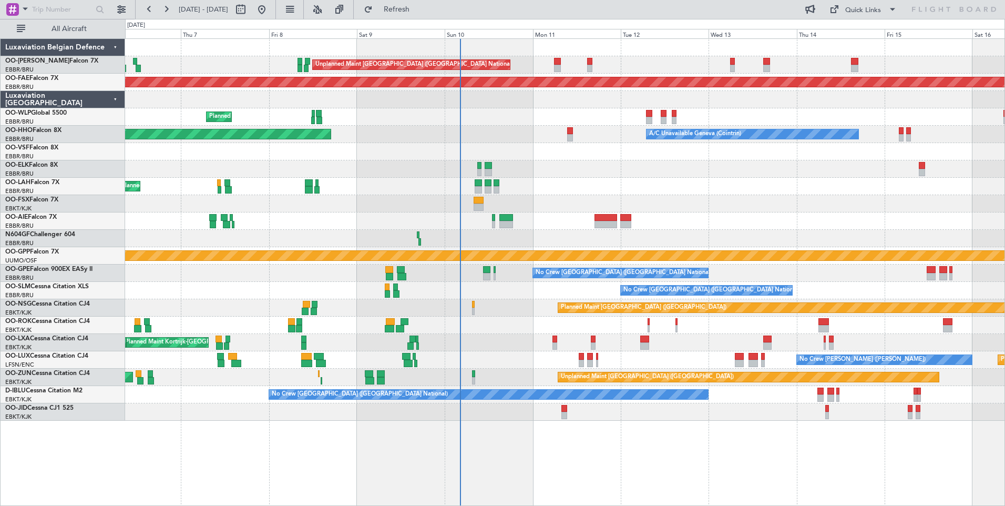
click at [462, 290] on div "No Crew Brussels (Brussels National) A/C Unavailable Brussels (Brussels Nationa…" at bounding box center [565, 290] width 880 height 17
click at [442, 310] on div "Planned Maint [GEOGRAPHIC_DATA] ([GEOGRAPHIC_DATA])" at bounding box center [565, 307] width 880 height 17
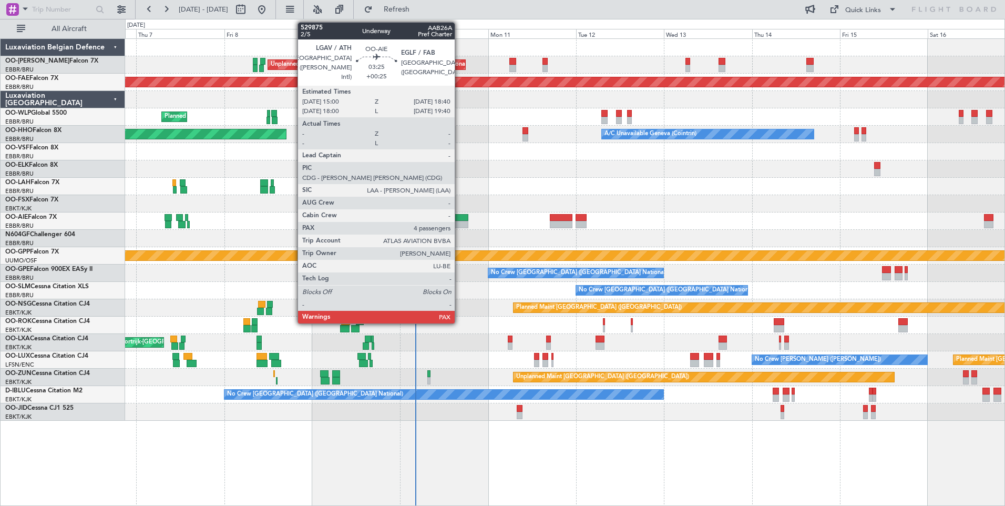
click at [459, 221] on div at bounding box center [462, 224] width 14 height 7
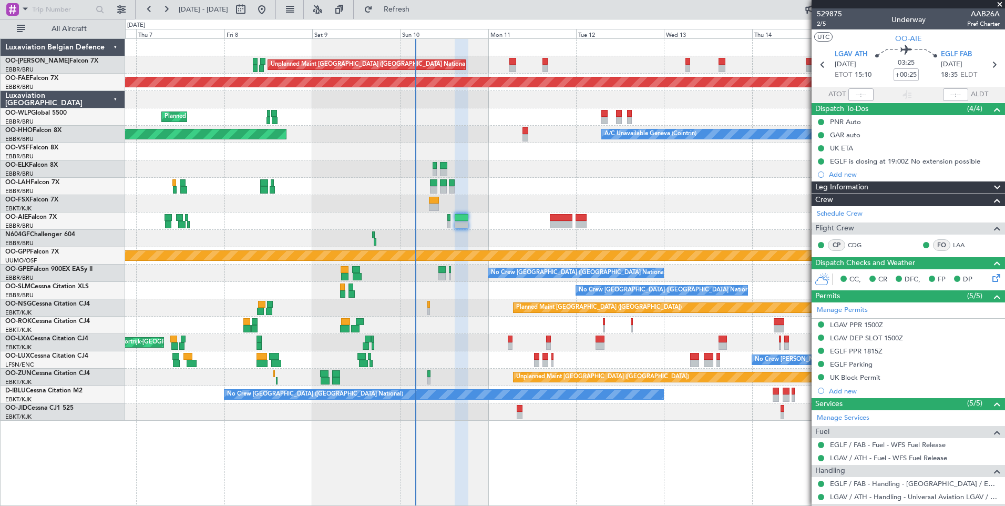
click at [432, 298] on div "No Crew Brussels (Brussels National) A/C Unavailable Brussels (Brussels Nationa…" at bounding box center [565, 290] width 880 height 17
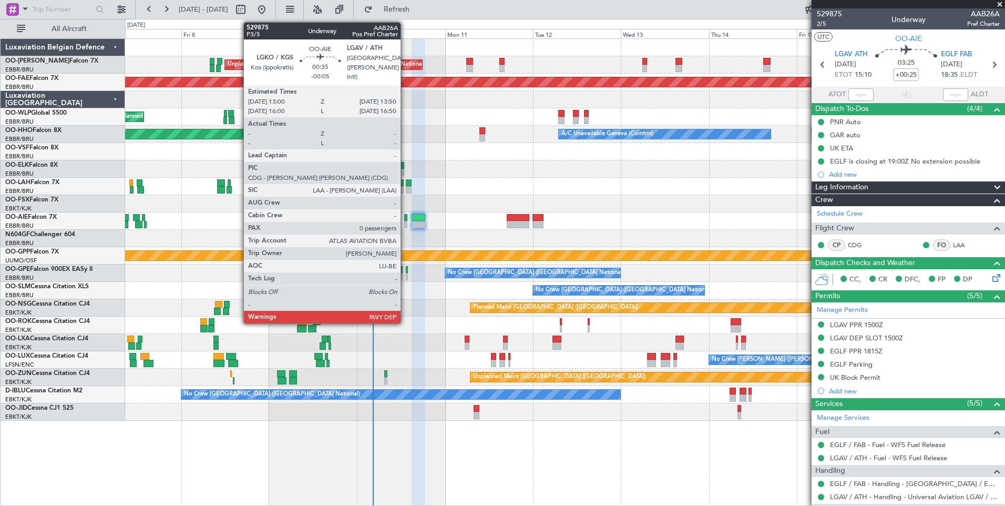
click at [405, 217] on div at bounding box center [405, 217] width 3 height 7
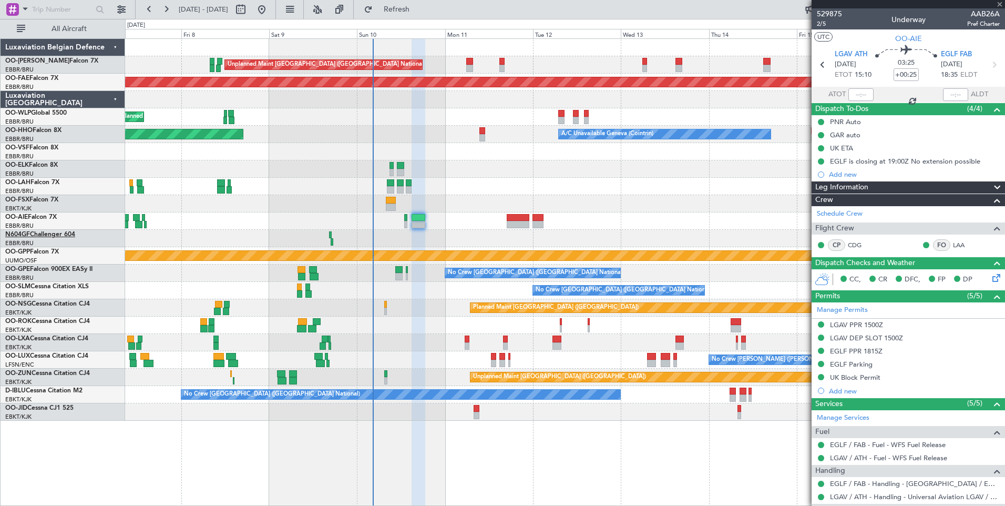
type input "-00:05"
type input "0"
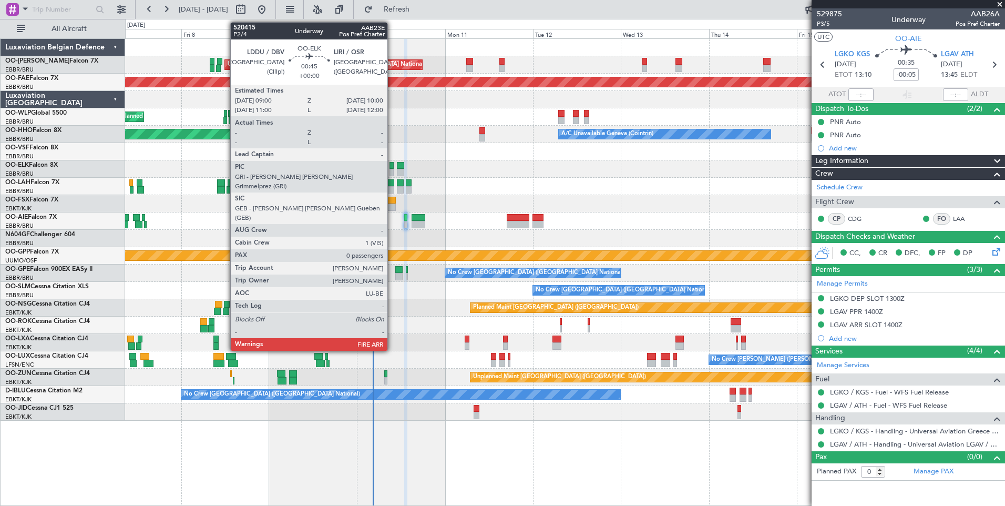
click at [392, 166] on div at bounding box center [392, 165] width 4 height 7
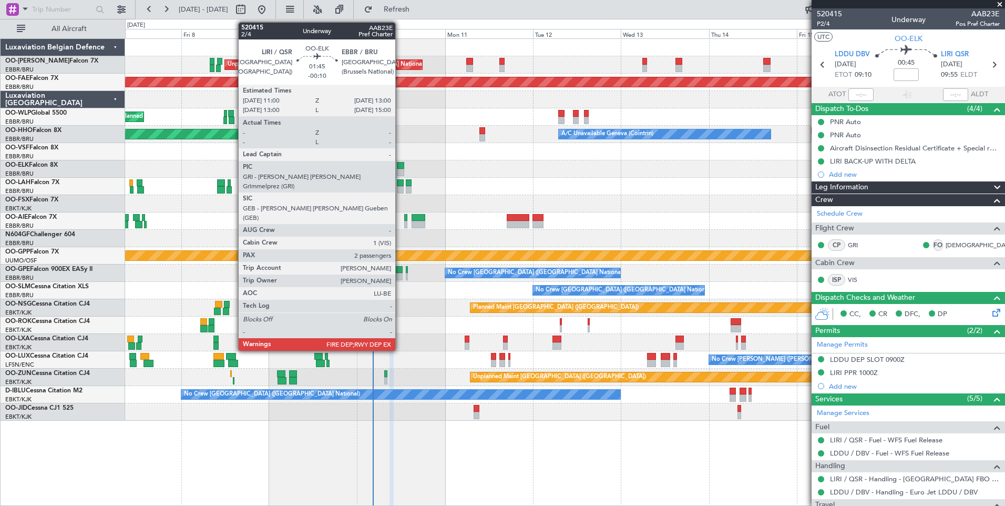
click at [400, 170] on div at bounding box center [400, 172] width 7 height 7
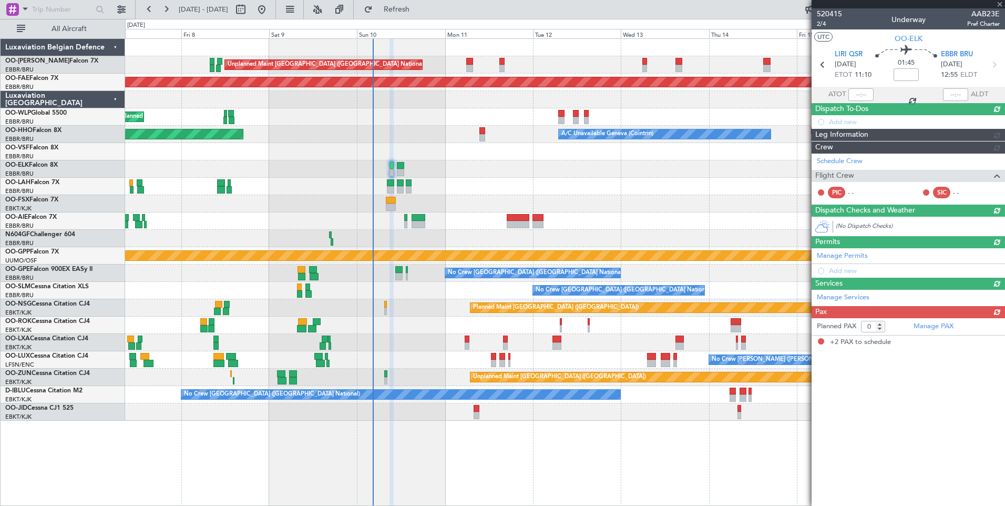
type input "-00:10"
type input "2"
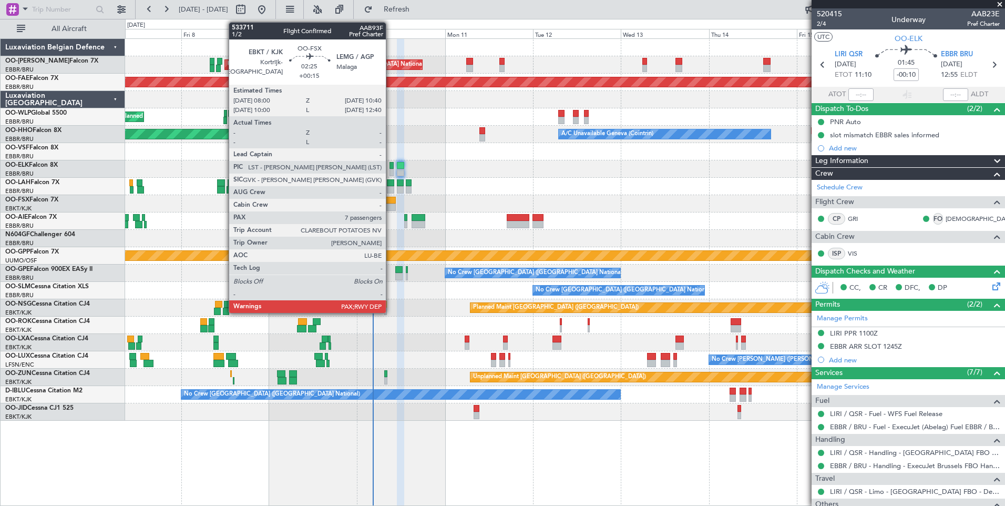
click at [391, 203] on div at bounding box center [391, 200] width 10 height 7
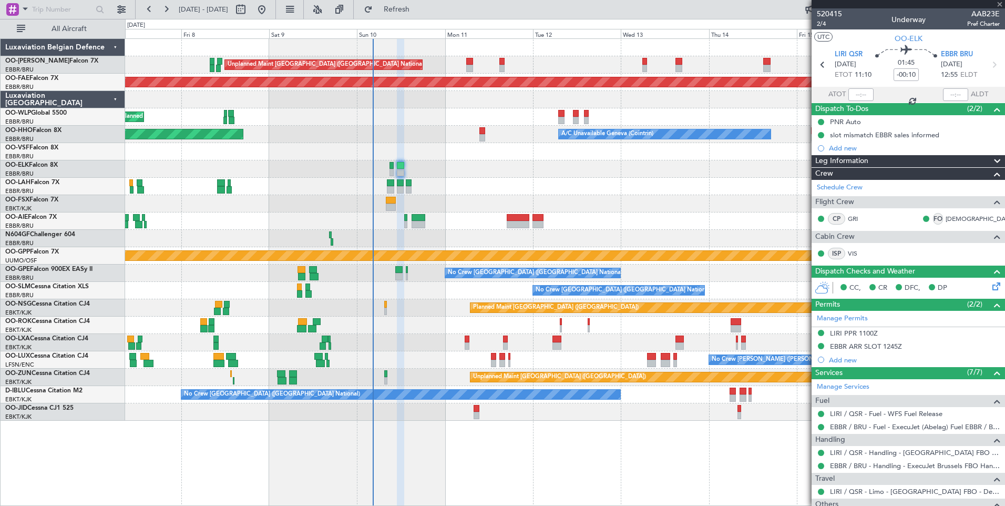
type input "+00:15"
type input "7"
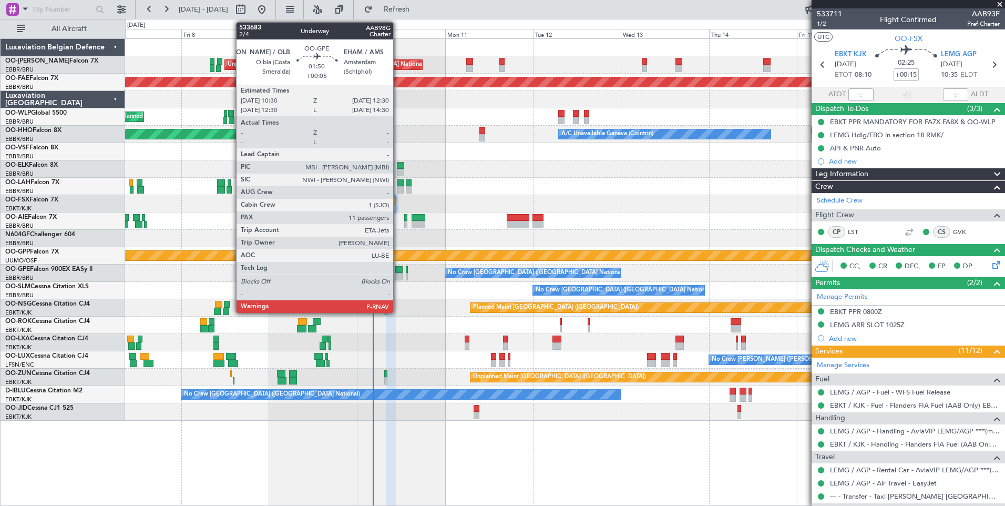
click at [398, 277] on div at bounding box center [398, 276] width 7 height 7
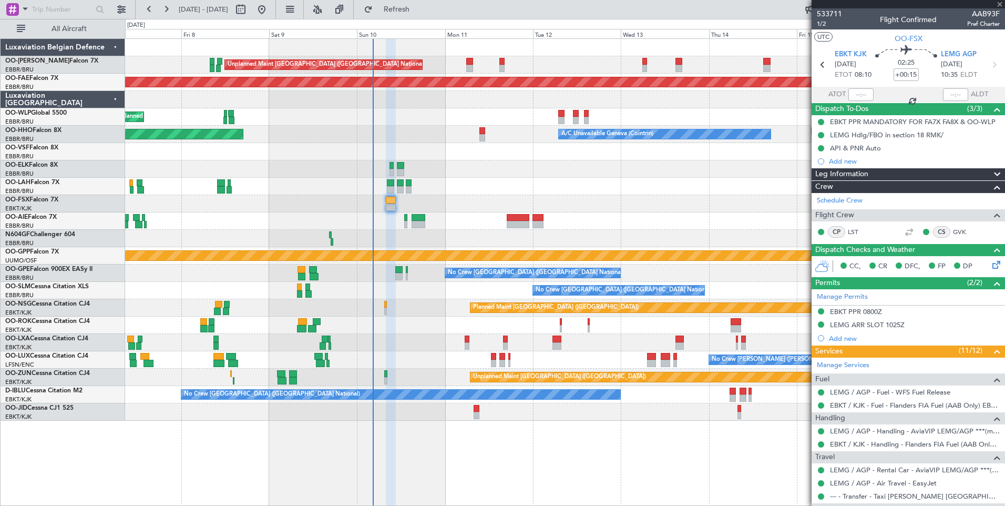
type input "+00:05"
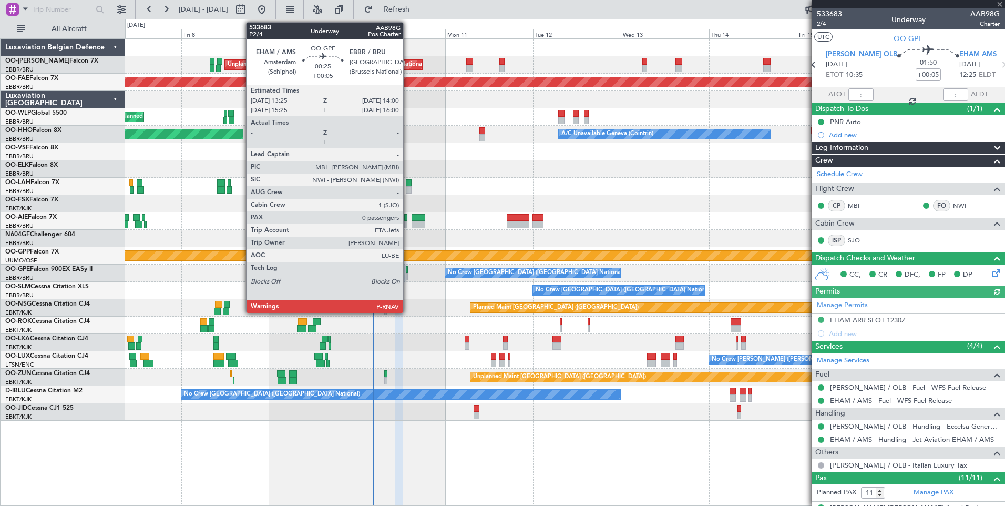
click at [408, 278] on div at bounding box center [407, 276] width 3 height 7
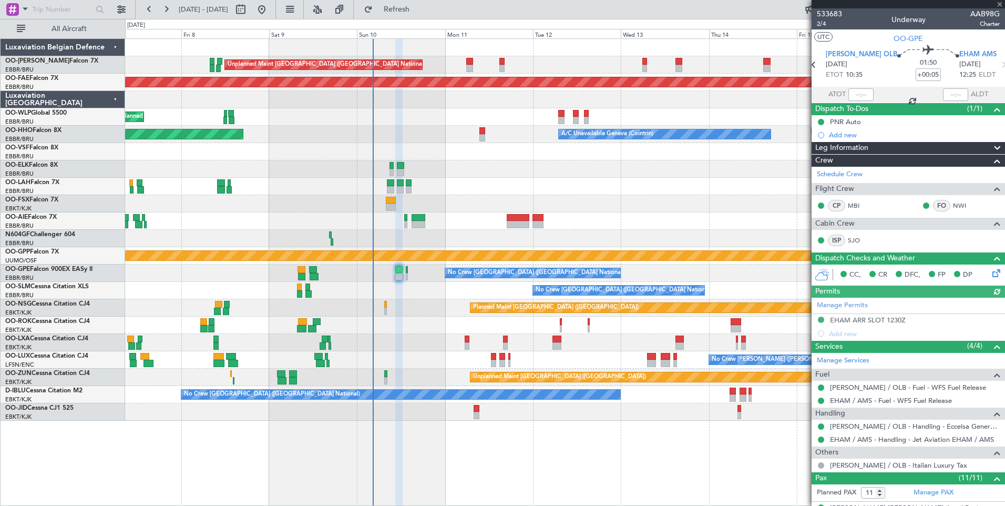
type input "0"
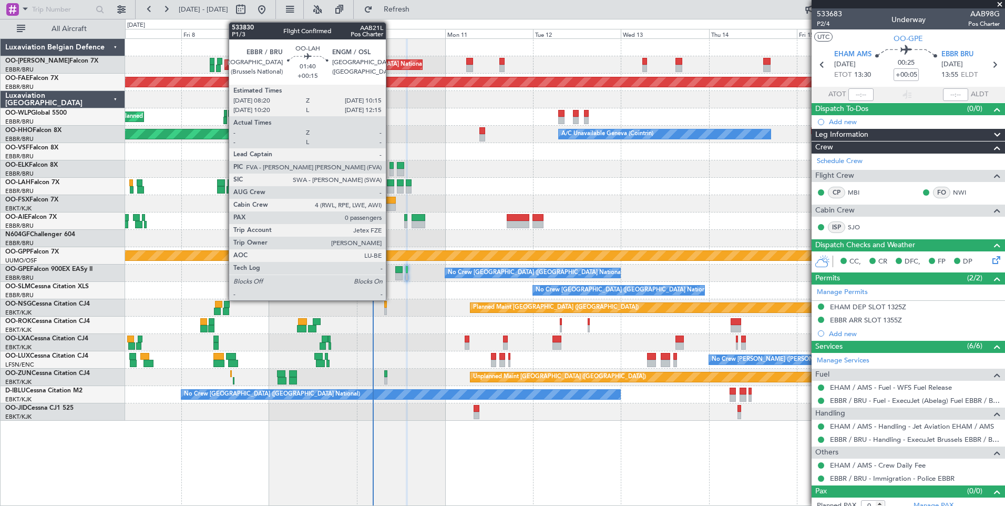
click at [391, 187] on div at bounding box center [390, 189] width 7 height 7
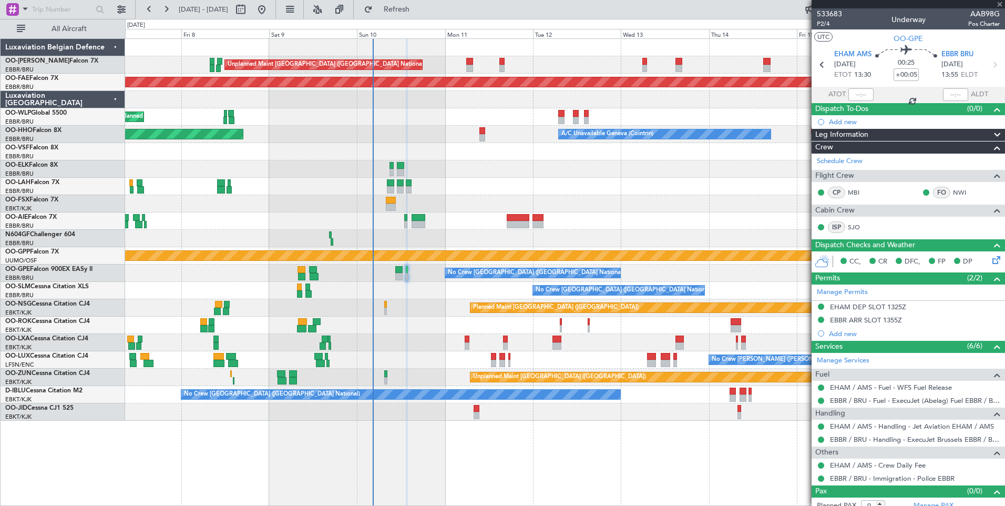
type input "+00:15"
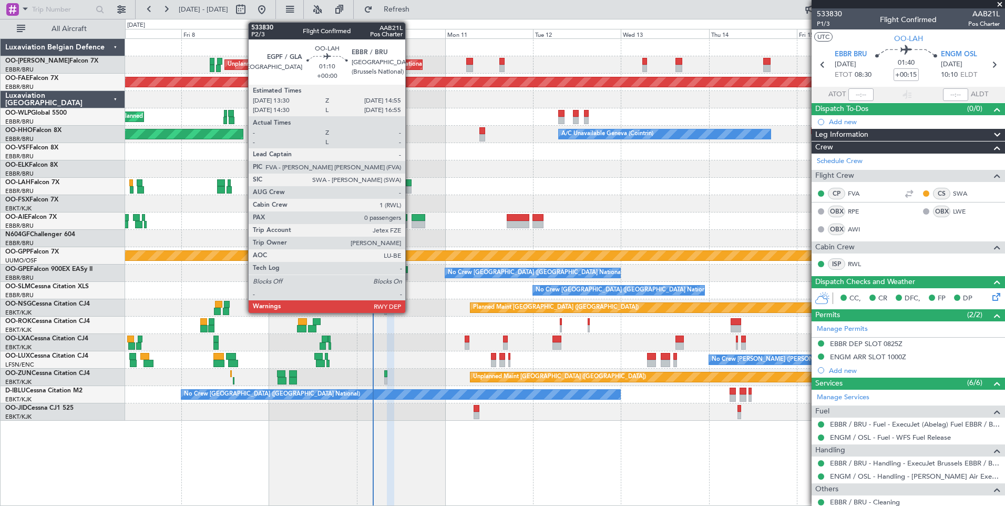
click at [410, 187] on div at bounding box center [408, 189] width 5 height 7
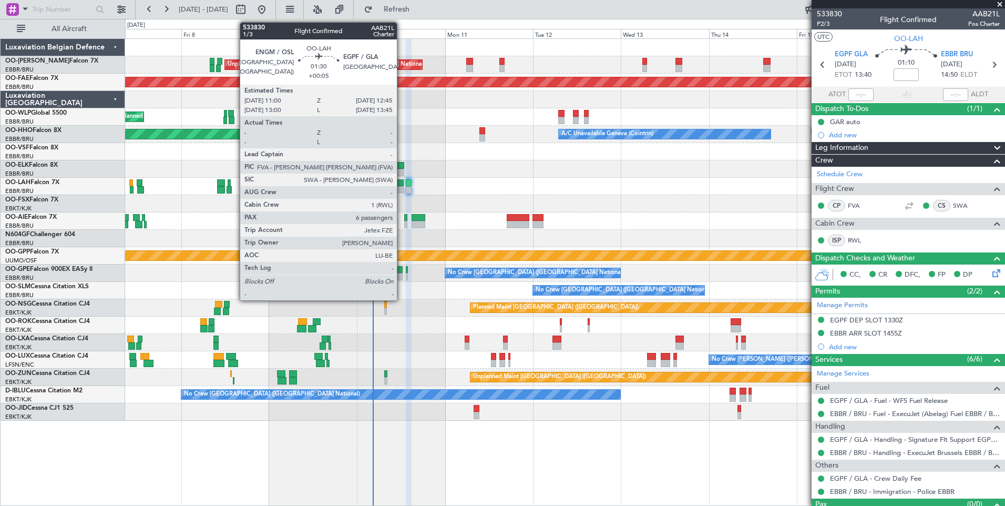
click at [402, 186] on div at bounding box center [400, 189] width 7 height 7
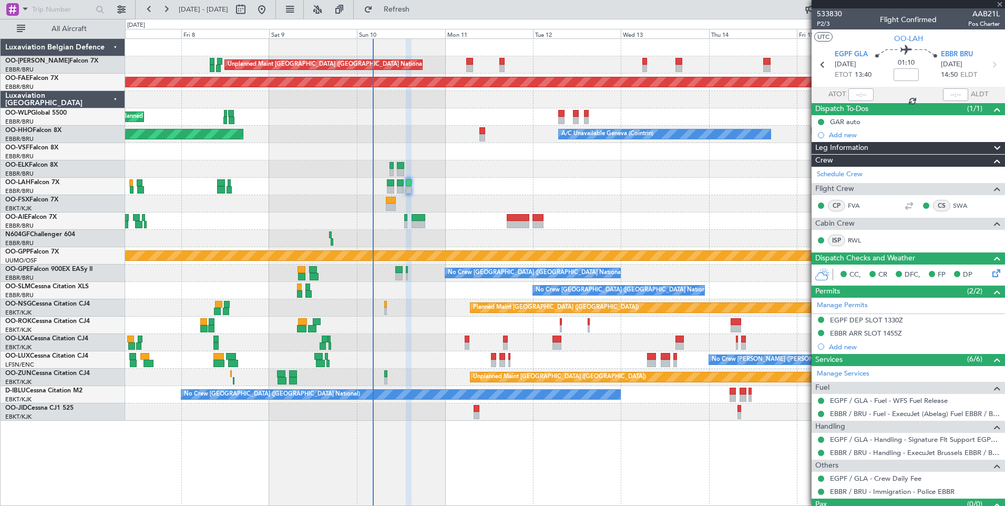
type input "+00:05"
type input "6"
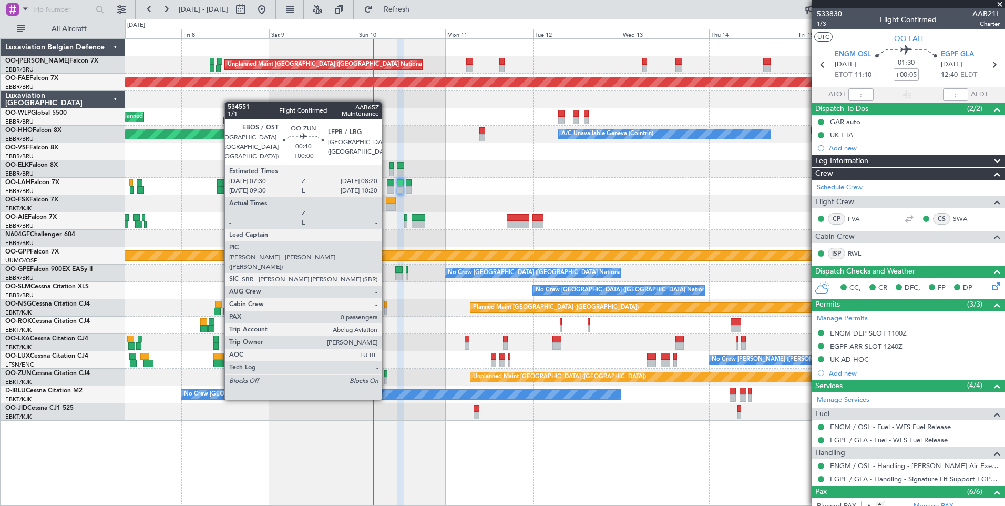
click at [386, 379] on div at bounding box center [385, 380] width 3 height 7
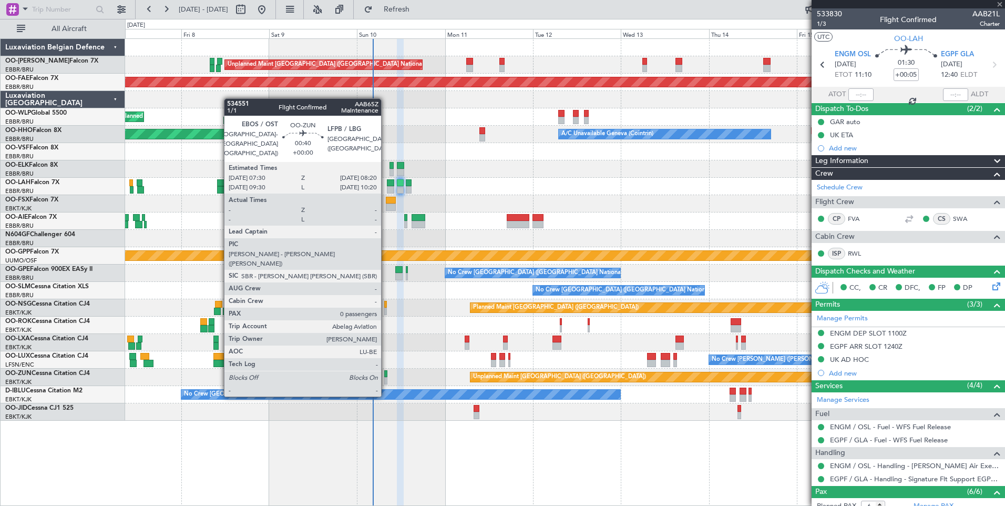
type input "0"
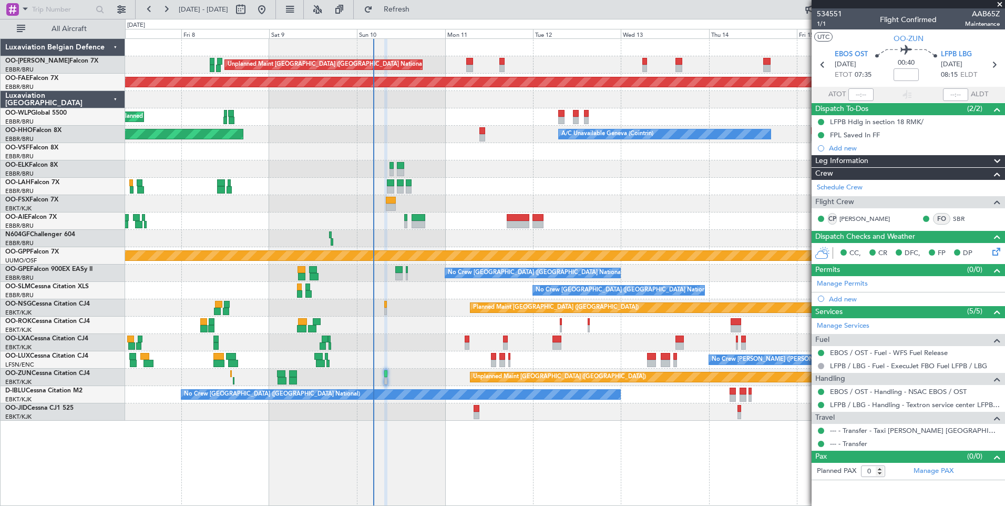
click at [371, 271] on div "No Crew [GEOGRAPHIC_DATA] ([GEOGRAPHIC_DATA] National)" at bounding box center [565, 272] width 880 height 17
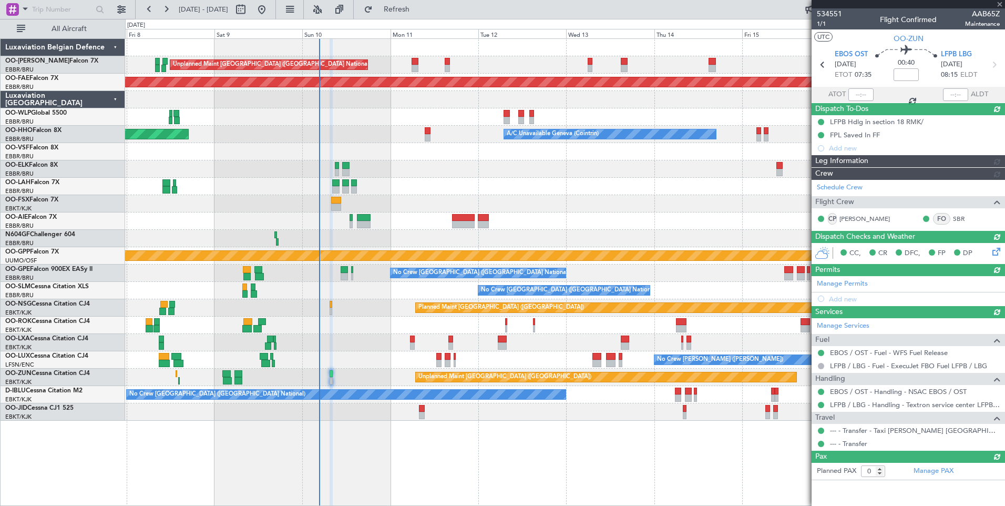
click at [355, 223] on div at bounding box center [565, 220] width 880 height 17
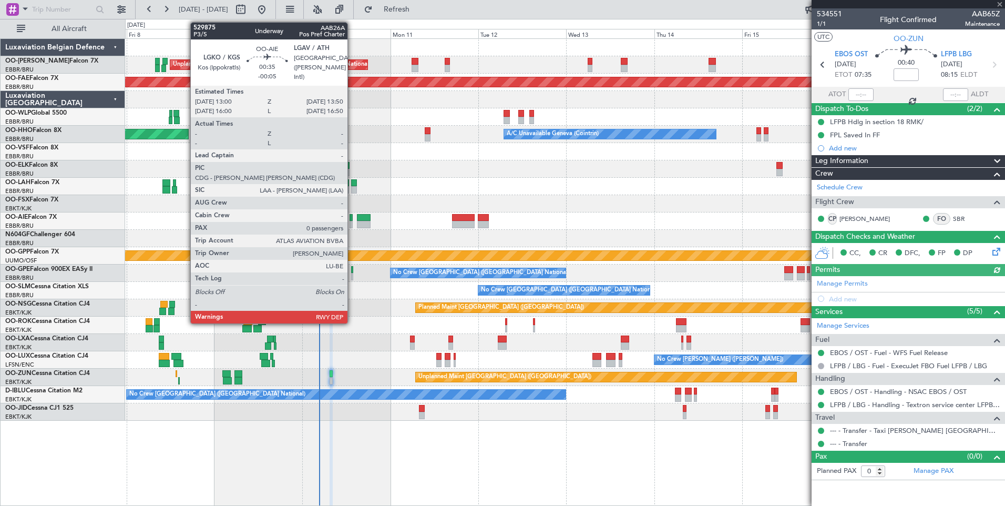
click at [352, 220] on div at bounding box center [351, 217] width 3 height 7
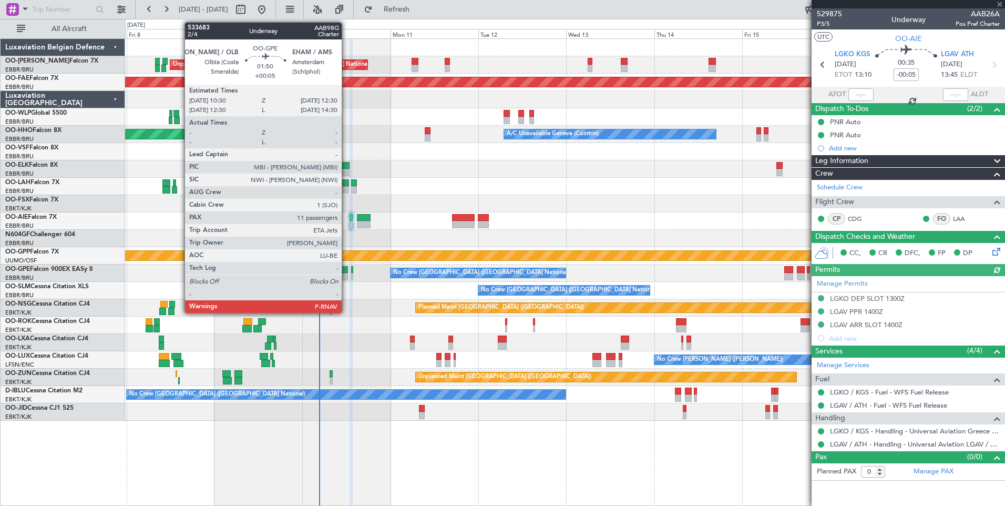
click at [346, 278] on div at bounding box center [344, 276] width 7 height 7
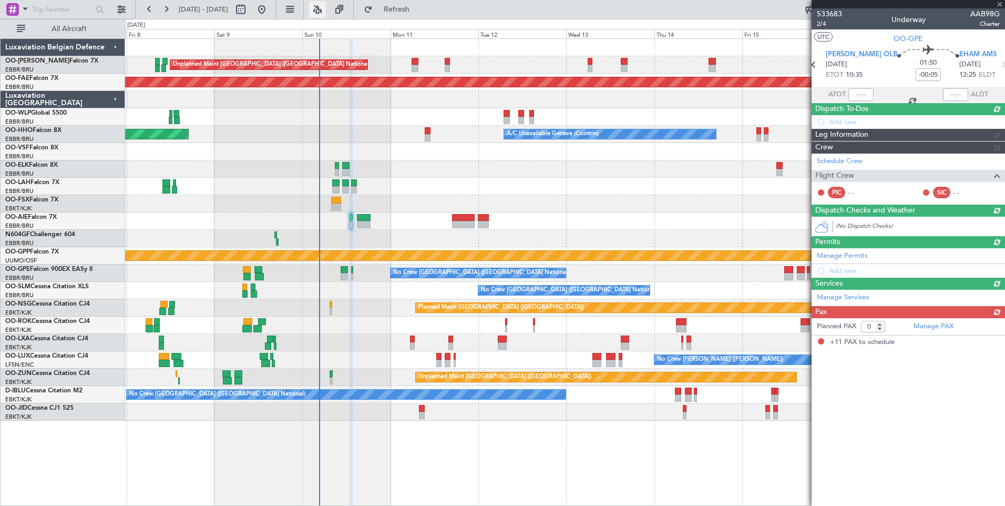
type input "+00:05"
type input "11"
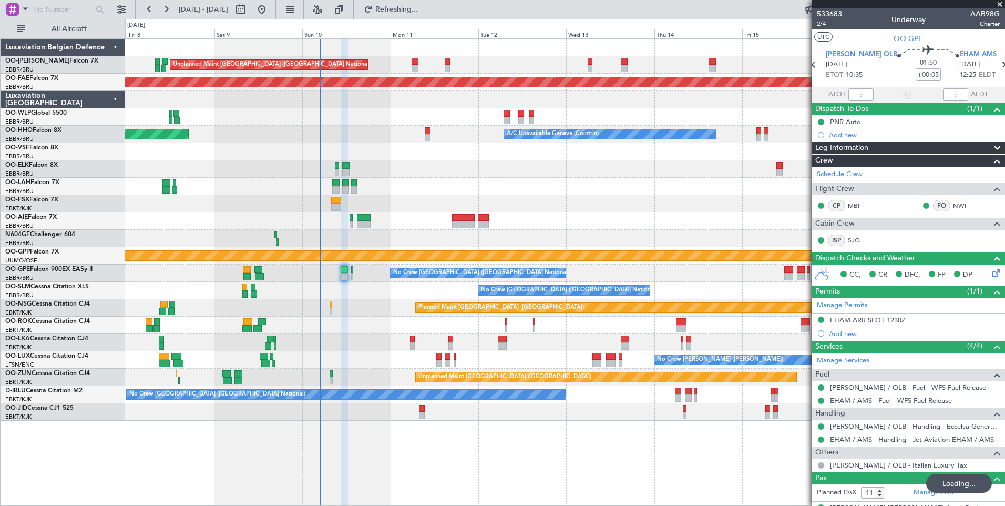
click at [473, 212] on div "Unplanned Maint Brussels (Brussels National) Planned Maint Kortrijk-Wevelgem Pl…" at bounding box center [565, 230] width 880 height 382
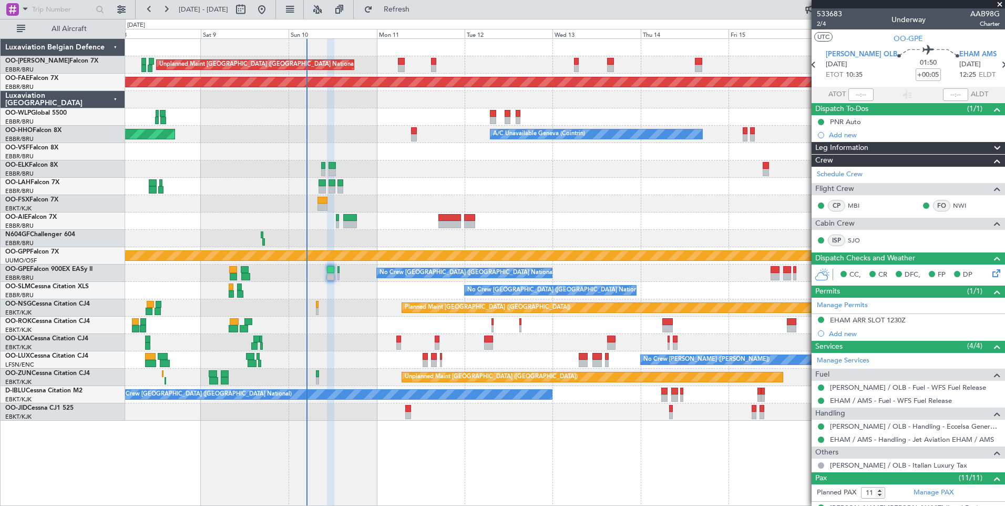
click at [435, 212] on div at bounding box center [565, 220] width 880 height 17
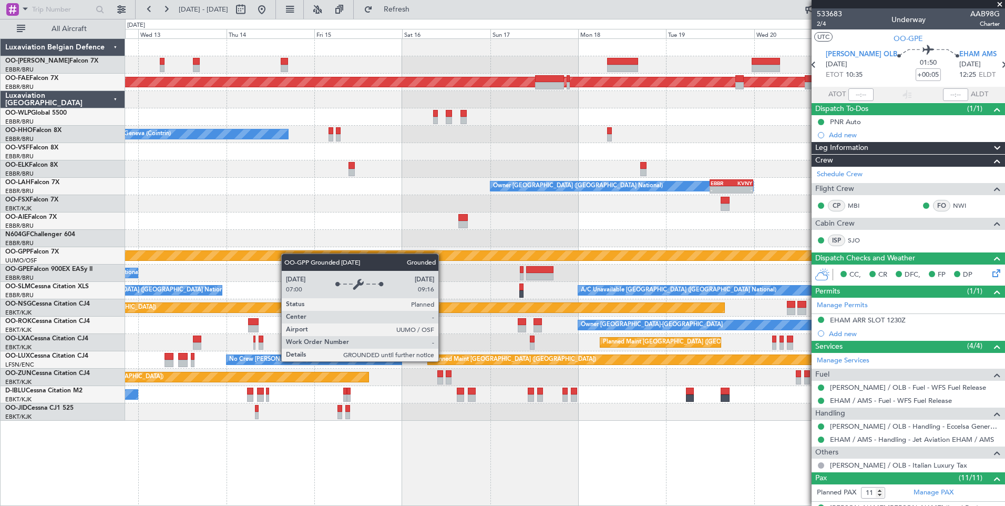
click at [275, 255] on div "Unplanned Maint [GEOGRAPHIC_DATA] ([GEOGRAPHIC_DATA] National) Planned Maint [G…" at bounding box center [565, 230] width 880 height 382
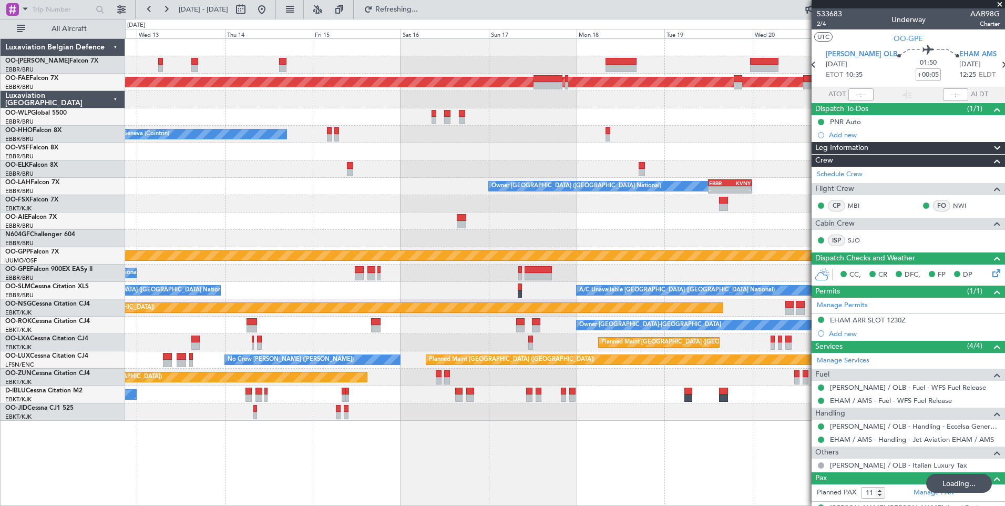
click at [122, 243] on div "Unplanned Maint [GEOGRAPHIC_DATA] ([GEOGRAPHIC_DATA] National) Planned Maint [G…" at bounding box center [502, 262] width 1005 height 487
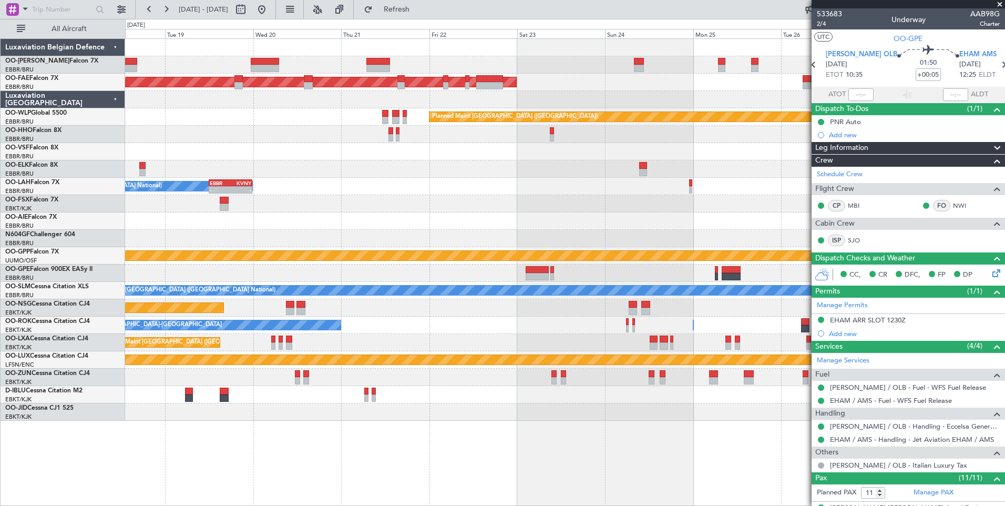
click at [424, 197] on div "Planned Maint Brussels (Brussels National) Planned Maint Kortrijk-Wevelgem Plan…" at bounding box center [565, 230] width 880 height 382
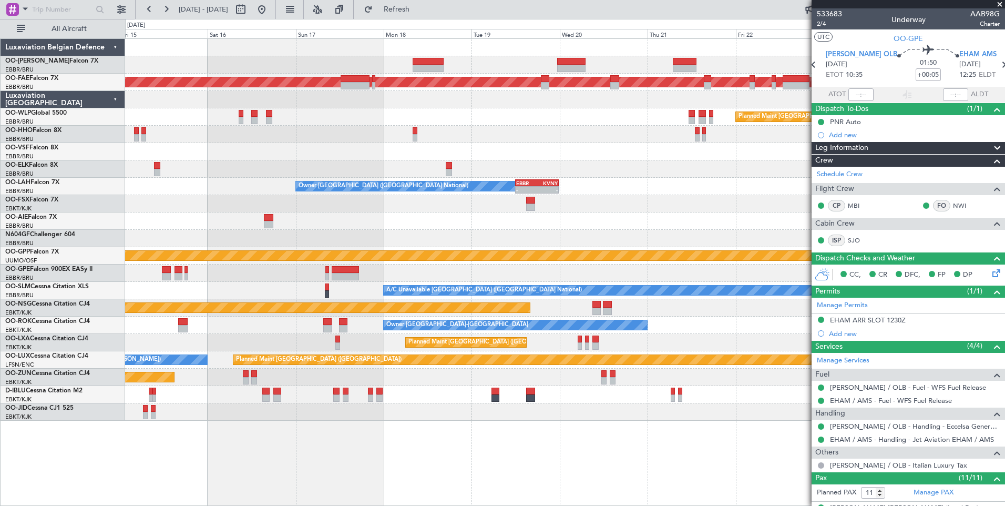
click at [811, 225] on div "Planned Maint Kortrijk-Wevelgem Planned Maint Berlin (Brandenburg) A/C Unavaila…" at bounding box center [565, 230] width 880 height 382
click at [833, 237] on fb-app "19 Aug 2025 - 29 Aug 2025 Refresh Quick Links All Aircraft Planned Maint Kortri…" at bounding box center [502, 257] width 1005 height 498
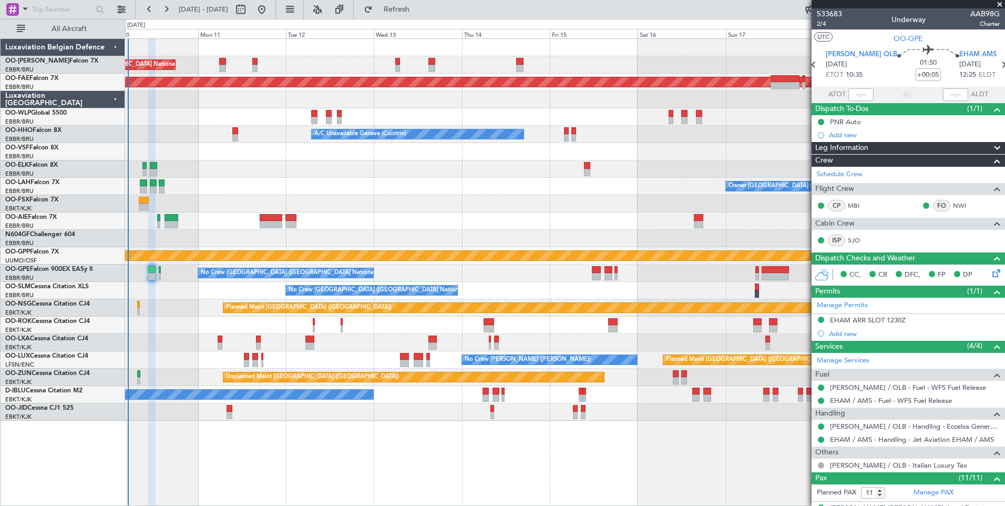
click at [493, 248] on div "Unplanned Maint Brussels (Brussels National) Planned Maint Kortrijk-Wevelgem Pl…" at bounding box center [565, 230] width 880 height 382
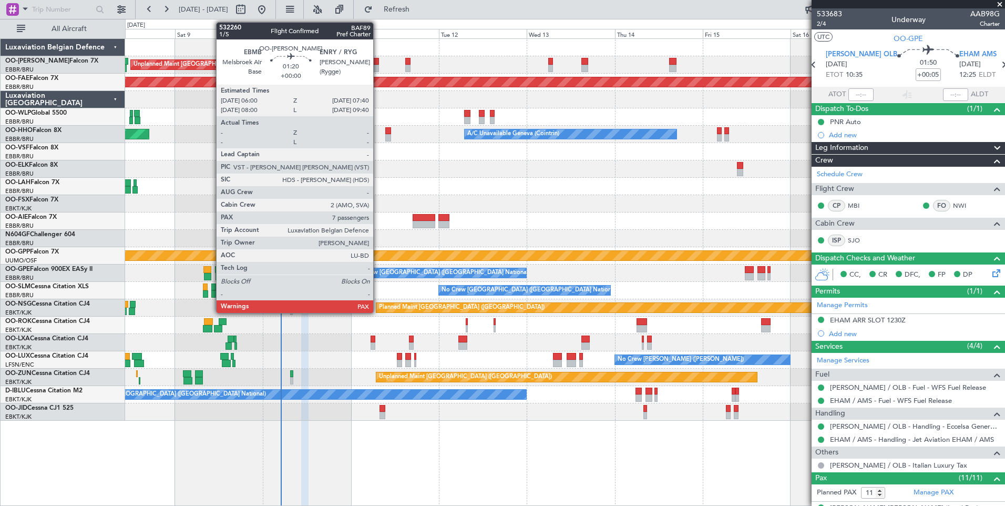
click at [378, 66] on div at bounding box center [375, 68] width 6 height 7
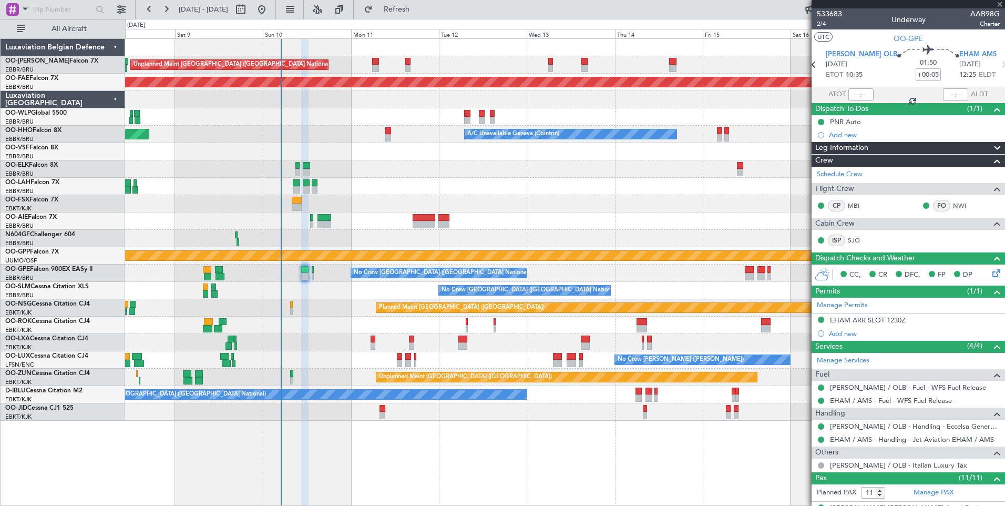
type input "7"
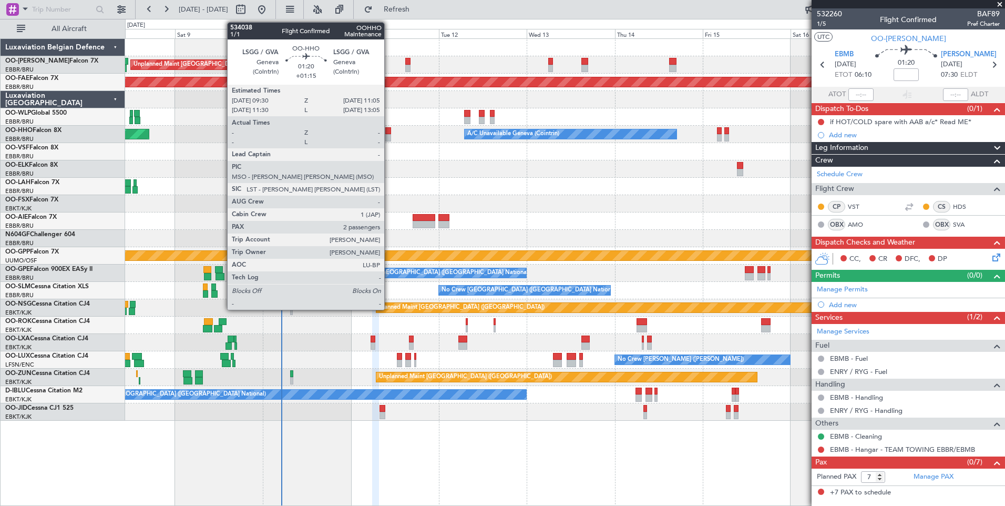
click at [389, 138] on div at bounding box center [388, 137] width 6 height 7
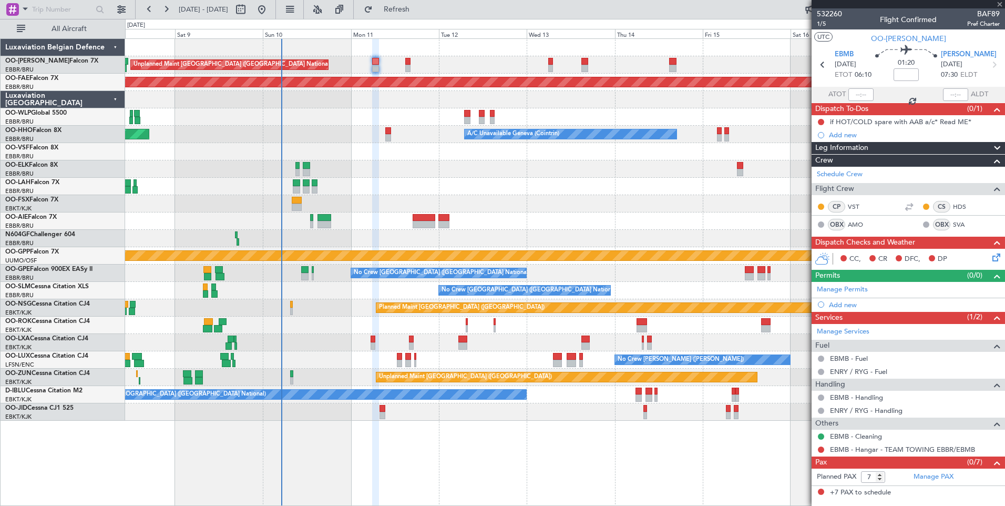
type input "+01:15"
type input "2"
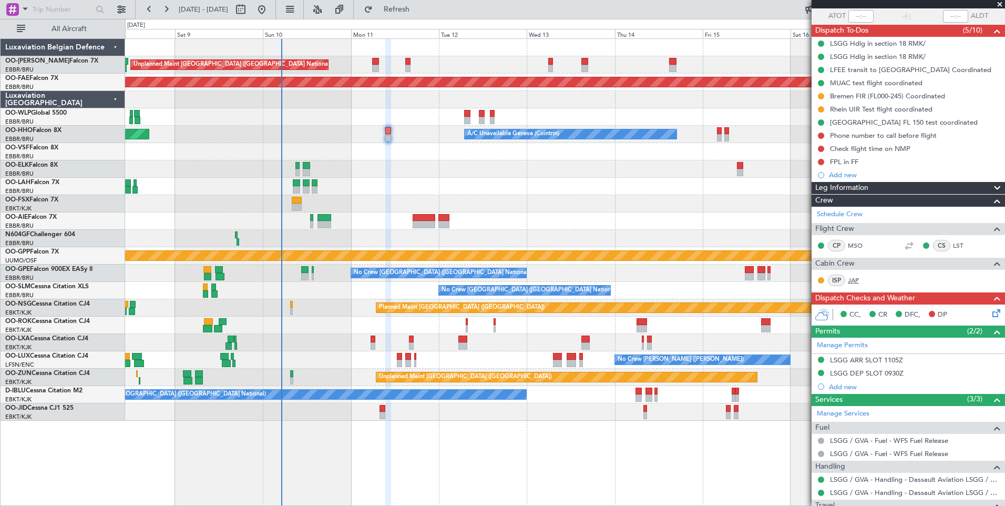
scroll to position [174, 0]
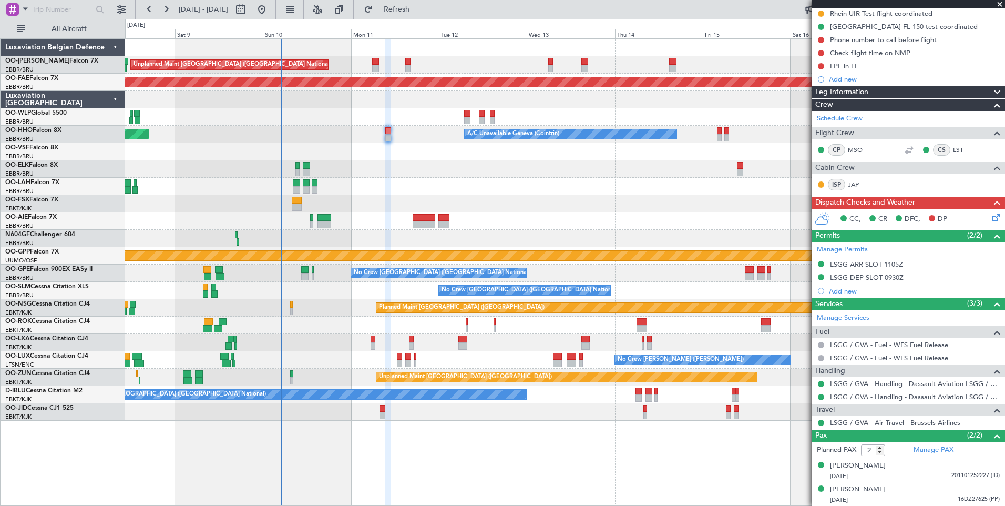
click at [379, 152] on div at bounding box center [565, 151] width 880 height 17
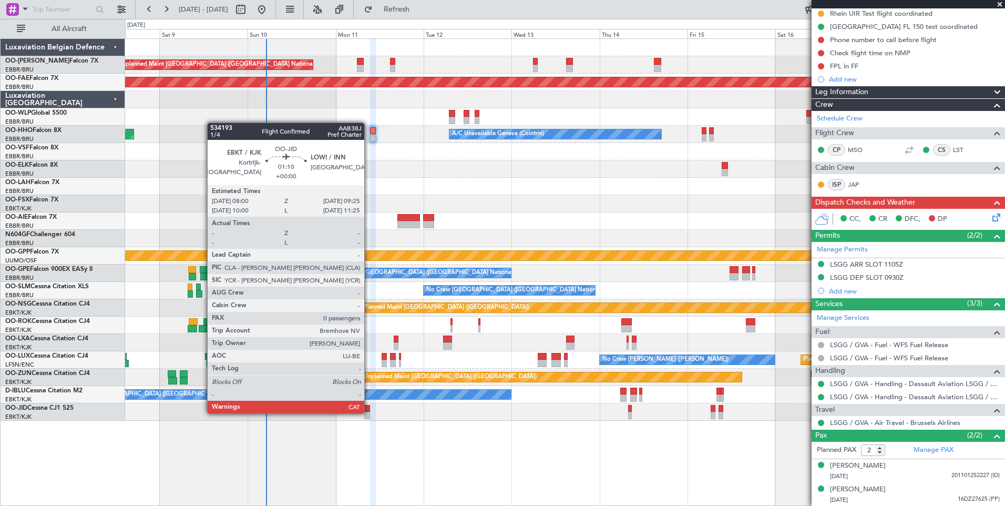
click at [369, 412] on div at bounding box center [366, 415] width 5 height 7
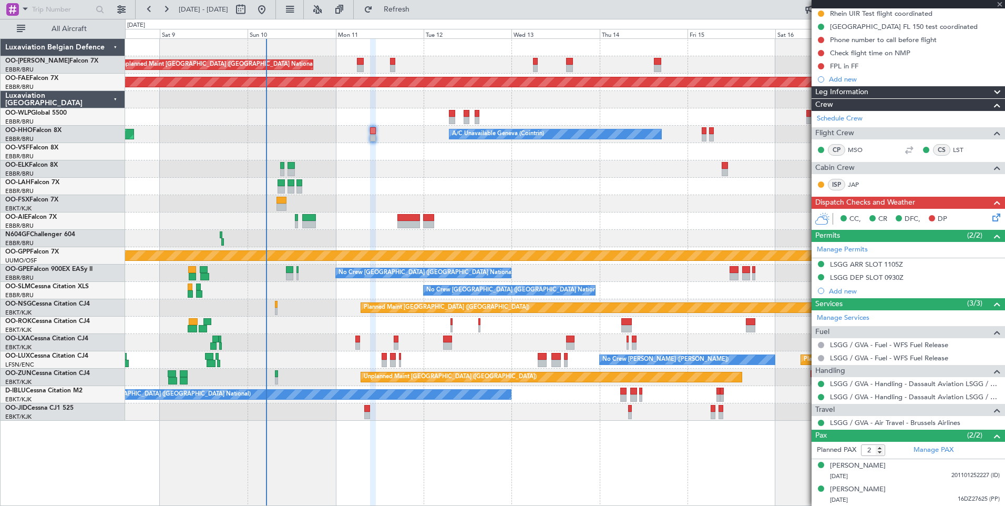
type input "0"
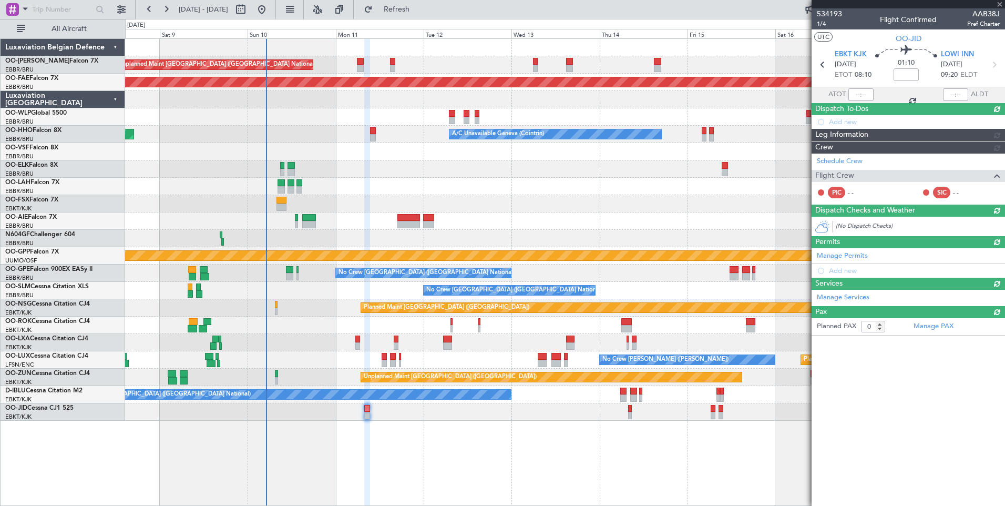
scroll to position [0, 0]
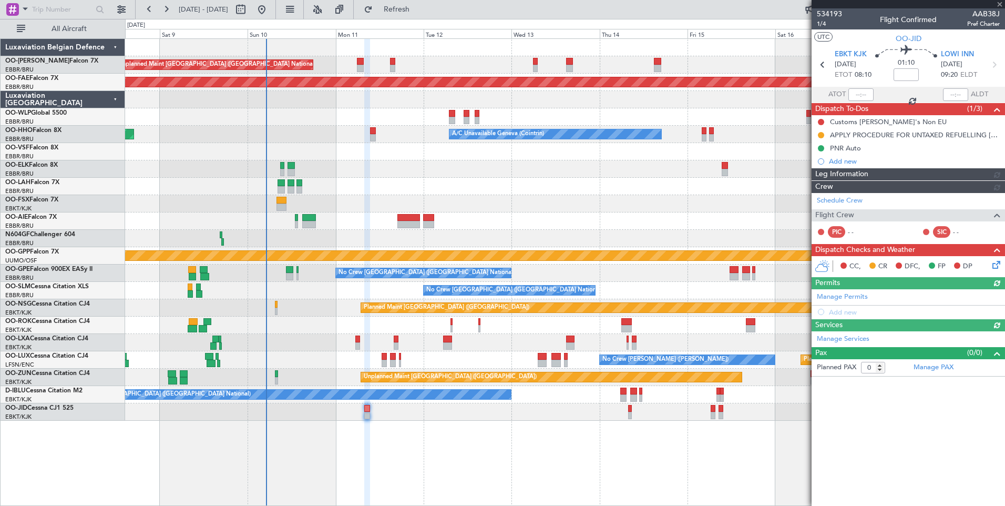
click at [361, 438] on div "Unplanned Maint Brussels (Brussels National) Planned Maint Kortrijk-Wevelgem Pl…" at bounding box center [565, 271] width 880 height 467
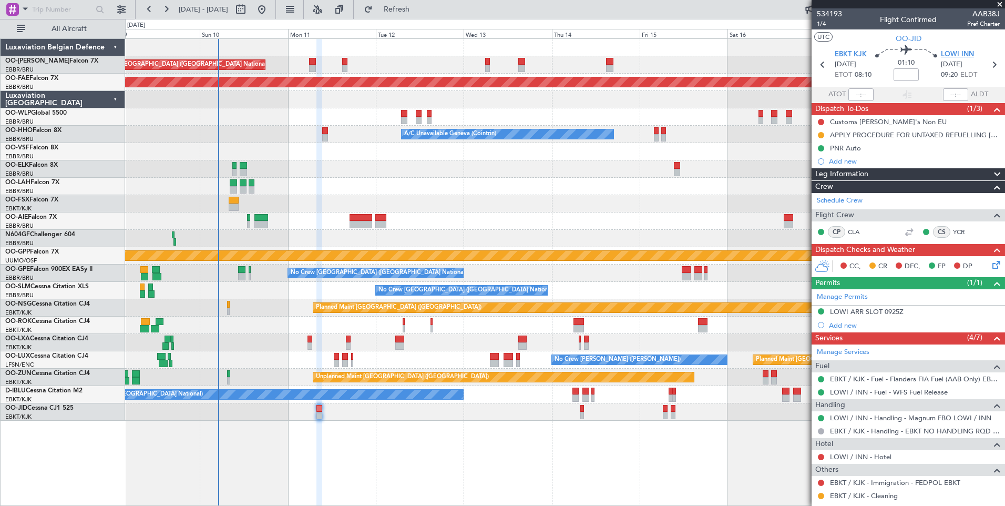
click at [946, 54] on span "LOWI INN" at bounding box center [957, 54] width 33 height 11
click at [290, 376] on div "Unplanned Maint [GEOGRAPHIC_DATA] ([GEOGRAPHIC_DATA])" at bounding box center [565, 377] width 880 height 17
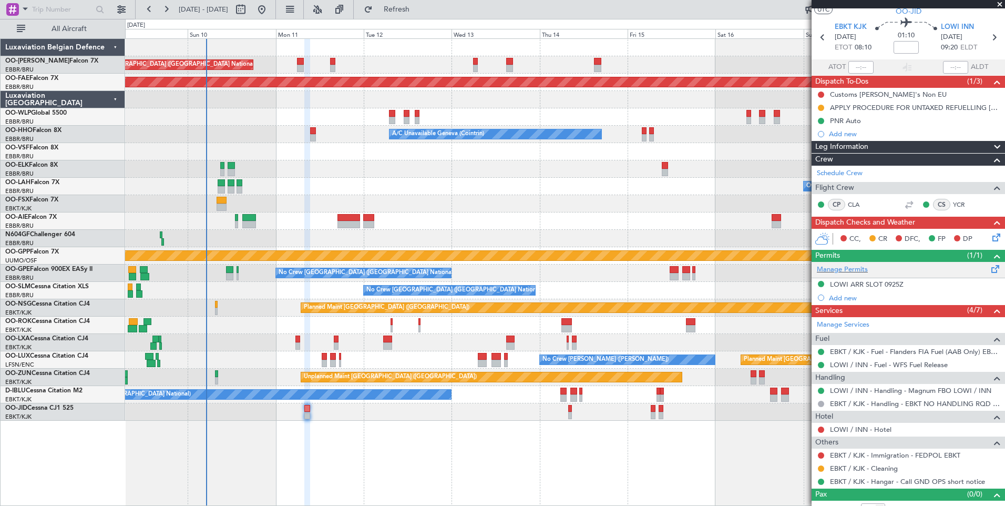
scroll to position [39, 0]
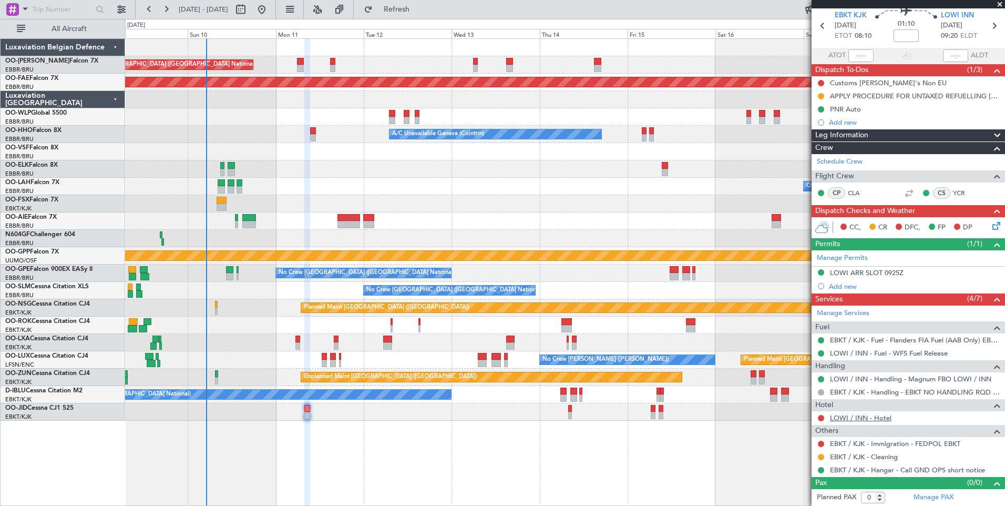
click at [861, 418] on link "LOWI / INN - Hotel" at bounding box center [861, 417] width 62 height 9
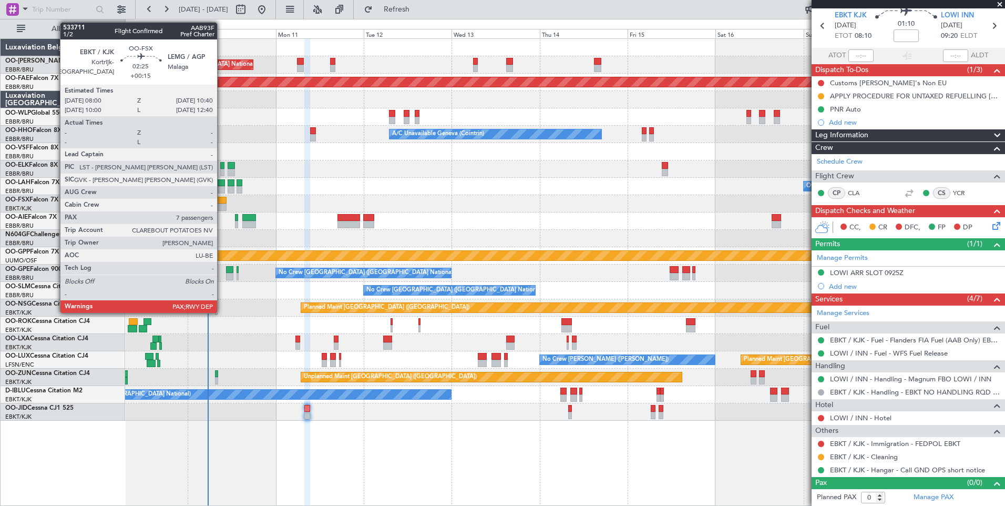
click at [222, 202] on div at bounding box center [222, 200] width 10 height 7
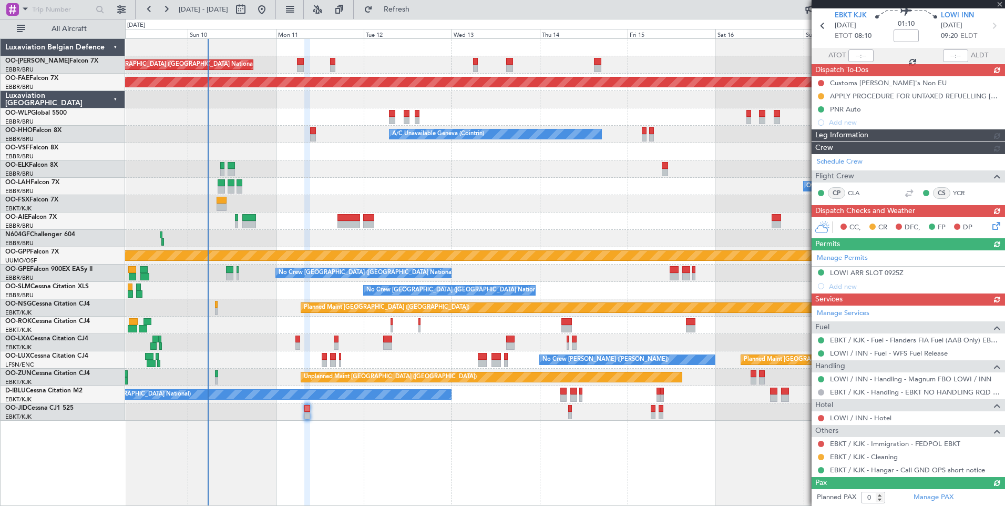
type input "+00:15"
type input "7"
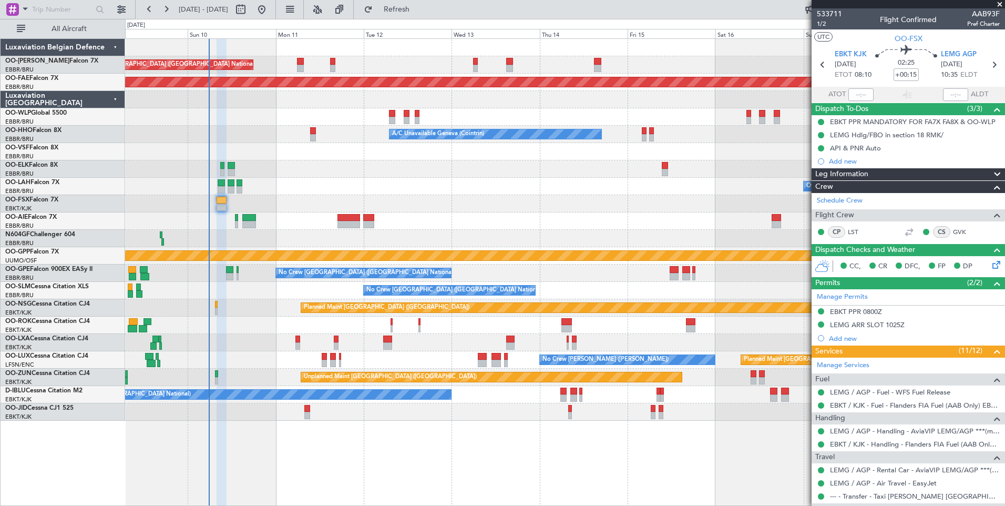
click at [220, 346] on div "Planned Maint Brussels (Brussels National) Planned Maint Kortrijk-Wevelgem" at bounding box center [565, 342] width 880 height 17
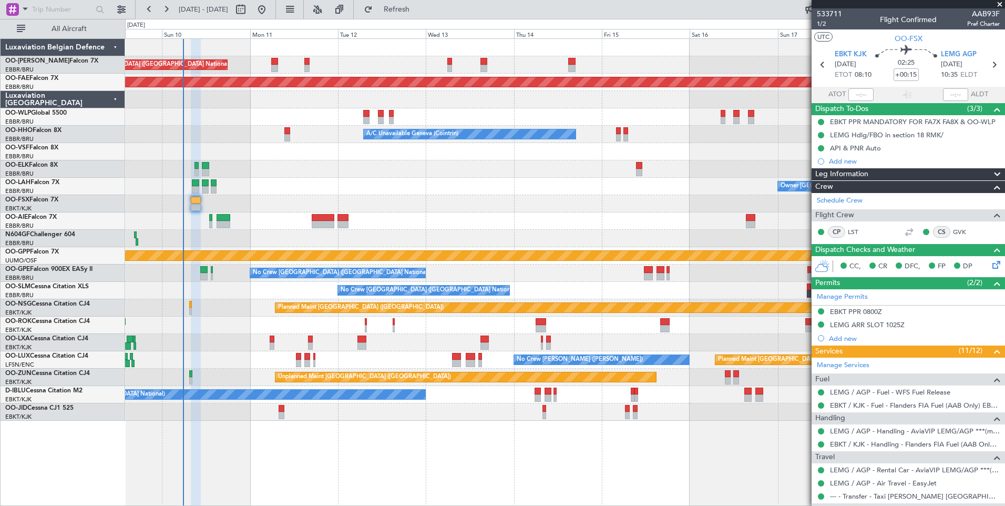
click at [227, 361] on div "Planned Maint [GEOGRAPHIC_DATA] ([GEOGRAPHIC_DATA]) No Crew [PERSON_NAME] ([PER…" at bounding box center [565, 359] width 880 height 17
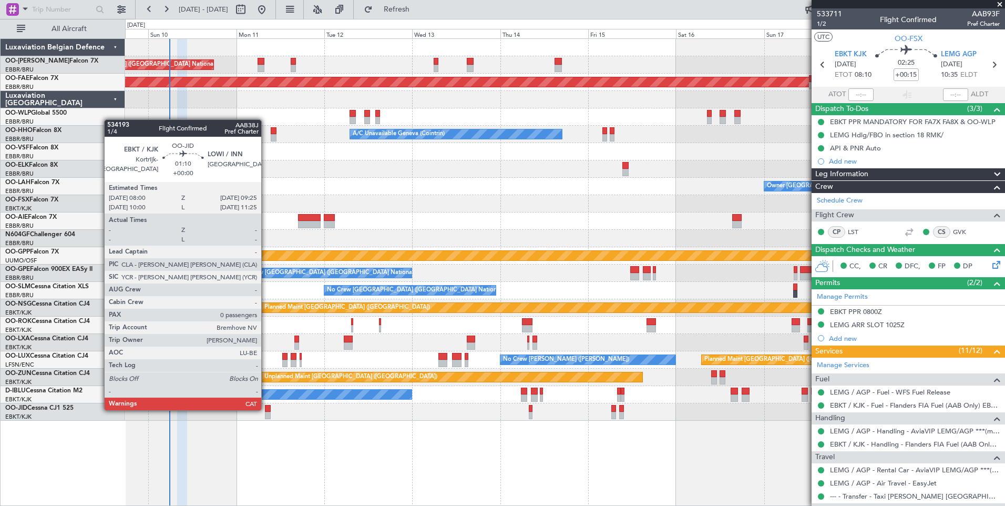
click at [266, 409] on div at bounding box center [267, 408] width 5 height 7
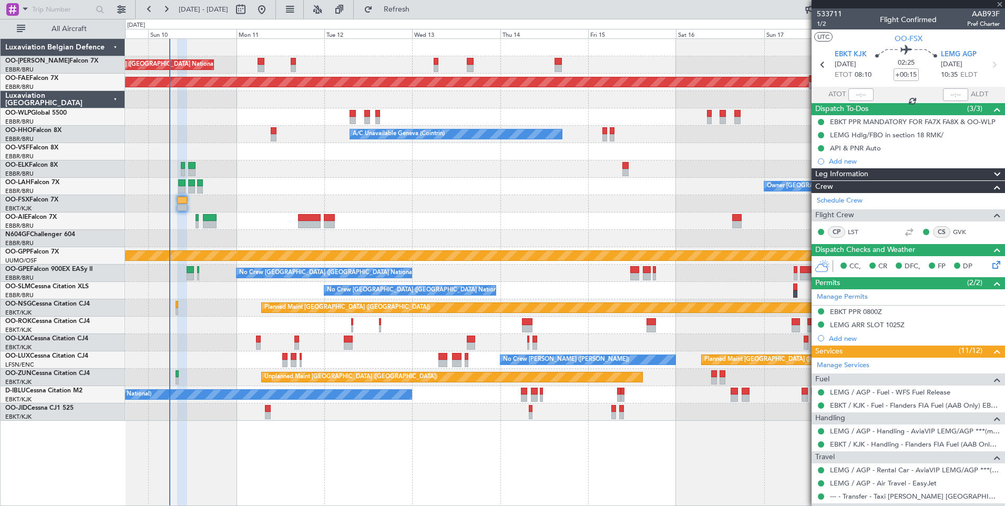
type input "0"
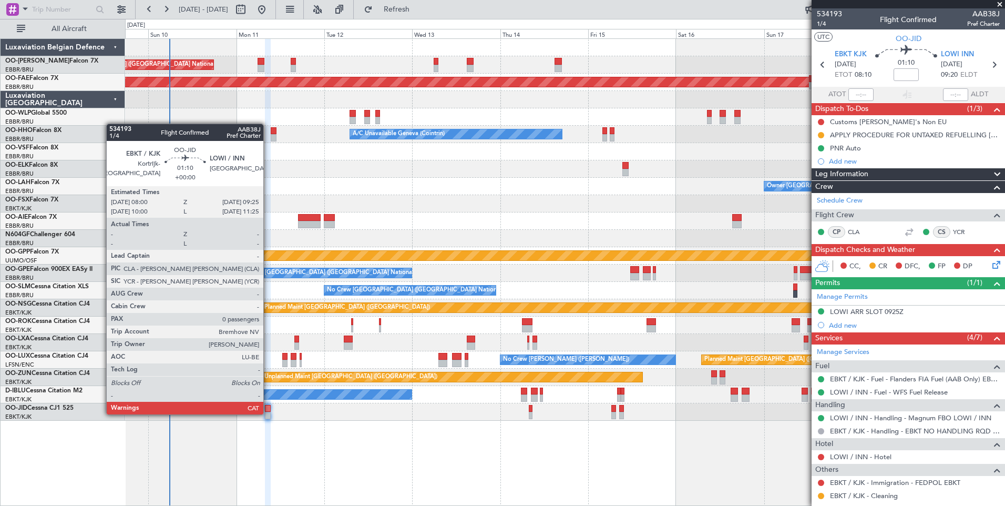
click at [268, 413] on div at bounding box center [267, 415] width 5 height 7
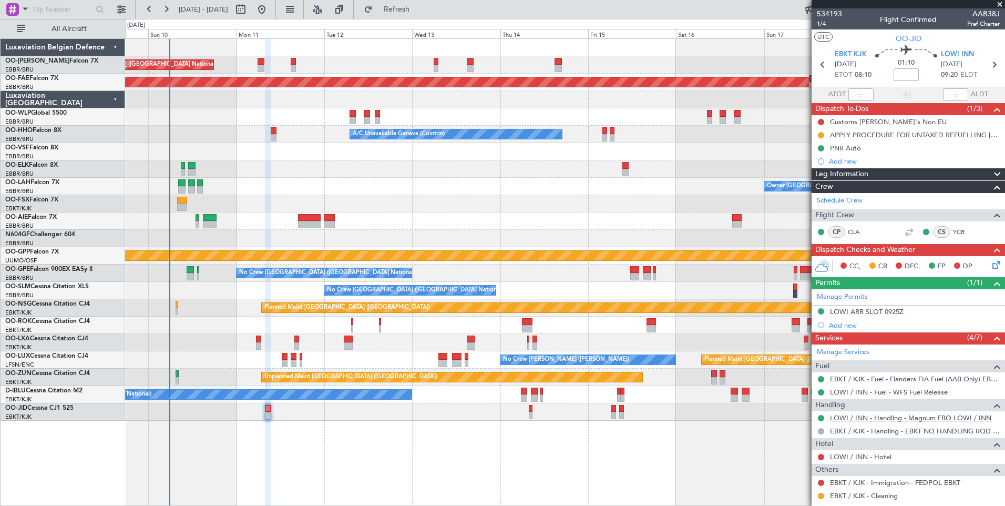
scroll to position [39, 0]
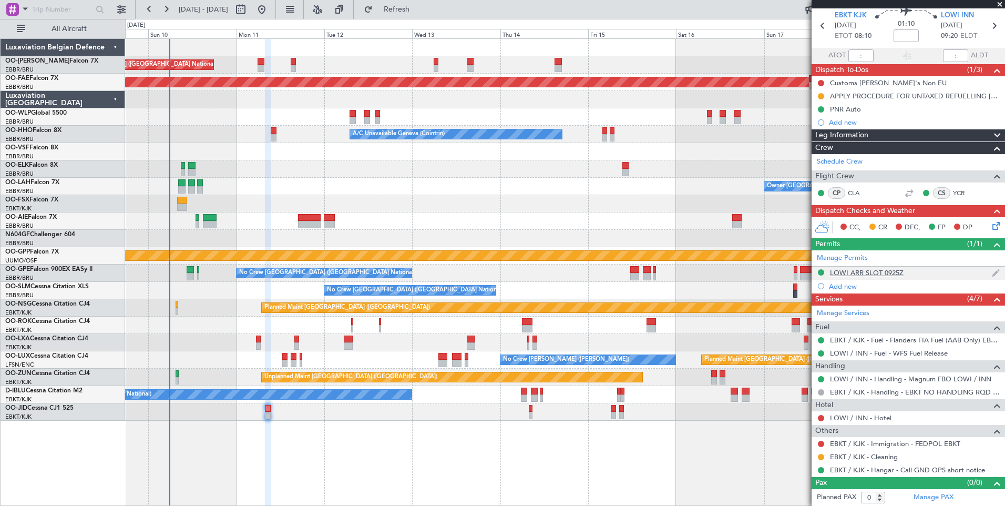
click at [843, 277] on mat-tooltip-component "LOWI ARR SLOT 0925Z" at bounding box center [866, 291] width 81 height 28
click at [871, 273] on div "LOWI ARR SLOT 0925Z" at bounding box center [867, 272] width 74 height 9
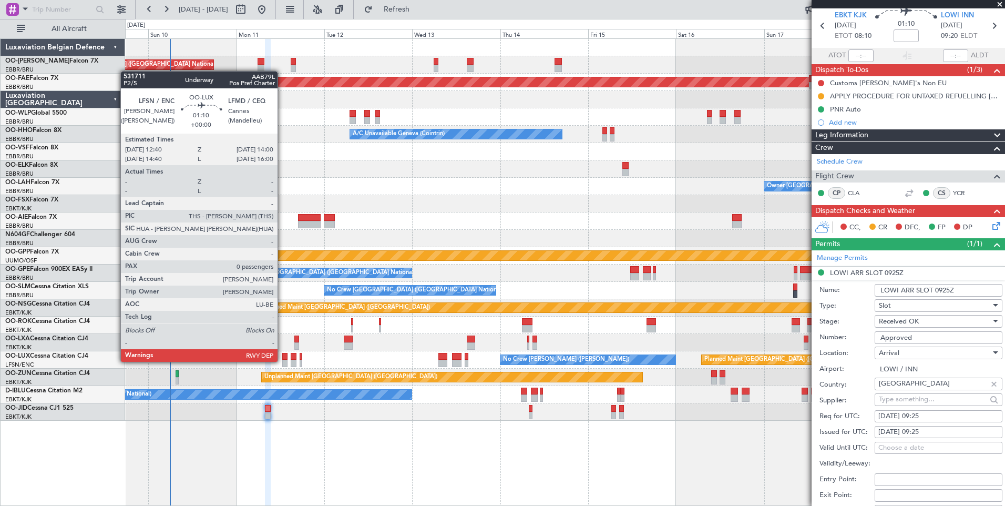
click at [282, 361] on div at bounding box center [284, 363] width 5 height 7
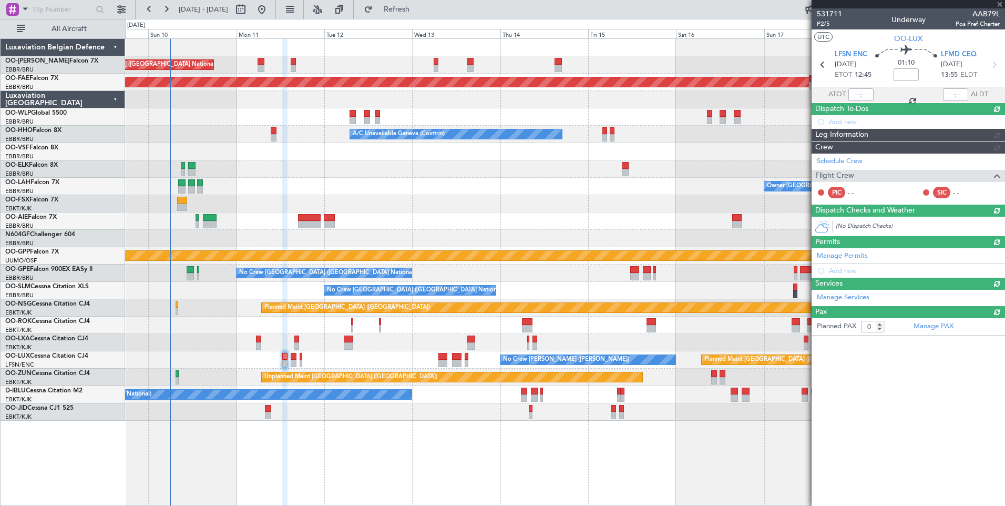
scroll to position [0, 0]
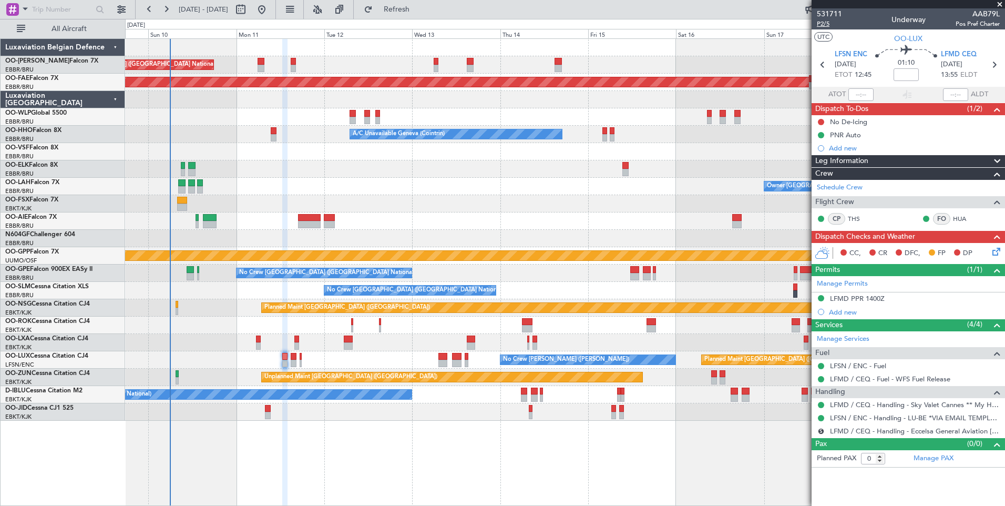
click at [819, 26] on span "P2/5" at bounding box center [829, 23] width 25 height 9
click at [420, 15] on button "Refresh" at bounding box center [390, 9] width 63 height 17
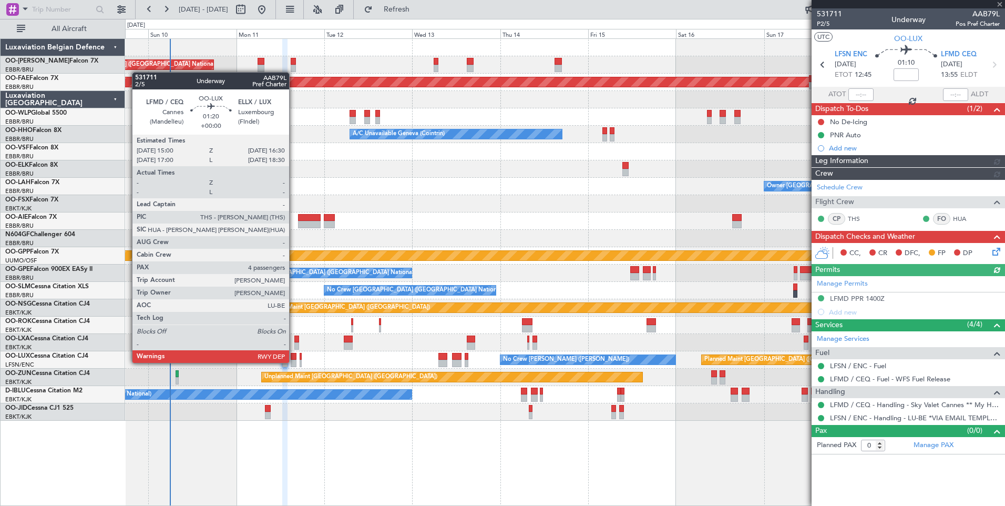
click at [294, 362] on div at bounding box center [294, 363] width 6 height 7
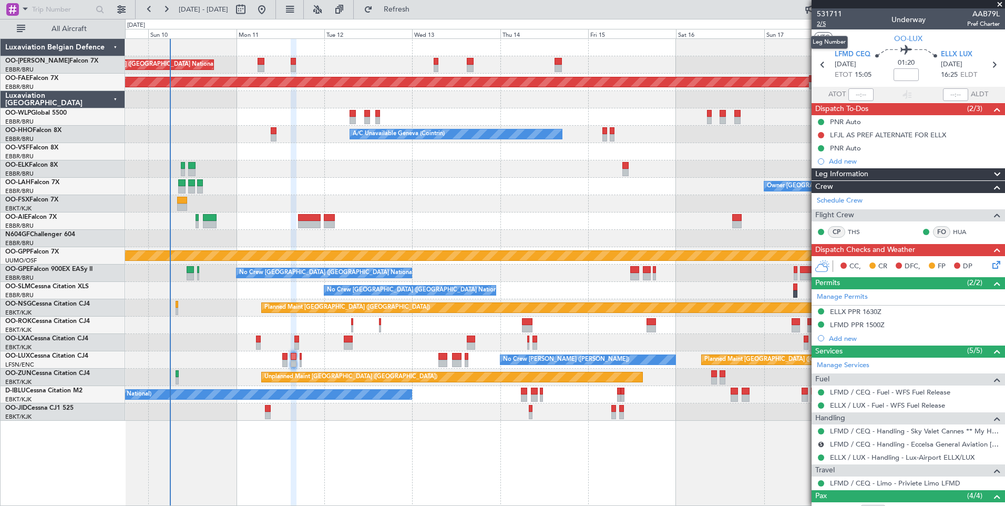
click at [819, 22] on span "2/5" at bounding box center [829, 23] width 25 height 9
drag, startPoint x: 427, startPoint y: 11, endPoint x: 428, endPoint y: 27, distance: 16.9
click at [419, 11] on span "Refresh" at bounding box center [397, 9] width 44 height 7
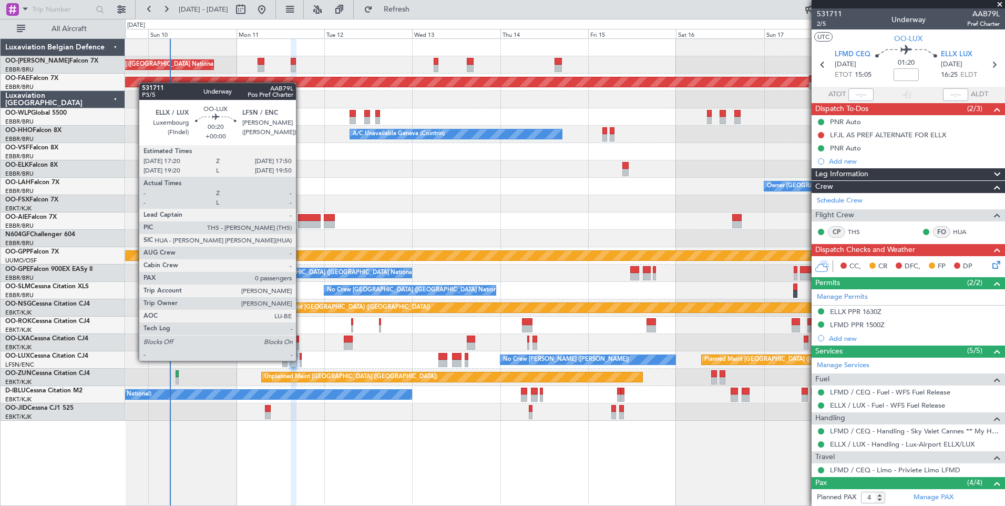
click at [301, 360] on div at bounding box center [301, 363] width 2 height 7
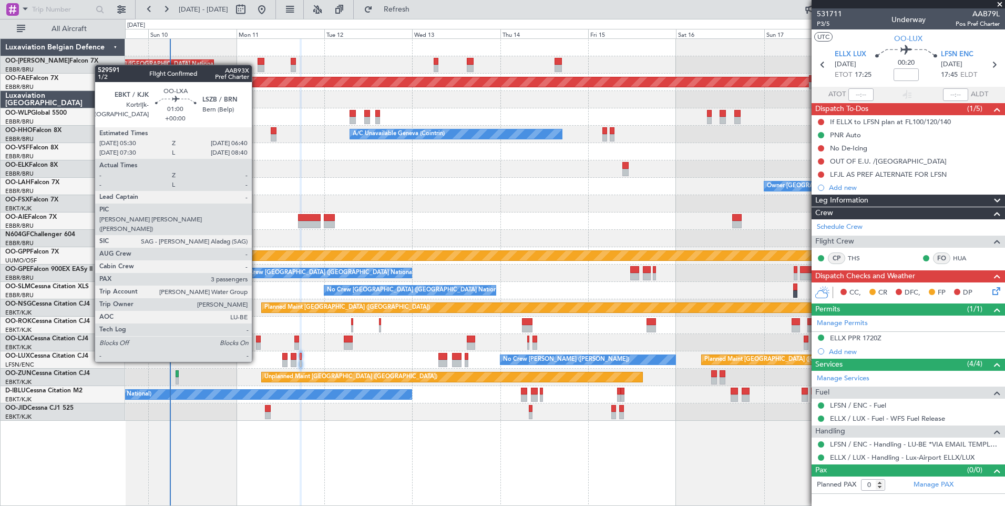
click at [257, 342] on div at bounding box center [258, 338] width 5 height 7
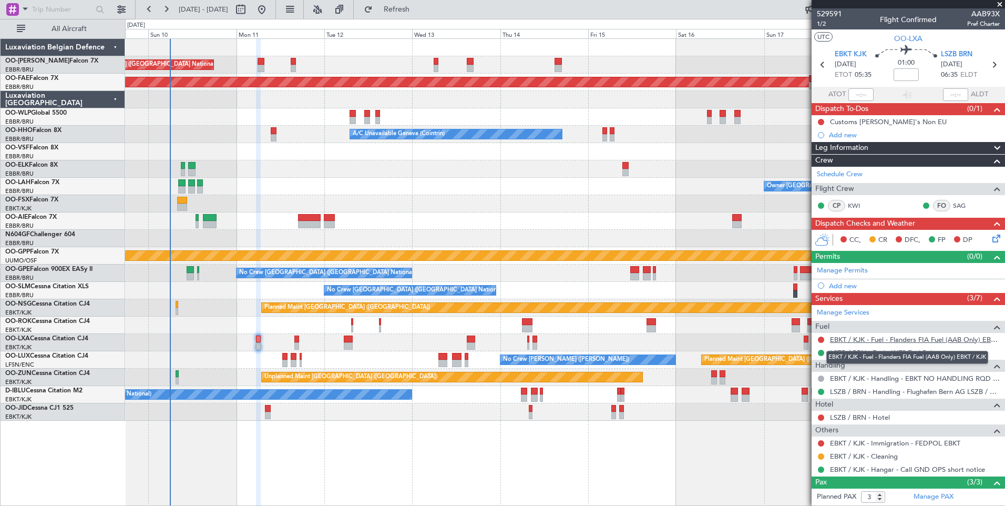
click at [860, 339] on link "EBKT / KJK - Fuel - Flanders FIA Fuel (AAB Only) EBKT / KJK" at bounding box center [915, 339] width 170 height 9
click at [317, 323] on div "Owner [GEOGRAPHIC_DATA]-[GEOGRAPHIC_DATA]" at bounding box center [565, 324] width 880 height 17
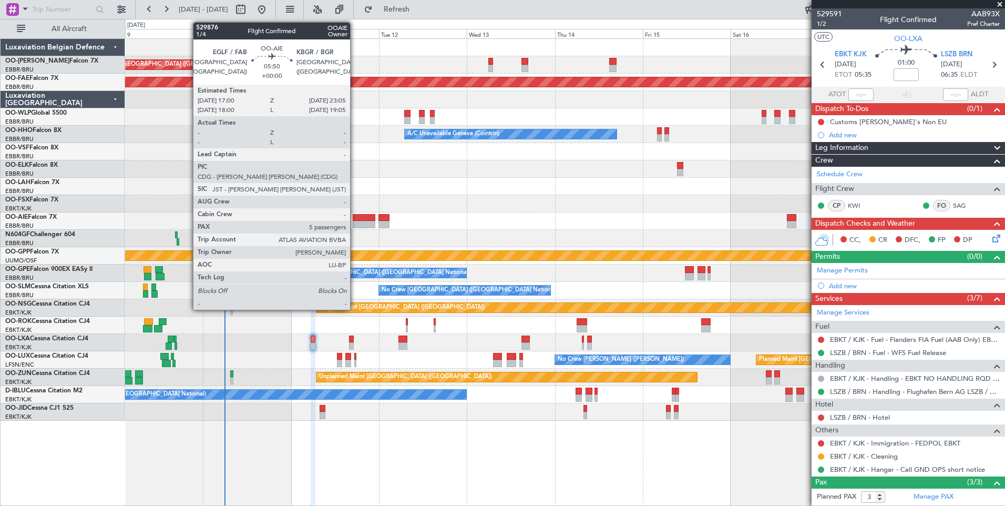
click at [355, 222] on div at bounding box center [364, 224] width 23 height 7
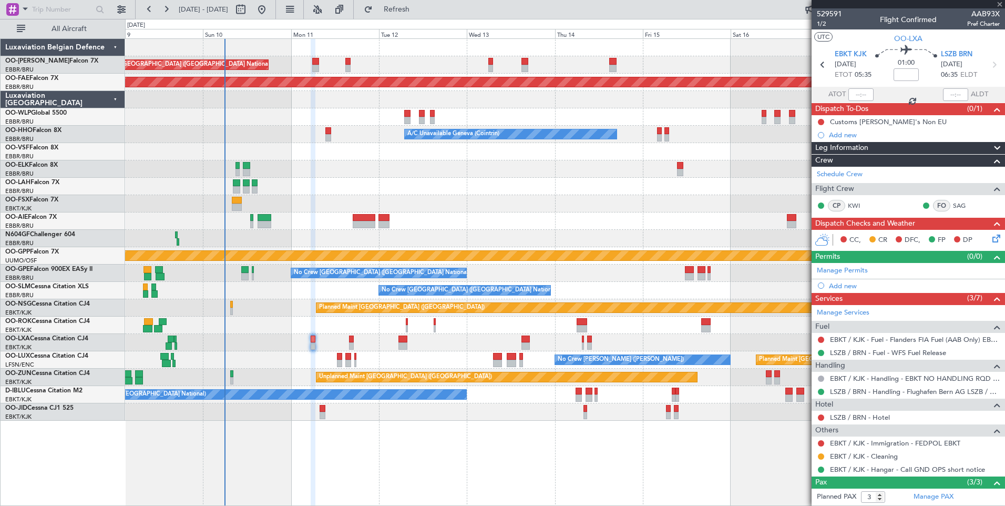
type input "5"
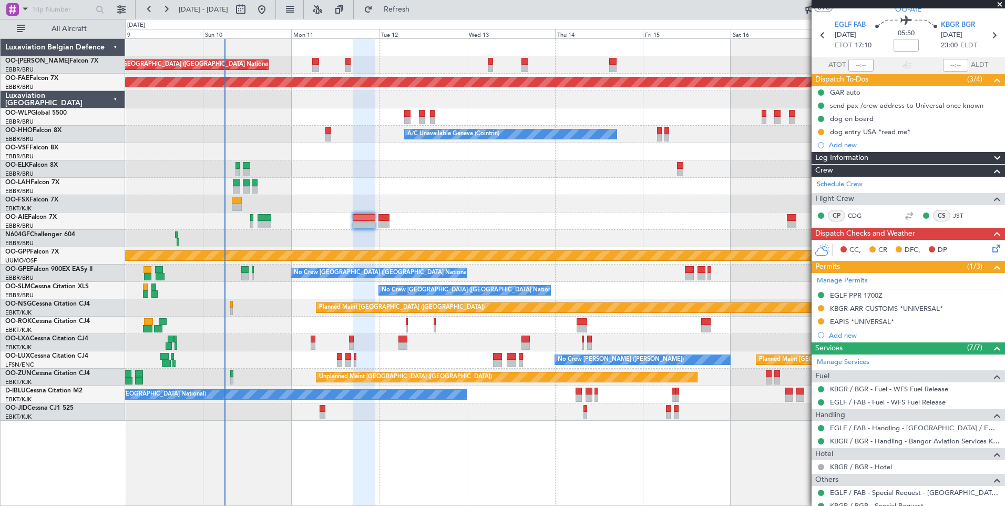
scroll to position [53, 0]
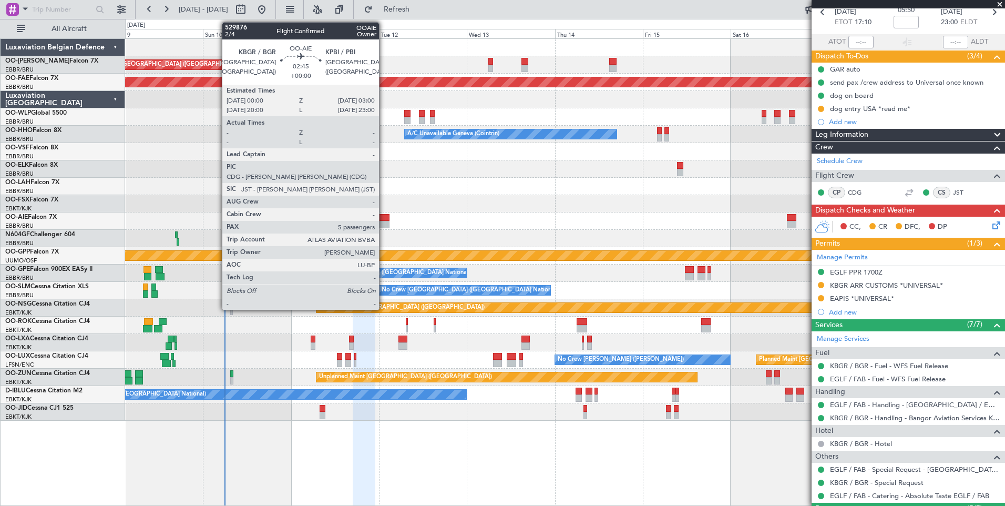
click at [384, 222] on div at bounding box center [384, 224] width 11 height 7
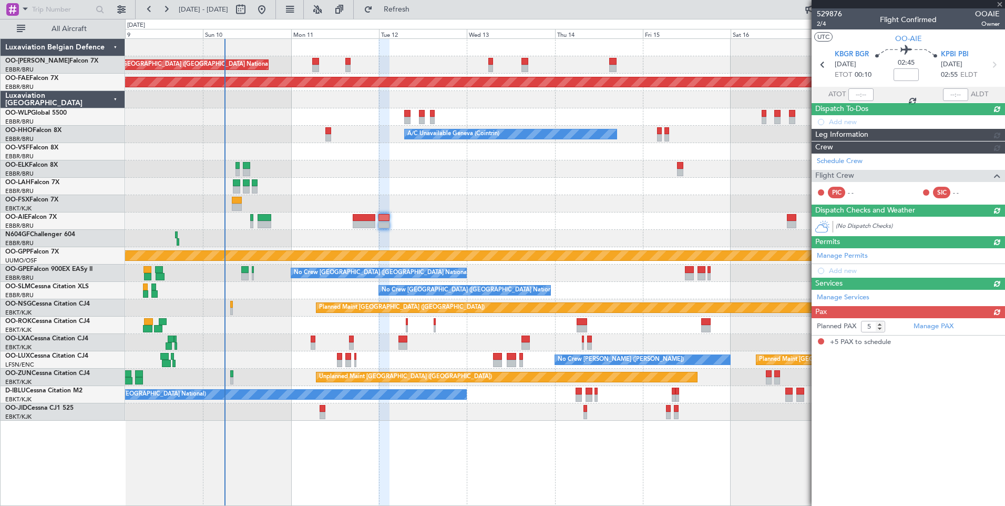
scroll to position [0, 0]
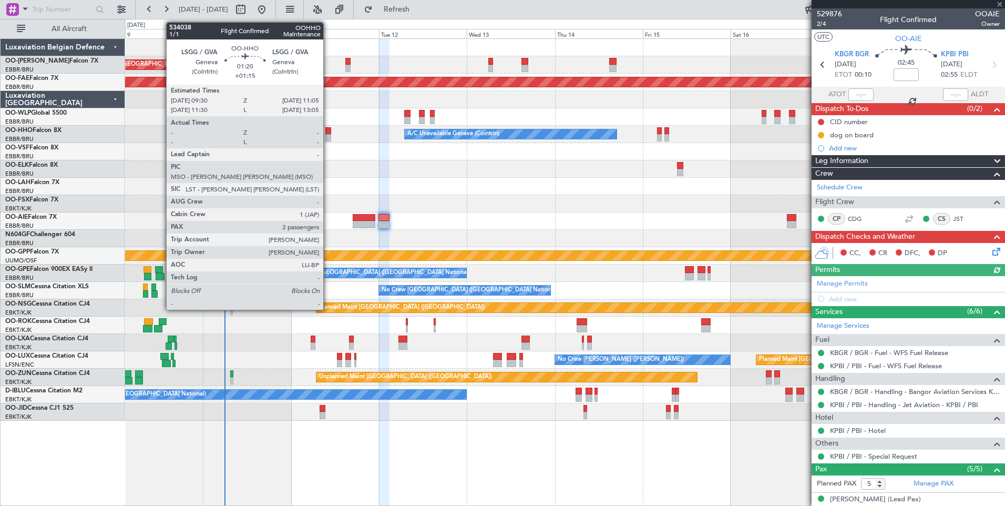
click at [328, 132] on div at bounding box center [328, 130] width 6 height 7
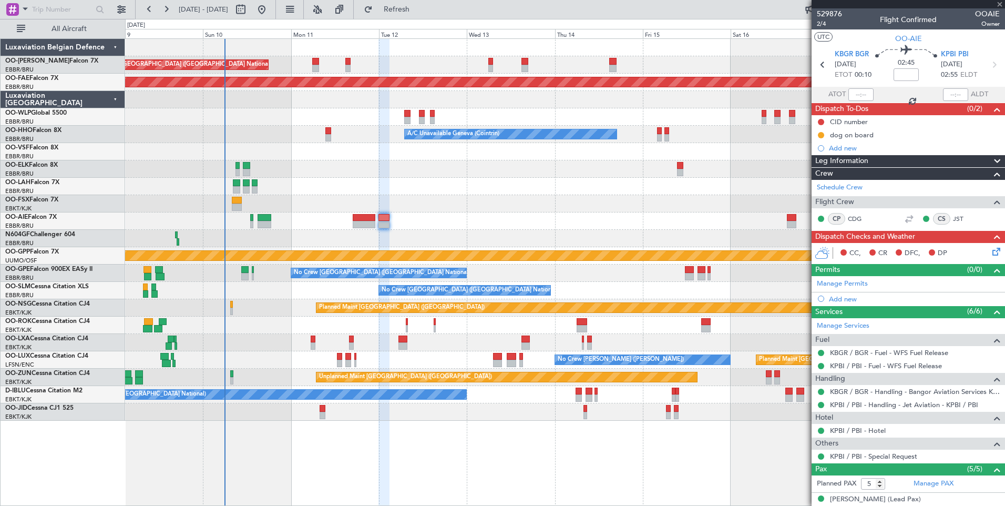
type input "+01:15"
type input "2"
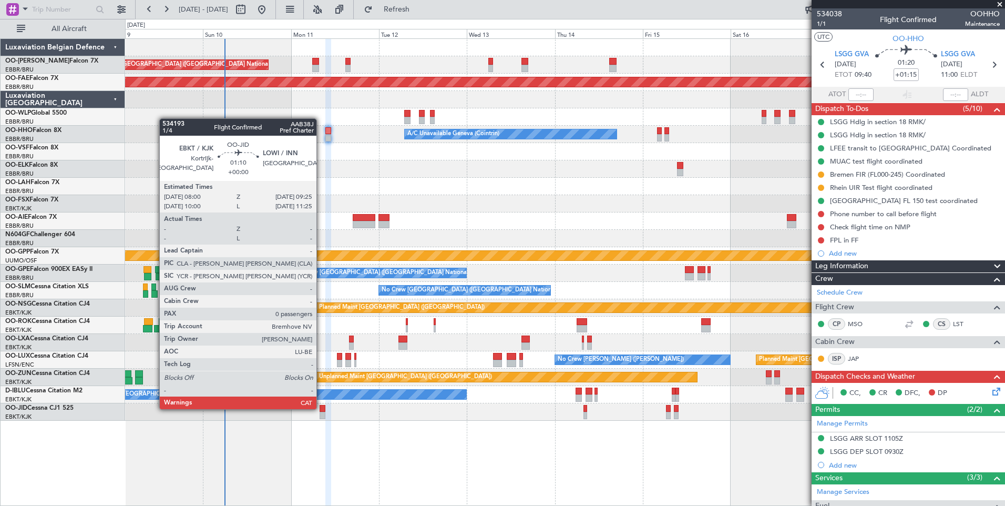
click at [321, 408] on div at bounding box center [322, 408] width 5 height 7
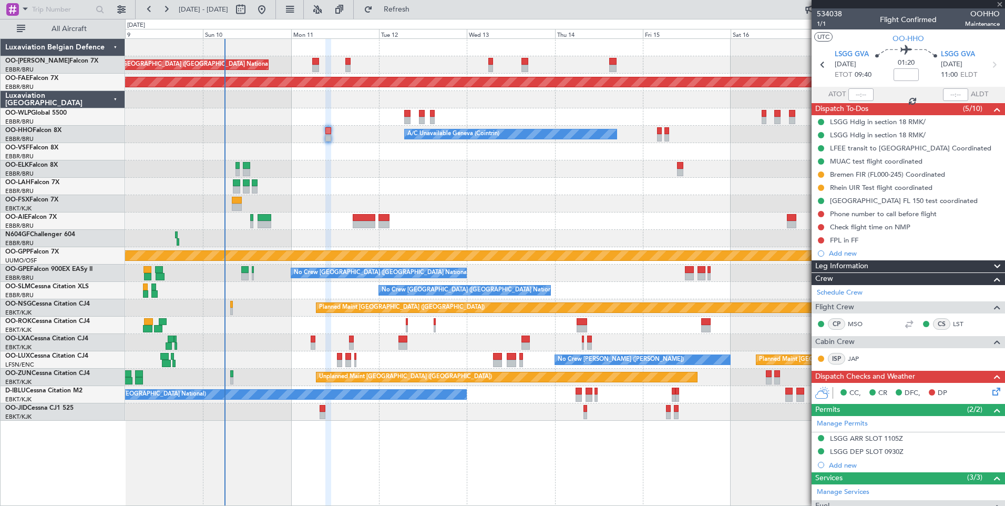
type input "0"
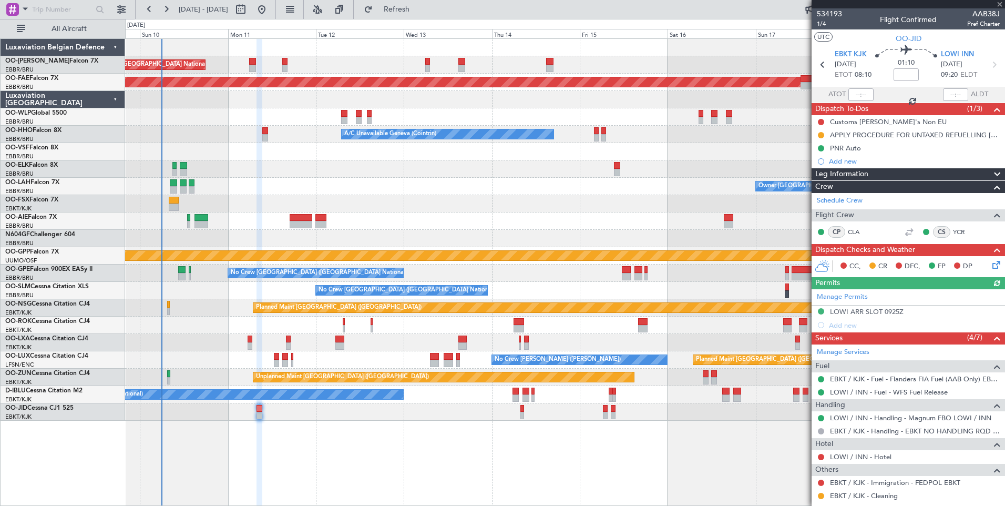
click at [308, 427] on div "Unplanned Maint [GEOGRAPHIC_DATA] ([GEOGRAPHIC_DATA] National) Planned Maint [G…" at bounding box center [565, 271] width 880 height 467
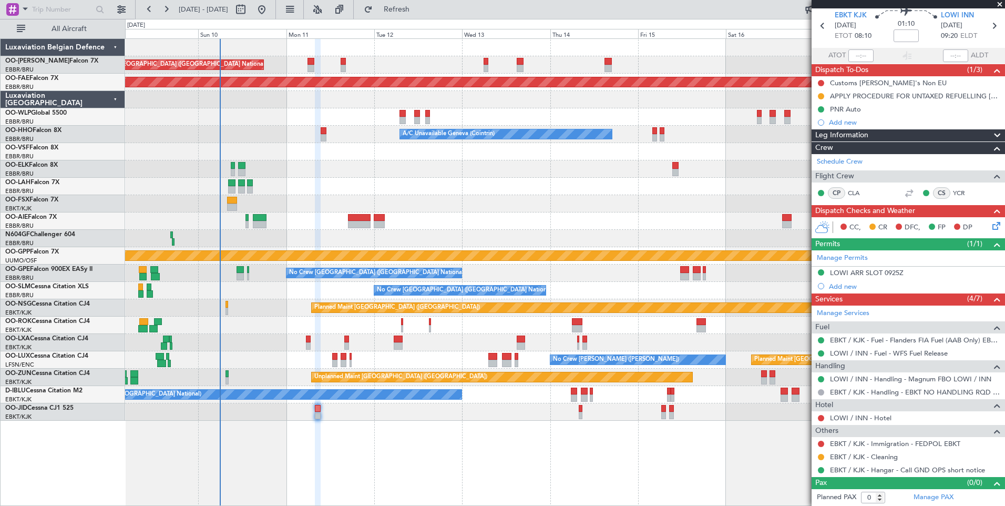
click at [325, 449] on div "Unplanned Maint [GEOGRAPHIC_DATA] ([GEOGRAPHIC_DATA] National) Planned Maint [G…" at bounding box center [565, 271] width 880 height 467
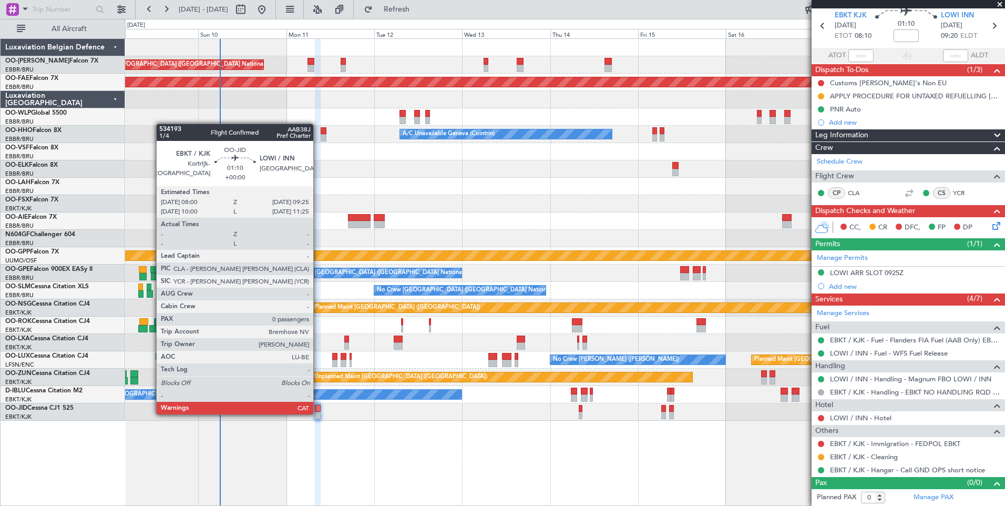
click at [318, 413] on div at bounding box center [317, 415] width 5 height 7
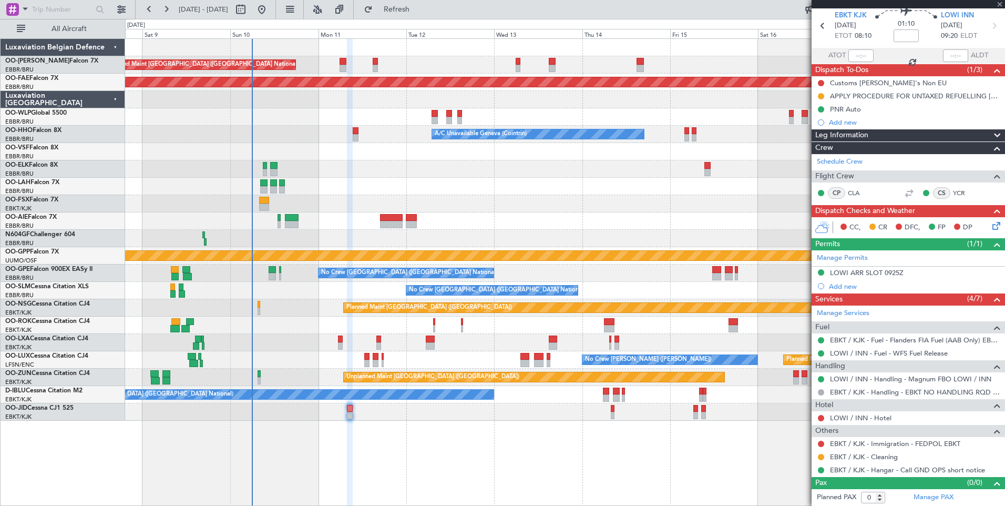
click at [349, 449] on div at bounding box center [349, 272] width 5 height 467
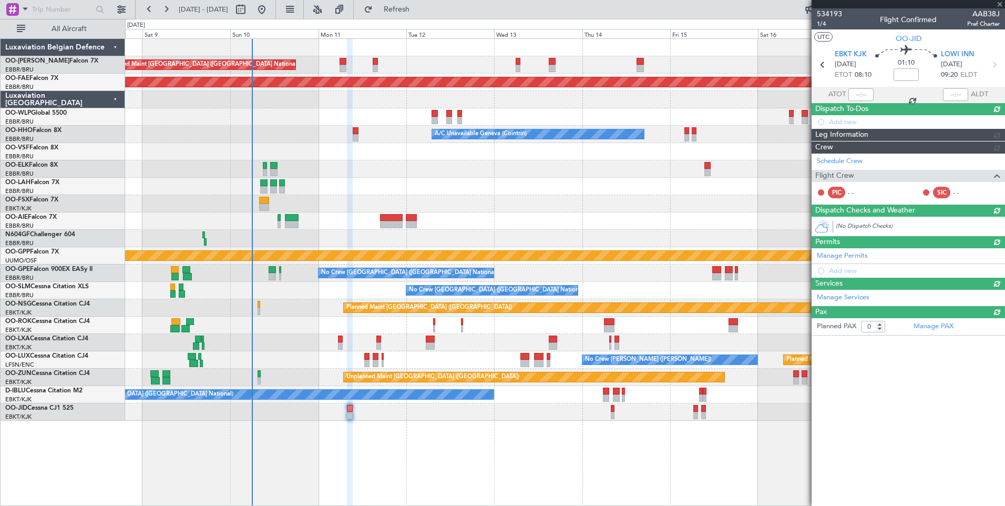
scroll to position [0, 0]
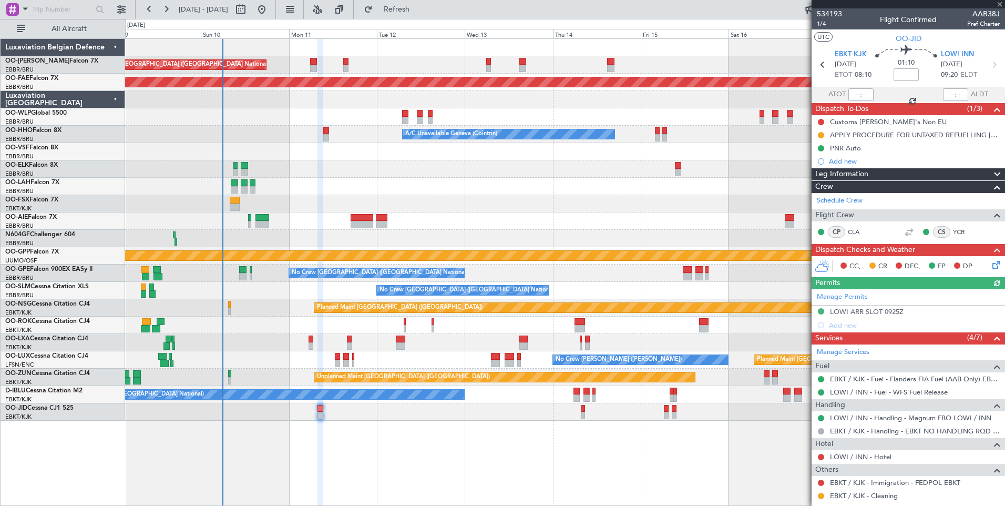
click at [340, 433] on div "Unplanned Maint [GEOGRAPHIC_DATA] ([GEOGRAPHIC_DATA] National) Planned Maint [G…" at bounding box center [565, 271] width 880 height 467
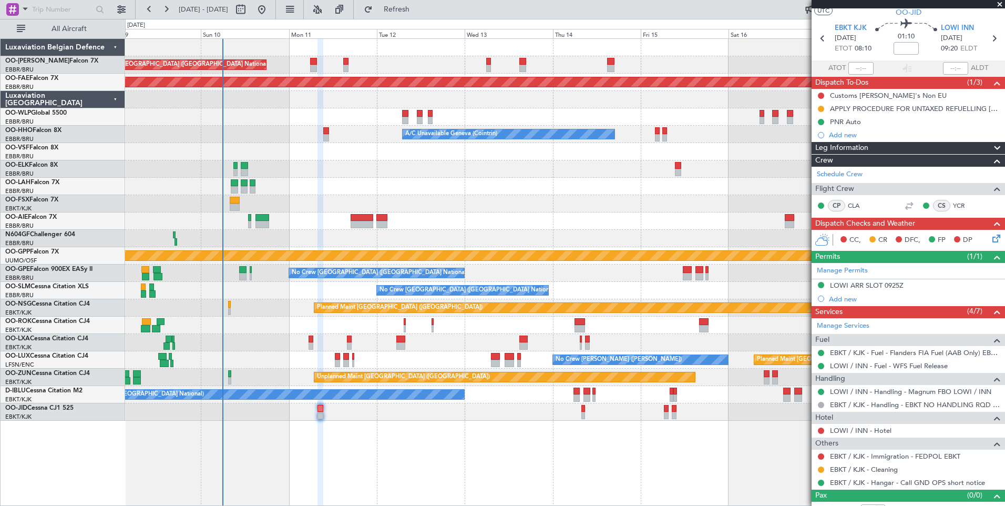
scroll to position [39, 0]
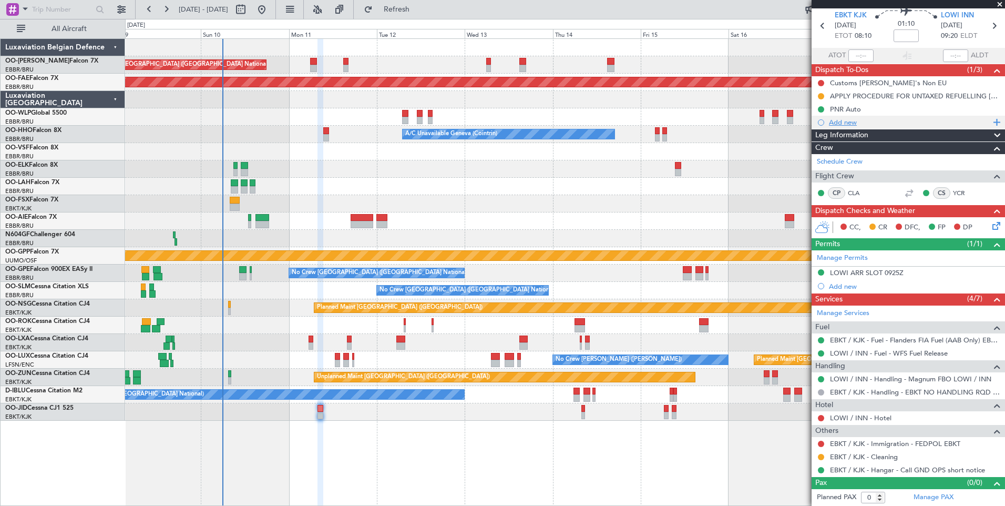
click at [841, 124] on div "Add new" at bounding box center [909, 122] width 161 height 9
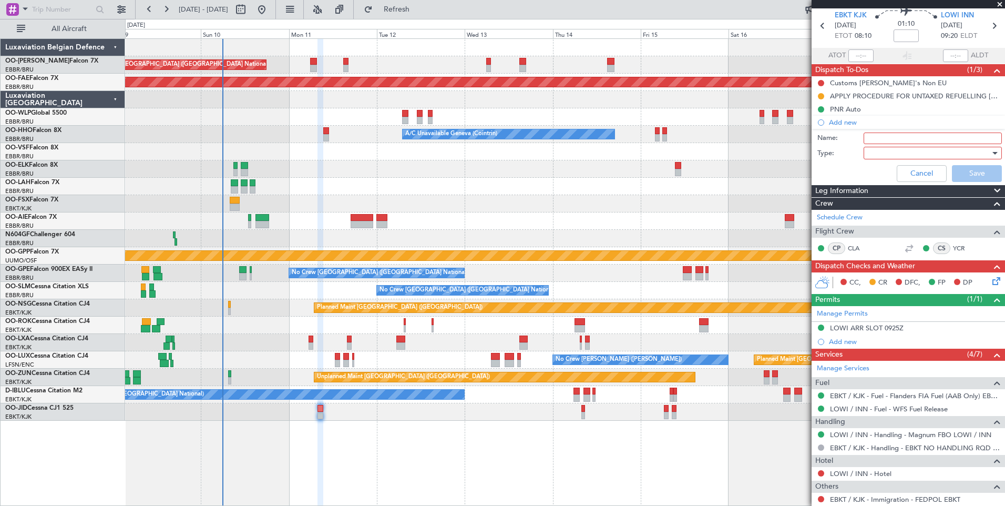
click at [866, 139] on input "Name:" at bounding box center [933, 138] width 138 height 12
click at [893, 154] on div at bounding box center [929, 153] width 122 height 16
click at [872, 171] on span "Generic" at bounding box center [927, 175] width 123 height 16
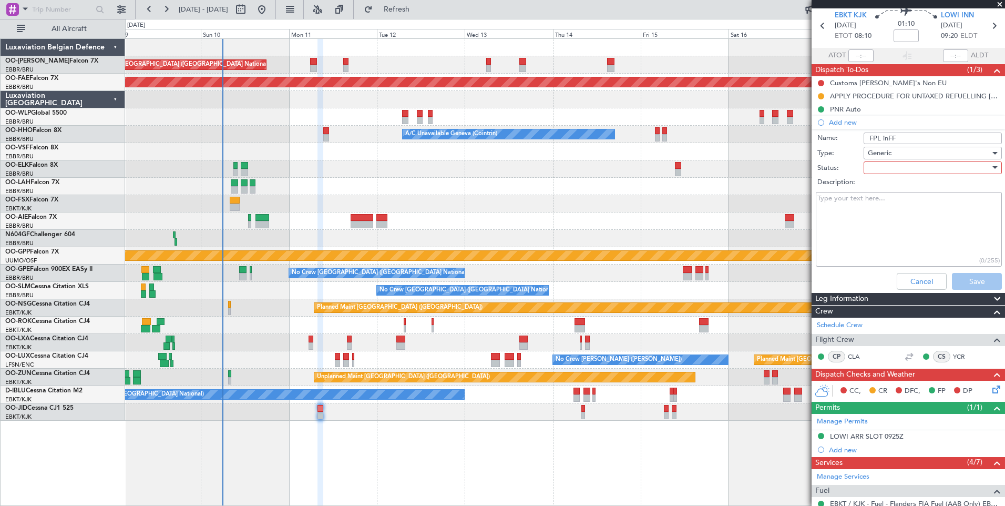
click at [873, 166] on div at bounding box center [929, 168] width 122 height 16
click at [884, 188] on span "Not Started" at bounding box center [927, 189] width 123 height 16
click at [888, 155] on span "Generic" at bounding box center [880, 152] width 24 height 9
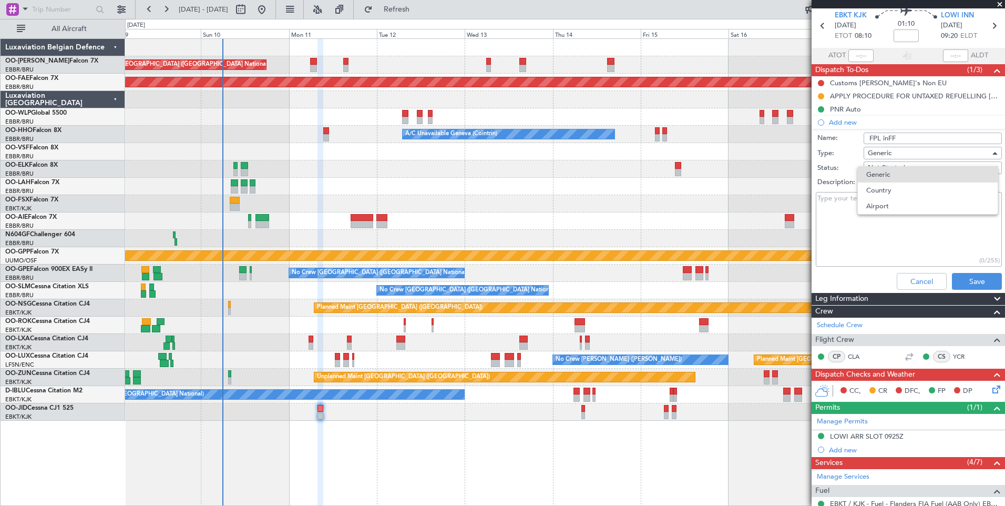
click at [886, 142] on div at bounding box center [502, 253] width 1005 height 506
click at [885, 138] on input "FPL inFF" at bounding box center [933, 138] width 138 height 12
type input "FPL in FF"
click at [969, 278] on button "Save" at bounding box center [977, 281] width 50 height 17
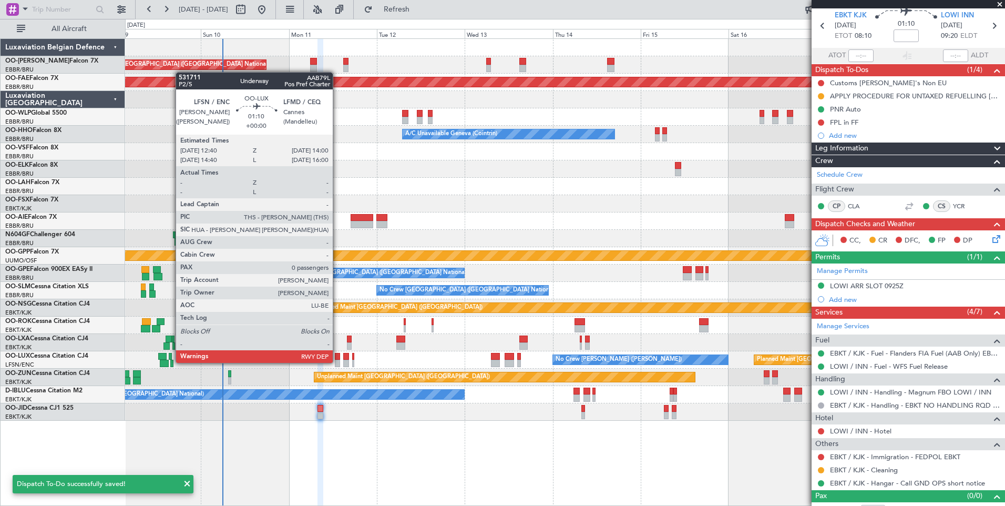
click at [338, 362] on div at bounding box center [337, 363] width 5 height 7
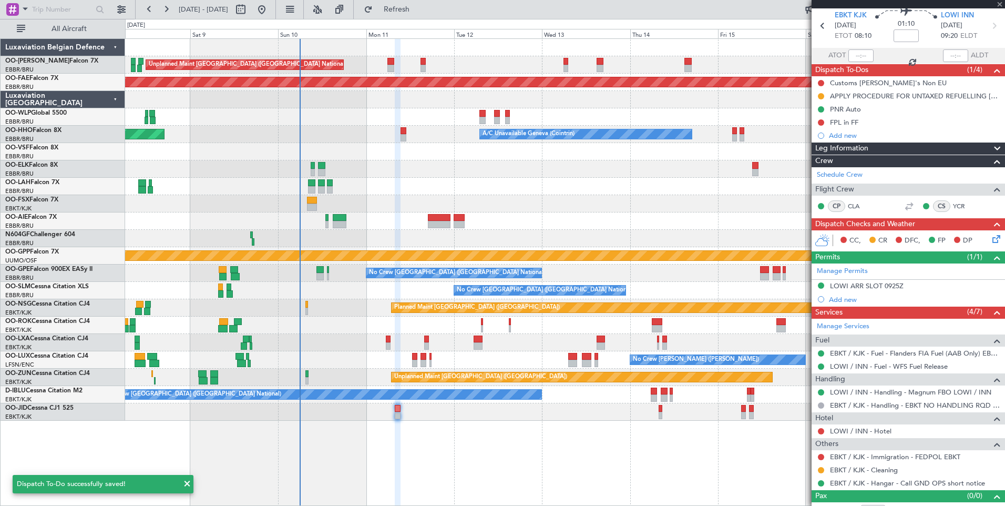
click at [425, 448] on div "Unplanned Maint Brussels (Brussels National) Planned Maint Kortrijk-Wevelgem Pl…" at bounding box center [565, 271] width 880 height 467
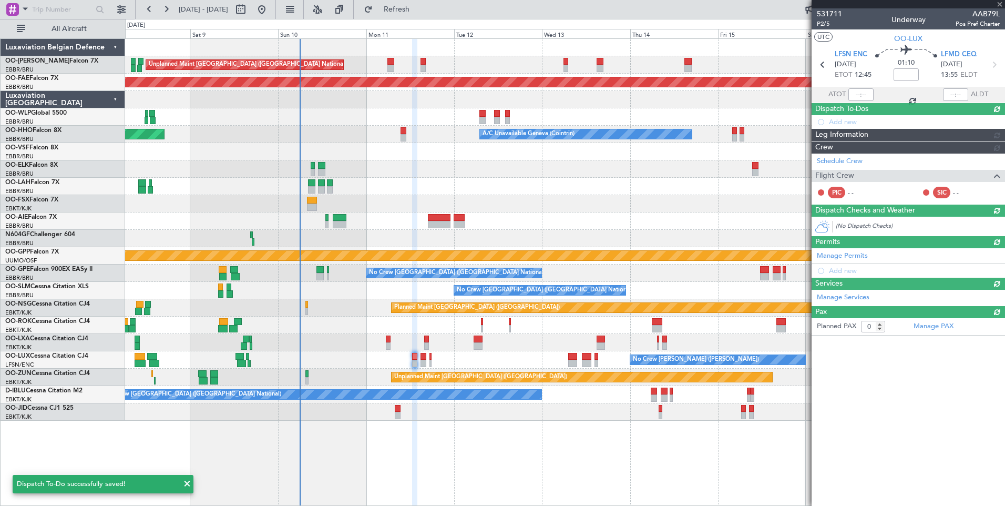
scroll to position [0, 0]
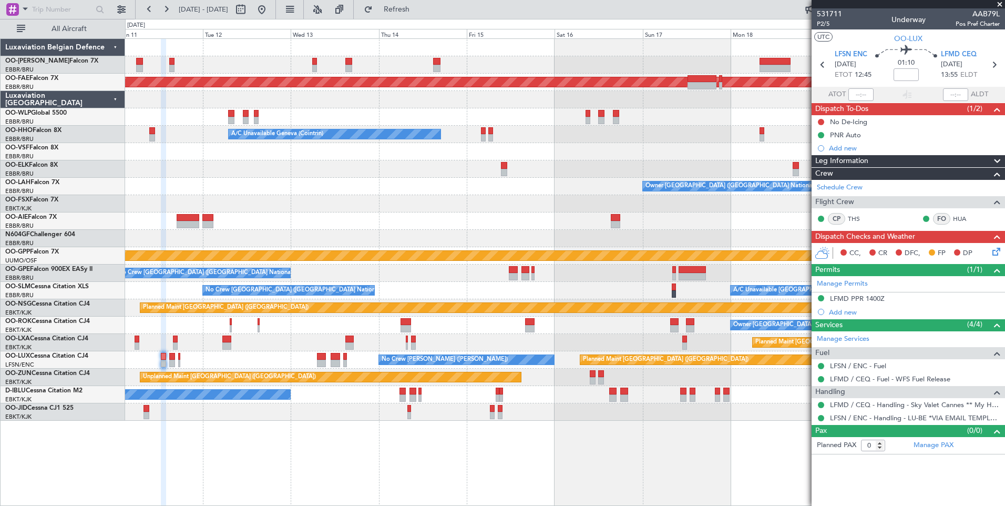
click at [320, 271] on div "Unplanned Maint Brussels (Brussels National) Planned Maint Kortrijk-Wevelgem Pl…" at bounding box center [565, 230] width 880 height 382
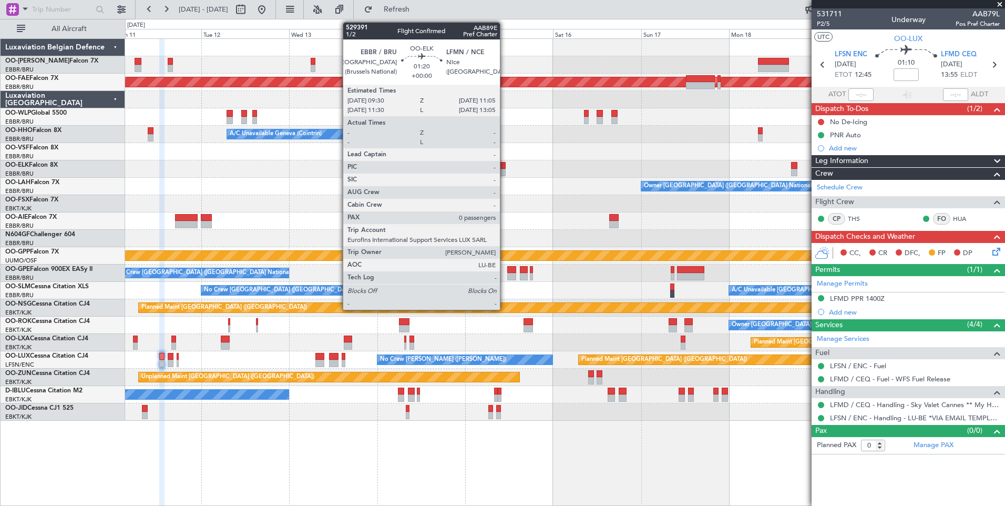
click at [505, 167] on div at bounding box center [502, 165] width 6 height 7
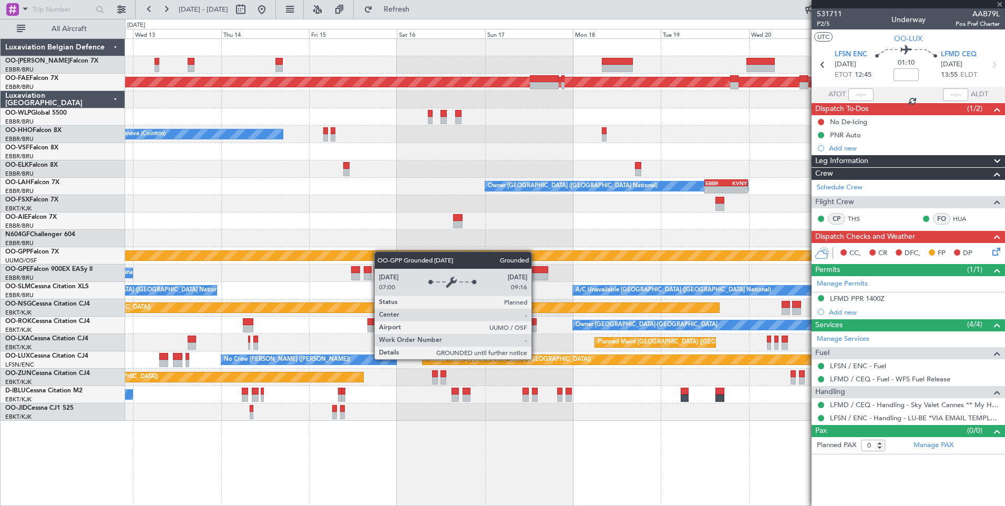
click at [379, 251] on div "Unplanned Maint Brussels (Brussels National) Planned Maint Kortrijk-Wevelgem Pl…" at bounding box center [565, 230] width 880 height 382
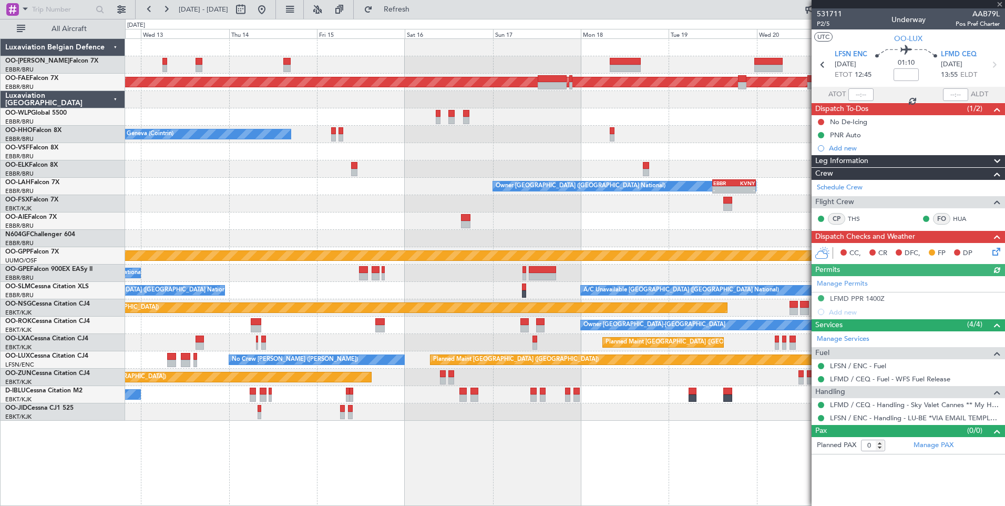
click at [363, 242] on div at bounding box center [565, 238] width 880 height 17
click at [355, 177] on div at bounding box center [565, 168] width 880 height 17
click at [355, 168] on div at bounding box center [354, 165] width 6 height 7
click at [426, 210] on div at bounding box center [565, 203] width 880 height 17
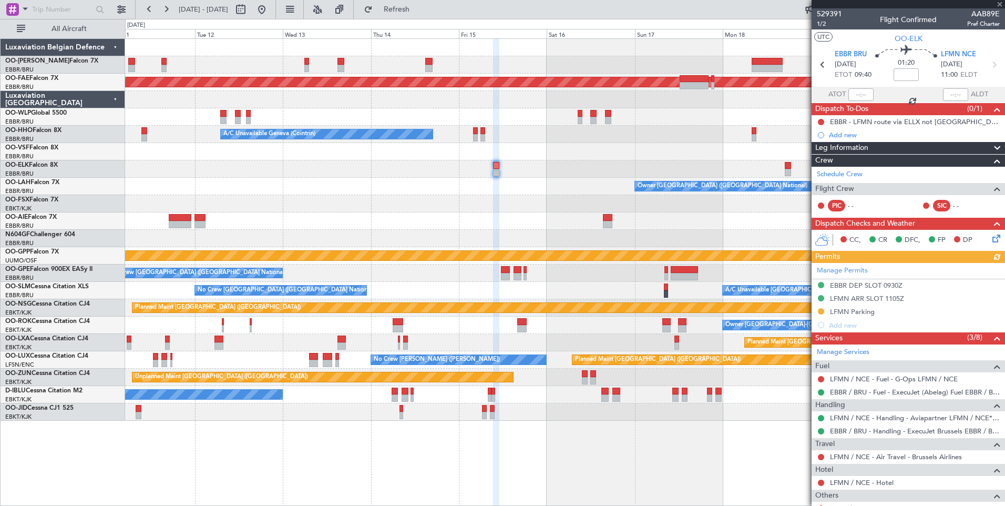
click at [446, 230] on div "Unplanned Maint Brussels (Brussels National) Planned Maint Kortrijk-Wevelgem Pl…" at bounding box center [565, 230] width 880 height 382
click at [426, 219] on div at bounding box center [565, 220] width 880 height 17
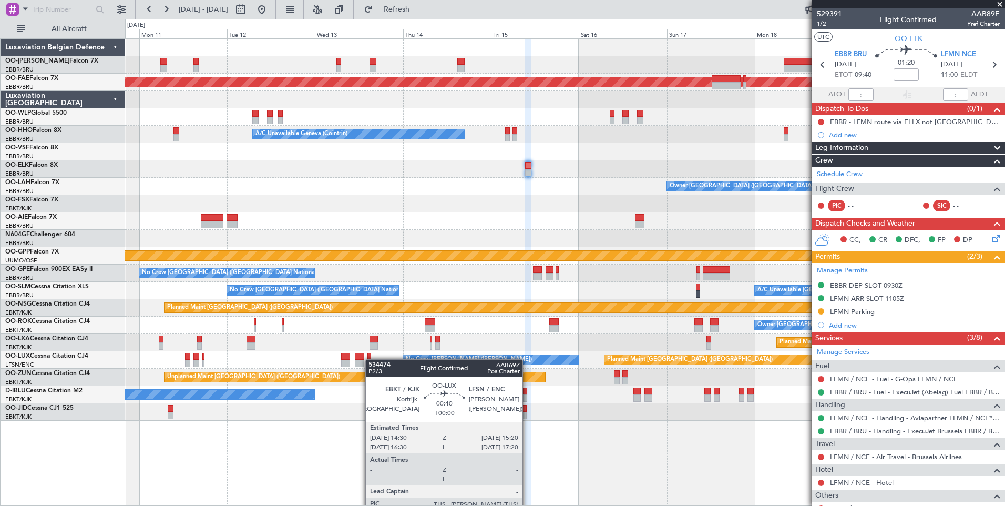
click at [635, 333] on div "Unplanned Maint Brussels (Brussels National) Planned Maint Kortrijk-Wevelgem Pl…" at bounding box center [565, 230] width 880 height 382
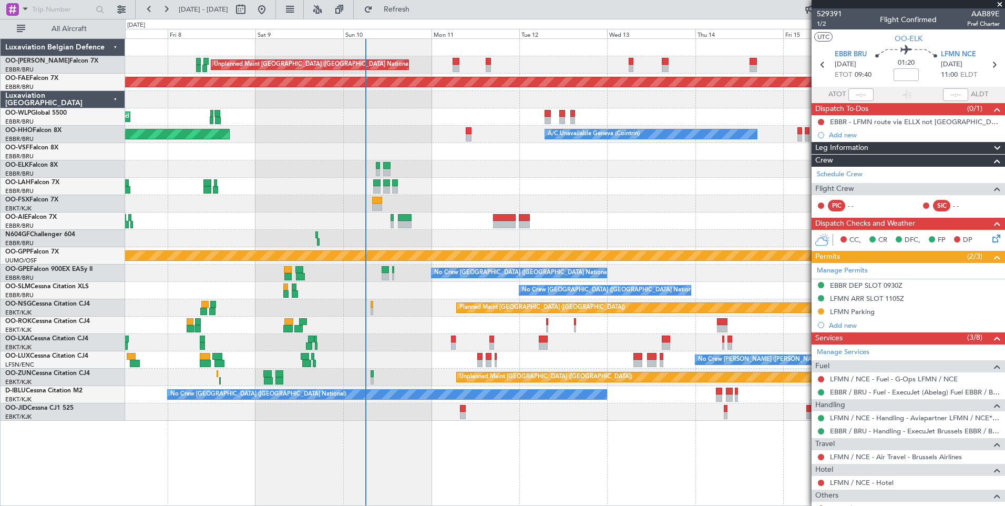
click at [440, 320] on div "Owner [GEOGRAPHIC_DATA]-[GEOGRAPHIC_DATA]" at bounding box center [565, 324] width 880 height 17
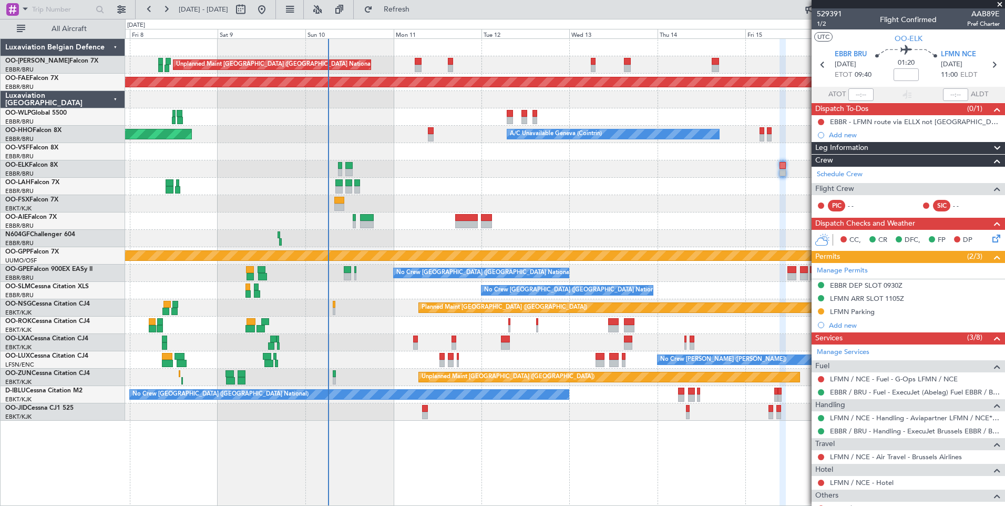
click at [446, 360] on div "Planned Maint Paris (Le Bourget) No Crew Nancy (Essey)" at bounding box center [565, 359] width 880 height 17
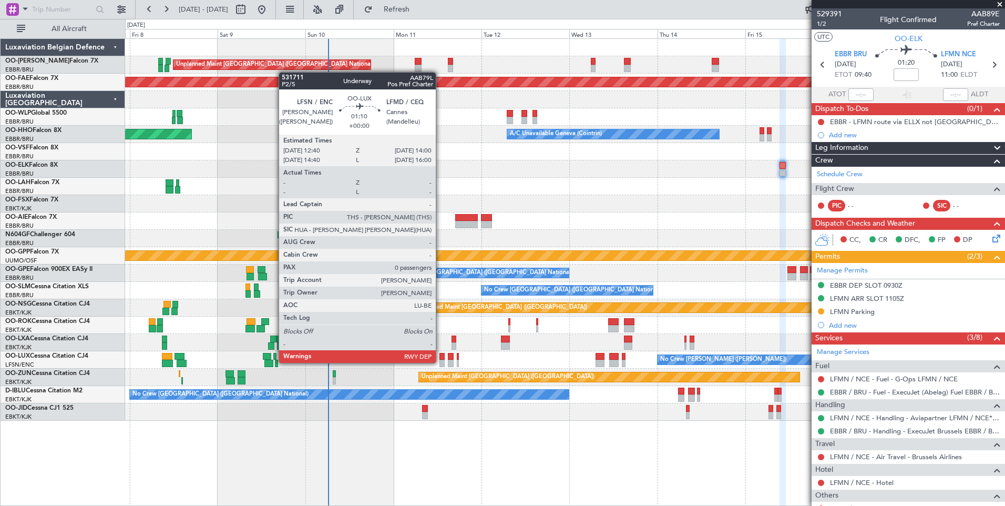
click at [441, 362] on div at bounding box center [441, 363] width 5 height 7
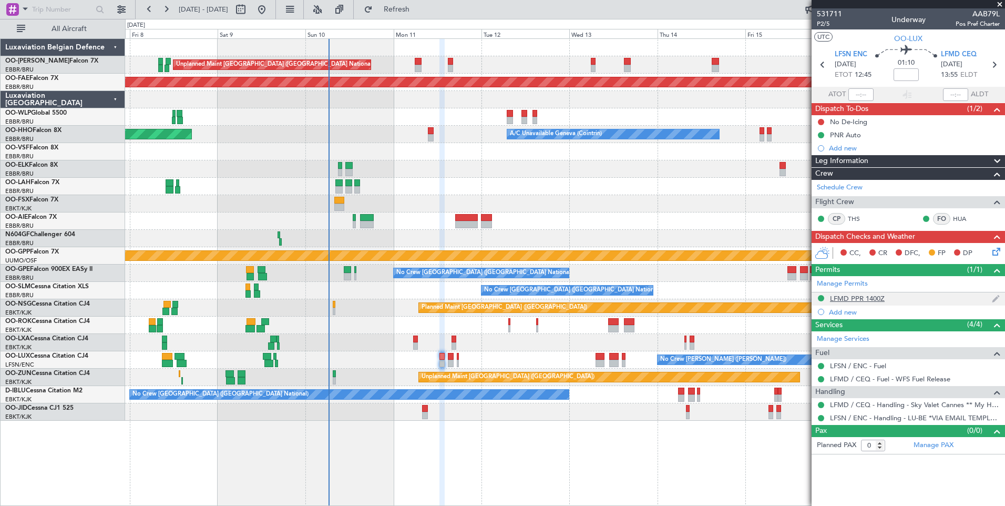
click at [868, 292] on div "LFMD PPR 1400Z" at bounding box center [908, 298] width 193 height 13
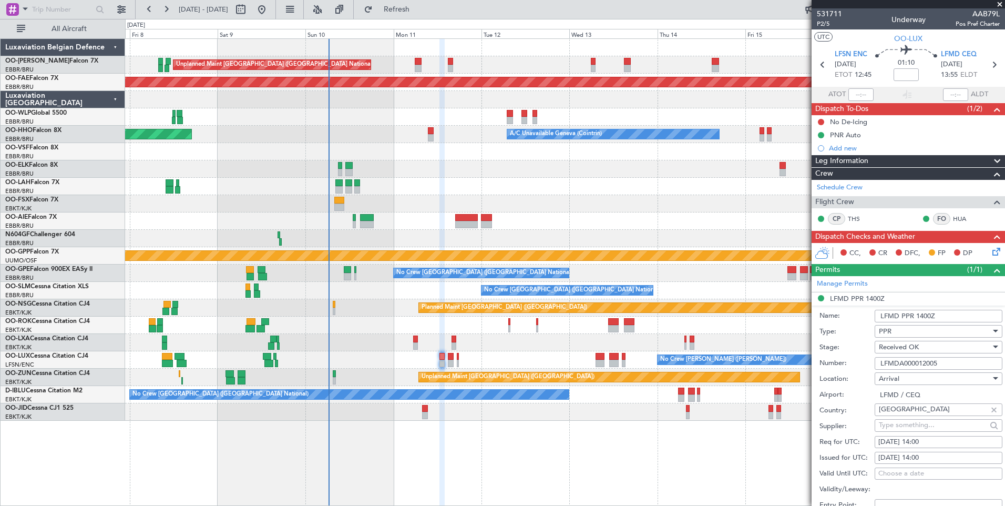
drag, startPoint x: 943, startPoint y: 365, endPoint x: 834, endPoint y: 364, distance: 108.8
click at [836, 364] on div "Number: LFMDA000012005" at bounding box center [911, 363] width 183 height 16
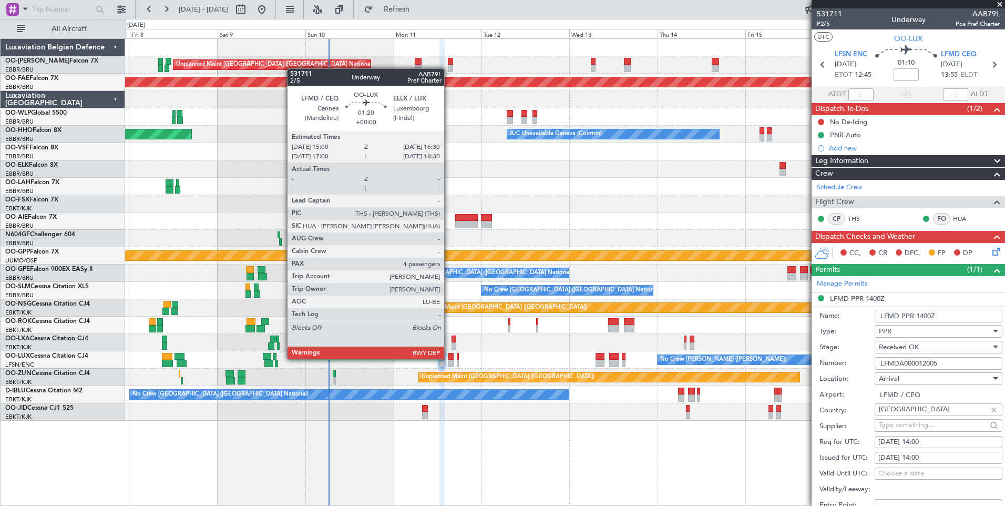
click at [449, 358] on div at bounding box center [451, 356] width 6 height 7
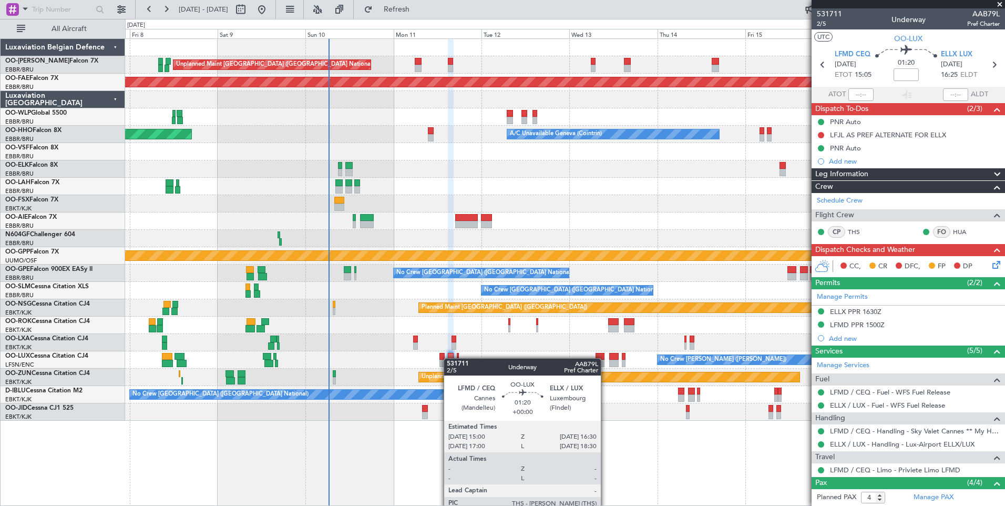
click at [449, 358] on div at bounding box center [451, 356] width 6 height 7
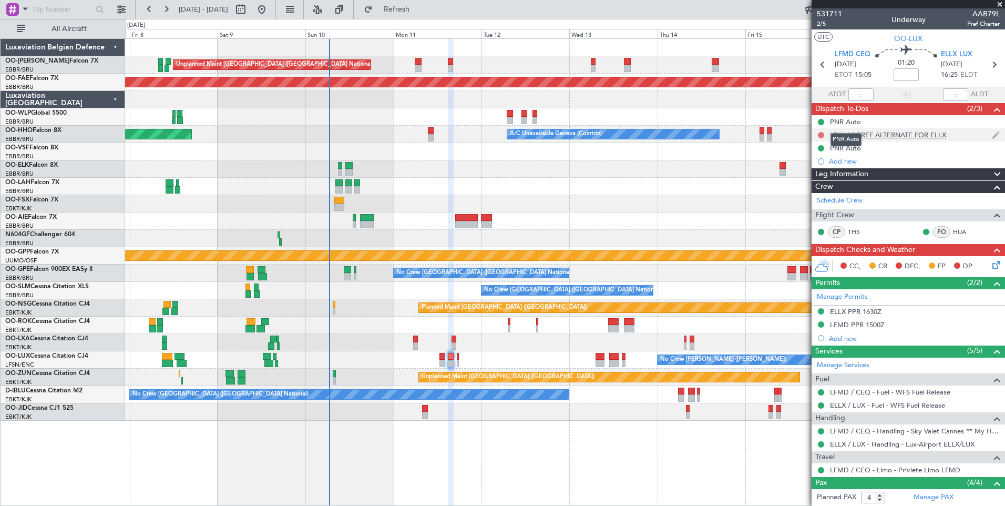
click at [820, 134] on button at bounding box center [821, 135] width 6 height 6
click at [820, 187] on li "Completed" at bounding box center [822, 181] width 56 height 16
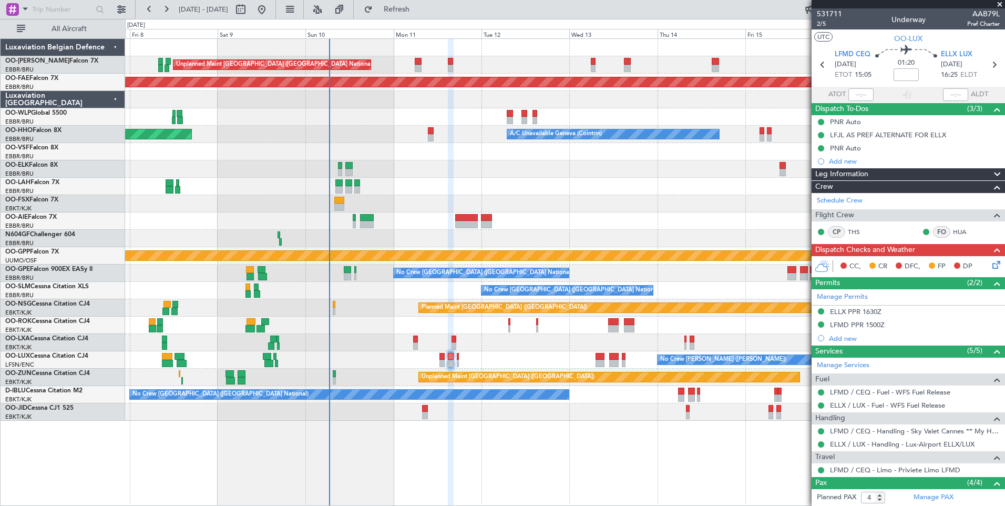
click at [859, 312] on div "ELLX PPR 1630Z" at bounding box center [856, 311] width 52 height 9
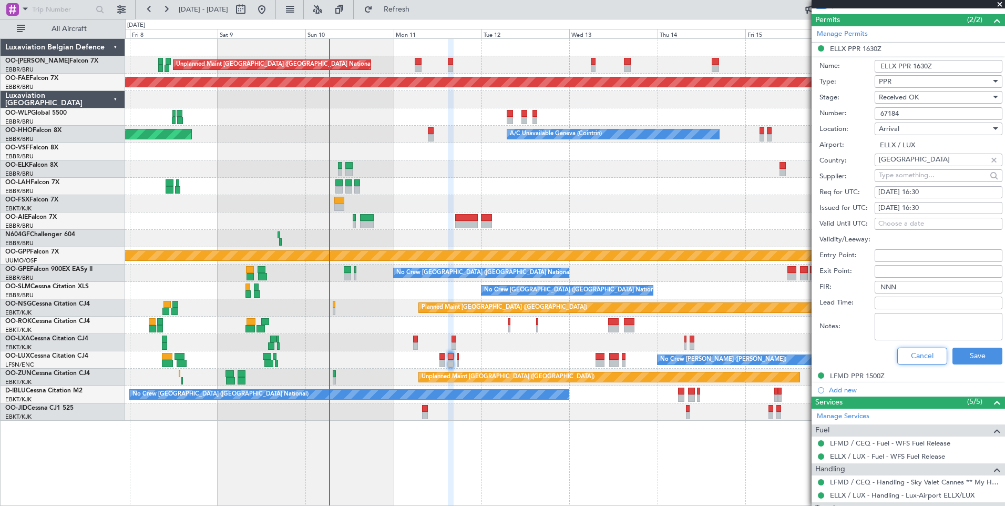
click at [911, 356] on button "Cancel" at bounding box center [922, 355] width 50 height 17
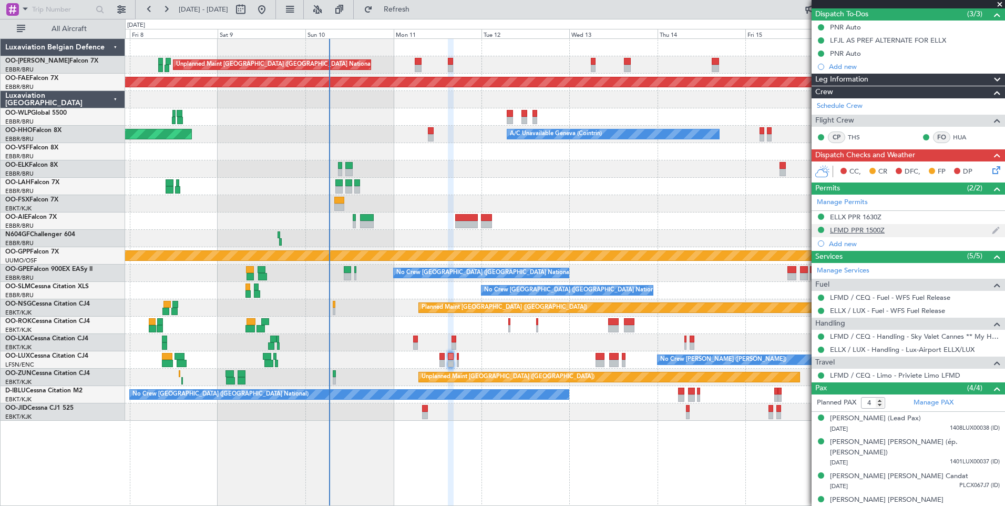
click at [864, 228] on div "LFMD PPR 1500Z" at bounding box center [857, 230] width 55 height 9
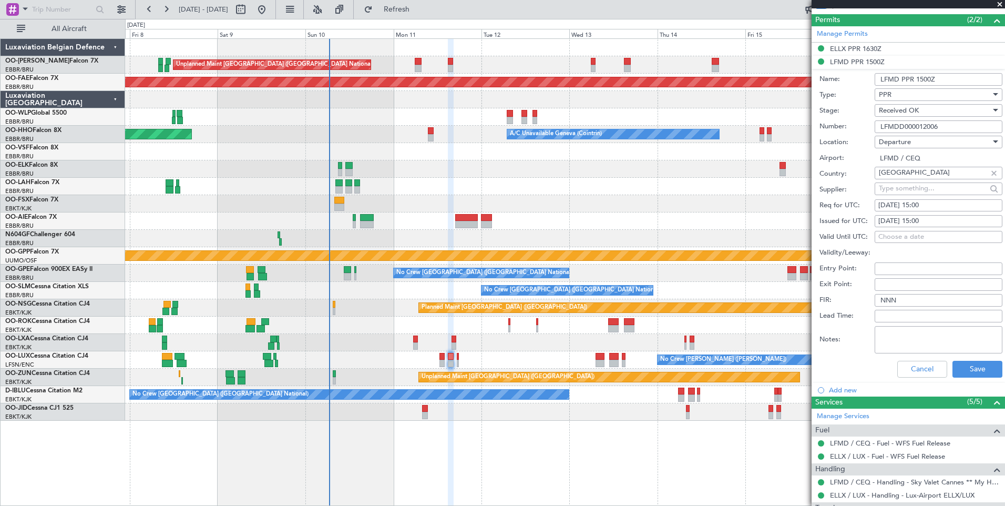
drag, startPoint x: 949, startPoint y: 129, endPoint x: 791, endPoint y: 168, distance: 163.0
click at [825, 129] on div "Number: LFMDD000012006" at bounding box center [911, 127] width 183 height 16
click at [923, 383] on li "Add new" at bounding box center [908, 389] width 193 height 13
drag, startPoint x: 919, startPoint y: 375, endPoint x: 910, endPoint y: 312, distance: 63.8
click at [919, 375] on button "Cancel" at bounding box center [922, 369] width 50 height 17
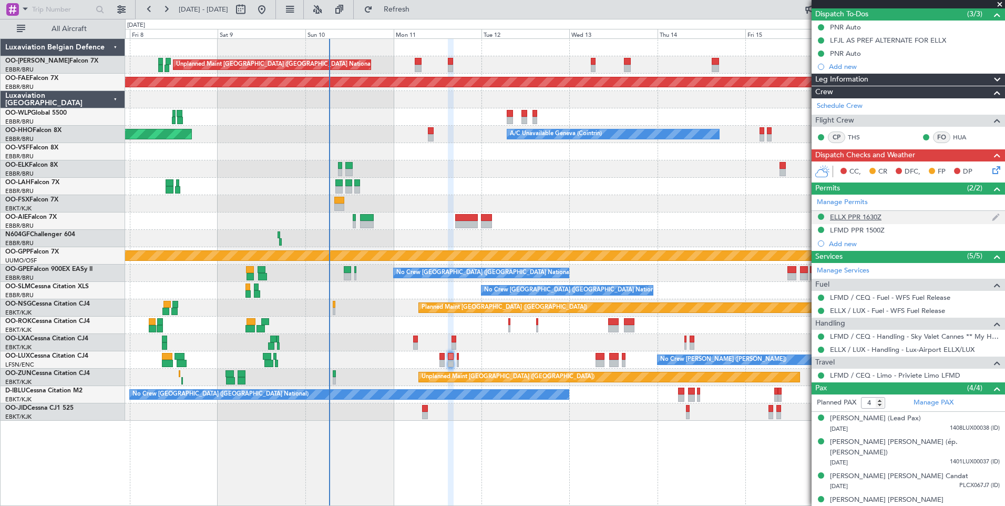
click at [882, 212] on div "ELLX PPR 1630Z" at bounding box center [908, 217] width 193 height 13
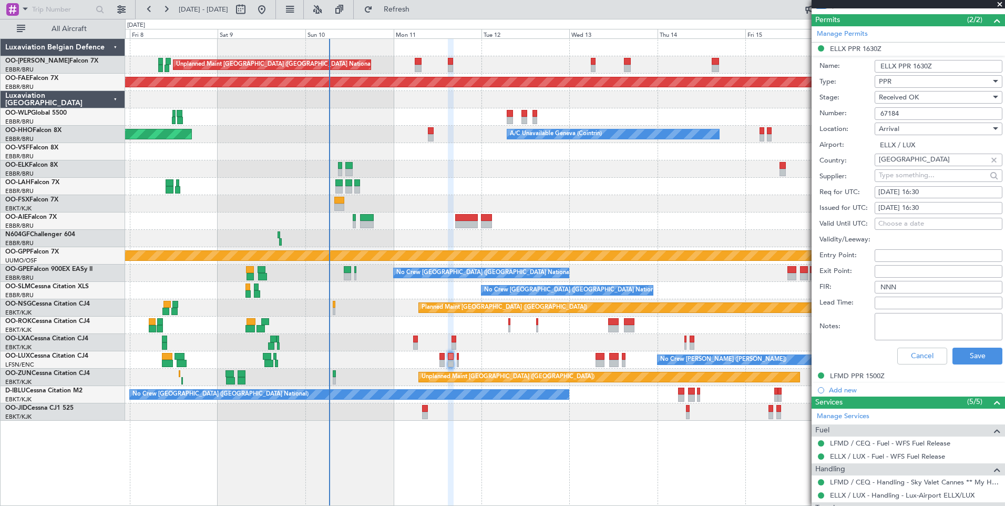
drag, startPoint x: 913, startPoint y: 113, endPoint x: 844, endPoint y: 103, distance: 69.6
click at [844, 103] on form "Name: ELLX PPR 1630Z Type: PPR Stage: Received OK Number: 67184 Location: Arriv…" at bounding box center [908, 213] width 193 height 314
click at [901, 349] on button "Cancel" at bounding box center [922, 355] width 50 height 17
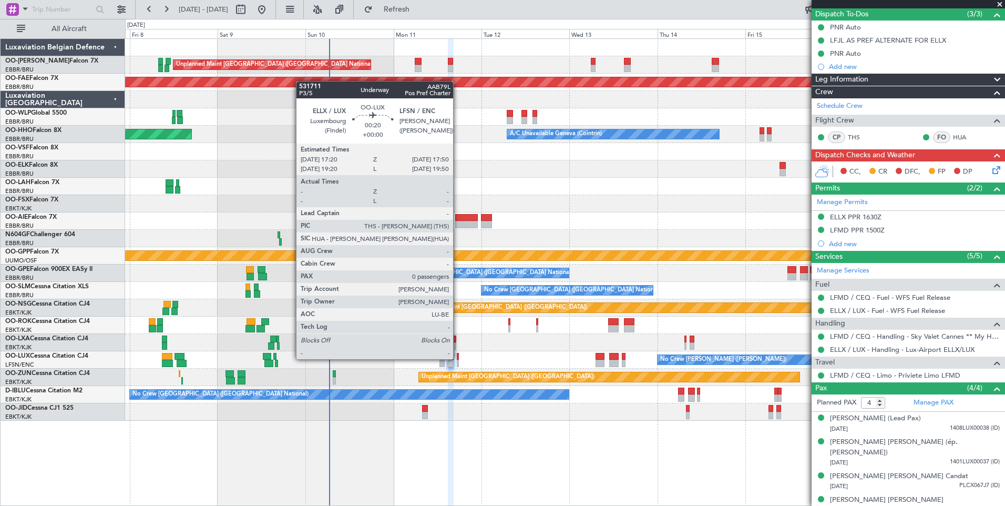
click at [458, 358] on div at bounding box center [458, 356] width 2 height 7
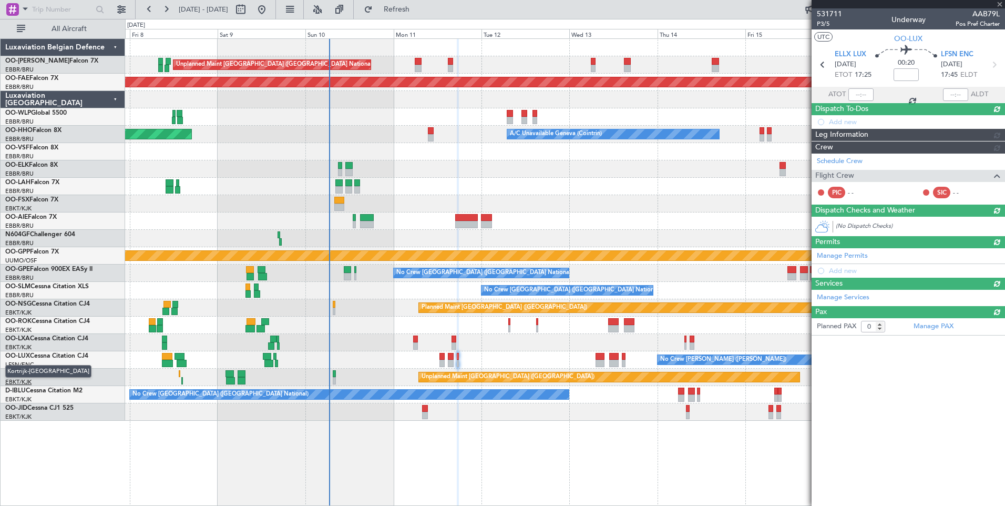
scroll to position [0, 0]
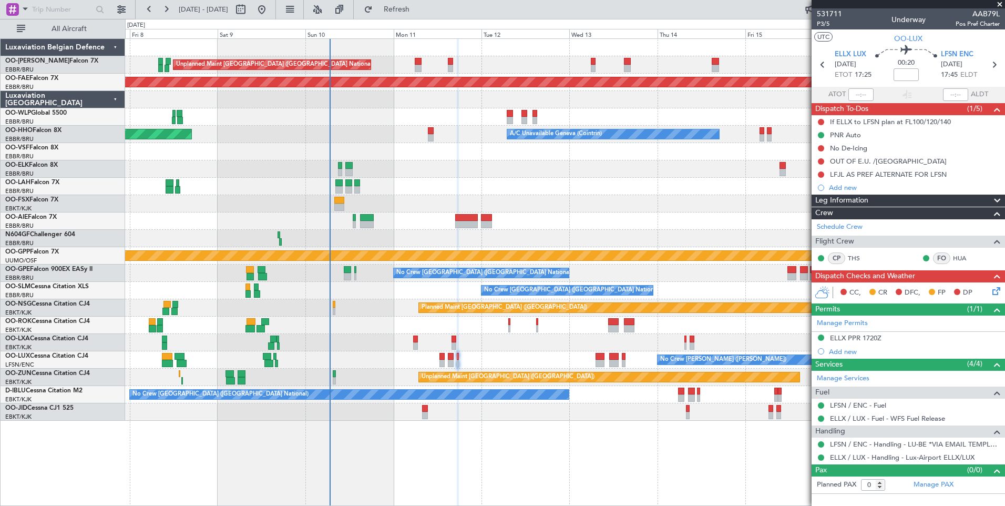
click at [861, 335] on div "ELLX PPR 1720Z" at bounding box center [856, 337] width 52 height 9
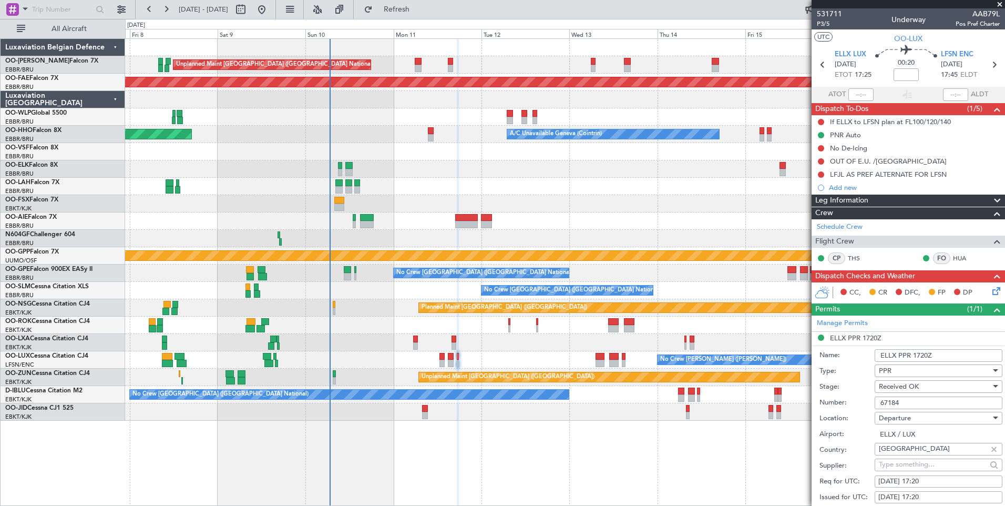
drag, startPoint x: 914, startPoint y: 399, endPoint x: 848, endPoint y: 403, distance: 65.8
click at [848, 403] on div "Number: 67184" at bounding box center [911, 403] width 183 height 16
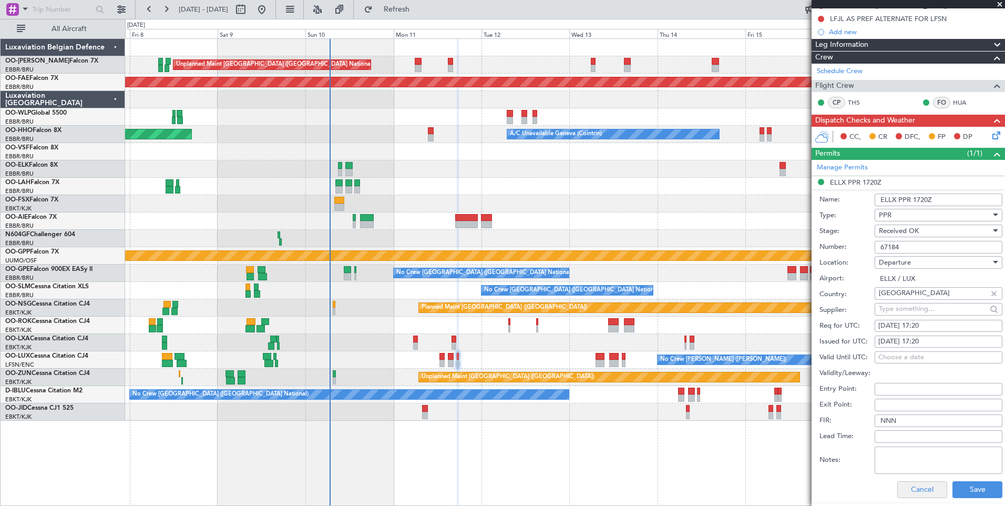
scroll to position [263, 0]
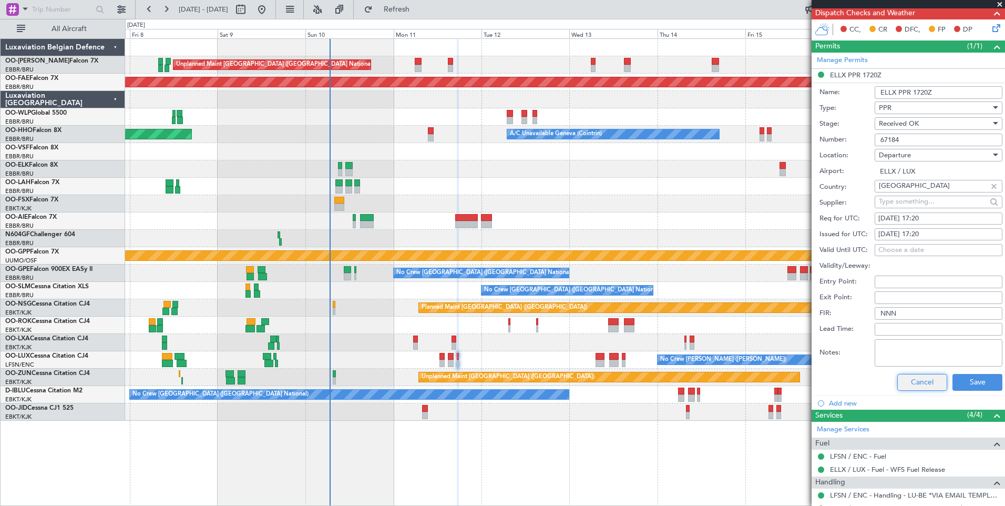
click at [916, 379] on button "Cancel" at bounding box center [922, 382] width 50 height 17
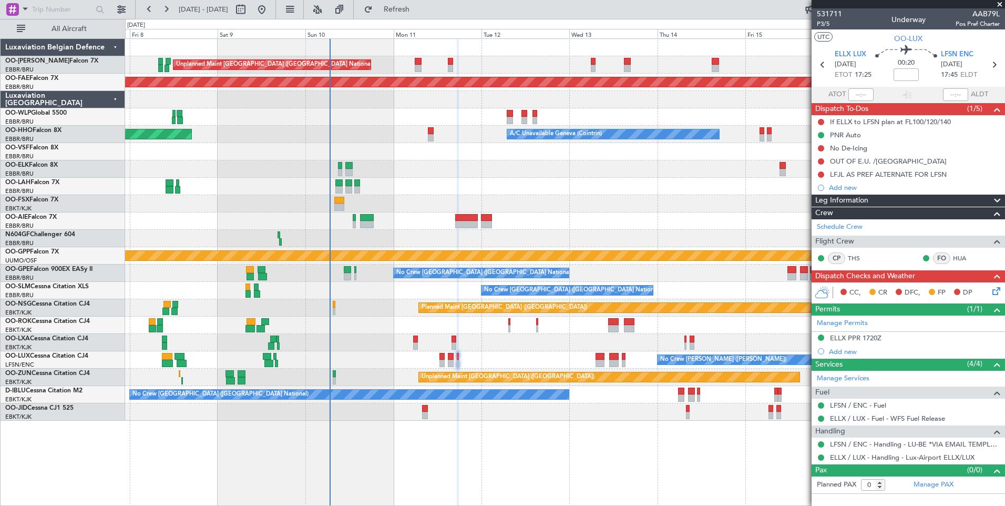
scroll to position [0, 0]
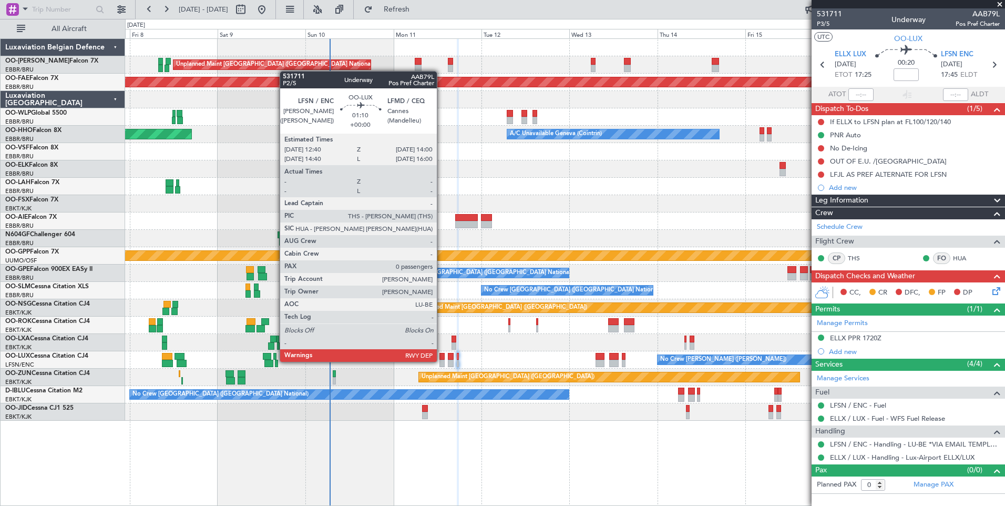
click at [441, 364] on div at bounding box center [441, 363] width 5 height 7
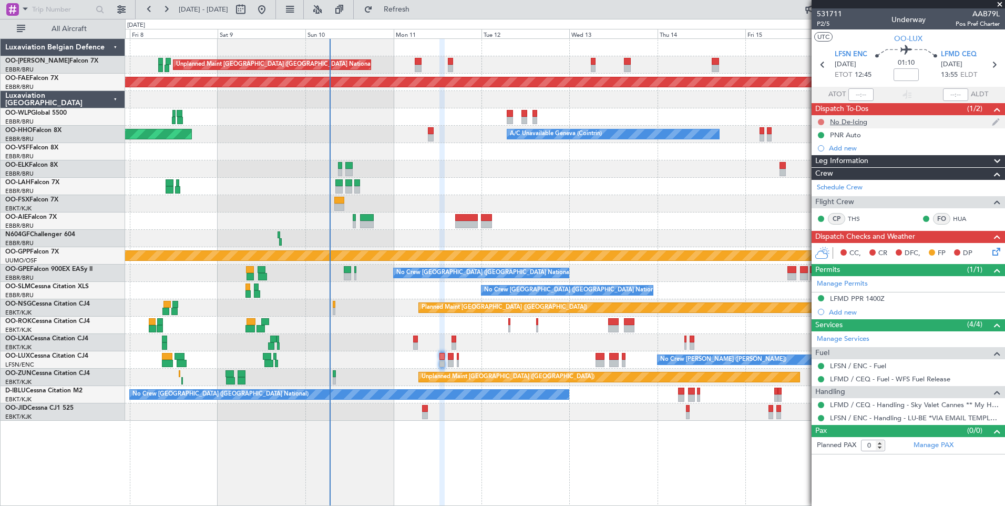
click at [824, 122] on button at bounding box center [821, 122] width 6 height 6
click at [816, 170] on span "Completed" at bounding box center [826, 168] width 35 height 11
click at [826, 23] on span "P2/5" at bounding box center [829, 23] width 25 height 9
click at [422, 16] on button "Refresh" at bounding box center [390, 9] width 63 height 17
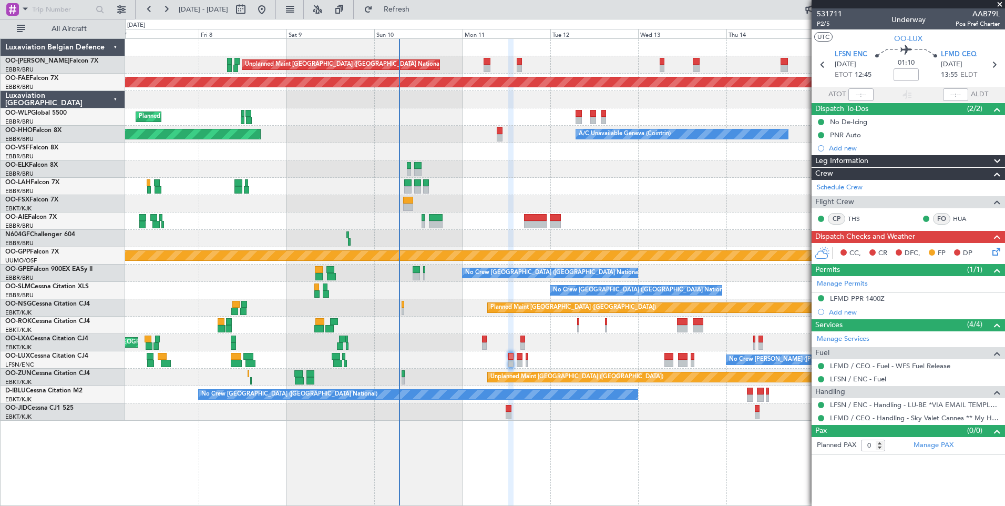
click at [522, 332] on div "Unplanned Maint Brussels (Brussels National) Planned Maint Kortrijk-Wevelgem Pl…" at bounding box center [565, 230] width 880 height 382
click at [491, 358] on div "Planned Maint Paris (Le Bourget) No Crew Nancy (Essey) No Crew Nancy (Essey)" at bounding box center [565, 359] width 880 height 17
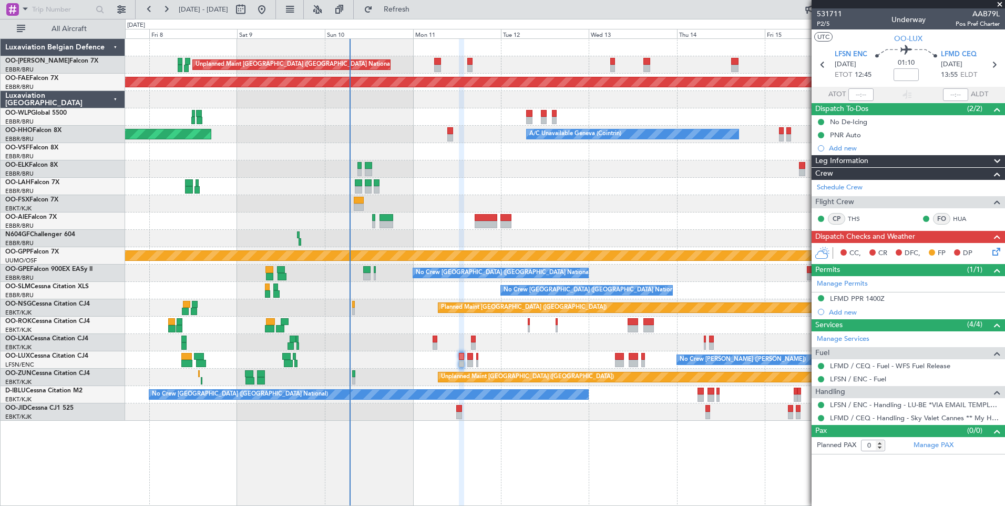
click at [999, 246] on icon at bounding box center [994, 250] width 8 height 8
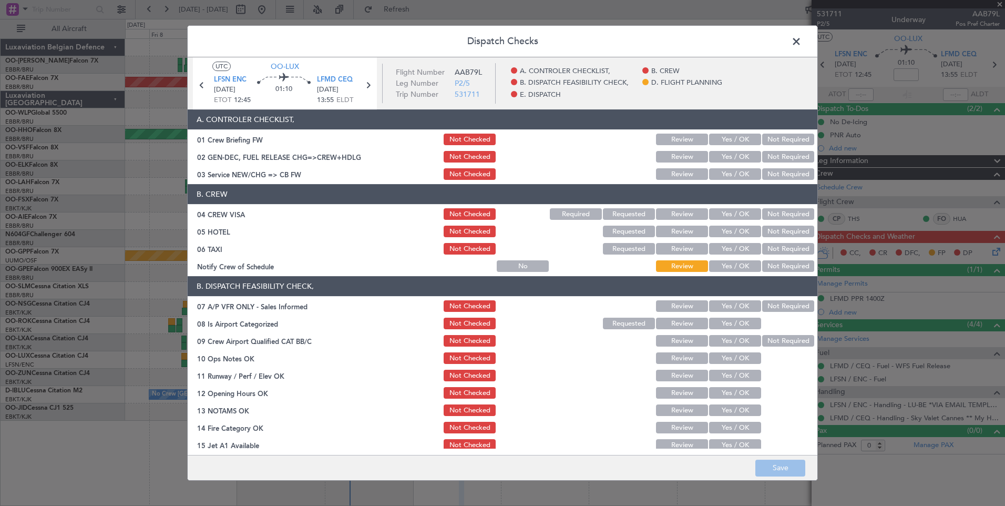
click at [731, 140] on button "Yes / OK" at bounding box center [735, 140] width 52 height 12
click at [729, 170] on button "Yes / OK" at bounding box center [735, 174] width 52 height 12
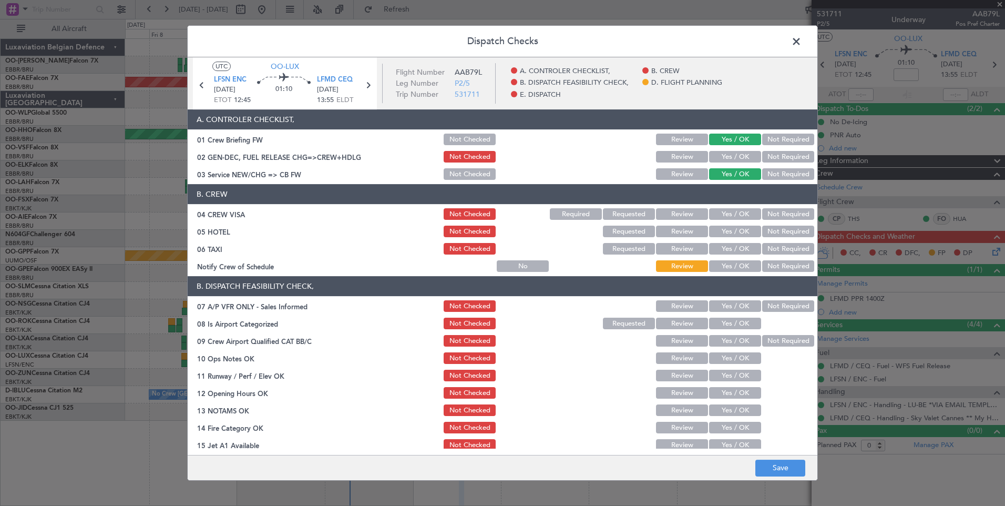
click at [778, 214] on button "Not Required" at bounding box center [788, 214] width 52 height 12
drag, startPoint x: 778, startPoint y: 229, endPoint x: 777, endPoint y: 239, distance: 10.0
click at [778, 229] on button "Not Required" at bounding box center [788, 232] width 52 height 12
click at [778, 252] on button "Not Required" at bounding box center [788, 249] width 52 height 12
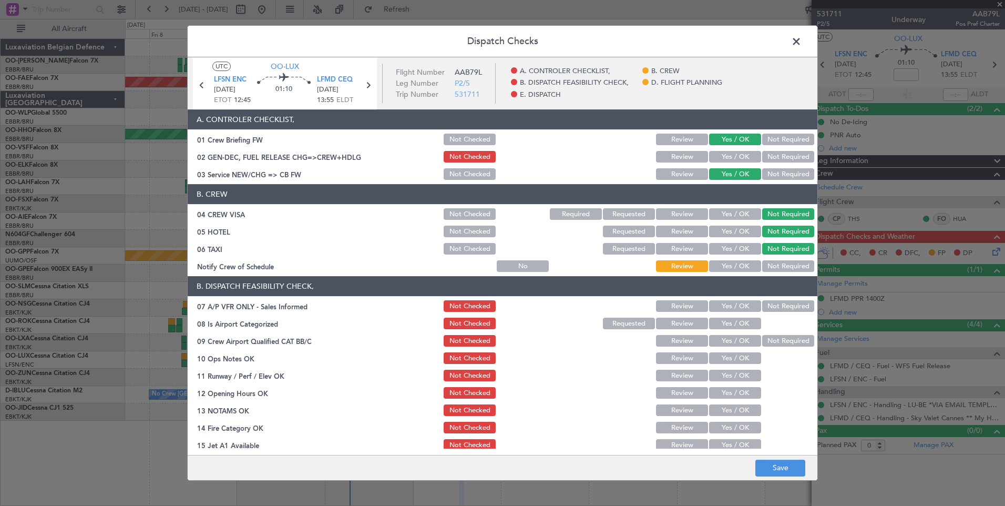
click at [727, 268] on button "Yes / OK" at bounding box center [735, 266] width 52 height 12
click at [780, 306] on button "Not Required" at bounding box center [788, 306] width 52 height 12
click at [737, 323] on button "Yes / OK" at bounding box center [735, 324] width 52 height 12
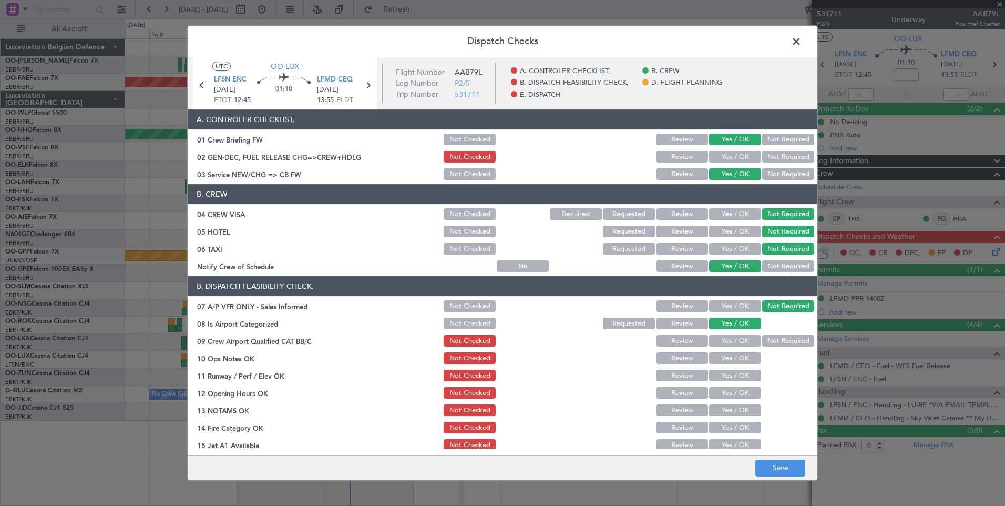
drag, startPoint x: 782, startPoint y: 336, endPoint x: 733, endPoint y: 358, distance: 53.2
click at [782, 337] on button "Not Required" at bounding box center [788, 341] width 52 height 12
drag, startPoint x: 731, startPoint y: 359, endPoint x: 731, endPoint y: 376, distance: 17.4
click at [731, 359] on button "Yes / OK" at bounding box center [735, 358] width 52 height 12
drag, startPoint x: 731, startPoint y: 376, endPoint x: 731, endPoint y: 383, distance: 6.3
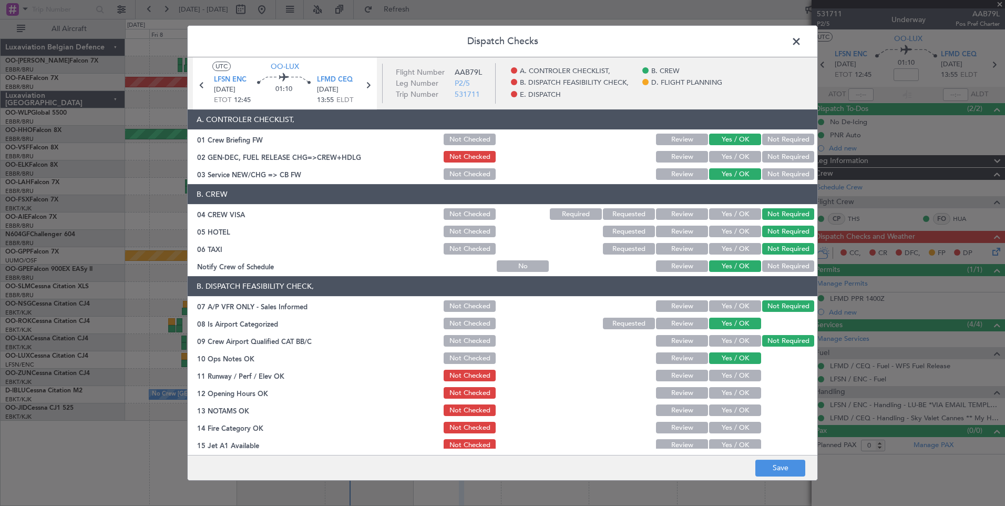
click at [731, 377] on button "Yes / OK" at bounding box center [735, 376] width 52 height 12
click at [731, 395] on button "Yes / OK" at bounding box center [735, 393] width 52 height 12
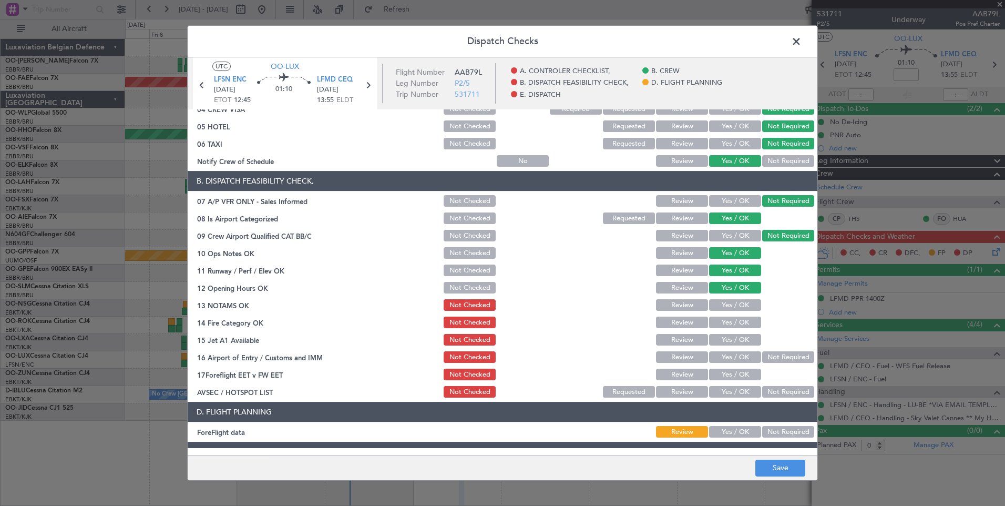
click at [722, 294] on div "Yes / OK" at bounding box center [734, 287] width 53 height 15
click at [726, 302] on button "Yes / OK" at bounding box center [735, 305] width 52 height 12
click at [727, 322] on button "Yes / OK" at bounding box center [735, 322] width 52 height 12
click at [732, 342] on button "Yes / OK" at bounding box center [735, 340] width 52 height 12
click at [732, 357] on button "Yes / OK" at bounding box center [735, 357] width 52 height 12
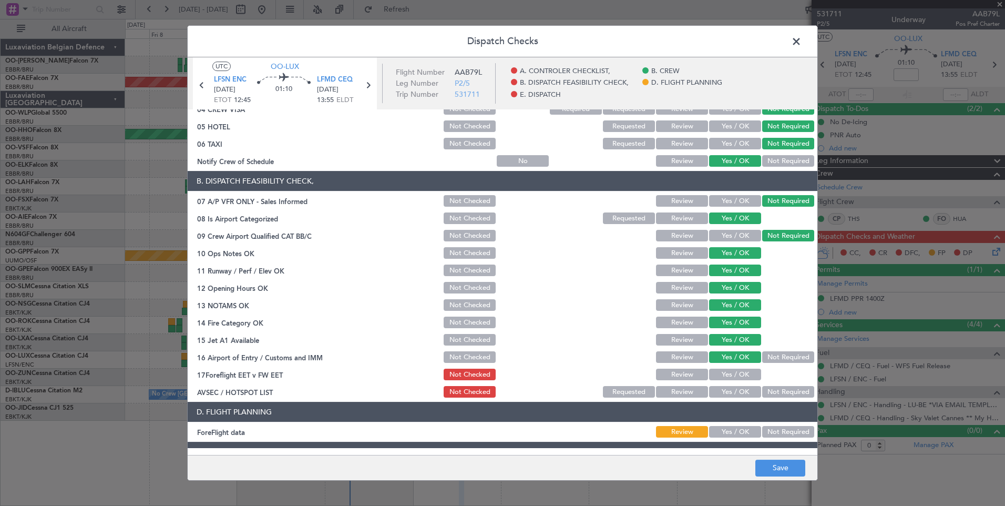
click at [669, 380] on button "Review" at bounding box center [682, 375] width 52 height 12
click at [770, 394] on button "Not Required" at bounding box center [788, 392] width 52 height 12
click at [712, 373] on button "Yes / OK" at bounding box center [735, 375] width 52 height 12
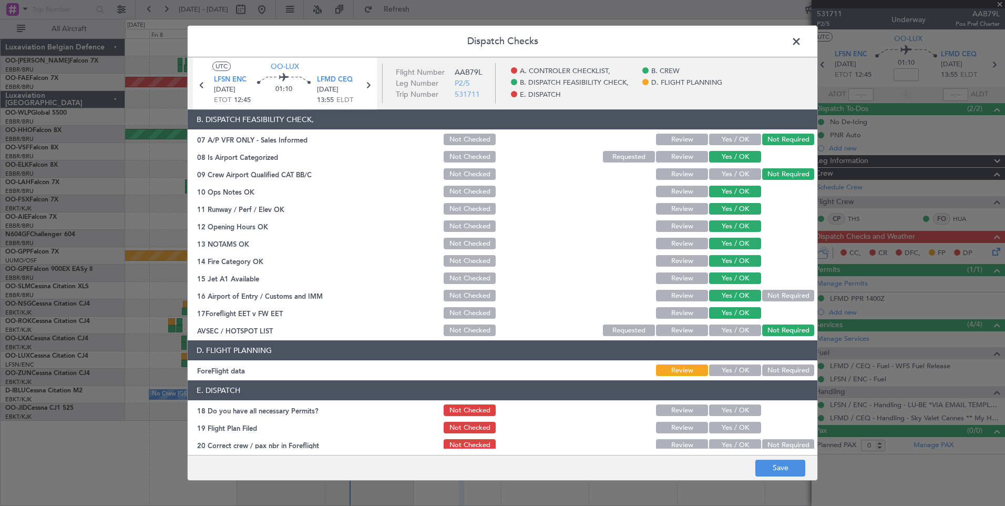
scroll to position [191, 0]
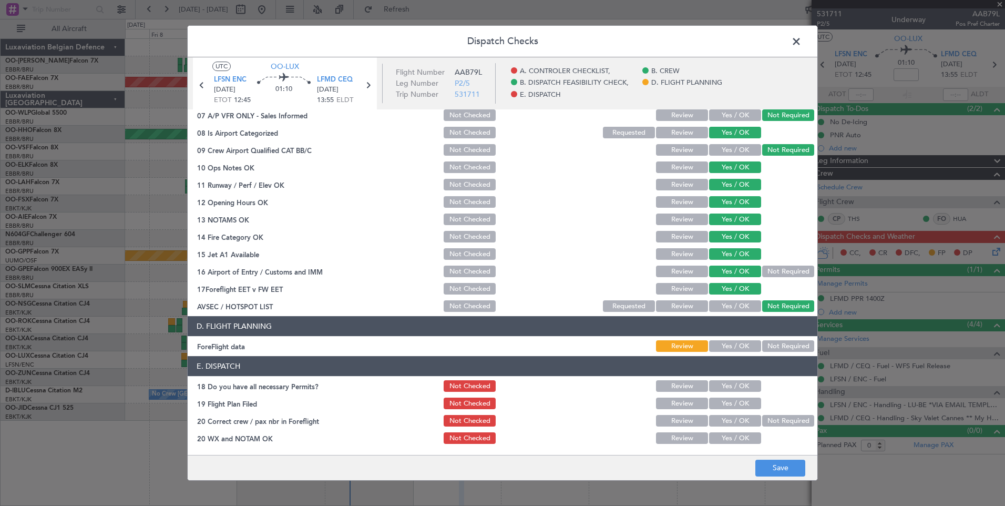
click at [781, 347] on button "Not Required" at bounding box center [788, 346] width 52 height 12
drag, startPoint x: 731, startPoint y: 377, endPoint x: 729, endPoint y: 383, distance: 6.0
click at [730, 379] on section "E. DISPATCH 18 Do you have all necessary Permits? Not Checked Review Yes / OK 1…" at bounding box center [503, 400] width 630 height 89
drag, startPoint x: 729, startPoint y: 383, endPoint x: 729, endPoint y: 400, distance: 16.8
click at [729, 384] on button "Yes / OK" at bounding box center [735, 386] width 52 height 12
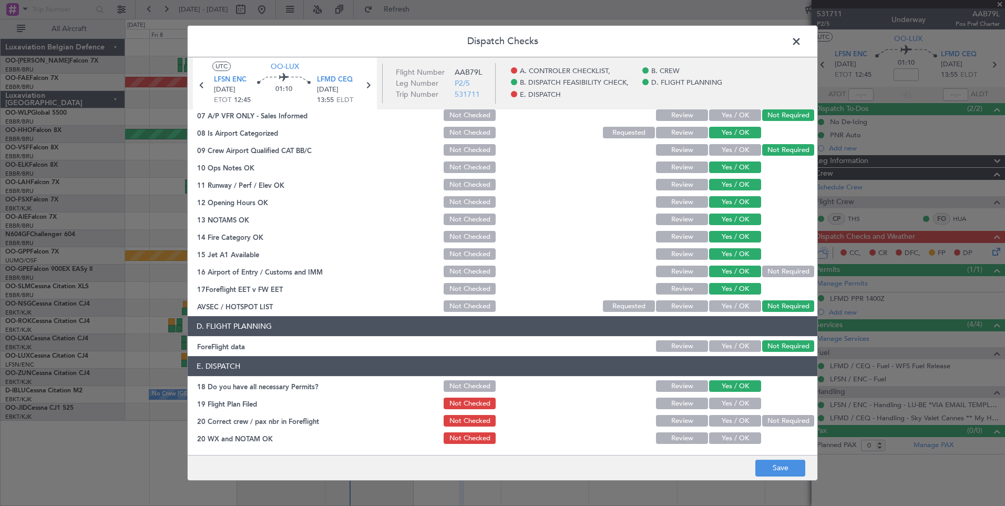
click at [730, 402] on button "Yes / OK" at bounding box center [735, 403] width 52 height 12
click at [729, 419] on button "Yes / OK" at bounding box center [735, 421] width 52 height 12
click at [729, 432] on div "Yes / OK" at bounding box center [734, 438] width 53 height 15
click at [728, 435] on button "Yes / OK" at bounding box center [735, 438] width 52 height 12
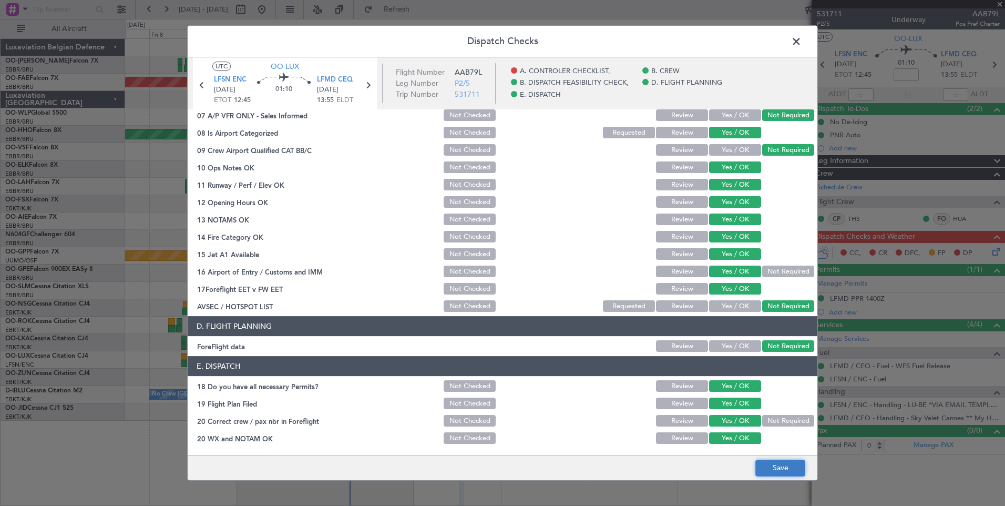
click at [775, 461] on button "Save" at bounding box center [780, 467] width 50 height 17
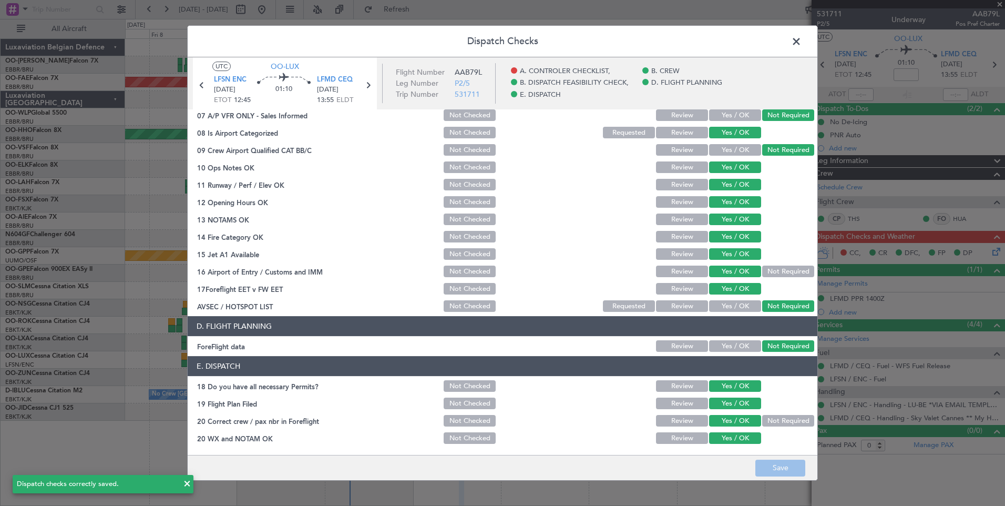
drag, startPoint x: 799, startPoint y: 41, endPoint x: 788, endPoint y: 53, distance: 16.0
click at [802, 41] on span at bounding box center [802, 44] width 0 height 21
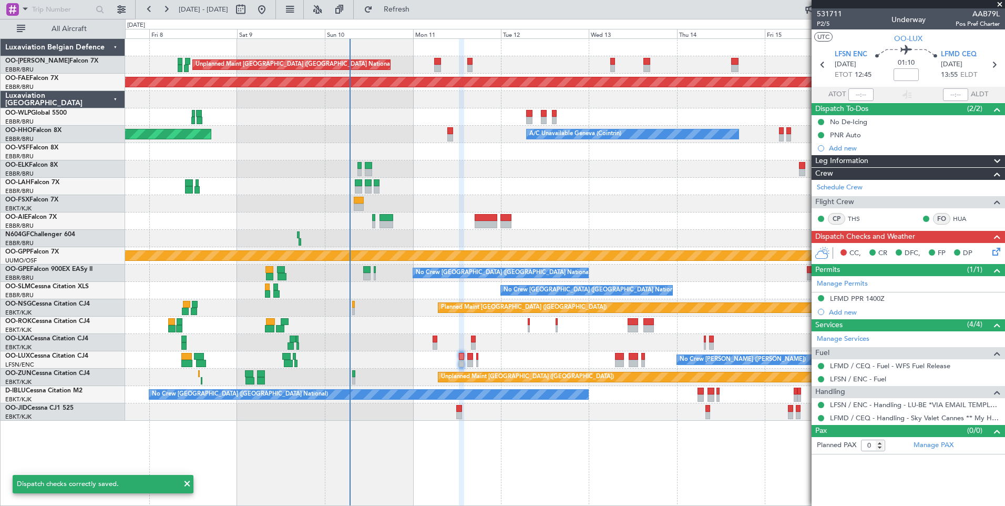
click at [466, 361] on div "Planned Maint Paris (Le Bourget) No Crew Nancy (Essey)" at bounding box center [565, 359] width 880 height 17
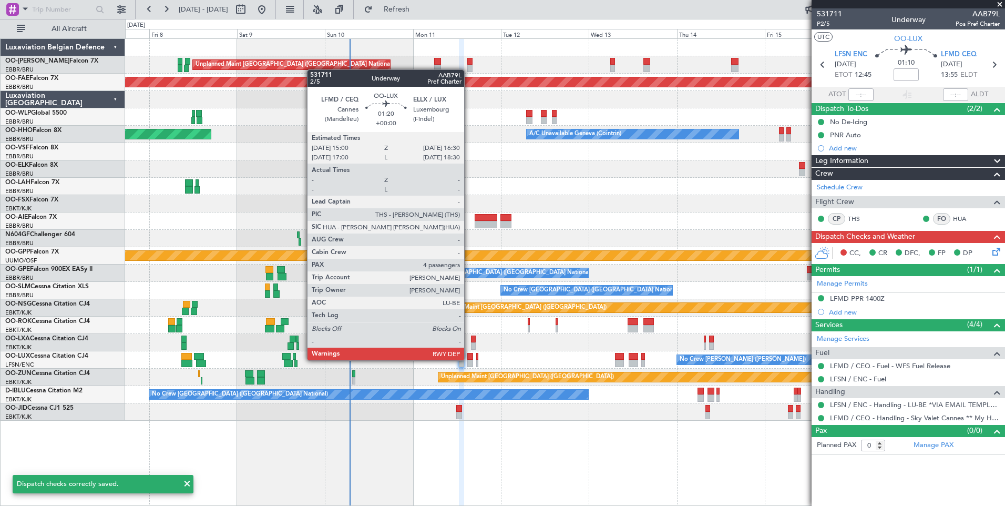
click at [469, 359] on div at bounding box center [470, 356] width 6 height 7
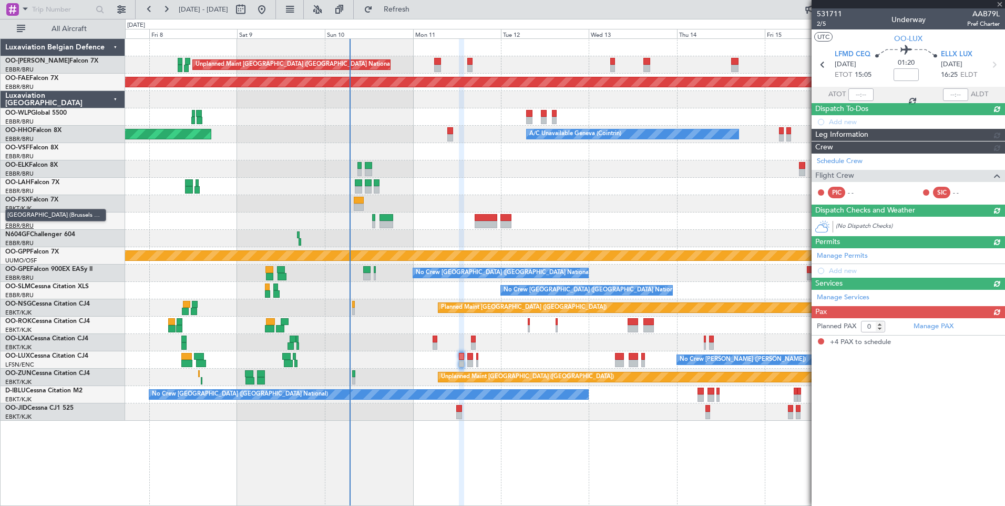
type input "4"
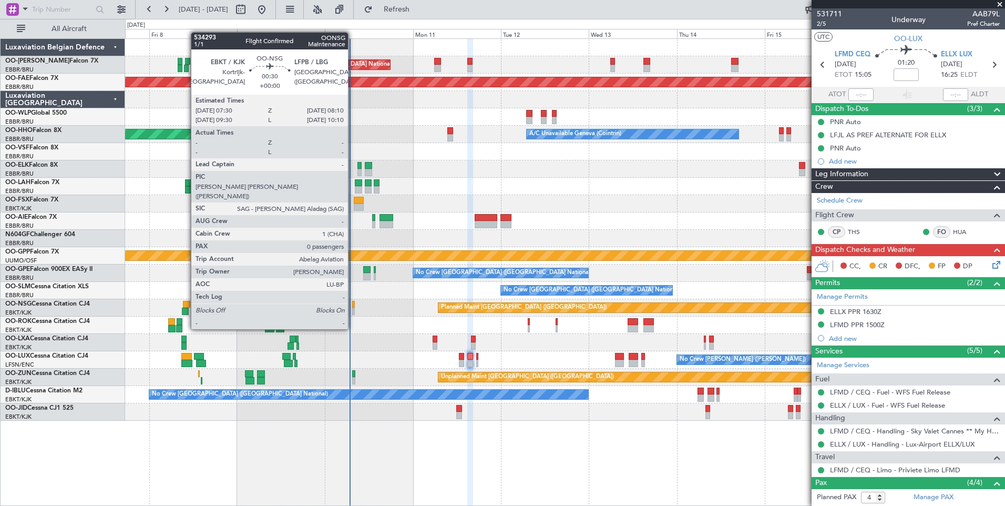
click at [353, 309] on div at bounding box center [353, 311] width 3 height 7
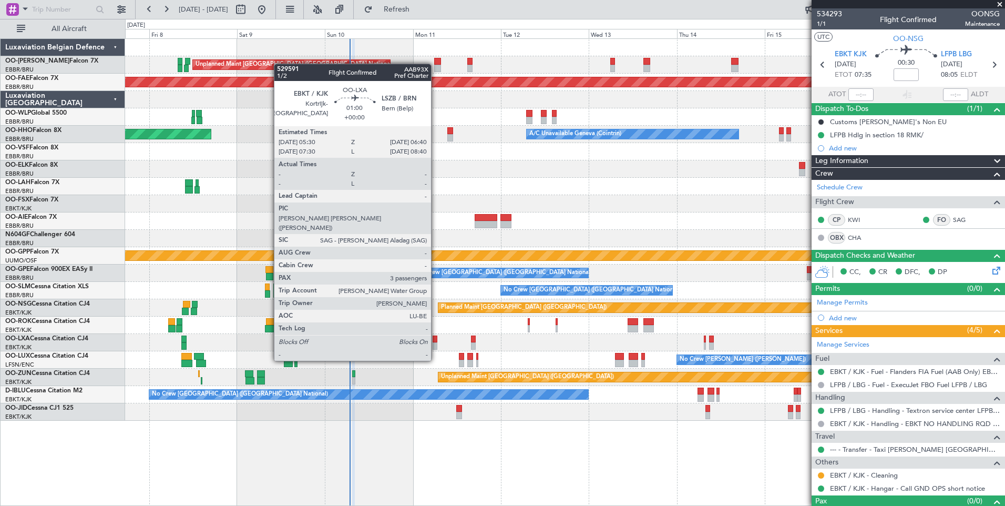
click at [436, 341] on div at bounding box center [435, 338] width 5 height 7
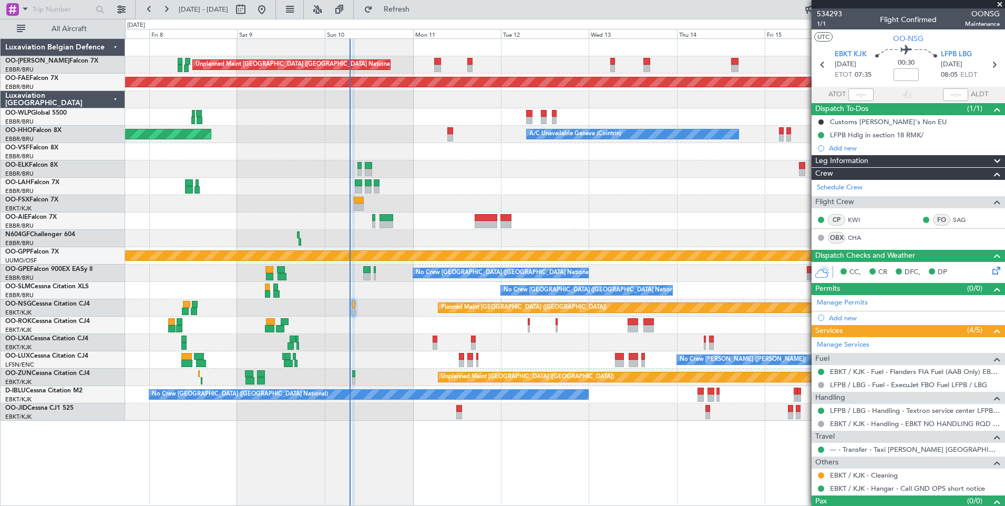
click at [379, 370] on div "Unplanned Maint Brussels (Brussels National) Planned Maint Kortrijk-Wevelgem Pl…" at bounding box center [565, 230] width 880 height 382
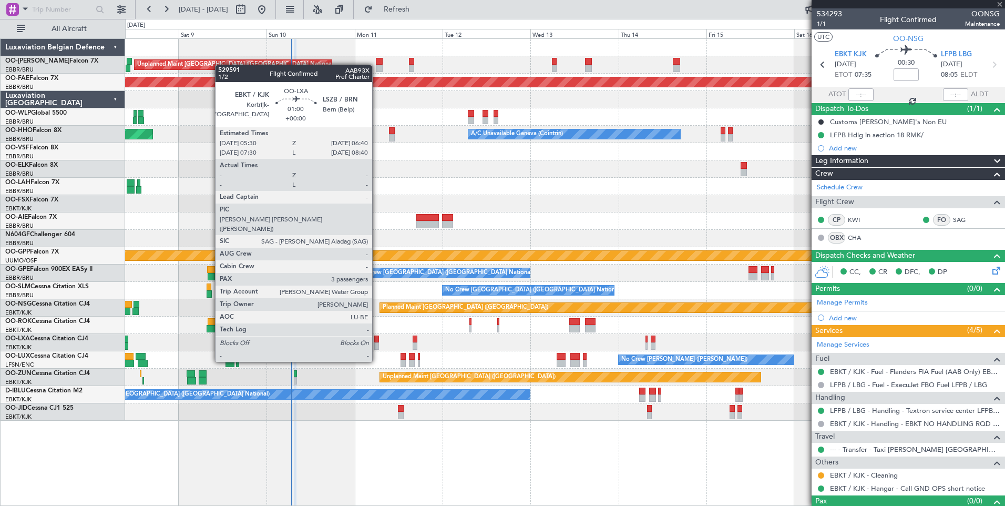
type input "3"
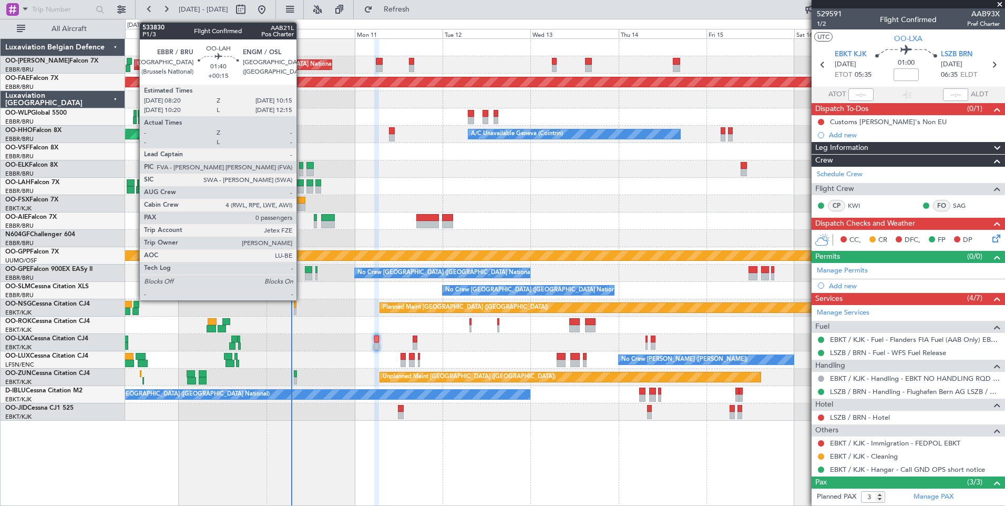
click at [301, 186] on div at bounding box center [300, 189] width 7 height 7
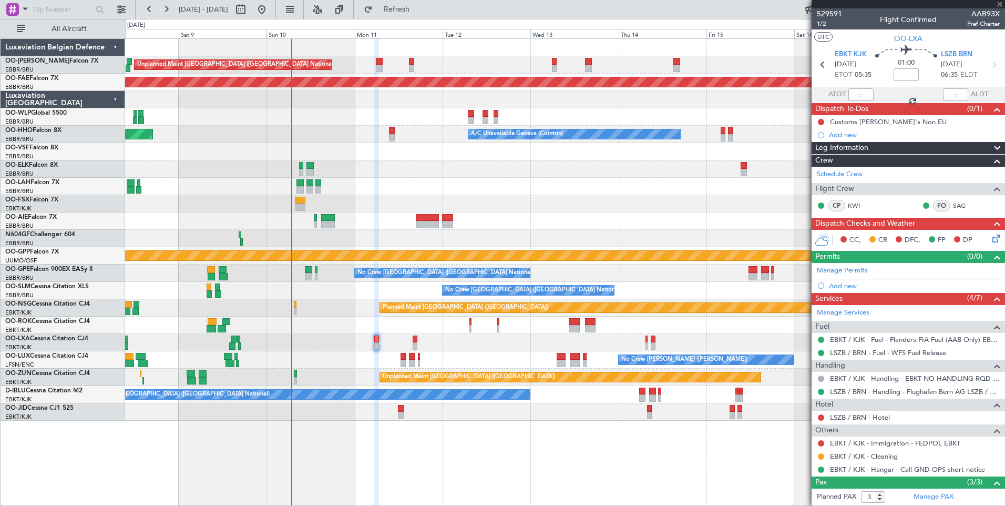
type input "+00:15"
type input "0"
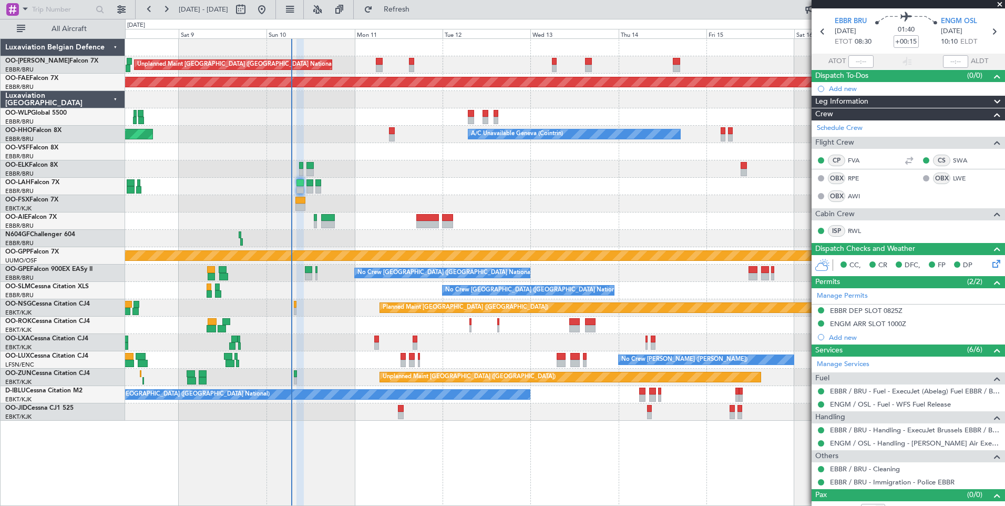
scroll to position [45, 0]
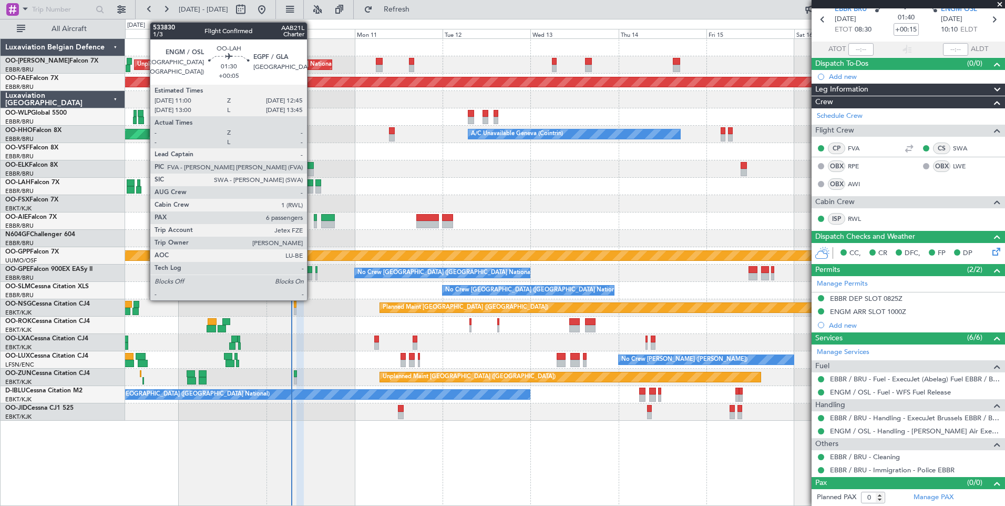
click at [312, 185] on div at bounding box center [309, 182] width 7 height 7
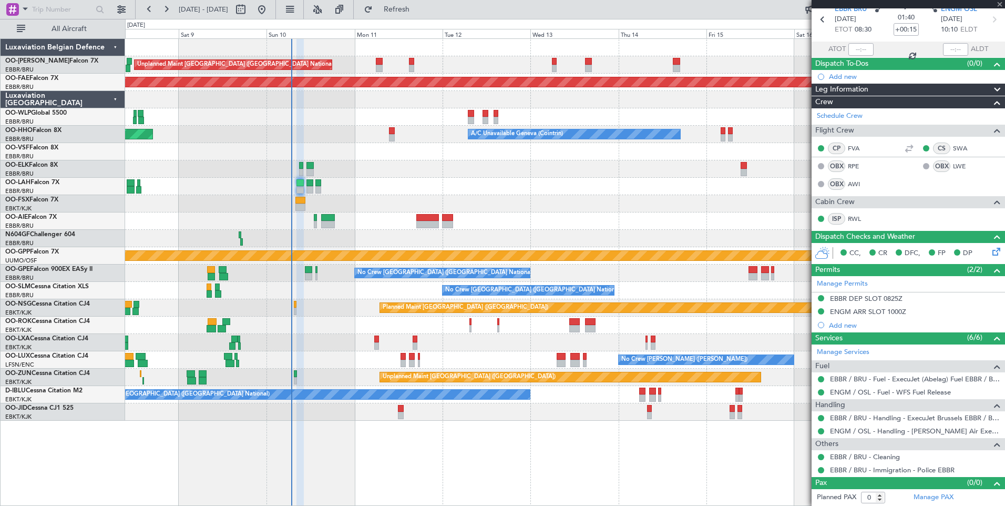
type input "+00:05"
type input "6"
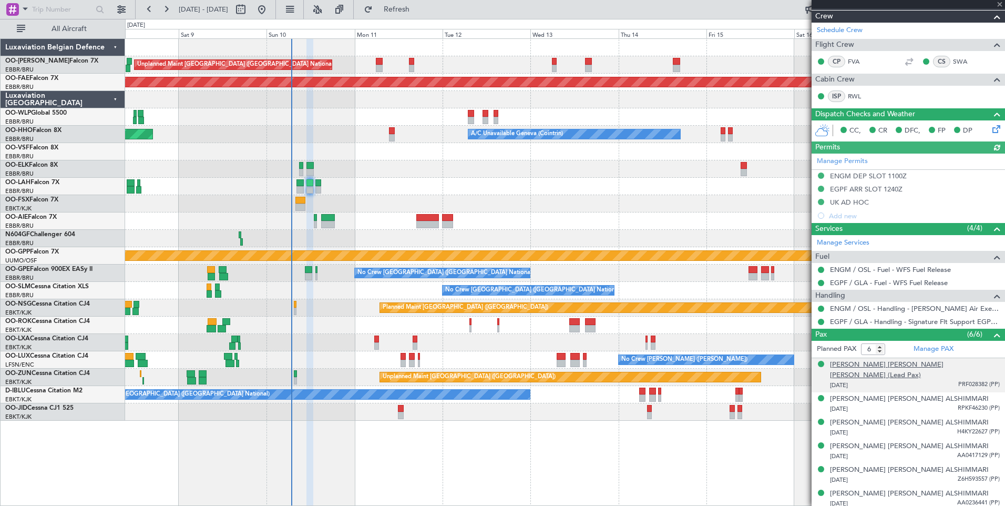
scroll to position [161, 0]
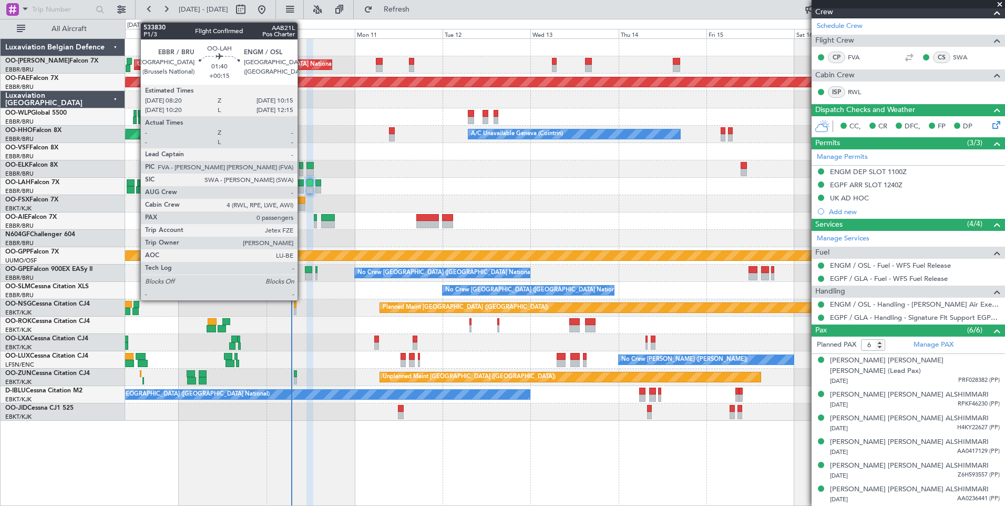
click at [302, 187] on div at bounding box center [300, 189] width 7 height 7
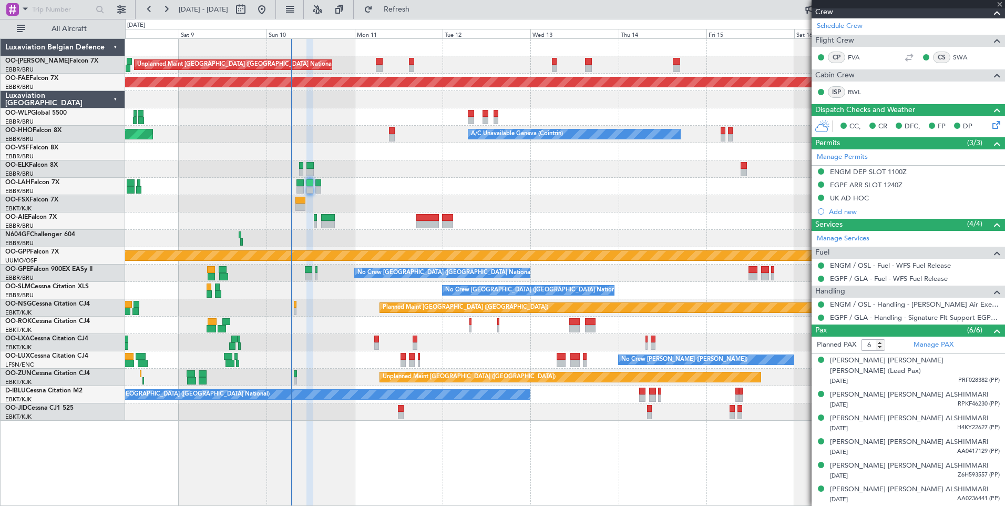
type input "+00:15"
type input "0"
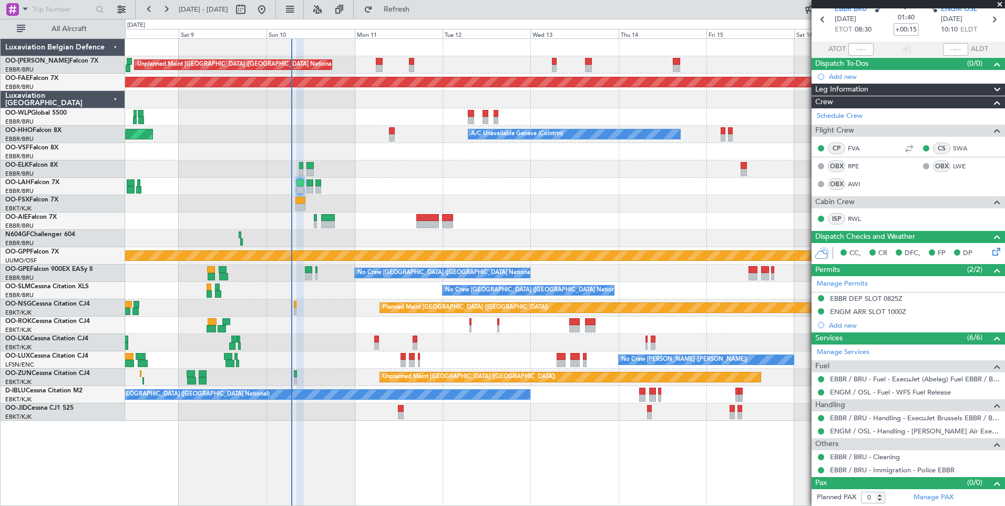
scroll to position [0, 0]
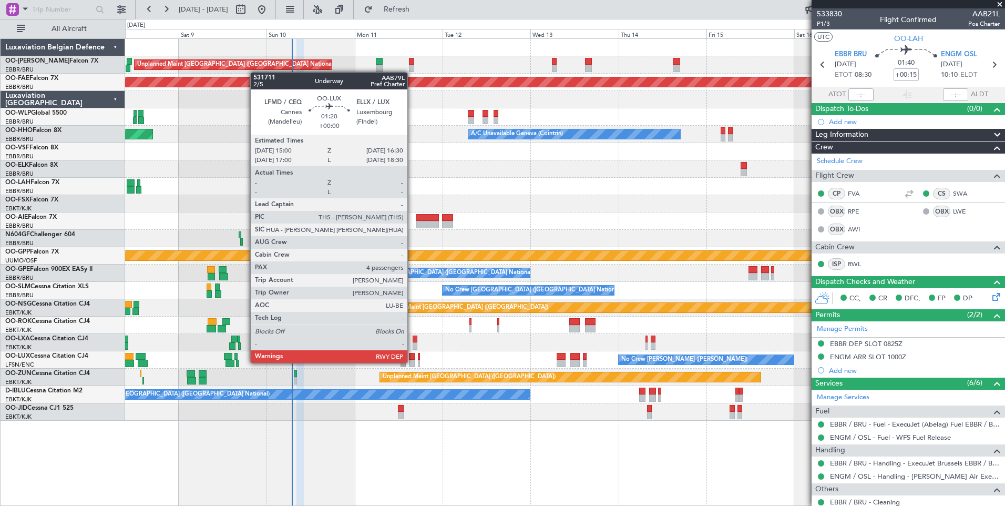
click at [412, 362] on div at bounding box center [412, 363] width 6 height 7
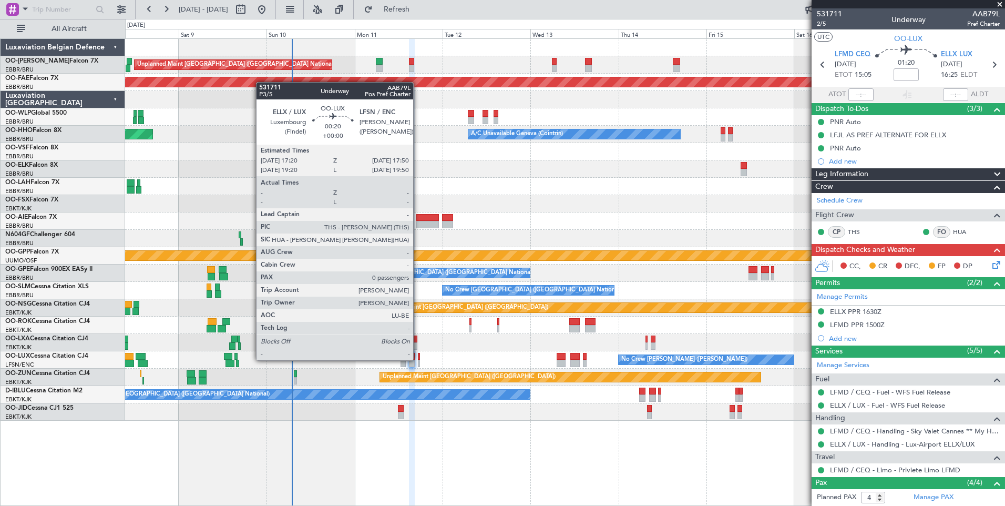
click at [418, 359] on div at bounding box center [419, 356] width 2 height 7
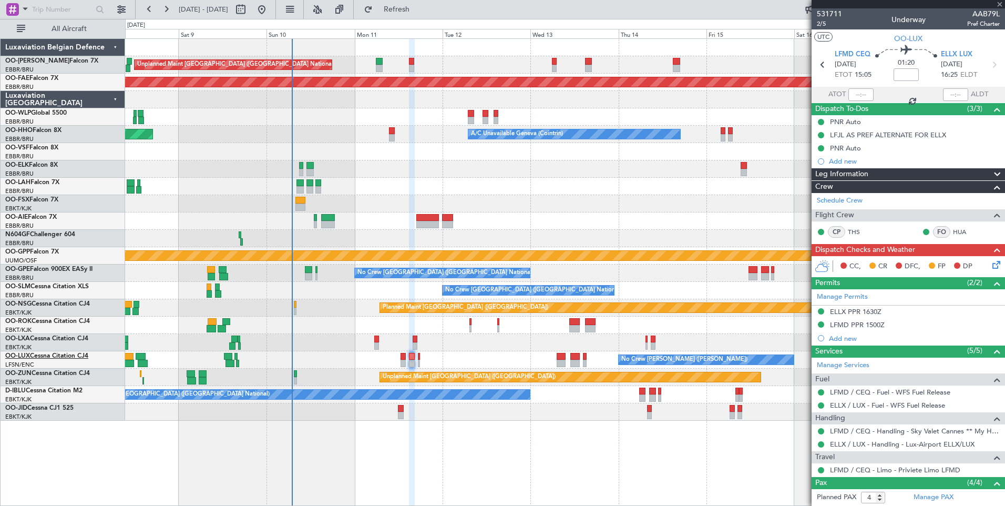
type input "0"
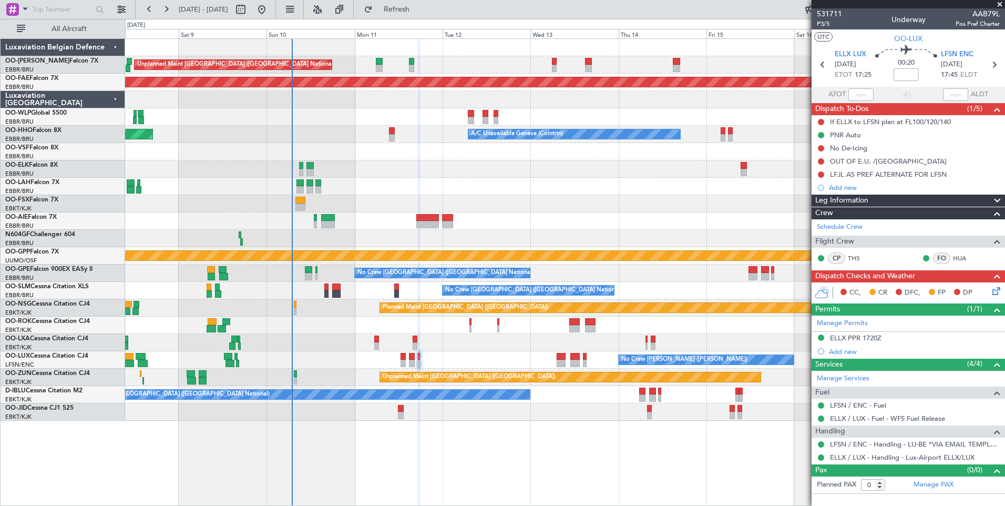
click at [997, 289] on icon at bounding box center [994, 289] width 8 height 8
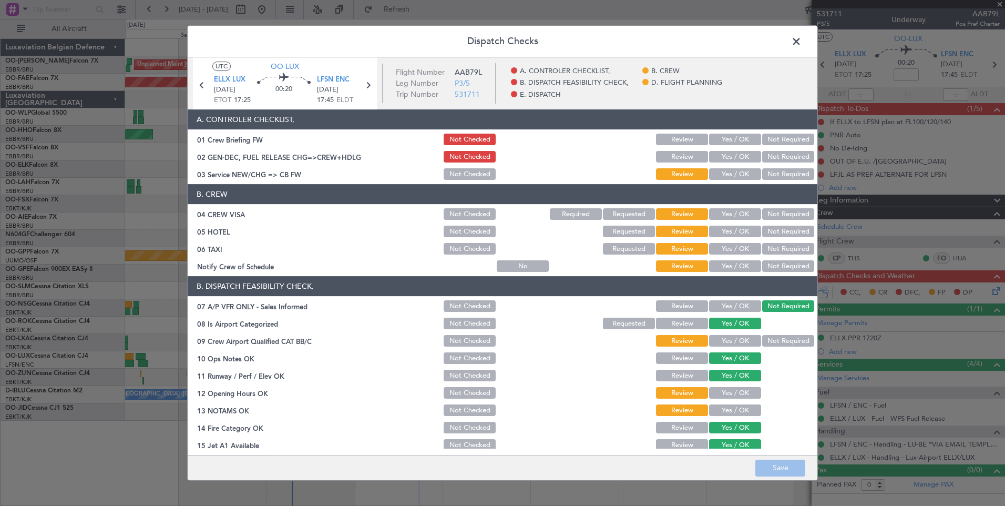
click at [723, 209] on button "Yes / OK" at bounding box center [735, 214] width 52 height 12
click at [784, 215] on button "Not Required" at bounding box center [788, 214] width 52 height 12
click at [778, 229] on button "Not Required" at bounding box center [788, 232] width 52 height 12
click at [773, 249] on button "Not Required" at bounding box center [788, 249] width 52 height 12
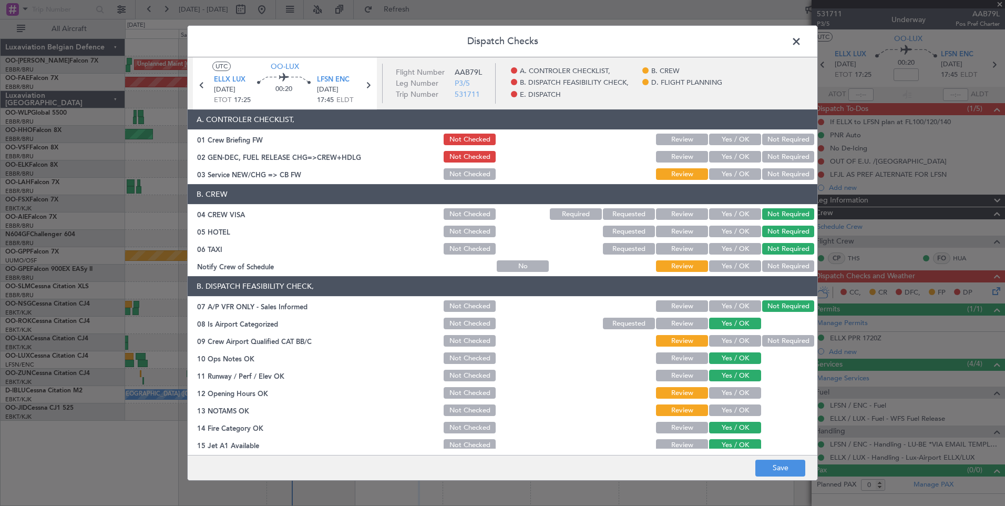
click at [720, 268] on button "Yes / OK" at bounding box center [735, 266] width 52 height 12
click at [774, 347] on div "Not Required" at bounding box center [787, 340] width 53 height 15
click at [757, 332] on section "B. DISPATCH FEASIBILITY CHECK, 07 A/P VFR ONLY - Sales Informed Not Checked Rev…" at bounding box center [503, 390] width 630 height 228
click at [764, 339] on button "Not Required" at bounding box center [788, 341] width 52 height 12
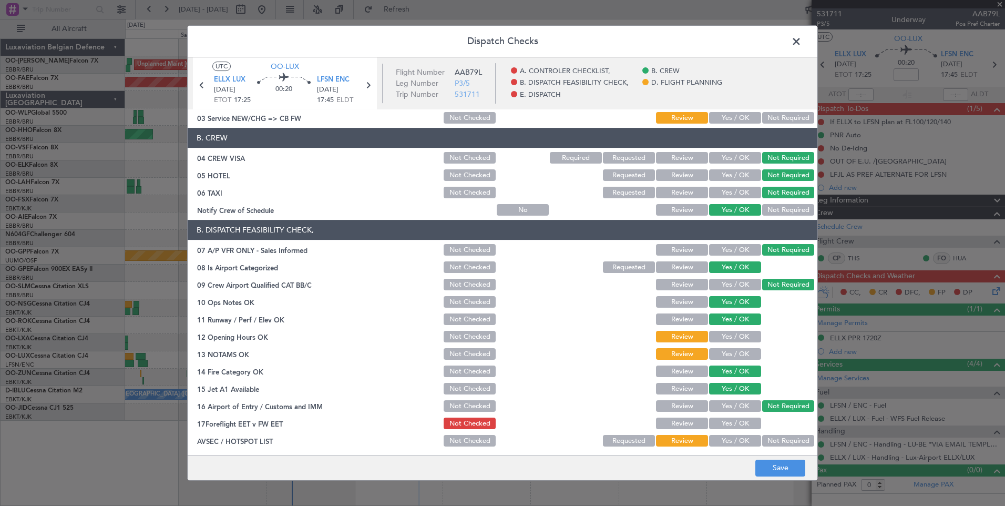
scroll to position [53, 0]
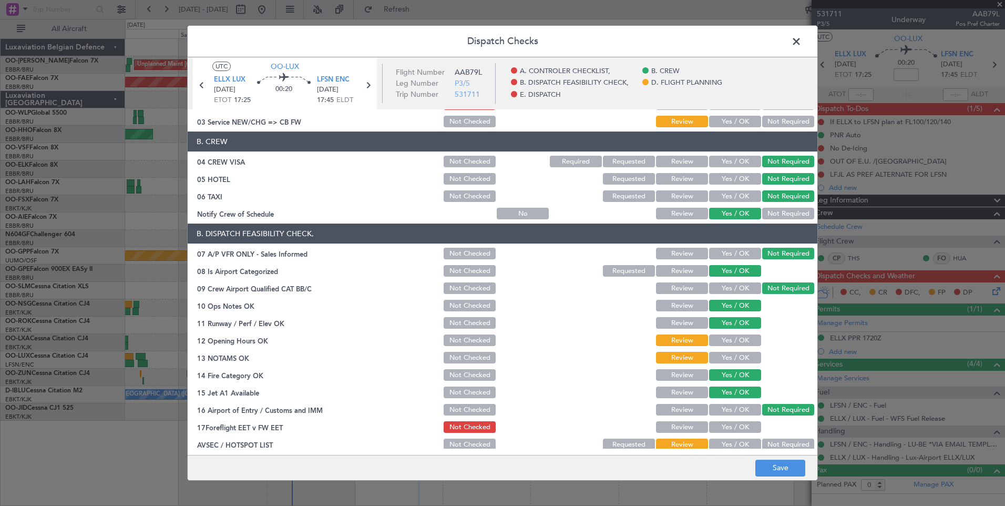
click at [730, 334] on button "Yes / OK" at bounding box center [735, 340] width 52 height 12
click at [731, 353] on button "Yes / OK" at bounding box center [735, 358] width 52 height 12
click at [725, 421] on button "Yes / OK" at bounding box center [735, 427] width 52 height 12
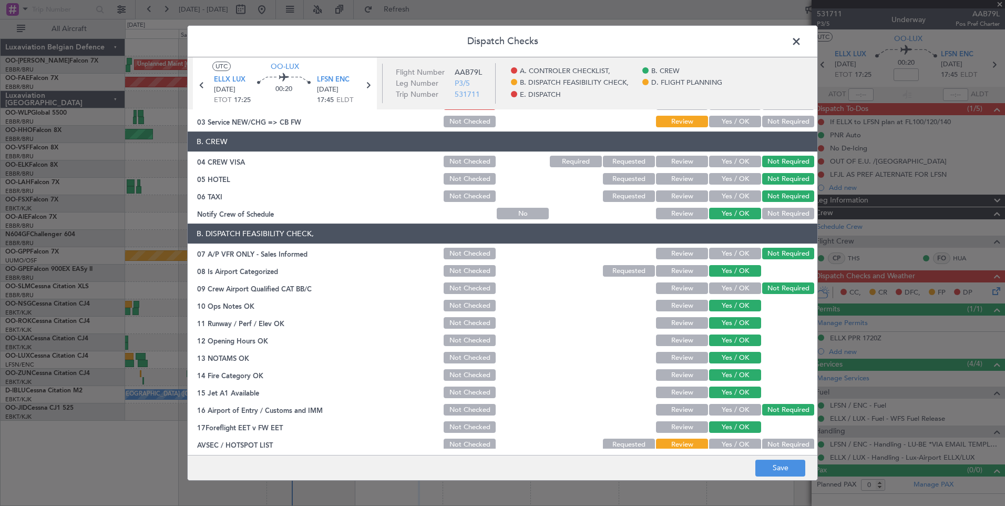
click at [782, 445] on button "Not Required" at bounding box center [788, 444] width 52 height 12
click at [785, 478] on footer "Save" at bounding box center [503, 467] width 630 height 25
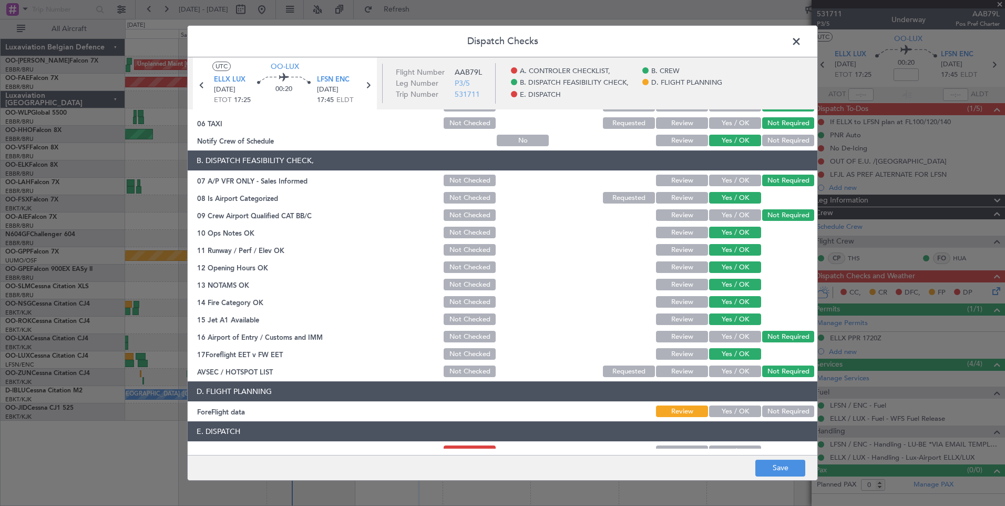
scroll to position [191, 0]
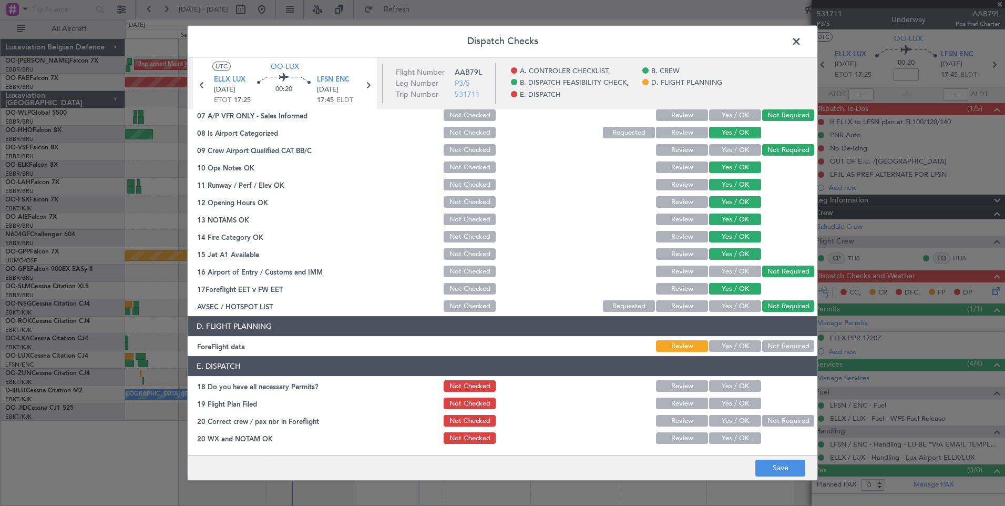
click at [791, 342] on button "Not Required" at bounding box center [788, 346] width 52 height 12
click at [735, 392] on button "Yes / OK" at bounding box center [735, 386] width 52 height 12
click at [739, 399] on button "Yes / OK" at bounding box center [735, 403] width 52 height 12
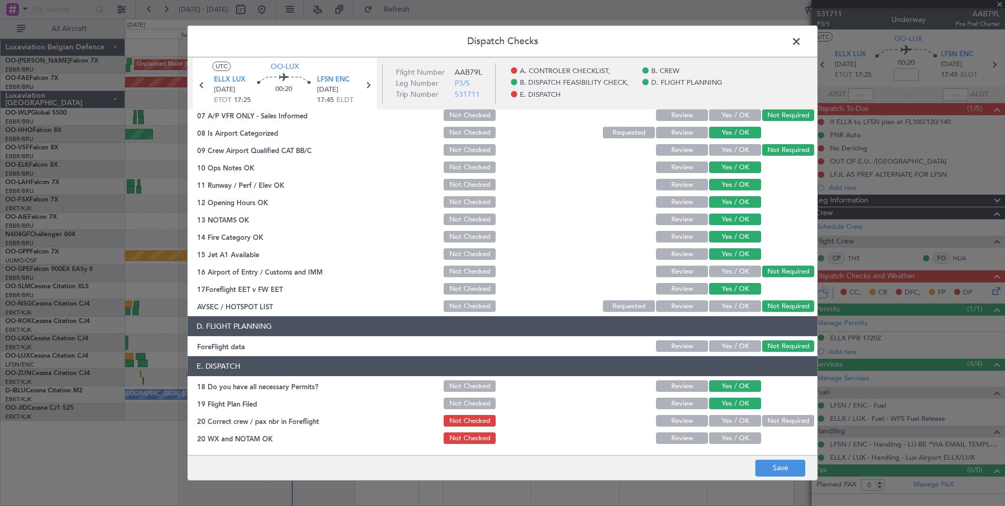
click at [740, 417] on button "Yes / OK" at bounding box center [735, 421] width 52 height 12
click at [738, 434] on button "Yes / OK" at bounding box center [735, 438] width 52 height 12
click at [782, 471] on button "Save" at bounding box center [780, 467] width 50 height 17
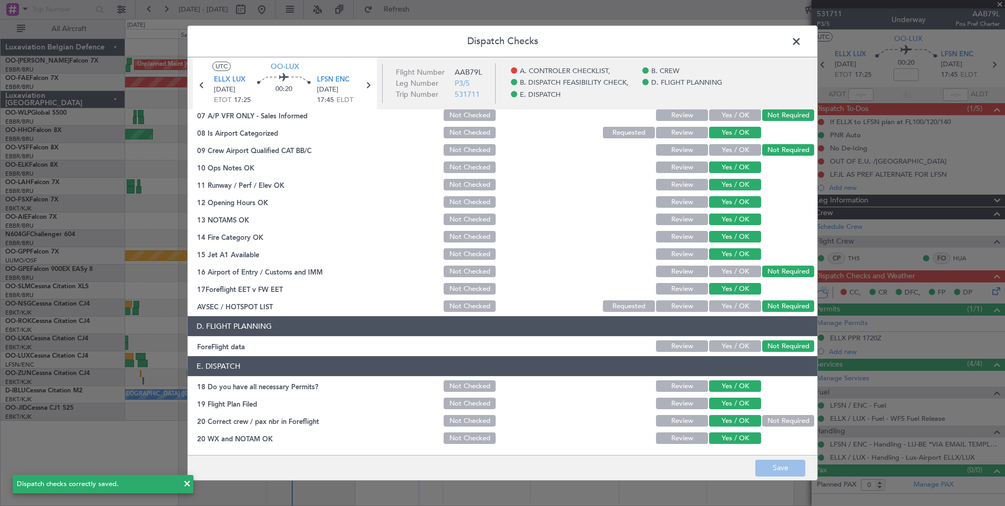
click at [802, 42] on span at bounding box center [802, 44] width 0 height 21
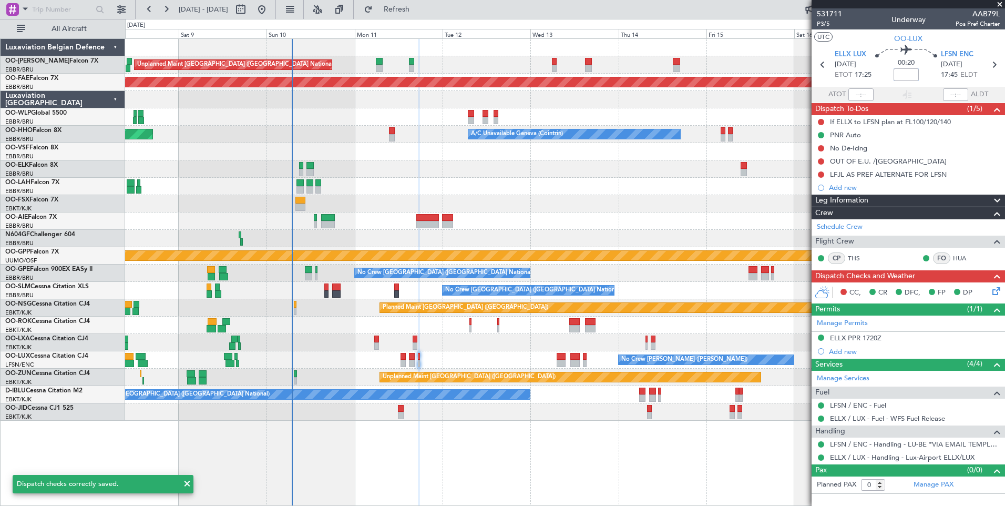
click at [896, 76] on input at bounding box center [906, 74] width 25 height 13
type input "-00:05"
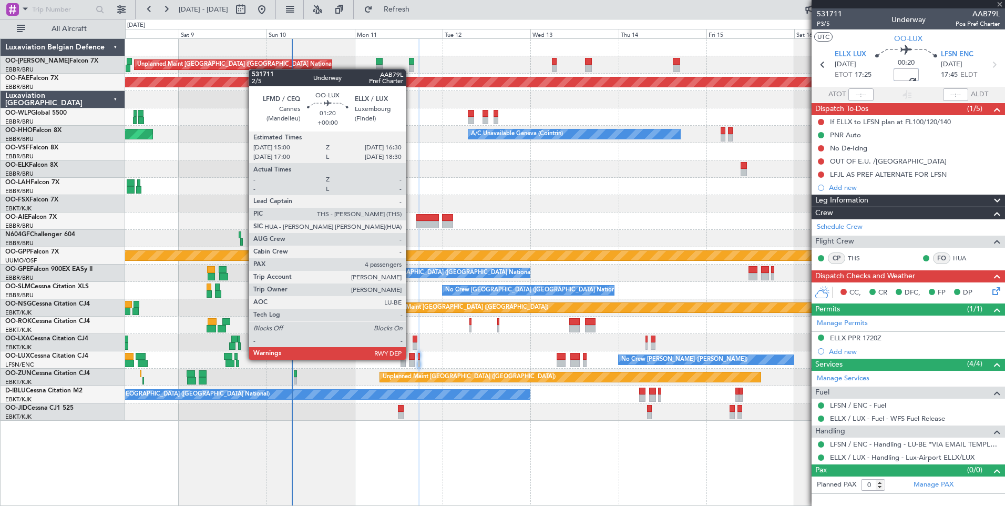
click at [411, 359] on div at bounding box center [412, 356] width 6 height 7
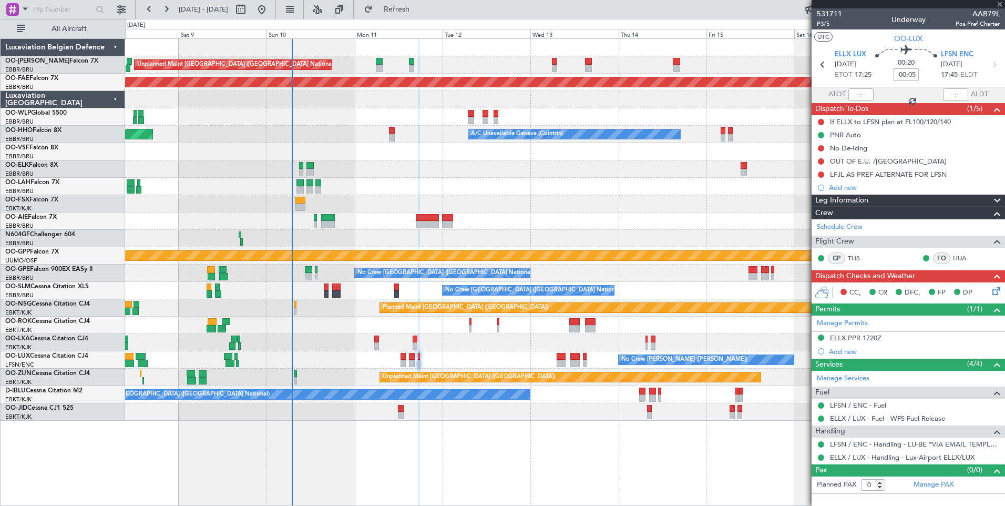
type input "4"
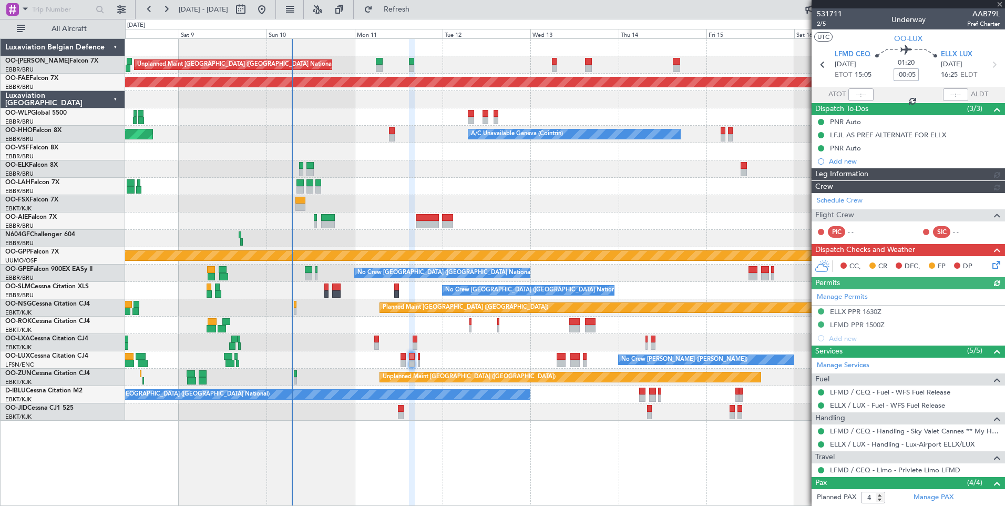
click at [904, 78] on input "-00:05" at bounding box center [906, 74] width 25 height 13
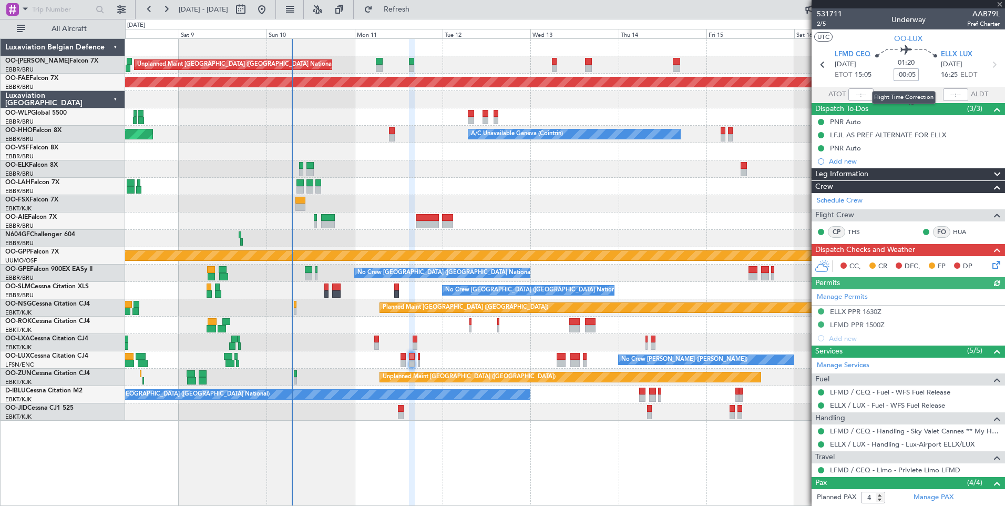
click at [904, 75] on input "-00:05" at bounding box center [906, 74] width 25 height 13
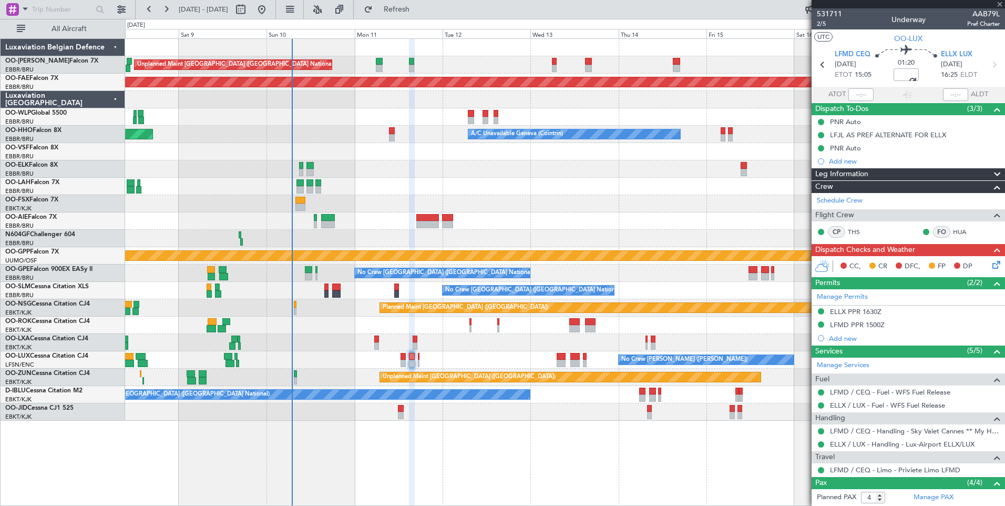
click at [995, 256] on div "CC, CR DFC, FP DP" at bounding box center [908, 266] width 193 height 21
click at [991, 263] on icon at bounding box center [994, 263] width 8 height 8
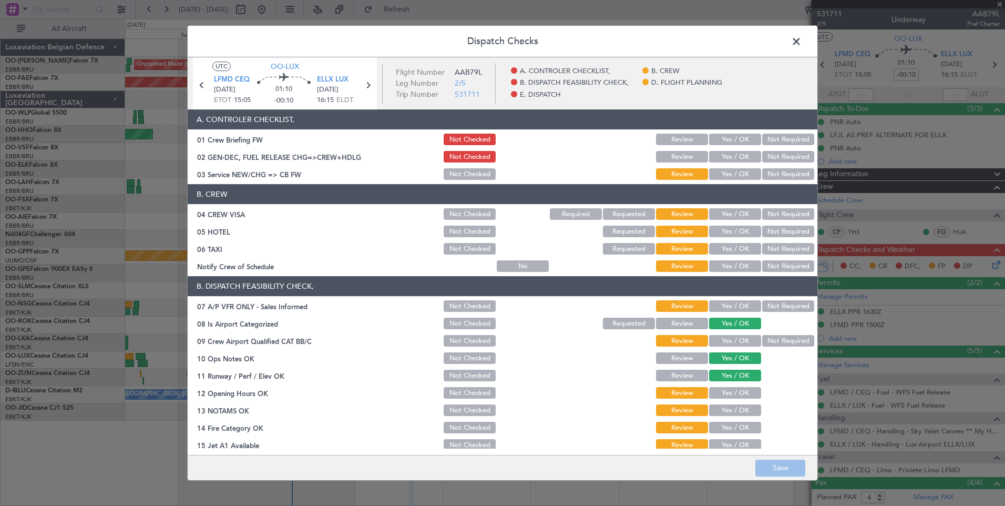
click at [726, 175] on button "Yes / OK" at bounding box center [735, 174] width 52 height 12
click at [737, 132] on div "Yes / OK" at bounding box center [734, 139] width 53 height 15
click at [737, 135] on button "Yes / OK" at bounding box center [735, 140] width 52 height 12
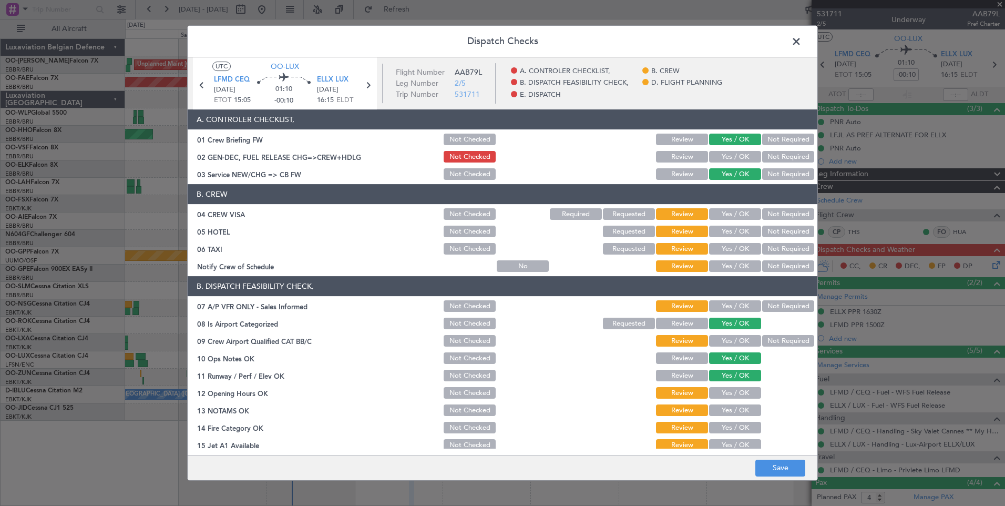
click at [786, 211] on button "Not Required" at bounding box center [788, 214] width 52 height 12
click at [782, 233] on button "Not Required" at bounding box center [788, 232] width 52 height 12
click at [782, 246] on button "Not Required" at bounding box center [788, 249] width 52 height 12
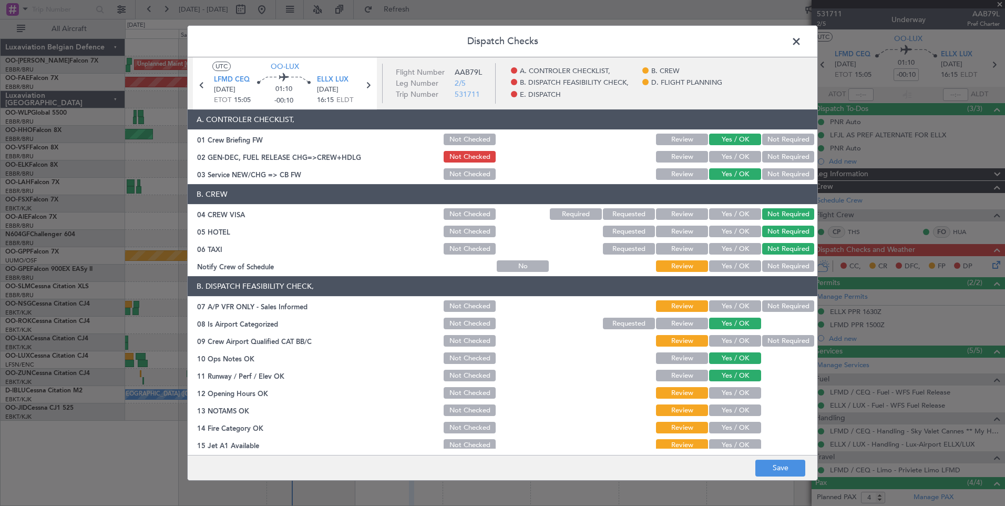
click at [728, 270] on button "Yes / OK" at bounding box center [735, 266] width 52 height 12
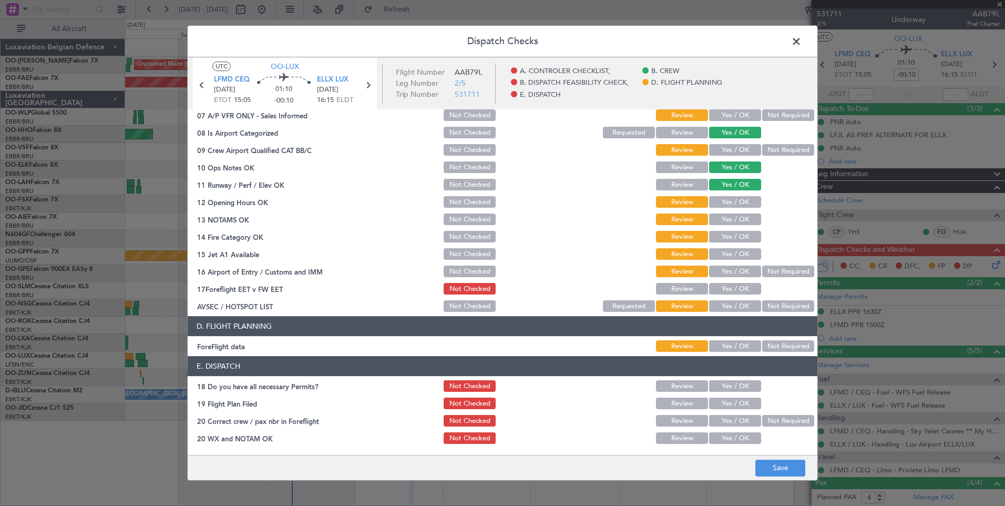
click at [783, 111] on button "Not Required" at bounding box center [788, 115] width 52 height 12
click at [780, 149] on button "Not Required" at bounding box center [788, 150] width 52 height 12
click at [724, 207] on button "Yes / OK" at bounding box center [735, 202] width 52 height 12
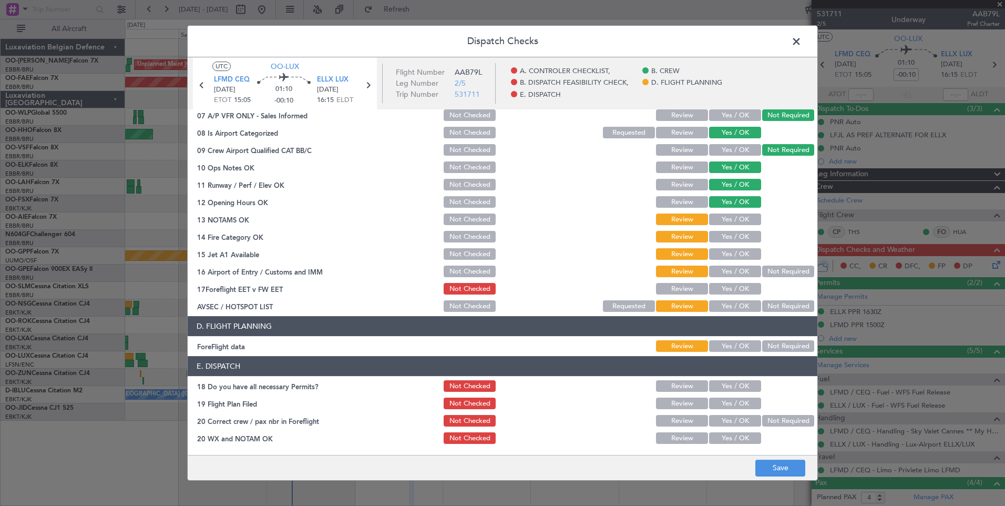
drag, startPoint x: 724, startPoint y: 224, endPoint x: 725, endPoint y: 237, distance: 13.2
click at [724, 225] on button "Yes / OK" at bounding box center [735, 219] width 52 height 12
click at [726, 242] on button "Yes / OK" at bounding box center [735, 237] width 52 height 12
drag, startPoint x: 726, startPoint y: 255, endPoint x: 725, endPoint y: 269, distance: 13.7
click at [726, 256] on button "Yes / OK" at bounding box center [735, 254] width 52 height 12
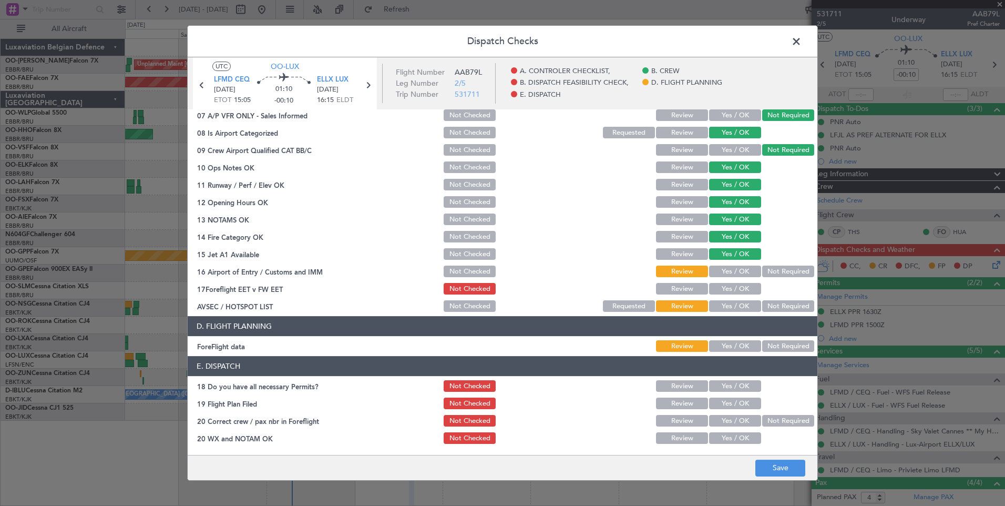
click at [725, 272] on button "Yes / OK" at bounding box center [735, 271] width 52 height 12
drag, startPoint x: 729, startPoint y: 292, endPoint x: 768, endPoint y: 308, distance: 42.2
click at [729, 293] on button "Yes / OK" at bounding box center [735, 289] width 52 height 12
click at [774, 308] on button "Not Required" at bounding box center [788, 306] width 52 height 12
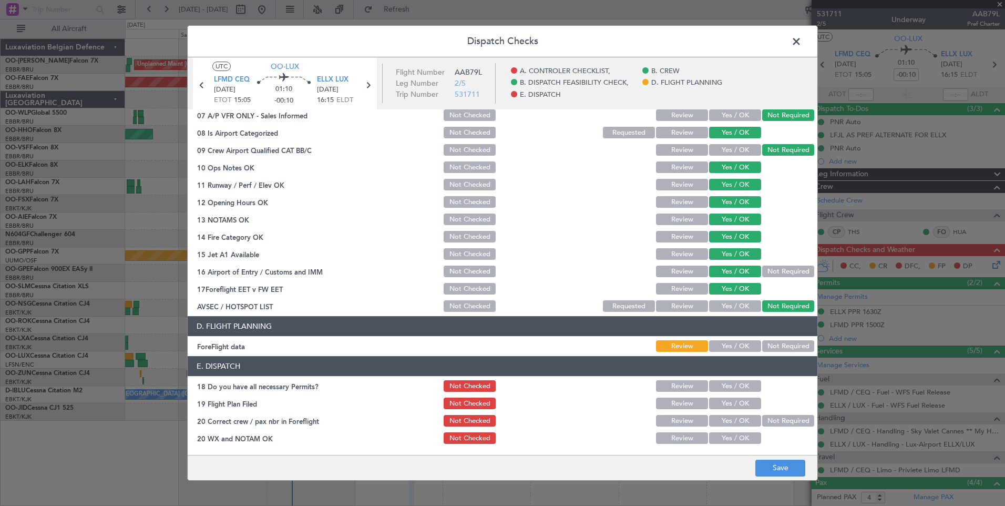
drag, startPoint x: 779, startPoint y: 349, endPoint x: 753, endPoint y: 385, distance: 43.8
click at [775, 351] on button "Not Required" at bounding box center [788, 346] width 52 height 12
click at [742, 392] on button "Yes / OK" at bounding box center [735, 386] width 52 height 12
click at [740, 402] on button "Yes / OK" at bounding box center [735, 403] width 52 height 12
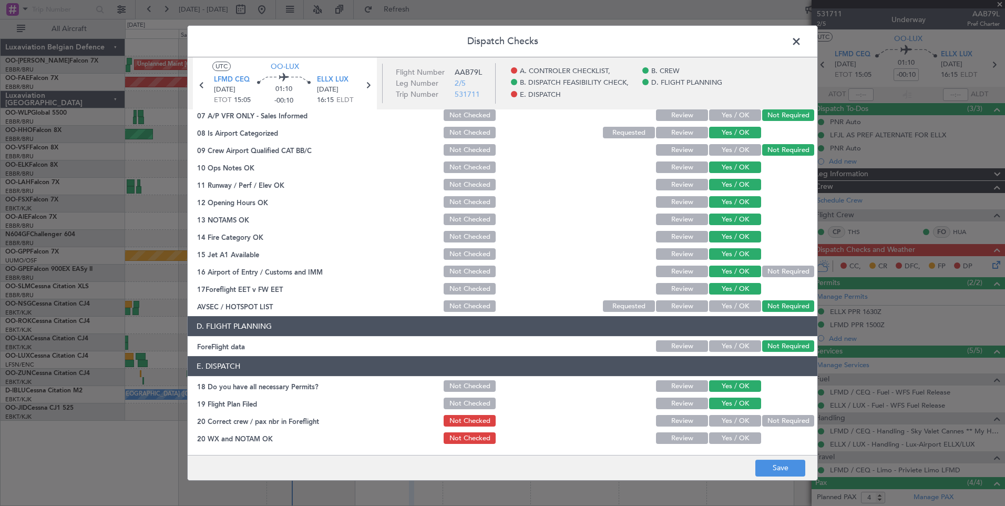
click at [732, 428] on div "Yes / OK" at bounding box center [734, 420] width 53 height 15
click at [732, 422] on button "Yes / OK" at bounding box center [735, 421] width 52 height 12
click at [737, 438] on button "Yes / OK" at bounding box center [735, 438] width 52 height 12
click at [798, 462] on button "Save" at bounding box center [780, 467] width 50 height 17
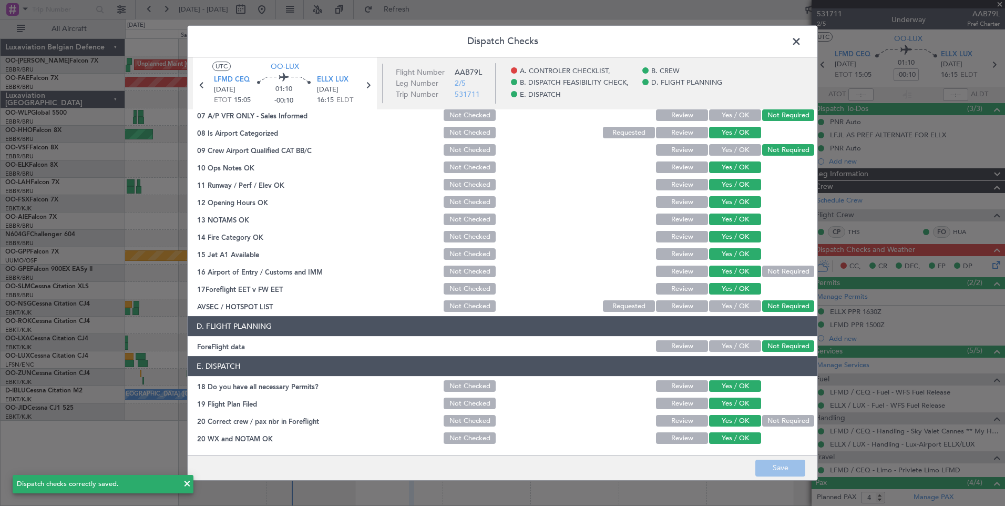
click at [802, 39] on span at bounding box center [802, 44] width 0 height 21
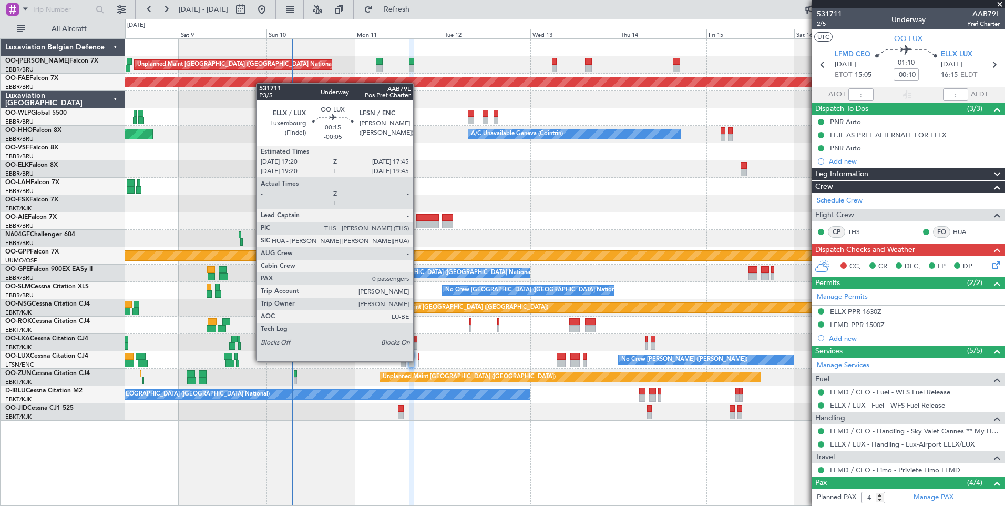
click at [418, 360] on div at bounding box center [419, 363] width 2 height 7
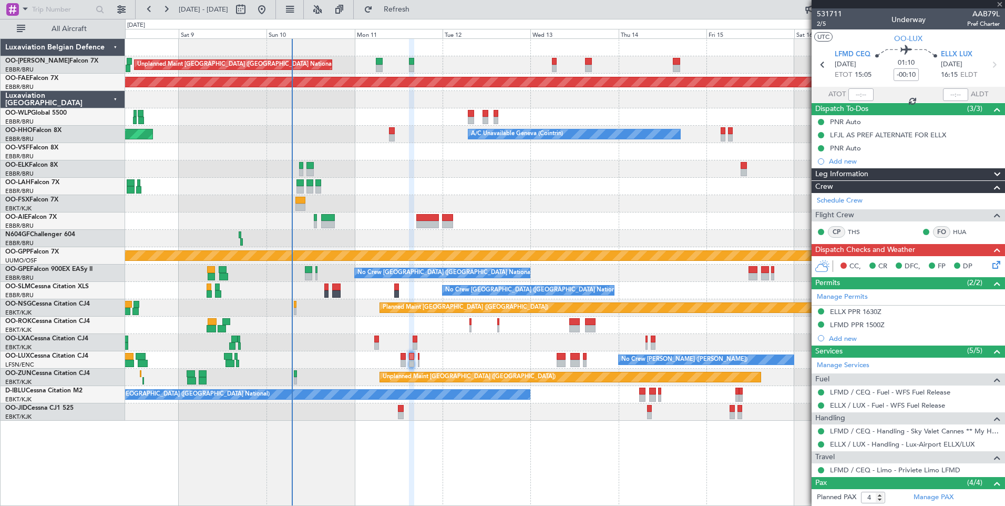
type input "-00:05"
type input "0"
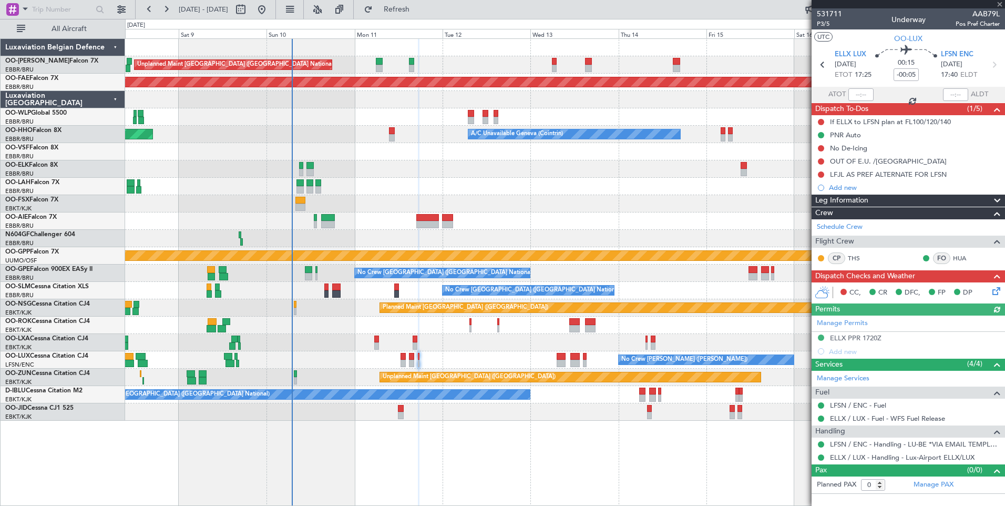
click at [995, 291] on icon at bounding box center [994, 289] width 8 height 8
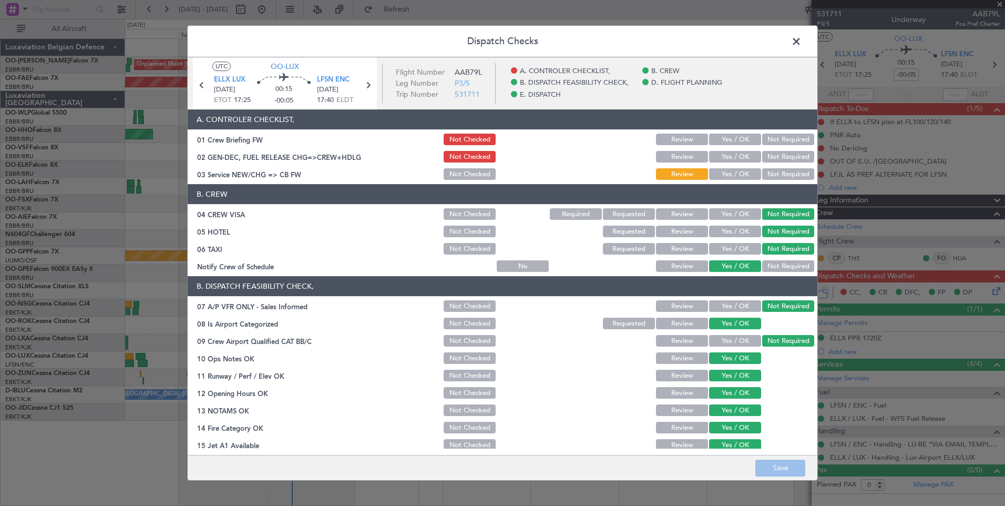
click at [731, 142] on button "Yes / OK" at bounding box center [735, 140] width 52 height 12
click at [727, 185] on header "B. CREW" at bounding box center [503, 194] width 630 height 20
click at [726, 181] on div "Yes / OK" at bounding box center [734, 174] width 53 height 15
click at [727, 174] on button "Yes / OK" at bounding box center [735, 174] width 52 height 12
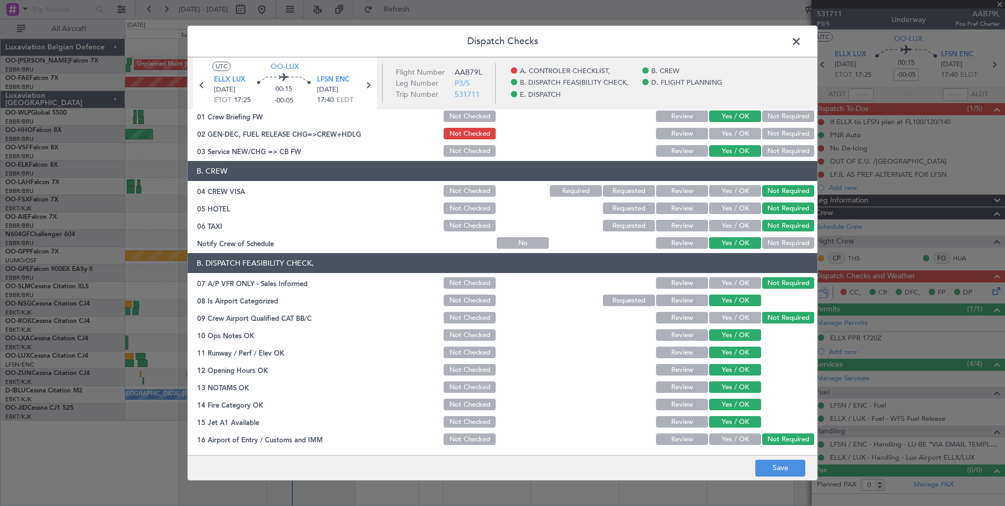
scroll to position [0, 0]
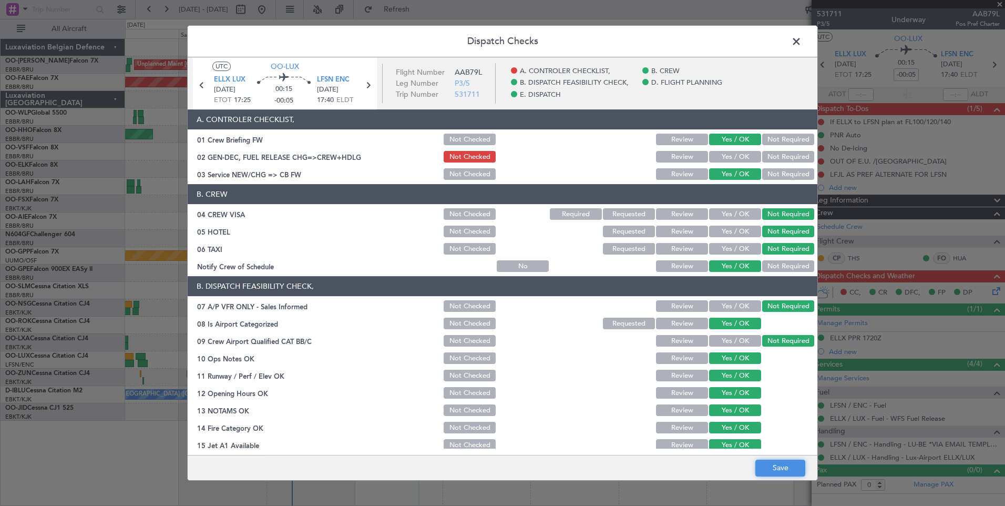
click at [780, 462] on button "Save" at bounding box center [780, 467] width 50 height 17
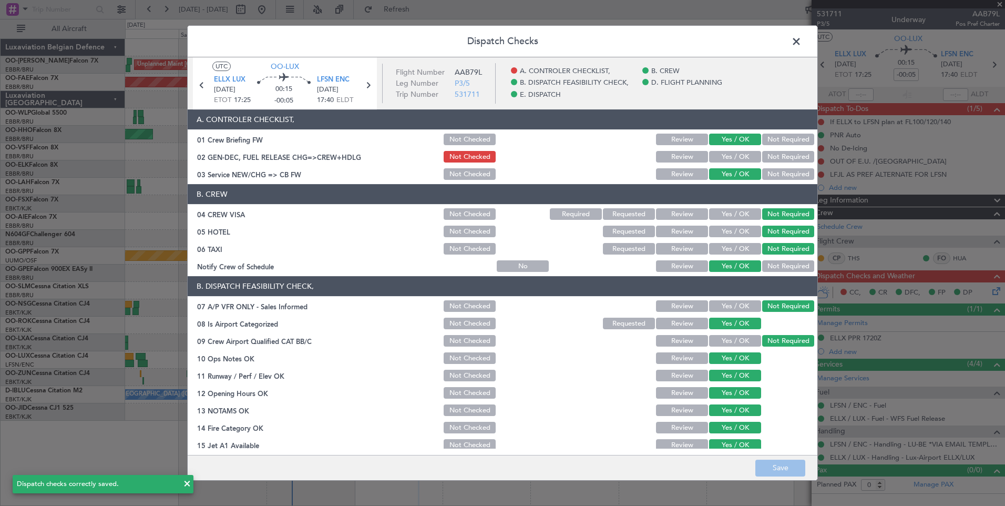
click at [802, 35] on span at bounding box center [802, 44] width 0 height 21
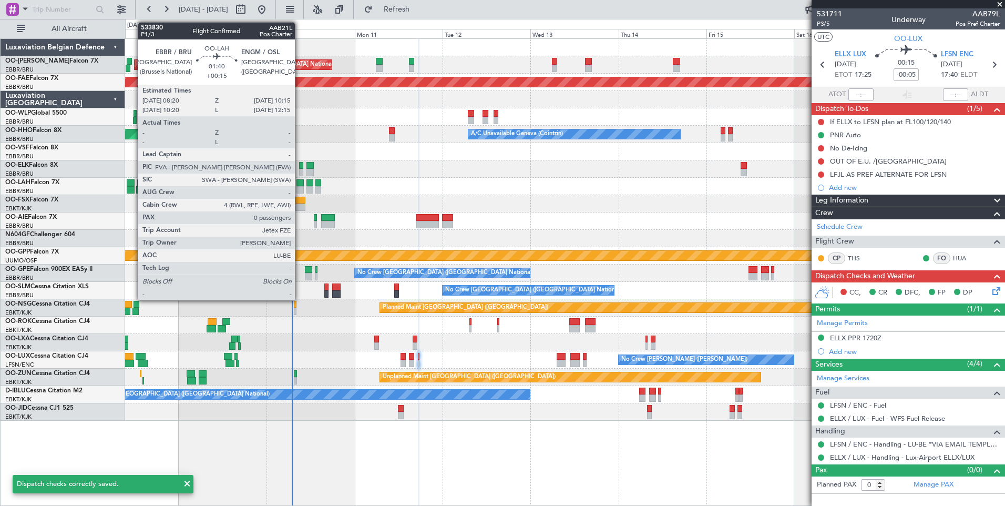
click at [300, 187] on div at bounding box center [300, 189] width 7 height 7
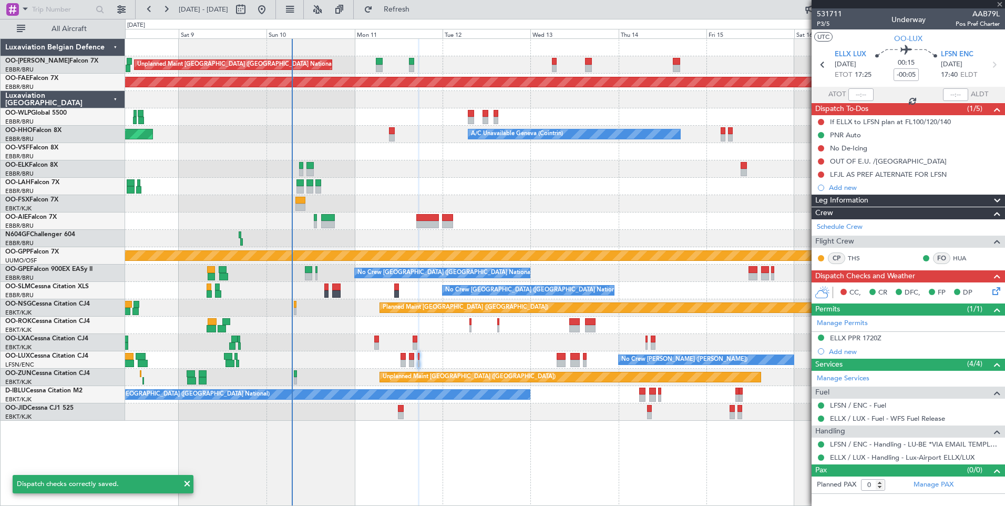
type input "+00:15"
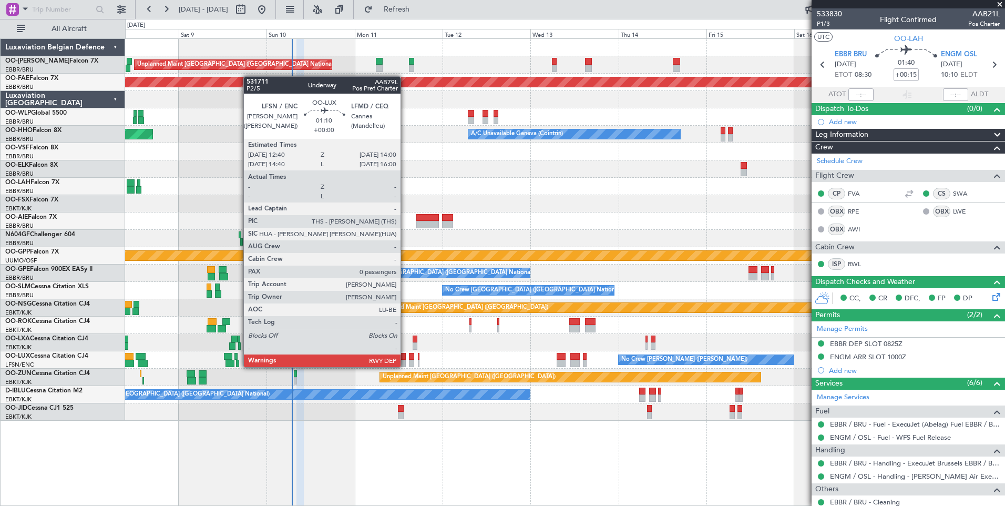
click at [405, 365] on div at bounding box center [403, 363] width 5 height 7
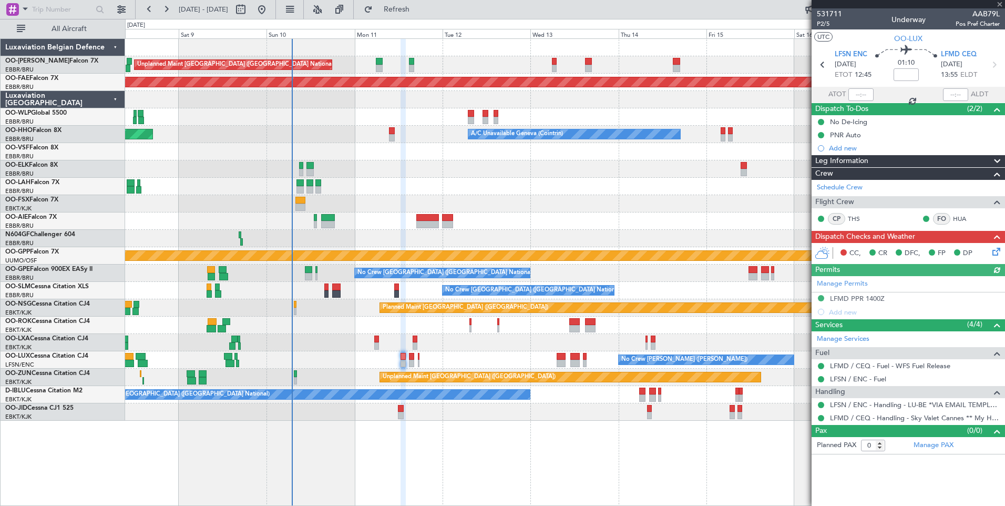
click at [399, 382] on div "Unplanned Maint Paris (Le Bourget) Planned Maint Kortrijk-Wevelgem" at bounding box center [565, 377] width 880 height 17
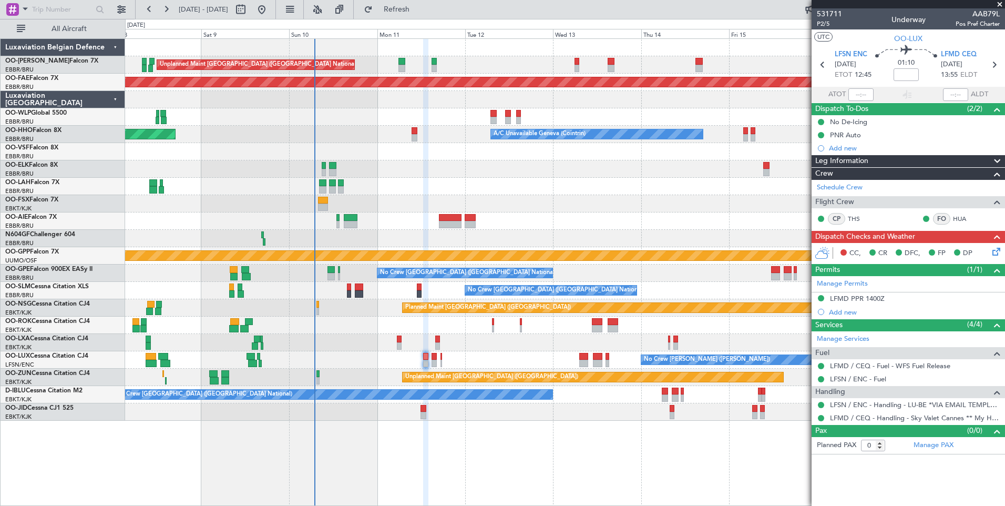
click at [441, 365] on div "Planned Maint [GEOGRAPHIC_DATA] ([GEOGRAPHIC_DATA]) No Crew [PERSON_NAME] ([PER…" at bounding box center [565, 359] width 880 height 17
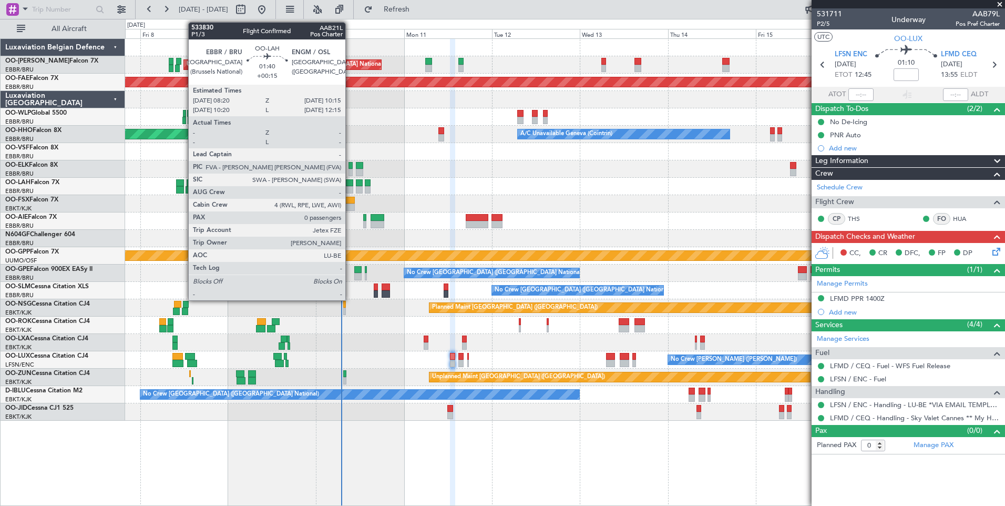
click at [350, 185] on div at bounding box center [349, 182] width 7 height 7
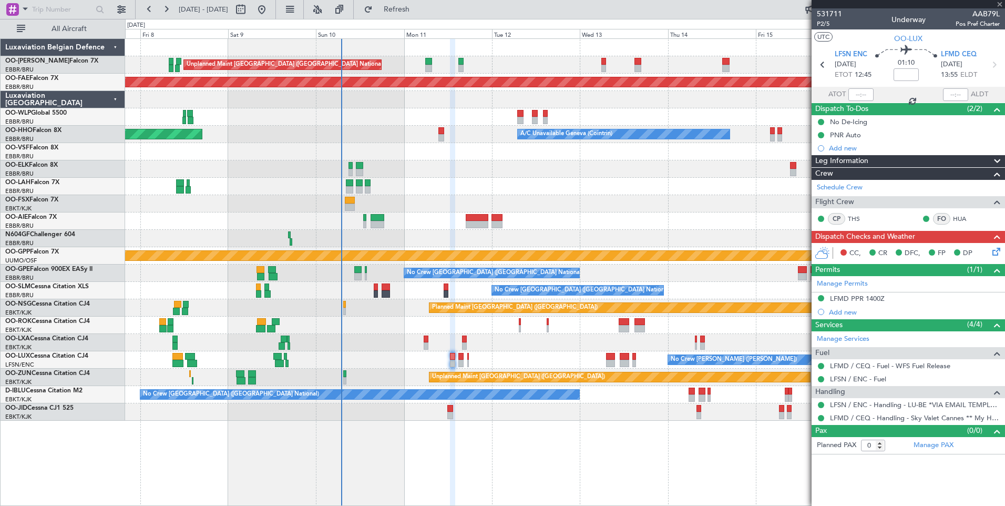
type input "+00:15"
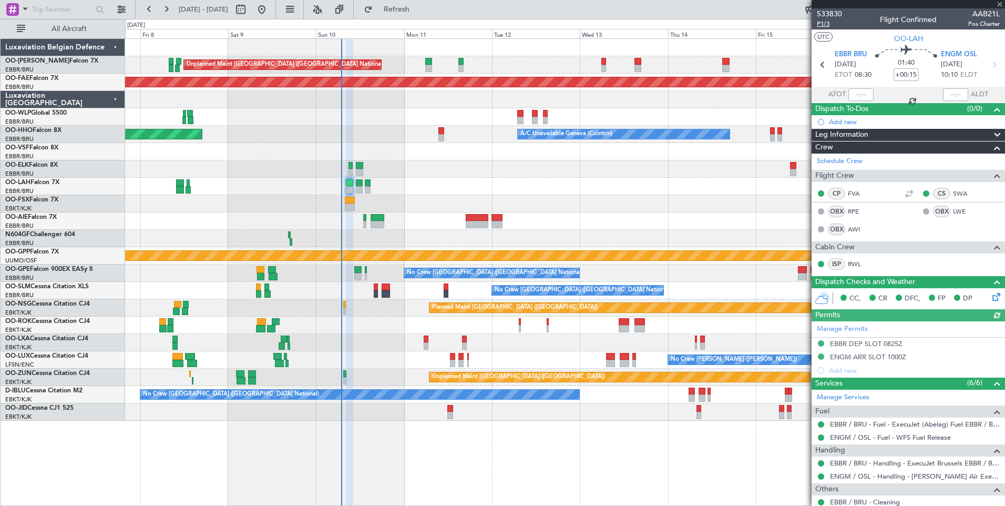
click at [839, 22] on span "P1/3" at bounding box center [829, 23] width 25 height 9
click at [419, 7] on span "Refresh" at bounding box center [397, 9] width 44 height 7
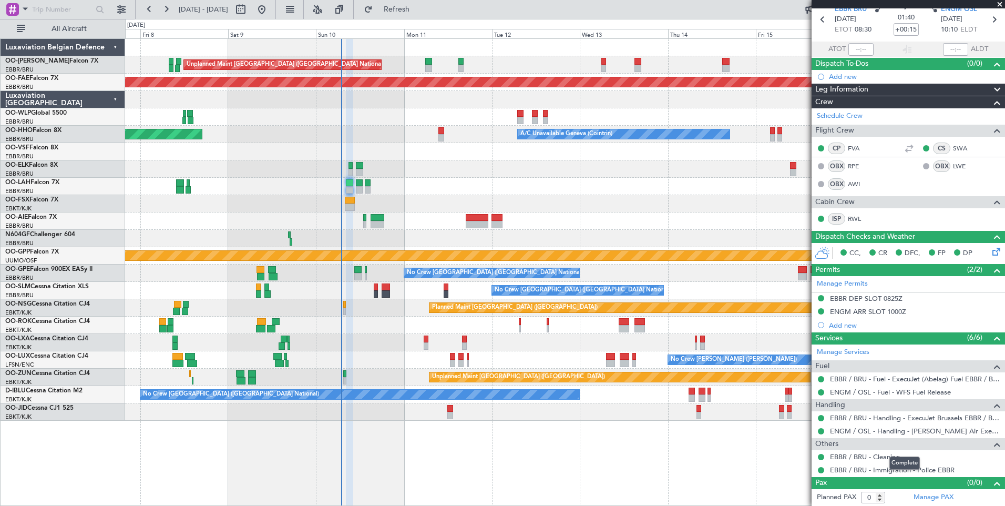
click at [891, 473] on mat-tooltip-component "Complete" at bounding box center [904, 463] width 45 height 28
click at [888, 468] on mat-tooltip-component "Complete" at bounding box center [904, 463] width 45 height 28
click at [865, 469] on link "EBBR / BRU - Immigration - Police EBBR" at bounding box center [892, 469] width 125 height 9
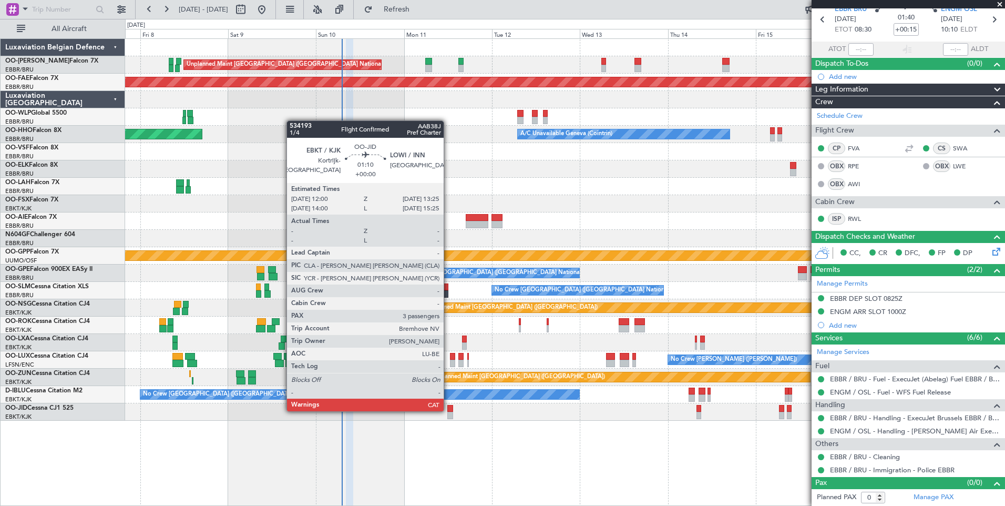
click at [448, 410] on div at bounding box center [449, 408] width 5 height 7
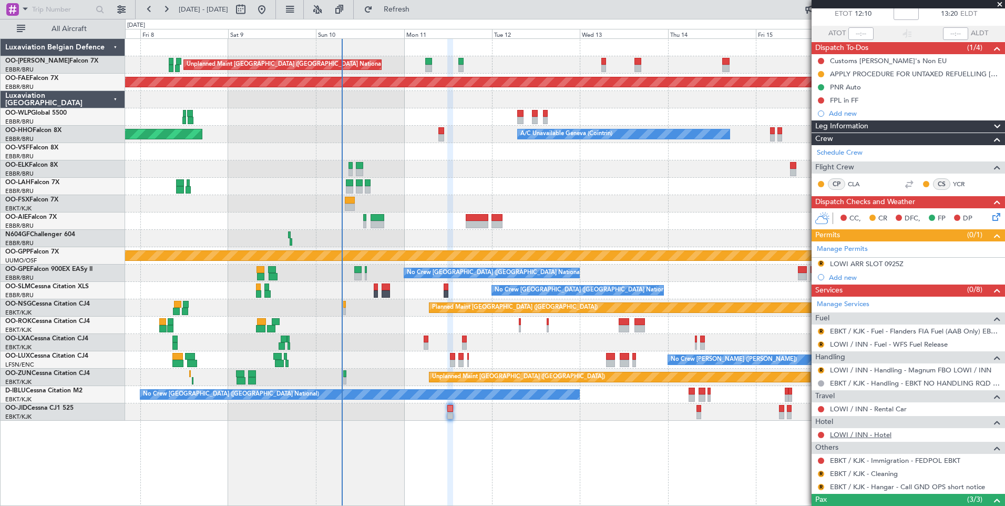
scroll to position [149, 0]
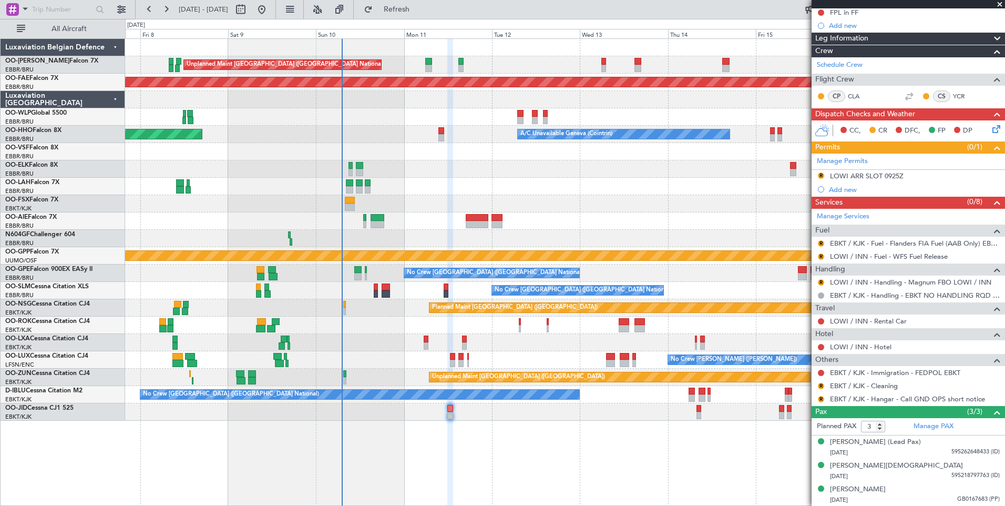
click at [446, 428] on div "Unplanned Maint Brussels (Brussels National) Planned Maint Kortrijk-Wevelgem Pl…" at bounding box center [565, 271] width 880 height 467
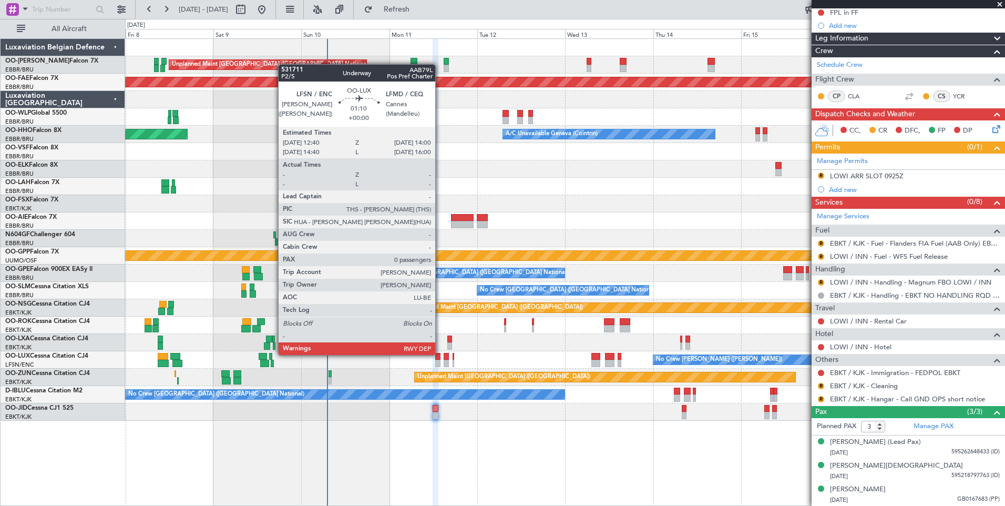
click at [437, 357] on div at bounding box center [437, 356] width 5 height 7
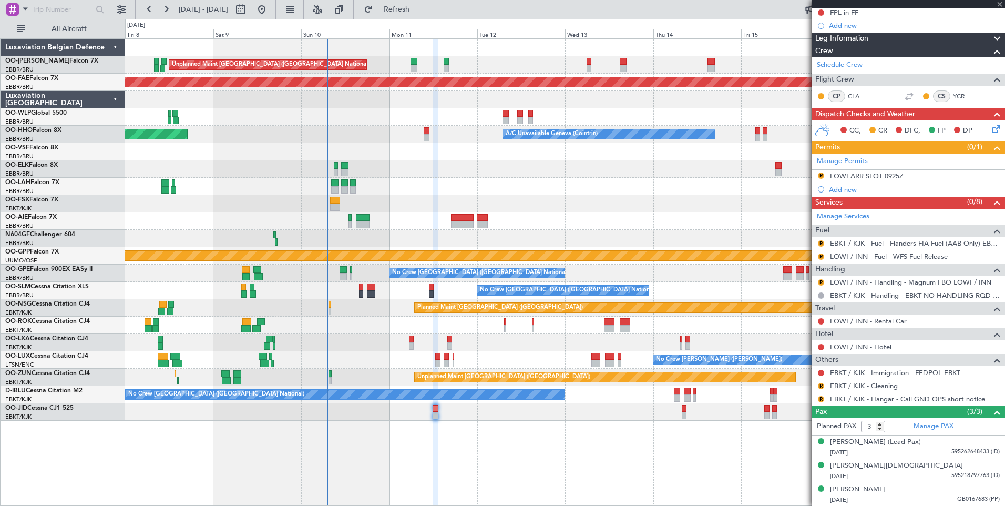
type input "0"
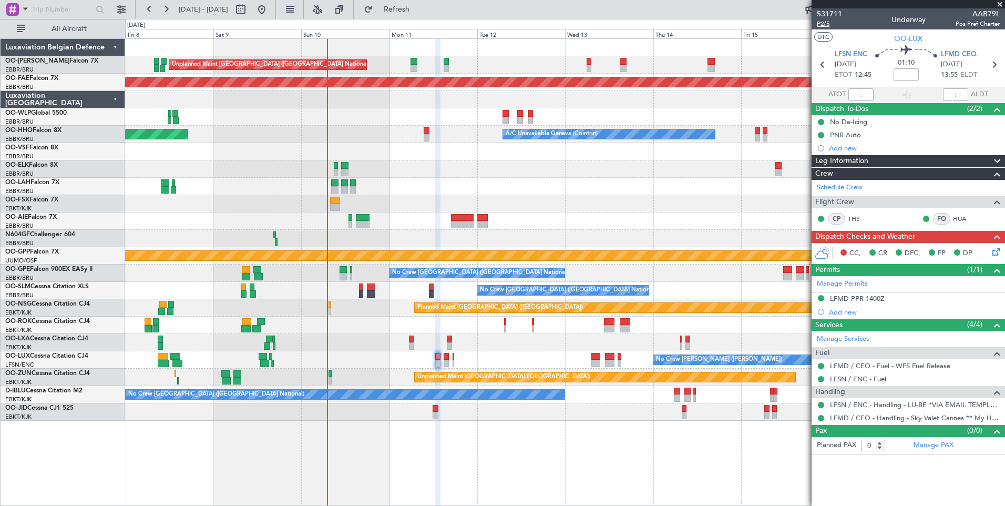
click at [820, 20] on span "P2/5" at bounding box center [829, 23] width 25 height 9
click at [447, 323] on div "Owner [GEOGRAPHIC_DATA]-[GEOGRAPHIC_DATA]" at bounding box center [565, 324] width 880 height 17
click at [992, 249] on icon at bounding box center [994, 250] width 8 height 8
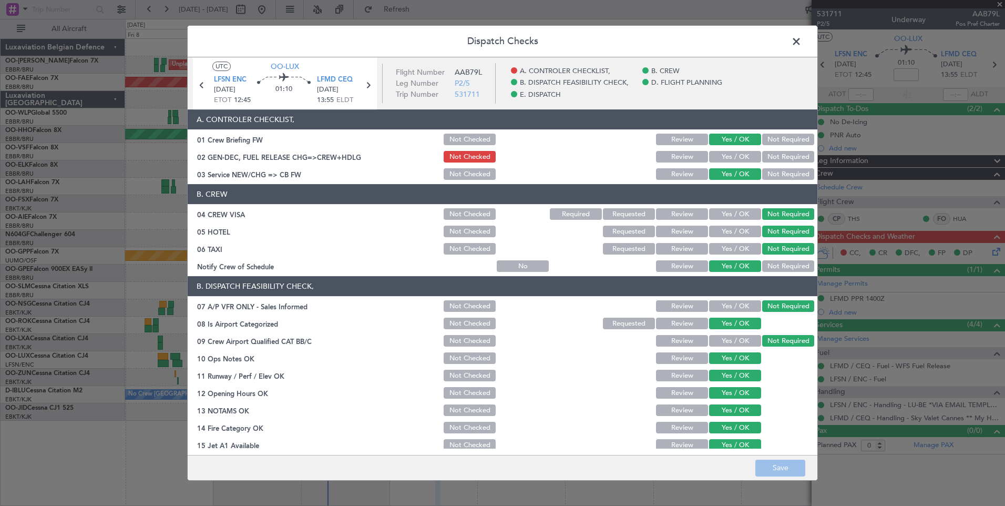
click at [729, 152] on button "Yes / OK" at bounding box center [735, 157] width 52 height 12
drag, startPoint x: 782, startPoint y: 479, endPoint x: 778, endPoint y: 470, distance: 10.1
click at [779, 477] on footer "Save" at bounding box center [503, 467] width 630 height 25
click at [778, 470] on button "Save" at bounding box center [780, 467] width 50 height 17
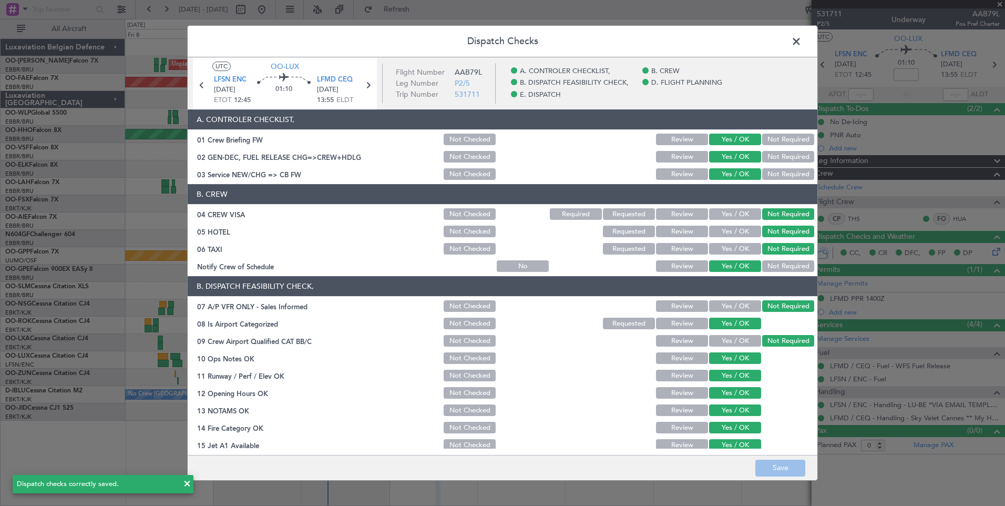
click at [802, 48] on span at bounding box center [802, 44] width 0 height 21
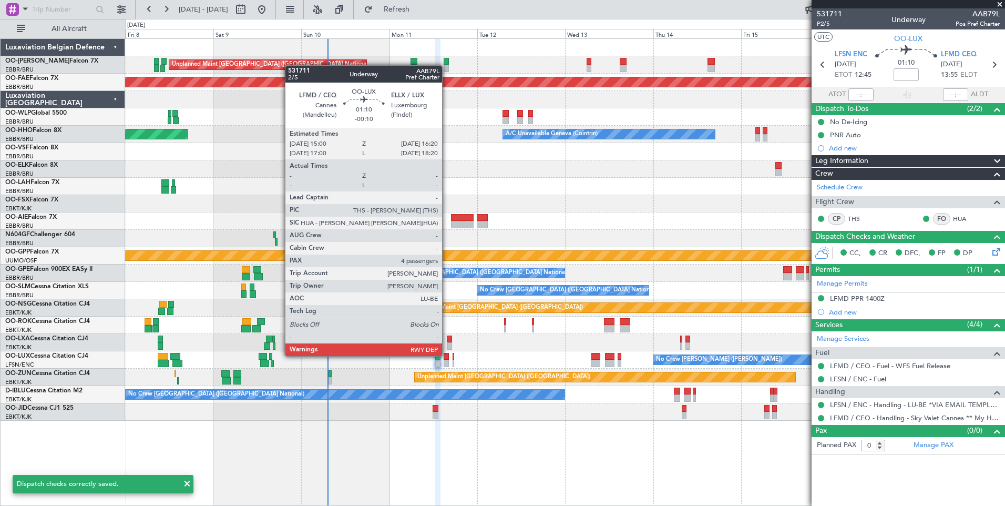
click at [447, 355] on div at bounding box center [446, 356] width 5 height 7
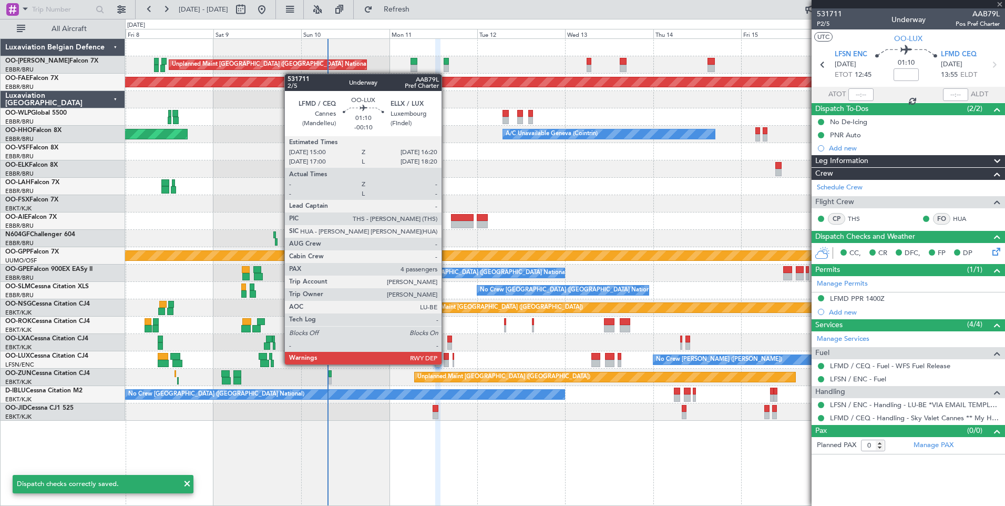
type input "-00:10"
type input "4"
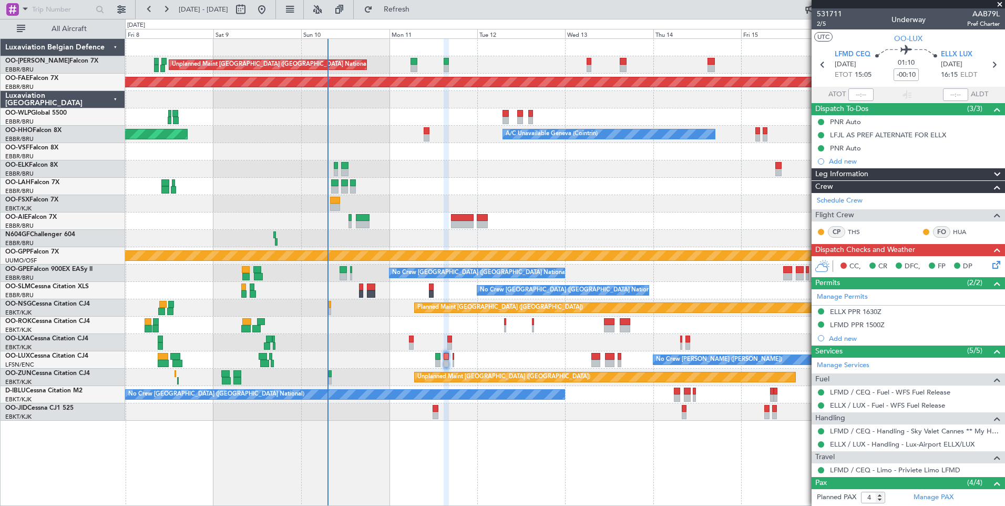
click at [978, 265] on div "CC, CR DFC, FP DP" at bounding box center [913, 267] width 155 height 16
drag, startPoint x: 981, startPoint y: 266, endPoint x: 988, endPoint y: 265, distance: 6.9
click at [982, 266] on div "CC, CR DFC, FP DP" at bounding box center [913, 267] width 155 height 16
click at [990, 265] on icon at bounding box center [994, 263] width 8 height 8
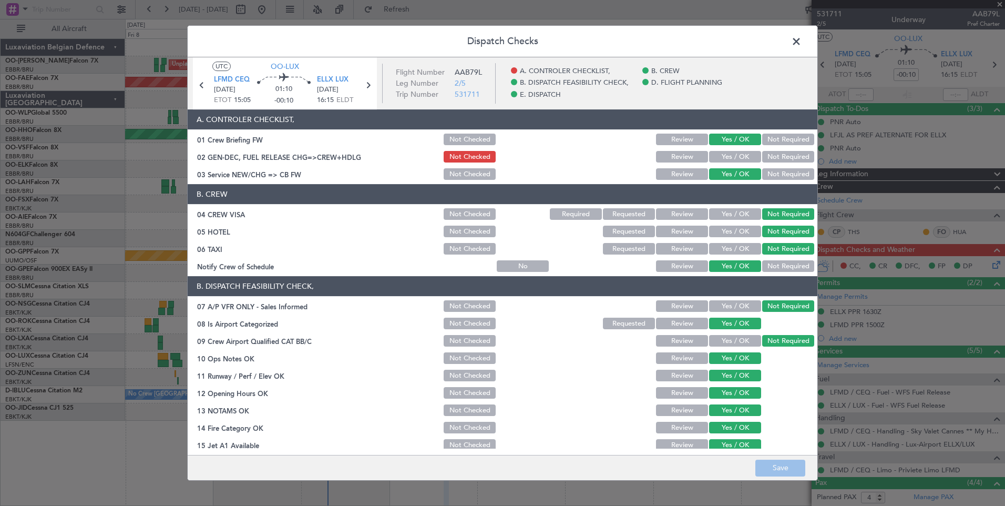
click at [728, 155] on button "Yes / OK" at bounding box center [735, 157] width 52 height 12
click at [785, 472] on button "Save" at bounding box center [780, 467] width 50 height 17
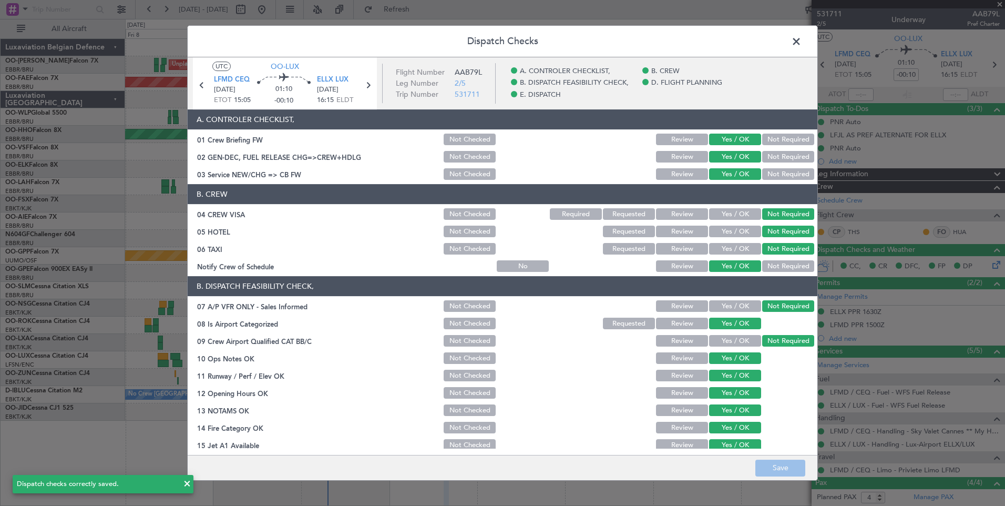
click at [802, 45] on span at bounding box center [802, 44] width 0 height 21
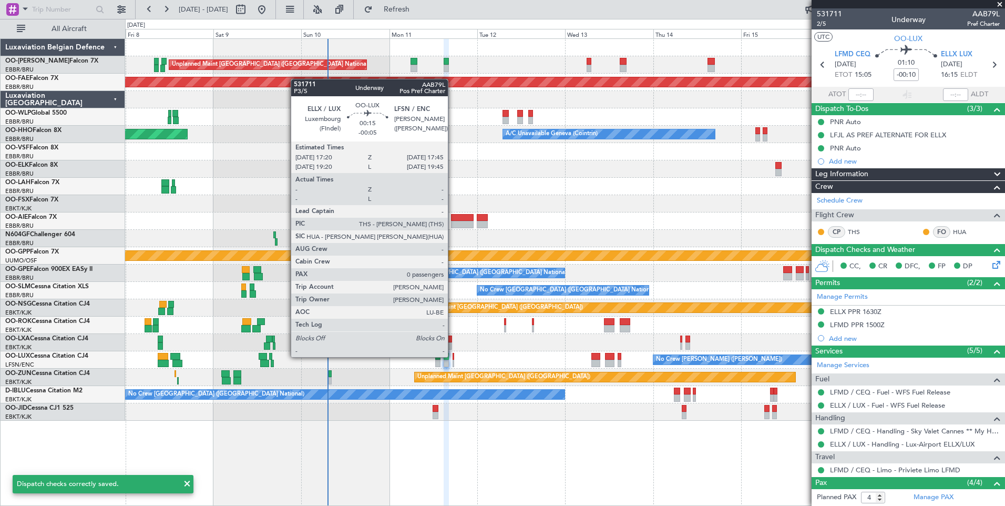
click at [453, 357] on div at bounding box center [454, 356] width 2 height 7
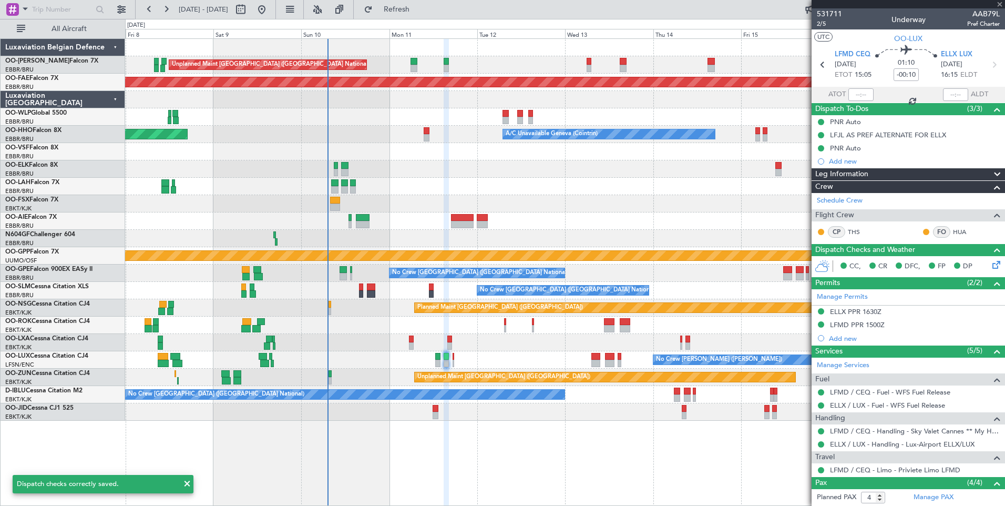
type input "-00:05"
type input "0"
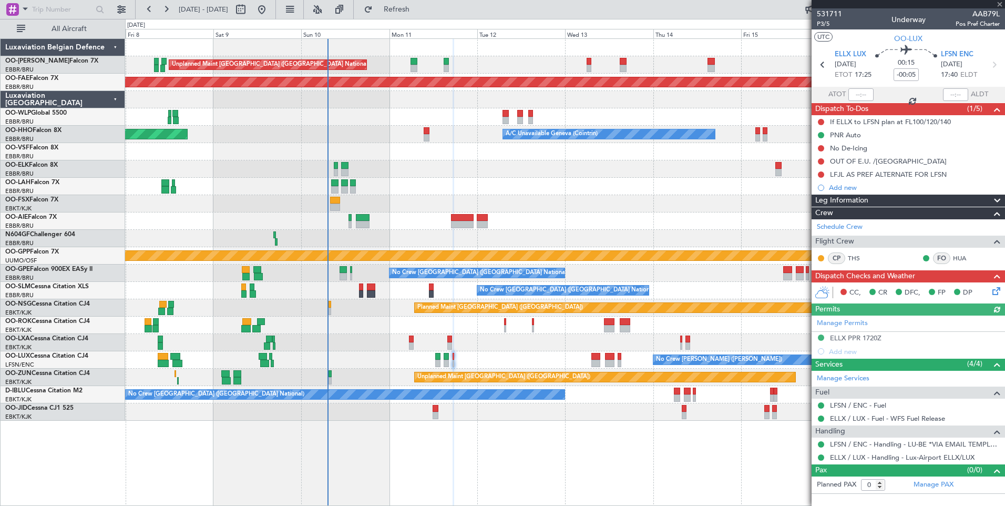
click at [998, 289] on icon at bounding box center [994, 289] width 8 height 8
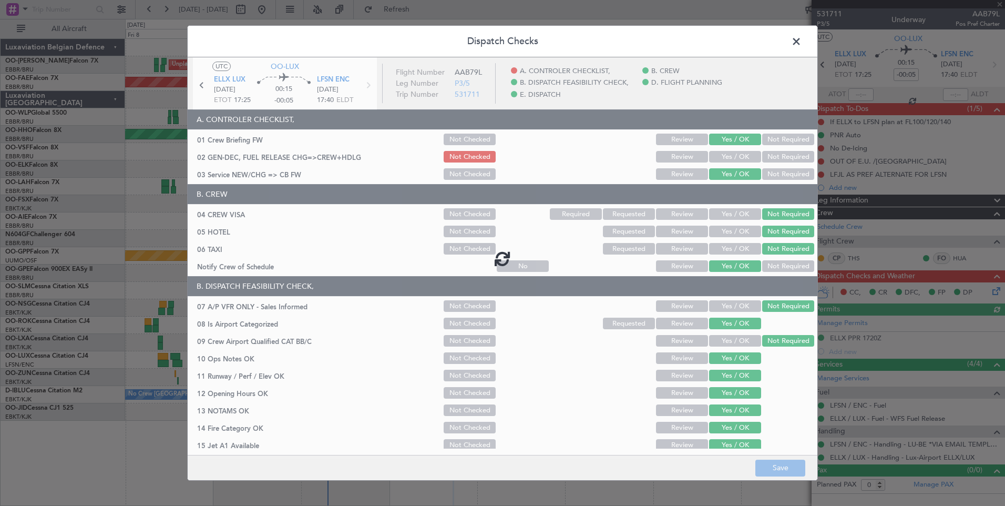
click at [742, 158] on div at bounding box center [503, 258] width 630 height 402
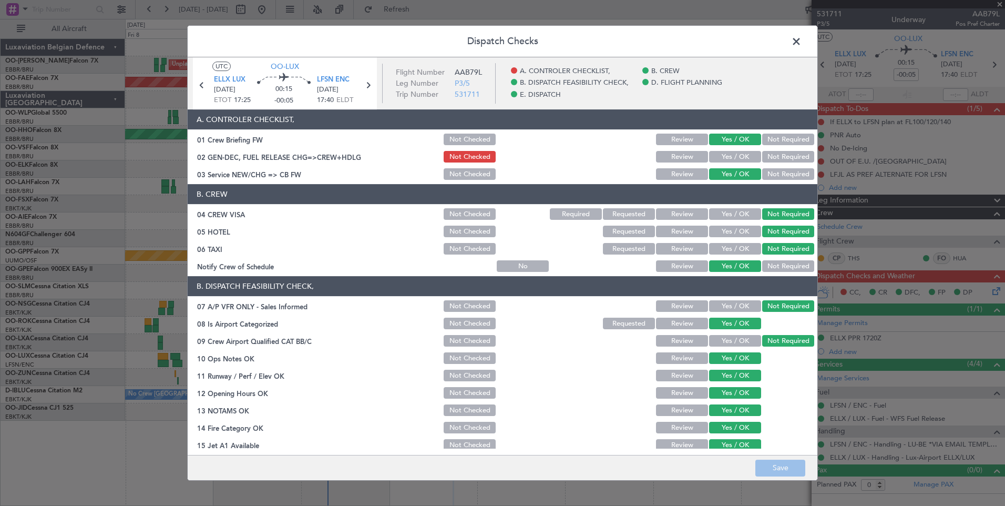
click at [739, 158] on button "Yes / OK" at bounding box center [735, 157] width 52 height 12
click at [769, 463] on button "Save" at bounding box center [780, 467] width 50 height 17
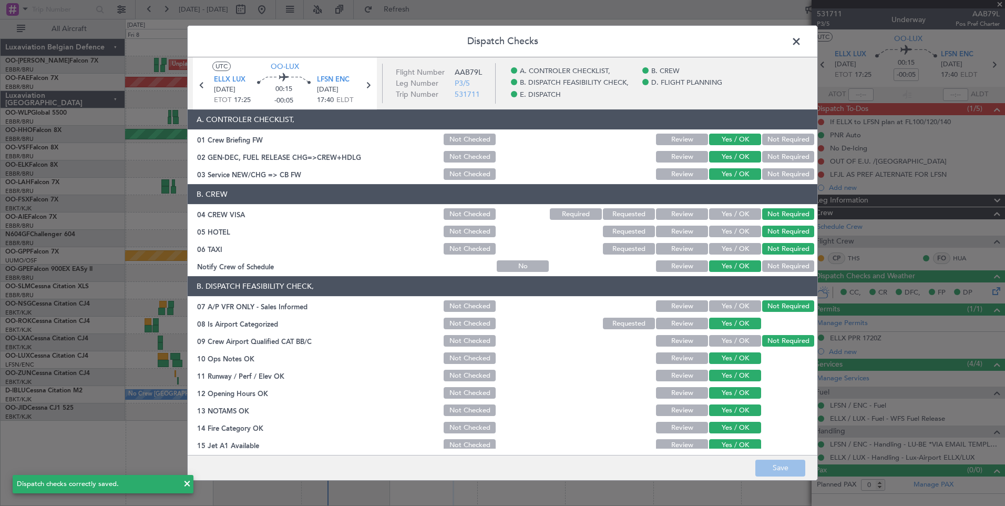
click at [802, 39] on span at bounding box center [802, 44] width 0 height 21
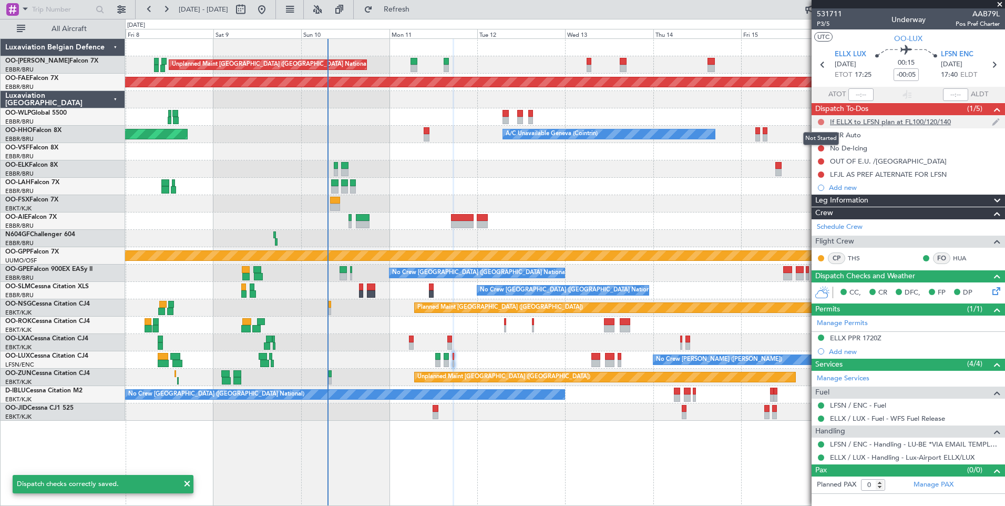
click at [818, 122] on button at bounding box center [821, 122] width 6 height 6
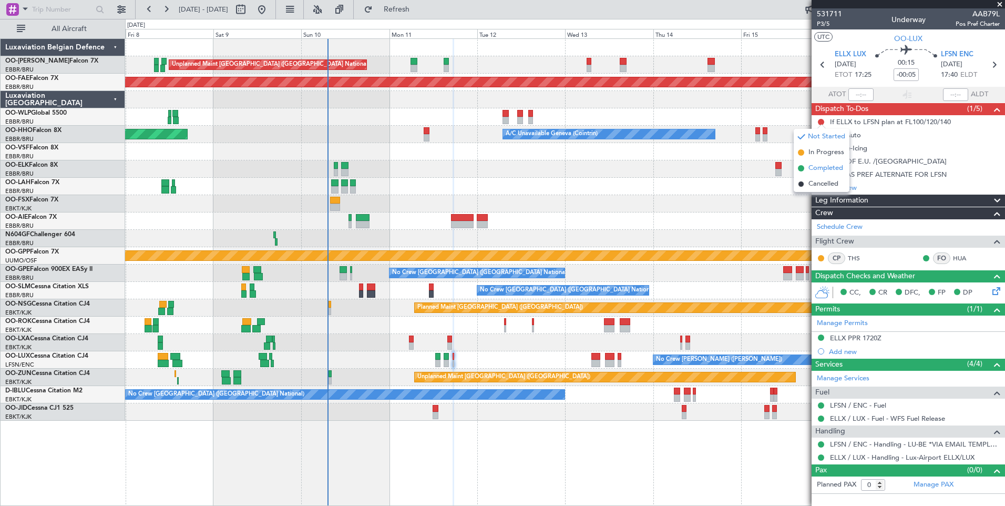
click at [819, 169] on span "Completed" at bounding box center [826, 168] width 35 height 11
click at [822, 151] on div "Completed" at bounding box center [821, 151] width 34 height 13
click at [822, 146] on button at bounding box center [821, 148] width 6 height 6
click at [825, 195] on span "Completed" at bounding box center [826, 194] width 35 height 11
click at [820, 157] on div at bounding box center [821, 161] width 8 height 8
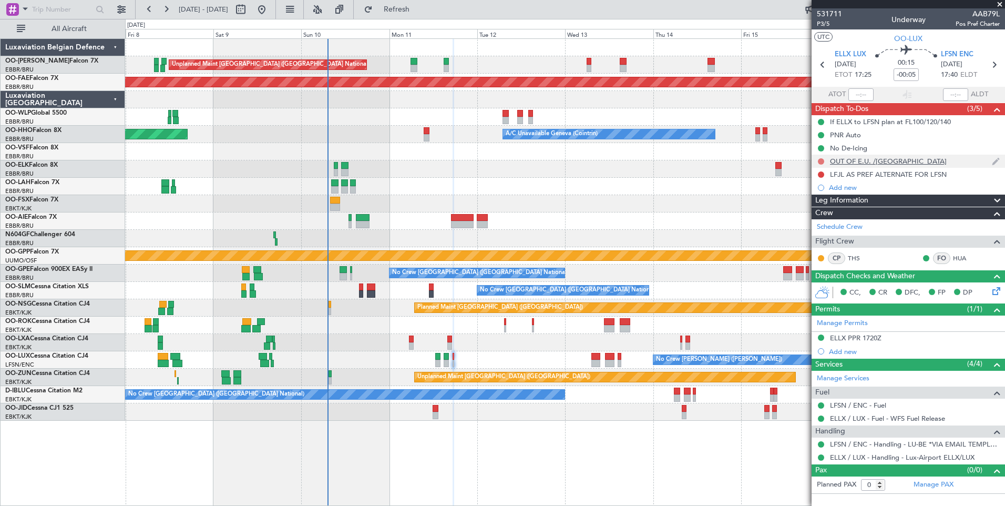
click at [820, 162] on button at bounding box center [821, 161] width 6 height 6
drag, startPoint x: 822, startPoint y: 210, endPoint x: 830, endPoint y: 187, distance: 23.8
click at [822, 210] on span "Completed" at bounding box center [826, 207] width 35 height 11
click at [825, 173] on div "LFJL AS PREF ALTERNATE FOR LFSN" at bounding box center [908, 174] width 193 height 13
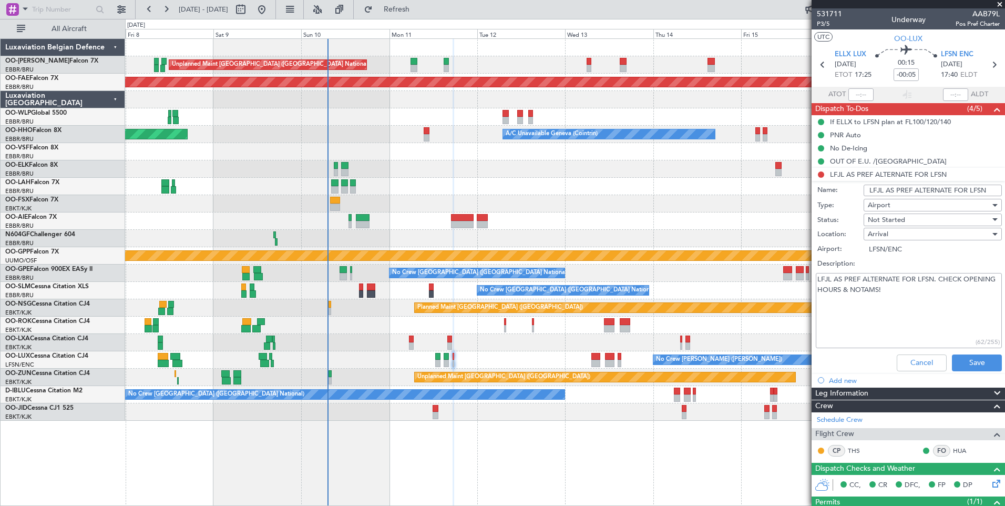
click at [823, 170] on li "LFJL AS PREF ALTERNATE FOR LFSN Name: LFJL AS PREF ALTERNATE FOR LFSN Type: Air…" at bounding box center [908, 272] width 193 height 208
click at [911, 365] on button "Cancel" at bounding box center [922, 362] width 50 height 17
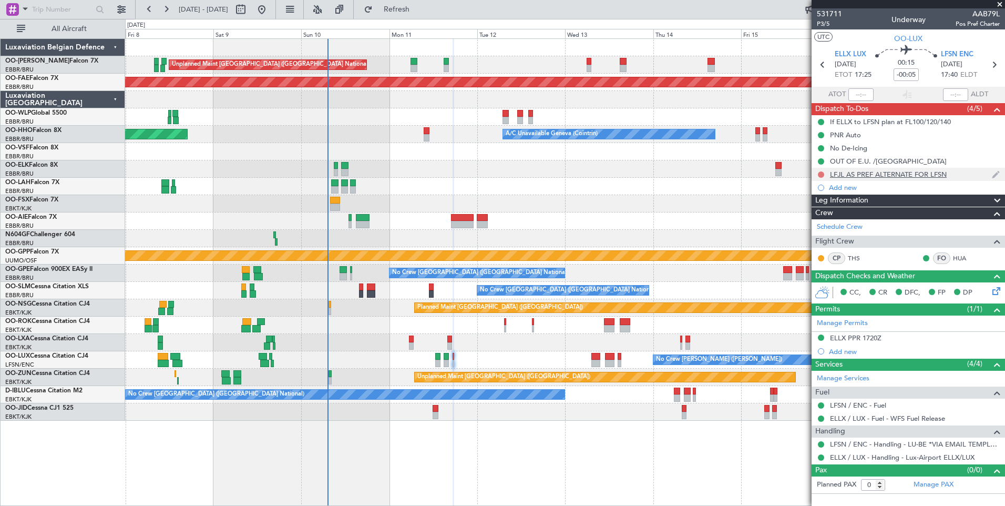
click at [821, 173] on button at bounding box center [821, 174] width 6 height 6
click at [823, 219] on span "Completed" at bounding box center [826, 221] width 35 height 11
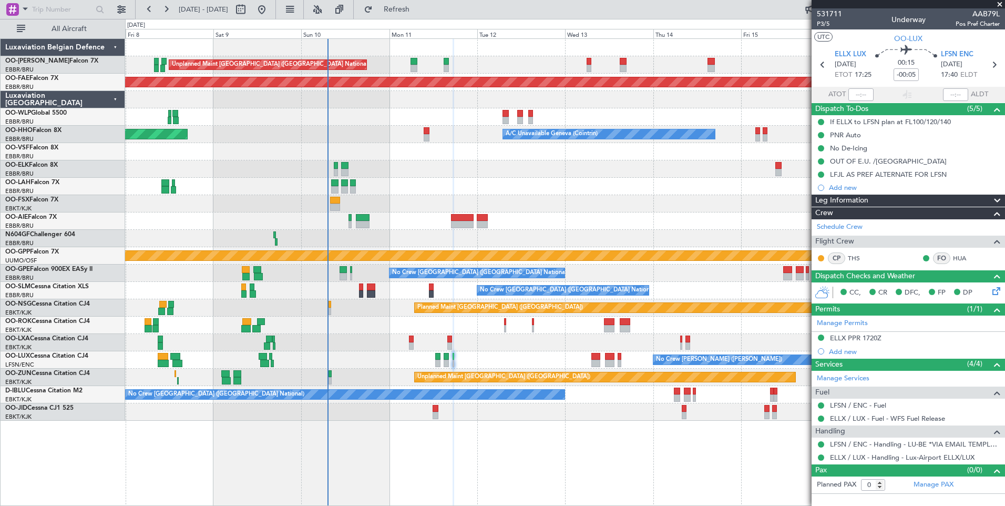
click at [433, 362] on div "Planned Maint Paris (Le Bourget) No Crew Nancy (Essey)" at bounding box center [565, 359] width 880 height 17
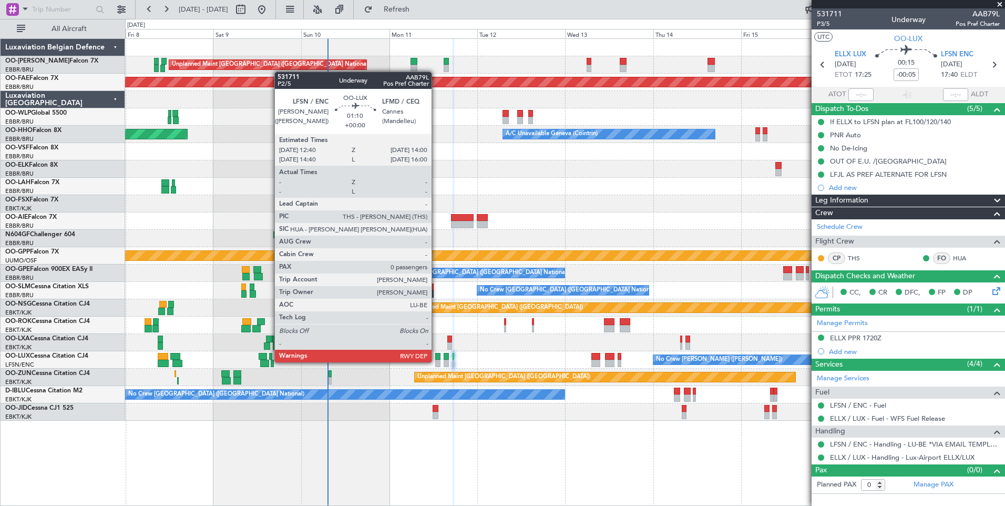
click at [436, 361] on div at bounding box center [437, 363] width 5 height 7
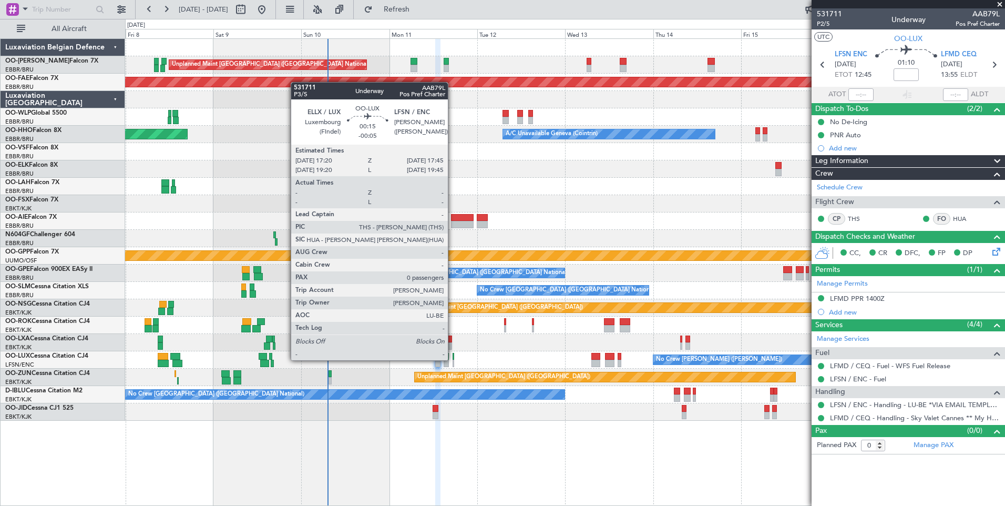
click at [453, 359] on div at bounding box center [454, 356] width 2 height 7
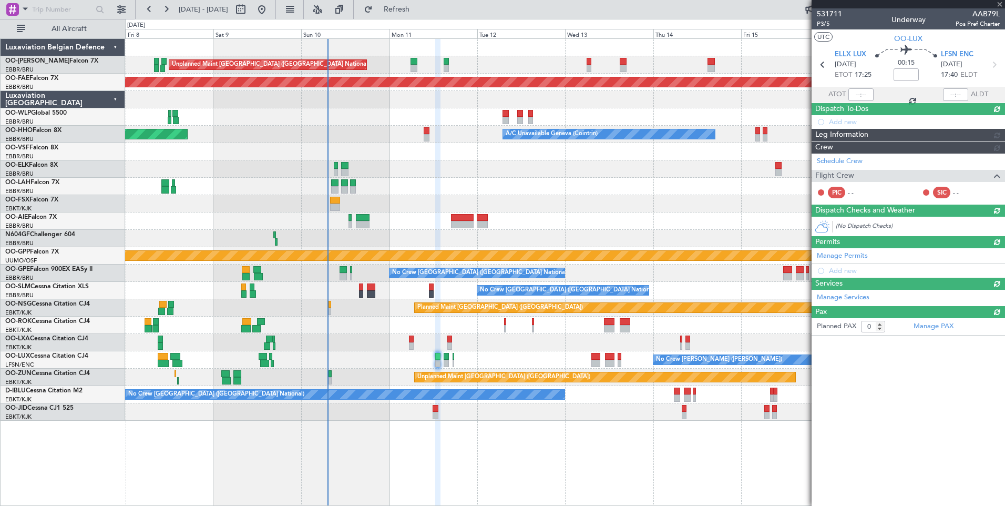
type input "-00:05"
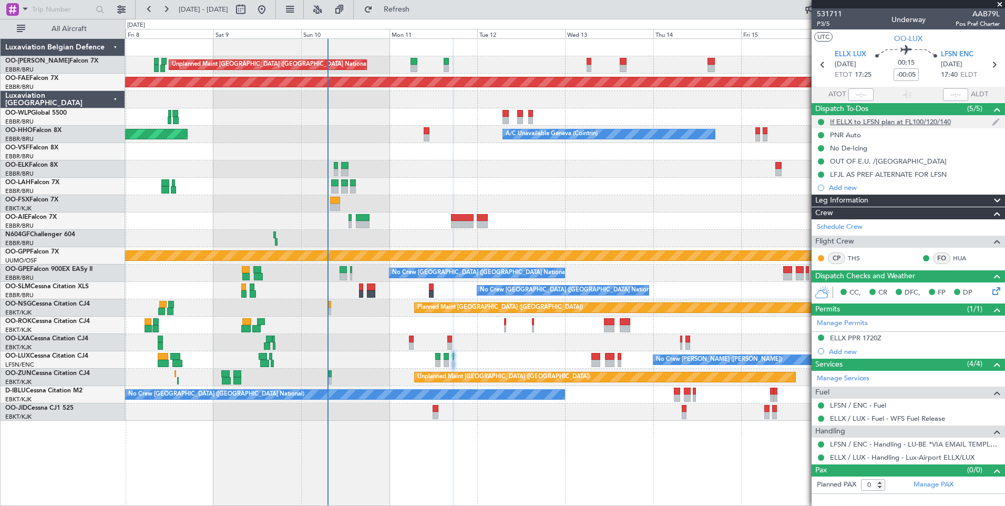
click at [915, 122] on div "If ELLX to LFSN plan at FL100/120/140" at bounding box center [890, 121] width 121 height 9
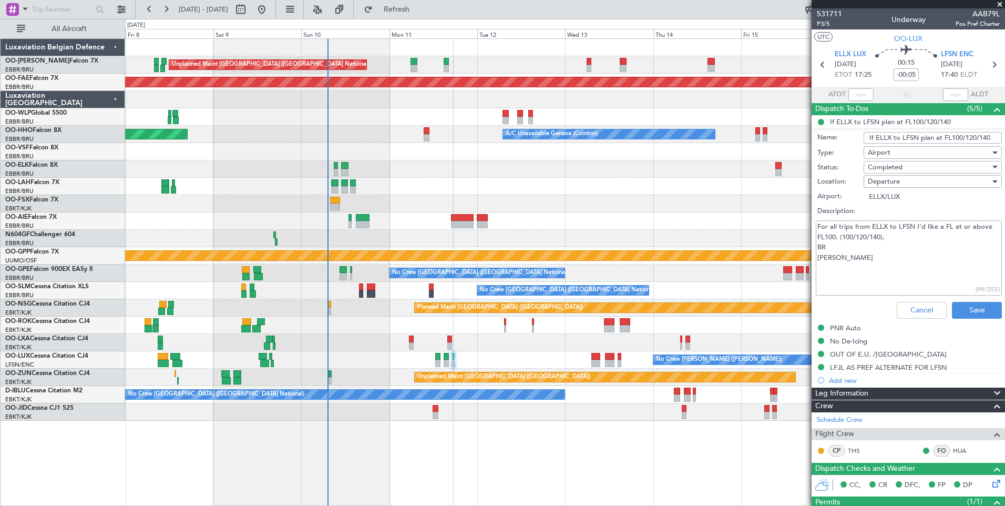
drag, startPoint x: 832, startPoint y: 229, endPoint x: 935, endPoint y: 224, distance: 103.1
click at [935, 224] on textarea "For all trips from ELLX to LFSN I’d like a FL at or above FL100. (100/120/140).…" at bounding box center [909, 257] width 186 height 75
click at [913, 306] on button "Cancel" at bounding box center [922, 310] width 50 height 17
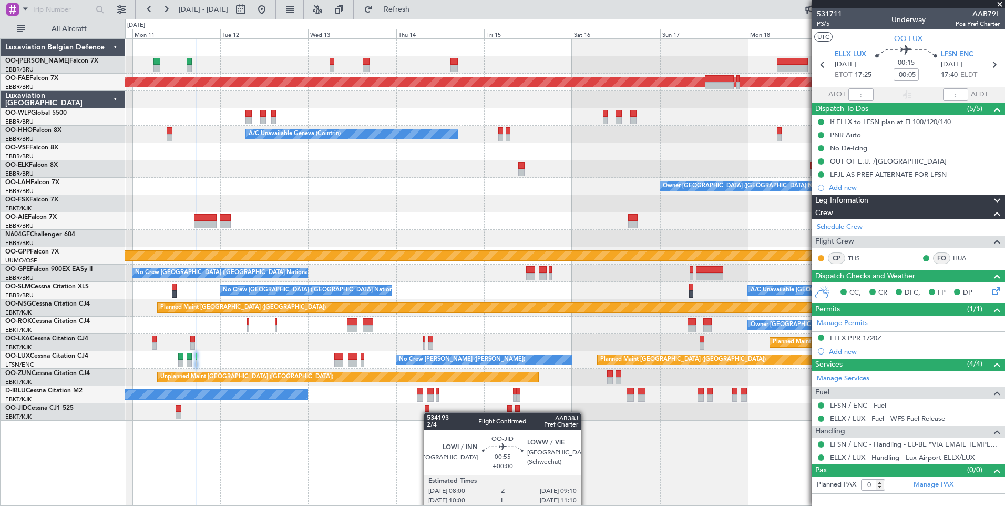
click at [428, 412] on div at bounding box center [427, 415] width 5 height 7
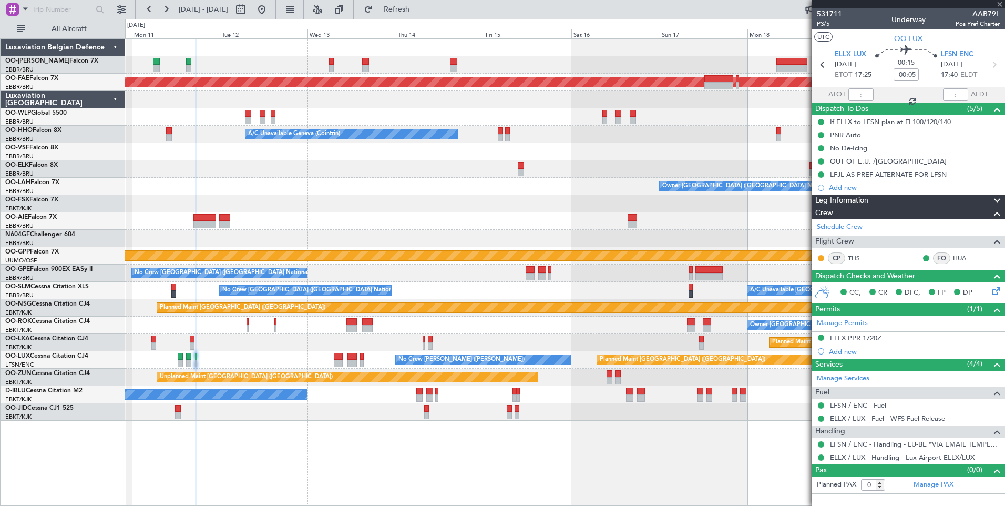
type input "3"
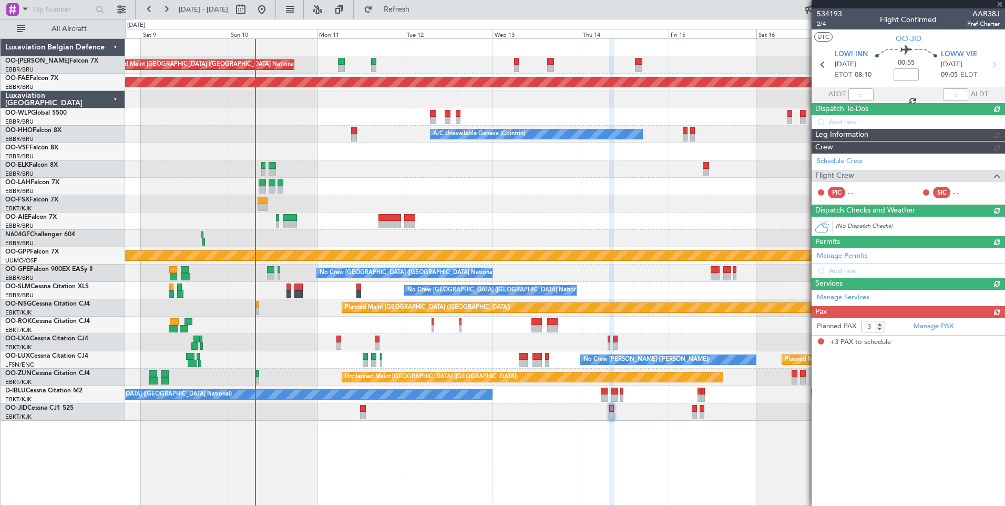
click at [554, 436] on div "Unplanned Maint Brussels (Brussels National) Planned Maint Kortrijk-Wevelgem Pl…" at bounding box center [565, 271] width 880 height 467
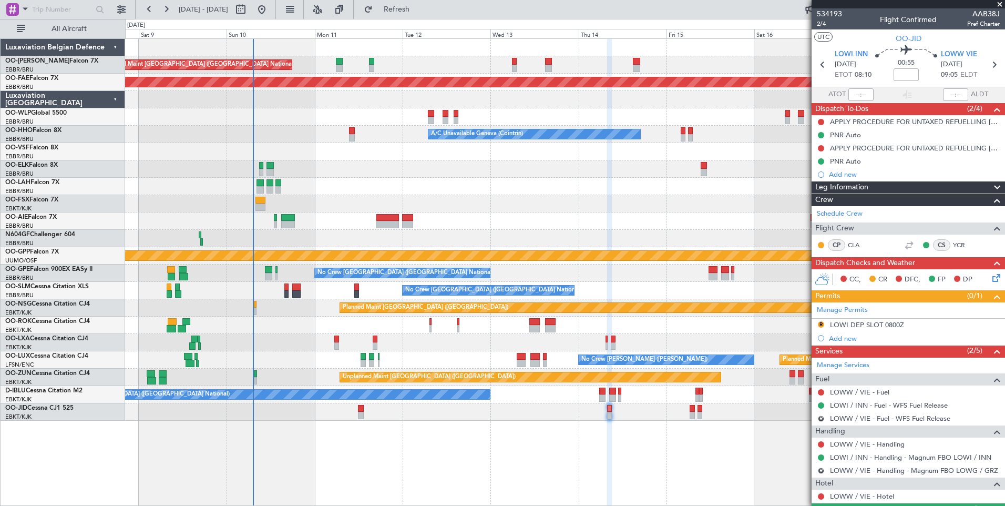
click at [396, 244] on div at bounding box center [565, 238] width 880 height 17
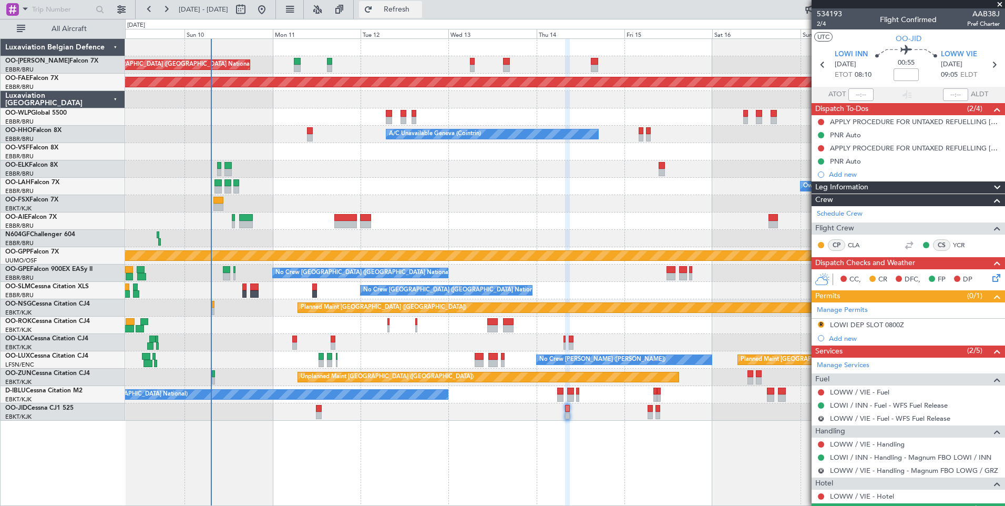
click at [418, 12] on span "Refresh" at bounding box center [397, 9] width 44 height 7
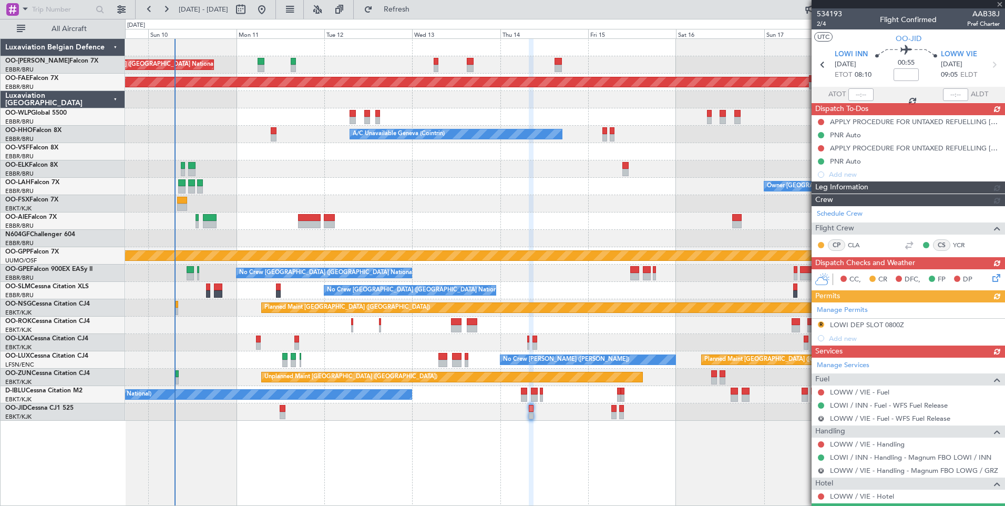
click at [431, 215] on div at bounding box center [565, 220] width 880 height 17
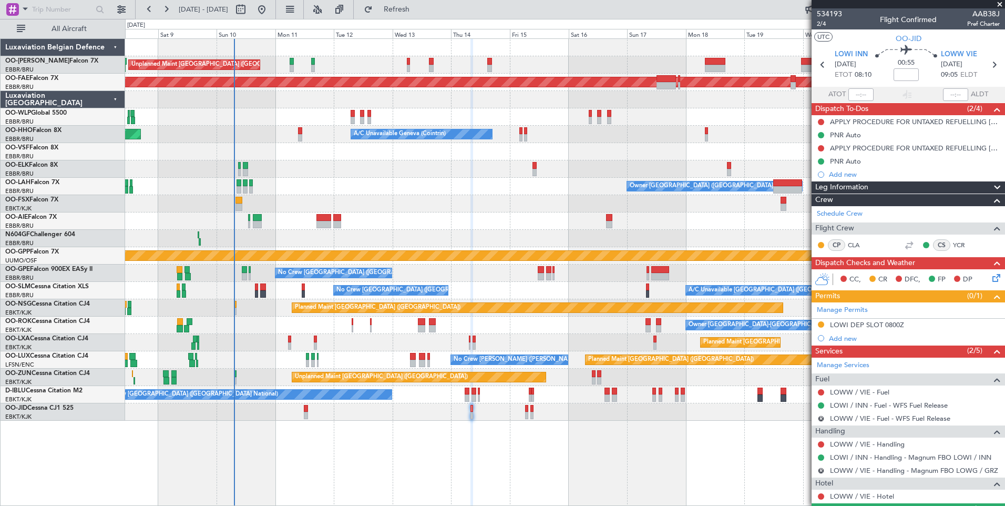
click at [351, 343] on div "Planned Maint [GEOGRAPHIC_DATA] ([GEOGRAPHIC_DATA] National) AOG Maint [GEOGRAP…" at bounding box center [565, 342] width 880 height 17
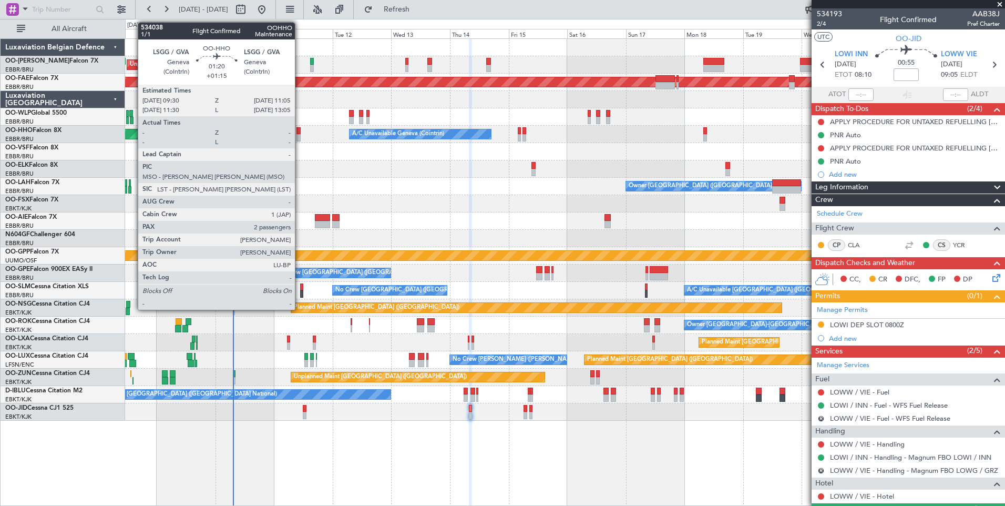
click at [300, 135] on div at bounding box center [299, 137] width 4 height 7
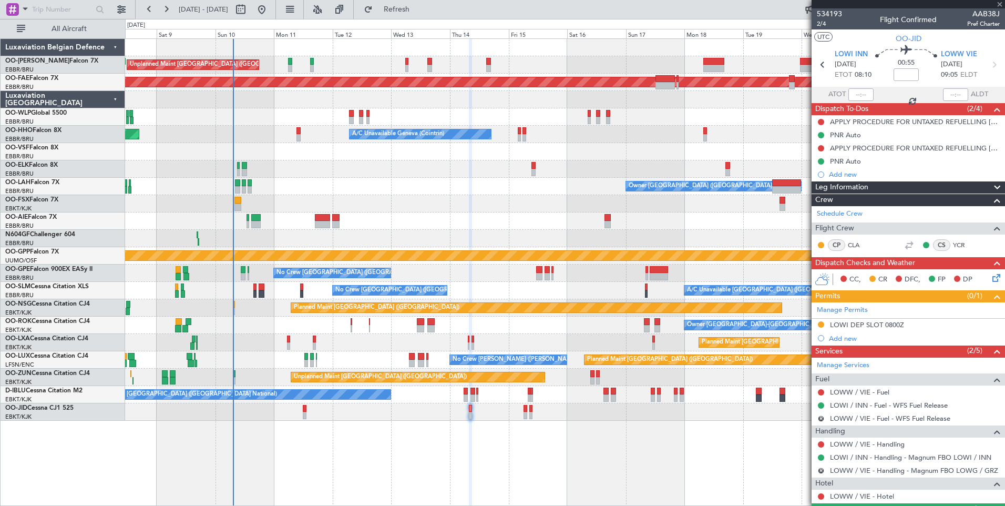
type input "+01:15"
type input "2"
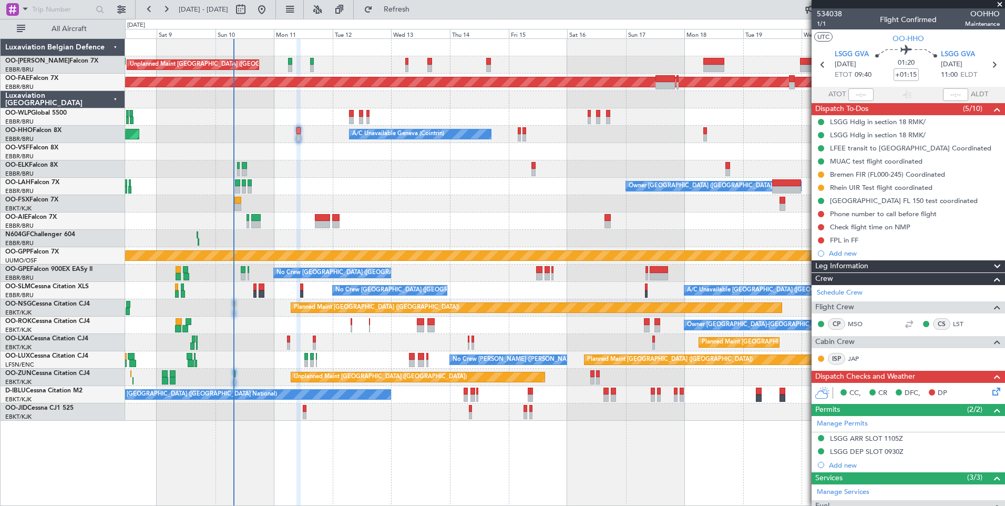
click at [373, 373] on div "Unplanned Maint Paris (Le Bourget) Planned Maint Kortrijk-Wevelgem" at bounding box center [565, 377] width 880 height 17
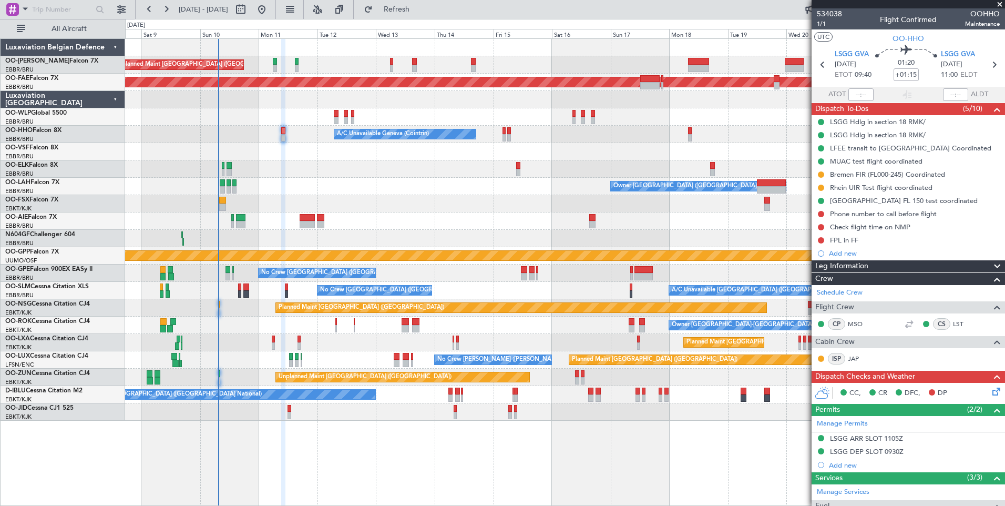
click at [363, 351] on div "Planned Maint [GEOGRAPHIC_DATA] ([GEOGRAPHIC_DATA] National) AOG Maint [GEOGRAP…" at bounding box center [565, 342] width 880 height 17
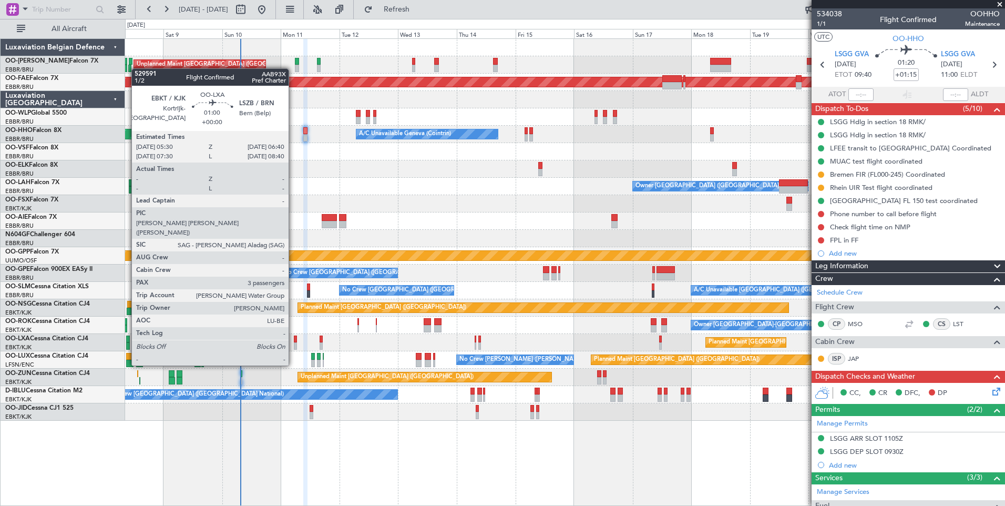
click at [294, 345] on div at bounding box center [295, 345] width 3 height 7
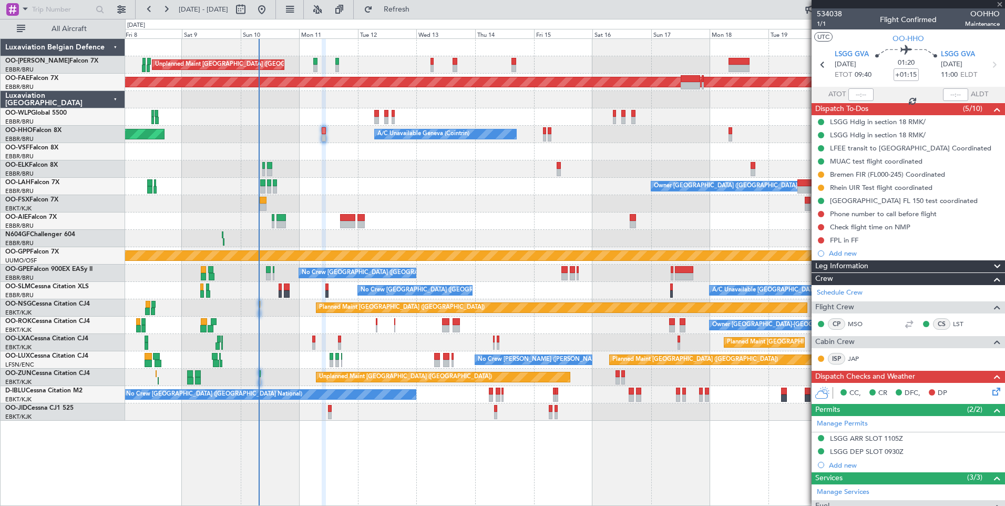
click at [309, 370] on div "Unplanned Maint Brussels (Brussels National) Planned Maint Brussels (Brussels N…" at bounding box center [565, 230] width 880 height 382
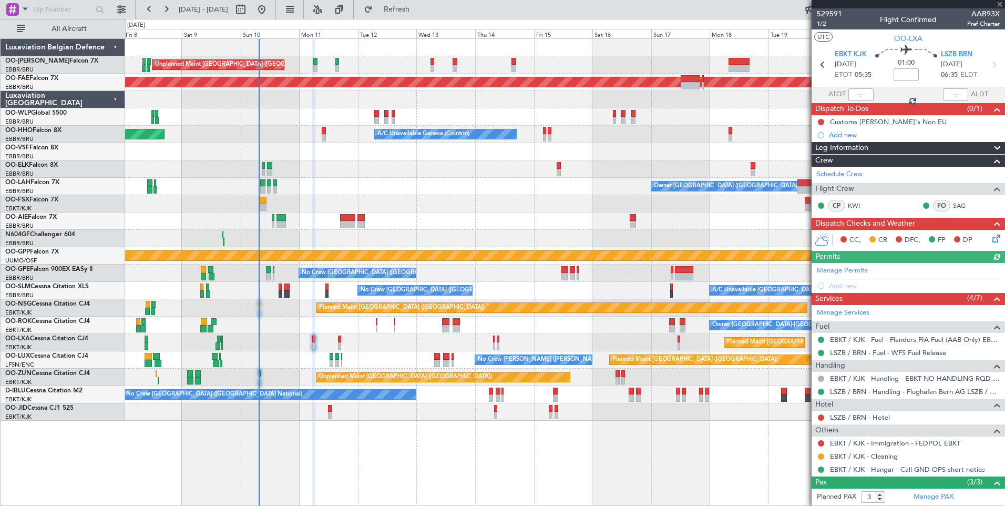
click at [309, 370] on div "Unplanned Maint Paris (Le Bourget) Planned Maint Kortrijk-Wevelgem" at bounding box center [565, 377] width 880 height 17
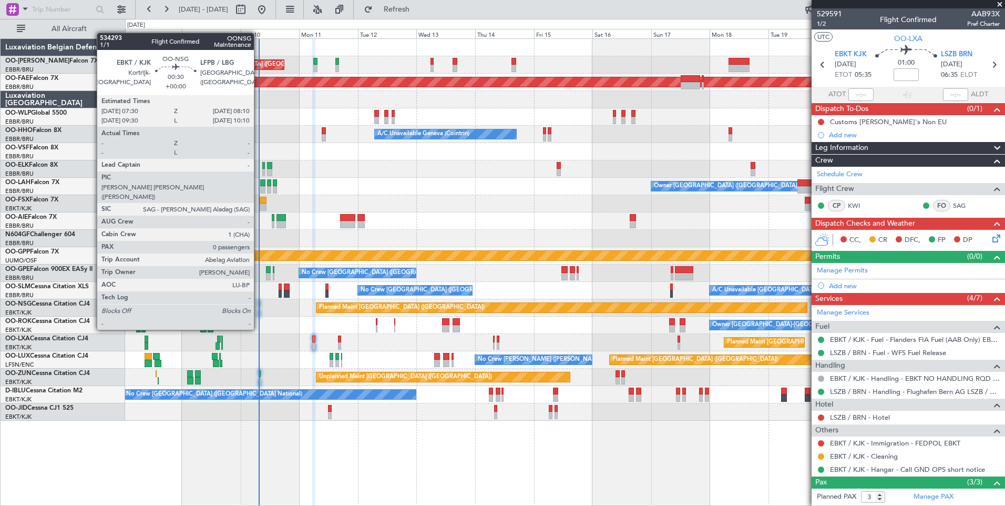
click at [259, 310] on div at bounding box center [260, 311] width 2 height 7
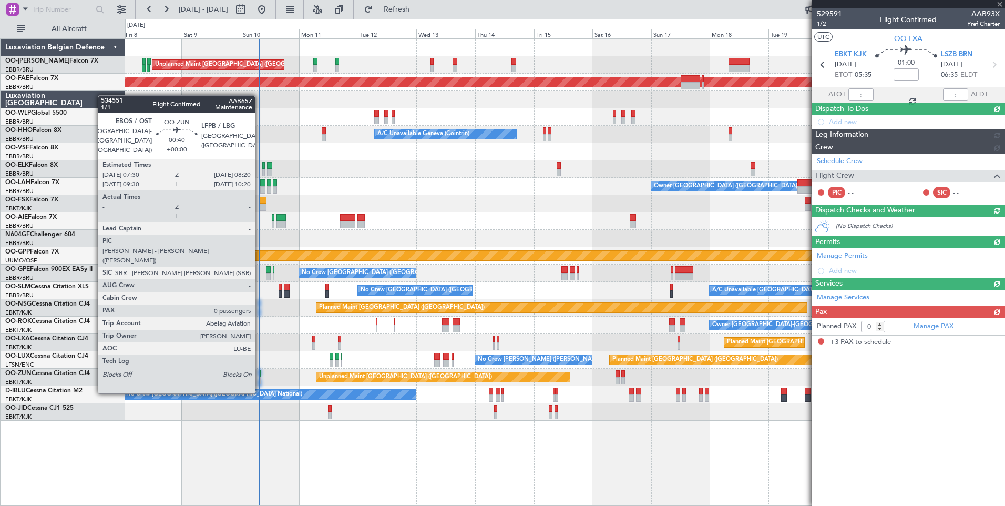
type input "3"
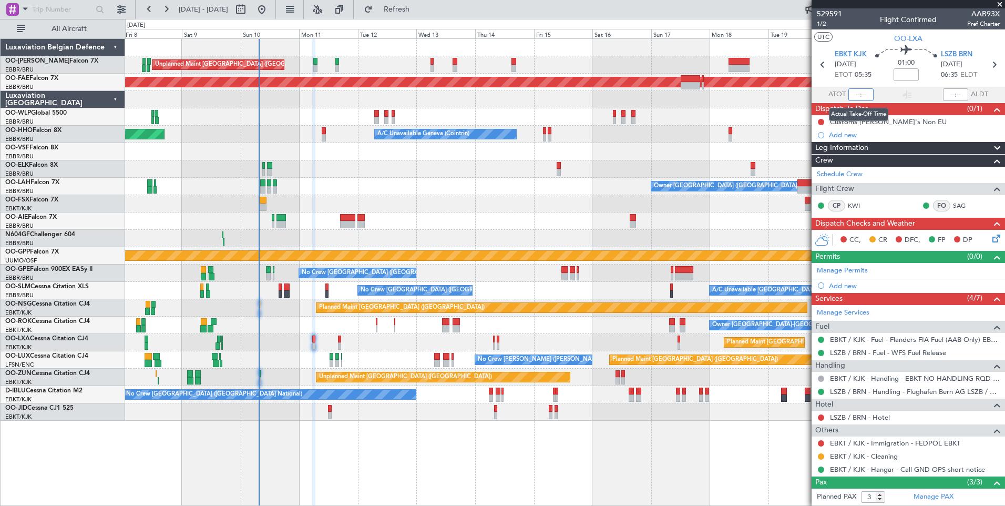
click at [856, 97] on input "text" at bounding box center [860, 94] width 25 height 13
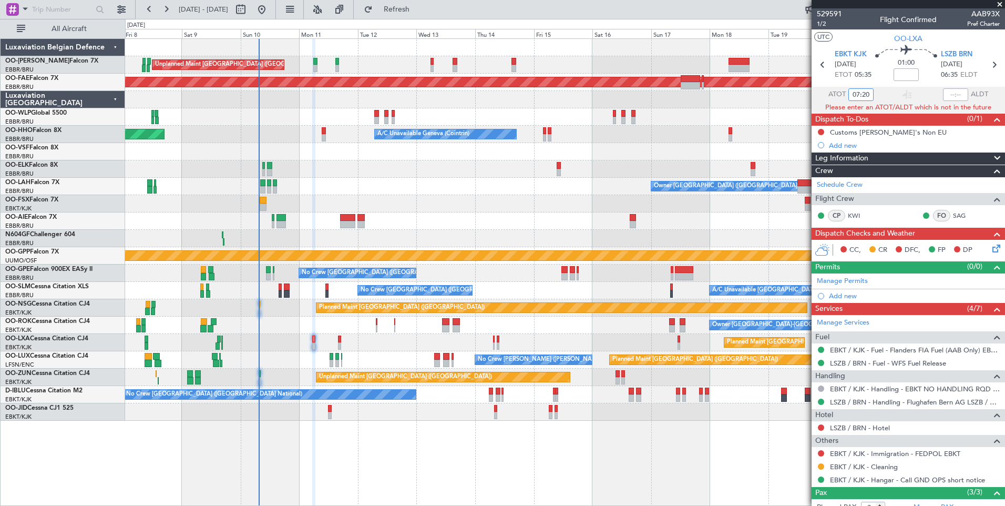
click at [315, 343] on div "Planned Maint [GEOGRAPHIC_DATA] ([GEOGRAPHIC_DATA] National) AOG Maint [GEOGRAP…" at bounding box center [565, 342] width 880 height 17
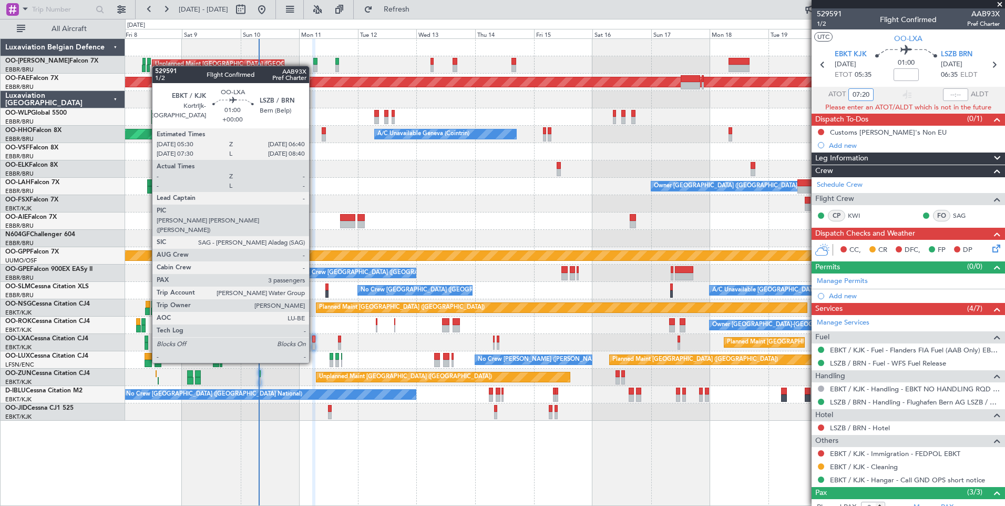
click at [314, 343] on div at bounding box center [313, 345] width 3 height 7
type input "07:20"
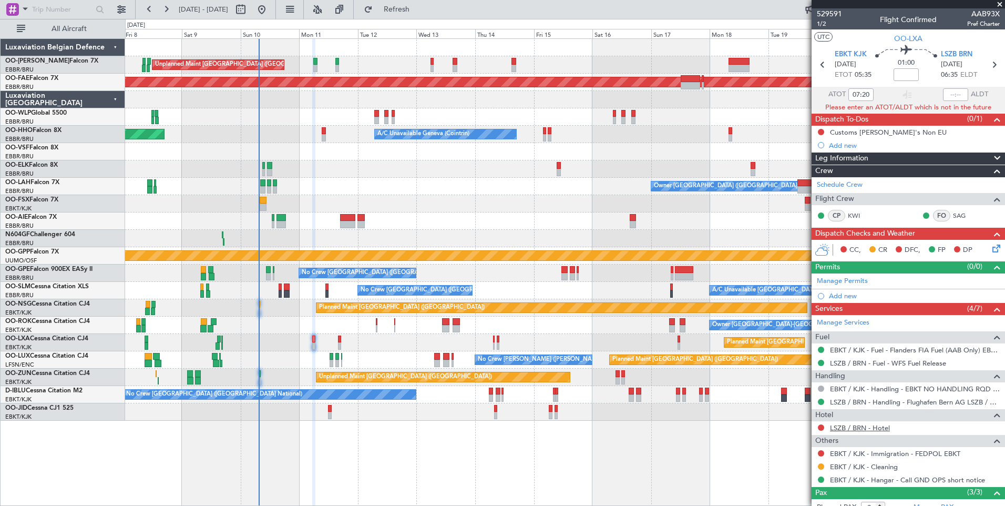
click at [865, 430] on link "LSZB / BRN - Hotel" at bounding box center [860, 427] width 60 height 9
click at [406, 12] on button "Refresh" at bounding box center [390, 9] width 63 height 17
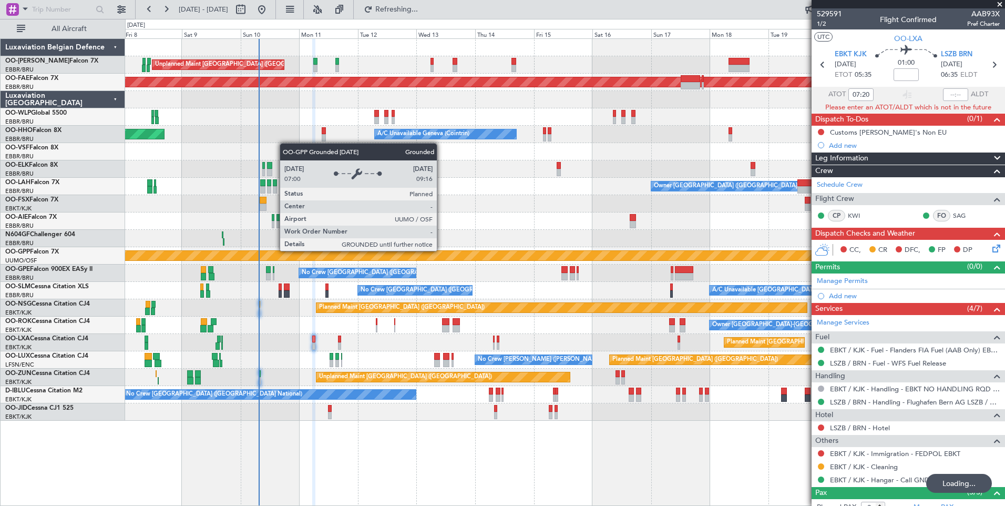
click at [380, 252] on div "Grounded [PERSON_NAME]" at bounding box center [565, 255] width 2638 height 9
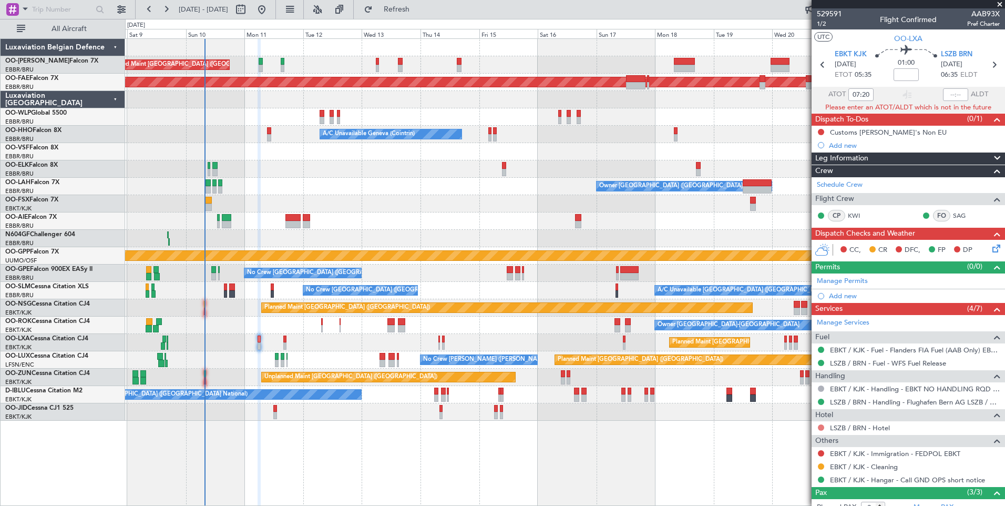
click at [822, 428] on button at bounding box center [821, 427] width 6 height 6
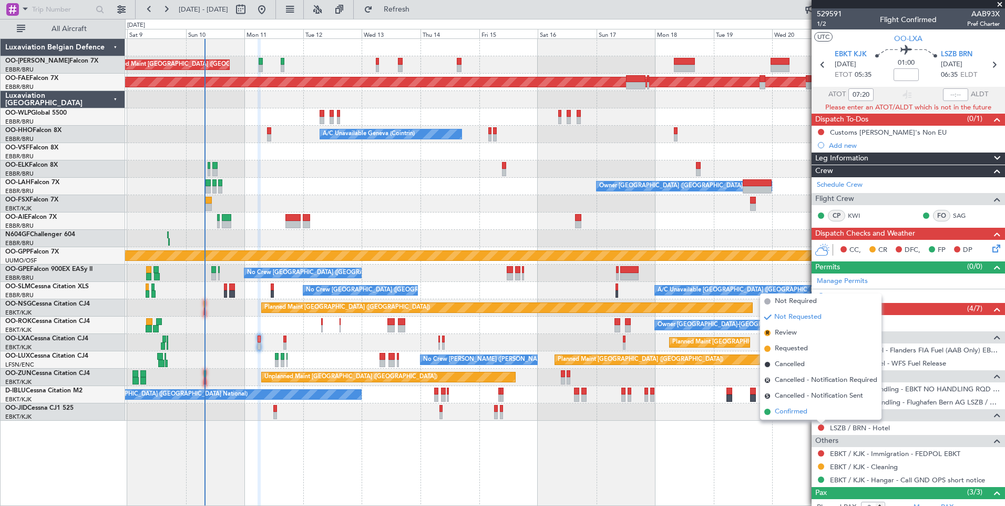
click at [803, 414] on span "Confirmed" at bounding box center [791, 411] width 33 height 11
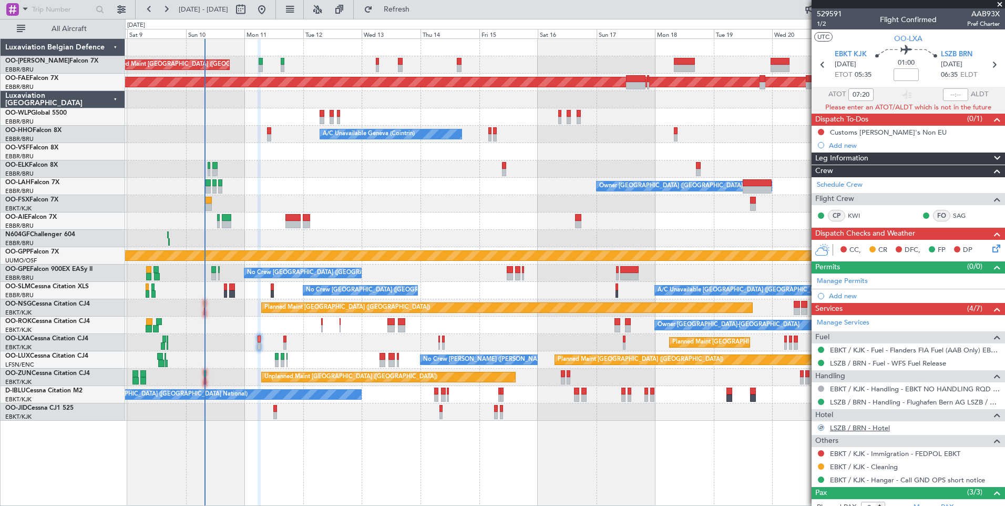
click at [840, 430] on link "LSZB / BRN - Hotel" at bounding box center [860, 427] width 60 height 9
click at [492, 298] on div "No Crew Brussels (Brussels National) A/C Unavailable Brussels (Brussels Nationa…" at bounding box center [565, 290] width 880 height 17
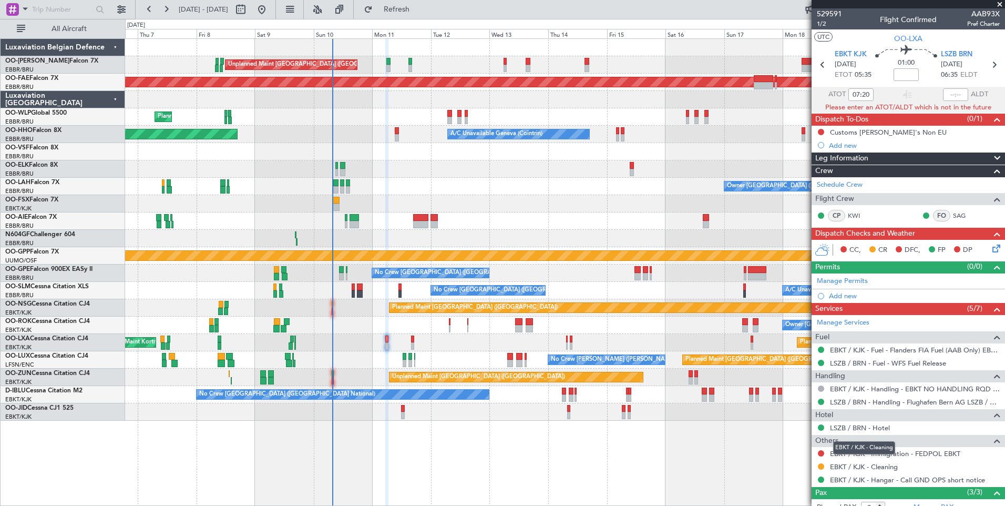
click at [876, 452] on div "EBKT / KJK - Cleaning" at bounding box center [864, 447] width 62 height 13
click at [906, 453] on link "EBKT / KJK - Immigration - FEDPOL EBKT" at bounding box center [895, 453] width 130 height 9
click at [412, 14] on button "Refresh" at bounding box center [390, 9] width 63 height 17
click at [860, 98] on mat-tooltip-component "Estimated Take-Off Time" at bounding box center [862, 94] width 84 height 28
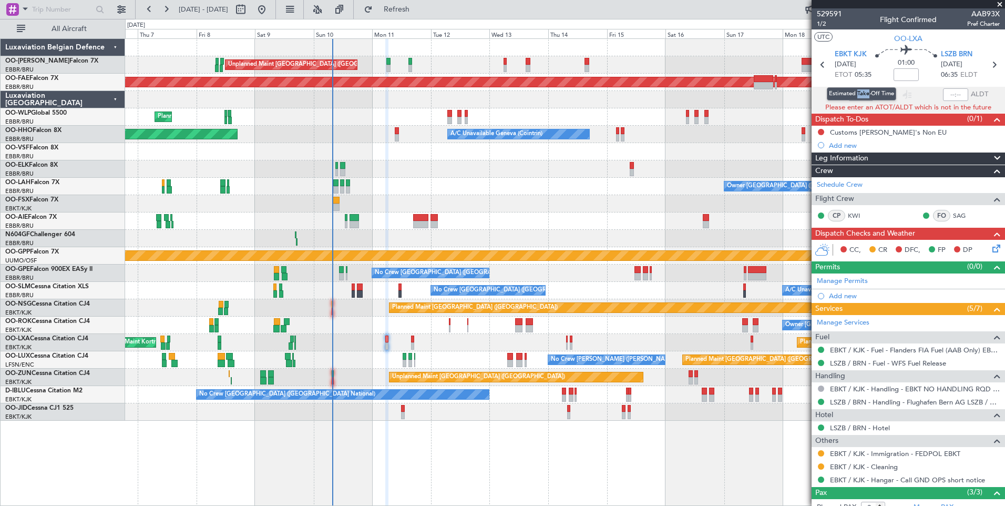
click at [860, 98] on div "Estimated Take-Off Time" at bounding box center [861, 93] width 69 height 13
drag, startPoint x: 860, startPoint y: 98, endPoint x: 856, endPoint y: 93, distance: 7.2
click at [856, 93] on div "Estimated Take-Off Time" at bounding box center [861, 93] width 69 height 13
click at [868, 93] on input "07:20" at bounding box center [860, 94] width 25 height 13
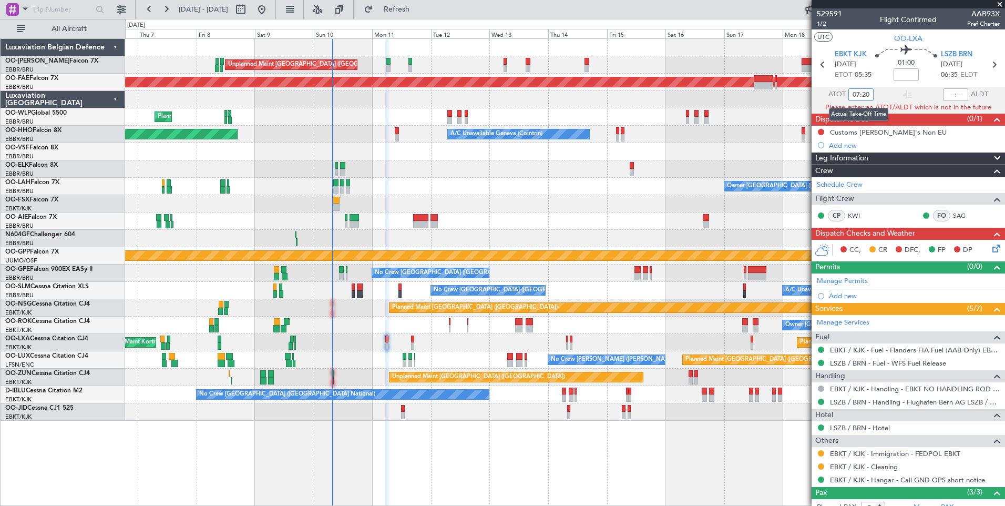
click at [868, 93] on input "07:20" at bounding box center [860, 94] width 25 height 13
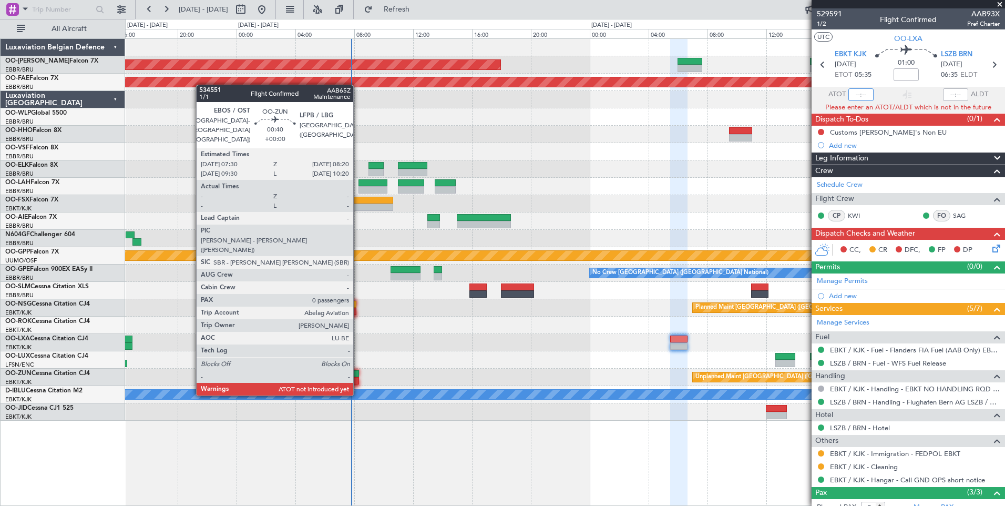
click at [358, 374] on div at bounding box center [352, 373] width 13 height 7
type input "07:20"
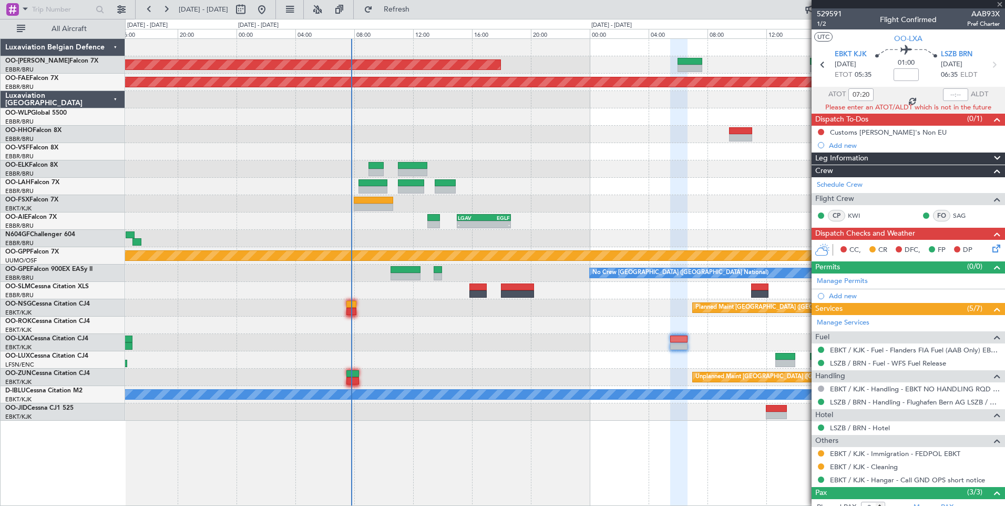
type input "0"
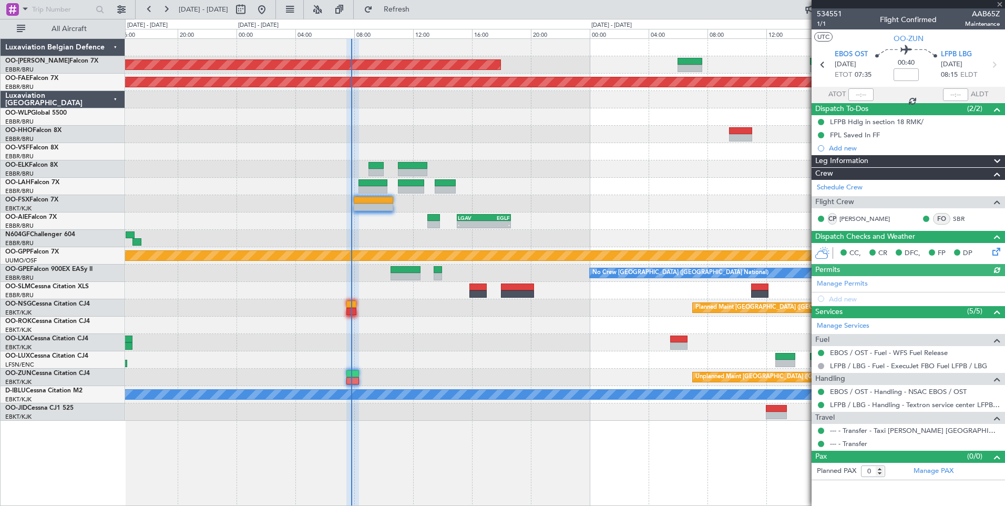
click at [851, 100] on mat-tooltip-component "Actual Take-Off Time" at bounding box center [861, 114] width 74 height 28
click at [863, 98] on div at bounding box center [860, 94] width 25 height 13
click at [868, 98] on input "text" at bounding box center [860, 94] width 25 height 13
click at [562, 322] on div at bounding box center [565, 324] width 880 height 17
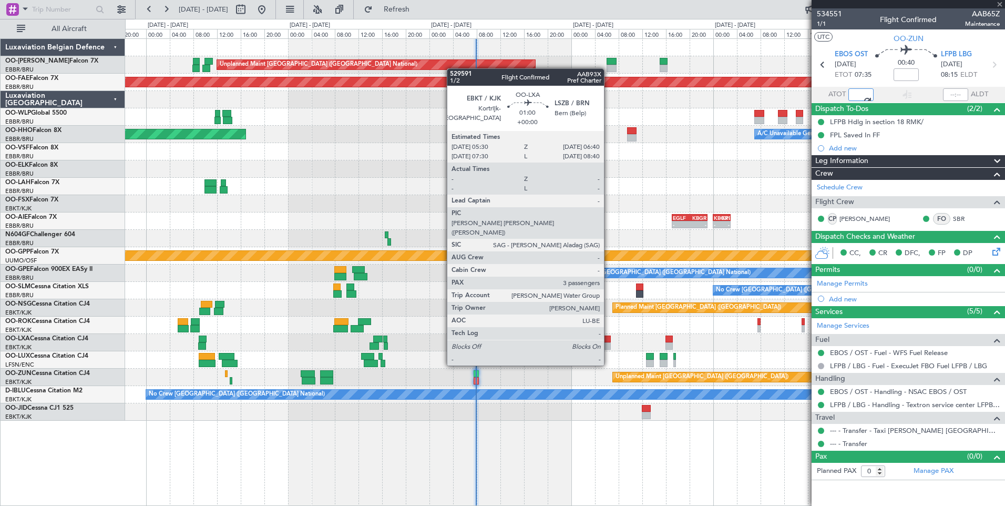
click at [609, 345] on div at bounding box center [607, 345] width 7 height 7
type input "0720"
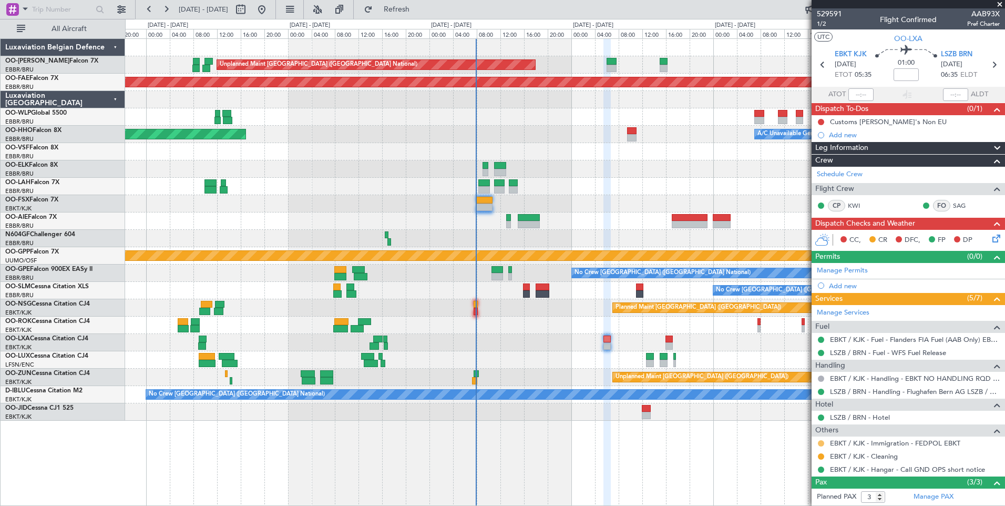
click at [821, 443] on button at bounding box center [821, 443] width 6 height 6
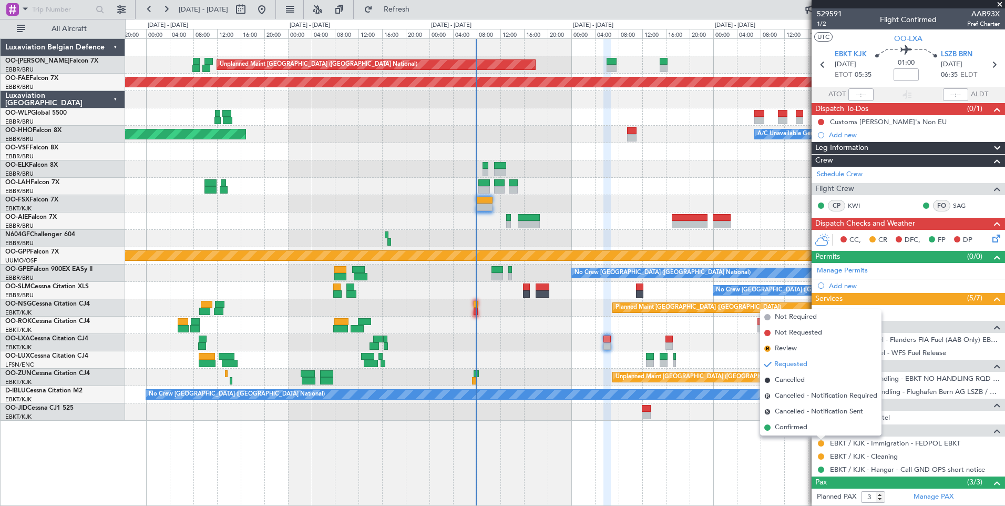
drag, startPoint x: 792, startPoint y: 427, endPoint x: 611, endPoint y: 392, distance: 184.2
click at [792, 427] on span "Confirmed" at bounding box center [791, 427] width 33 height 11
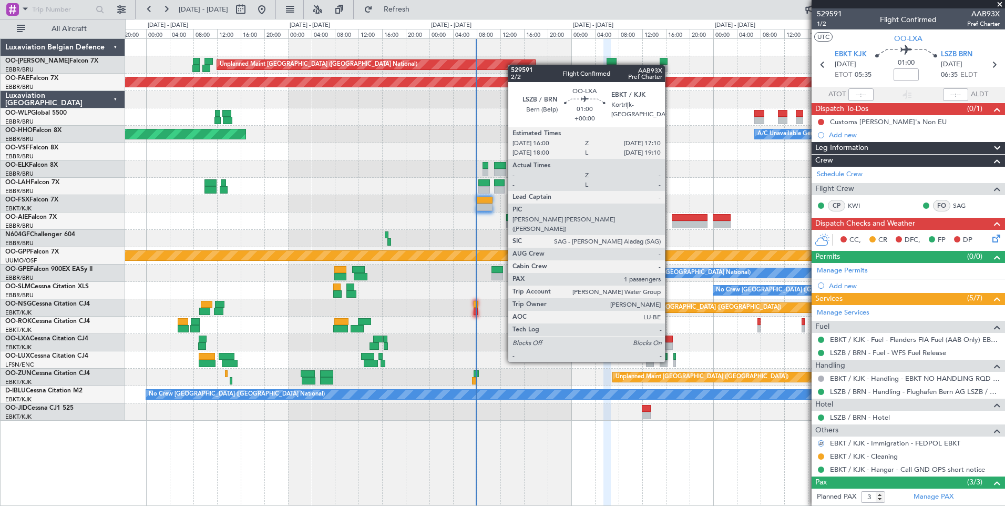
click at [670, 342] on div at bounding box center [669, 338] width 7 height 7
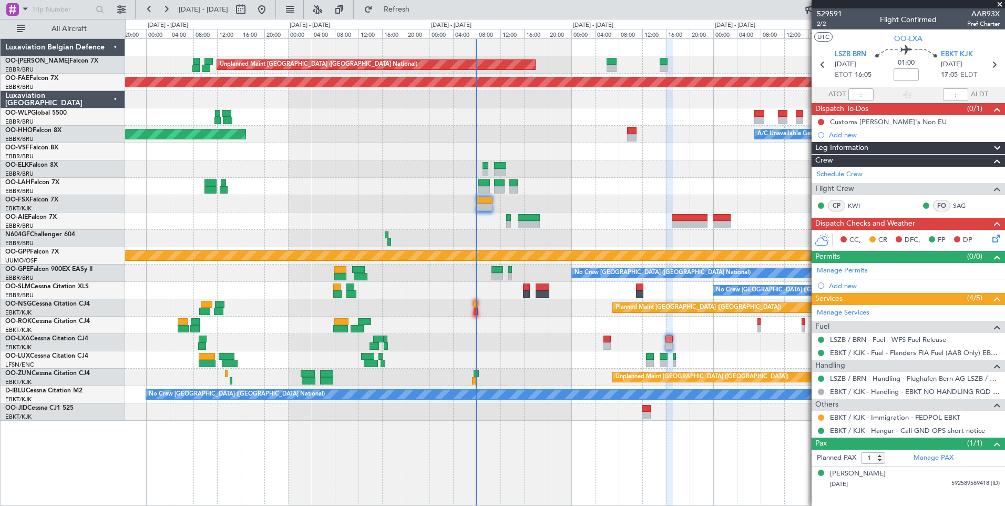
click at [999, 241] on icon at bounding box center [994, 236] width 8 height 8
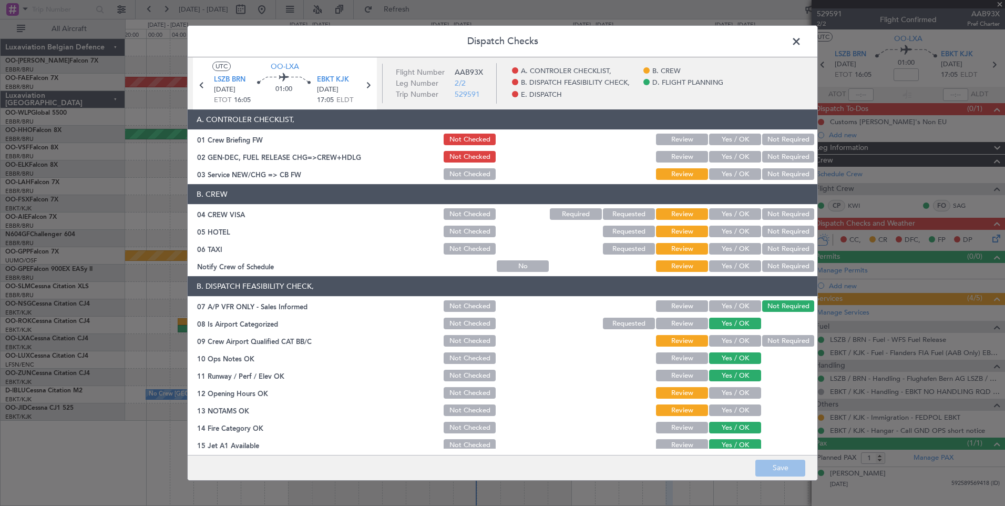
click at [802, 45] on span at bounding box center [802, 44] width 0 height 21
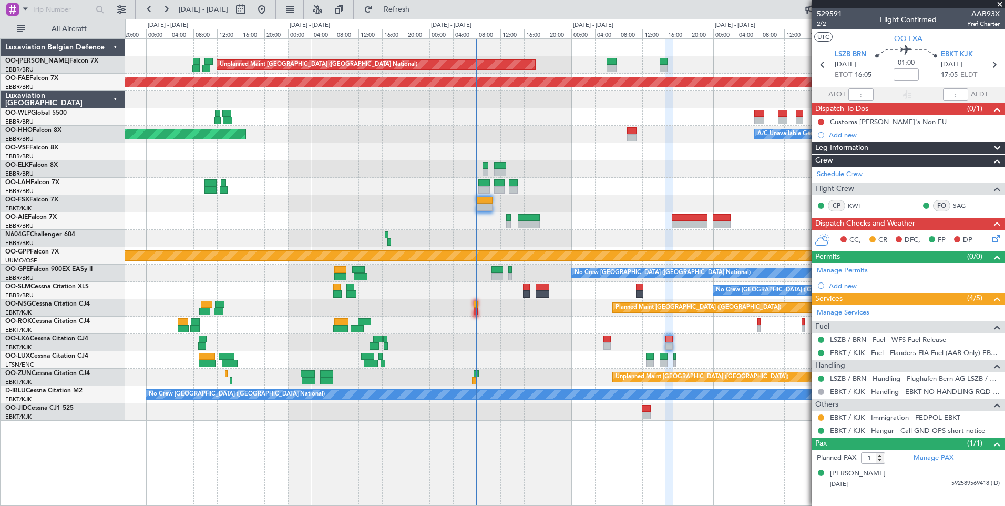
click at [825, 417] on div at bounding box center [821, 417] width 8 height 8
click at [818, 415] on button at bounding box center [821, 417] width 6 height 6
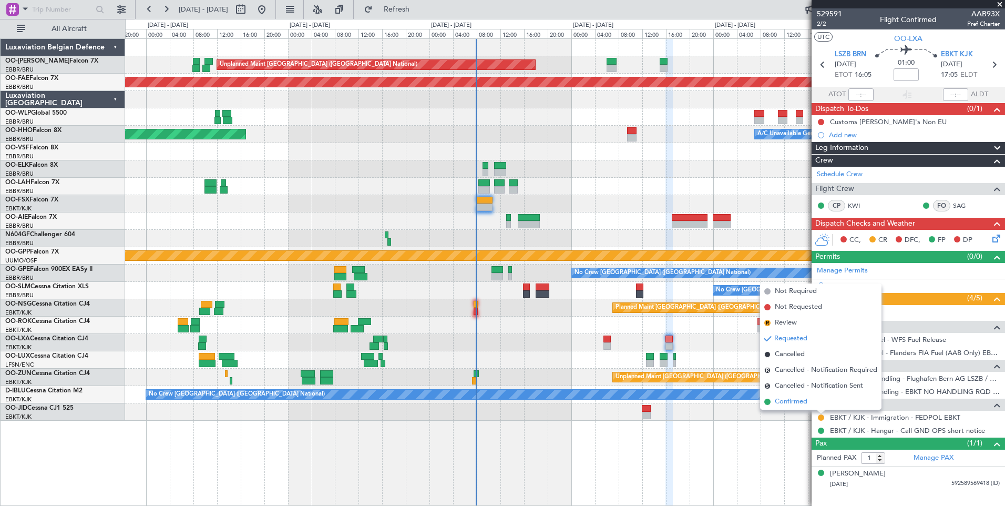
click at [798, 397] on span "Confirmed" at bounding box center [791, 401] width 33 height 11
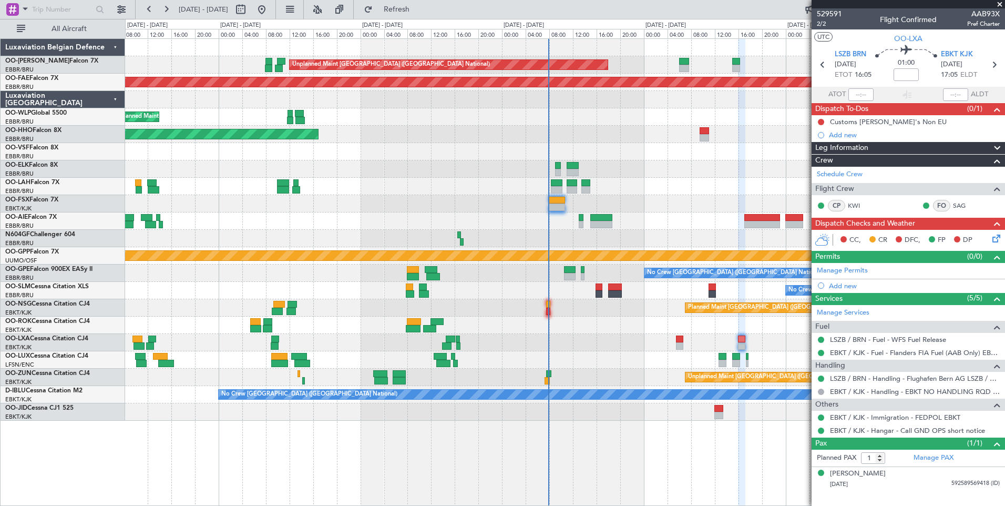
click at [679, 357] on div "No Crew [PERSON_NAME] ([PERSON_NAME])" at bounding box center [565, 359] width 880 height 17
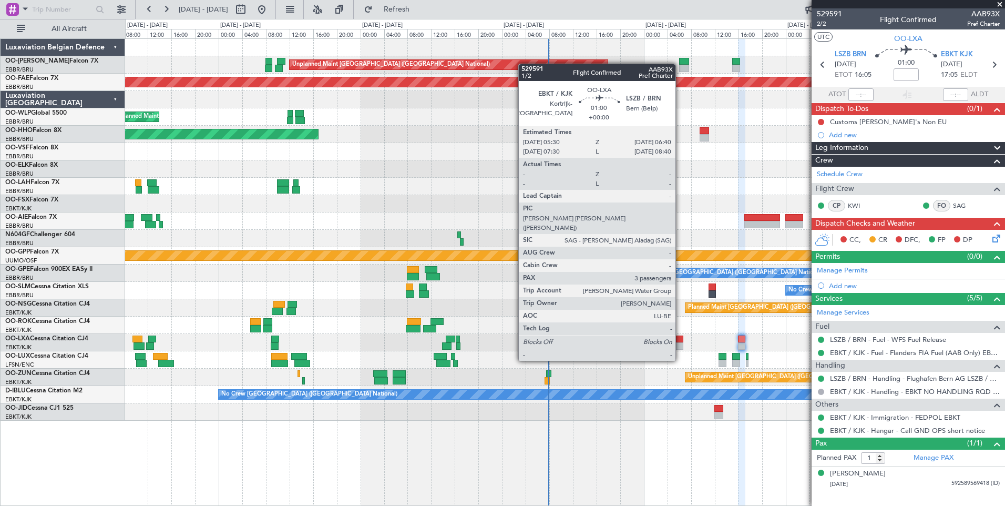
click at [680, 341] on div at bounding box center [679, 338] width 7 height 7
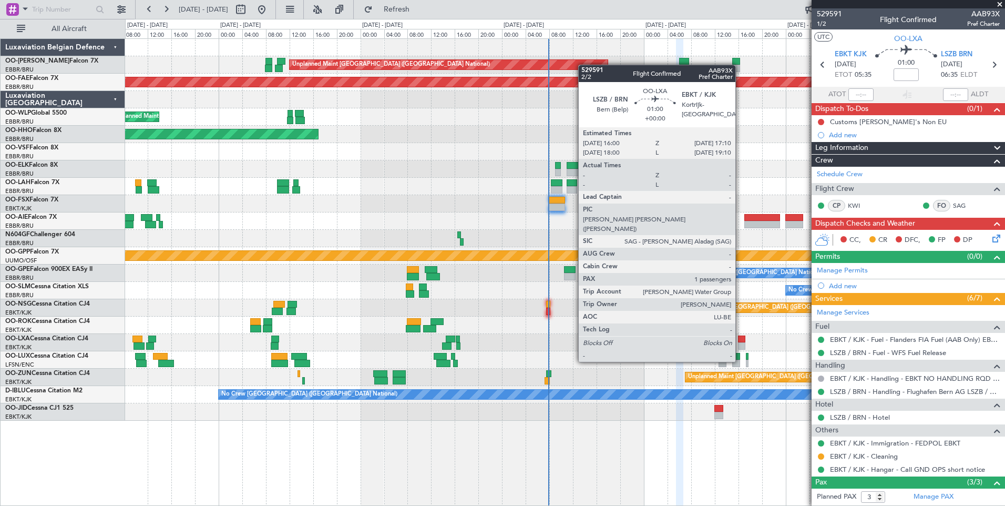
click at [740, 342] on div at bounding box center [741, 338] width 7 height 7
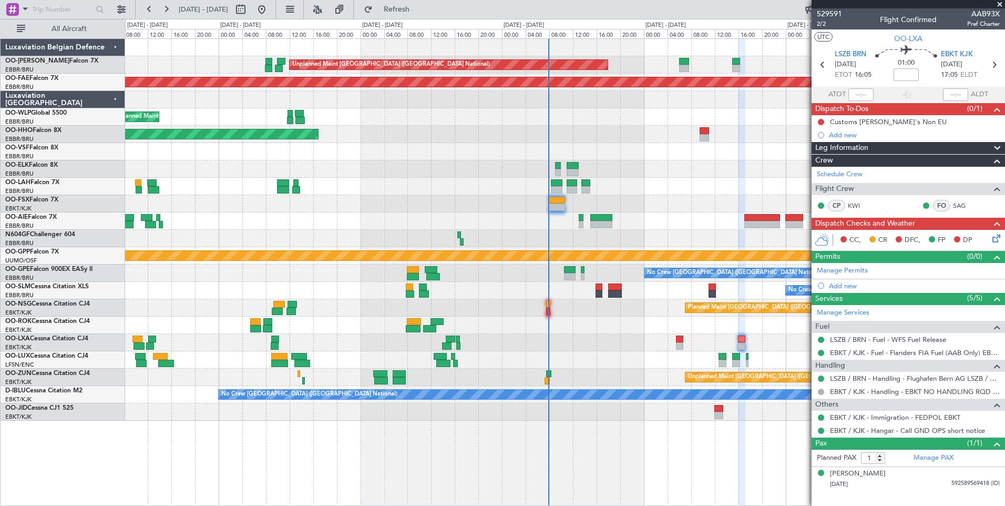
click at [253, 341] on div "AOG Maint Kortrijk-Wevelgem Planned Maint Kortrijk-Wevelgem" at bounding box center [565, 342] width 880 height 17
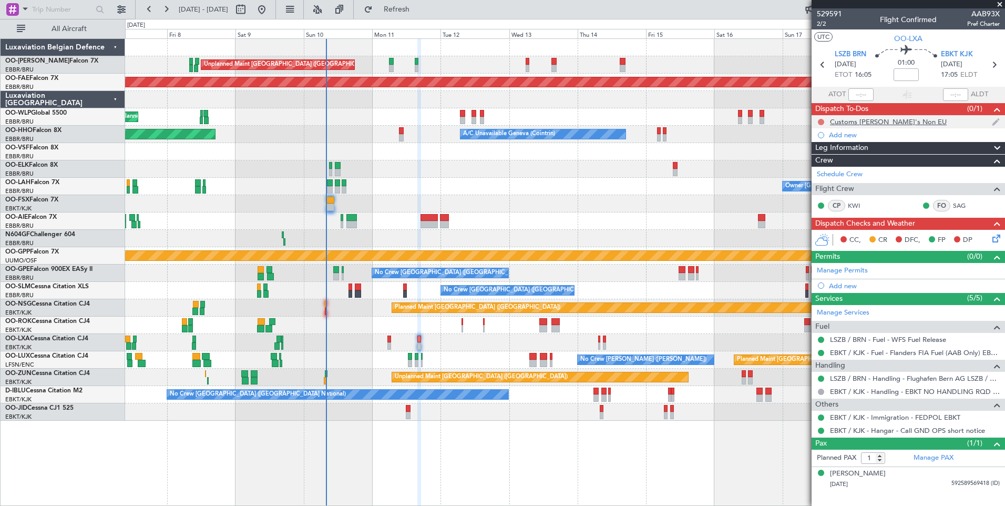
click at [822, 124] on button at bounding box center [821, 122] width 6 height 6
click at [823, 170] on span "Completed" at bounding box center [826, 168] width 35 height 11
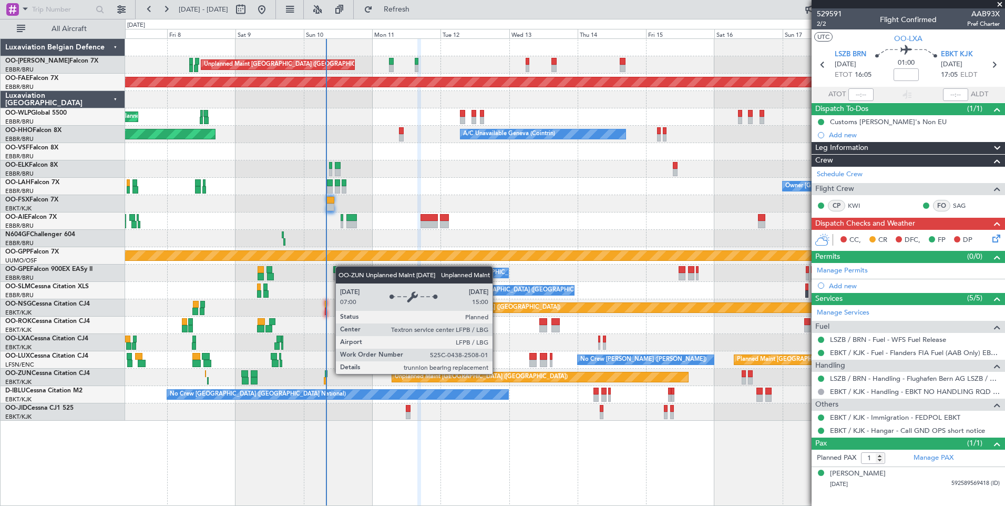
click at [533, 377] on div "Unplanned Maint [GEOGRAPHIC_DATA] ([GEOGRAPHIC_DATA])" at bounding box center [540, 376] width 296 height 9
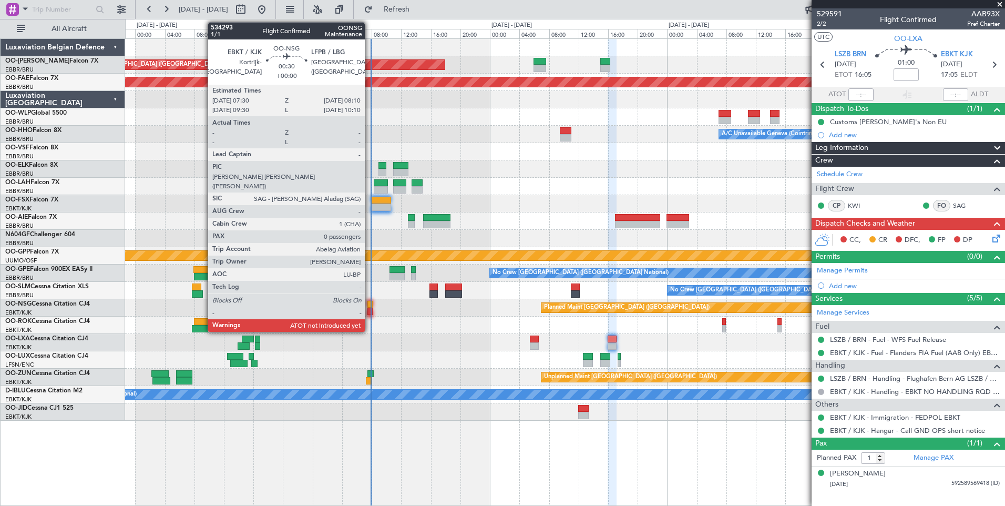
click at [370, 309] on div at bounding box center [369, 311] width 5 height 7
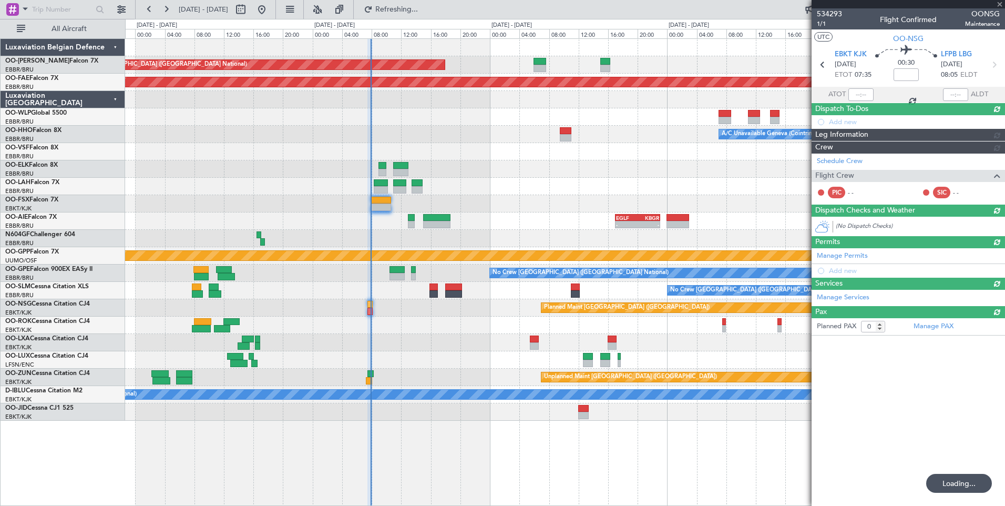
click at [867, 90] on div at bounding box center [860, 94] width 25 height 13
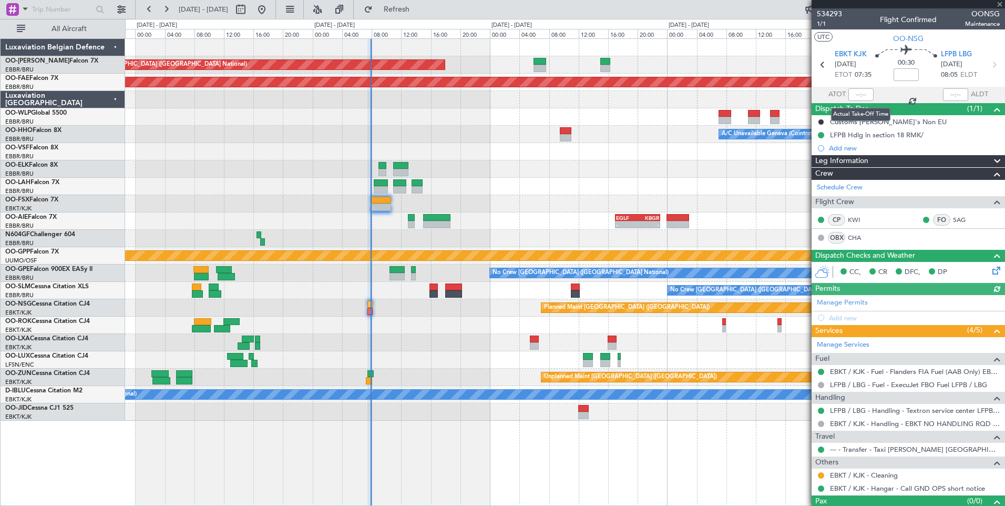
click at [867, 91] on div at bounding box center [860, 94] width 25 height 13
type input "1"
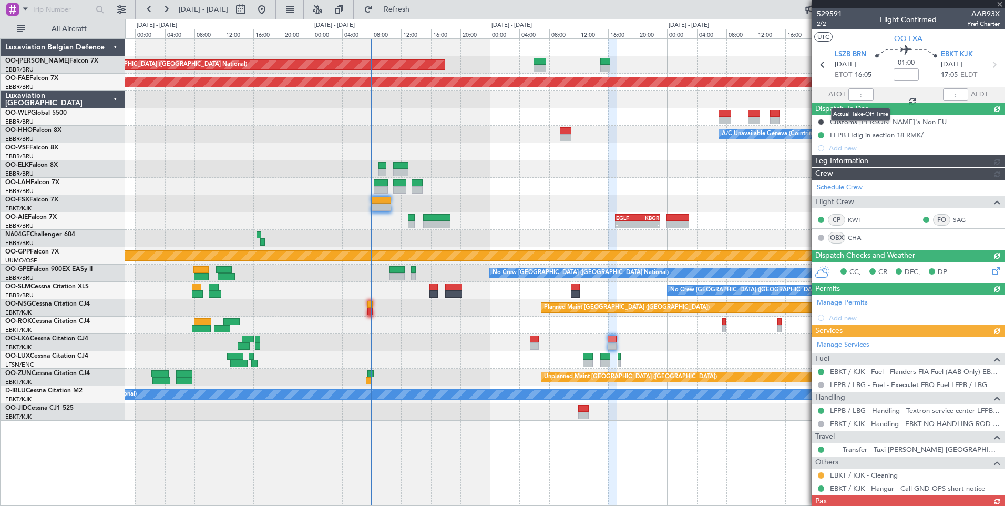
click at [865, 93] on div at bounding box center [860, 94] width 25 height 13
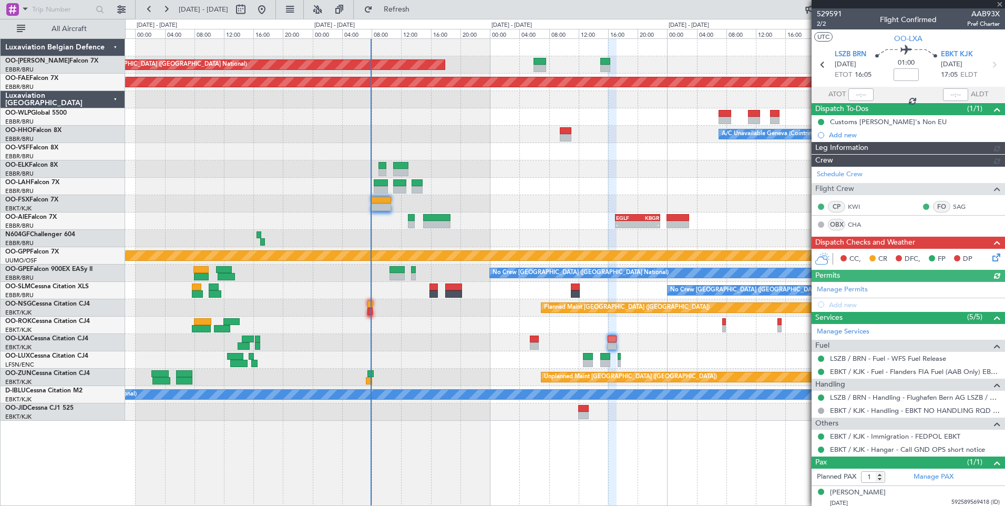
click at [864, 93] on div at bounding box center [860, 94] width 25 height 13
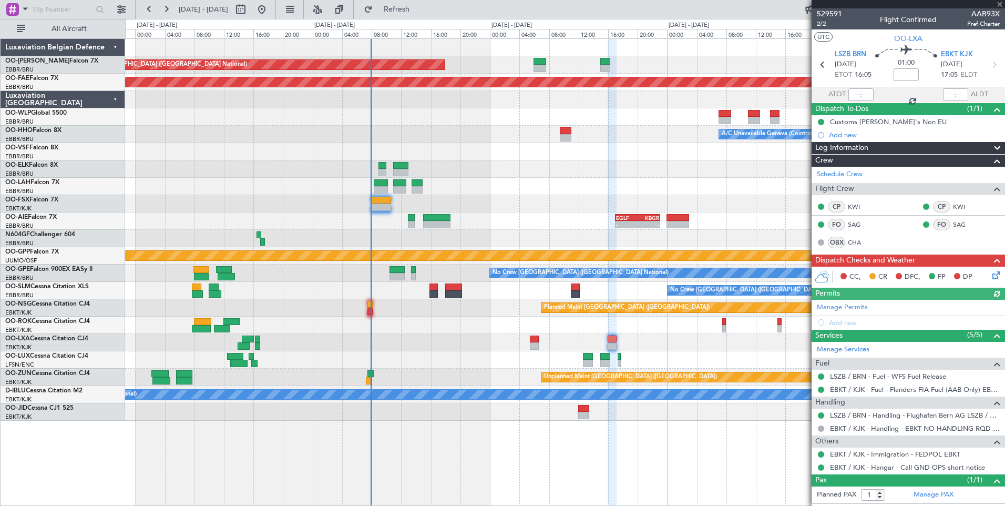
click at [861, 93] on div at bounding box center [860, 94] width 25 height 13
click at [859, 94] on div at bounding box center [860, 94] width 25 height 13
click at [866, 95] on div at bounding box center [860, 94] width 25 height 13
click at [863, 95] on div at bounding box center [860, 94] width 25 height 13
click at [862, 95] on input "text" at bounding box center [860, 94] width 25 height 13
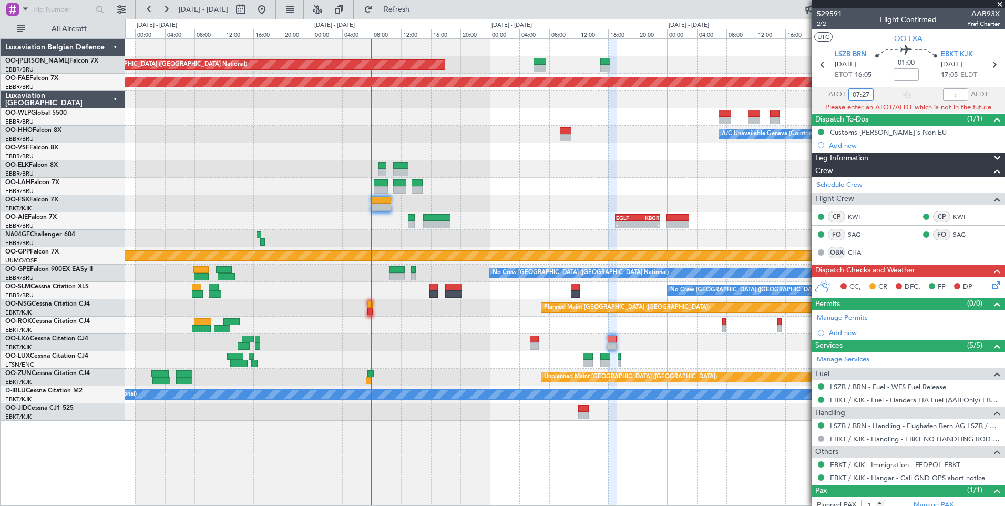
type input "07:27"
click at [445, 347] on div at bounding box center [565, 342] width 880 height 17
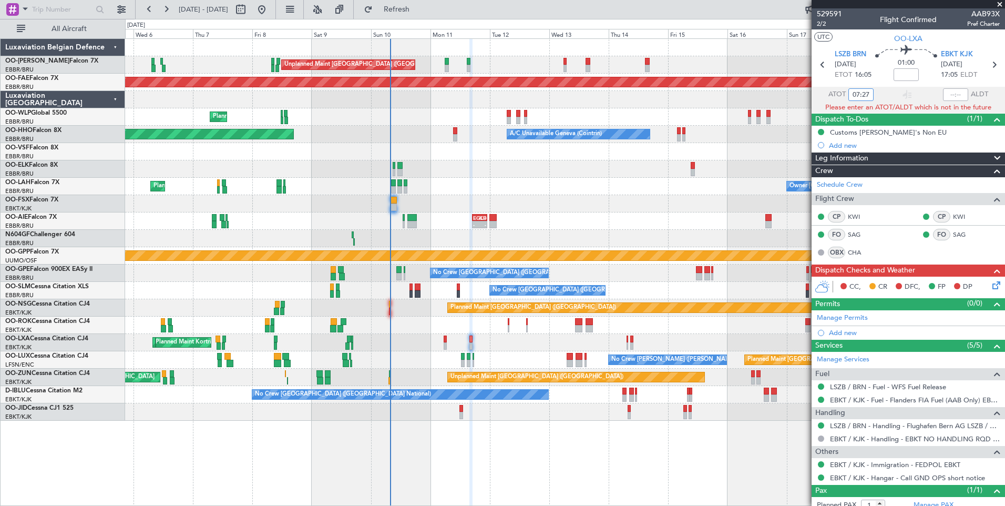
click at [475, 350] on div "Planned Maint Kortrijk-Wevelgem Planned Maint Brussels (Brussels National) AOG …" at bounding box center [565, 342] width 880 height 17
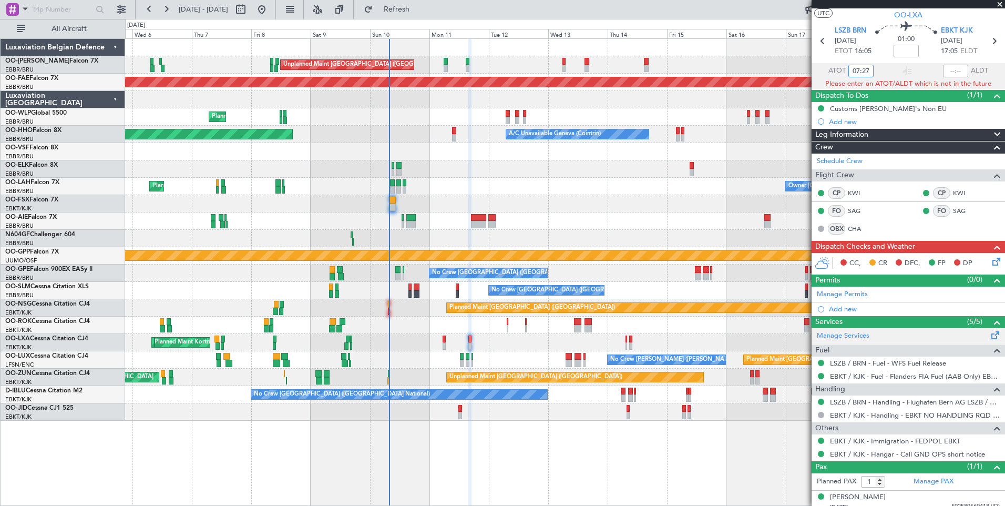
scroll to position [32, 0]
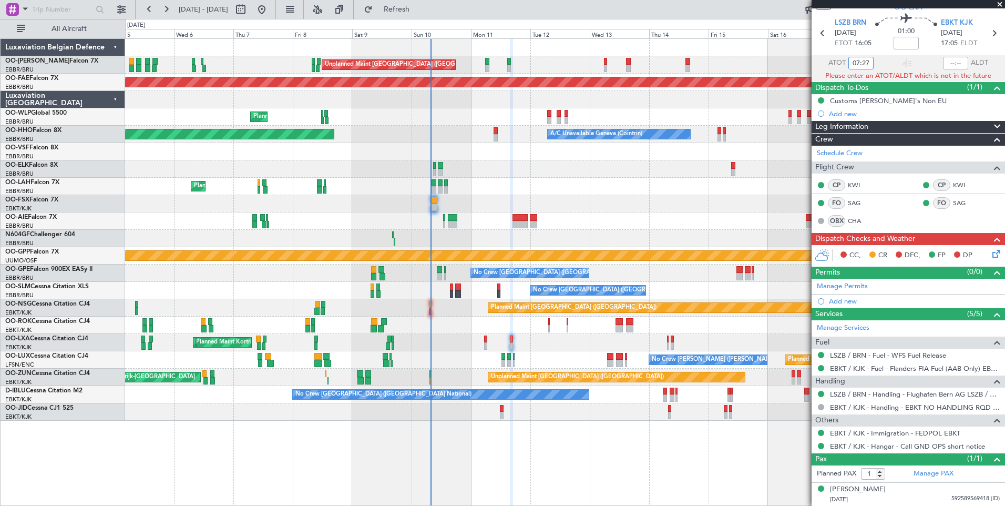
click at [476, 365] on div "Planned Maint Paris (Le Bourget) No Crew Nancy (Essey) No Crew Nancy (Essey) No…" at bounding box center [565, 359] width 880 height 17
click at [865, 62] on input "07:27" at bounding box center [860, 63] width 25 height 13
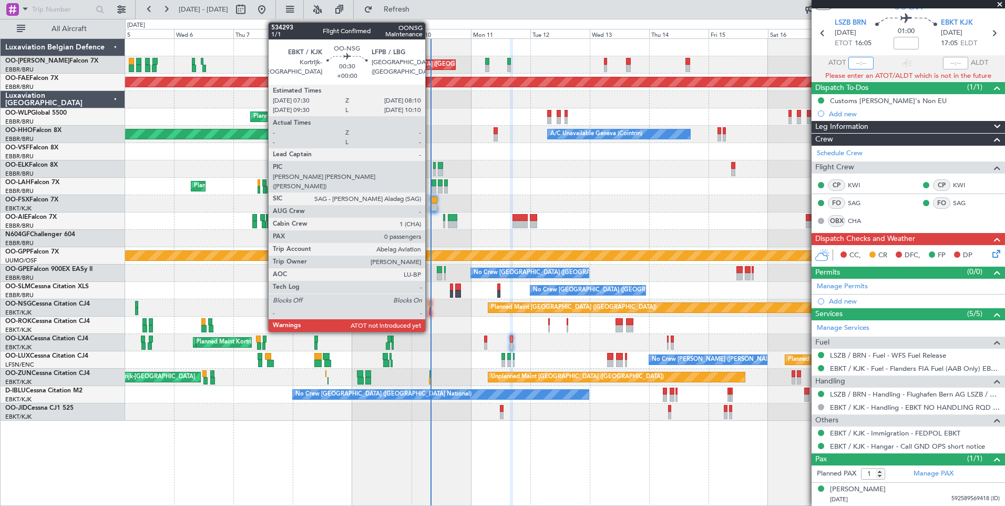
click at [430, 309] on div at bounding box center [431, 311] width 2 height 7
type input "07:27"
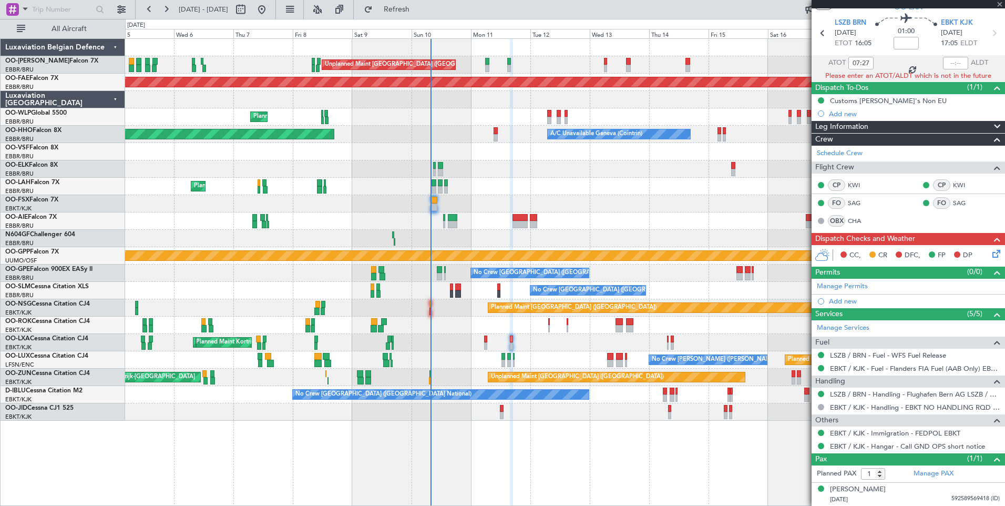
type input "0"
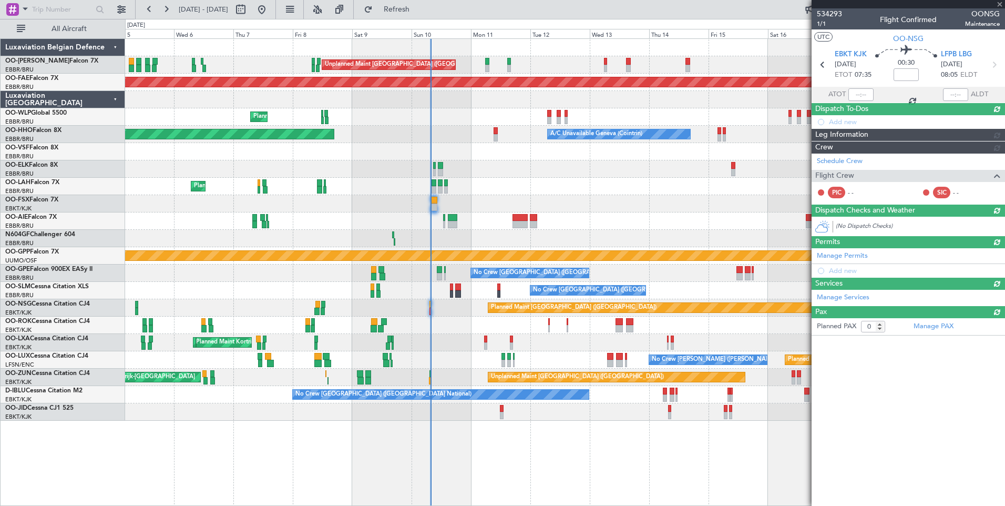
scroll to position [0, 0]
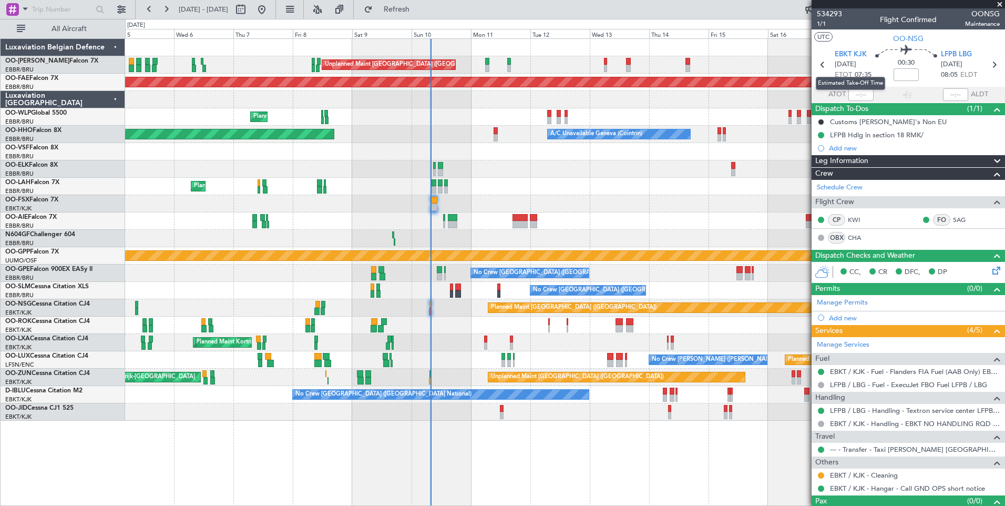
click at [858, 90] on mat-tooltip-component "Estimated Take-Off Time" at bounding box center [851, 83] width 84 height 28
drag, startPoint x: 858, startPoint y: 90, endPoint x: 860, endPoint y: 98, distance: 7.5
click at [860, 98] on input "text" at bounding box center [860, 94] width 25 height 13
type input "07:25"
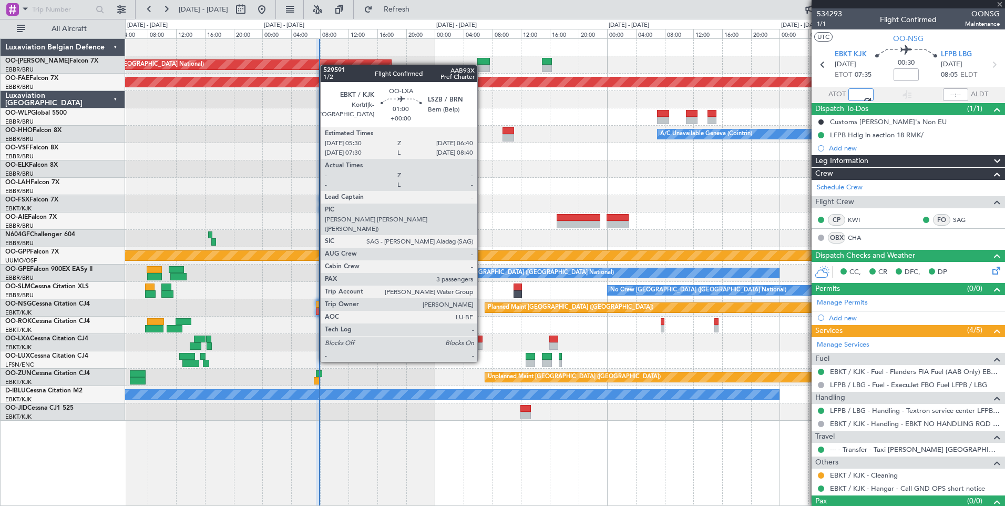
click at [482, 342] on div at bounding box center [478, 338] width 8 height 7
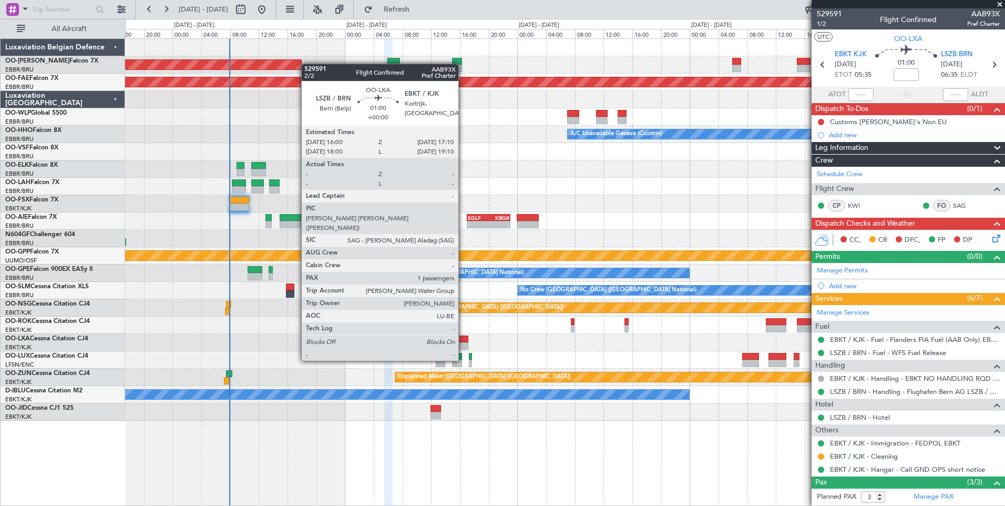
click at [463, 341] on div at bounding box center [463, 338] width 8 height 7
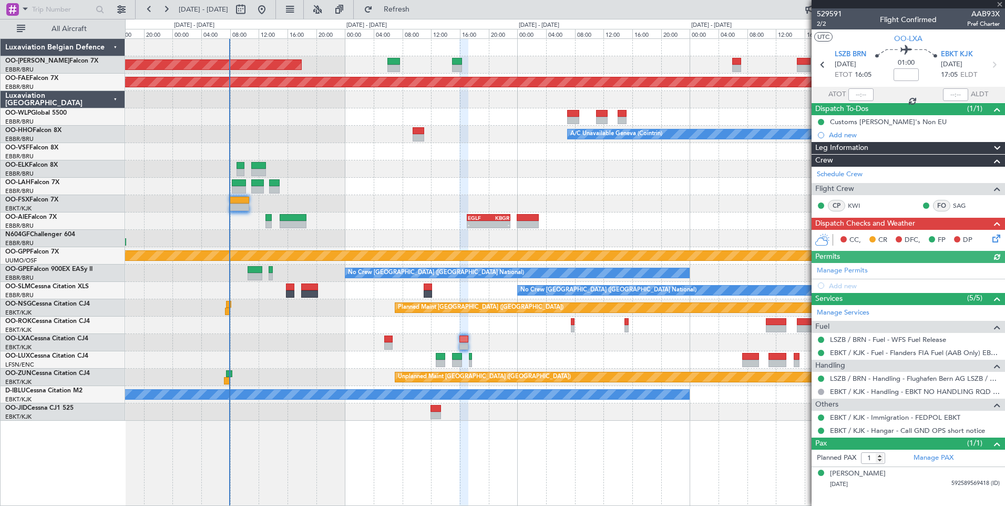
click at [490, 340] on div at bounding box center [565, 342] width 880 height 17
click at [503, 345] on div at bounding box center [565, 342] width 880 height 17
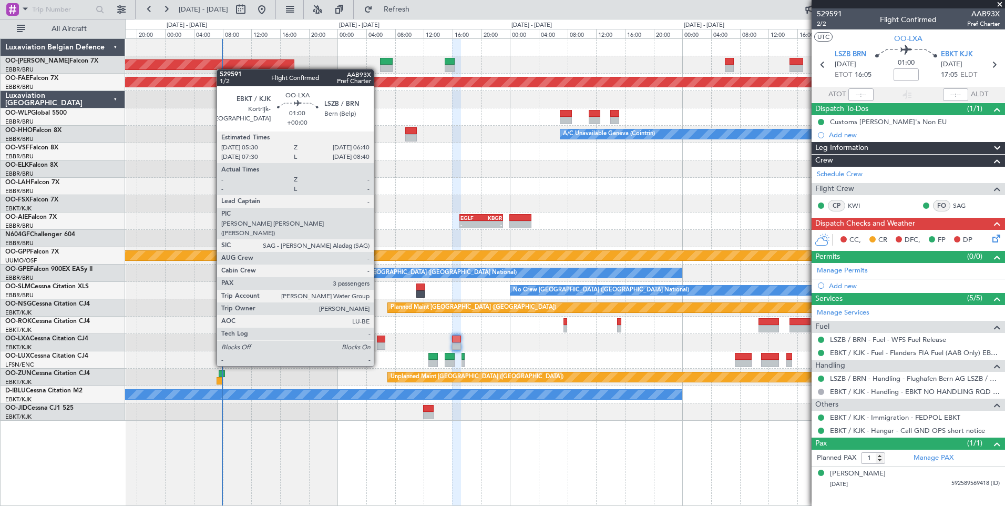
click at [379, 346] on div at bounding box center [381, 345] width 8 height 7
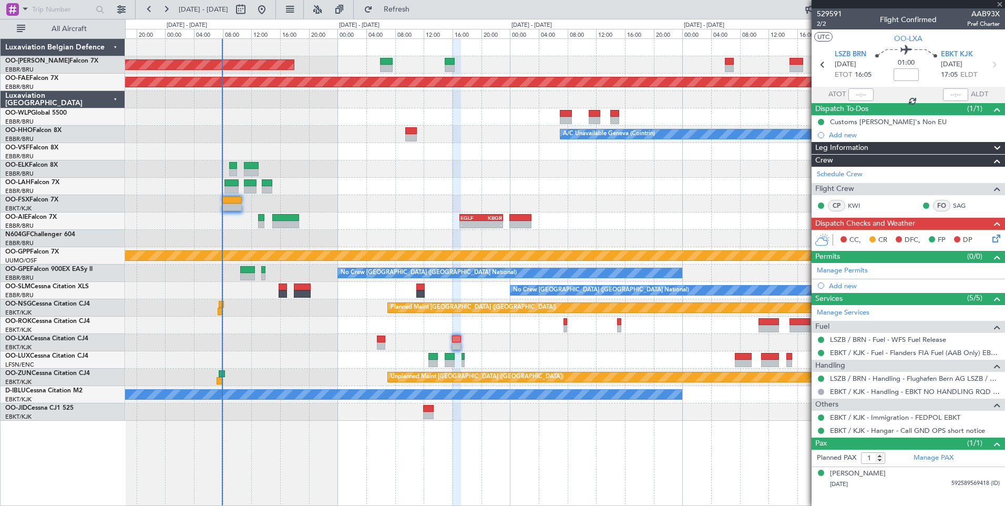
type input "3"
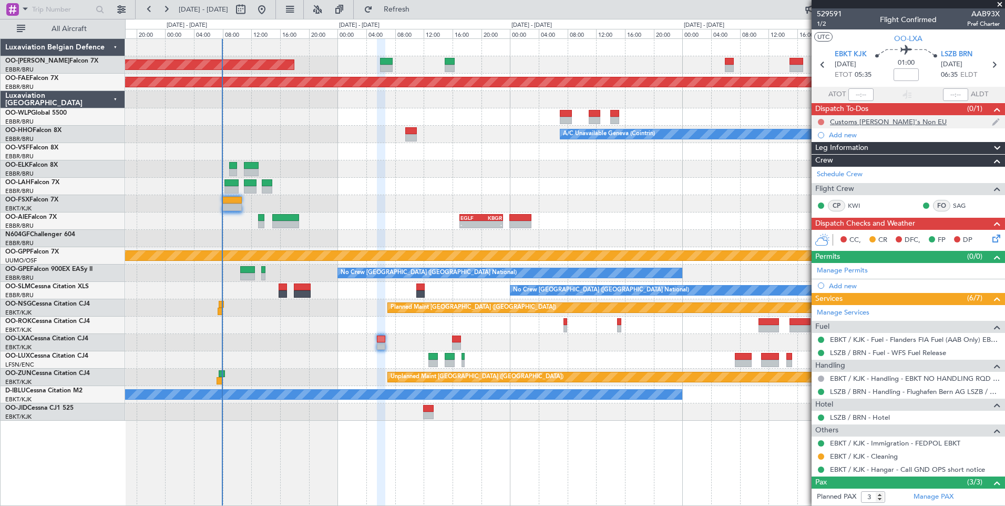
click at [821, 124] on button at bounding box center [821, 122] width 6 height 6
click at [819, 170] on span "Completed" at bounding box center [826, 168] width 35 height 11
click at [821, 23] on span "1/2" at bounding box center [829, 23] width 25 height 9
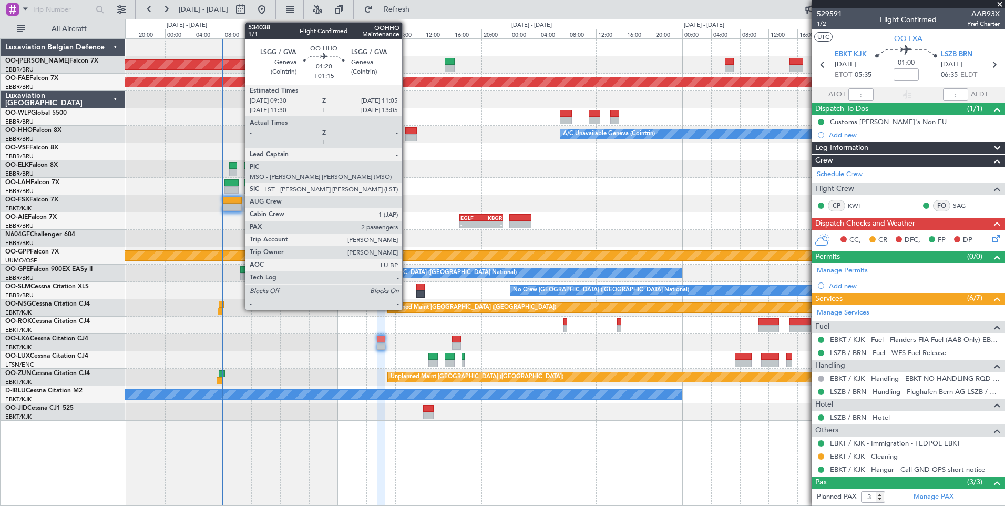
click at [407, 133] on div at bounding box center [411, 130] width 12 height 7
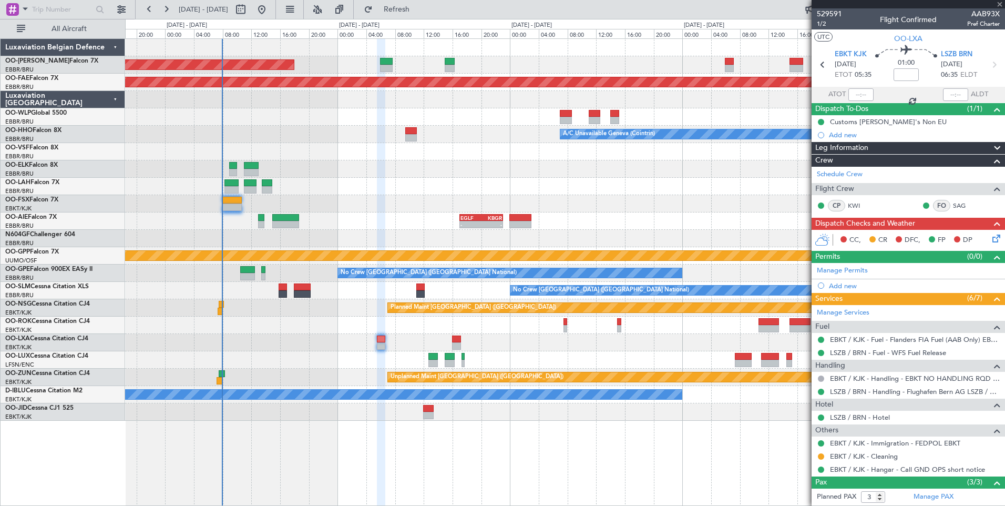
click at [387, 207] on div at bounding box center [565, 203] width 880 height 17
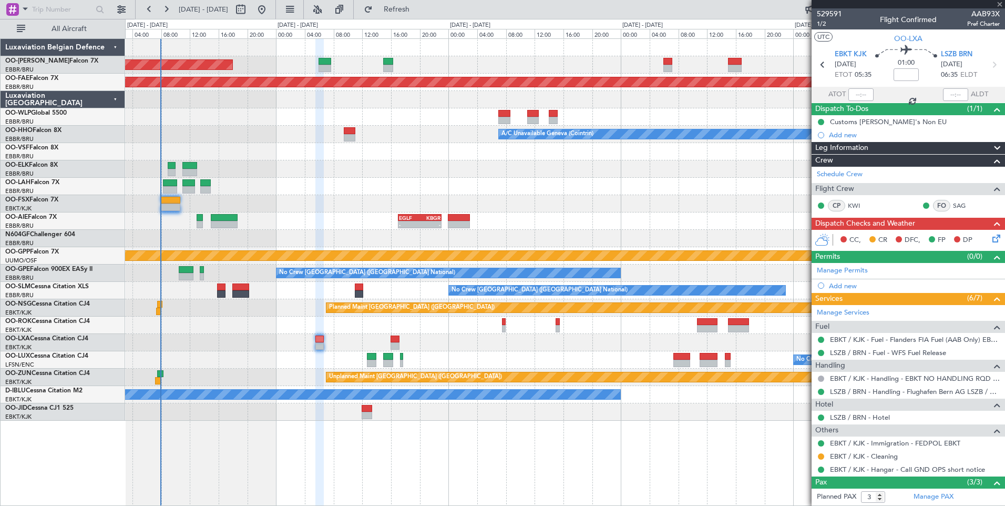
type input "+01:15"
type input "2"
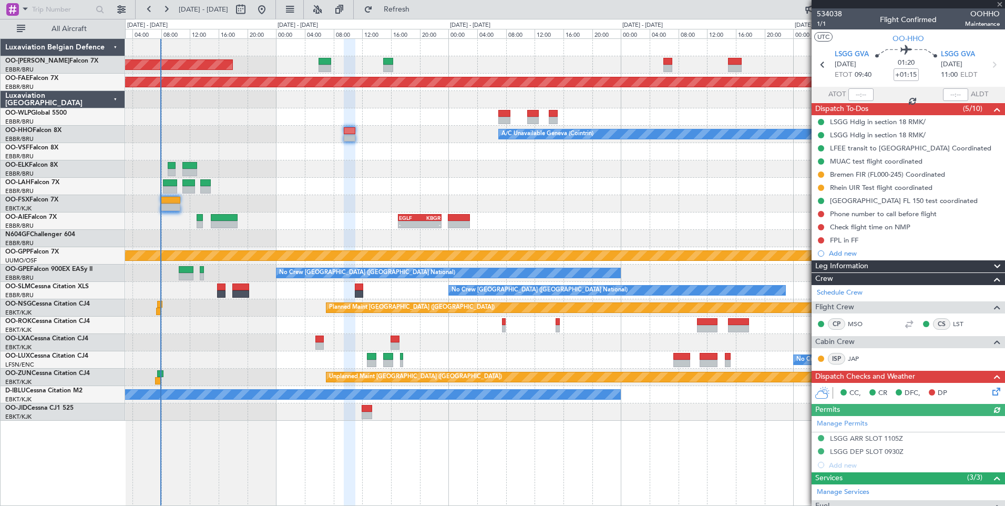
click at [308, 440] on div "Unplanned Maint Brussels (Brussels National) Planned Maint Kortrijk-Wevelgem A/…" at bounding box center [565, 271] width 880 height 467
click at [380, 417] on div at bounding box center [565, 411] width 880 height 17
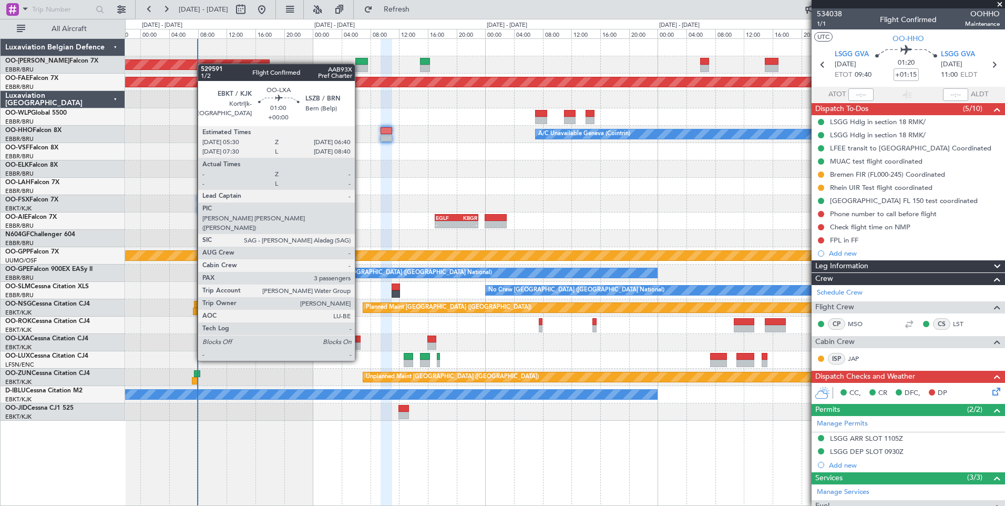
click at [360, 341] on div at bounding box center [356, 338] width 8 height 7
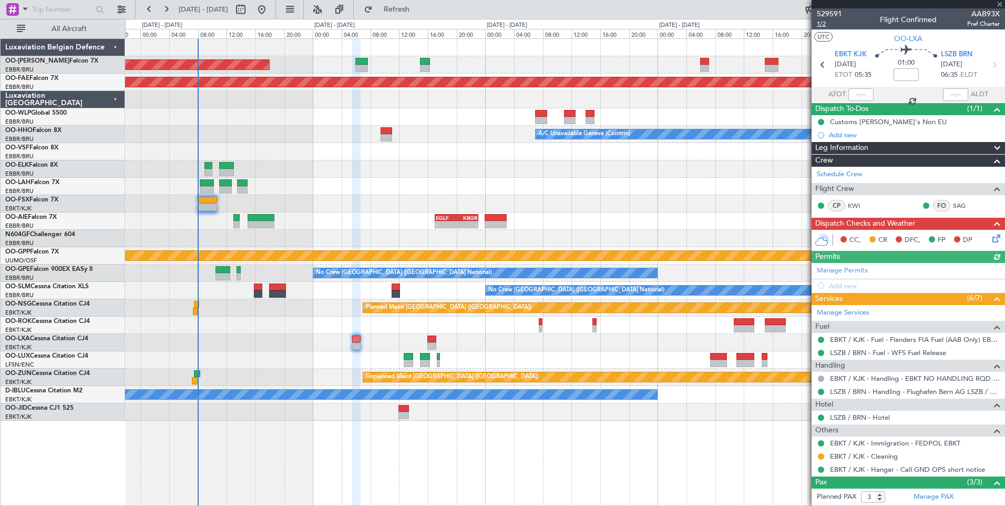
click at [824, 26] on span "1/2" at bounding box center [829, 23] width 25 height 9
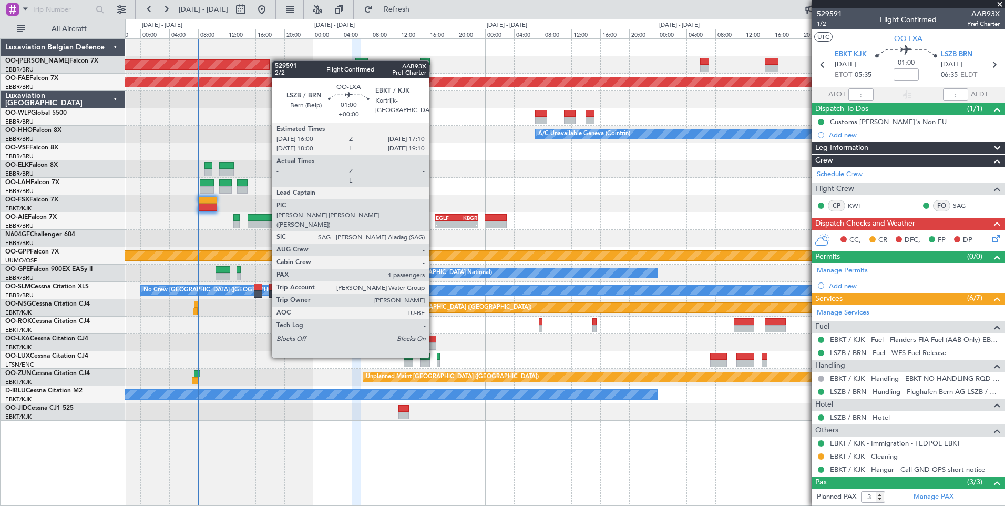
click at [434, 338] on div at bounding box center [431, 338] width 8 height 7
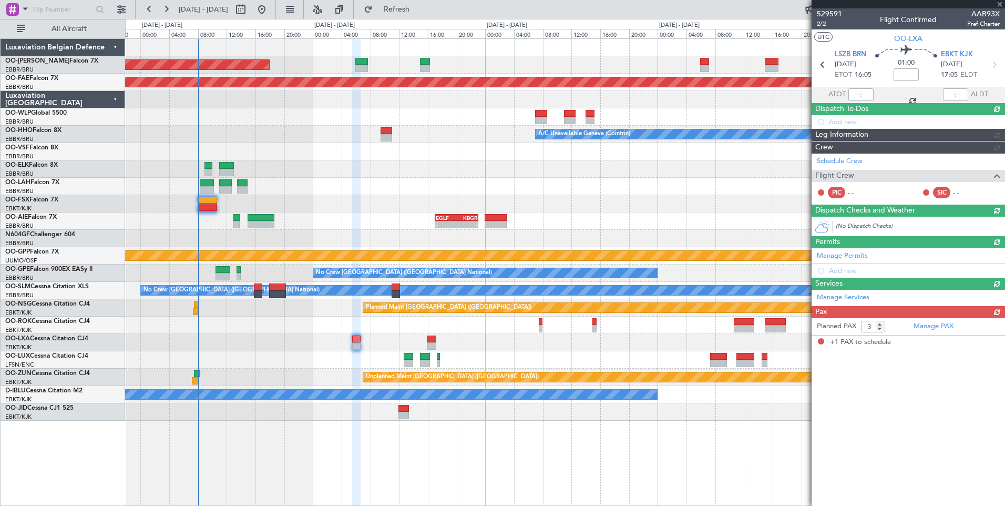
type input "1"
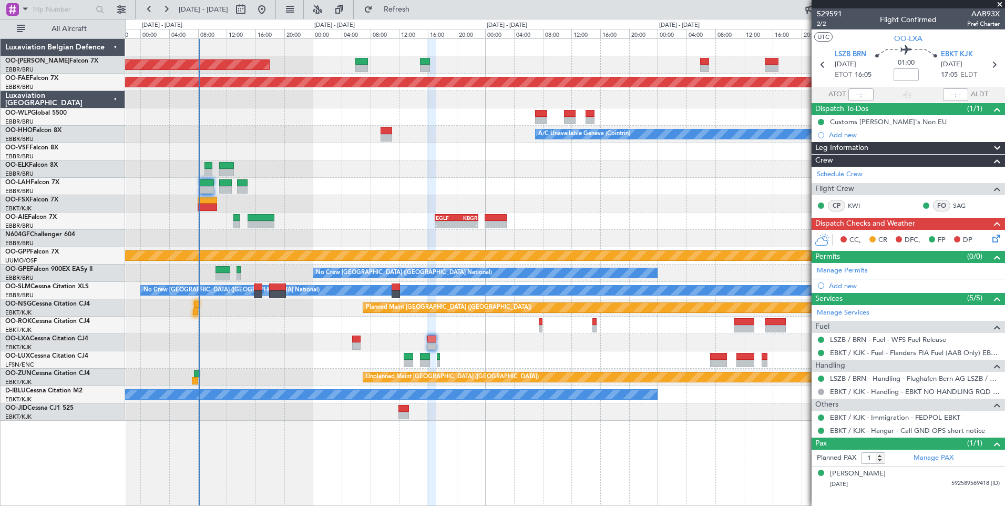
click at [992, 239] on icon at bounding box center [994, 236] width 8 height 8
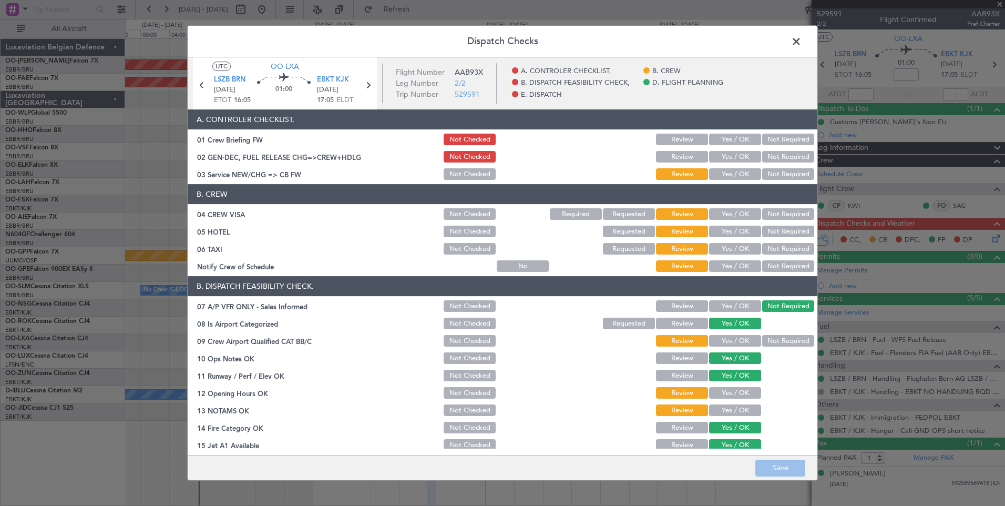
click at [725, 176] on button "Yes / OK" at bounding box center [735, 174] width 52 height 12
click at [733, 137] on button "Yes / OK" at bounding box center [735, 140] width 52 height 12
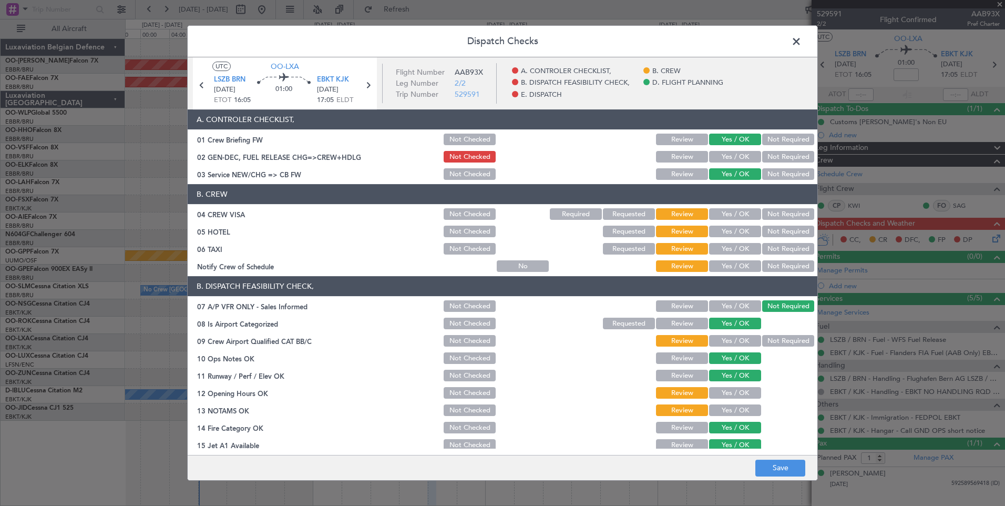
click at [764, 215] on button "Not Required" at bounding box center [788, 214] width 52 height 12
click at [772, 237] on button "Not Required" at bounding box center [788, 232] width 52 height 12
click at [770, 252] on button "Not Required" at bounding box center [788, 249] width 52 height 12
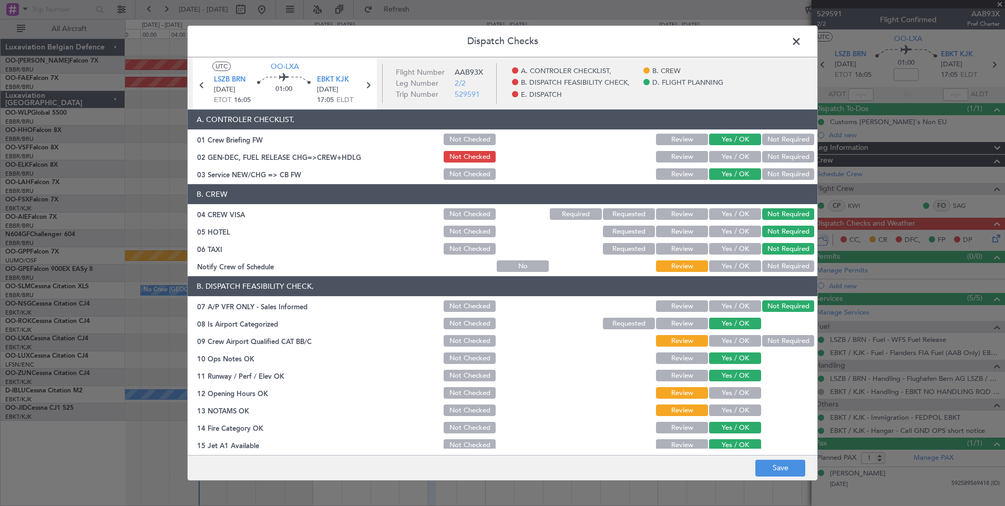
drag, startPoint x: 743, startPoint y: 268, endPoint x: 728, endPoint y: 326, distance: 60.4
click at [742, 269] on button "Yes / OK" at bounding box center [735, 266] width 52 height 12
click at [769, 346] on button "Not Required" at bounding box center [788, 341] width 52 height 12
drag, startPoint x: 729, startPoint y: 388, endPoint x: 727, endPoint y: 404, distance: 15.5
click at [729, 390] on button "Yes / OK" at bounding box center [735, 393] width 52 height 12
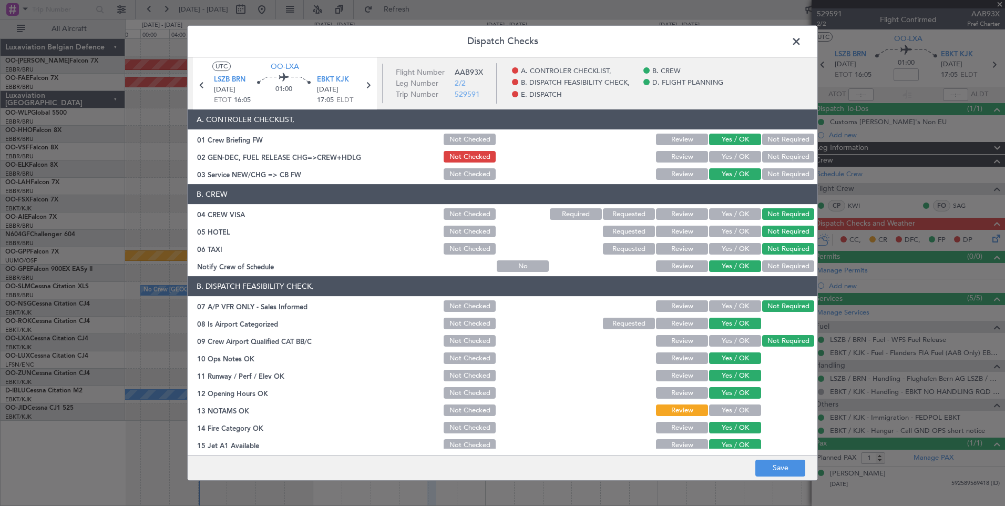
click at [725, 408] on button "Yes / OK" at bounding box center [735, 410] width 52 height 12
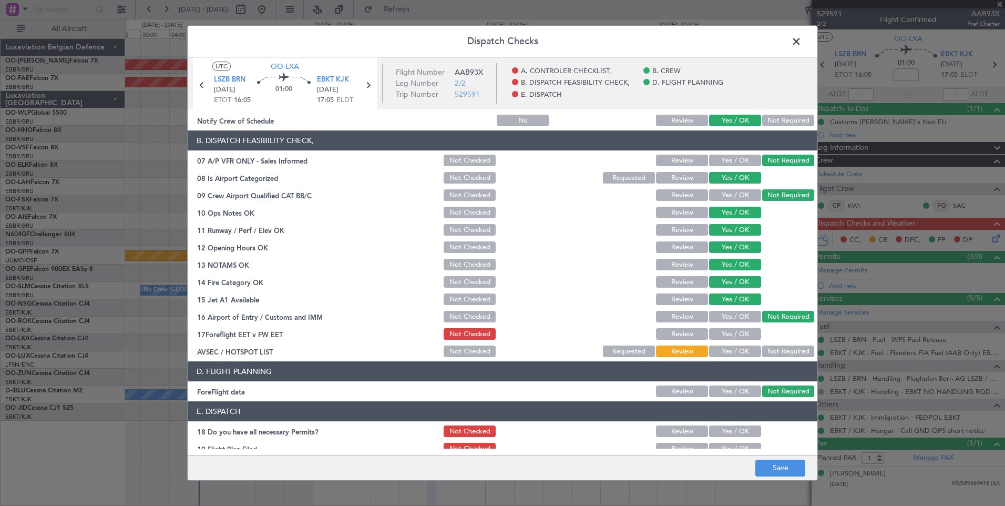
scroll to position [191, 0]
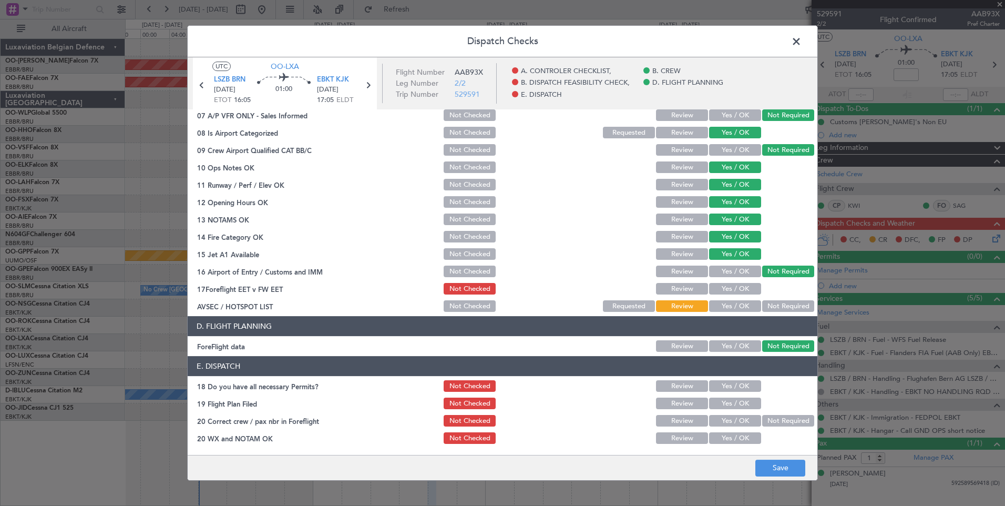
click at [764, 302] on button "Not Required" at bounding box center [788, 306] width 52 height 12
click at [719, 290] on button "Yes / OK" at bounding box center [735, 289] width 52 height 12
click at [737, 388] on button "Yes / OK" at bounding box center [735, 386] width 52 height 12
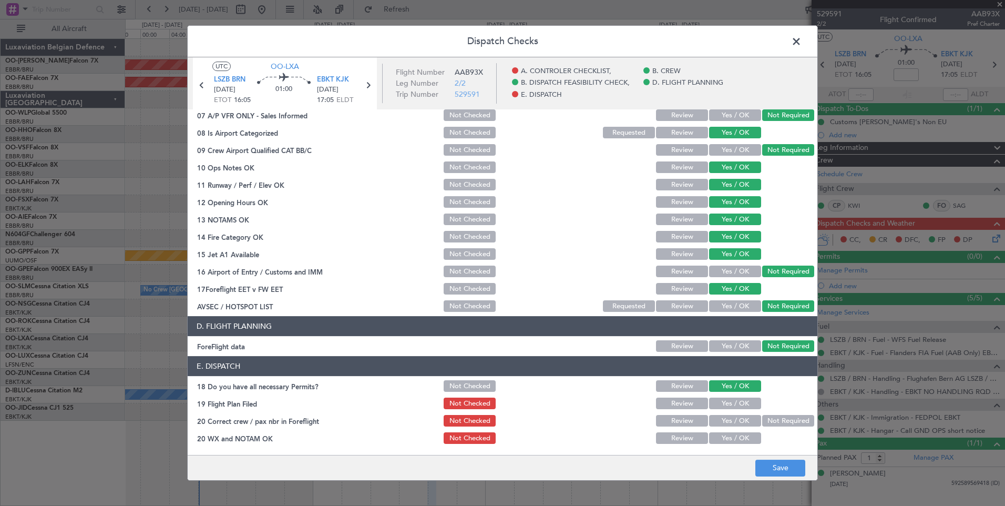
click at [735, 401] on button "Yes / OK" at bounding box center [735, 403] width 52 height 12
click at [723, 425] on button "Yes / OK" at bounding box center [735, 421] width 52 height 12
click at [723, 436] on button "Yes / OK" at bounding box center [735, 438] width 52 height 12
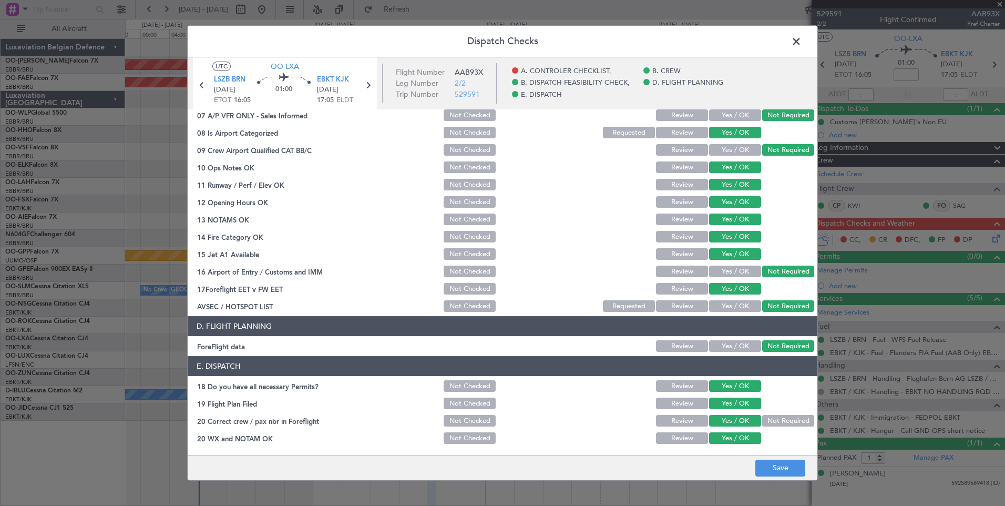
click at [754, 463] on footer "Save" at bounding box center [503, 467] width 630 height 25
click at [776, 471] on button "Save" at bounding box center [780, 467] width 50 height 17
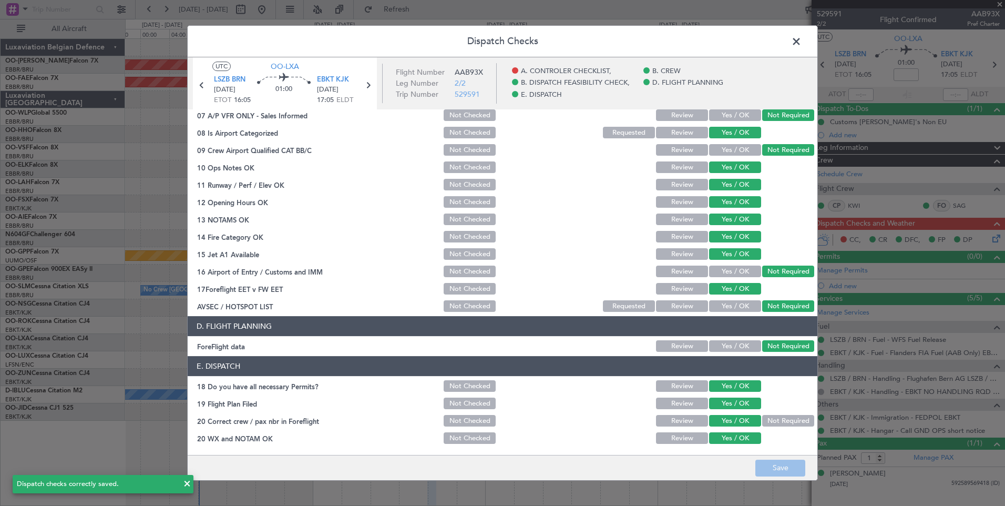
drag, startPoint x: 795, startPoint y: 44, endPoint x: 834, endPoint y: 71, distance: 48.0
click at [802, 44] on span at bounding box center [802, 44] width 0 height 21
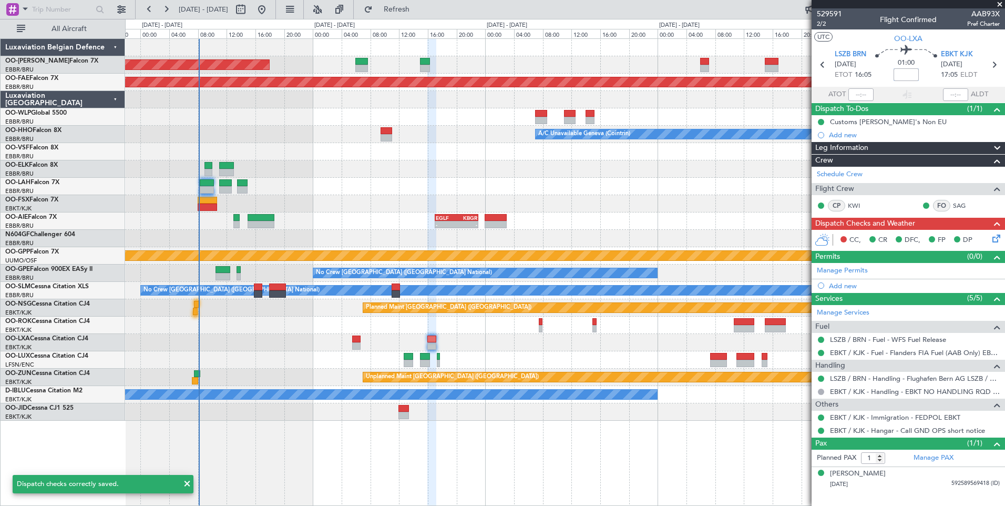
click at [904, 75] on input at bounding box center [906, 74] width 25 height 13
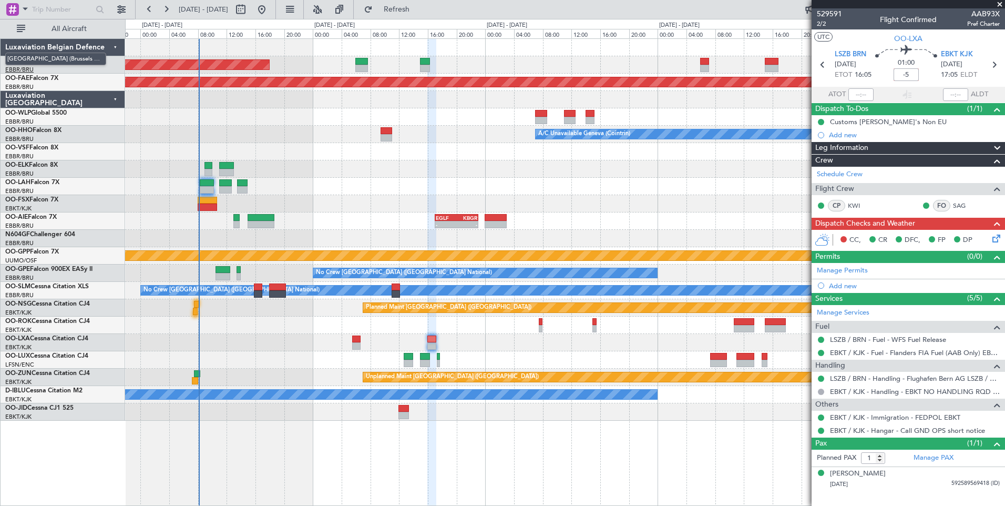
type input "-00:05"
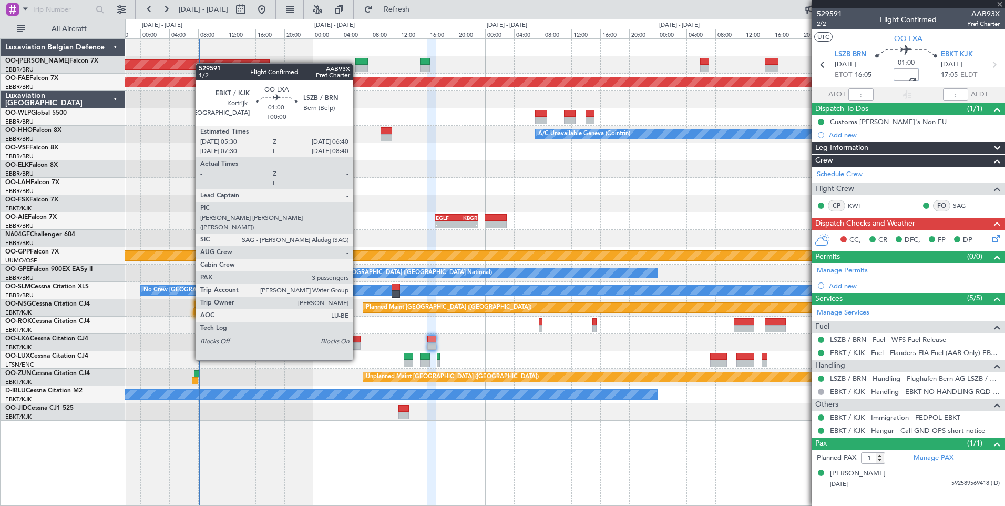
click at [357, 340] on div at bounding box center [356, 338] width 8 height 7
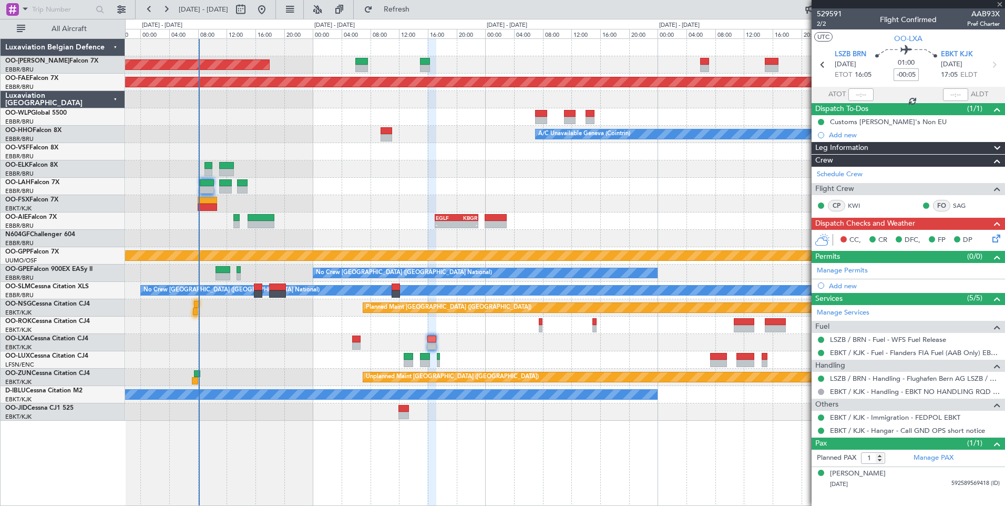
type input "3"
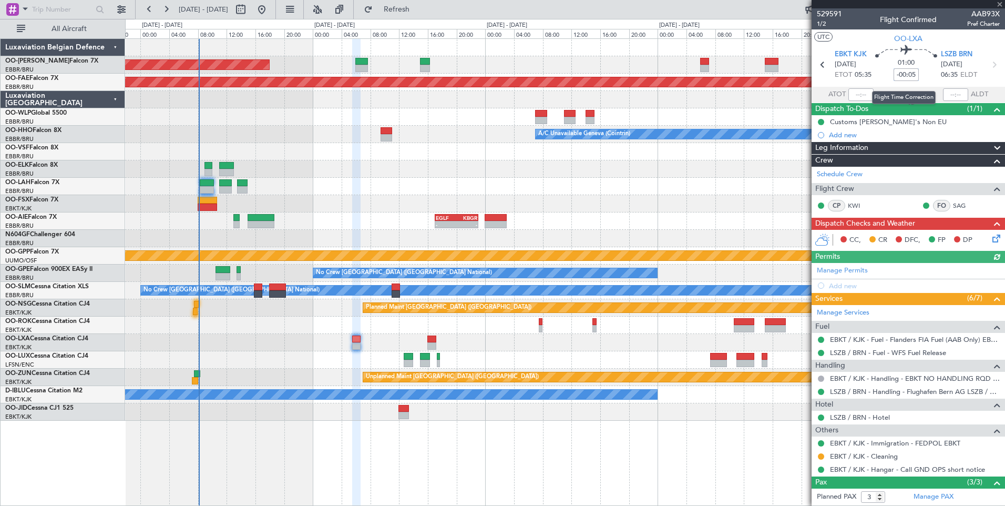
click at [902, 76] on input "-00:05" at bounding box center [906, 74] width 25 height 13
type input "-00:05"
click at [990, 233] on icon at bounding box center [994, 236] width 8 height 8
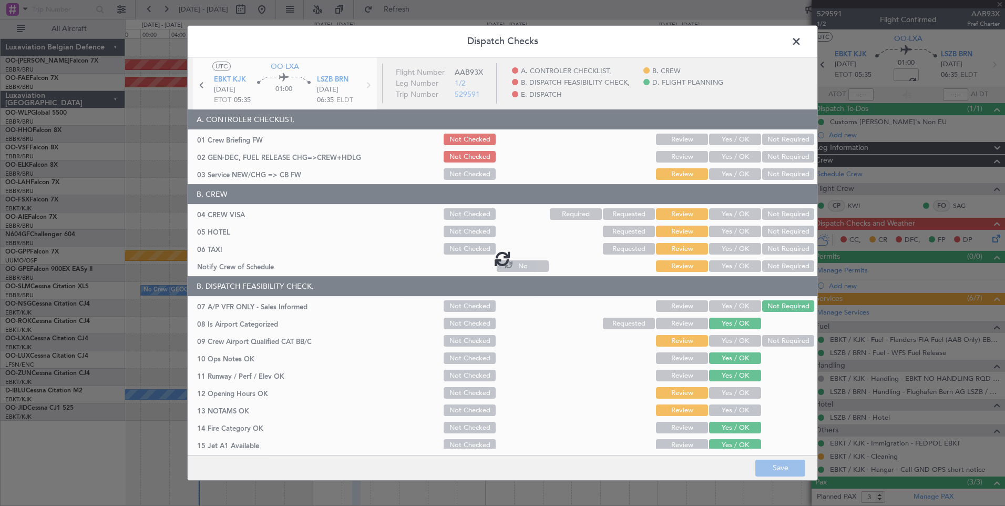
click at [723, 141] on div at bounding box center [503, 258] width 630 height 402
click at [725, 140] on div at bounding box center [503, 258] width 630 height 402
click at [728, 138] on div at bounding box center [503, 258] width 630 height 402
click at [728, 141] on div at bounding box center [503, 258] width 630 height 402
type input "-00:05"
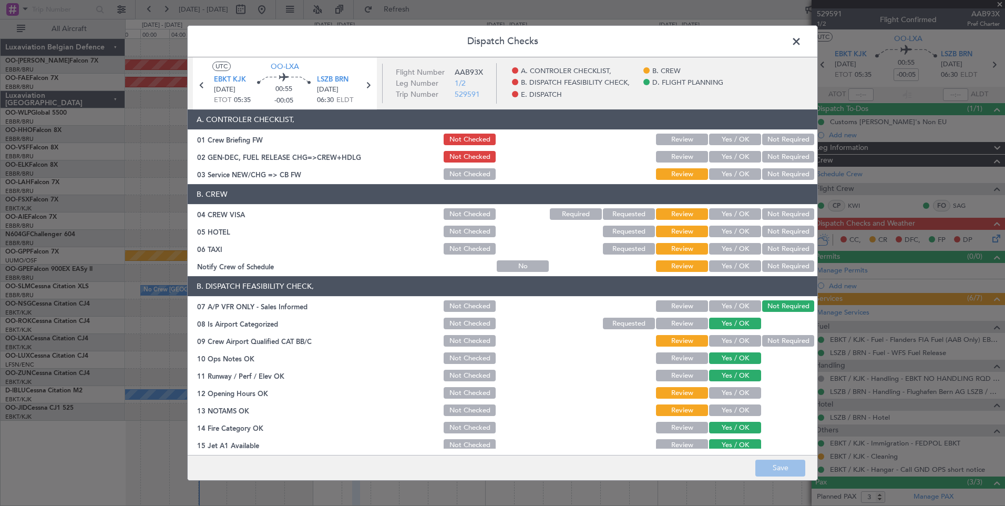
drag, startPoint x: 728, startPoint y: 137, endPoint x: 728, endPoint y: 145, distance: 7.9
click at [728, 137] on button "Yes / OK" at bounding box center [735, 140] width 52 height 12
click at [731, 183] on article "A. CONTROLER CHECKLIST, 01 Crew Briefing FW Not Checked Review Yes / OK Not Req…" at bounding box center [503, 278] width 630 height 339
click at [730, 182] on article "A. CONTROLER CHECKLIST, 01 Crew Briefing FW Not Checked Review Yes / OK Not Req…" at bounding box center [503, 278] width 630 height 339
click at [730, 177] on button "Yes / OK" at bounding box center [735, 174] width 52 height 12
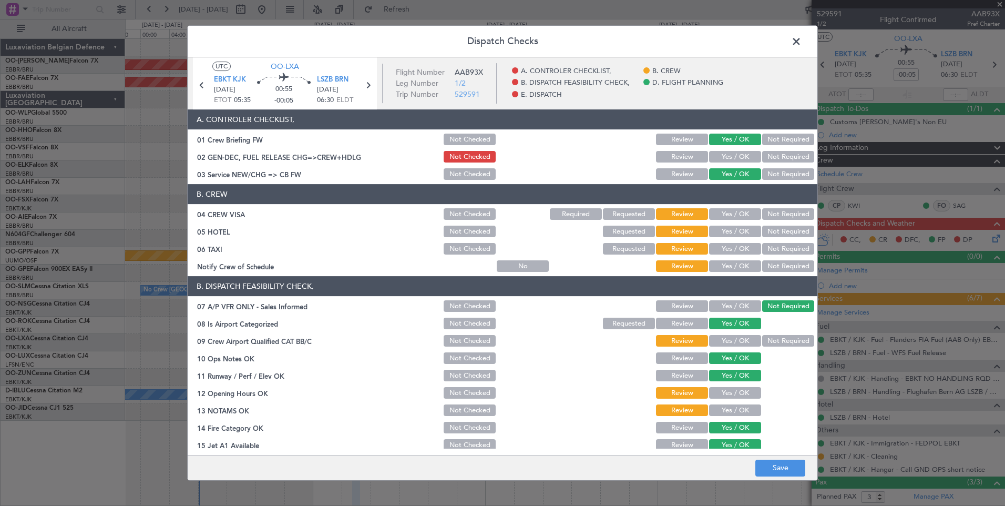
click at [776, 206] on section "B. CREW 04 CREW VISA Not Checked Required Requested Review Yes / OK Not Require…" at bounding box center [503, 228] width 630 height 89
click at [778, 212] on button "Not Required" at bounding box center [788, 214] width 52 height 12
click at [778, 233] on button "Not Required" at bounding box center [788, 232] width 52 height 12
click at [780, 248] on button "Not Required" at bounding box center [788, 249] width 52 height 12
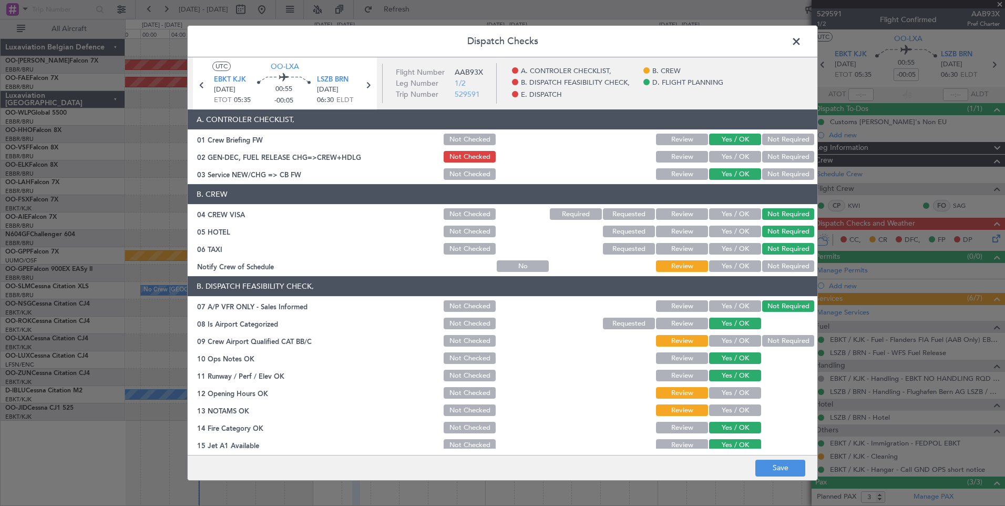
click at [732, 262] on button "Yes / OK" at bounding box center [735, 266] width 52 height 12
drag, startPoint x: 773, startPoint y: 343, endPoint x: 759, endPoint y: 362, distance: 23.3
click at [771, 345] on button "Not Required" at bounding box center [788, 341] width 52 height 12
click at [735, 393] on button "Yes / OK" at bounding box center [735, 393] width 52 height 12
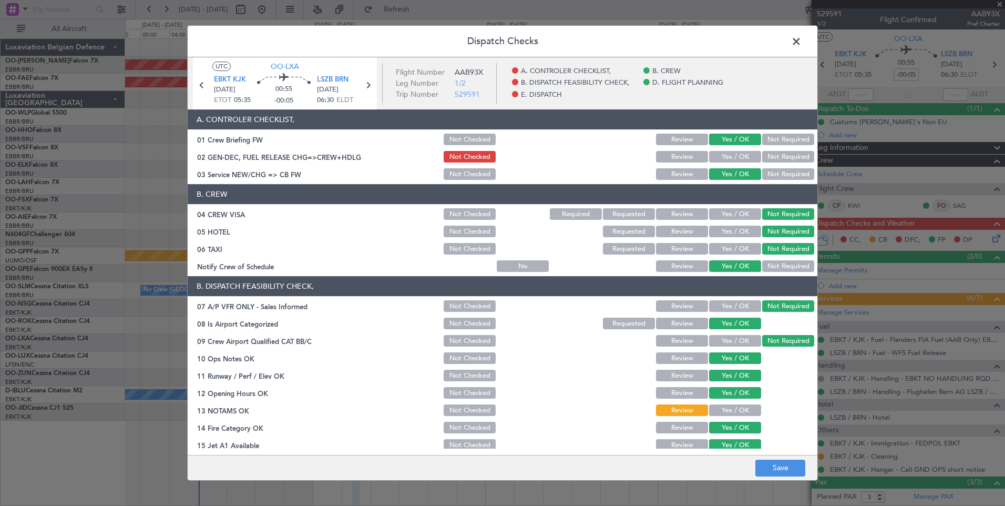
drag, startPoint x: 732, startPoint y: 402, endPoint x: 732, endPoint y: 386, distance: 16.3
click at [732, 403] on section "B. DISPATCH FEASIBILITY CHECK, 07 A/P VFR ONLY - Sales Informed Not Checked Rev…" at bounding box center [503, 390] width 630 height 228
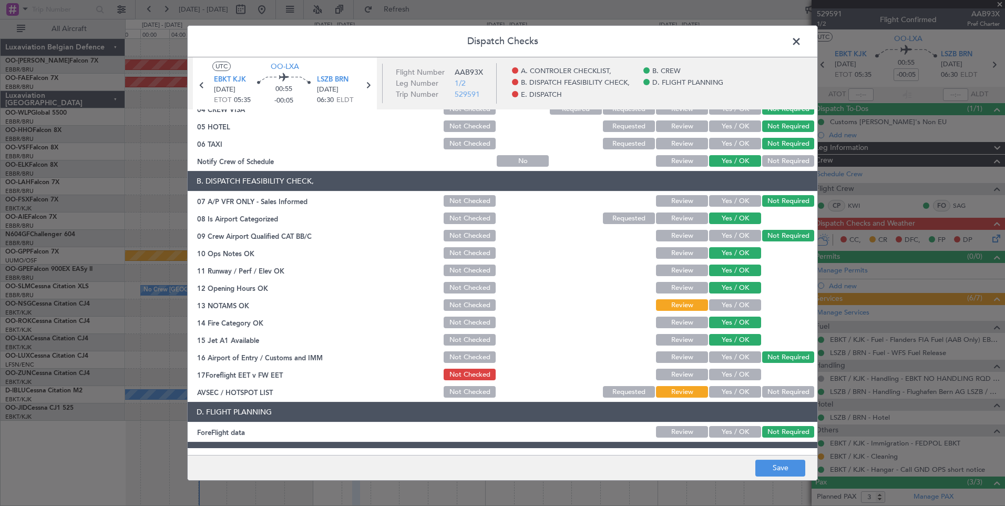
click at [731, 314] on section "B. DISPATCH FEASIBILITY CHECK, 07 A/P VFR ONLY - Sales Informed Not Checked Rev…" at bounding box center [503, 285] width 630 height 228
click at [738, 395] on button "Yes / OK" at bounding box center [735, 392] width 52 height 12
click at [790, 395] on button "Not Required" at bounding box center [788, 392] width 52 height 12
click at [729, 375] on button "Yes / OK" at bounding box center [735, 375] width 52 height 12
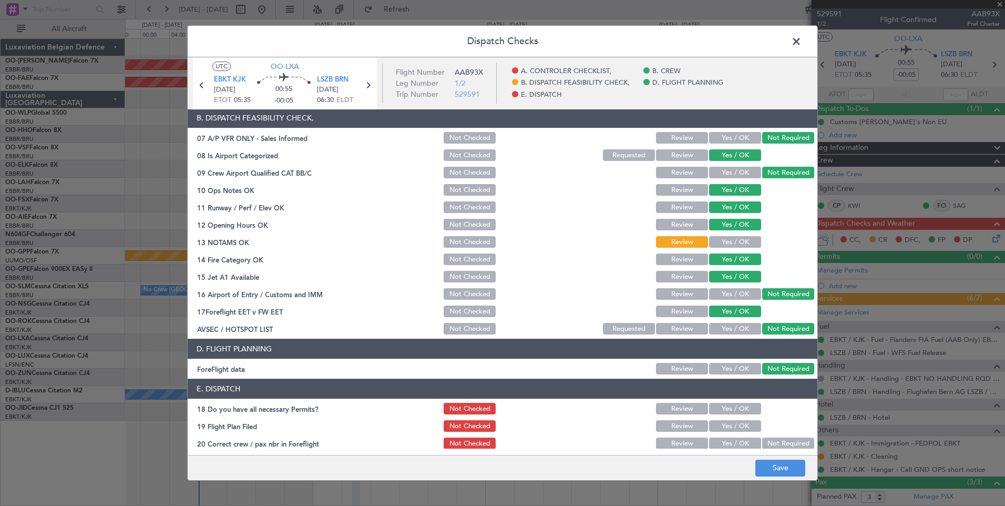
scroll to position [191, 0]
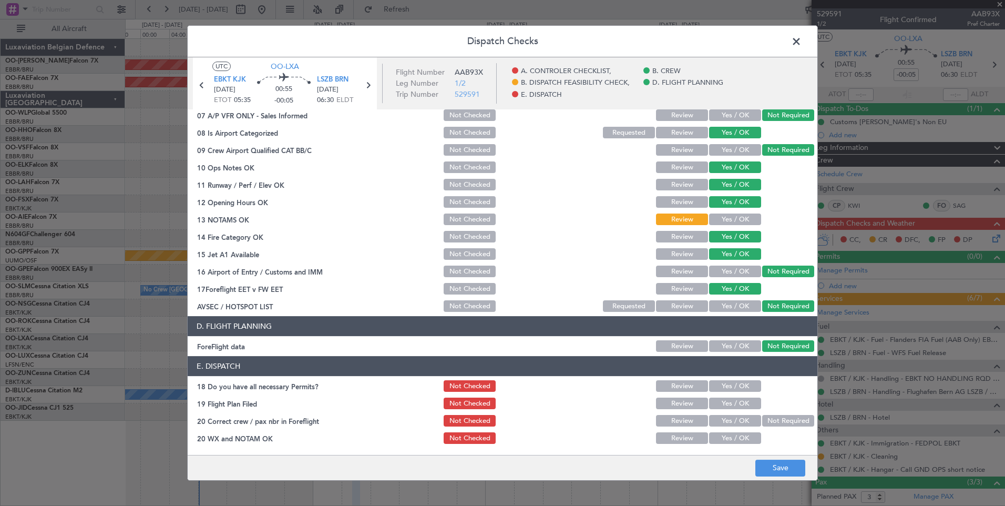
click at [724, 385] on button "Yes / OK" at bounding box center [735, 386] width 52 height 12
drag, startPoint x: 728, startPoint y: 401, endPoint x: 730, endPoint y: 417, distance: 15.8
click at [729, 402] on button "Yes / OK" at bounding box center [735, 403] width 52 height 12
click at [732, 421] on button "Yes / OK" at bounding box center [735, 421] width 52 height 12
click at [734, 436] on button "Yes / OK" at bounding box center [735, 438] width 52 height 12
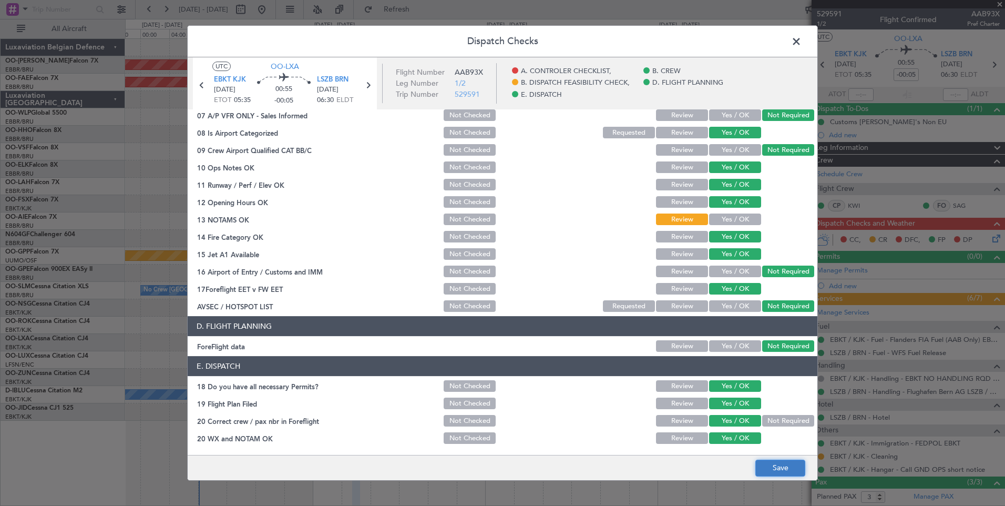
click at [764, 465] on button "Save" at bounding box center [780, 467] width 50 height 17
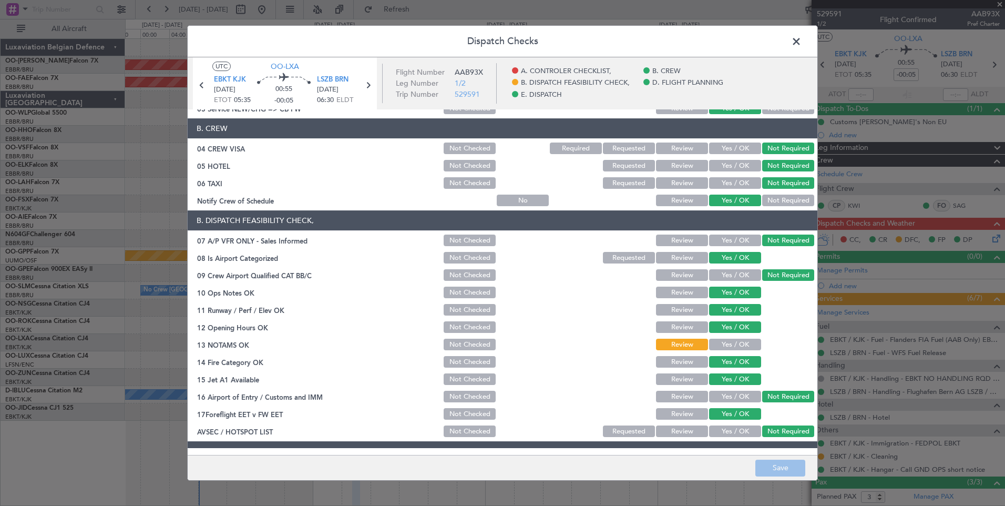
scroll to position [158, 0]
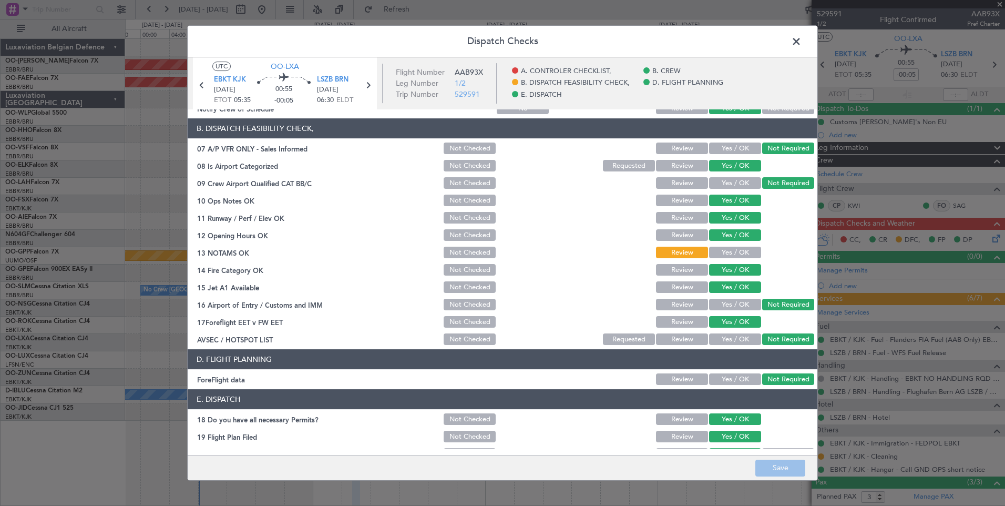
click at [720, 254] on button "Yes / OK" at bounding box center [735, 253] width 52 height 12
click at [781, 460] on button "Save" at bounding box center [780, 467] width 50 height 17
click at [802, 44] on span at bounding box center [802, 44] width 0 height 21
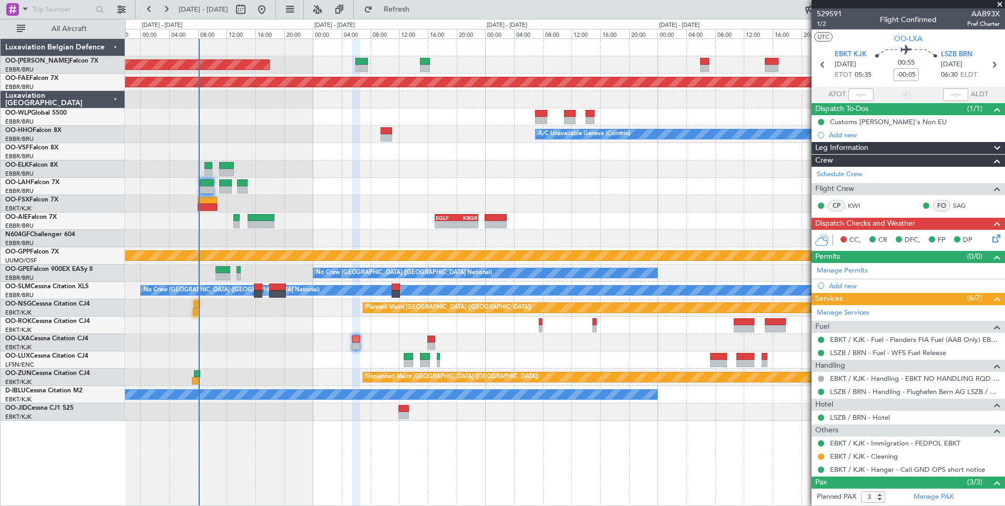
click at [471, 362] on div "No Crew [PERSON_NAME] ([PERSON_NAME])" at bounding box center [565, 359] width 880 height 17
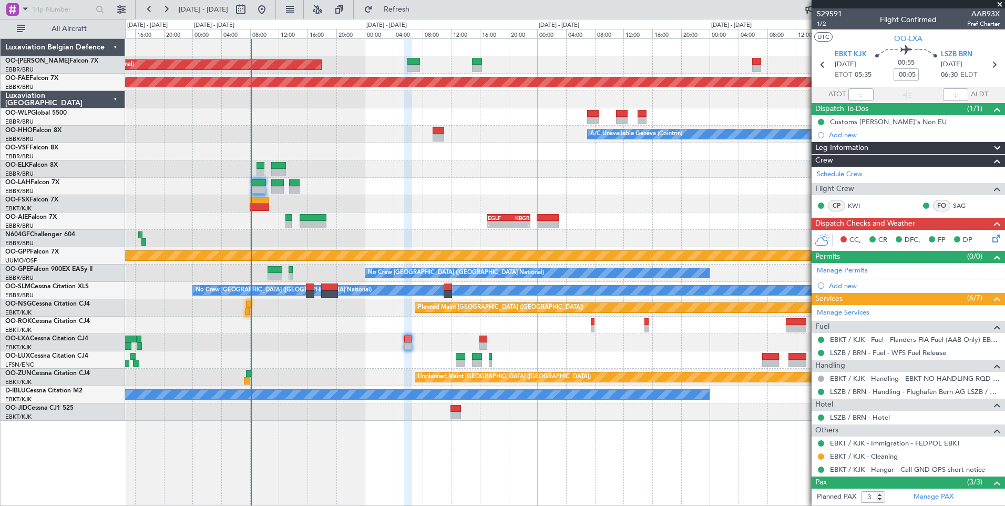
click at [425, 19] on div "0 0 12:00 16:00 20:00 00:00 04:00 08:00 12:00 Sunday - 10 Aug 16:00 20:00 00:00…" at bounding box center [565, 28] width 879 height 19
click at [422, 16] on button "Refresh" at bounding box center [390, 9] width 63 height 17
click at [991, 231] on div "CC, CR DFC, FP DP" at bounding box center [908, 240] width 193 height 21
click at [823, 25] on span "1/2" at bounding box center [829, 23] width 25 height 9
click at [990, 233] on icon at bounding box center [994, 236] width 8 height 8
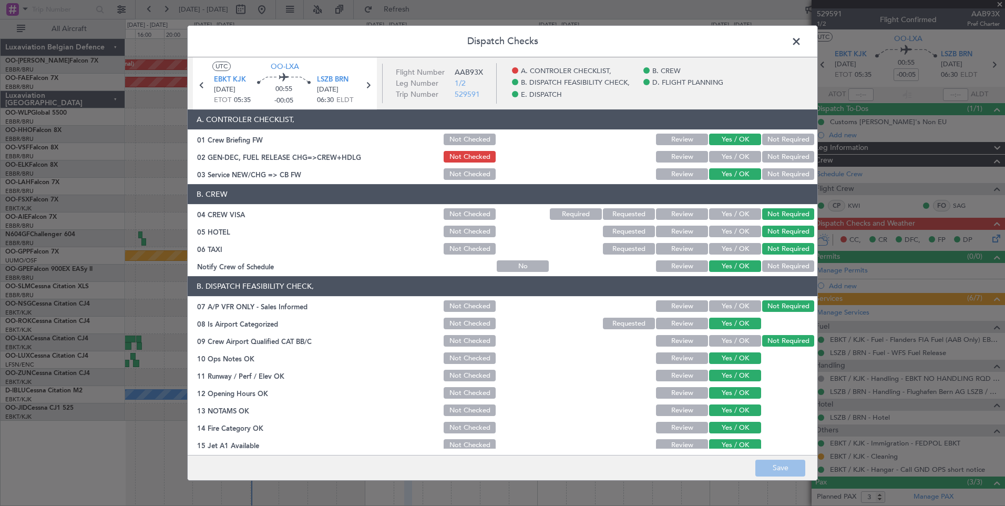
click at [728, 153] on button "Yes / OK" at bounding box center [735, 157] width 52 height 12
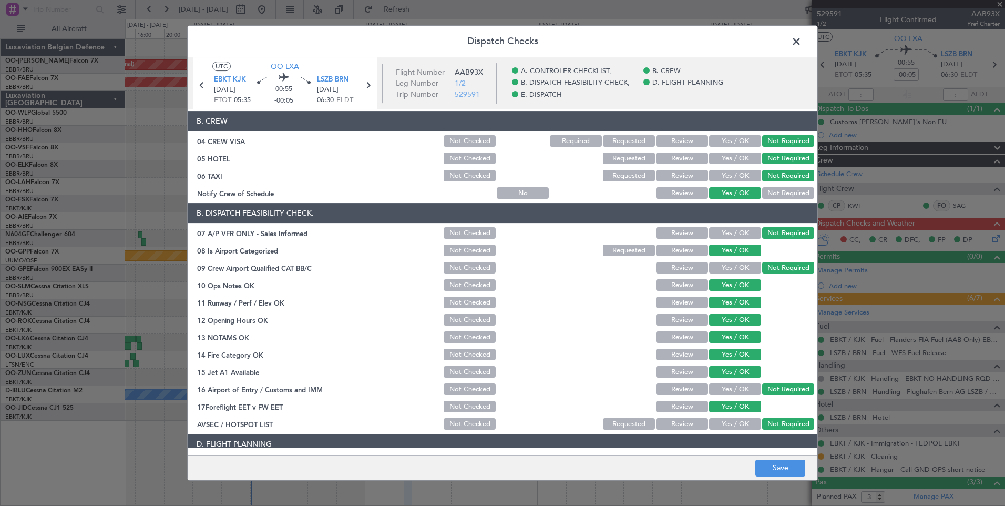
scroll to position [191, 0]
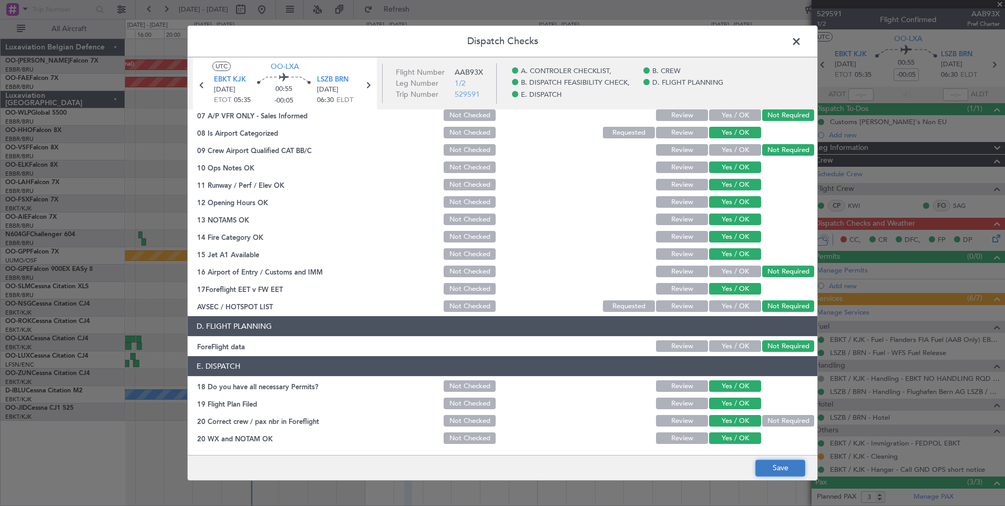
click at [781, 469] on button "Save" at bounding box center [780, 467] width 50 height 17
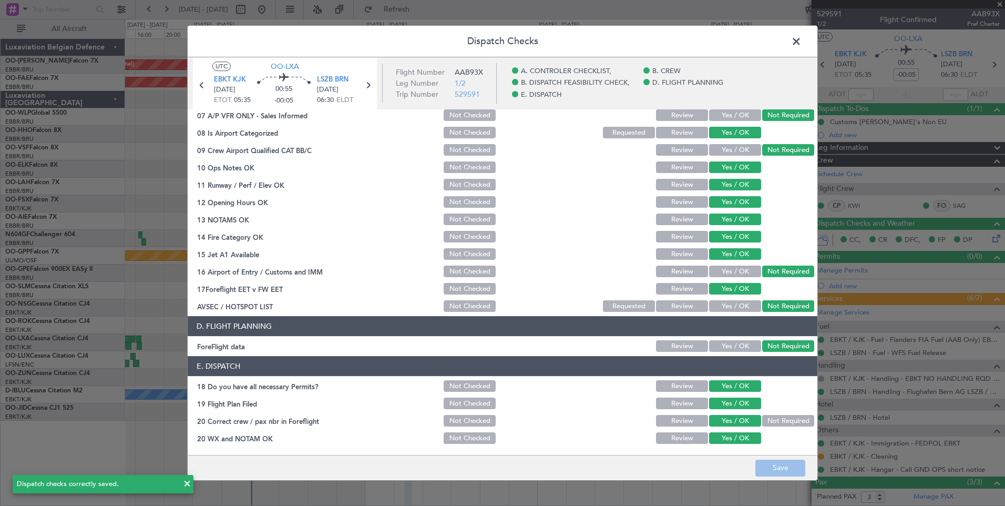
click at [802, 35] on span at bounding box center [802, 44] width 0 height 21
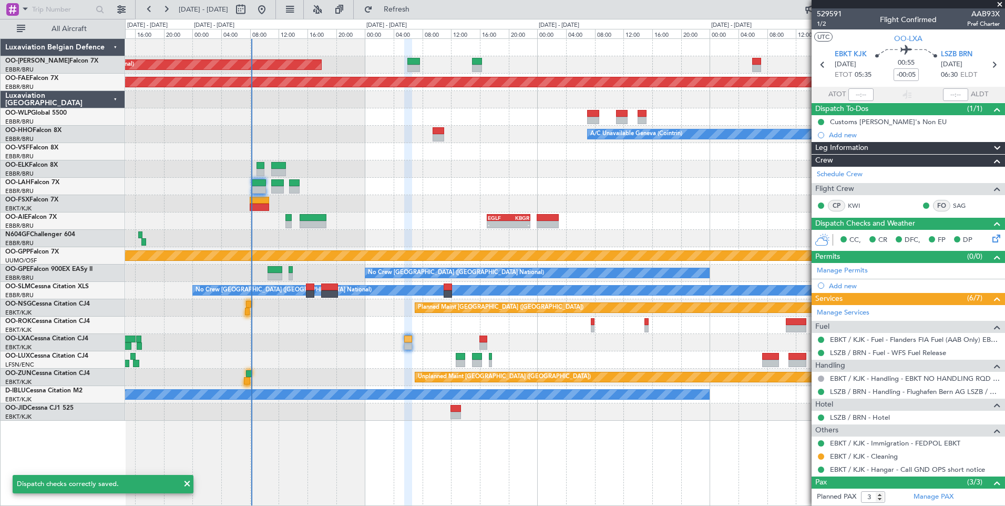
click at [486, 344] on div at bounding box center [483, 345] width 8 height 7
type input "1"
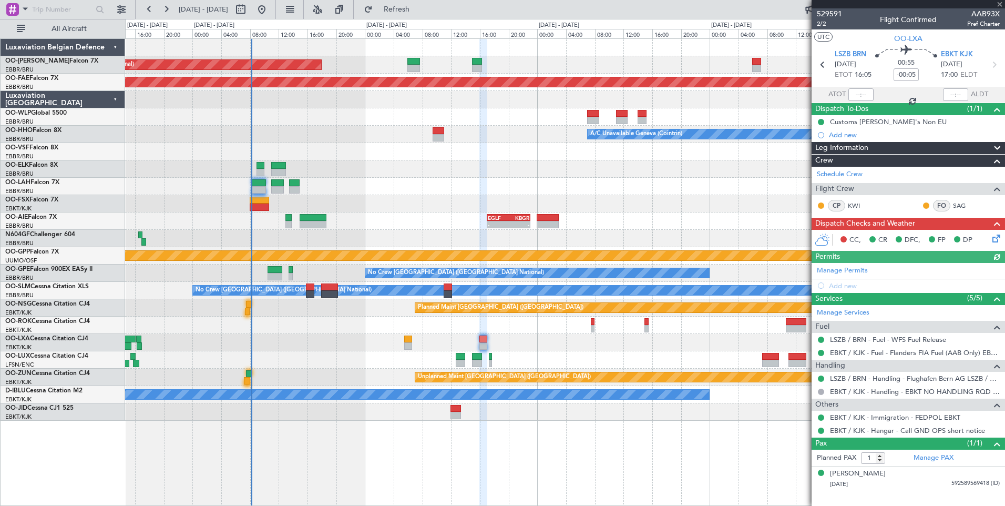
click at [996, 237] on icon at bounding box center [994, 236] width 8 height 8
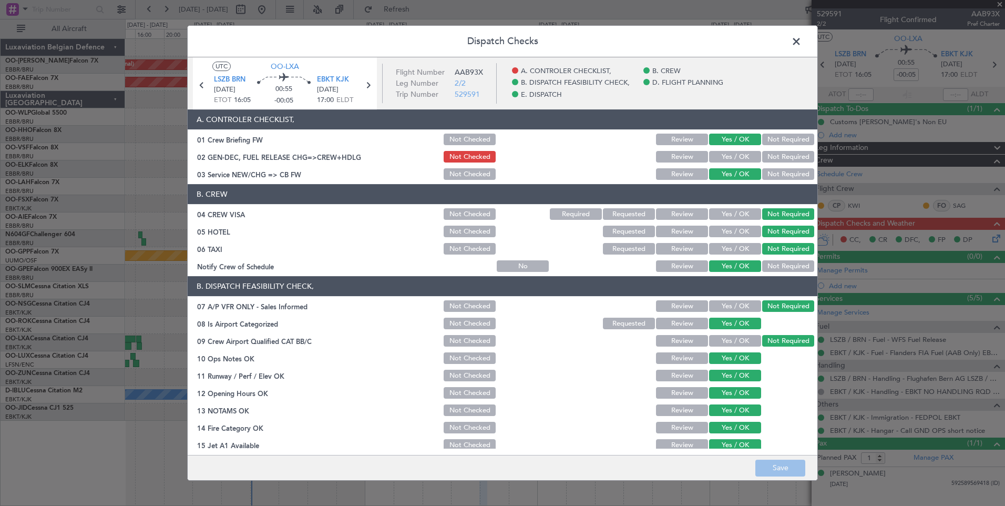
click at [718, 160] on button "Yes / OK" at bounding box center [735, 157] width 52 height 12
click at [775, 460] on button "Save" at bounding box center [780, 467] width 50 height 17
drag, startPoint x: 796, startPoint y: 43, endPoint x: 791, endPoint y: 42, distance: 5.9
click at [802, 43] on span at bounding box center [802, 44] width 0 height 21
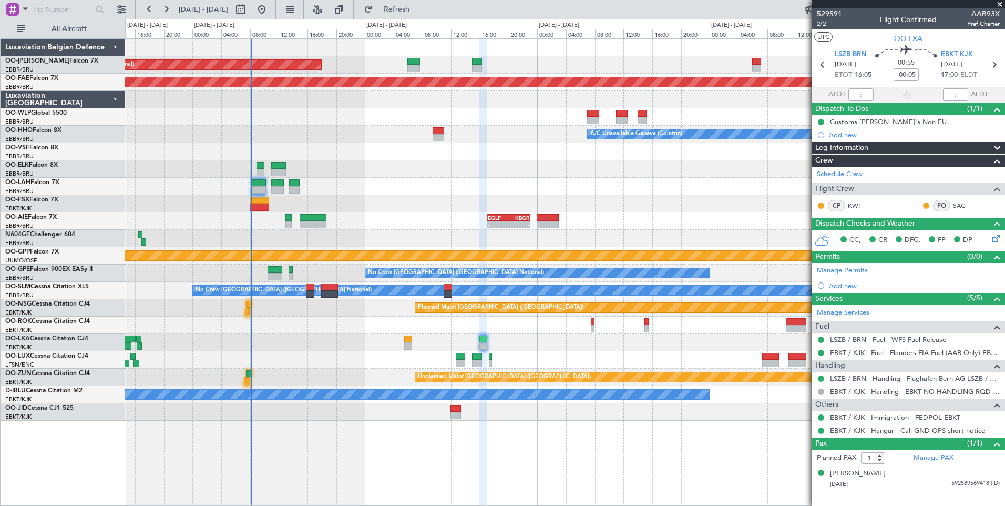
click at [360, 354] on div "Unplanned Maint Brussels (Brussels National) Planned Maint Kortrijk-Wevelgem A/…" at bounding box center [565, 230] width 880 height 382
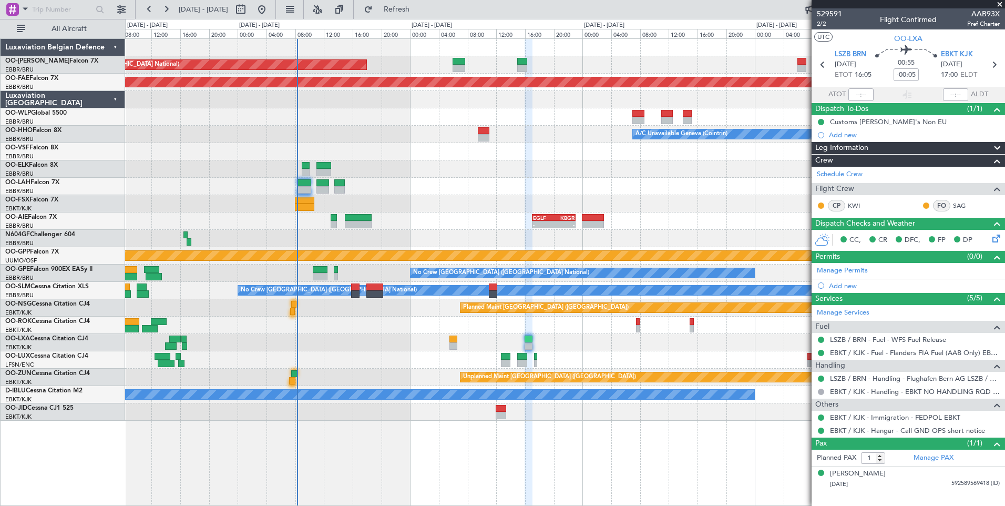
click at [472, 238] on div at bounding box center [565, 238] width 880 height 17
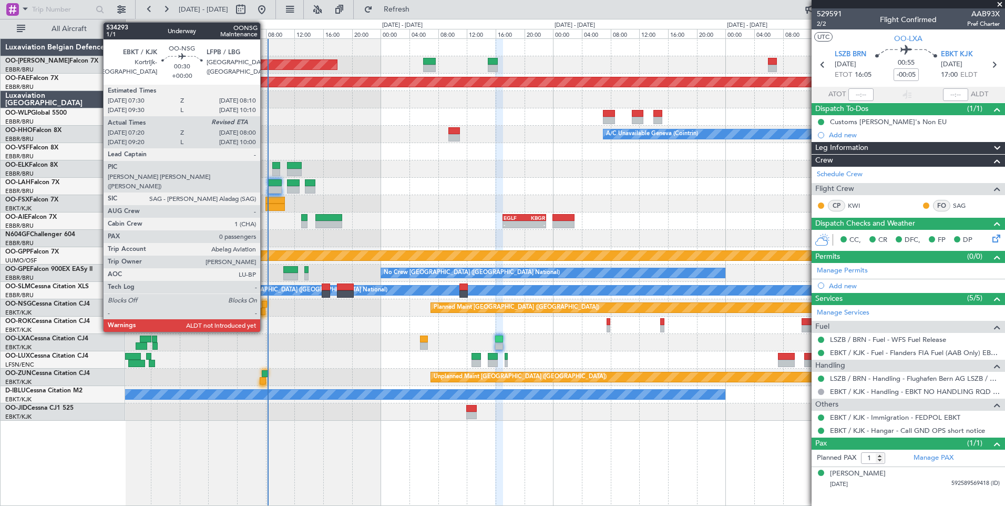
click at [265, 305] on div at bounding box center [264, 304] width 5 height 7
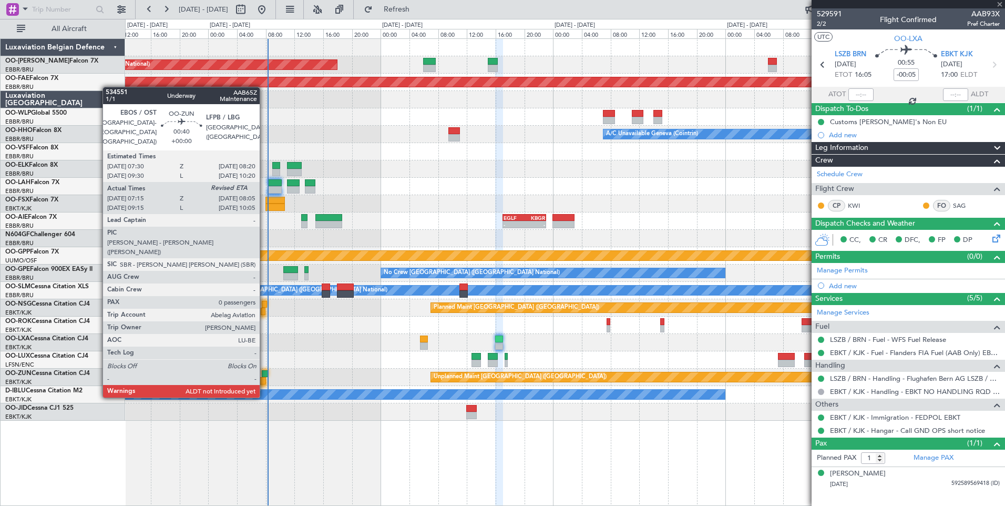
click at [264, 376] on div at bounding box center [265, 373] width 6 height 7
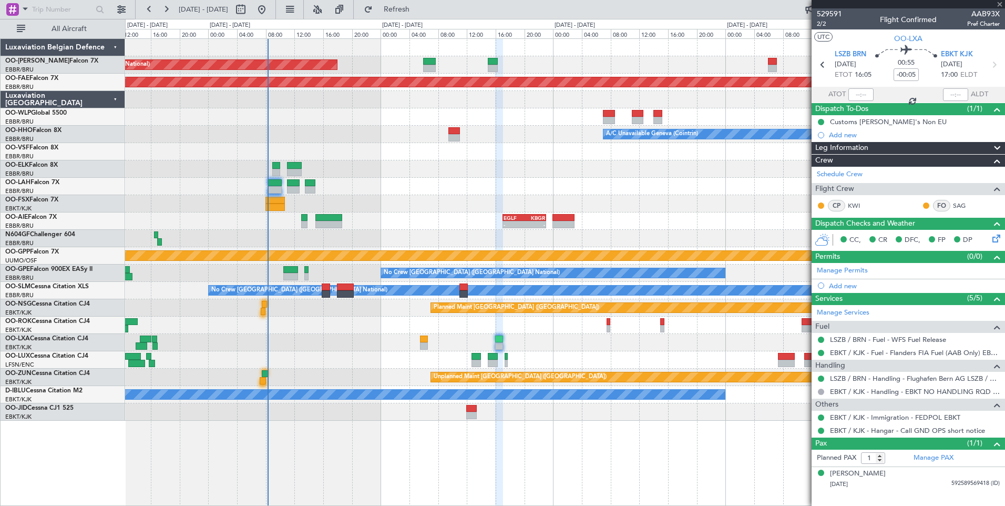
type input "07:20"
type input "0"
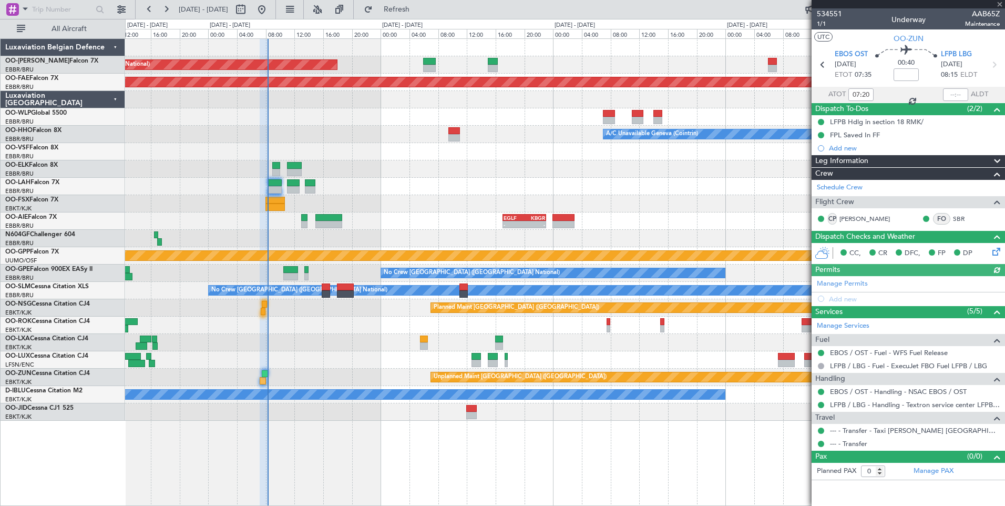
click at [958, 89] on div at bounding box center [955, 94] width 25 height 13
click at [958, 92] on div at bounding box center [955, 94] width 25 height 13
click at [956, 97] on div at bounding box center [955, 94] width 25 height 13
click at [955, 97] on input "text" at bounding box center [955, 94] width 25 height 13
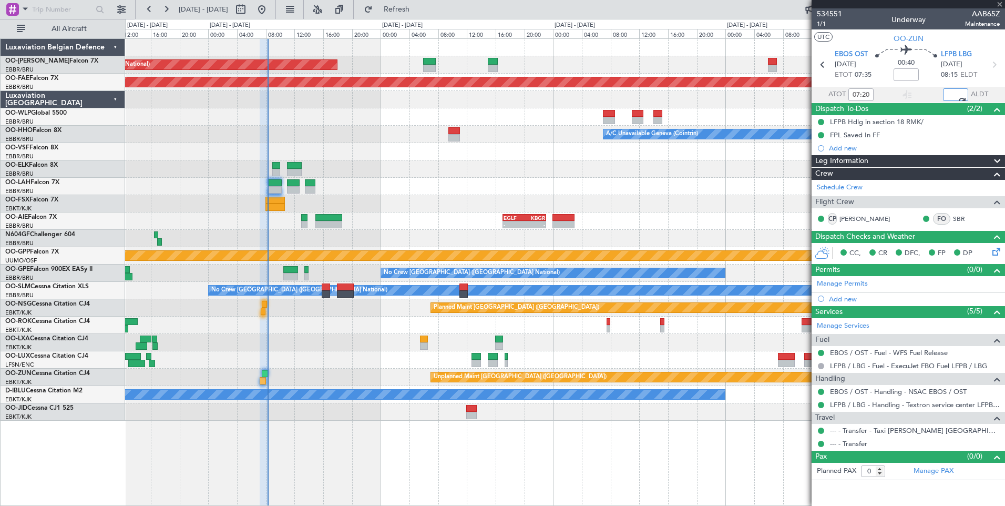
type input "07:59"
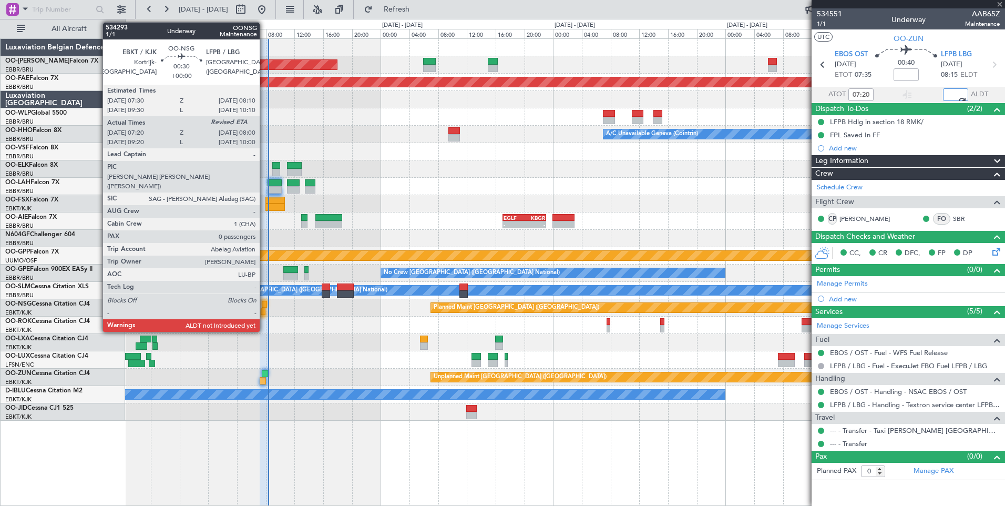
click at [264, 310] on div at bounding box center [263, 311] width 5 height 7
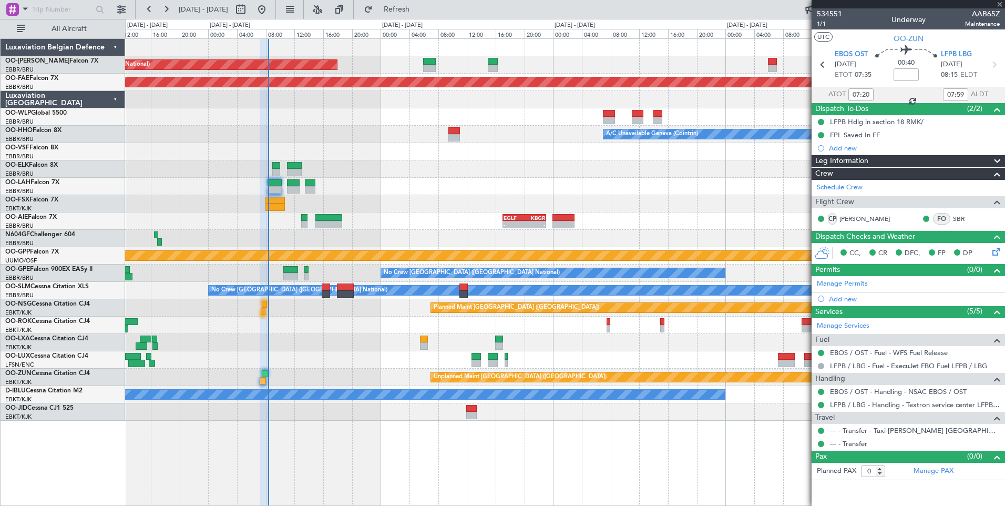
type input "07:25"
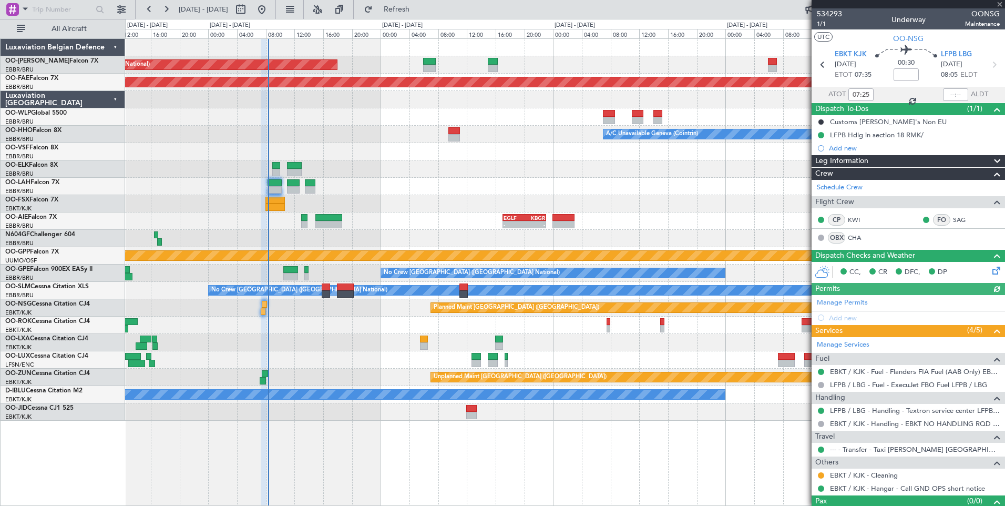
click at [949, 93] on div at bounding box center [955, 94] width 25 height 13
click at [955, 95] on div at bounding box center [955, 94] width 25 height 13
click at [958, 96] on input "text" at bounding box center [955, 94] width 25 height 13
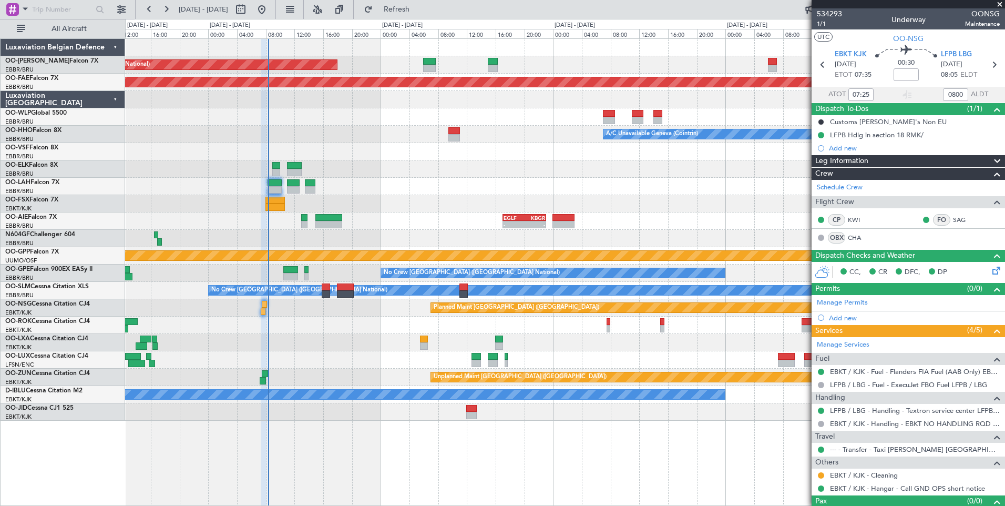
type input "08:00"
click at [316, 363] on div "Unplanned Maint [GEOGRAPHIC_DATA] ([GEOGRAPHIC_DATA] National) Planned Maint [G…" at bounding box center [565, 230] width 880 height 382
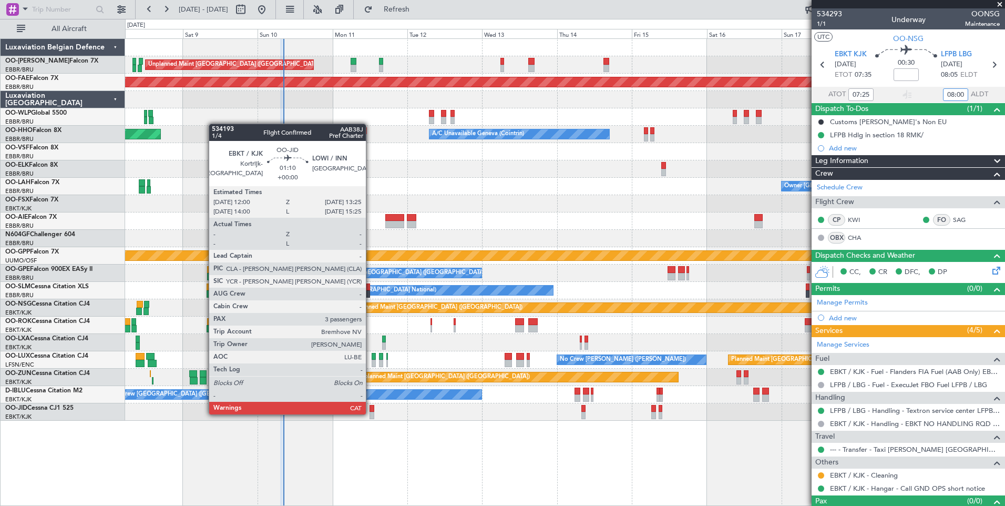
click at [371, 413] on div at bounding box center [372, 415] width 5 height 7
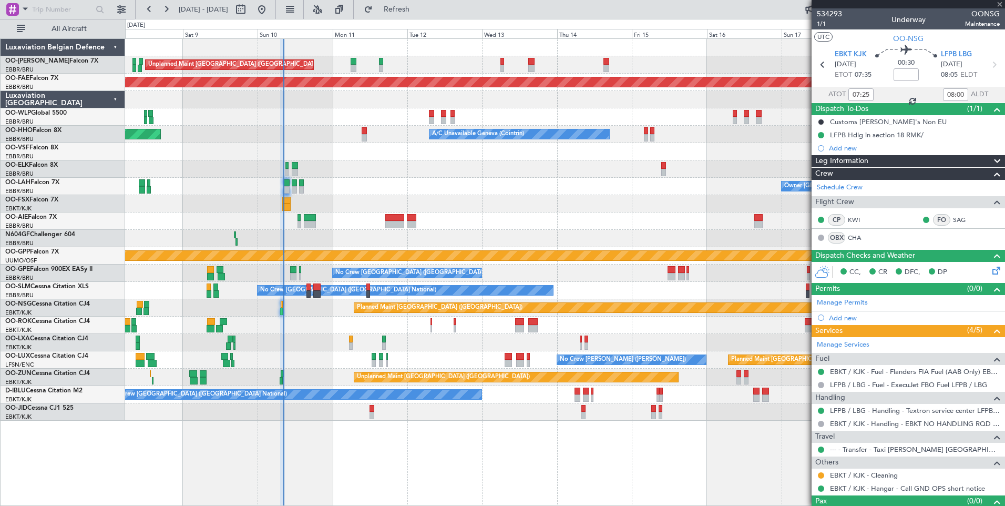
click at [339, 444] on div "Unplanned Maint [GEOGRAPHIC_DATA] ([GEOGRAPHIC_DATA] National) Planned Maint [G…" at bounding box center [565, 271] width 880 height 467
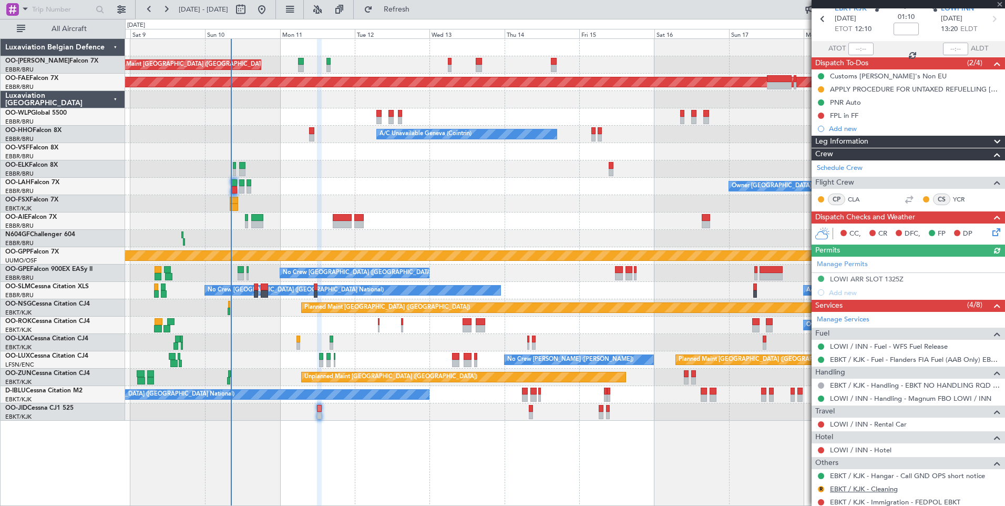
scroll to position [149, 0]
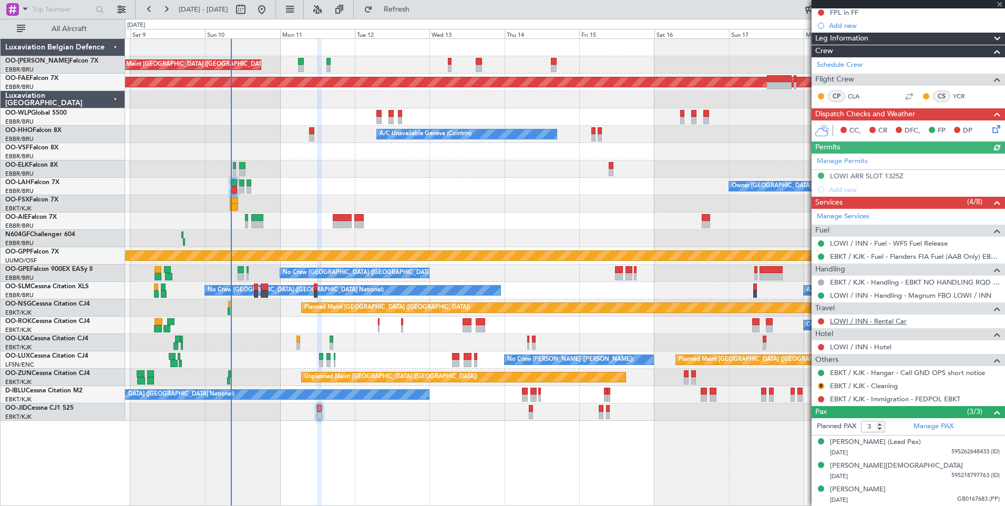
click at [861, 323] on link "LOWI / INN - Rental Car" at bounding box center [868, 320] width 77 height 9
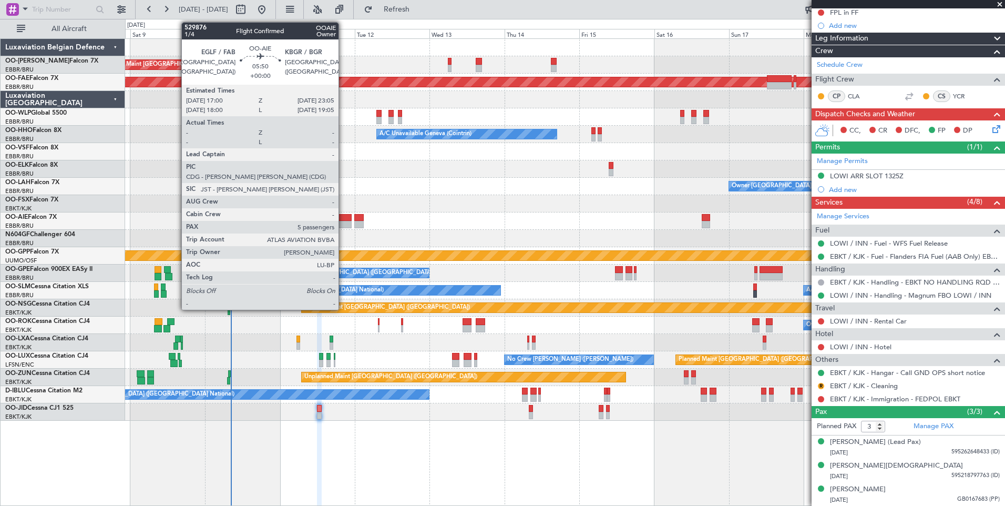
click at [343, 223] on div at bounding box center [342, 224] width 19 height 7
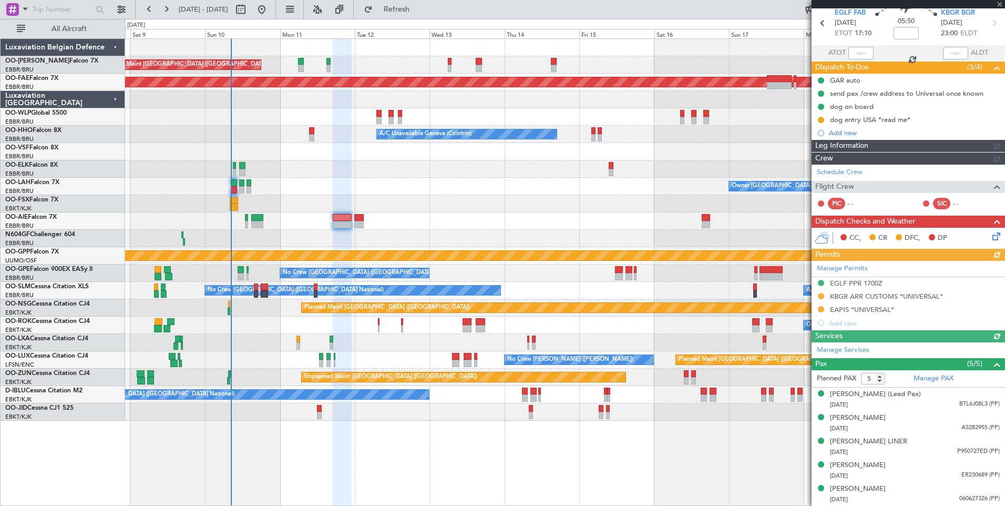
scroll to position [0, 0]
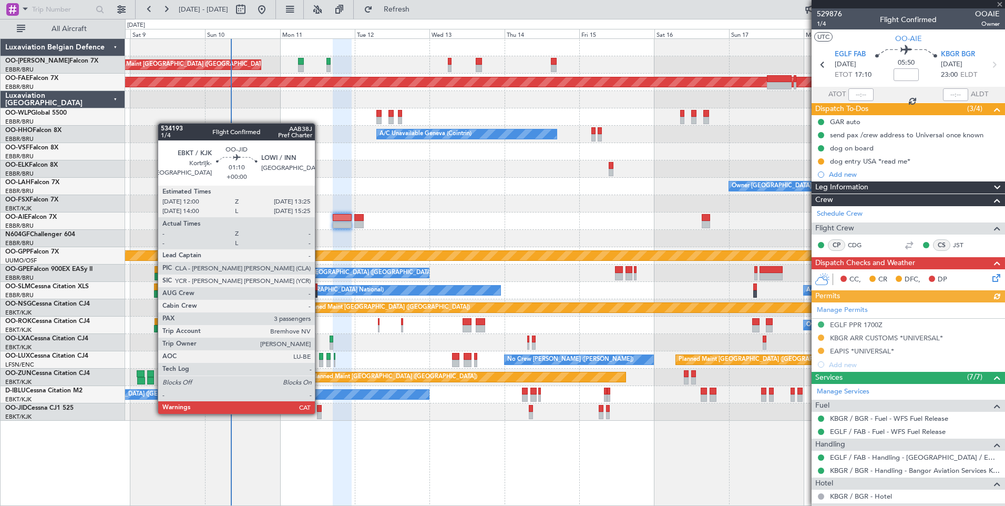
click at [321, 413] on div at bounding box center [319, 415] width 5 height 7
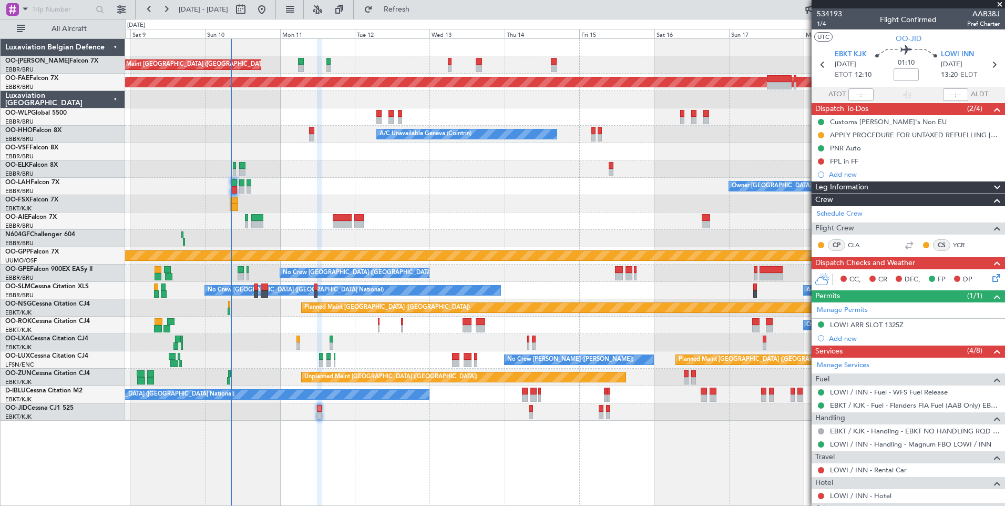
click at [385, 455] on div "Unplanned Maint [GEOGRAPHIC_DATA] ([GEOGRAPHIC_DATA] National) Planned Maint [G…" at bounding box center [565, 271] width 880 height 467
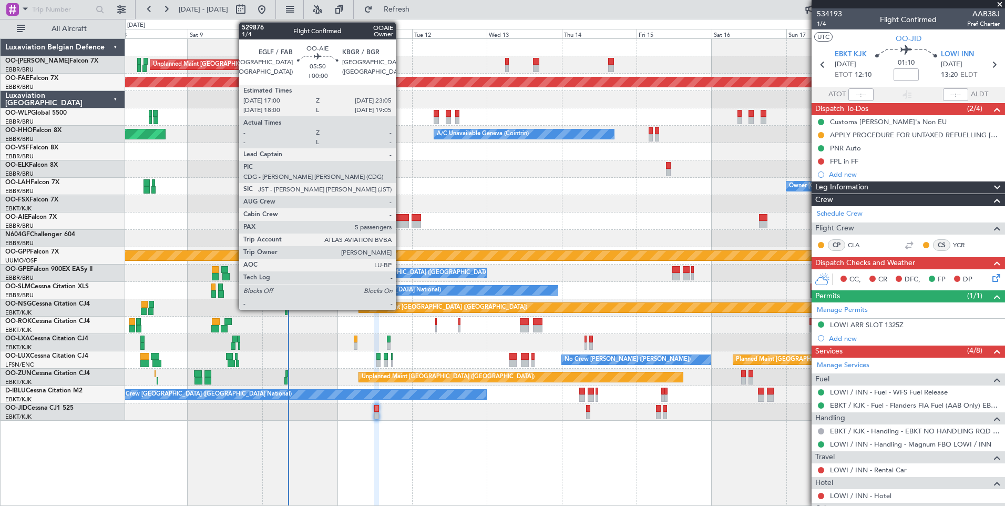
click at [401, 224] on div at bounding box center [399, 224] width 19 height 7
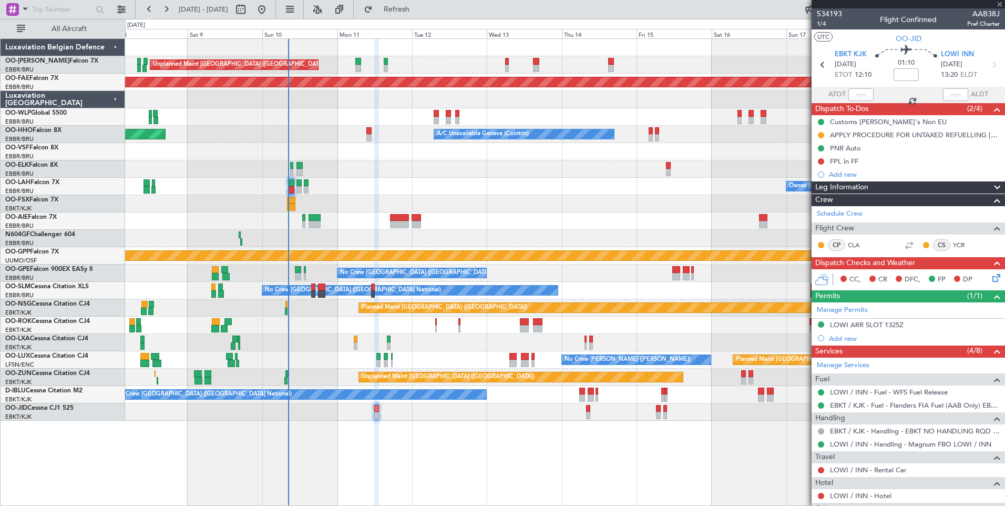
type input "5"
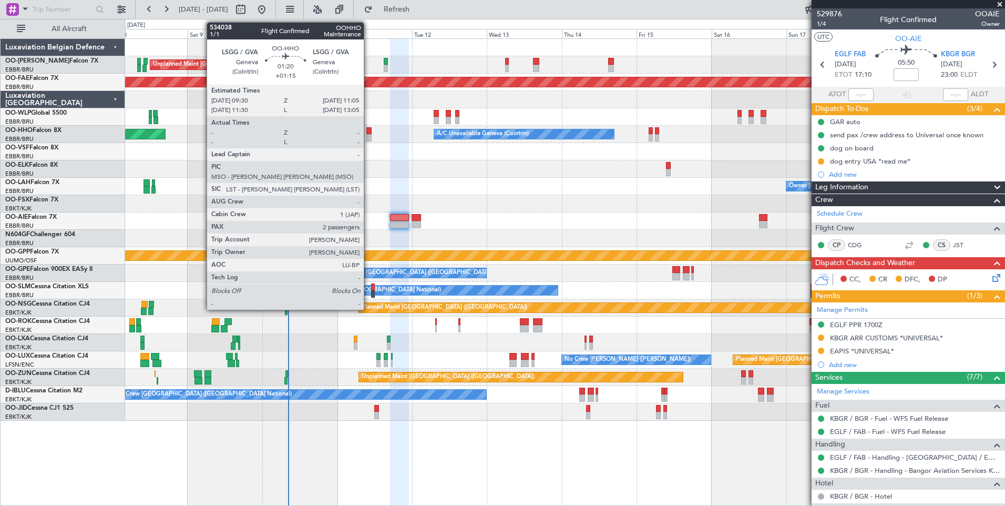
click at [369, 134] on div at bounding box center [368, 137] width 5 height 7
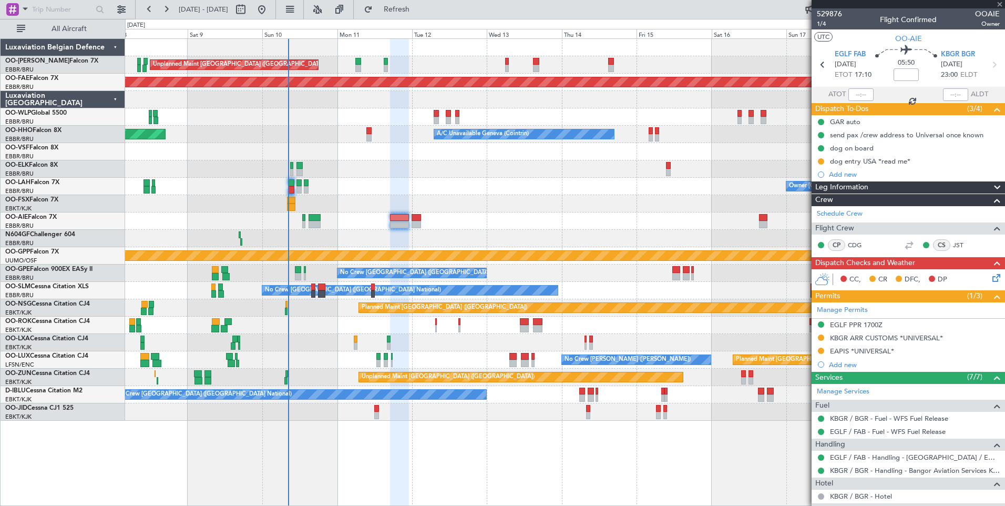
type input "+01:15"
type input "2"
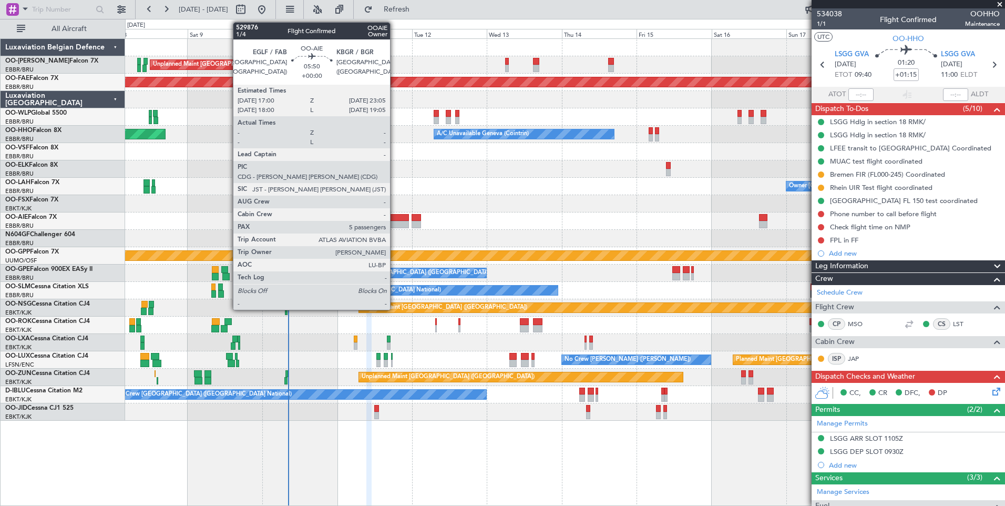
click at [395, 216] on div at bounding box center [399, 217] width 19 height 7
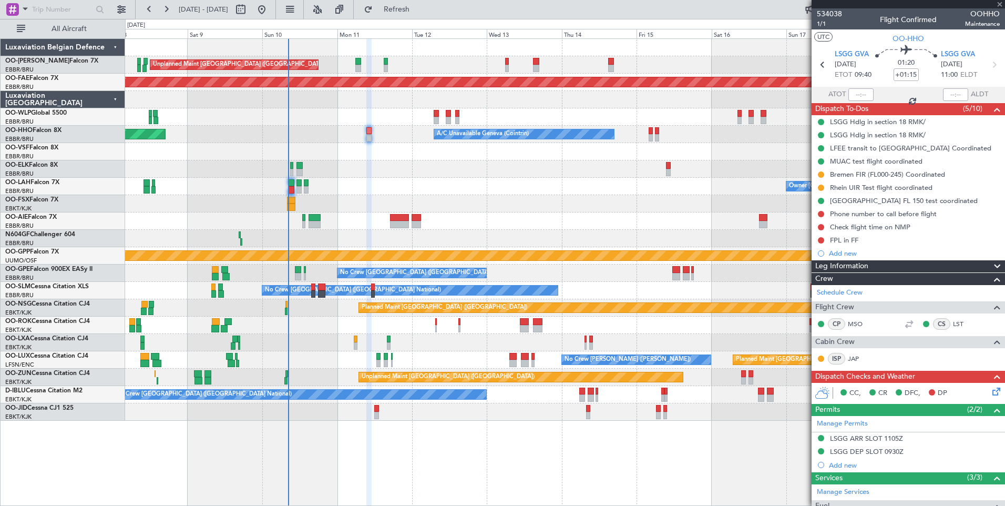
type input "5"
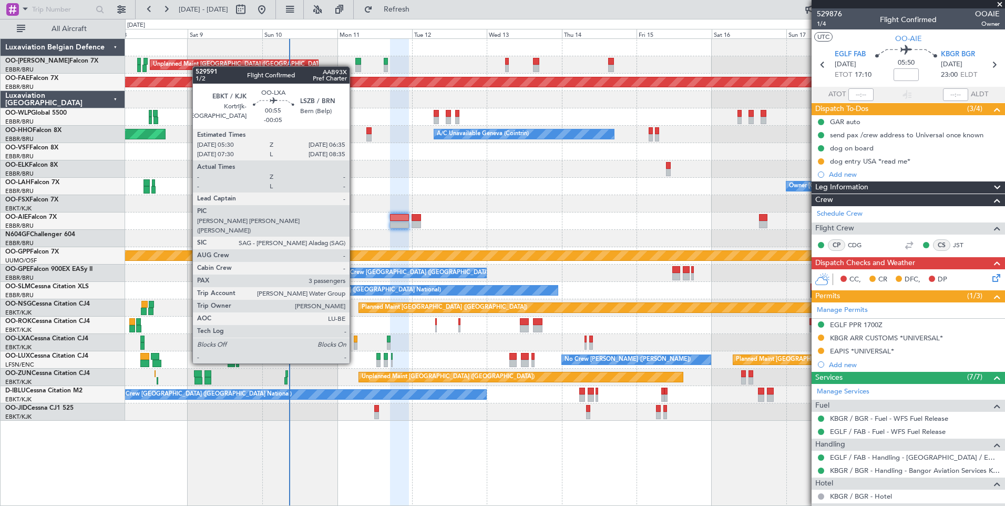
click at [354, 343] on div at bounding box center [356, 345] width 4 height 7
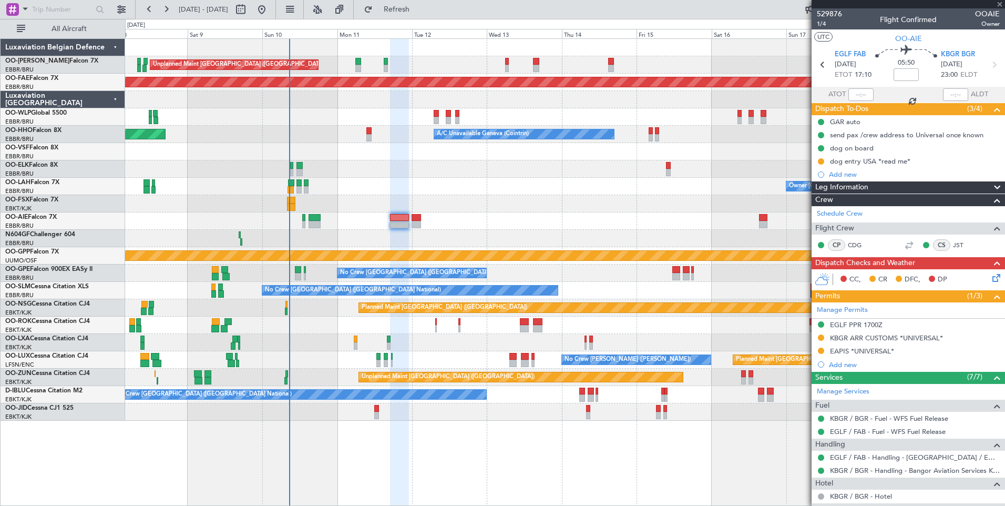
type input "-00:05"
type input "3"
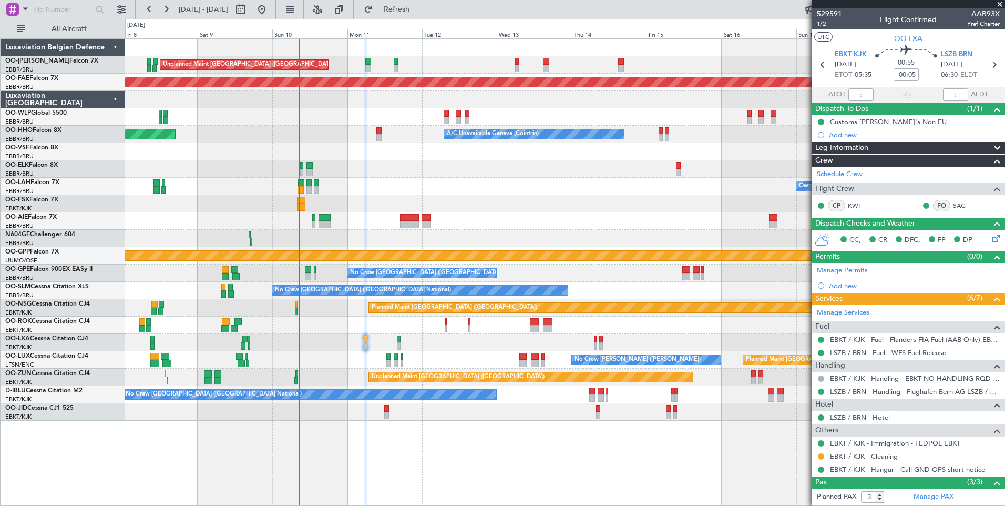
click at [372, 348] on div "Planned Maint [GEOGRAPHIC_DATA] ([GEOGRAPHIC_DATA] National) AOG Maint [GEOGRAP…" at bounding box center [565, 342] width 880 height 17
click at [847, 392] on link "LSZB / BRN - Handling - Flughafen Bern AG LSZB / BRN" at bounding box center [915, 391] width 170 height 9
click at [419, 8] on span "Refresh" at bounding box center [397, 9] width 44 height 7
click at [853, 421] on div "Manage Services Fuel EBKT / KJK - Fuel - Flanders FIA Fuel (AAB Only) EBKT / KJ…" at bounding box center [908, 390] width 193 height 171
click at [850, 416] on link "LSZB / BRN - Hotel" at bounding box center [860, 417] width 60 height 9
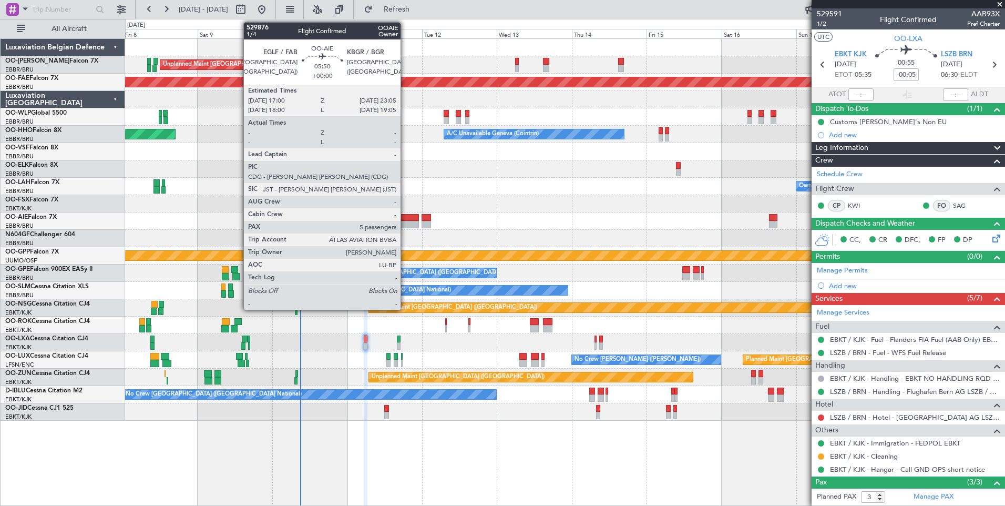
click at [405, 224] on div at bounding box center [409, 224] width 19 height 7
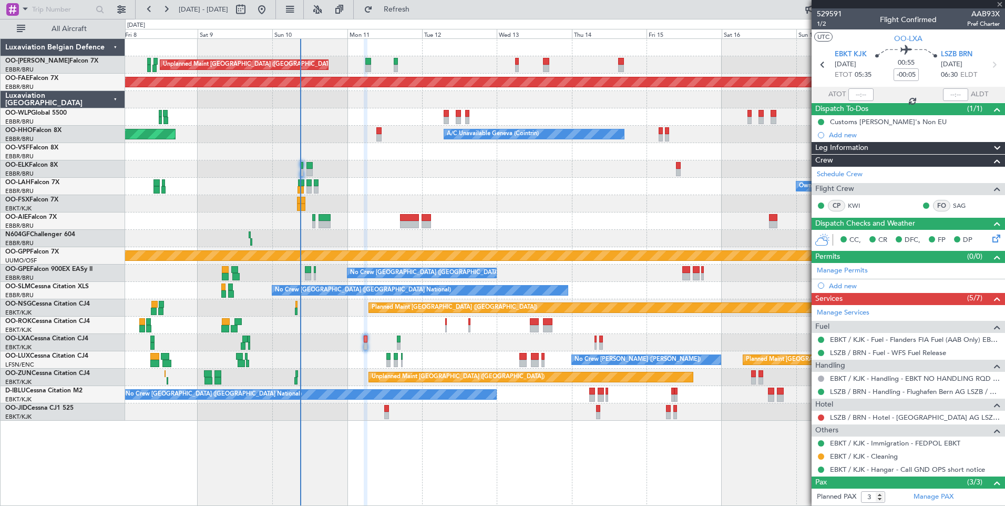
type input "5"
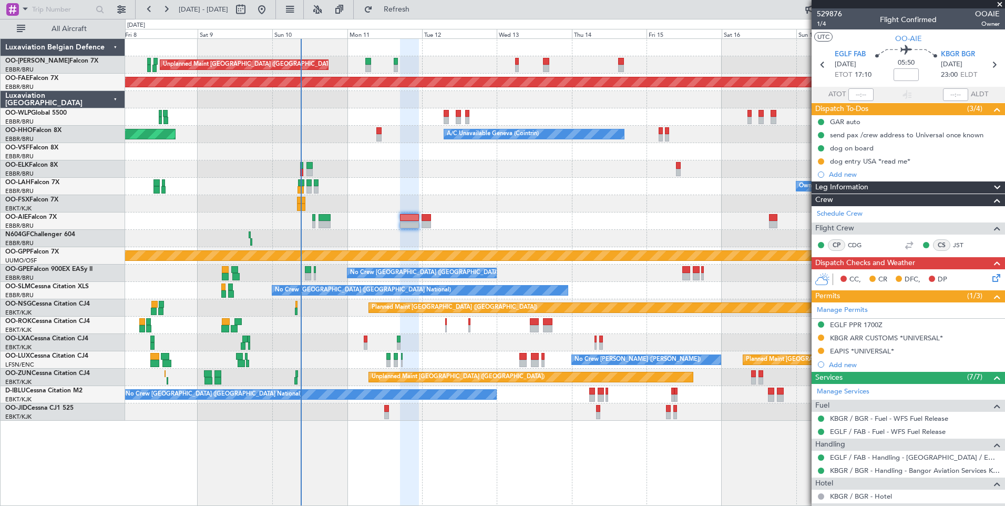
click at [850, 325] on div "EGLF PPR 1700Z" at bounding box center [856, 324] width 53 height 9
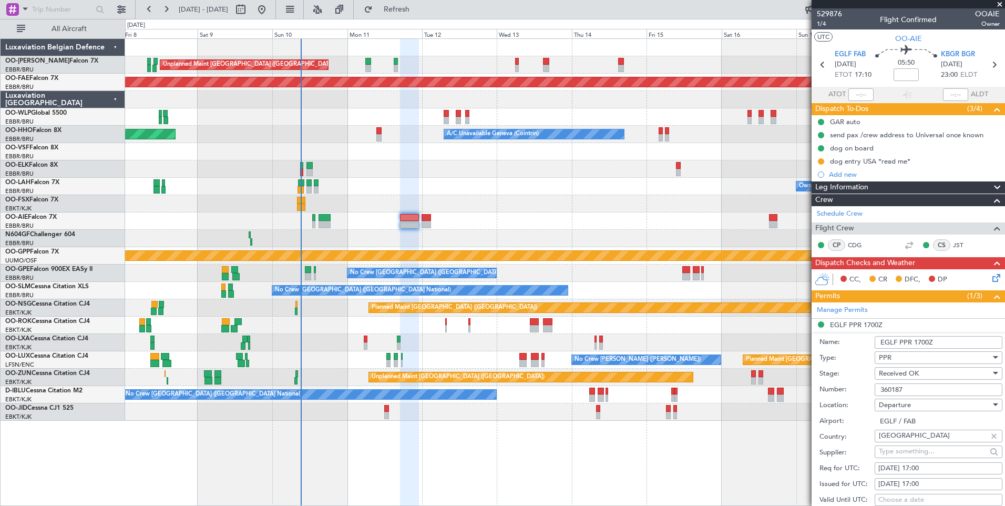
drag, startPoint x: 919, startPoint y: 393, endPoint x: 809, endPoint y: 391, distance: 109.9
click at [809, 391] on fb-app "[DATE] - [DATE] Refresh Quick Links All Aircraft Unplanned Maint [GEOGRAPHIC_DA…" at bounding box center [502, 257] width 1005 height 498
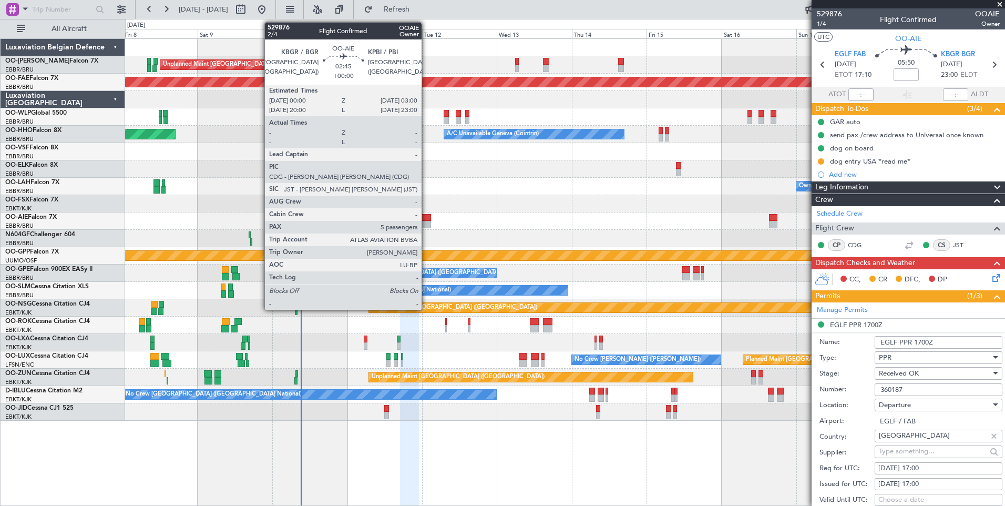
click at [426, 222] on div at bounding box center [426, 224] width 9 height 7
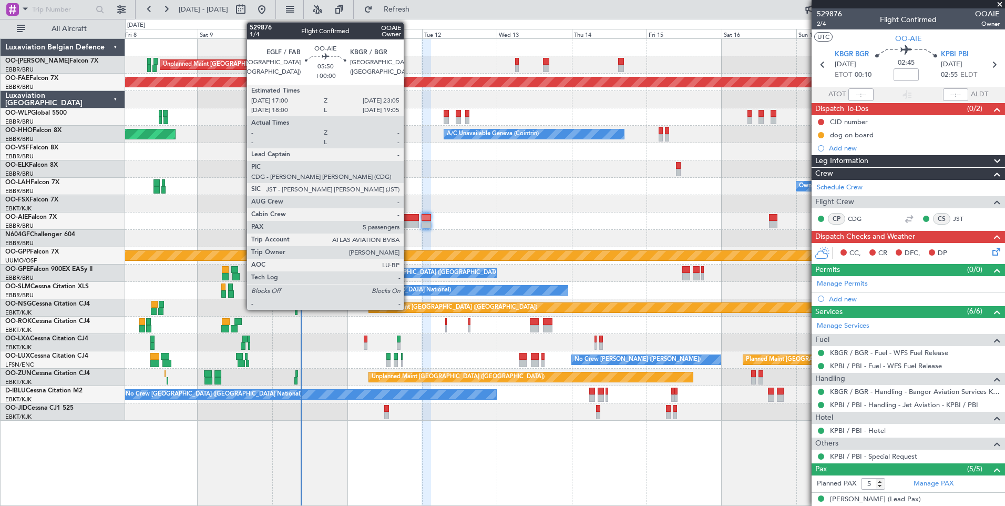
click at [408, 221] on div at bounding box center [409, 224] width 19 height 7
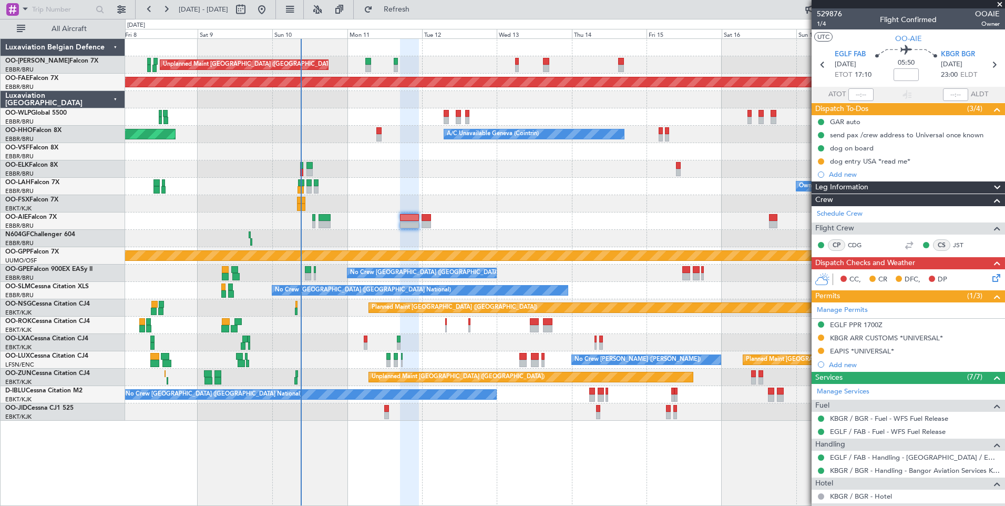
click at [973, 52] on div "KBGR BGR [DATE] 23:00 ELDT" at bounding box center [964, 64] width 46 height 31
click at [963, 52] on span "KBGR BGR" at bounding box center [958, 54] width 34 height 11
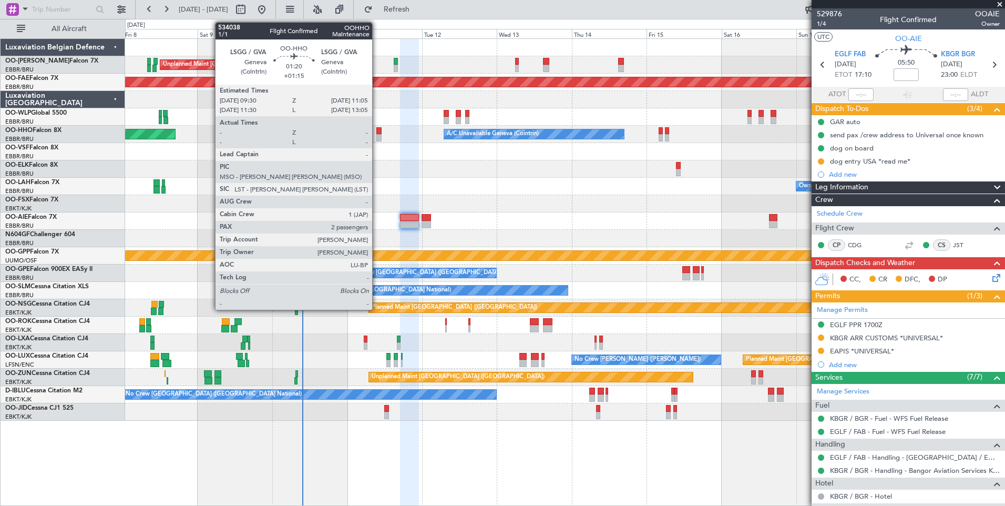
click at [377, 134] on div at bounding box center [378, 137] width 5 height 7
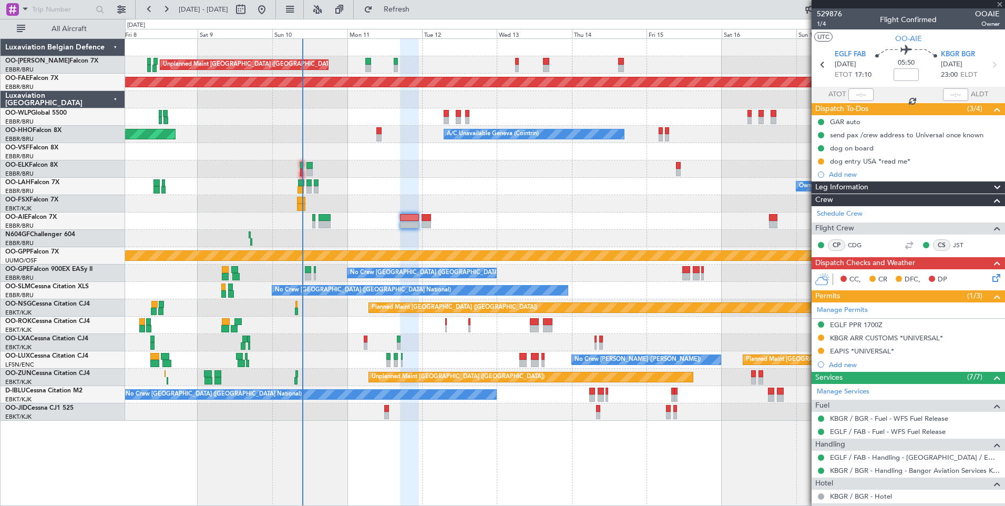
type input "+01:15"
type input "2"
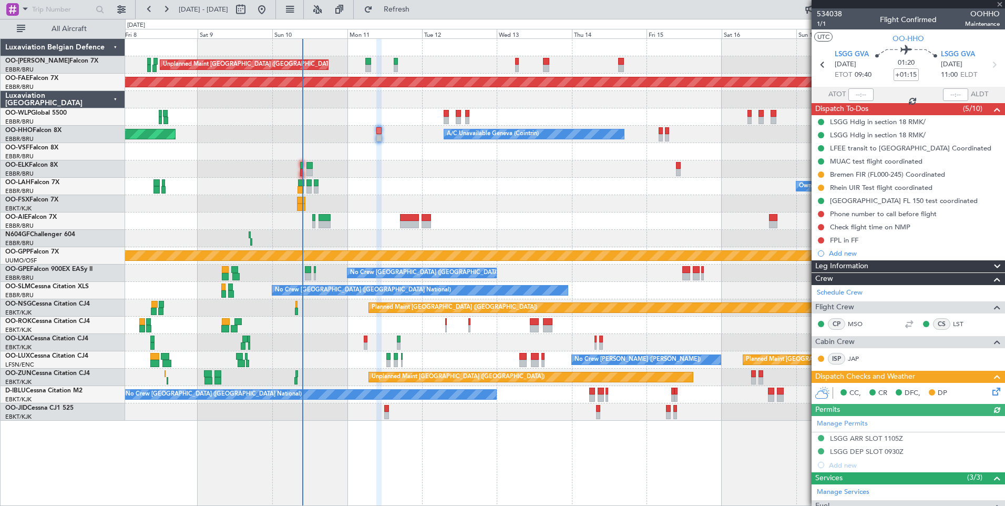
click at [991, 385] on icon at bounding box center [994, 389] width 8 height 8
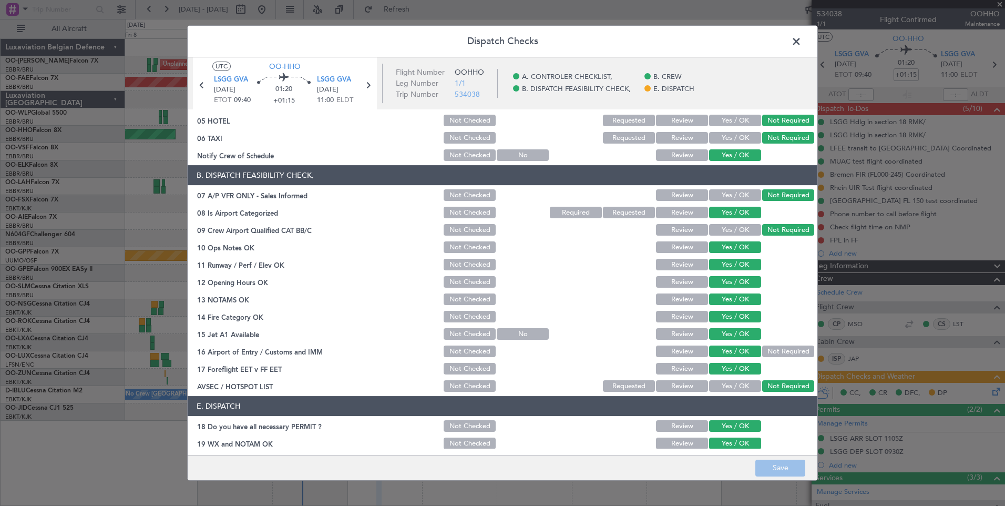
scroll to position [151, 0]
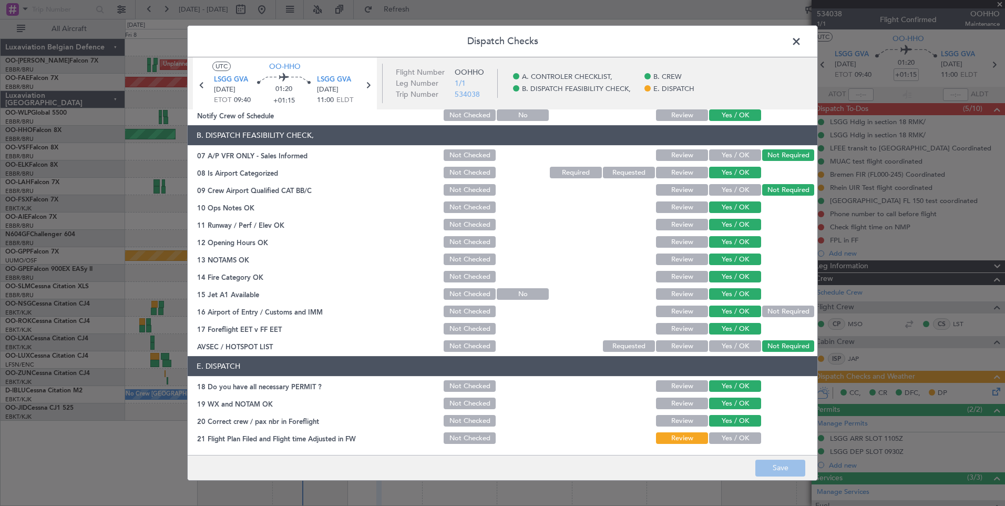
click at [730, 443] on button "Yes / OK" at bounding box center [735, 438] width 52 height 12
click at [765, 459] on button "Save" at bounding box center [780, 467] width 50 height 17
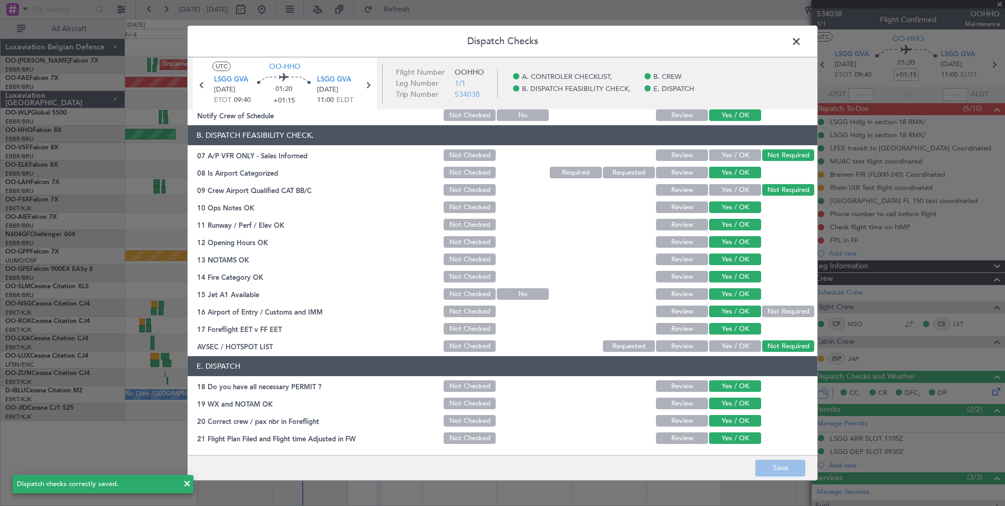
click at [802, 41] on span at bounding box center [802, 44] width 0 height 21
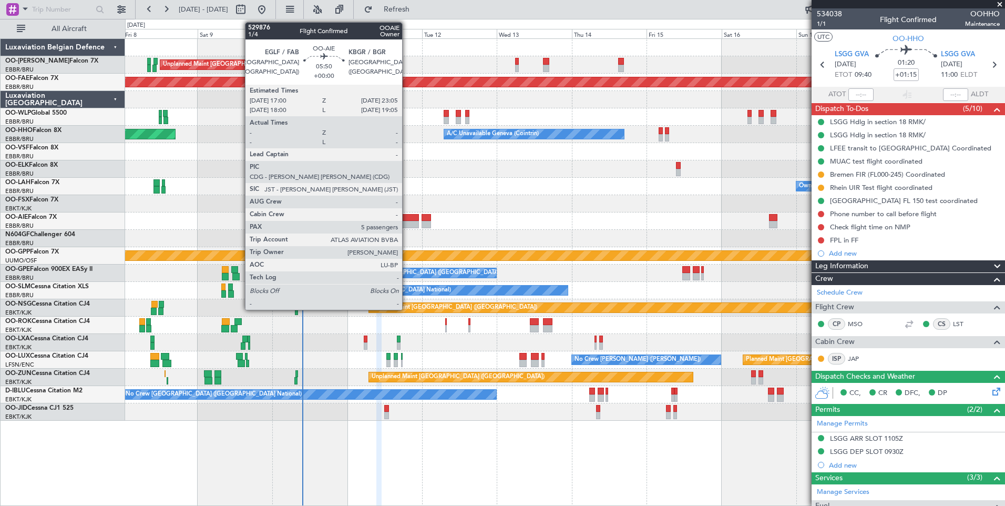
click at [407, 217] on div at bounding box center [409, 217] width 19 height 7
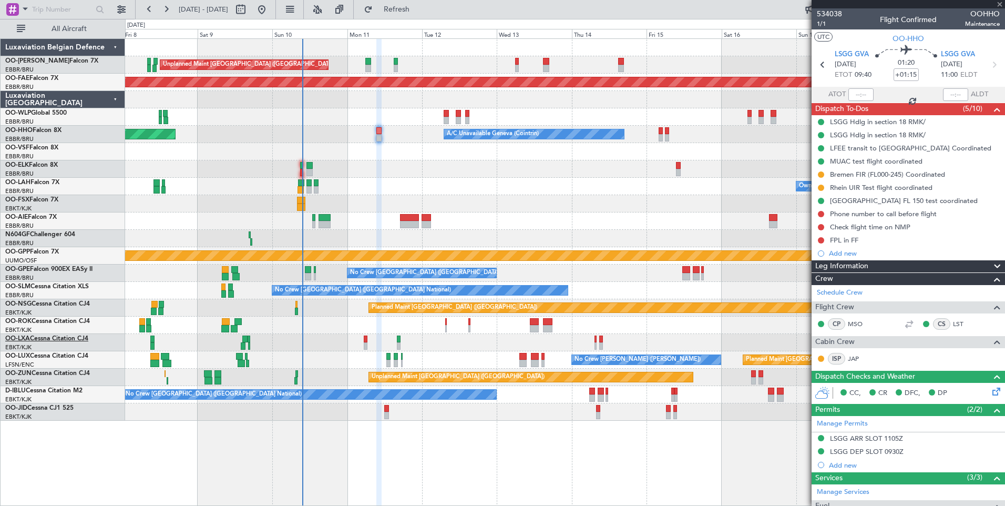
type input "5"
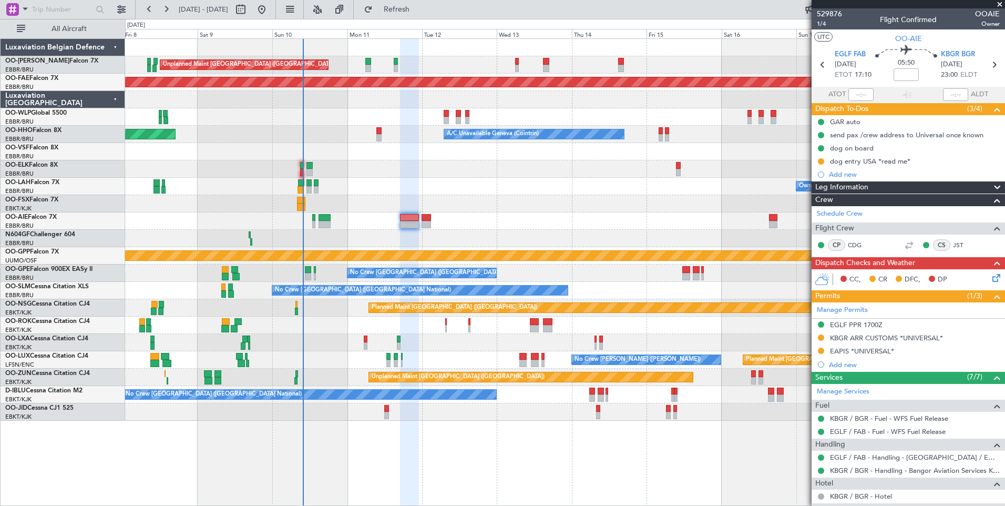
scroll to position [207, 0]
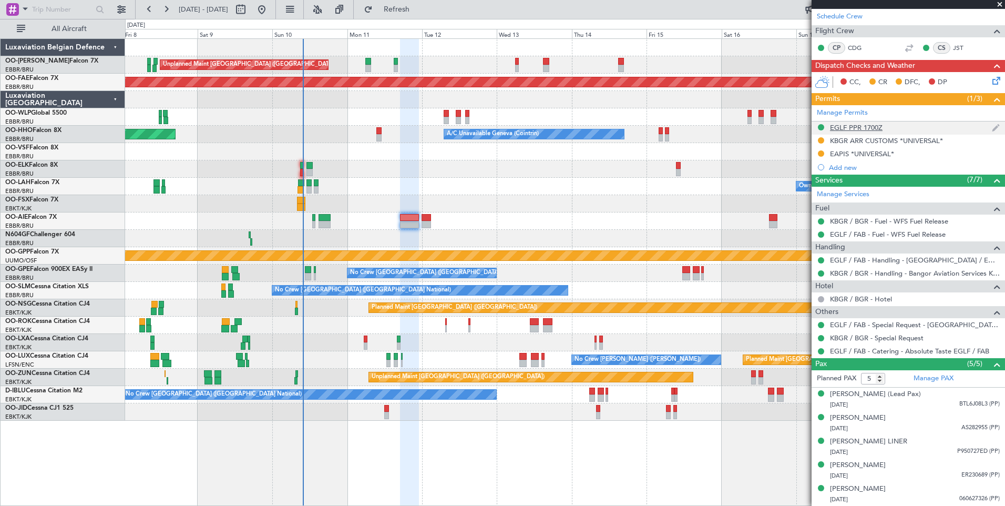
click at [851, 123] on div "EGLF PPR 1700Z" at bounding box center [856, 127] width 53 height 9
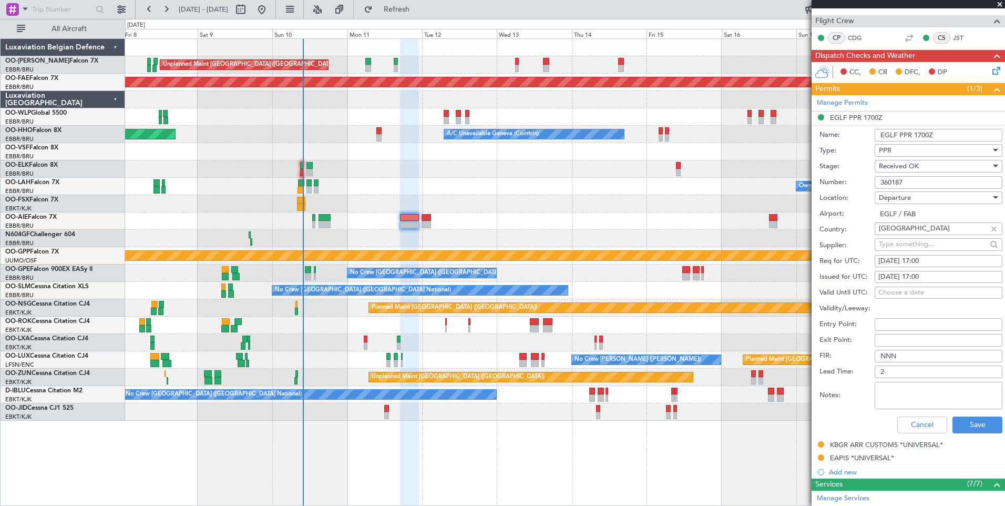
drag, startPoint x: 944, startPoint y: 181, endPoint x: 824, endPoint y: 179, distance: 120.4
click at [824, 179] on div "Number: 360187" at bounding box center [911, 183] width 183 height 16
drag, startPoint x: 902, startPoint y: 420, endPoint x: 861, endPoint y: 414, distance: 41.4
click at [902, 420] on button "Cancel" at bounding box center [922, 424] width 50 height 17
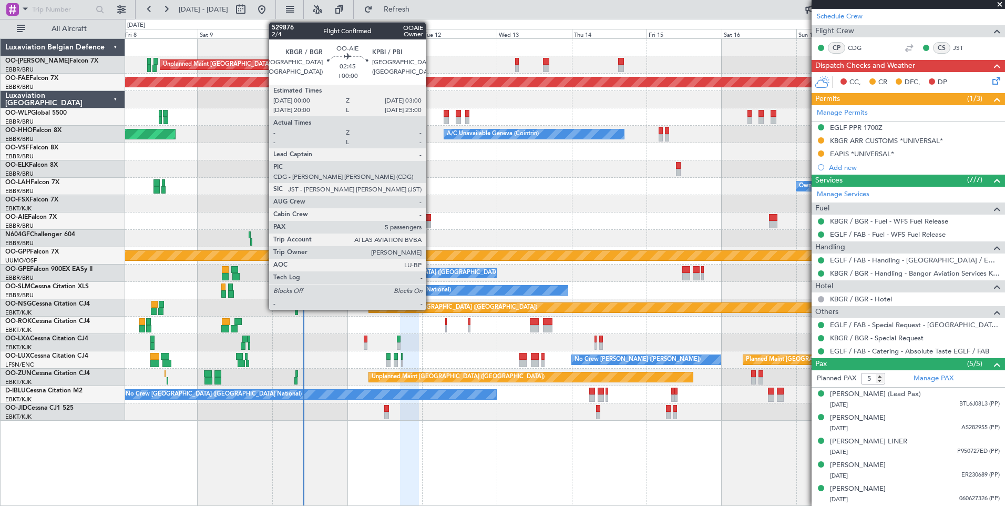
click at [431, 219] on div at bounding box center [426, 217] width 9 height 7
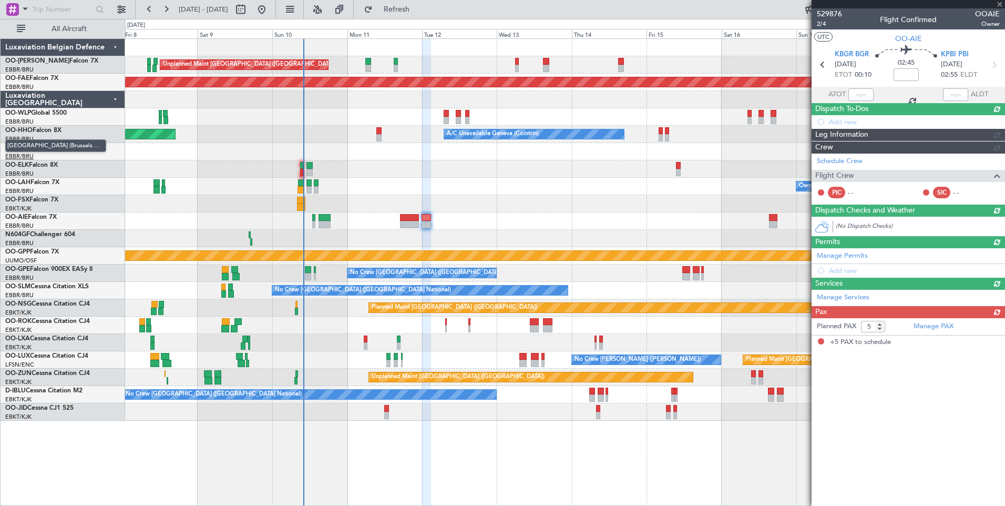
scroll to position [0, 0]
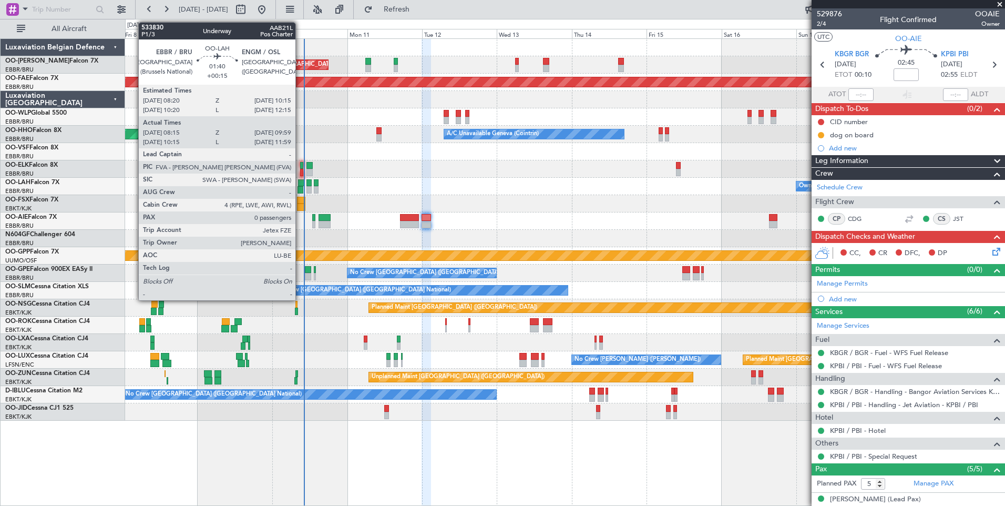
click at [300, 185] on div at bounding box center [301, 182] width 6 height 7
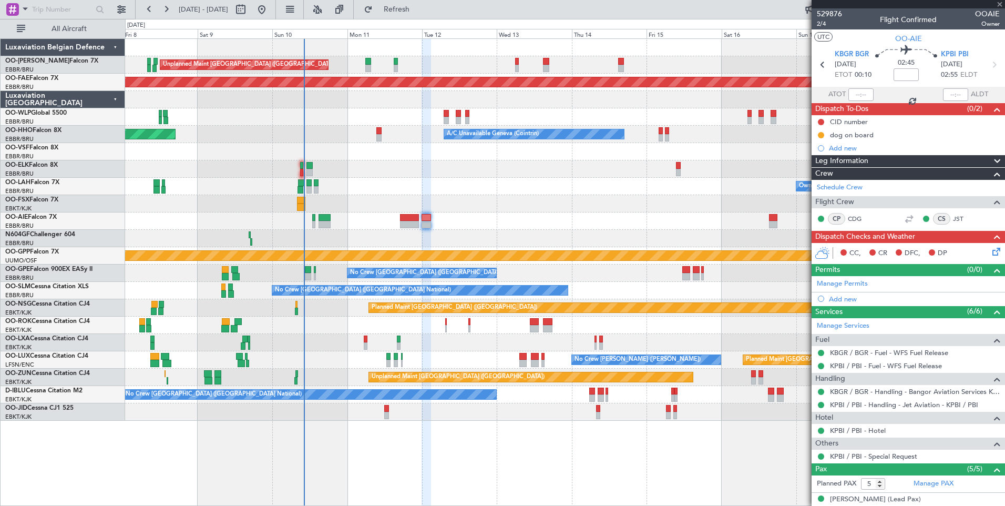
type input "+00:15"
type input "08:25"
type input "09:54"
type input "0"
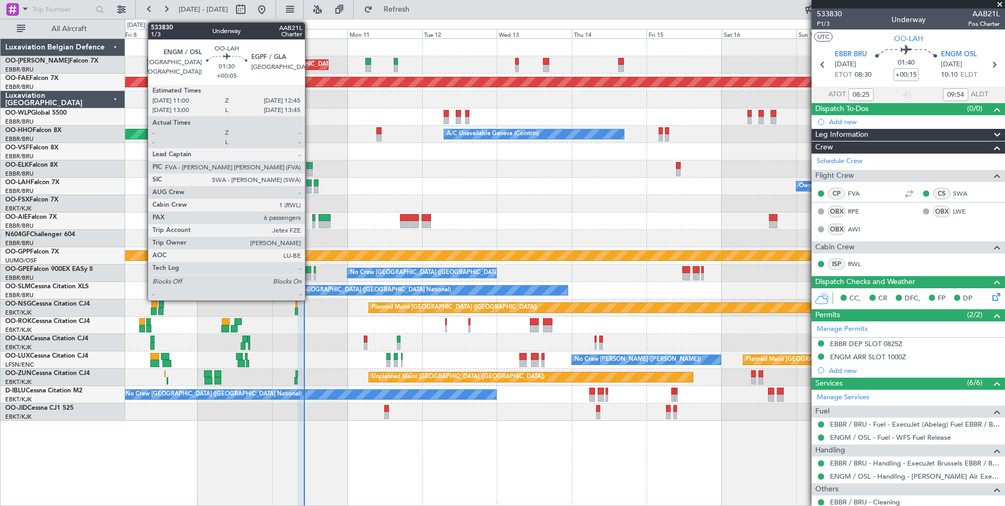
click at [310, 183] on div at bounding box center [309, 182] width 6 height 7
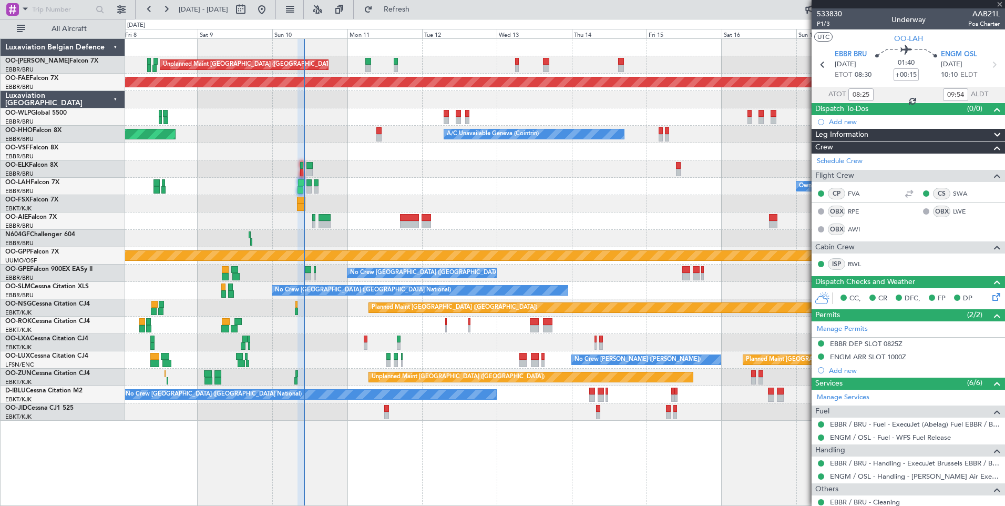
type input "+00:05"
type input "6"
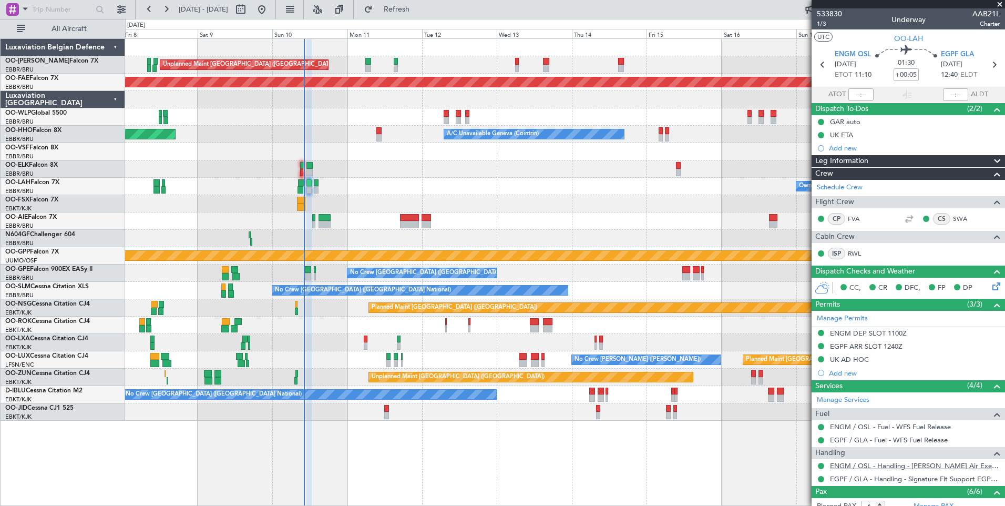
click at [863, 466] on link "ENGM / OSL - Handling - [PERSON_NAME] Air Executive Handling ENGM / OSL" at bounding box center [915, 465] width 170 height 9
click at [878, 482] on link "EGPF / GLA - Handling - Signature Flt Support EGPF / GLA" at bounding box center [915, 478] width 170 height 9
click at [955, 53] on span "EGPF GLA" at bounding box center [957, 54] width 33 height 11
click at [885, 333] on div "ENGM DEP SLOT 1100Z" at bounding box center [868, 333] width 77 height 9
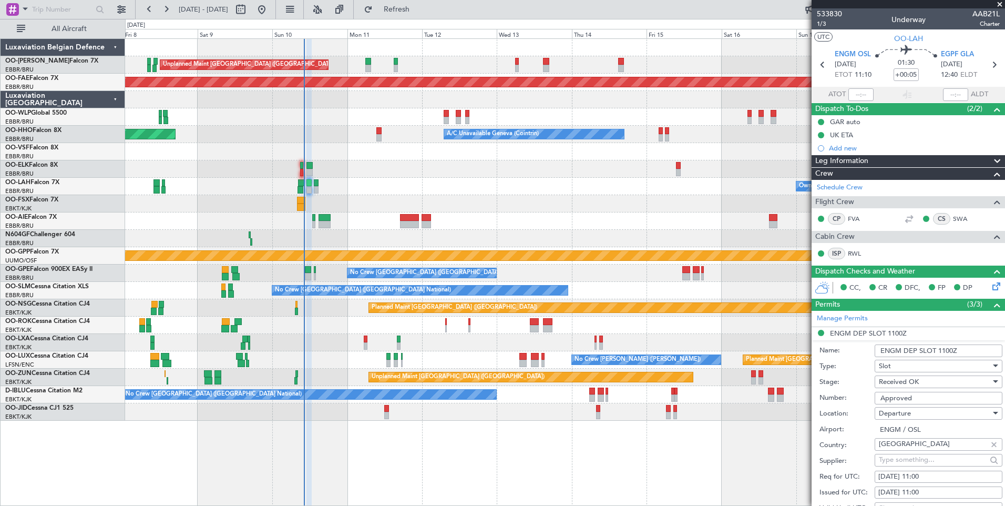
click at [927, 473] on div "10/08/2025 11:00" at bounding box center [938, 477] width 120 height 11
select select "8"
select select "2025"
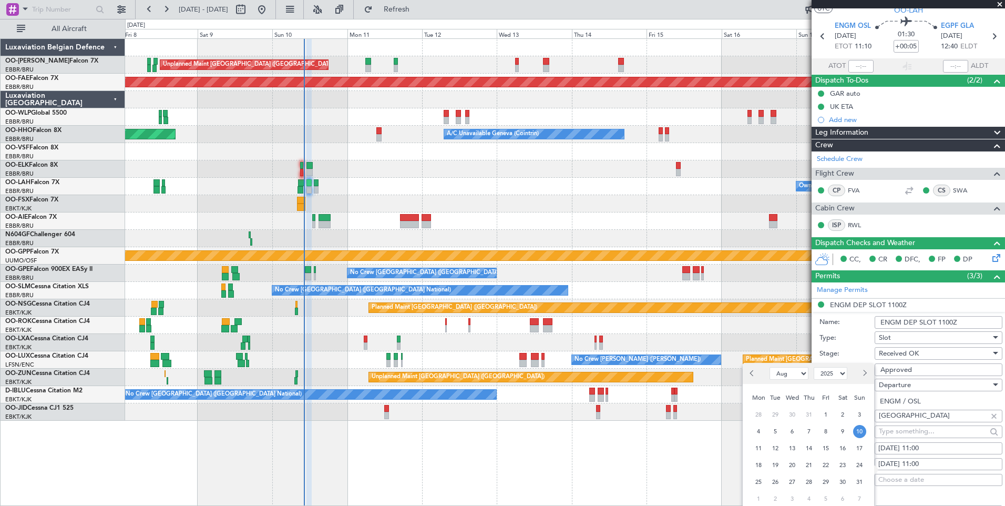
scroll to position [53, 0]
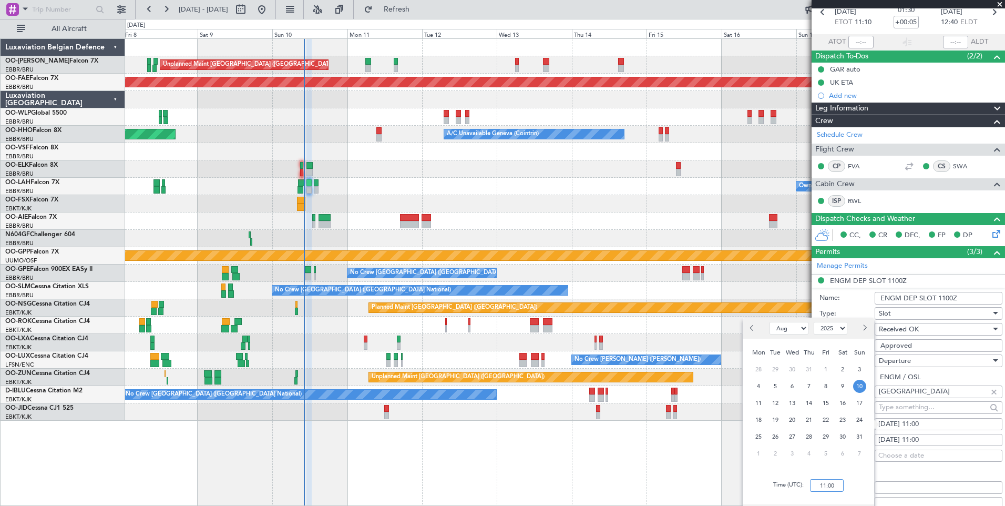
drag, startPoint x: 837, startPoint y: 482, endPoint x: 830, endPoint y: 485, distance: 7.8
click at [836, 483] on input "11:00" at bounding box center [827, 485] width 34 height 13
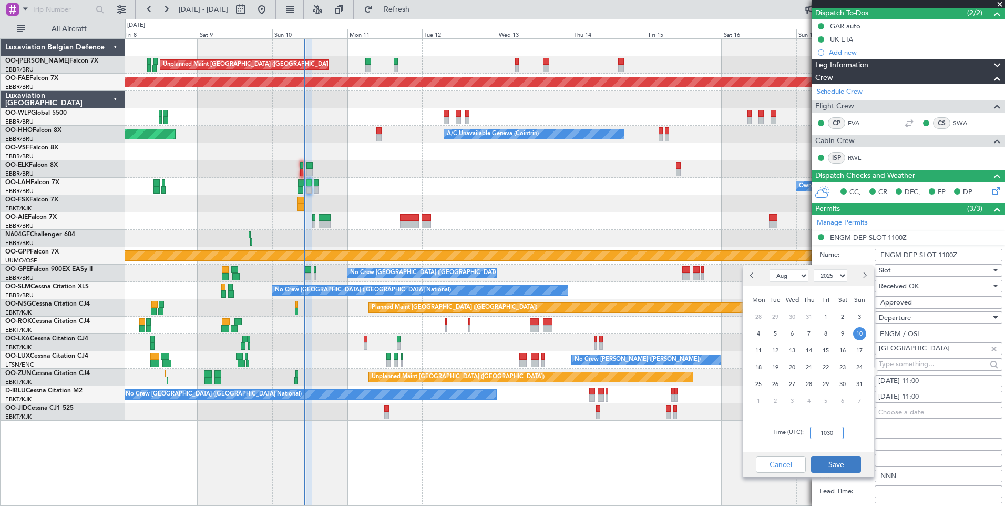
scroll to position [105, 0]
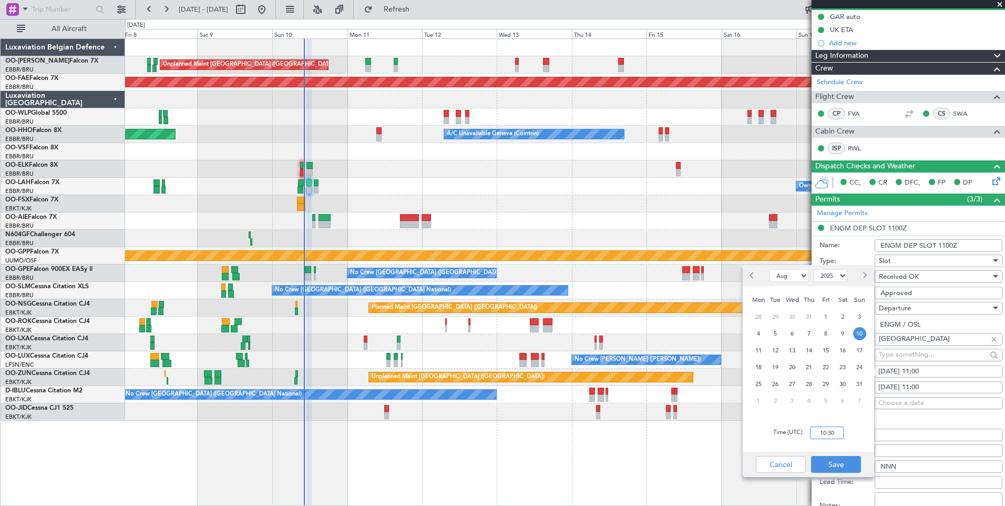
type input "10:30"
click at [839, 464] on button "Save" at bounding box center [836, 464] width 50 height 17
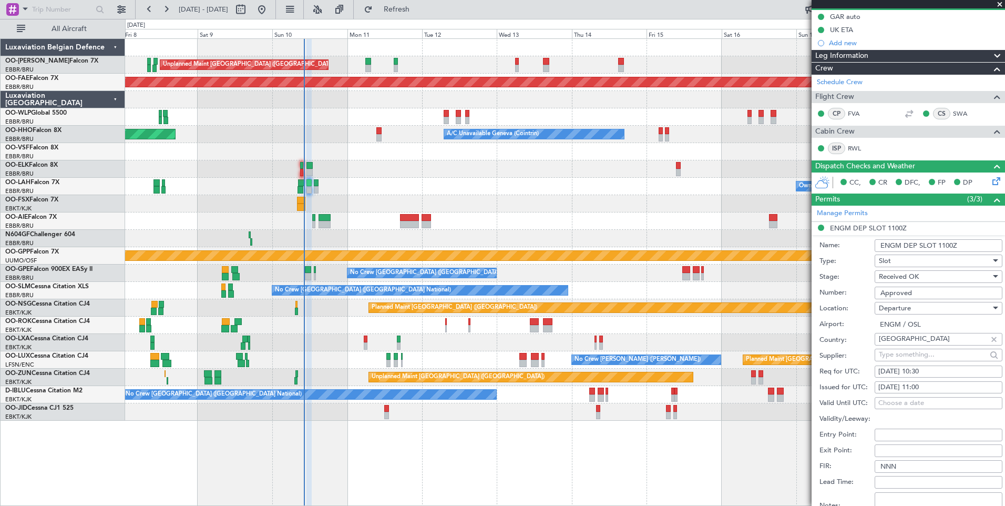
click at [933, 386] on div "10/08/2025 11:00" at bounding box center [938, 387] width 120 height 11
select select "8"
select select "2025"
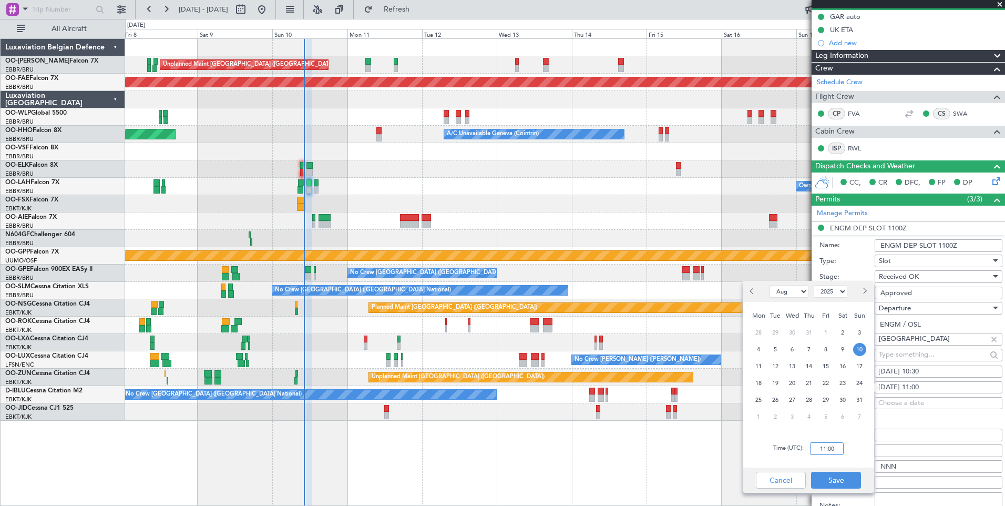
click at [823, 444] on input "11:00" at bounding box center [827, 448] width 34 height 13
type input "10:30"
click at [833, 479] on button "Save" at bounding box center [836, 480] width 50 height 17
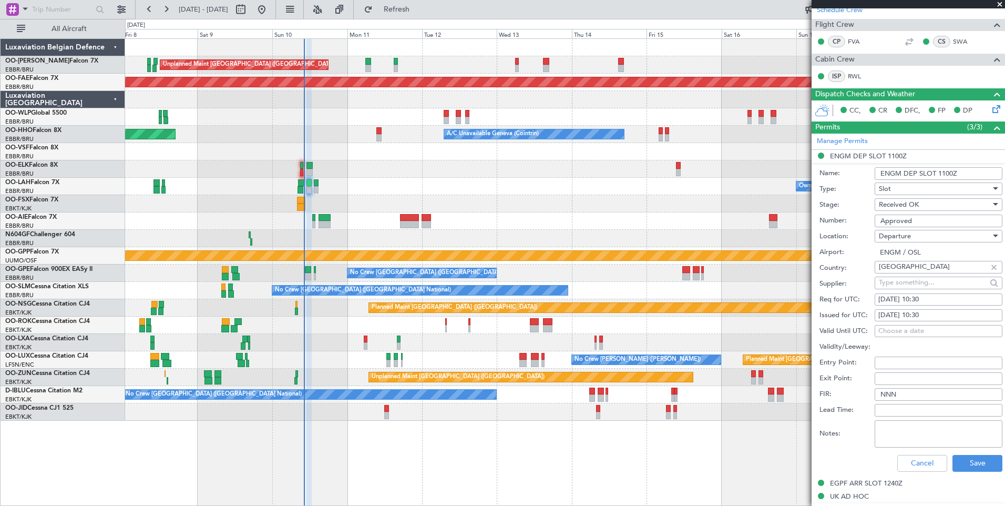
scroll to position [263, 0]
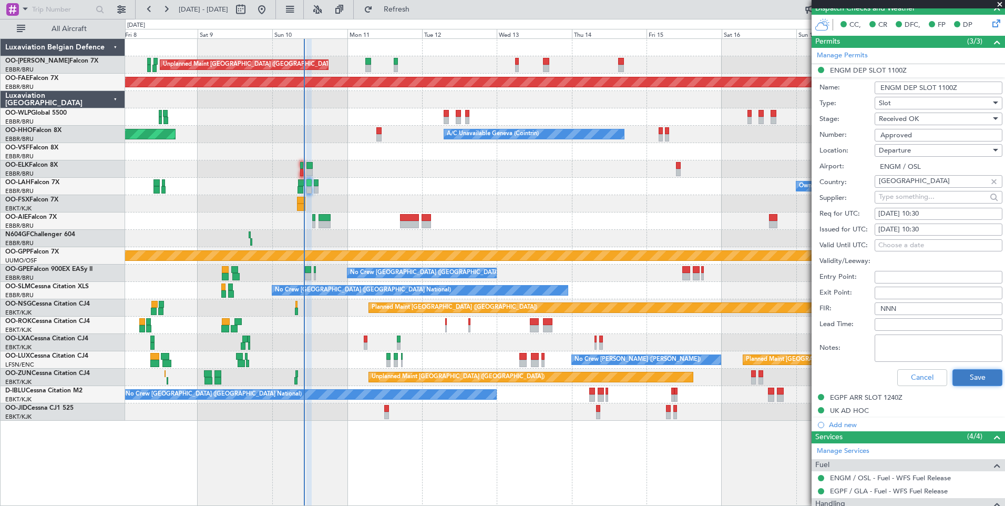
click at [985, 382] on button "Save" at bounding box center [978, 377] width 50 height 17
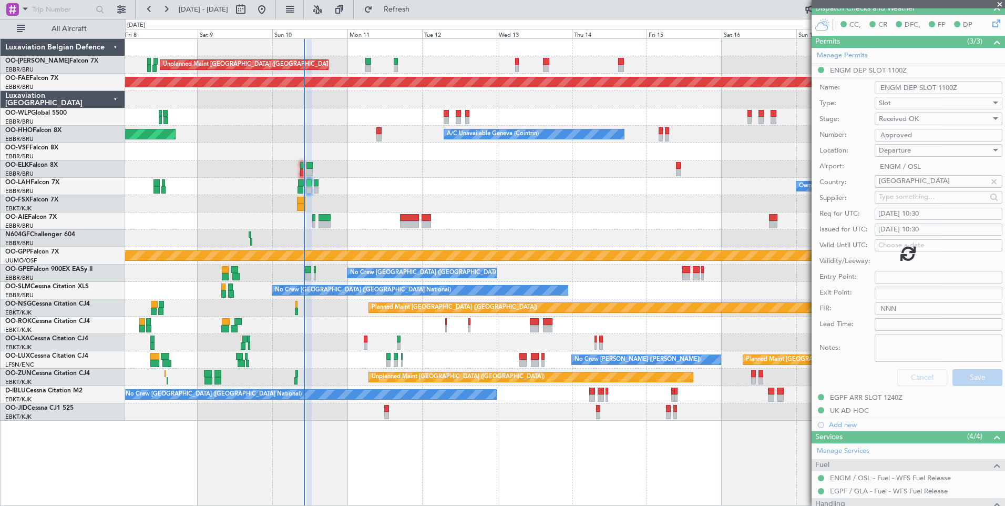
scroll to position [161, 0]
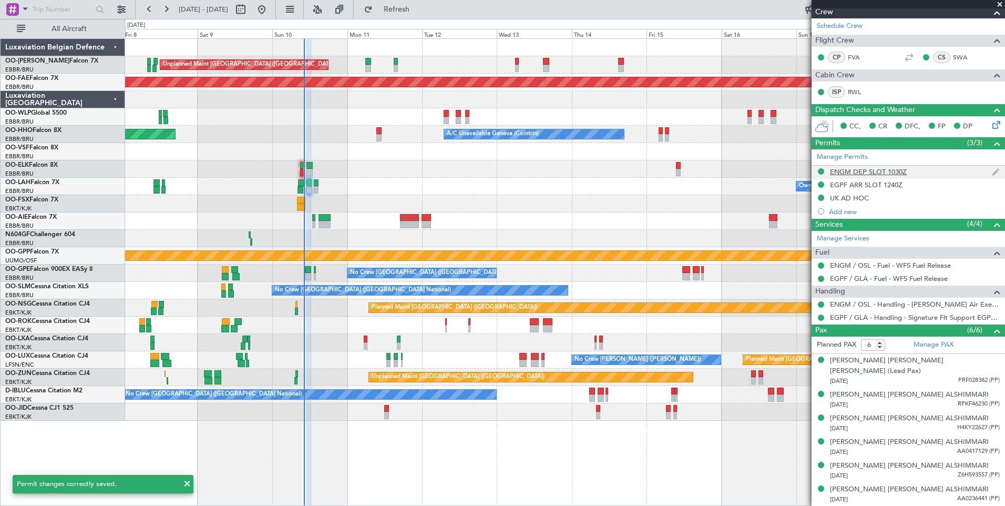
click at [825, 171] on div at bounding box center [821, 171] width 8 height 8
click at [820, 172] on button at bounding box center [821, 171] width 6 height 6
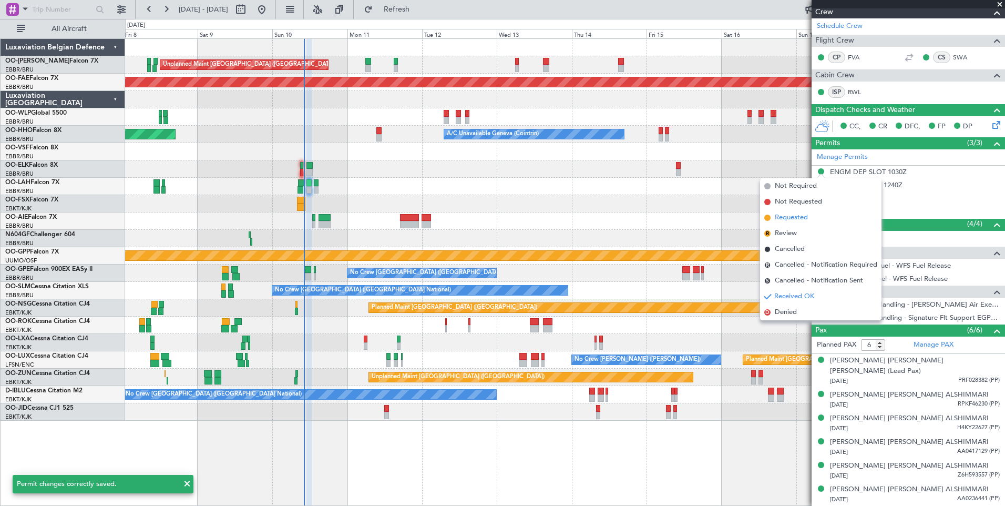
drag, startPoint x: 806, startPoint y: 221, endPoint x: 851, endPoint y: 198, distance: 51.0
click at [806, 221] on span "Requested" at bounding box center [791, 217] width 33 height 11
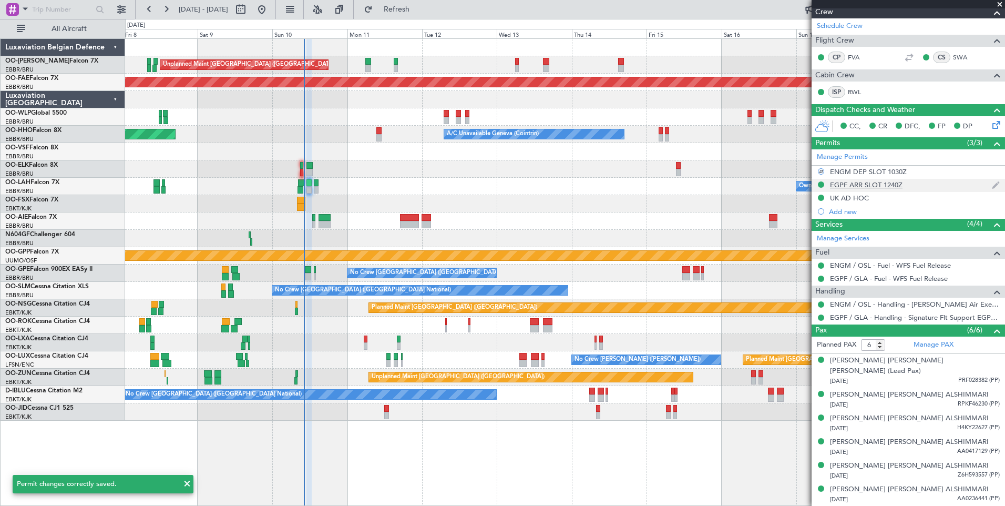
click at [857, 185] on div "EGPF ARR SLOT 1240Z" at bounding box center [866, 184] width 73 height 9
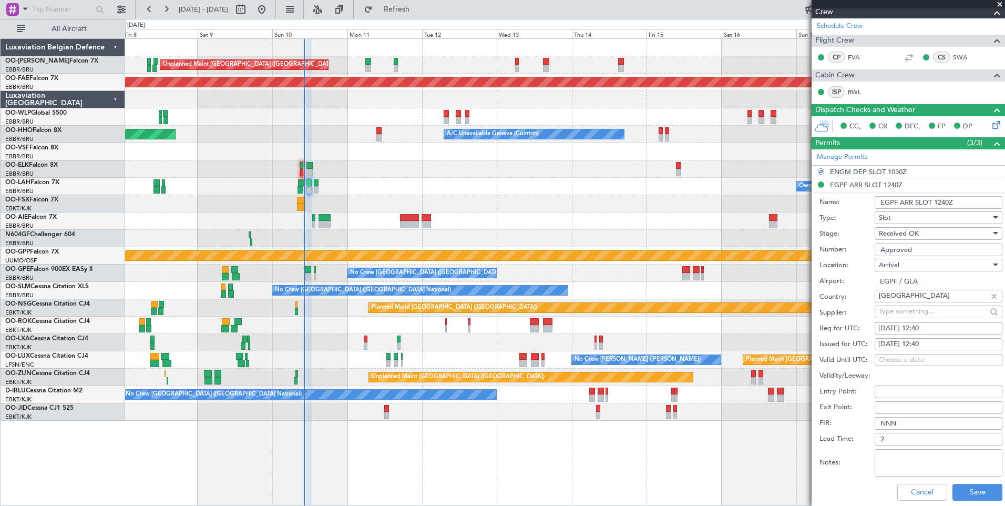
click at [948, 201] on input "EGPF ARR SLOT 1240Z" at bounding box center [939, 202] width 128 height 13
type input "EGPF ARR SLOT 12Z"
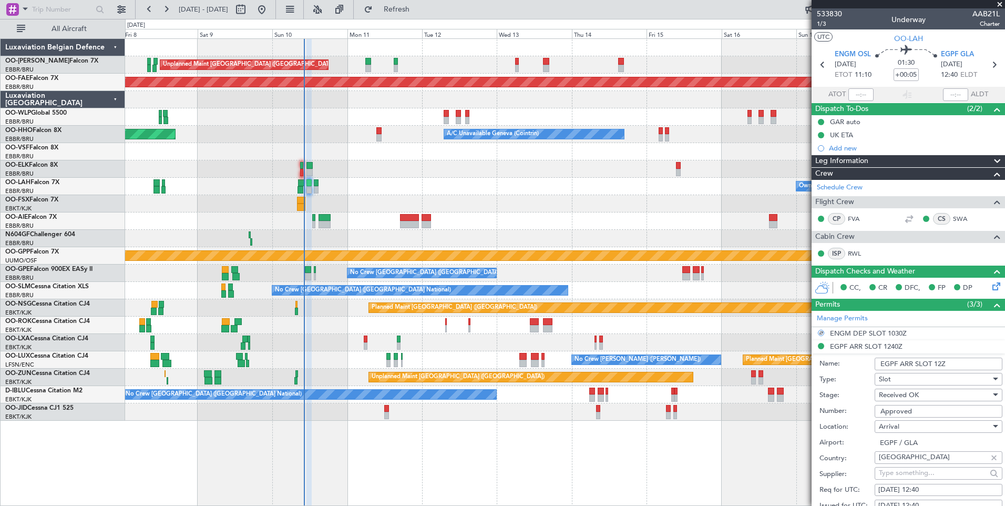
scroll to position [161, 0]
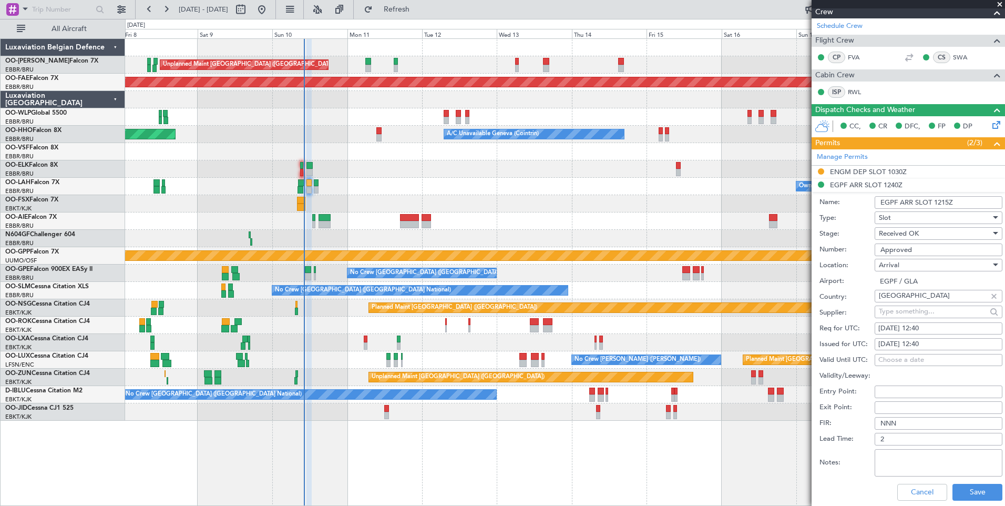
type input "EGPF ARR SLOT 1215Z"
click at [922, 330] on div "[DATE] 12:40" at bounding box center [938, 328] width 120 height 11
select select "8"
select select "2025"
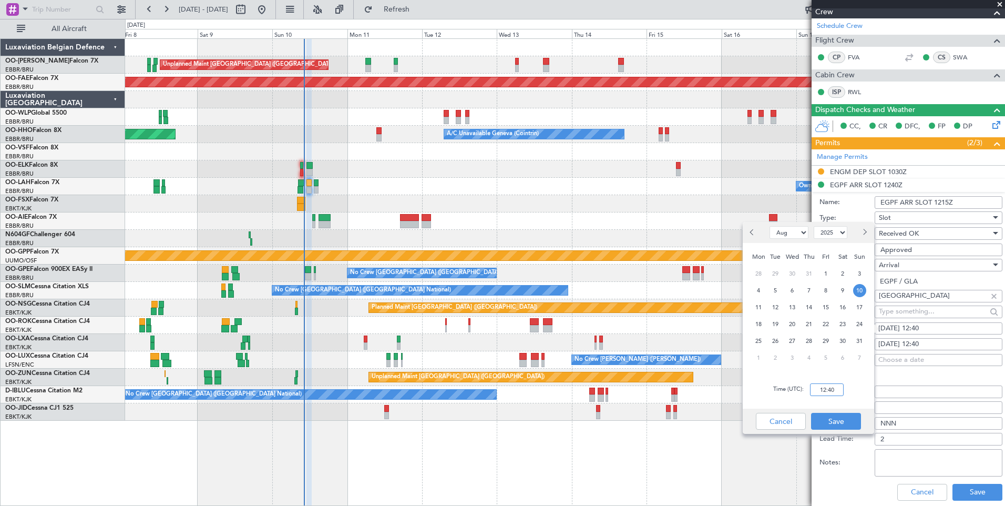
click at [821, 388] on input "12:40" at bounding box center [827, 389] width 34 height 13
type input "12:15"
click at [836, 418] on button "Save" at bounding box center [836, 421] width 50 height 17
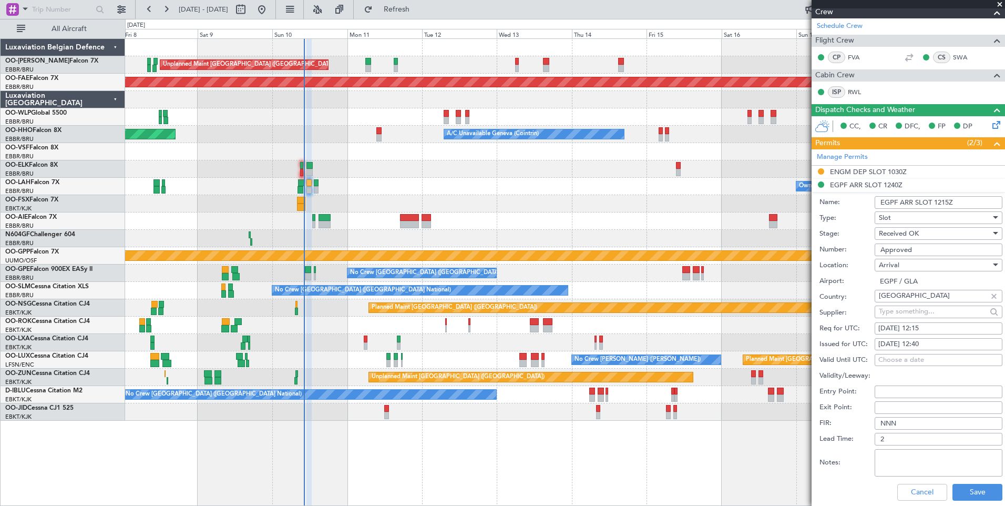
click at [932, 342] on div "[DATE] 12:40" at bounding box center [938, 344] width 120 height 11
select select "8"
select select "2025"
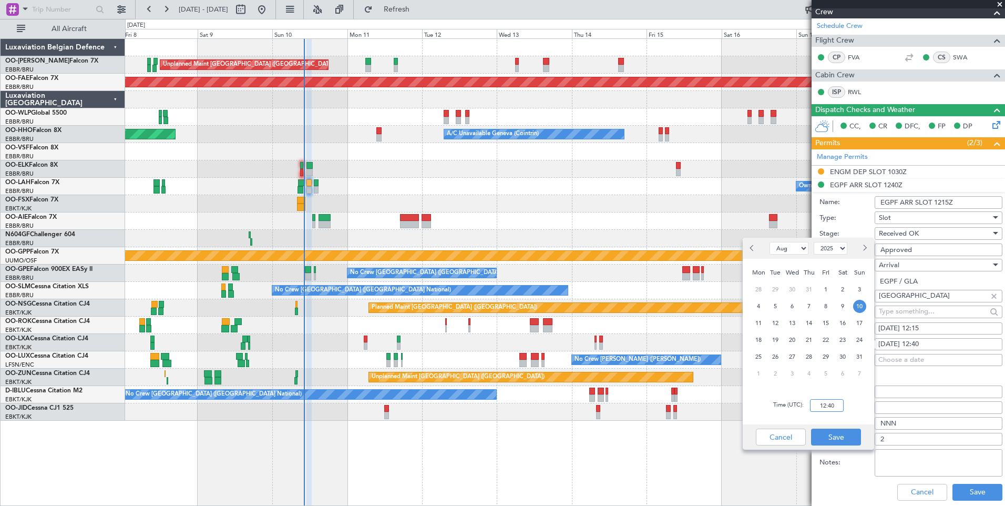
click at [828, 402] on input "12:40" at bounding box center [827, 405] width 34 height 13
type input "12:15"
click at [824, 431] on button "Save" at bounding box center [836, 436] width 50 height 17
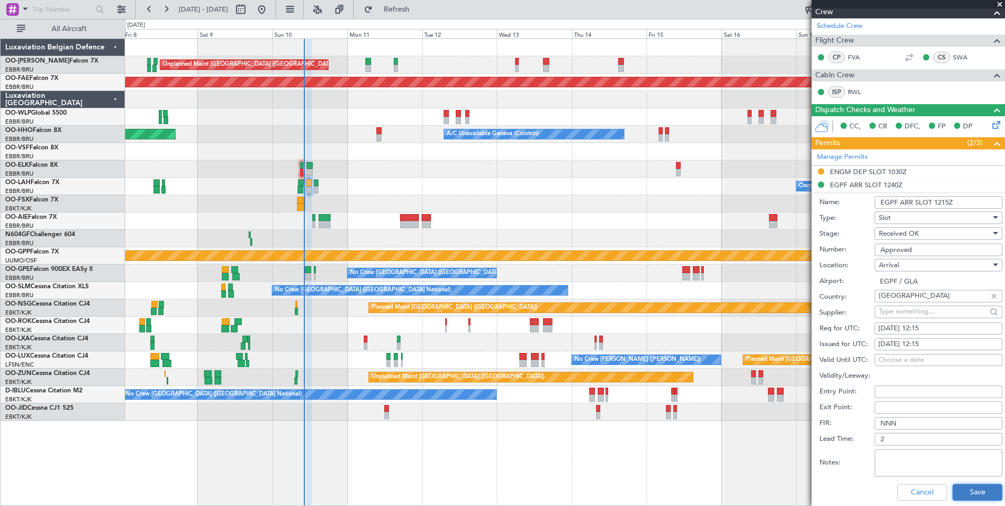
click at [966, 490] on button "Save" at bounding box center [978, 492] width 50 height 17
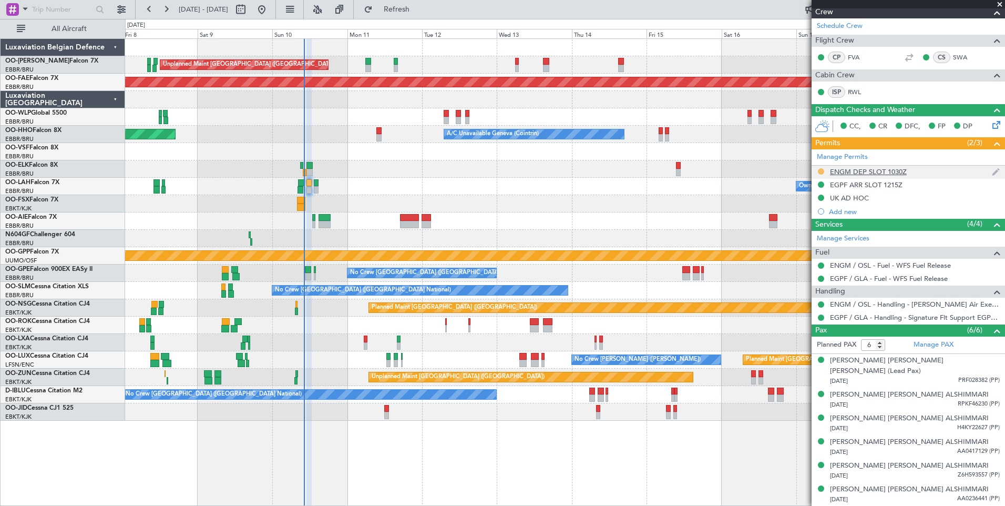
click at [821, 172] on button at bounding box center [821, 171] width 6 height 6
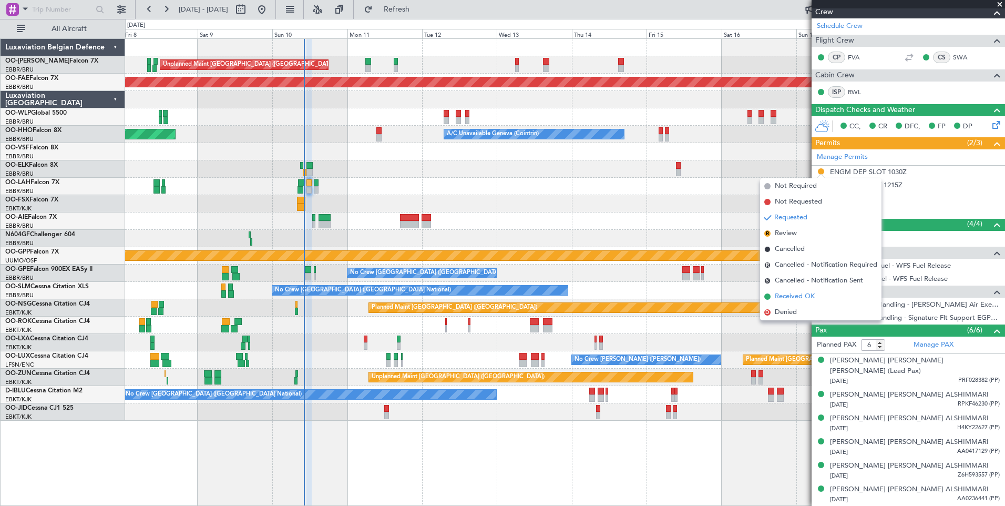
click at [795, 300] on span "Received OK" at bounding box center [795, 296] width 40 height 11
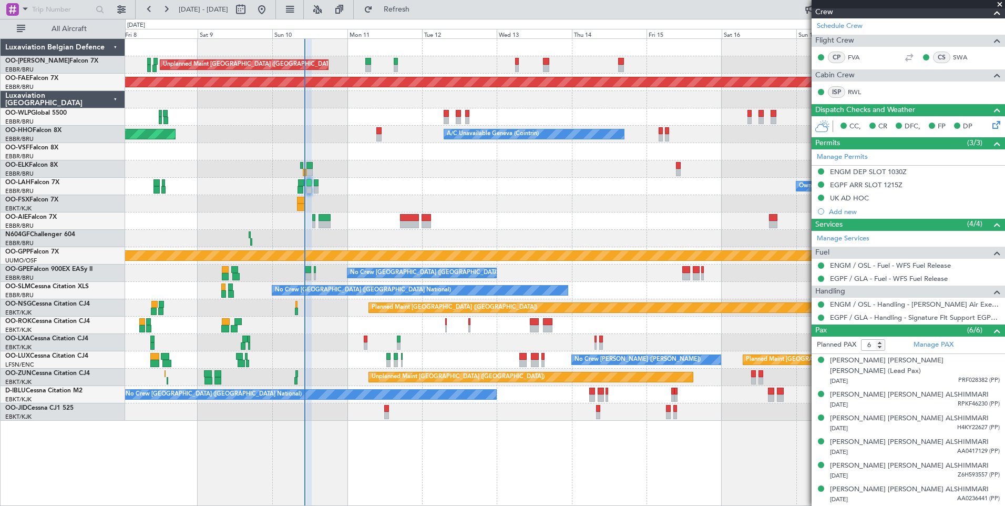
click at [856, 176] on mat-tooltip-component "ENGM DEP SLOT 1030Z" at bounding box center [868, 190] width 84 height 28
click at [873, 173] on div "ENGM DEP SLOT 1030Z" at bounding box center [868, 171] width 77 height 9
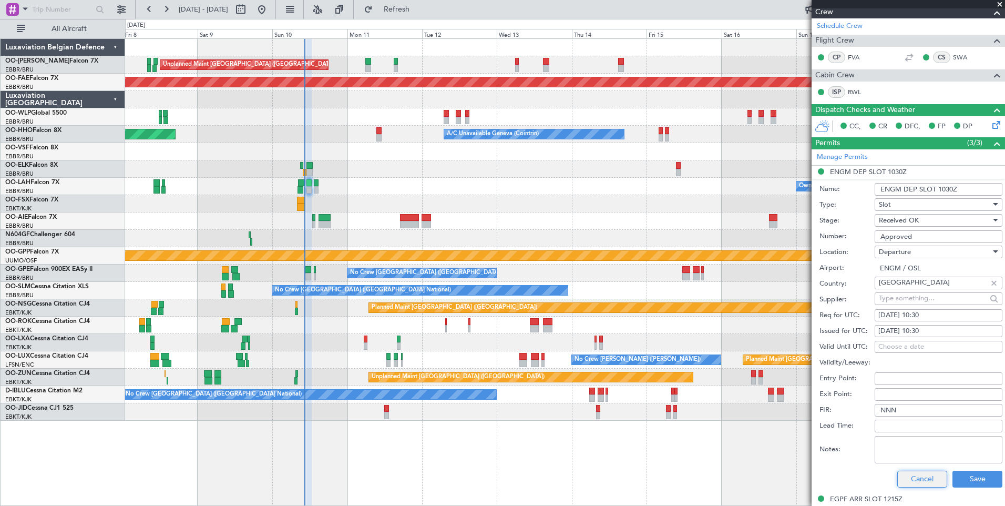
click at [913, 478] on button "Cancel" at bounding box center [922, 479] width 50 height 17
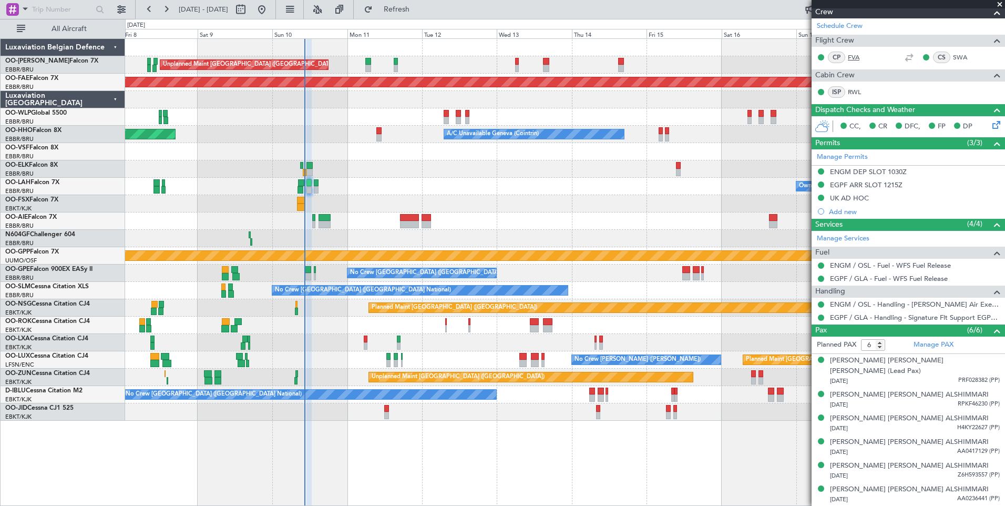
click at [857, 59] on link "FVA" at bounding box center [860, 57] width 24 height 9
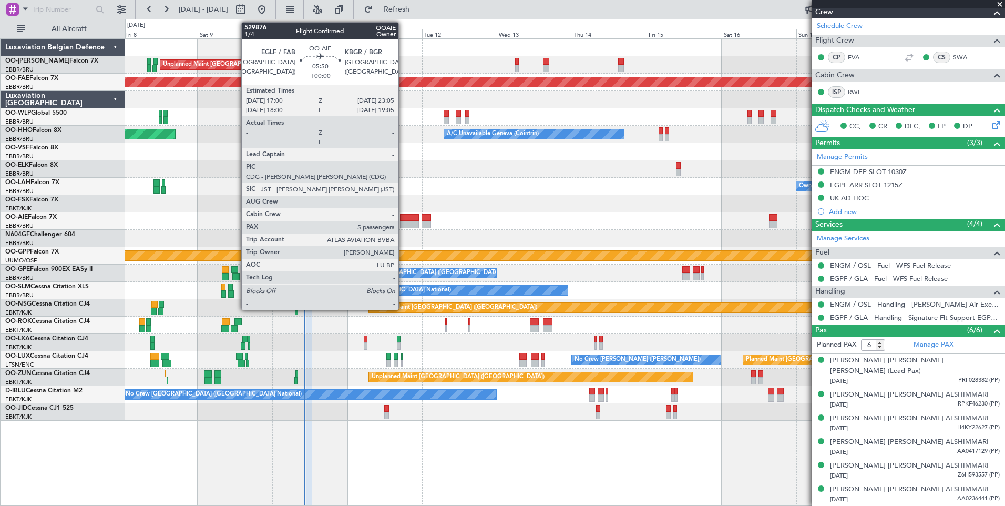
click at [407, 224] on div at bounding box center [409, 224] width 19 height 7
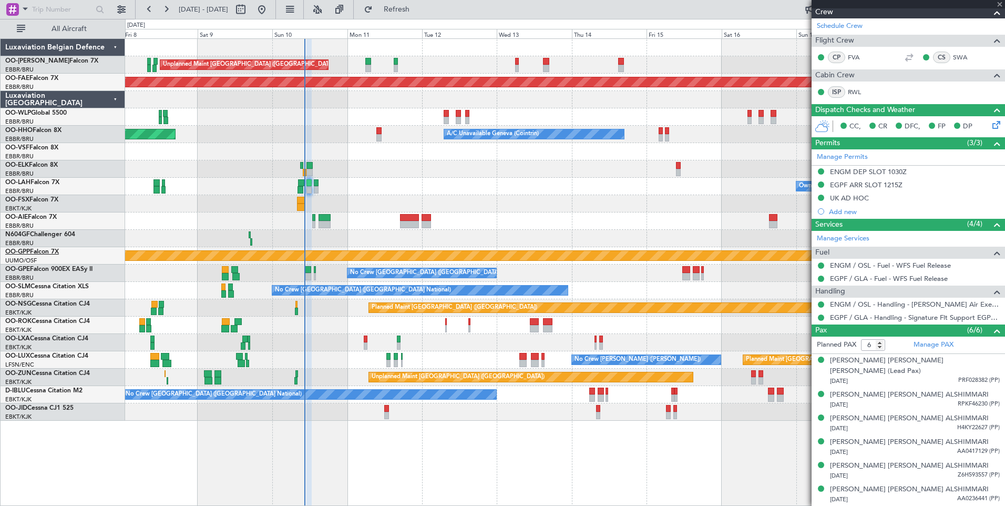
type input "5"
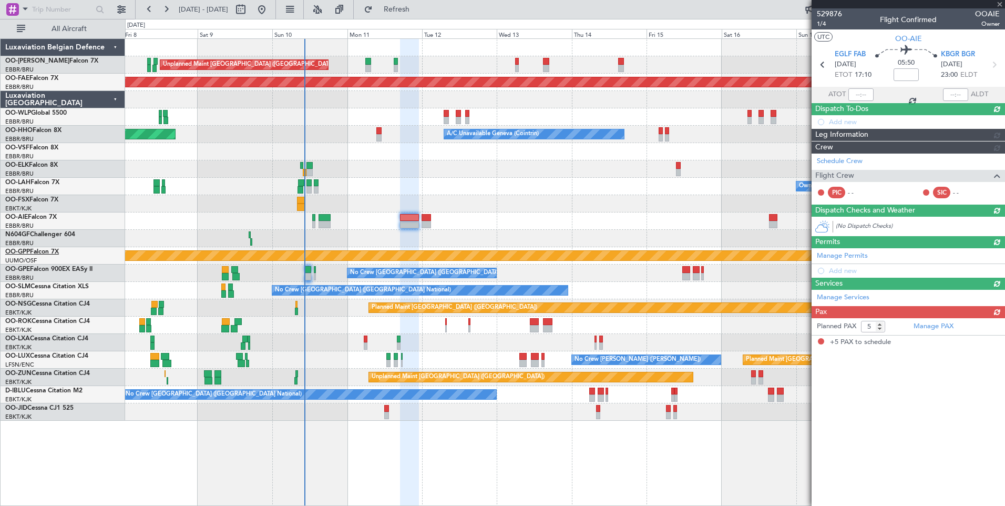
scroll to position [0, 0]
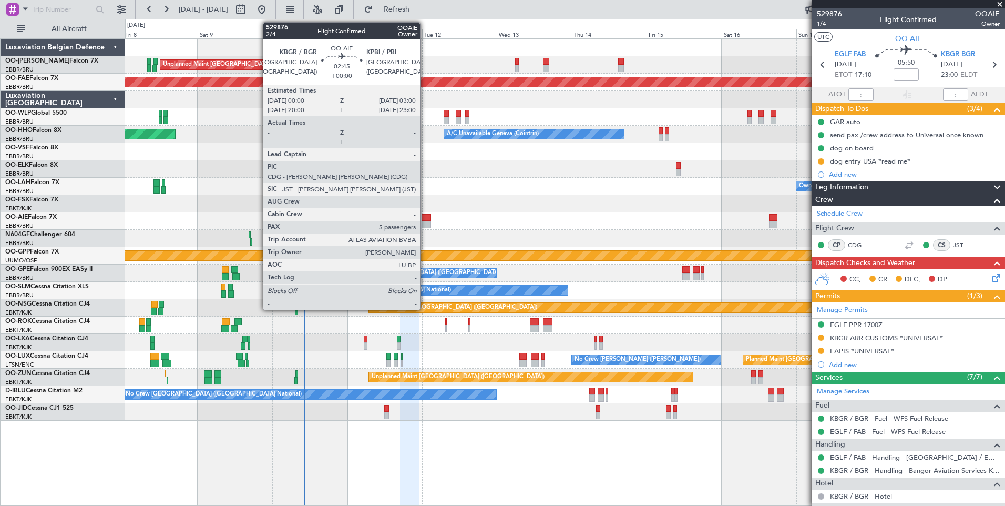
click at [425, 221] on div at bounding box center [426, 224] width 9 height 7
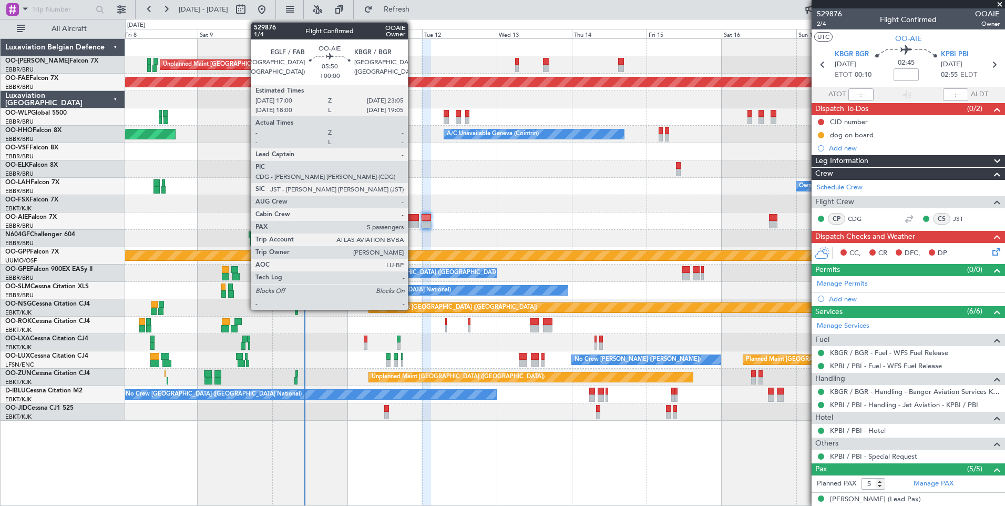
click at [413, 224] on div at bounding box center [409, 224] width 19 height 7
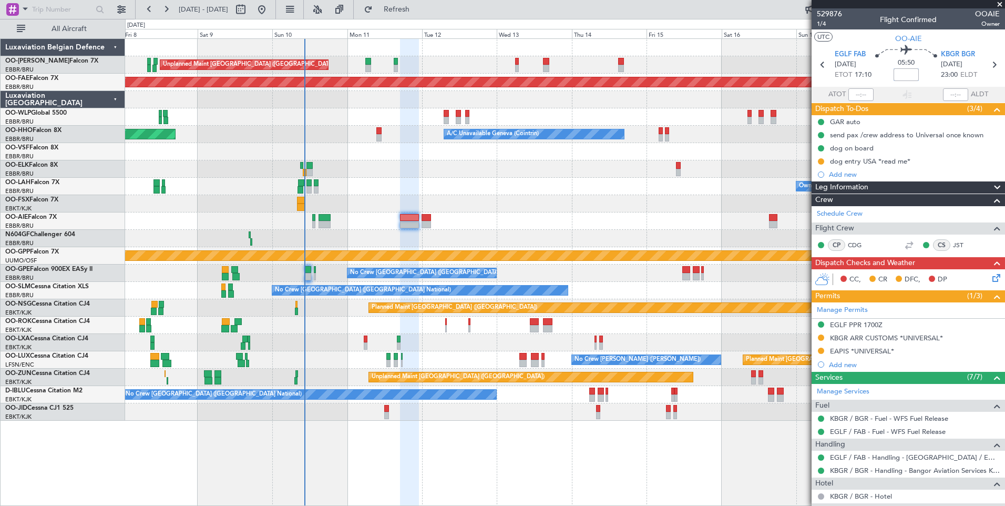
click at [904, 76] on input at bounding box center [906, 74] width 25 height 13
type input "+00:15"
click at [825, 23] on span "1/4" at bounding box center [829, 23] width 25 height 9
click at [150, 210] on div "Unplanned Maint [GEOGRAPHIC_DATA] ([GEOGRAPHIC_DATA] National) Planned Maint [G…" at bounding box center [565, 230] width 880 height 382
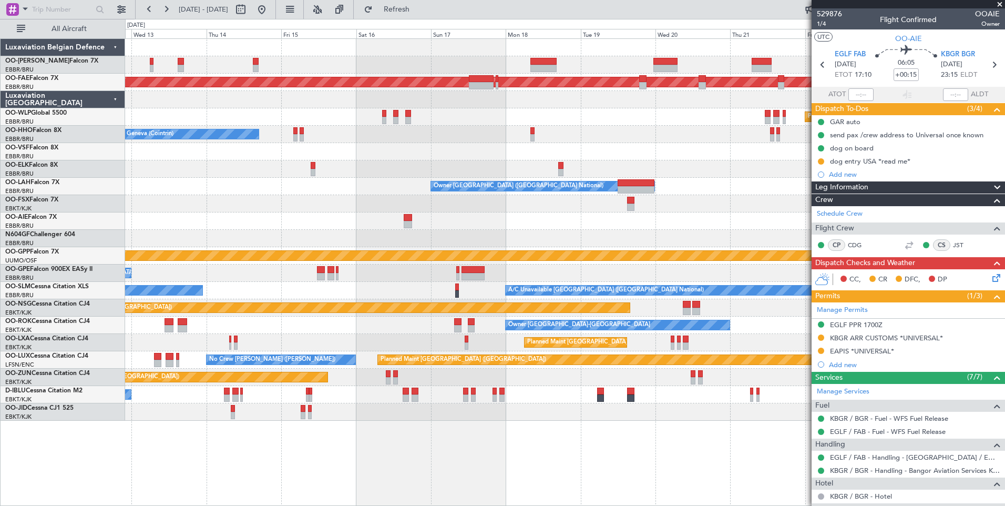
click at [261, 239] on div "Unplanned Maint [GEOGRAPHIC_DATA] ([GEOGRAPHIC_DATA] National) Planned Maint [G…" at bounding box center [565, 230] width 880 height 382
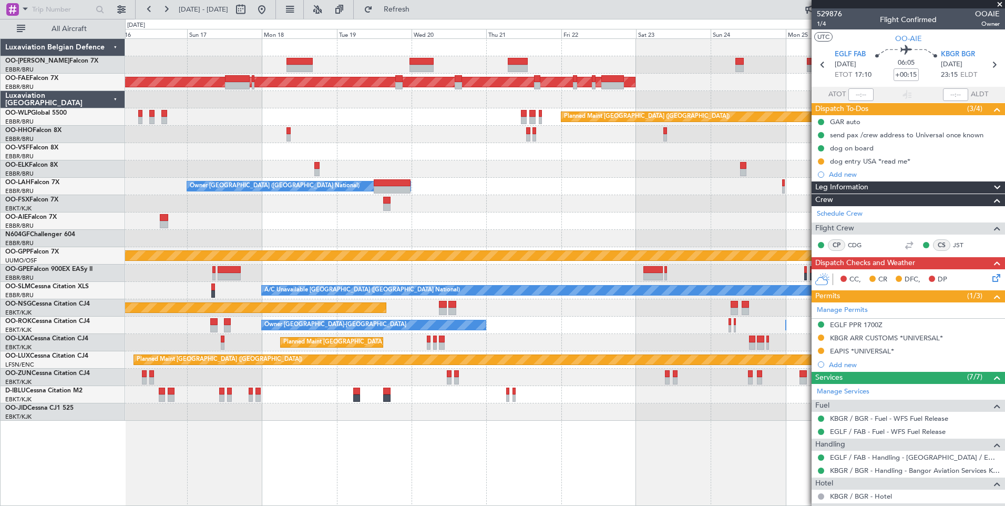
click at [263, 237] on div at bounding box center [565, 238] width 880 height 17
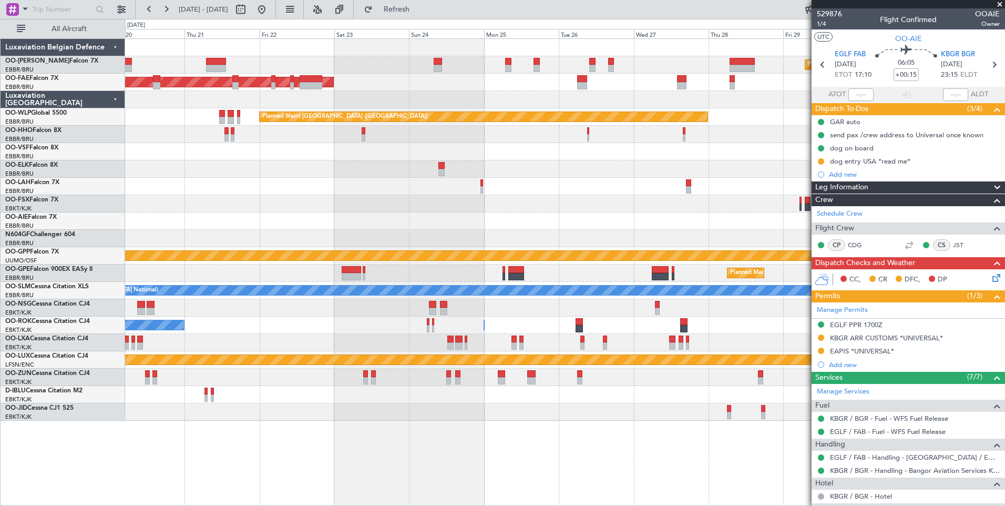
click at [507, 213] on div "Planned Maint [GEOGRAPHIC_DATA] ([GEOGRAPHIC_DATA])" at bounding box center [565, 220] width 880 height 17
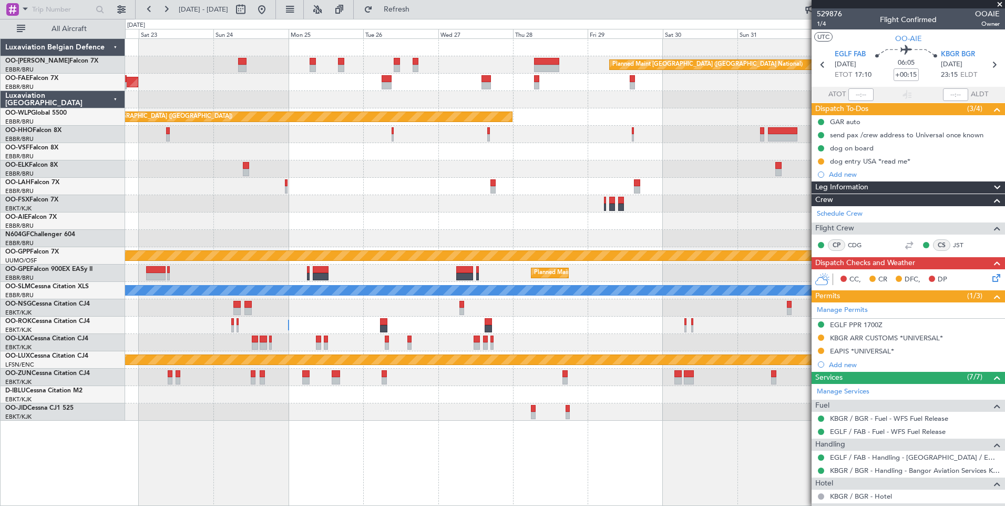
click at [457, 211] on div at bounding box center [565, 203] width 880 height 17
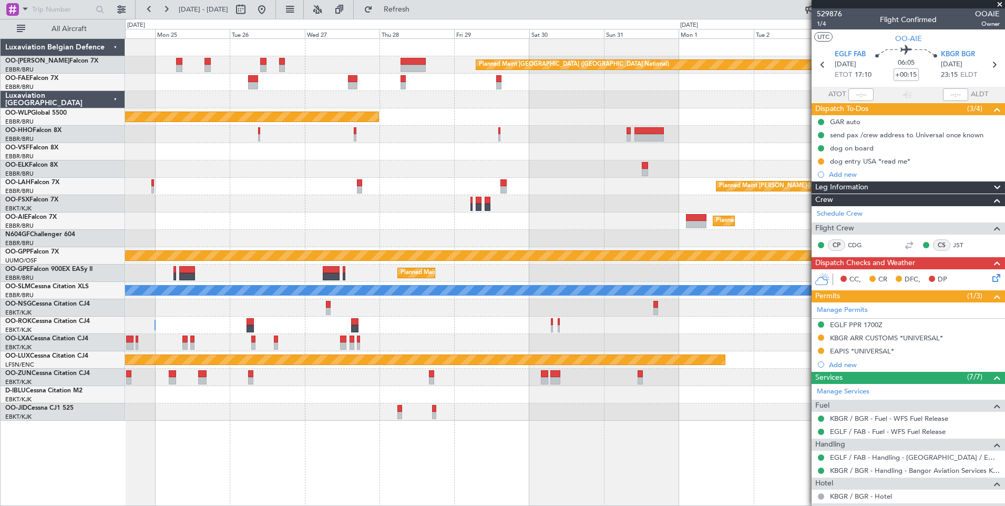
click at [535, 212] on div at bounding box center [565, 203] width 880 height 17
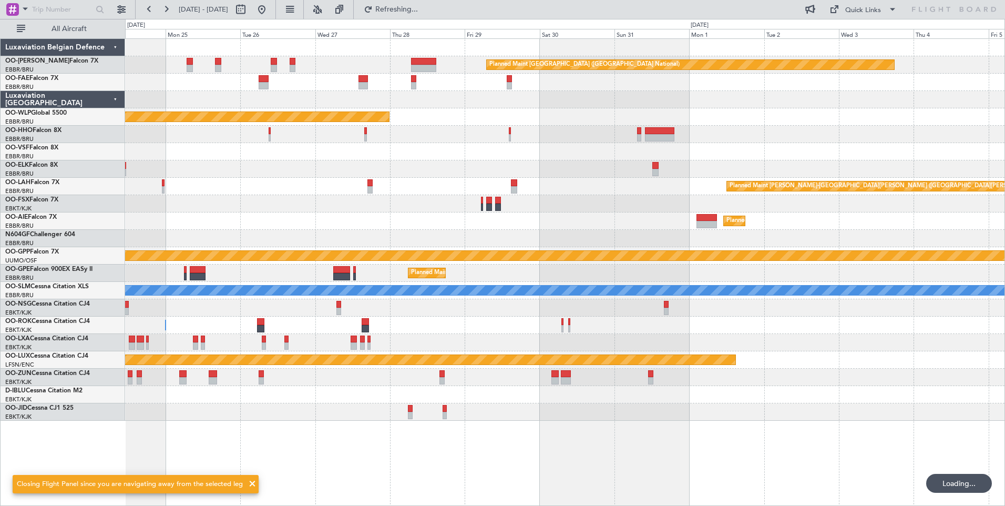
click at [762, 243] on div "Planned Maint [GEOGRAPHIC_DATA] ([GEOGRAPHIC_DATA] National) Planned Maint [GEO…" at bounding box center [565, 230] width 880 height 382
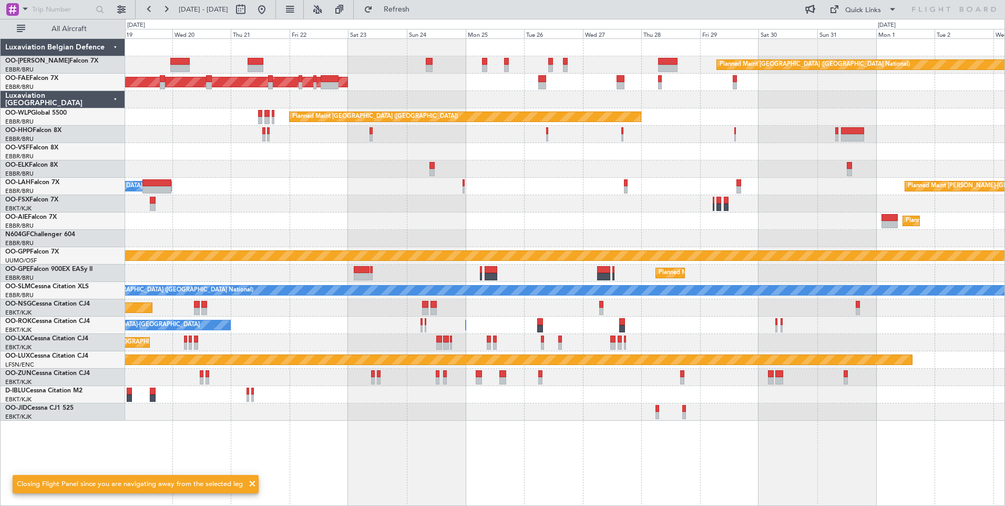
click at [695, 245] on div at bounding box center [565, 238] width 880 height 17
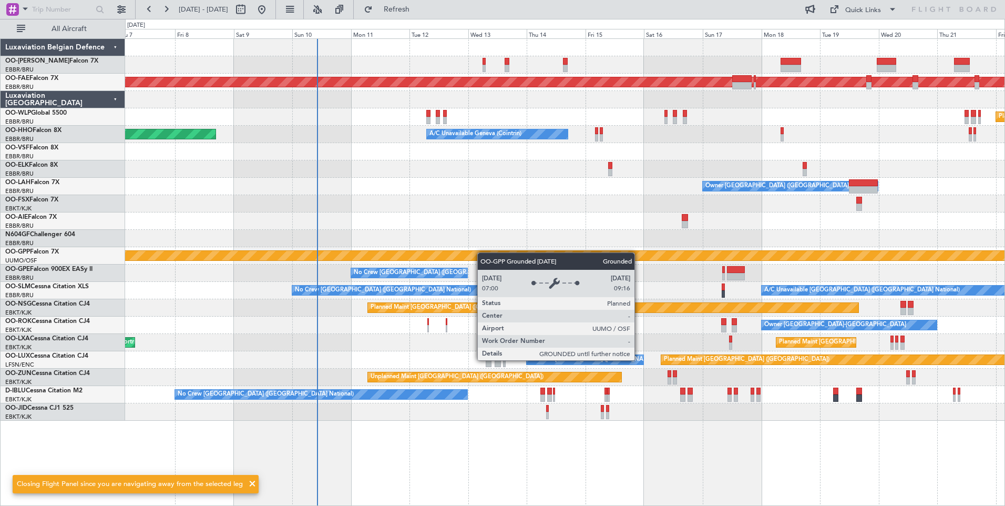
click at [677, 249] on div "Planned Maint Kortrijk-[GEOGRAPHIC_DATA] Planned Maint [GEOGRAPHIC_DATA] ([GEOG…" at bounding box center [565, 230] width 880 height 382
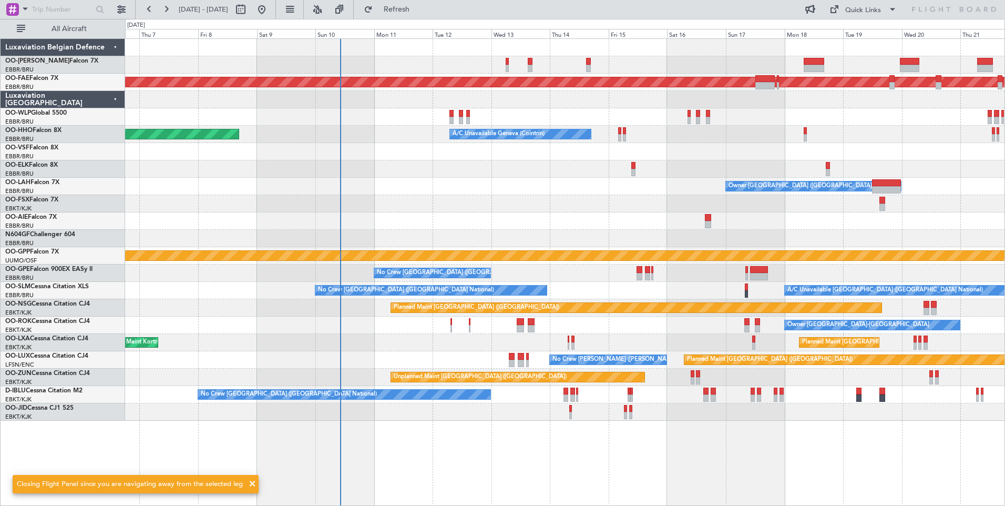
click at [702, 251] on div "Planned Maint Kortrijk-[GEOGRAPHIC_DATA] Planned Maint [GEOGRAPHIC_DATA] ([GEOG…" at bounding box center [565, 230] width 880 height 382
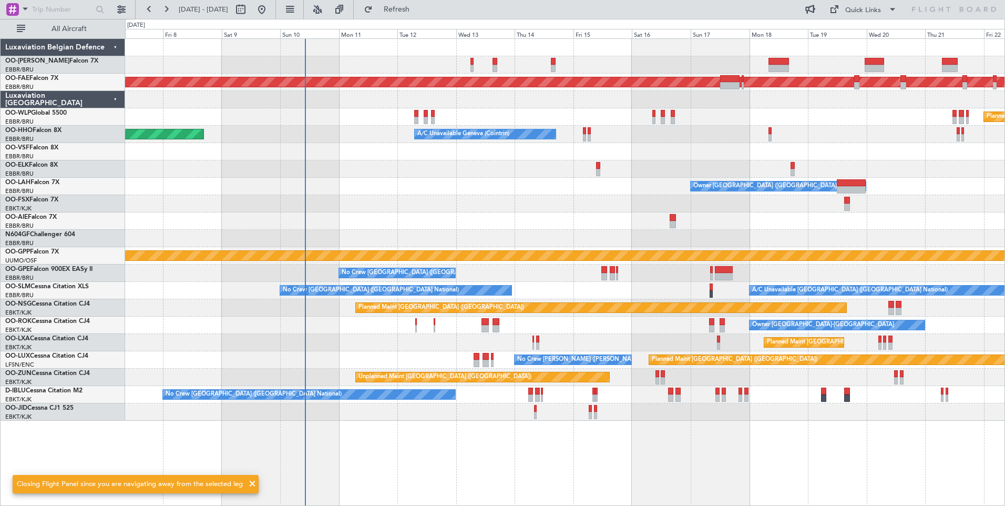
click at [356, 250] on div "Planned Maint Kortrijk-[GEOGRAPHIC_DATA] Planned Maint [GEOGRAPHIC_DATA] ([GEOG…" at bounding box center [565, 230] width 880 height 382
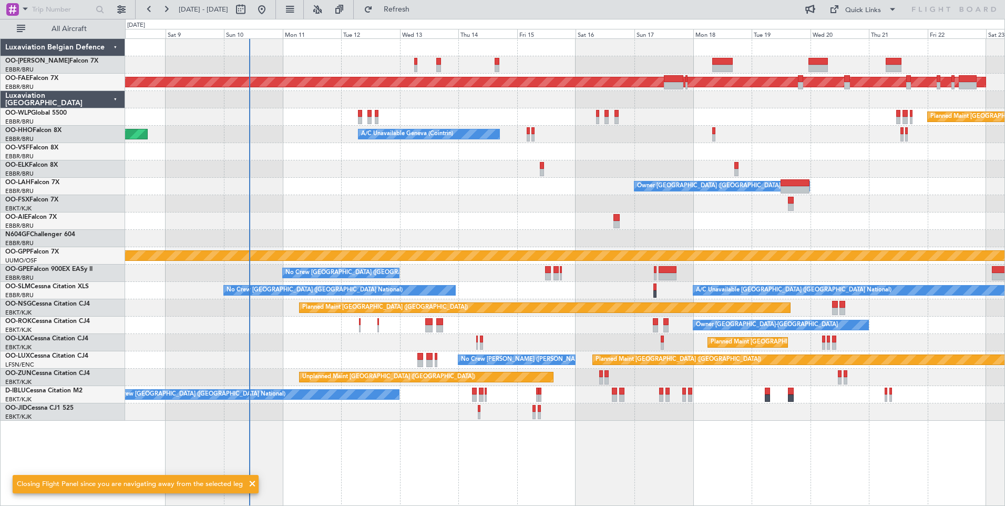
click at [495, 227] on div at bounding box center [565, 220] width 880 height 17
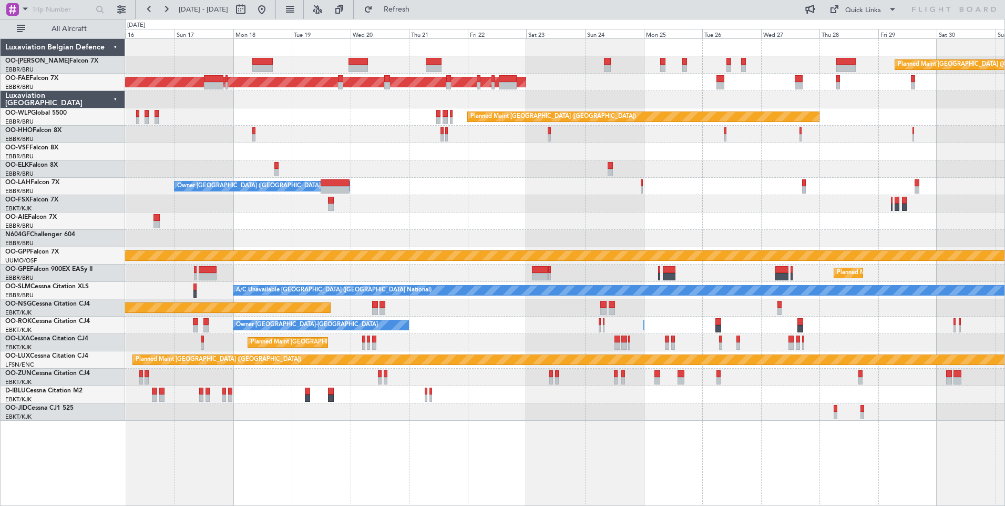
click at [294, 227] on div "Planned Maint [GEOGRAPHIC_DATA] ([GEOGRAPHIC_DATA])" at bounding box center [565, 220] width 880 height 17
click at [351, 215] on div "Planned Maint [GEOGRAPHIC_DATA] ([GEOGRAPHIC_DATA] National) Planned Maint [GEO…" at bounding box center [565, 230] width 880 height 382
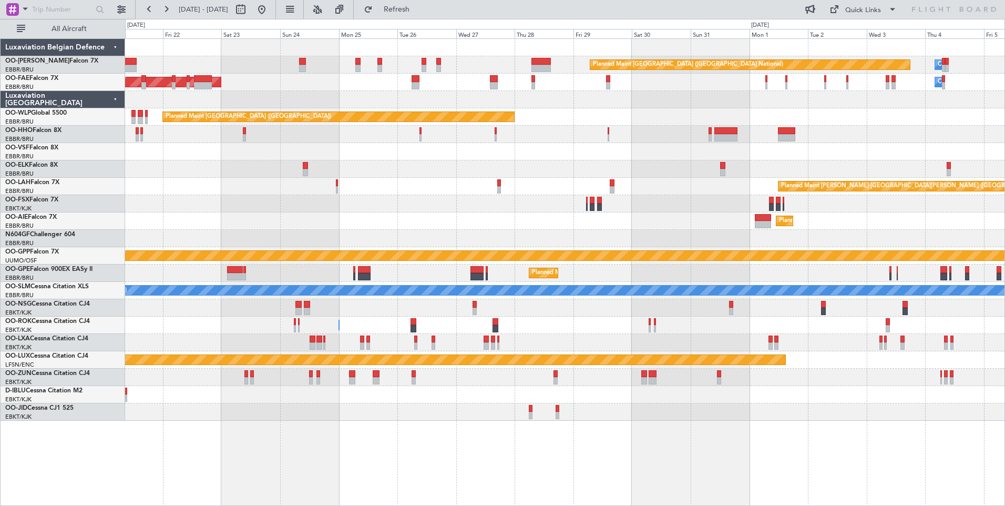
click at [514, 268] on div "Planned Maint [GEOGRAPHIC_DATA] ([GEOGRAPHIC_DATA] National) Owner [GEOGRAPHIC_…" at bounding box center [565, 230] width 880 height 382
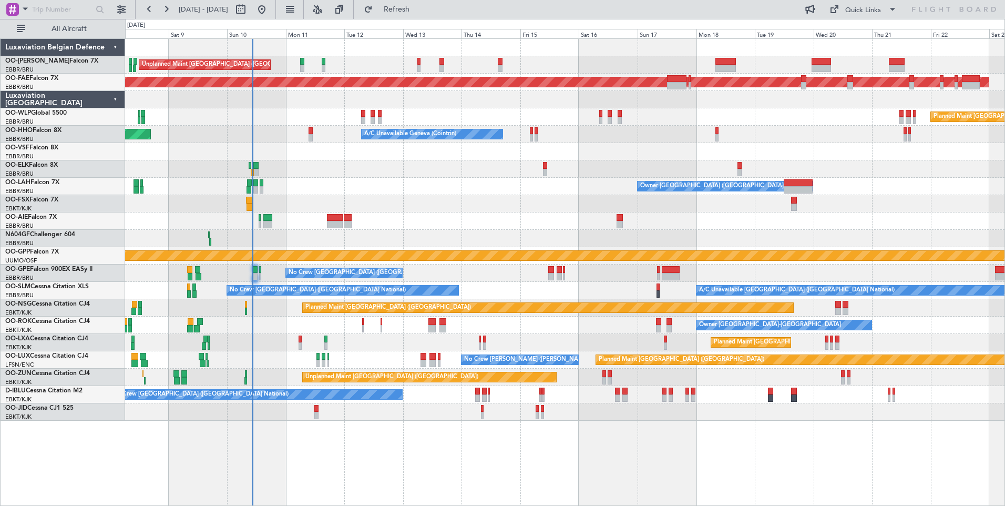
click at [704, 269] on div "No Crew [GEOGRAPHIC_DATA] ([GEOGRAPHIC_DATA] National)" at bounding box center [565, 272] width 880 height 17
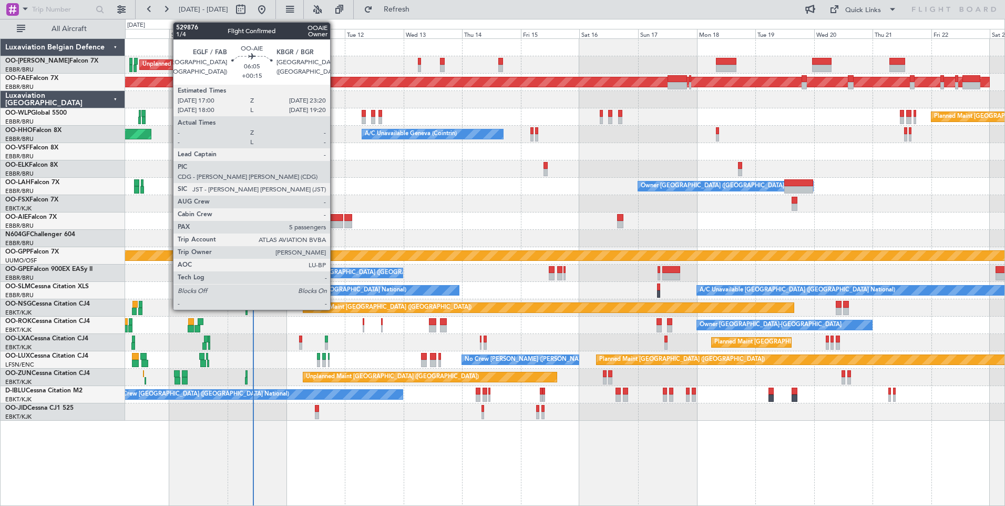
click at [335, 220] on div at bounding box center [336, 217] width 16 height 7
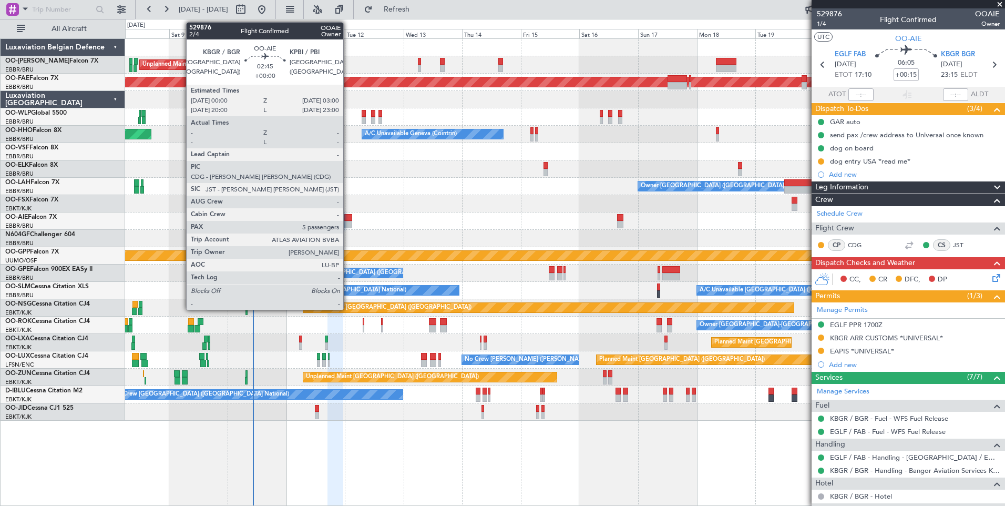
click at [348, 221] on div at bounding box center [347, 224] width 7 height 7
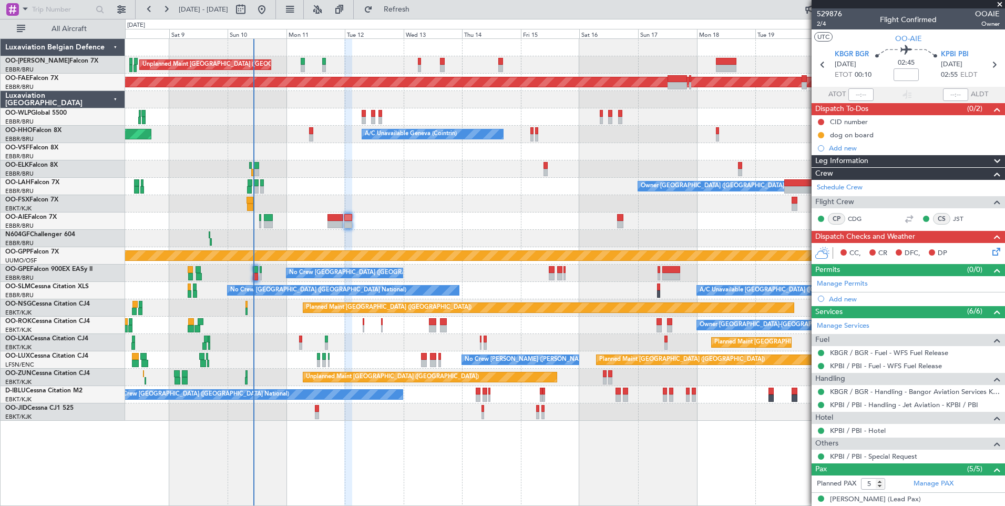
click at [982, 251] on div "CC, CR DFC, DP" at bounding box center [913, 254] width 155 height 16
click at [990, 251] on icon at bounding box center [994, 250] width 8 height 8
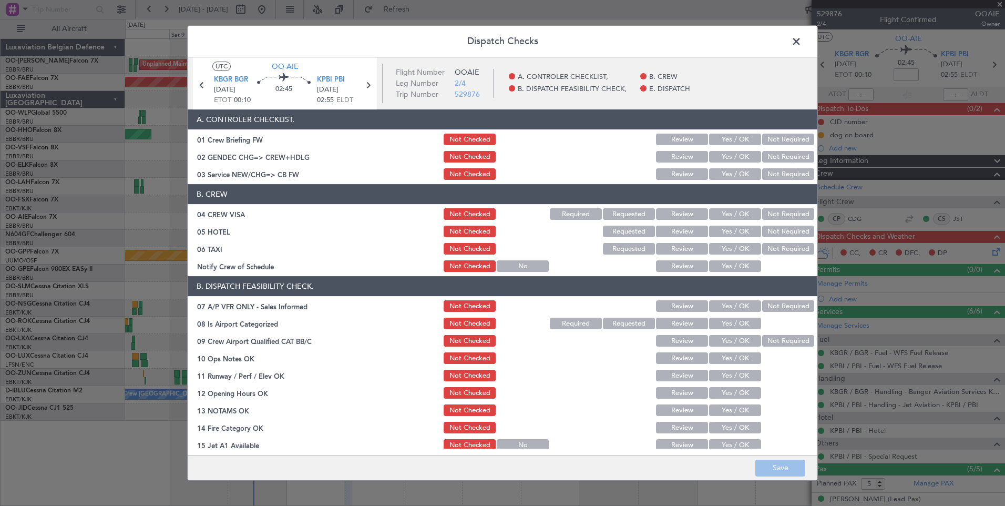
click at [725, 179] on button "Yes / OK" at bounding box center [735, 174] width 52 height 12
click at [776, 214] on button "Not Required" at bounding box center [788, 214] width 52 height 12
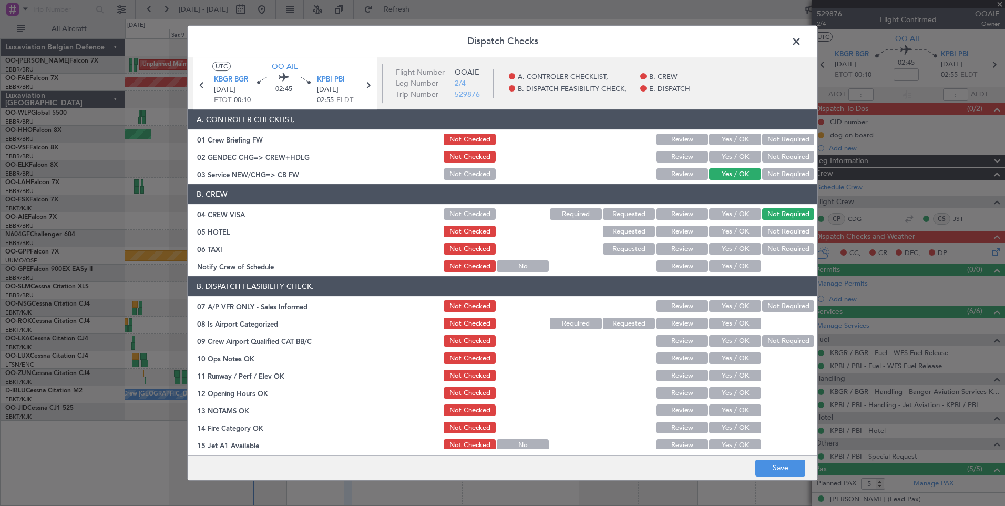
click at [775, 227] on button "Not Required" at bounding box center [788, 232] width 52 height 12
click at [771, 246] on button "Not Required" at bounding box center [788, 249] width 52 height 12
click at [732, 264] on button "Yes / OK" at bounding box center [735, 266] width 52 height 12
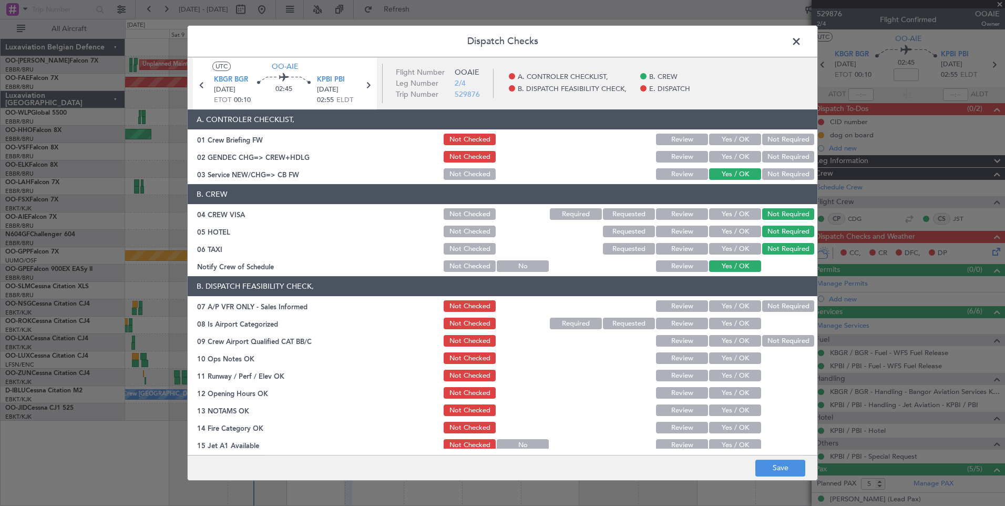
click at [724, 134] on button "Yes / OK" at bounding box center [735, 140] width 52 height 12
click at [773, 305] on button "Not Required" at bounding box center [788, 306] width 52 height 12
click at [731, 321] on button "Yes / OK" at bounding box center [735, 324] width 52 height 12
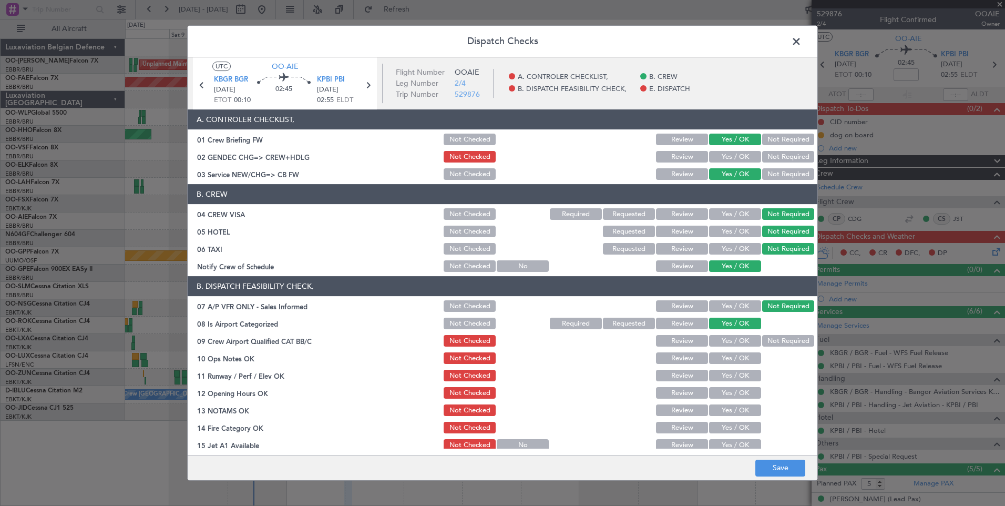
click at [774, 337] on button "Not Required" at bounding box center [788, 341] width 52 height 12
click at [728, 212] on button "Yes / OK" at bounding box center [735, 214] width 52 height 12
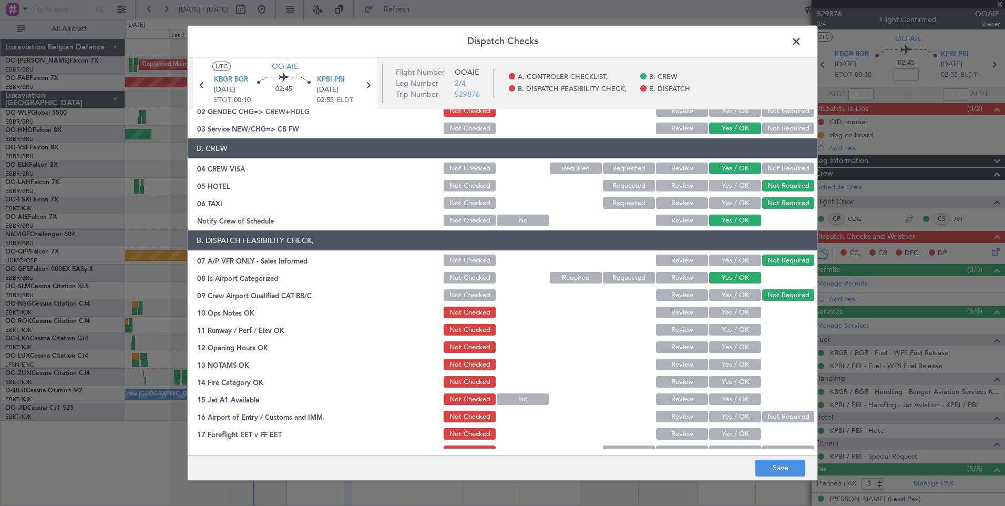
scroll to position [105, 0]
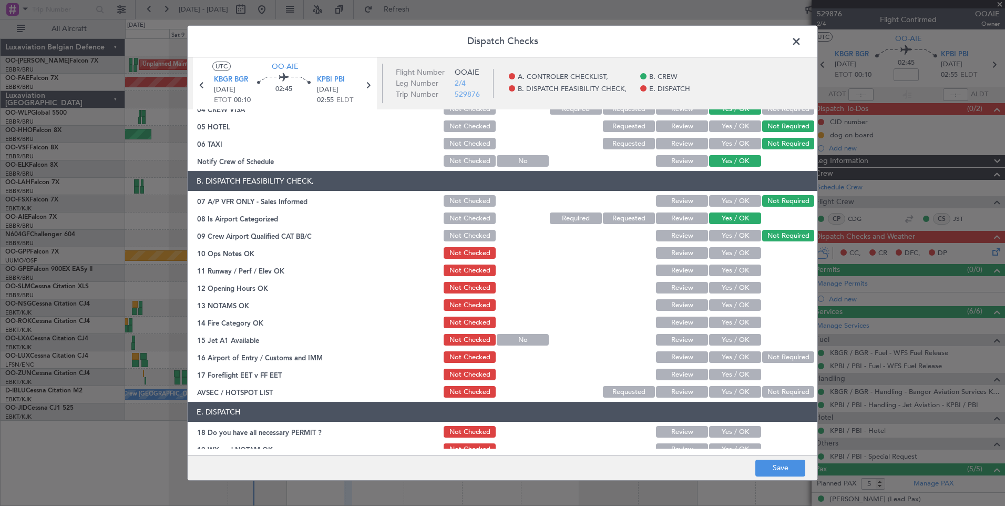
click at [726, 251] on button "Yes / OK" at bounding box center [735, 253] width 52 height 12
click at [727, 273] on button "Yes / OK" at bounding box center [735, 270] width 52 height 12
click at [728, 292] on button "Yes / OK" at bounding box center [735, 288] width 52 height 12
click at [728, 306] on button "Yes / OK" at bounding box center [735, 305] width 52 height 12
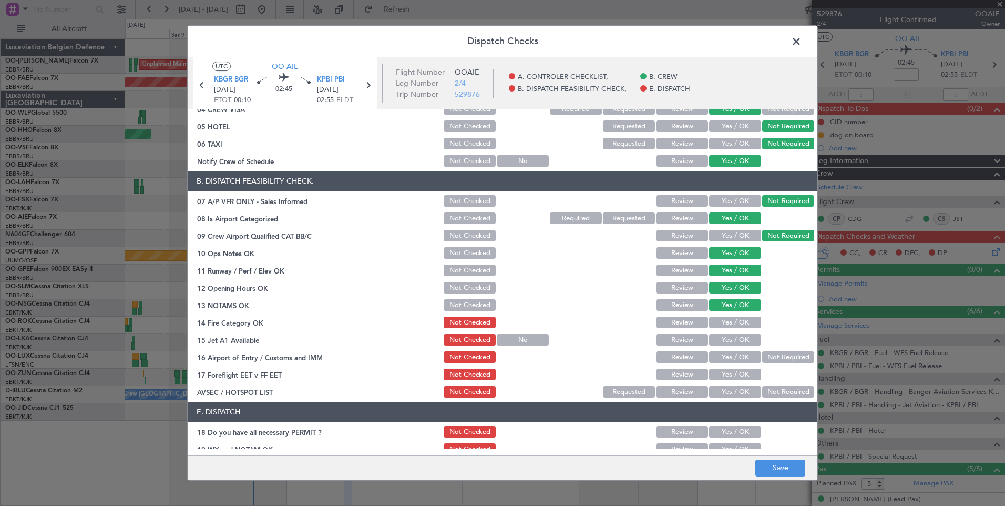
click at [728, 325] on button "Yes / OK" at bounding box center [735, 322] width 52 height 12
click at [728, 341] on button "Yes / OK" at bounding box center [735, 340] width 52 height 12
click at [724, 360] on button "Yes / OK" at bounding box center [735, 357] width 52 height 12
click at [686, 375] on button "Review" at bounding box center [682, 375] width 52 height 12
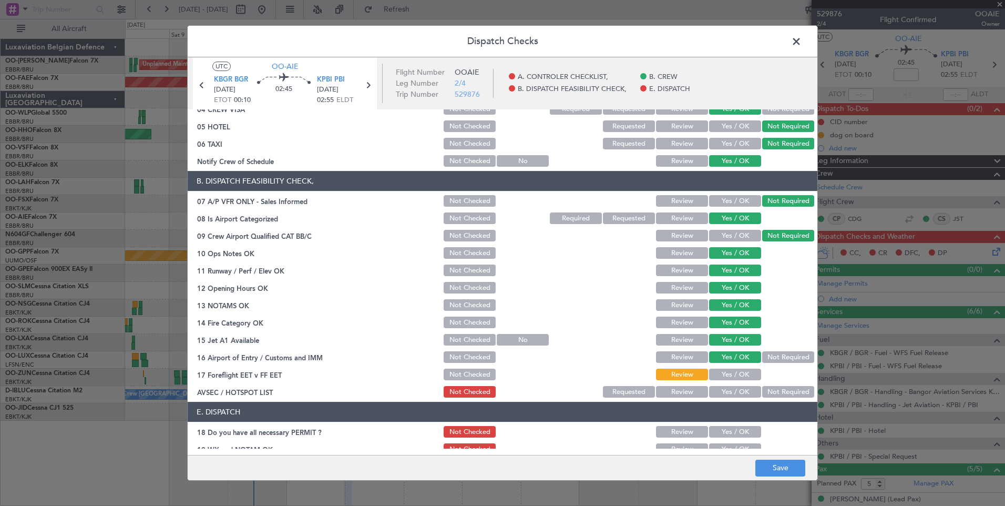
click at [733, 377] on button "Yes / OK" at bounding box center [735, 375] width 52 height 12
click at [775, 396] on button "Not Required" at bounding box center [788, 392] width 52 height 12
click at [768, 471] on button "Save" at bounding box center [780, 467] width 50 height 17
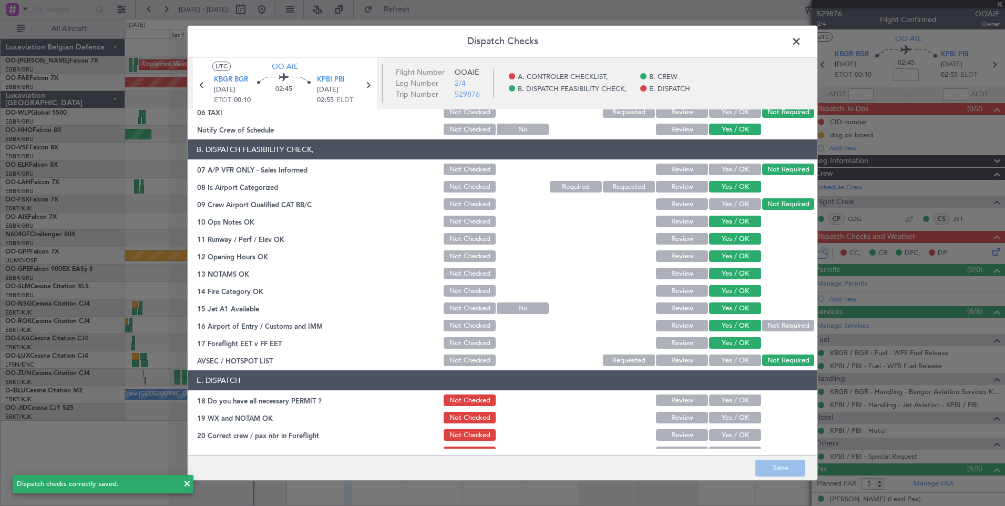
scroll to position [151, 0]
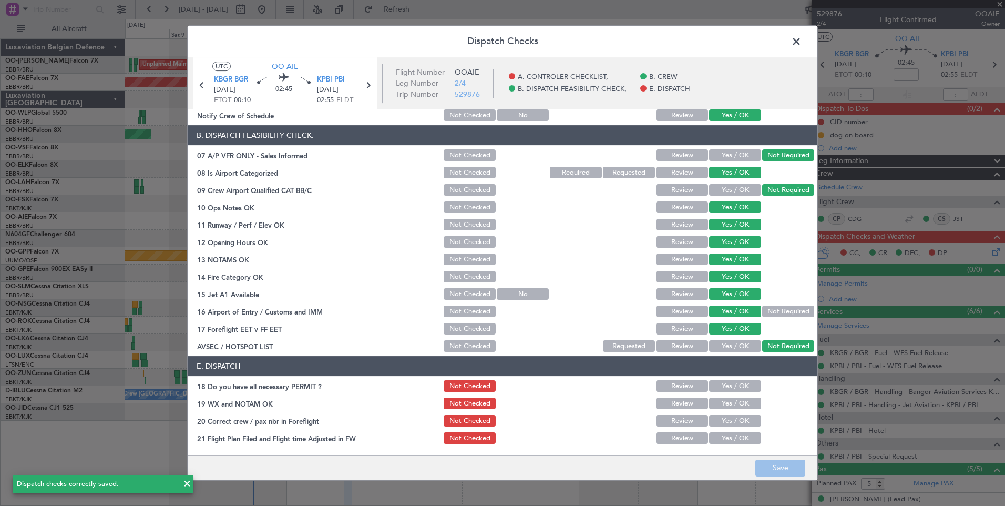
click at [729, 387] on button "Yes / OK" at bounding box center [735, 386] width 52 height 12
click at [731, 405] on button "Yes / OK" at bounding box center [735, 403] width 52 height 12
click at [733, 422] on button "Yes / OK" at bounding box center [735, 421] width 52 height 12
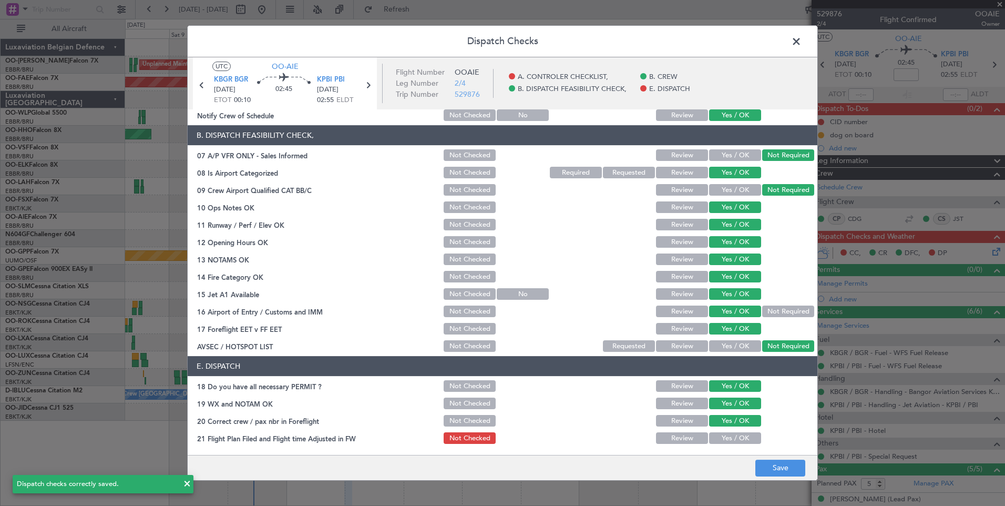
click at [734, 442] on button "Yes / OK" at bounding box center [735, 438] width 52 height 12
click at [779, 468] on button "Save" at bounding box center [780, 467] width 50 height 17
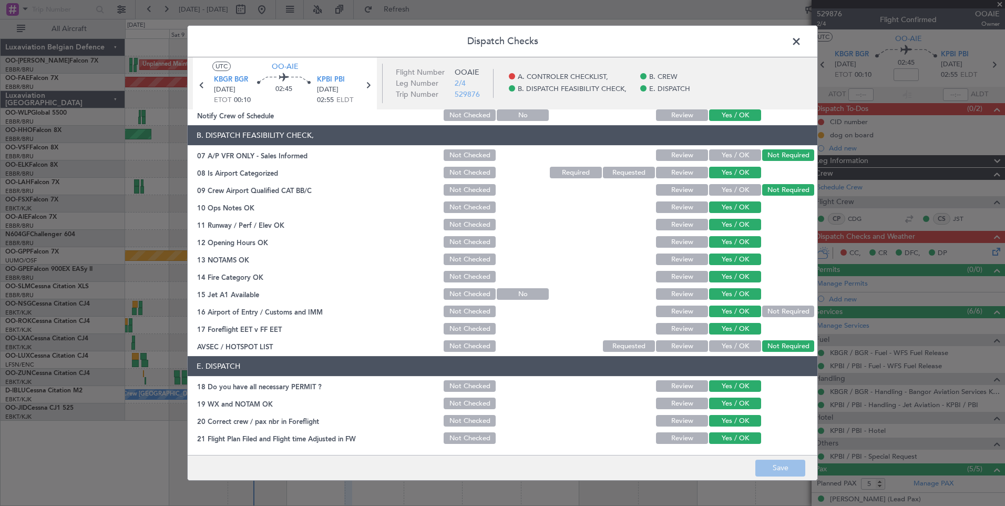
scroll to position [0, 0]
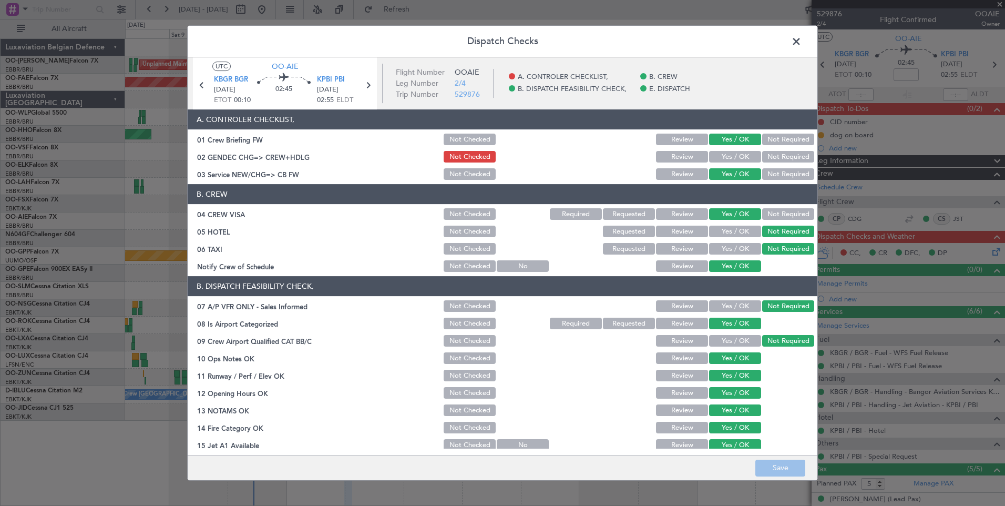
click at [802, 36] on span at bounding box center [802, 44] width 0 height 21
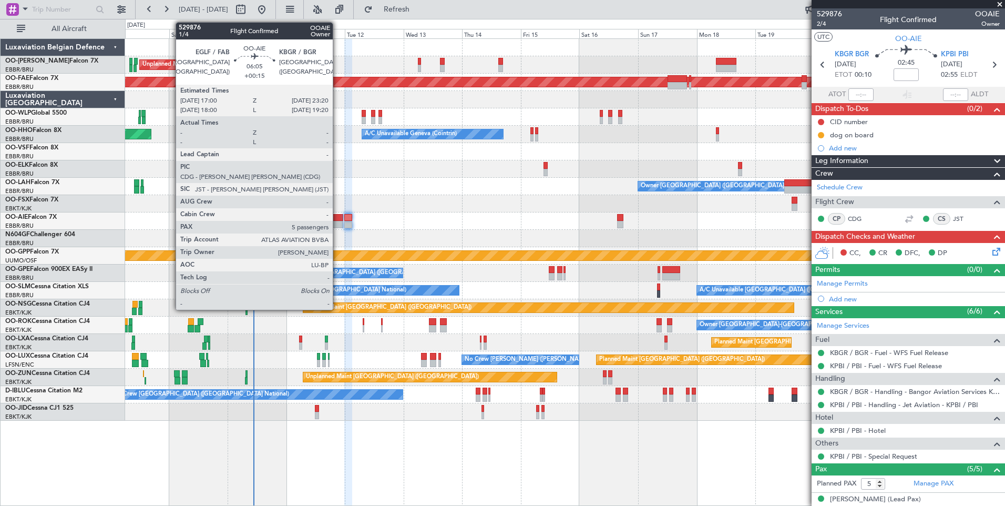
click at [338, 217] on div at bounding box center [336, 217] width 16 height 7
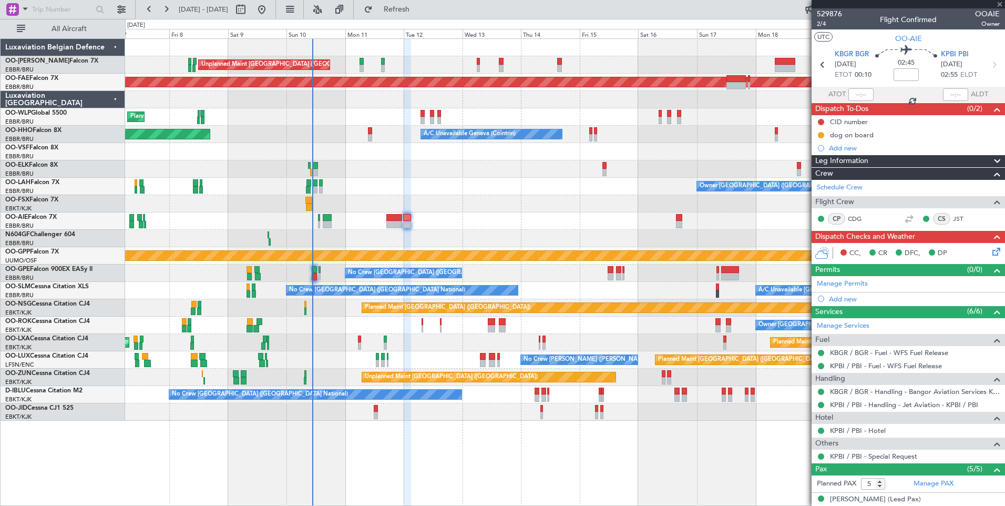
click at [406, 279] on div "No Crew Brussels (Brussels National) Cleaning Brussels (Brussels National)" at bounding box center [565, 272] width 880 height 17
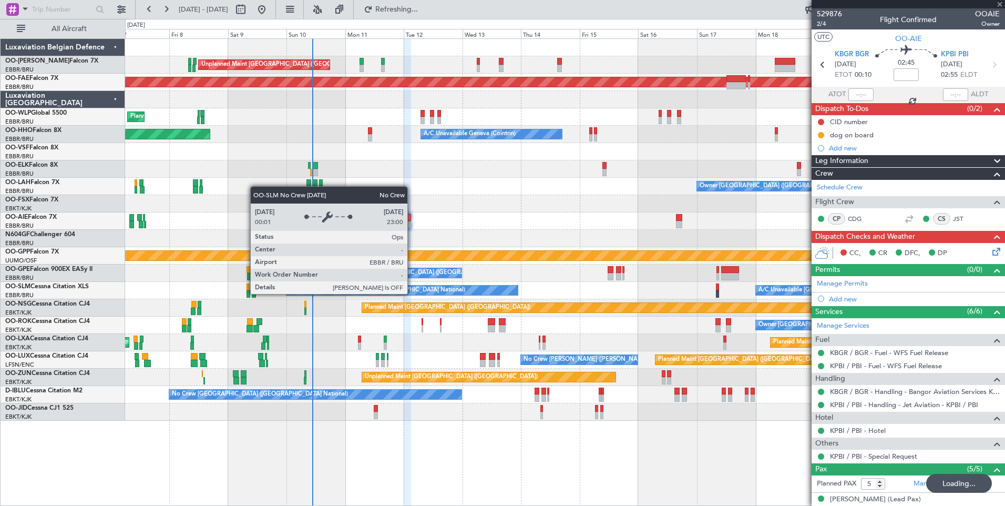
type input "+00:15"
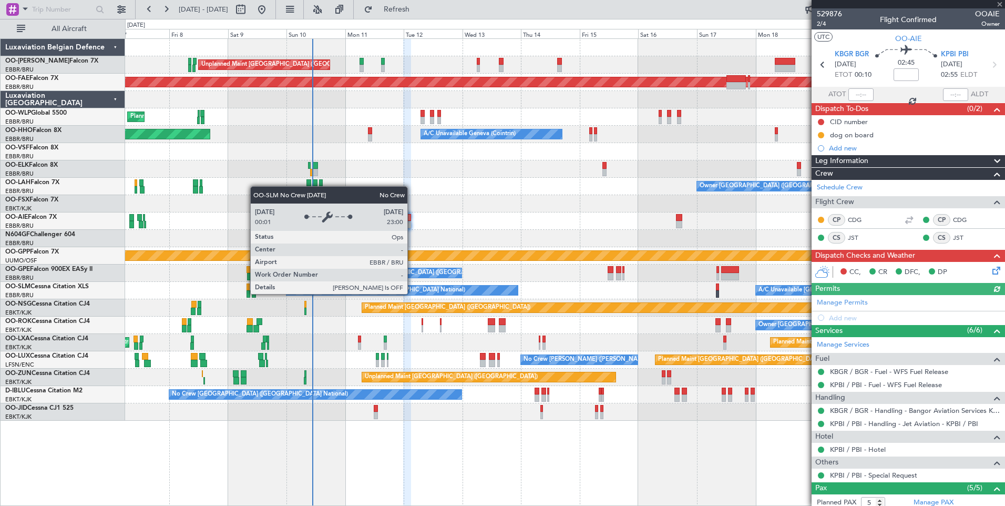
click at [990, 270] on icon at bounding box center [994, 268] width 8 height 8
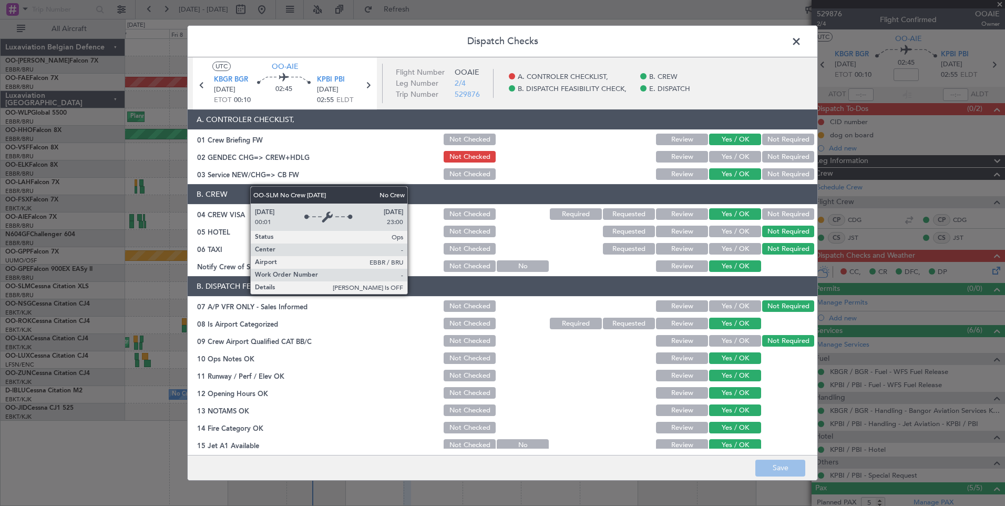
click at [799, 32] on header "Dispatch Checks" at bounding box center [503, 42] width 630 height 32
click at [802, 46] on span at bounding box center [802, 44] width 0 height 21
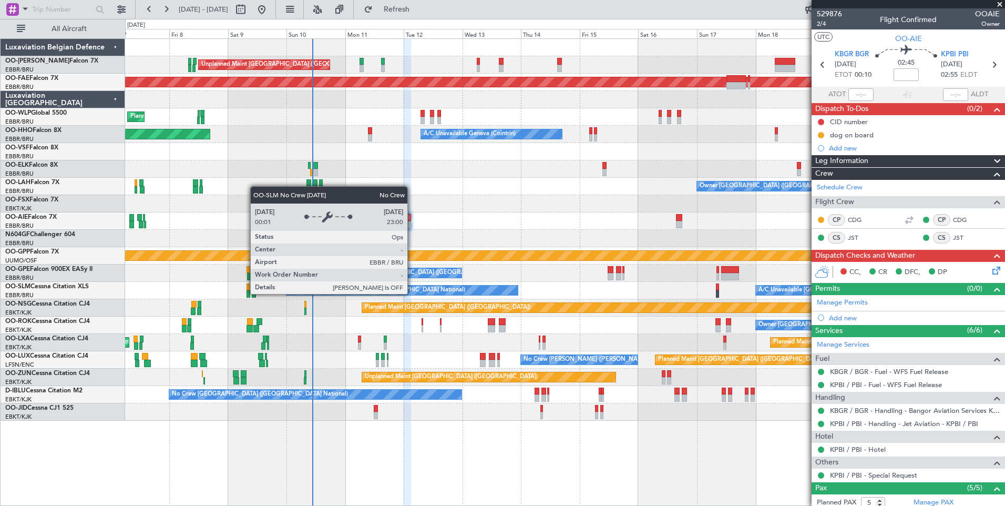
click at [412, 194] on div "Unplanned Maint Brussels (Brussels National) Planned Maint Brussels (Brussels N…" at bounding box center [565, 230] width 880 height 382
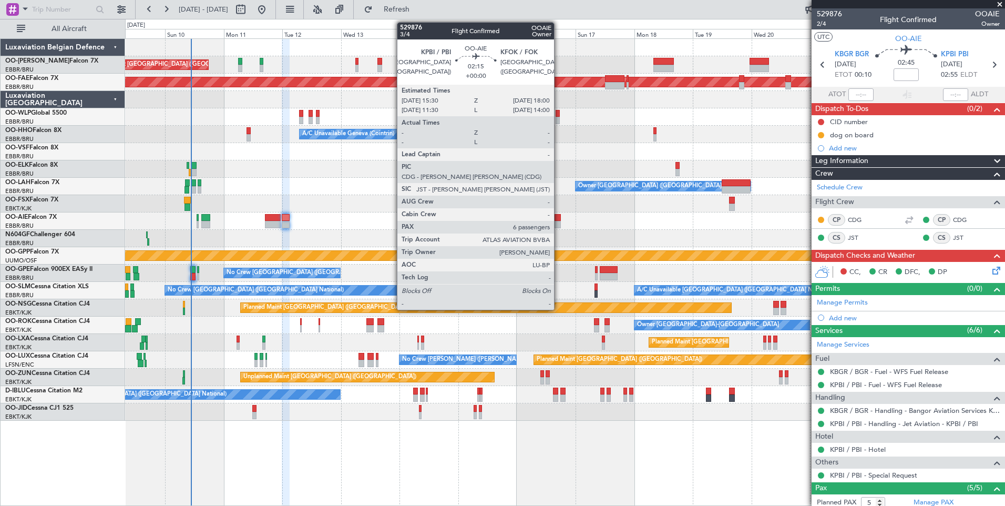
click at [559, 224] on div at bounding box center [558, 224] width 6 height 7
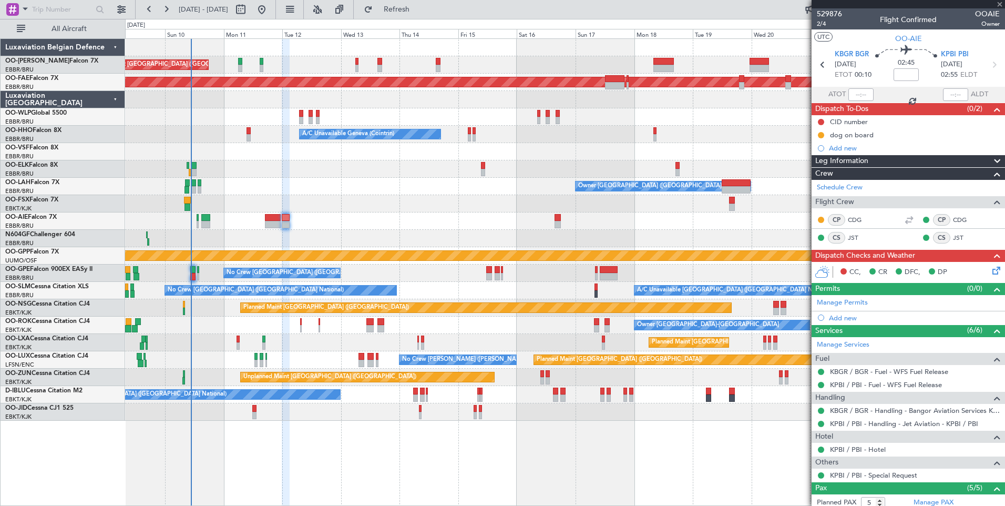
type input "6"
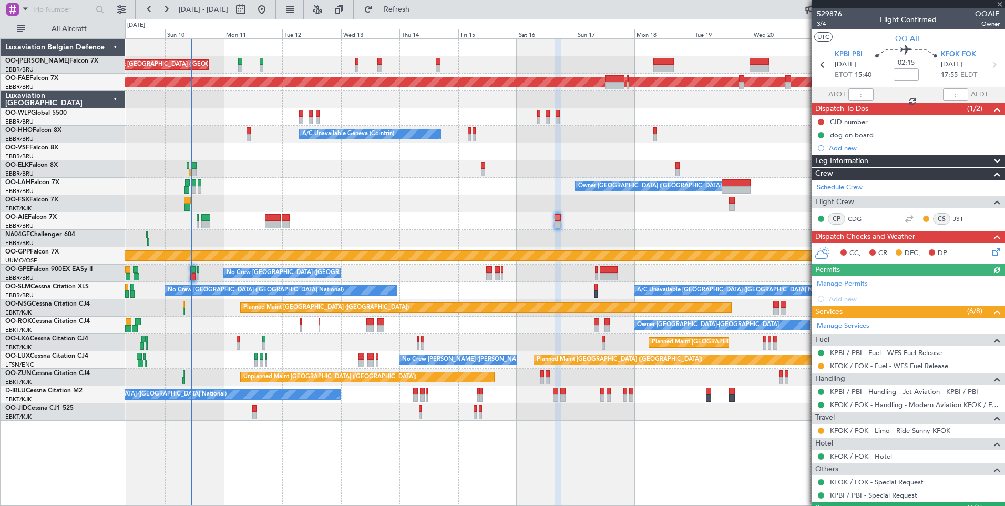
click at [990, 250] on icon at bounding box center [994, 250] width 8 height 8
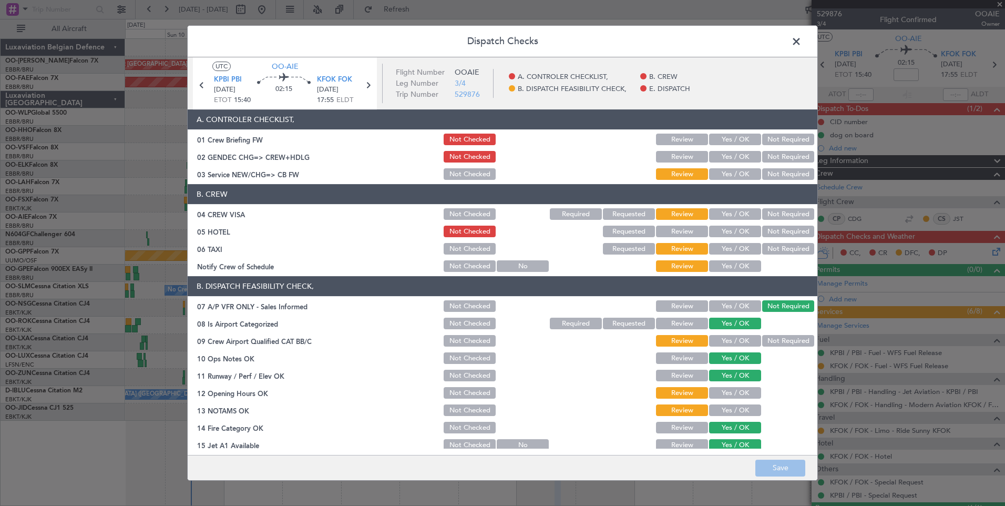
click at [720, 139] on button "Yes / OK" at bounding box center [735, 140] width 52 height 12
click at [738, 176] on button "Yes / OK" at bounding box center [735, 174] width 52 height 12
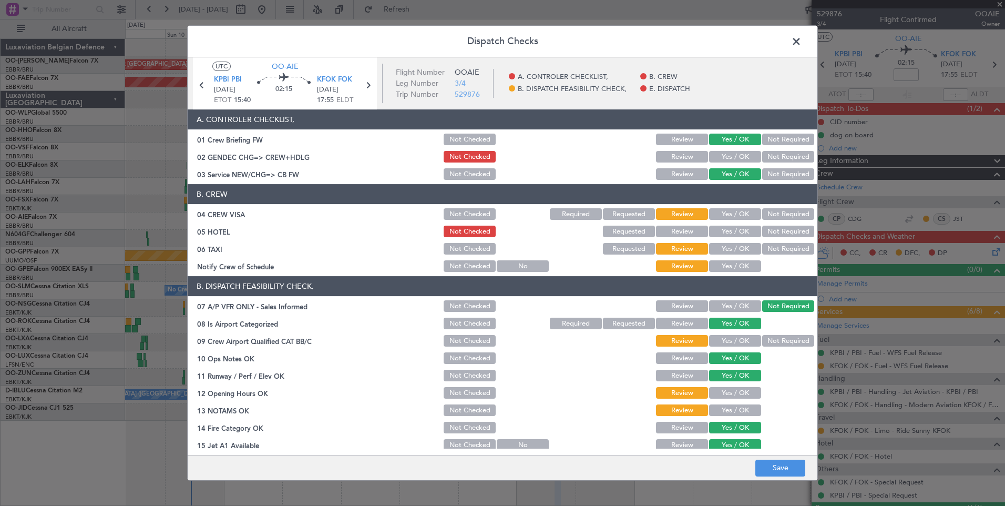
click at [772, 217] on button "Not Required" at bounding box center [788, 214] width 52 height 12
click at [781, 251] on button "Not Required" at bounding box center [788, 249] width 52 height 12
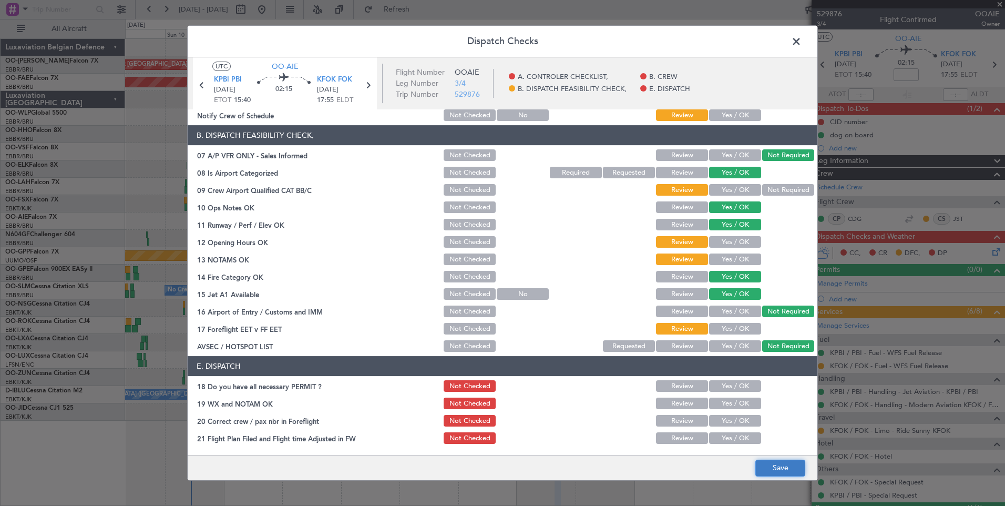
click at [789, 467] on button "Save" at bounding box center [780, 467] width 50 height 17
click at [802, 42] on span at bounding box center [802, 44] width 0 height 21
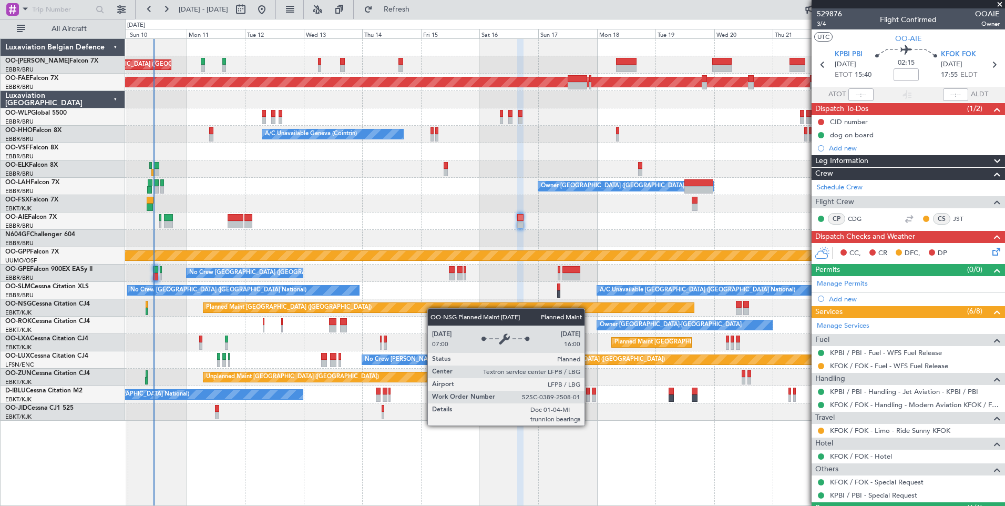
click at [433, 308] on div "Unplanned Maint Brussels (Brussels National) Planned Maint Kortrijk-Wevelgem Pl…" at bounding box center [565, 230] width 880 height 382
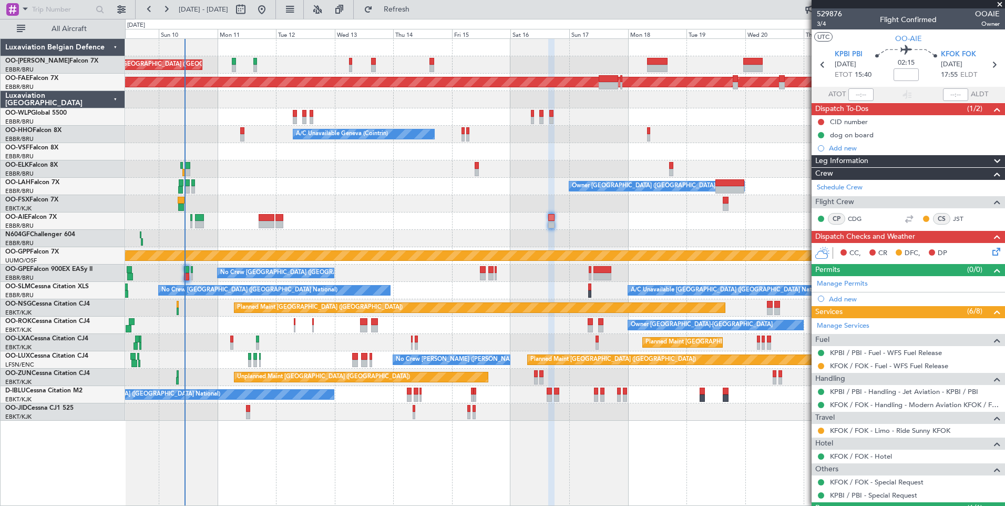
click at [560, 391] on div "No Crew [GEOGRAPHIC_DATA] ([GEOGRAPHIC_DATA] National)" at bounding box center [565, 394] width 880 height 17
click at [263, 273] on div "Unplanned Maint Brussels (Brussels National) Planned Maint Kortrijk-Wevelgem Pl…" at bounding box center [565, 230] width 880 height 382
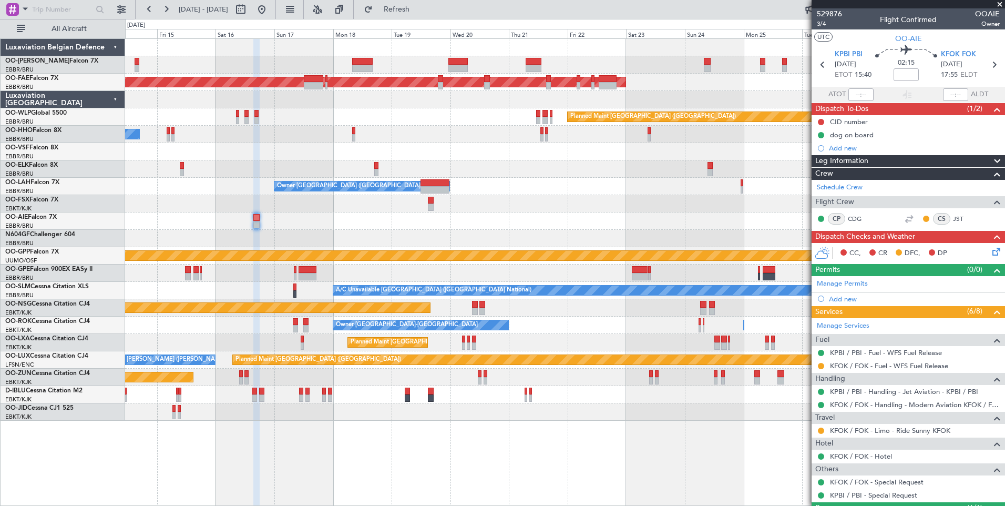
click at [321, 275] on div "Planned Maint Brussels (Brussels National) Unplanned Maint Brussels (Brussels N…" at bounding box center [565, 230] width 880 height 382
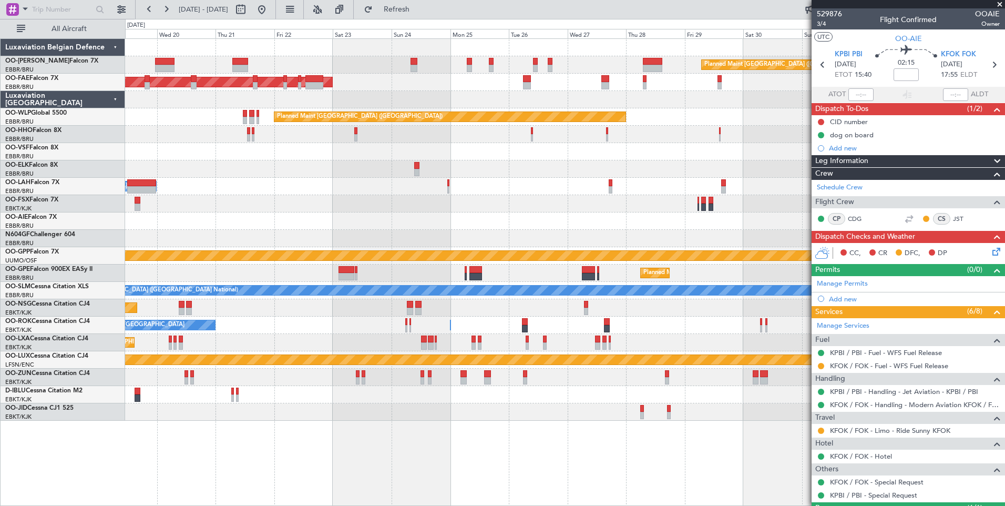
click at [442, 253] on div "Planned Maint Brussels (Brussels National) Owner Melsbroek Air Base Planned Mai…" at bounding box center [565, 230] width 880 height 382
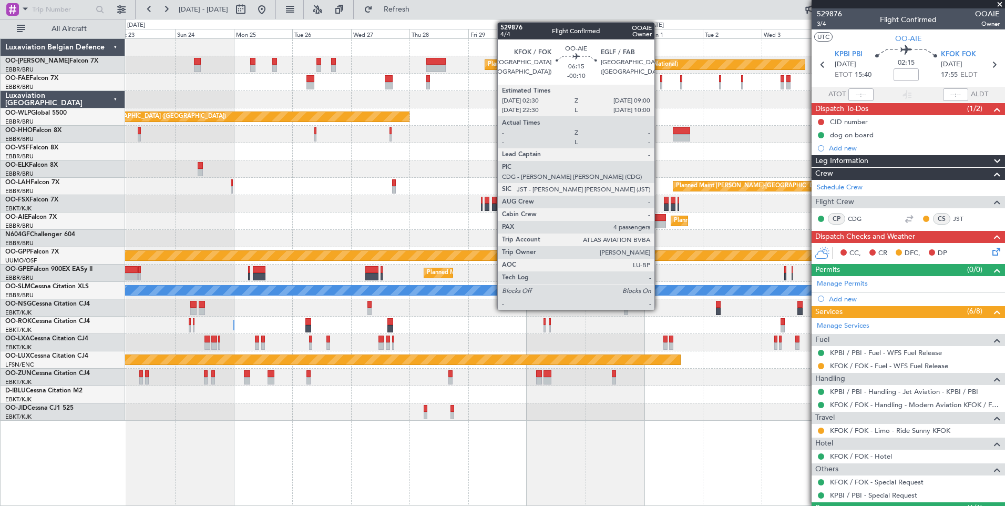
click at [658, 222] on div at bounding box center [658, 224] width 16 height 7
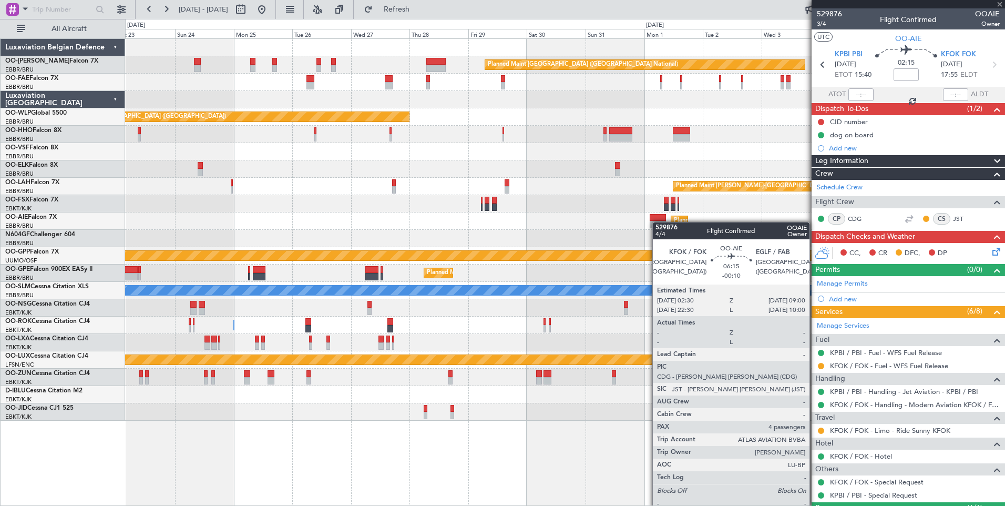
type input "-00:10"
type input "4"
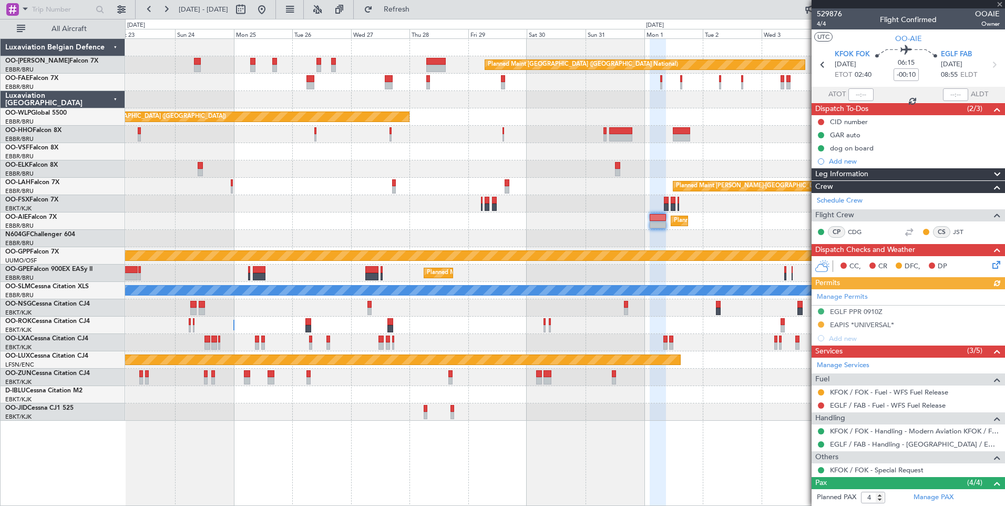
click at [990, 267] on icon at bounding box center [994, 263] width 8 height 8
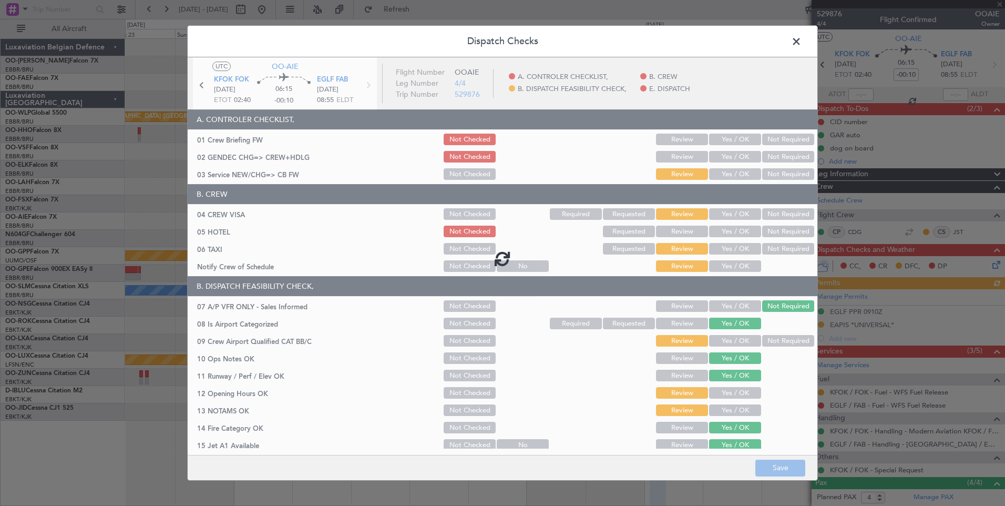
click at [728, 141] on div at bounding box center [503, 258] width 630 height 402
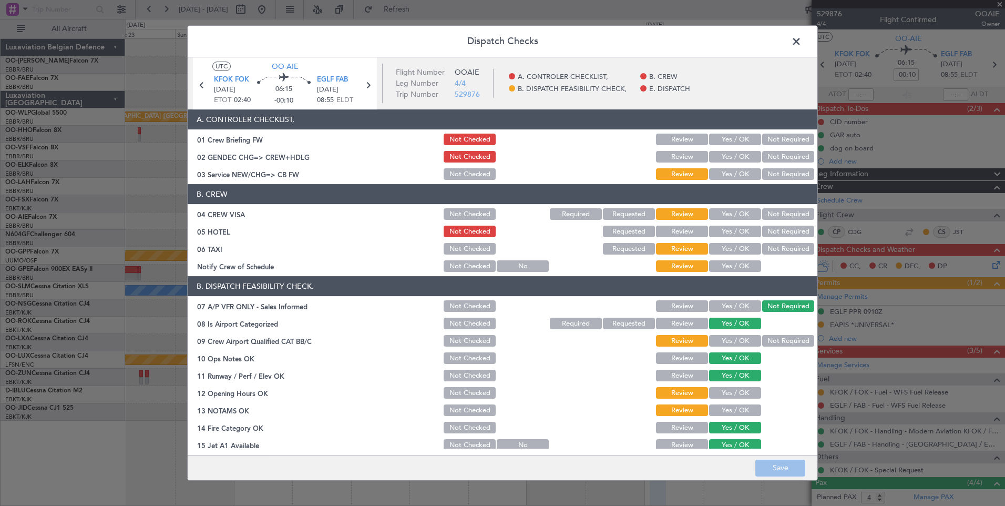
click at [728, 141] on button "Yes / OK" at bounding box center [735, 140] width 52 height 12
click at [728, 167] on div "Yes / OK" at bounding box center [734, 174] width 53 height 15
click at [730, 170] on button "Yes / OK" at bounding box center [735, 174] width 52 height 12
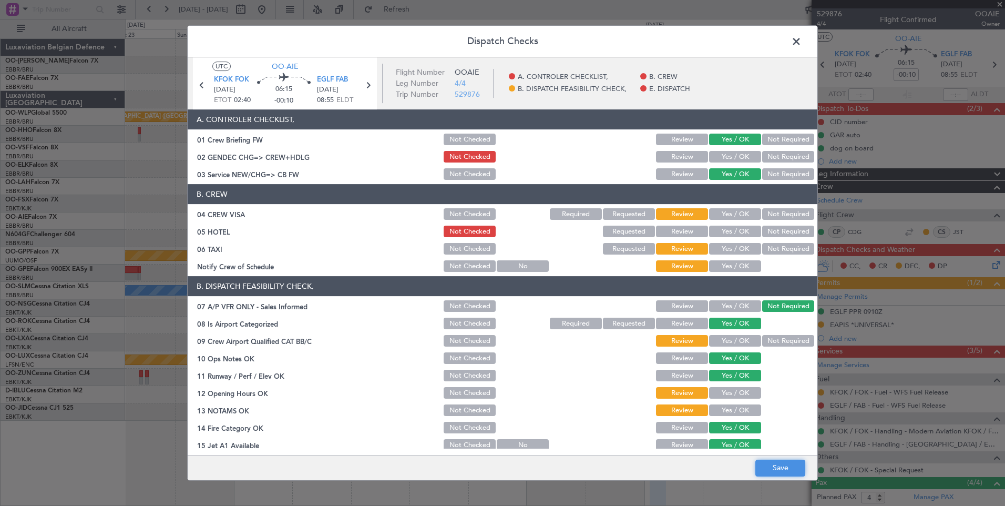
click at [778, 471] on button "Save" at bounding box center [780, 467] width 50 height 17
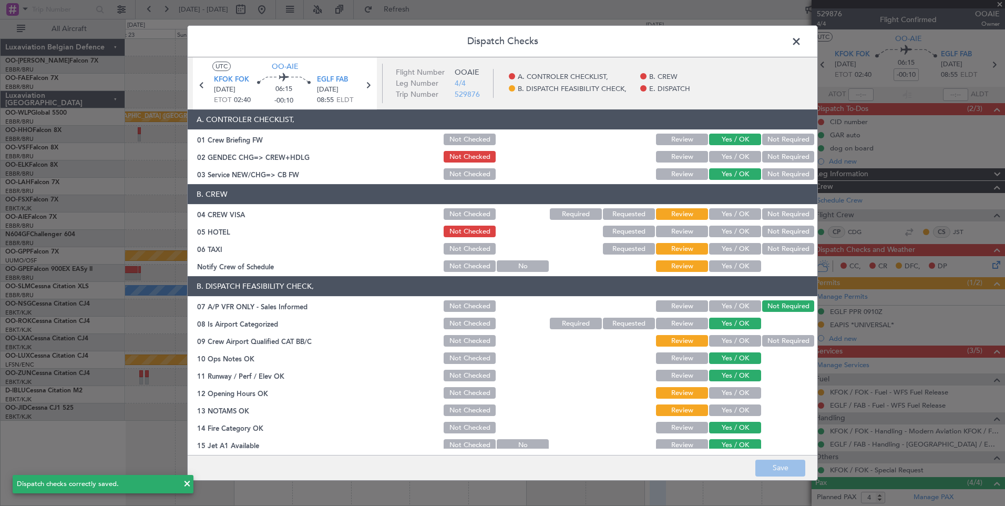
click at [802, 39] on span at bounding box center [802, 44] width 0 height 21
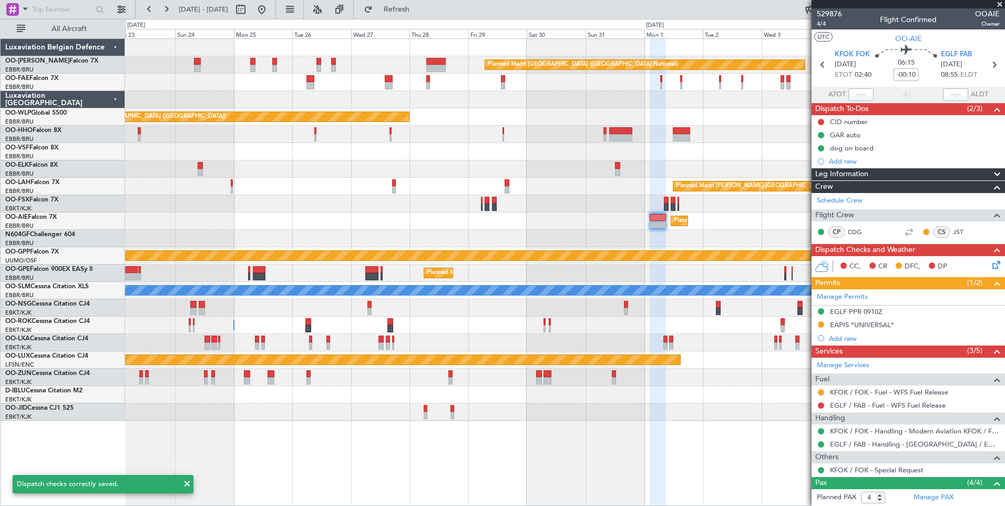
click at [837, 226] on fb-app "23 Aug 2025 - 07 Sep 2025 Refresh Quick Links All Aircraft Planned Maint Brusse…" at bounding box center [502, 257] width 1005 height 498
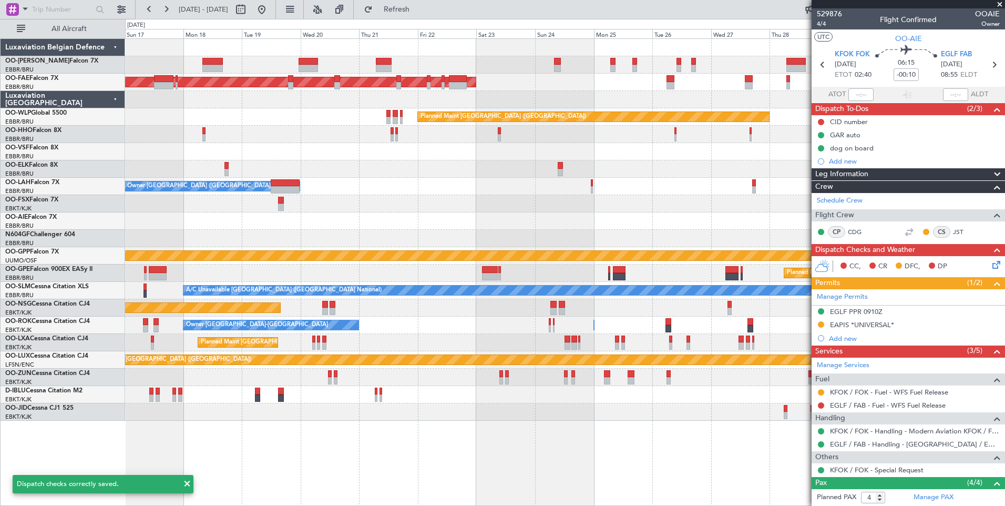
click at [496, 226] on div "Planned Maint London (Farnborough)" at bounding box center [565, 220] width 880 height 17
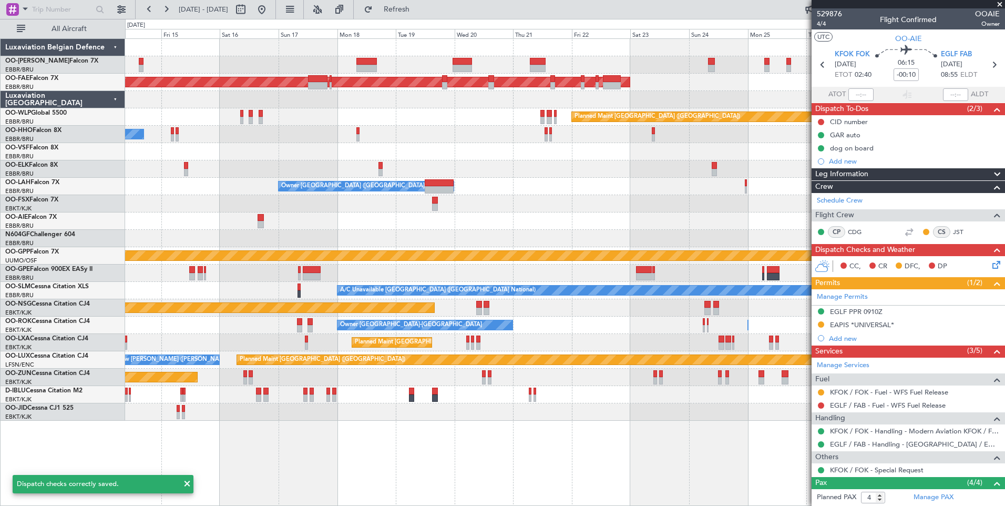
click at [626, 224] on div "Planned Maint London (Farnborough)" at bounding box center [565, 220] width 880 height 17
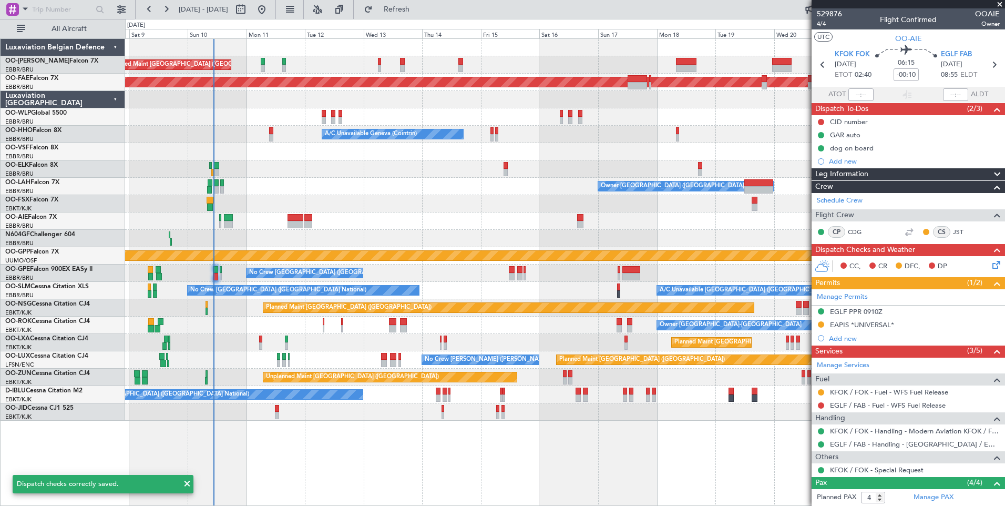
click at [407, 222] on div at bounding box center [565, 220] width 880 height 17
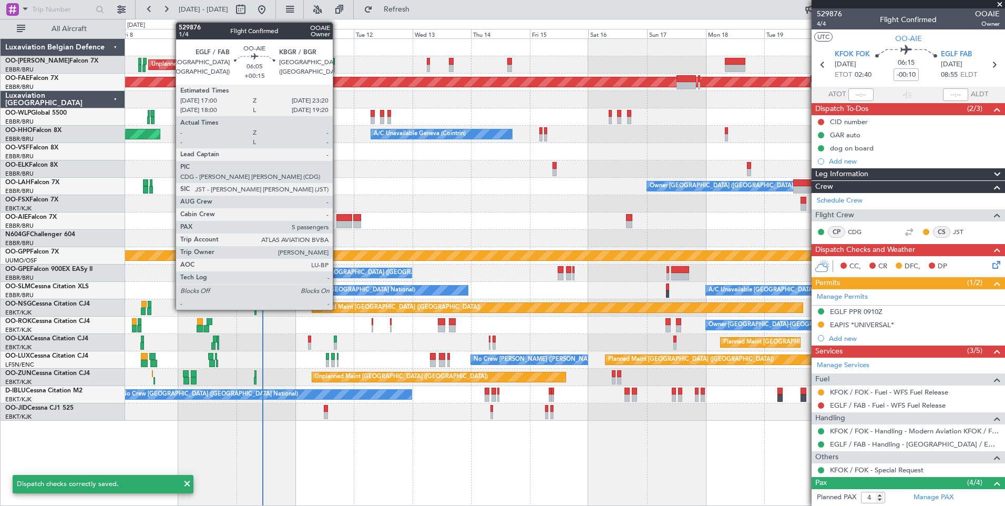
click at [338, 220] on div at bounding box center [344, 217] width 16 height 7
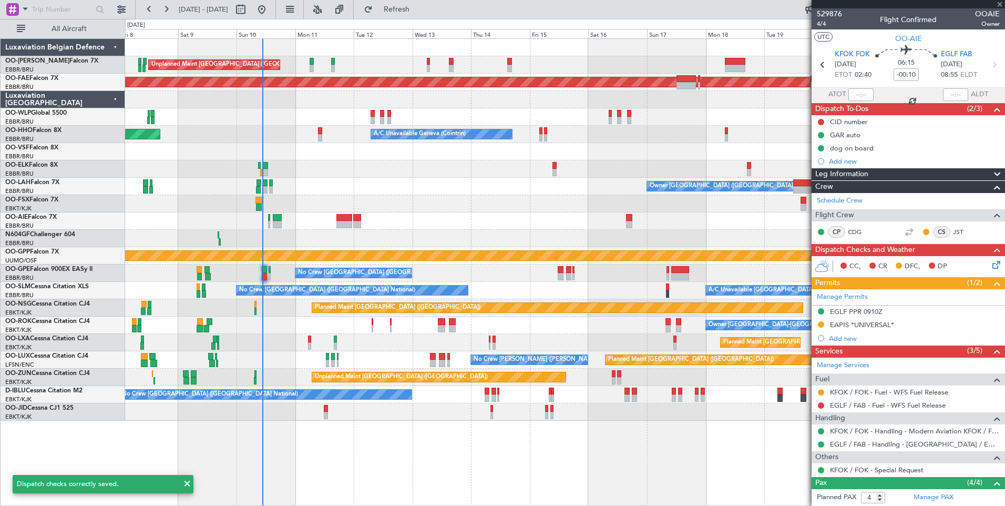
type input "+00:15"
type input "5"
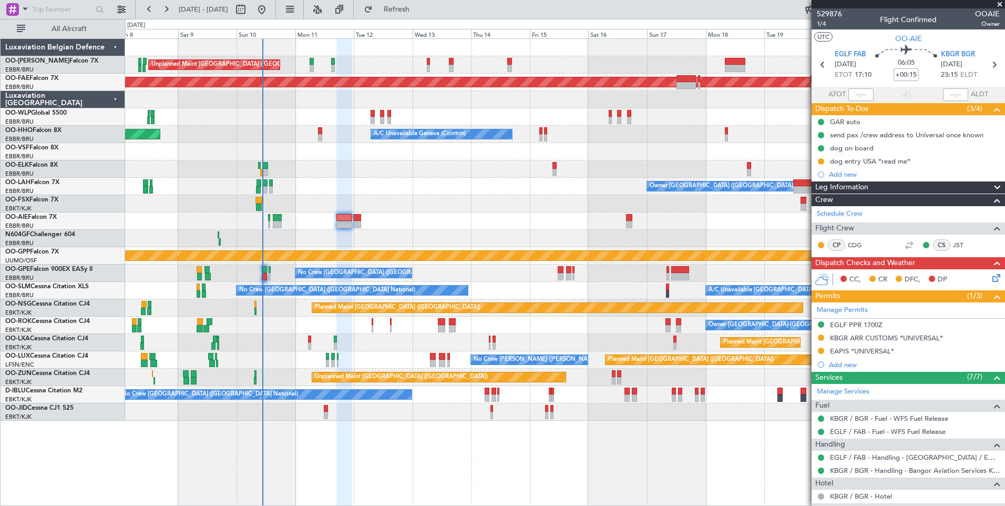
click at [513, 241] on div at bounding box center [565, 238] width 880 height 17
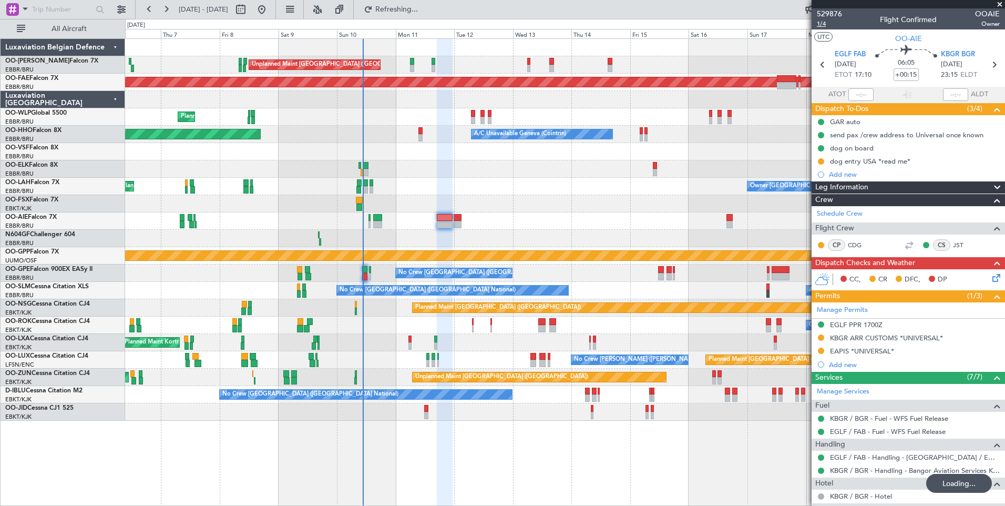
click at [817, 23] on span "1/4" at bounding box center [829, 23] width 25 height 9
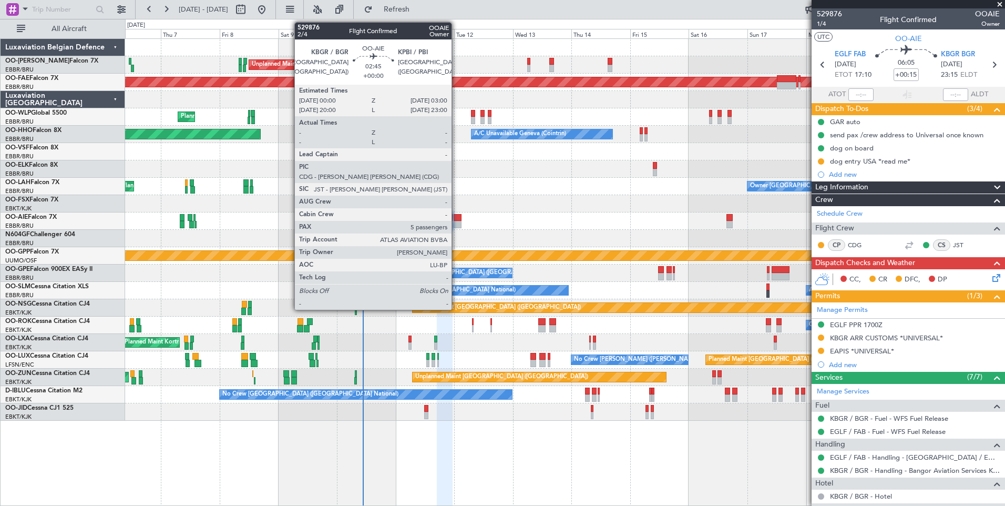
click at [456, 221] on div at bounding box center [457, 224] width 7 height 7
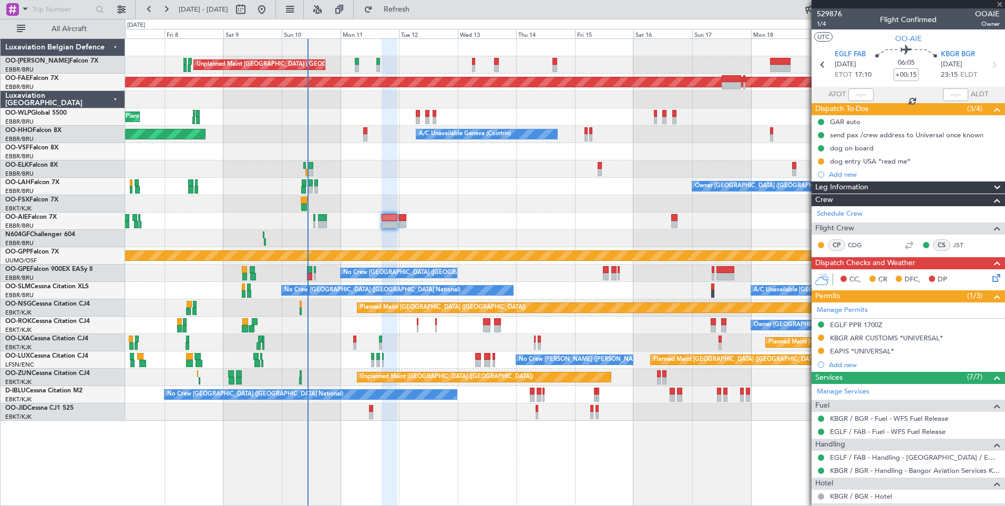
click at [558, 229] on div at bounding box center [565, 220] width 880 height 17
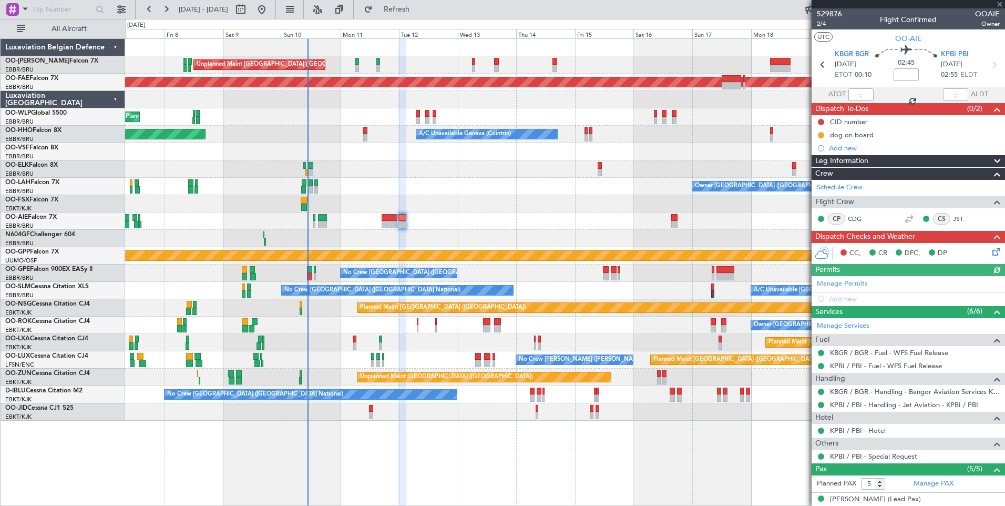
click at [990, 252] on icon at bounding box center [994, 250] width 8 height 8
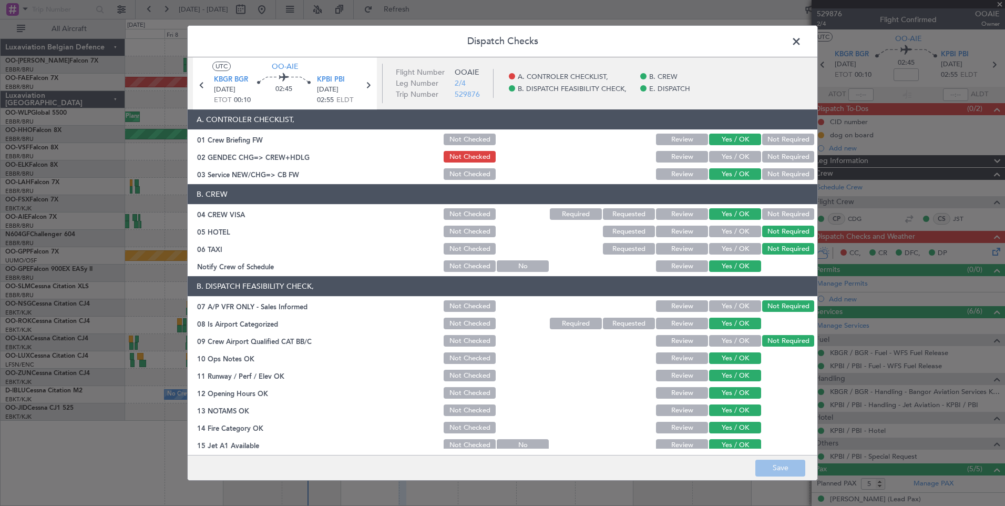
click at [732, 156] on button "Yes / OK" at bounding box center [735, 157] width 52 height 12
click at [784, 465] on button "Save" at bounding box center [780, 467] width 50 height 17
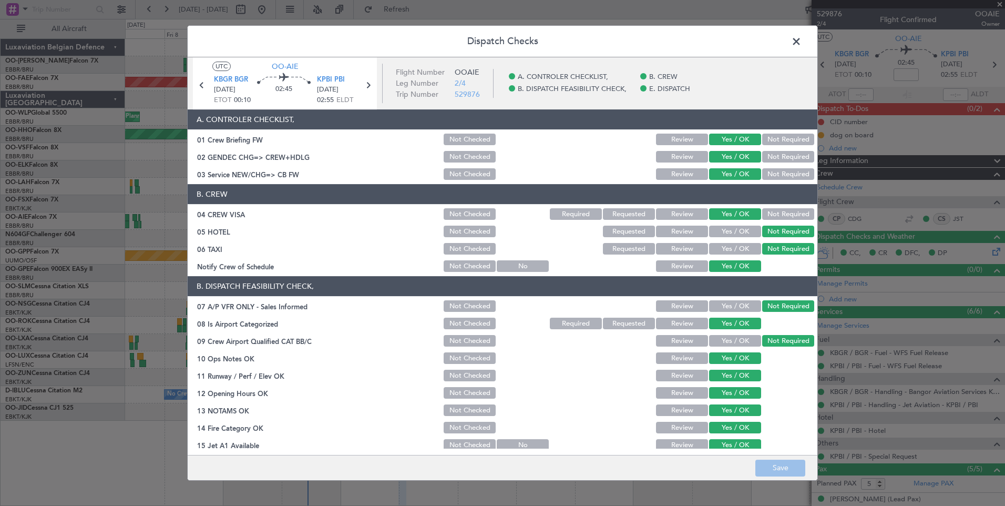
click at [802, 36] on span at bounding box center [802, 44] width 0 height 21
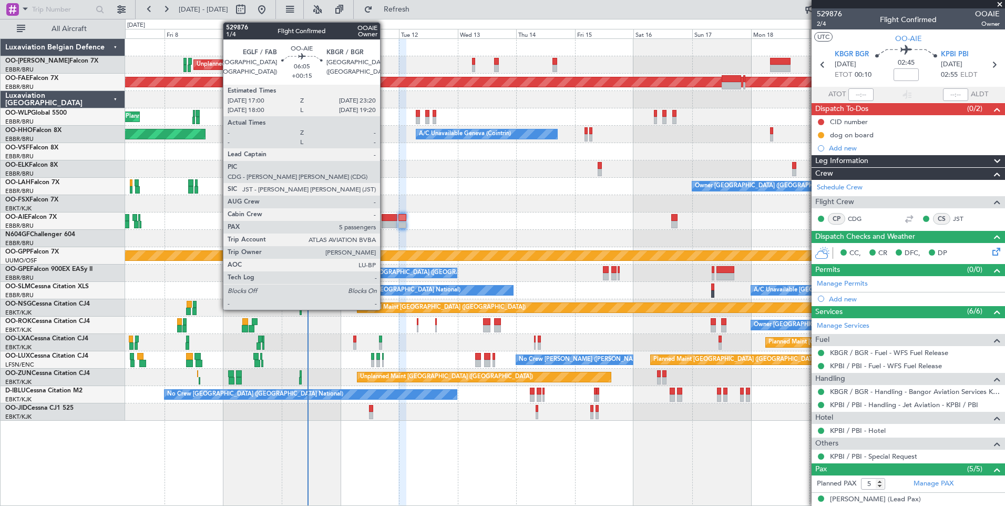
click at [385, 225] on div at bounding box center [390, 224] width 16 height 7
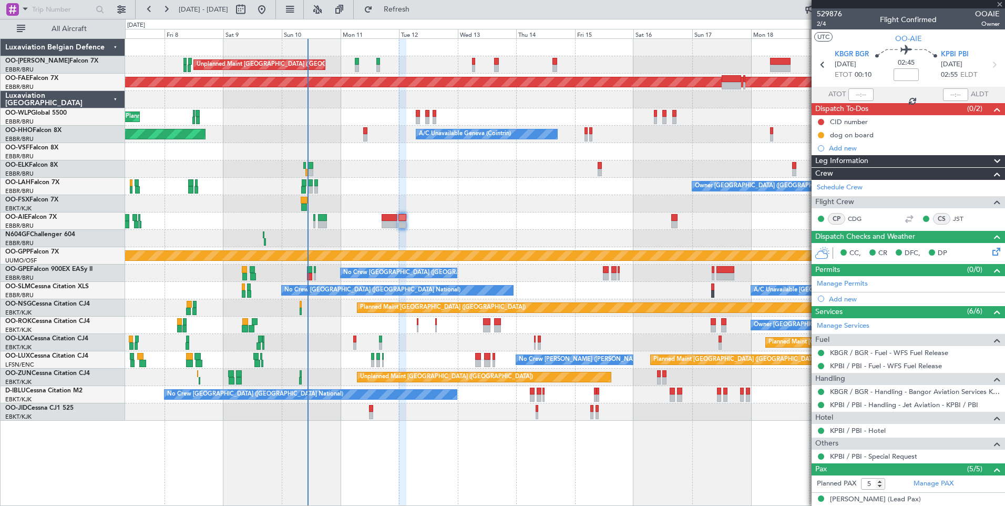
type input "+00:15"
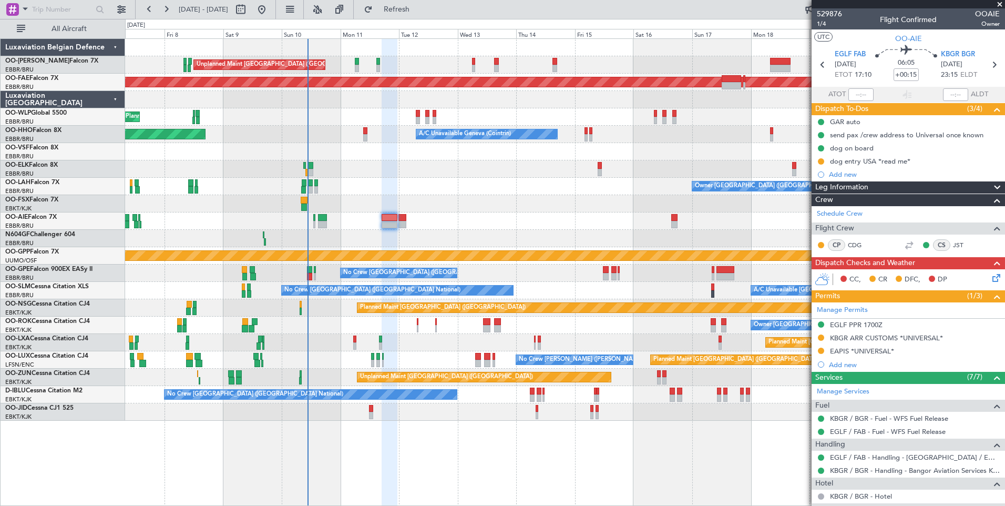
click at [993, 279] on icon at bounding box center [994, 276] width 8 height 8
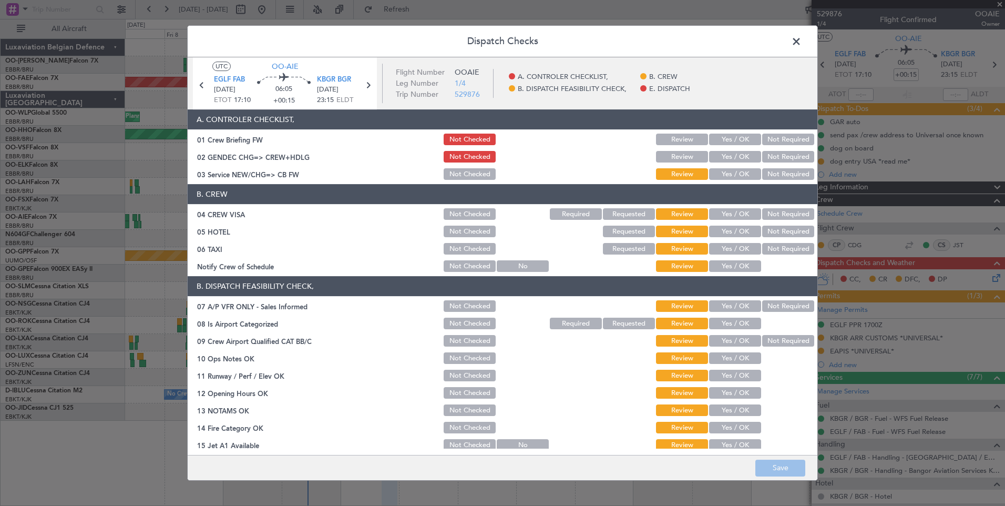
click at [730, 142] on button "Yes / OK" at bounding box center [735, 140] width 52 height 12
click at [730, 156] on button "Yes / OK" at bounding box center [735, 157] width 52 height 12
click at [732, 174] on button "Yes / OK" at bounding box center [735, 174] width 52 height 12
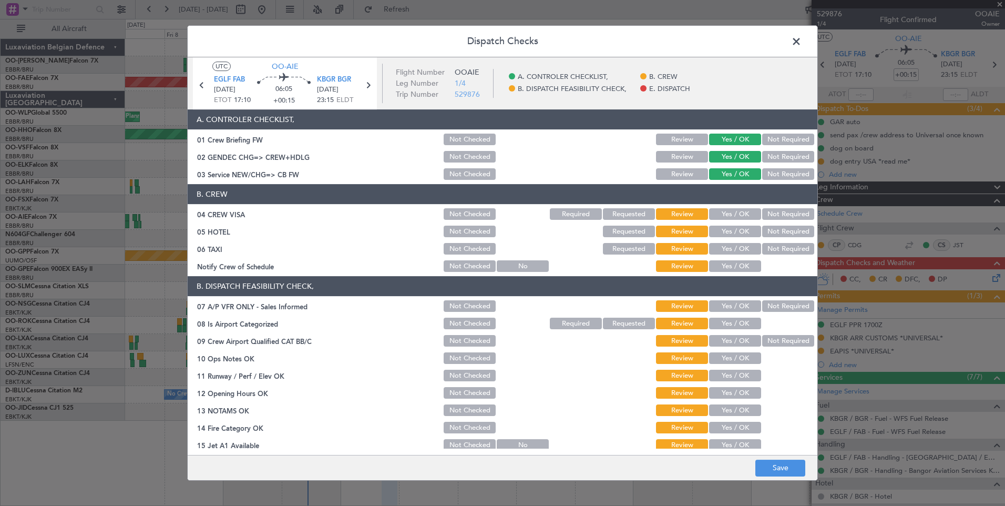
click at [780, 212] on button "Not Required" at bounding box center [788, 214] width 52 height 12
click at [778, 232] on button "Not Required" at bounding box center [788, 232] width 52 height 12
drag, startPoint x: 775, startPoint y: 248, endPoint x: 774, endPoint y: 263, distance: 15.3
click at [775, 248] on button "Not Required" at bounding box center [788, 249] width 52 height 12
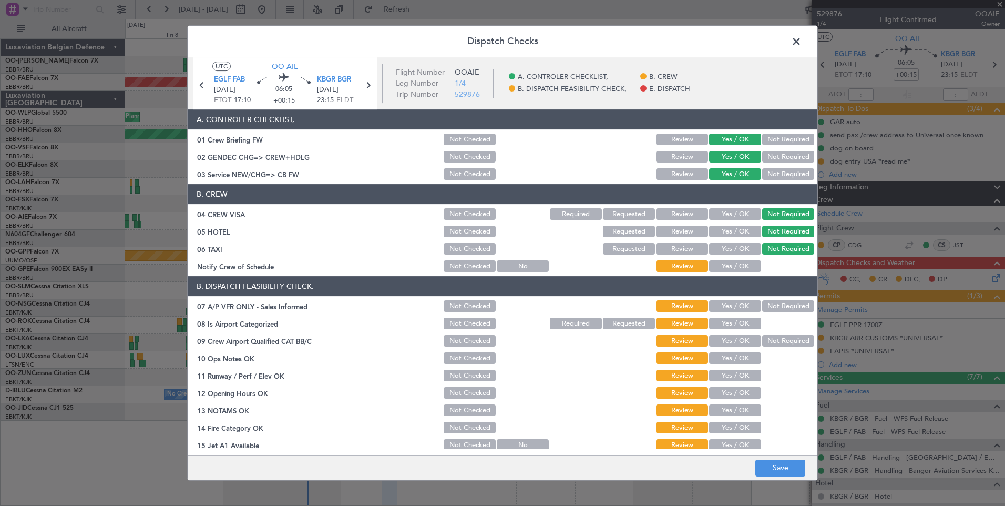
click at [723, 269] on button "Yes / OK" at bounding box center [735, 266] width 52 height 12
click at [774, 313] on div "Not Required" at bounding box center [787, 306] width 53 height 15
click at [766, 306] on button "Not Required" at bounding box center [788, 306] width 52 height 12
click at [748, 329] on button "Yes / OK" at bounding box center [735, 324] width 52 height 12
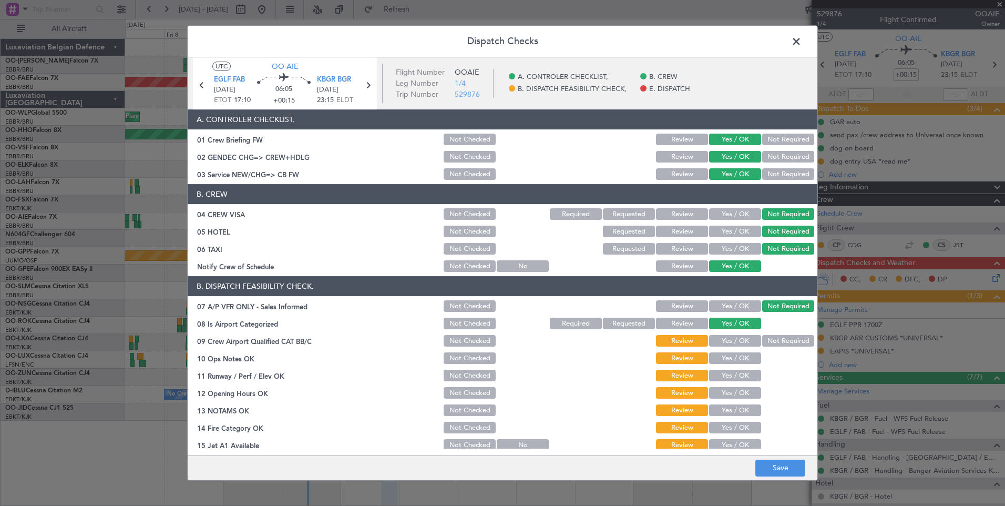
click at [778, 340] on button "Not Required" at bounding box center [788, 341] width 52 height 12
click at [728, 208] on button "Yes / OK" at bounding box center [735, 214] width 52 height 12
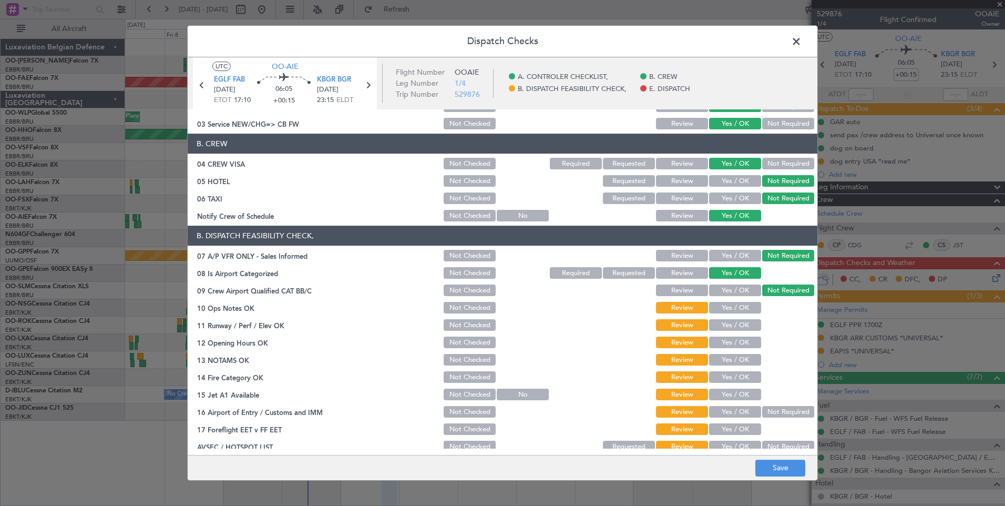
scroll to position [105, 0]
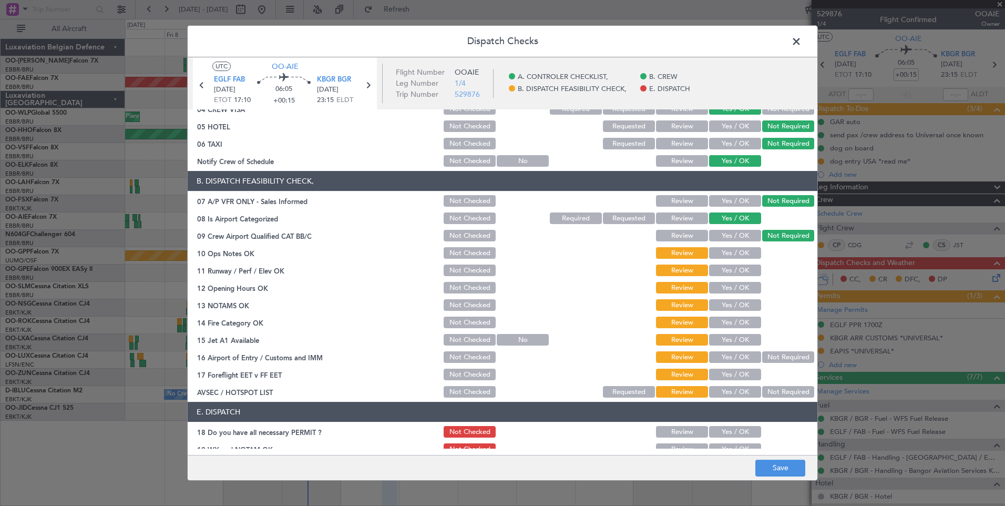
click at [725, 248] on button "Yes / OK" at bounding box center [735, 253] width 52 height 12
click at [730, 264] on button "Yes / OK" at bounding box center [735, 270] width 52 height 12
click at [731, 280] on section "B. DISPATCH FEASIBILITY CHECK, 07 A/P VFR ONLY - Sales Informed Not Checked Rev…" at bounding box center [503, 285] width 630 height 228
click at [733, 295] on div "Yes / OK" at bounding box center [734, 287] width 53 height 15
click at [734, 288] on button "Yes / OK" at bounding box center [735, 288] width 52 height 12
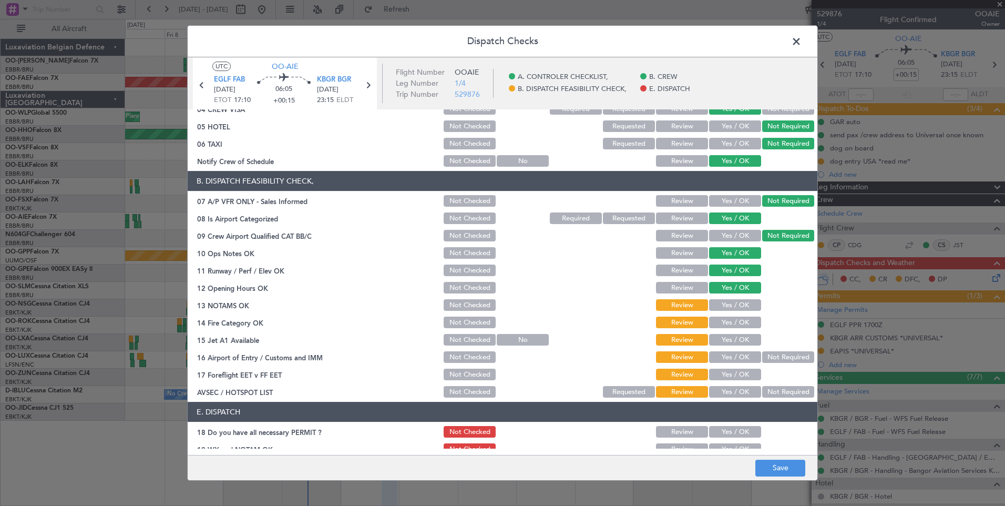
drag, startPoint x: 734, startPoint y: 302, endPoint x: 733, endPoint y: 312, distance: 10.0
click at [734, 302] on button "Yes / OK" at bounding box center [735, 305] width 52 height 12
drag, startPoint x: 733, startPoint y: 319, endPoint x: 732, endPoint y: 328, distance: 9.5
click at [732, 320] on button "Yes / OK" at bounding box center [735, 322] width 52 height 12
click at [731, 334] on button "Yes / OK" at bounding box center [735, 340] width 52 height 12
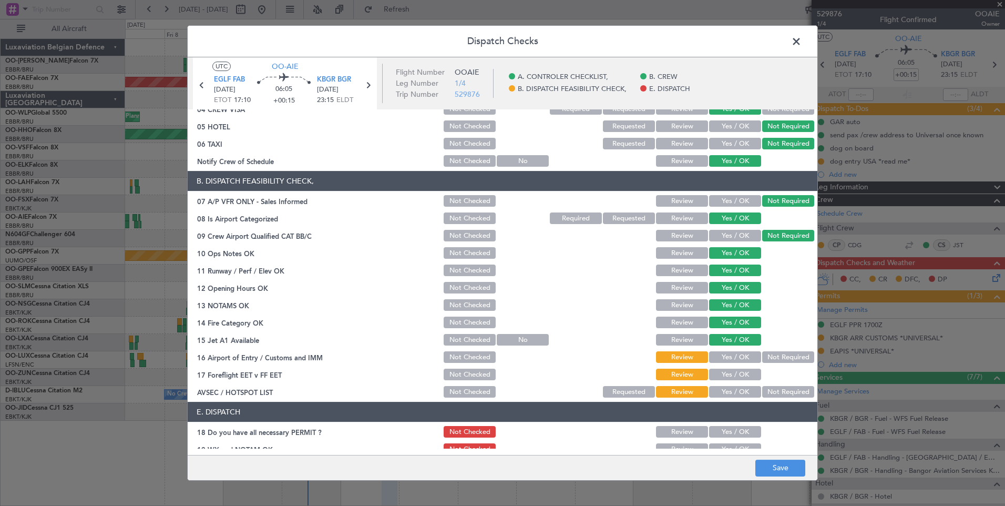
click at [732, 352] on button "Yes / OK" at bounding box center [735, 357] width 52 height 12
click at [722, 372] on button "Yes / OK" at bounding box center [735, 375] width 52 height 12
drag, startPoint x: 762, startPoint y: 387, endPoint x: 772, endPoint y: 397, distance: 13.8
click at [763, 388] on button "Not Required" at bounding box center [788, 392] width 52 height 12
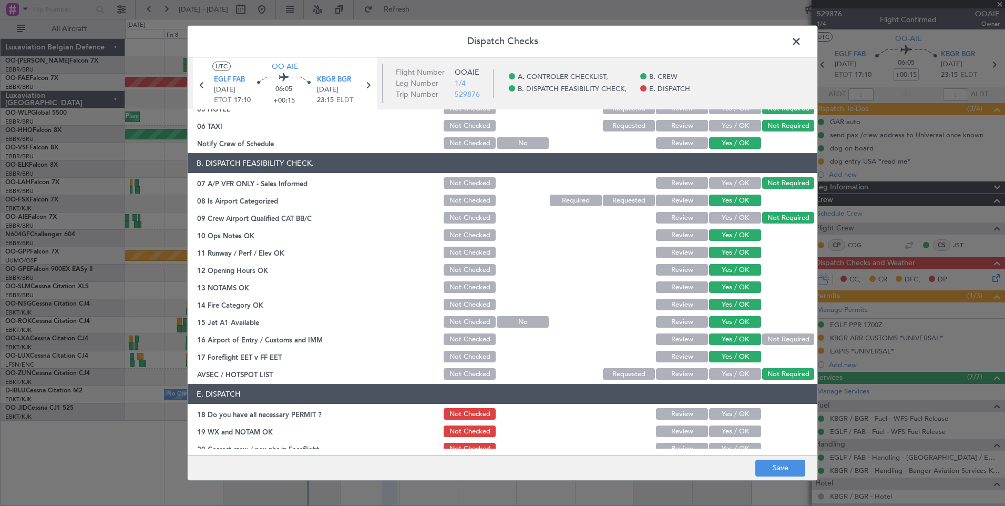
scroll to position [151, 0]
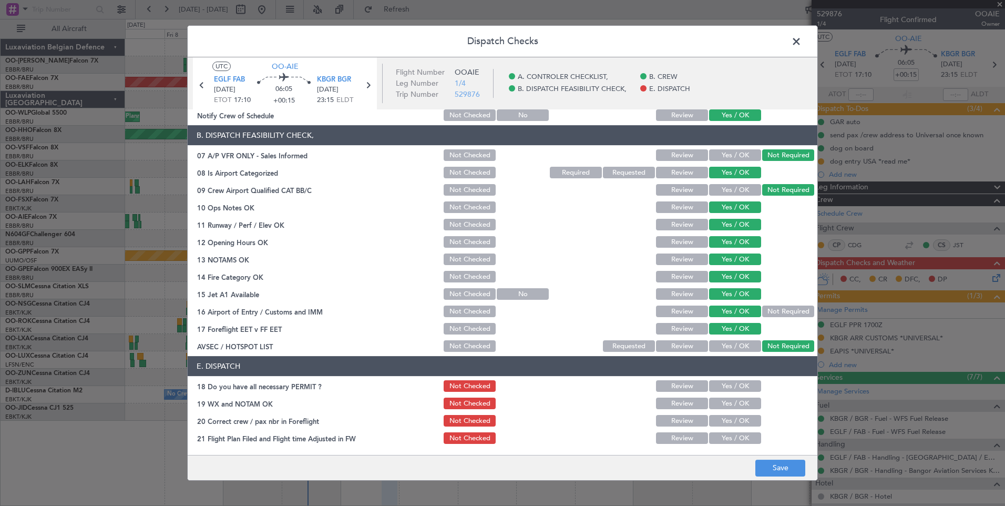
click at [727, 389] on button "Yes / OK" at bounding box center [735, 386] width 52 height 12
drag, startPoint x: 730, startPoint y: 407, endPoint x: 731, endPoint y: 422, distance: 14.8
click at [730, 409] on button "Yes / OK" at bounding box center [735, 403] width 52 height 12
drag, startPoint x: 731, startPoint y: 422, endPoint x: 733, endPoint y: 429, distance: 7.5
click at [732, 424] on button "Yes / OK" at bounding box center [735, 421] width 52 height 12
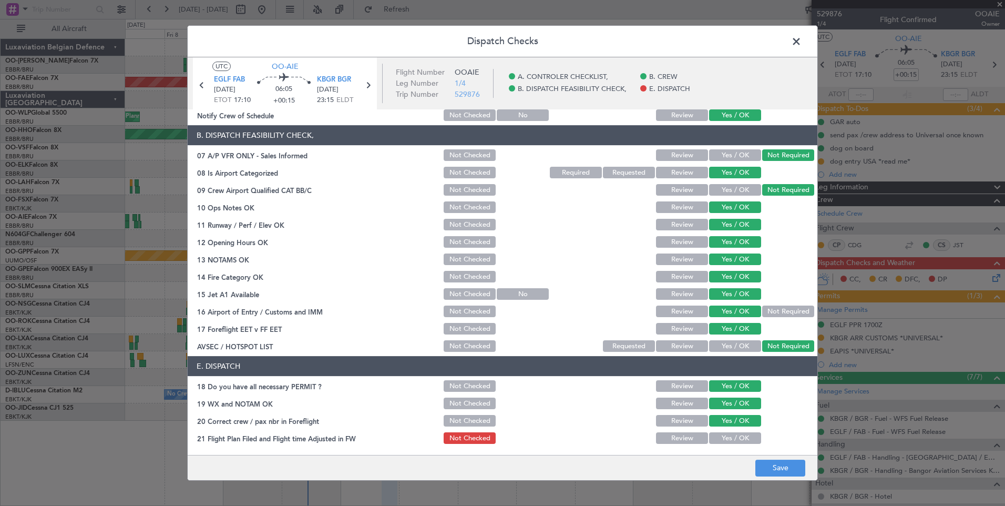
drag, startPoint x: 734, startPoint y: 434, endPoint x: 766, endPoint y: 457, distance: 39.7
click at [737, 437] on button "Yes / OK" at bounding box center [735, 438] width 52 height 12
click at [776, 467] on button "Save" at bounding box center [780, 467] width 50 height 17
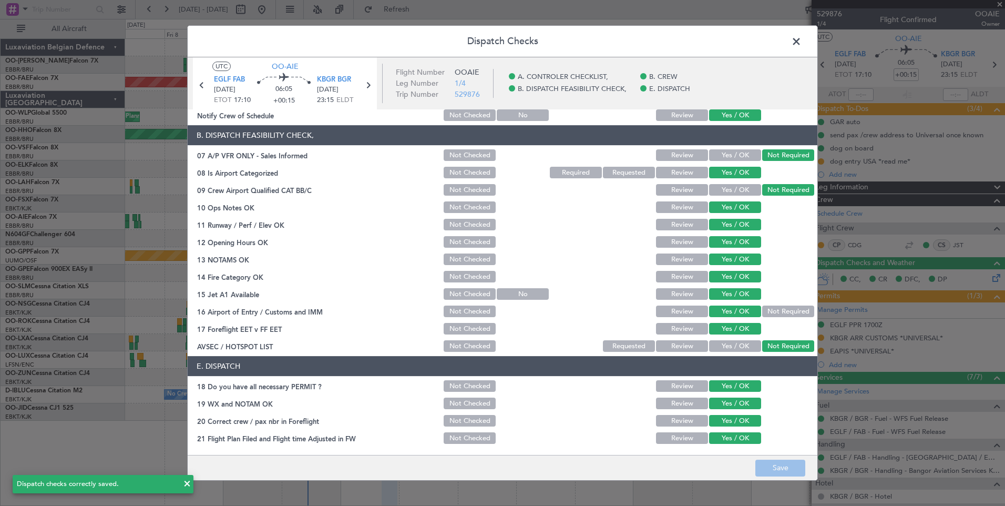
click at [802, 43] on span at bounding box center [802, 44] width 0 height 21
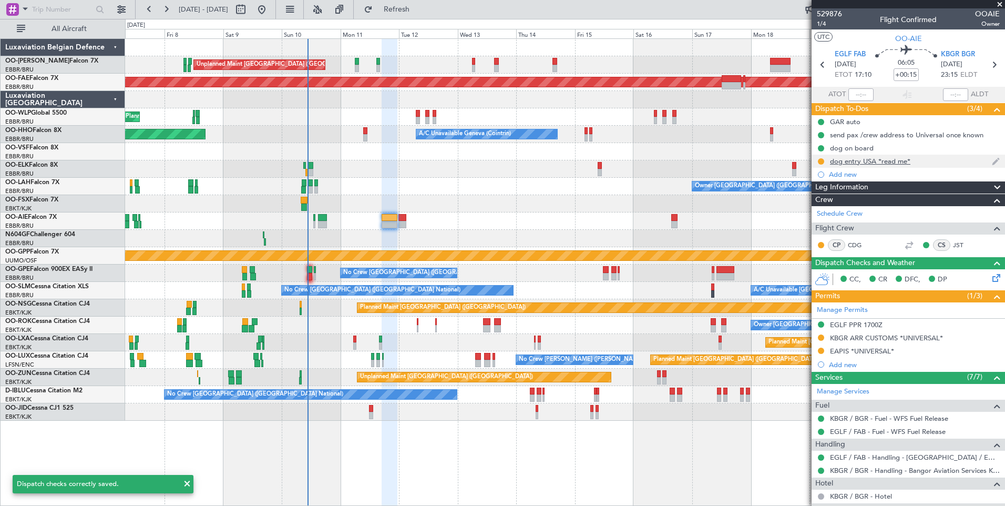
click at [856, 167] on div "dog entry USA *read me*" at bounding box center [908, 161] width 193 height 13
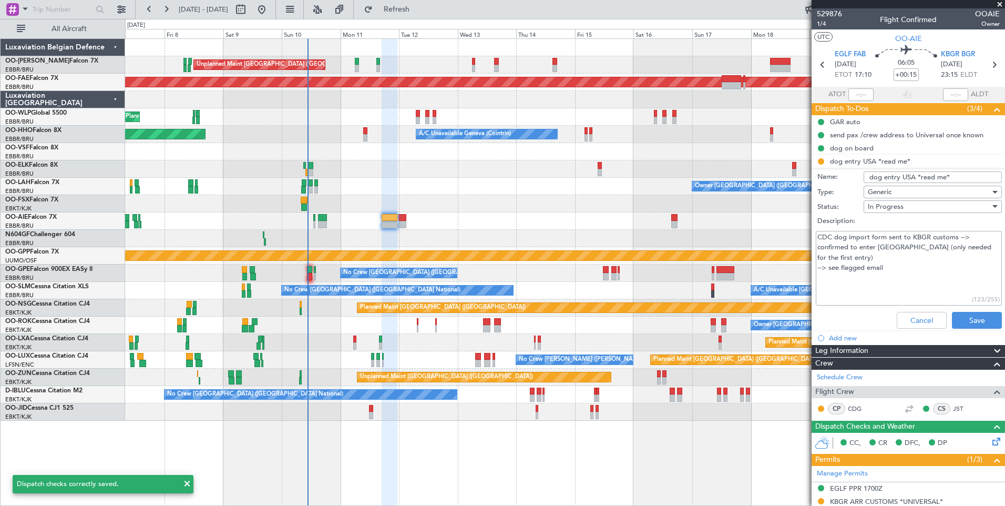
drag, startPoint x: 820, startPoint y: 233, endPoint x: 920, endPoint y: 247, distance: 101.3
click at [920, 241] on textarea "CDC dog import form sent to KBGR customs --> confirmed to enter USA (only neede…" at bounding box center [909, 268] width 186 height 75
click at [910, 267] on textarea "CDC dog import form sent to KBGR customs --> confirmed to enter USA (only neede…" at bounding box center [909, 268] width 186 height 75
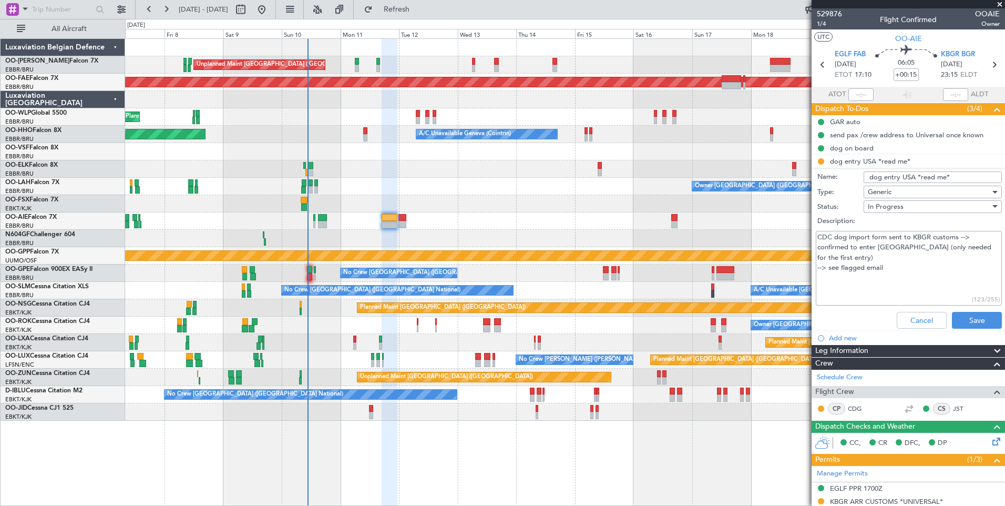
drag, startPoint x: 835, startPoint y: 238, endPoint x: 948, endPoint y: 278, distance: 119.9
click at [933, 250] on textarea "CDC dog import form sent to KBGR customs --> confirmed to enter USA (only neede…" at bounding box center [909, 268] width 186 height 75
click at [948, 279] on textarea "CDC dog import form sent to KBGR customs --> confirmed to enter USA (only neede…" at bounding box center [909, 268] width 186 height 75
click at [816, 167] on li "dog entry USA *read me* Name: dog entry USA *read me* Type: Generic Status: In …" at bounding box center [908, 244] width 193 height 178
click at [817, 163] on li "dog entry USA *read me* Name: dog entry USA *read me* Type: Generic Status: In …" at bounding box center [908, 244] width 193 height 178
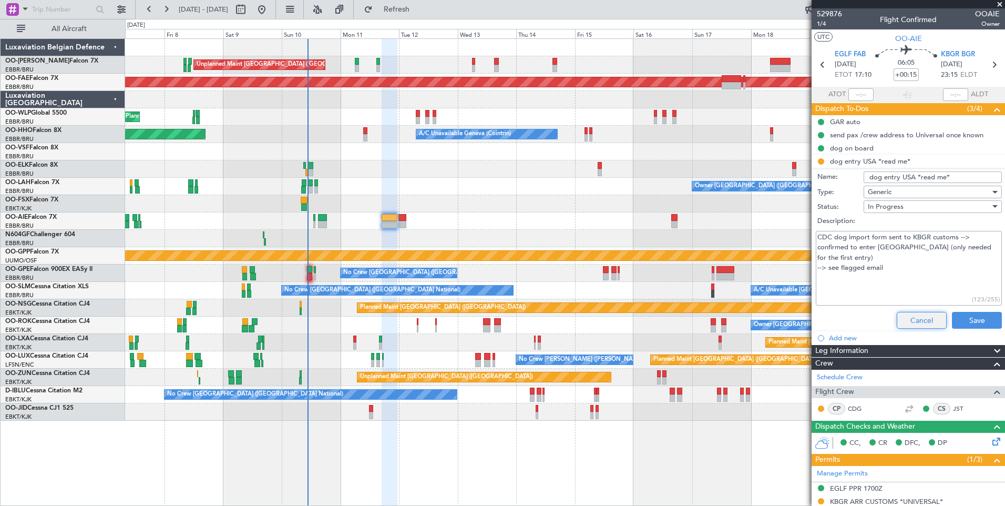
click at [912, 324] on button "Cancel" at bounding box center [922, 320] width 50 height 17
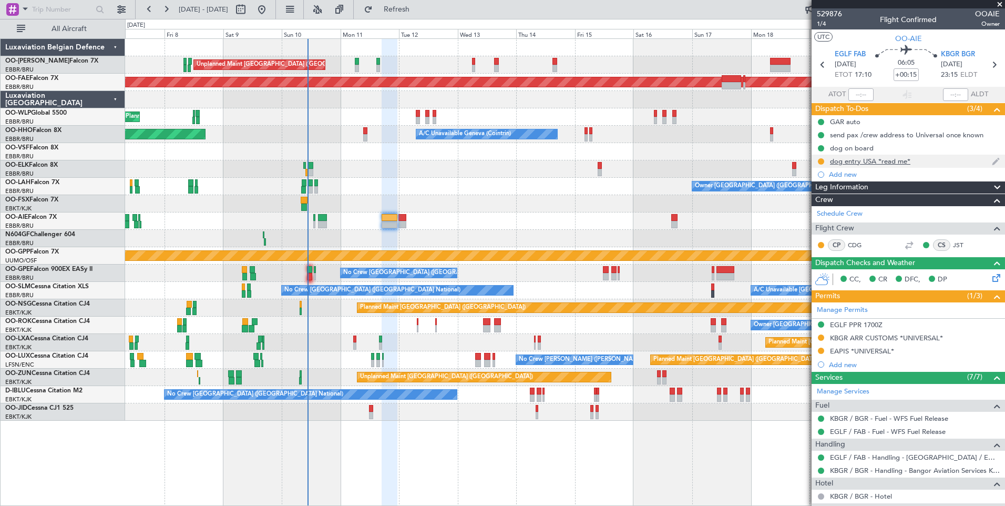
click at [826, 166] on div "dog entry USA *read me*" at bounding box center [908, 161] width 193 height 13
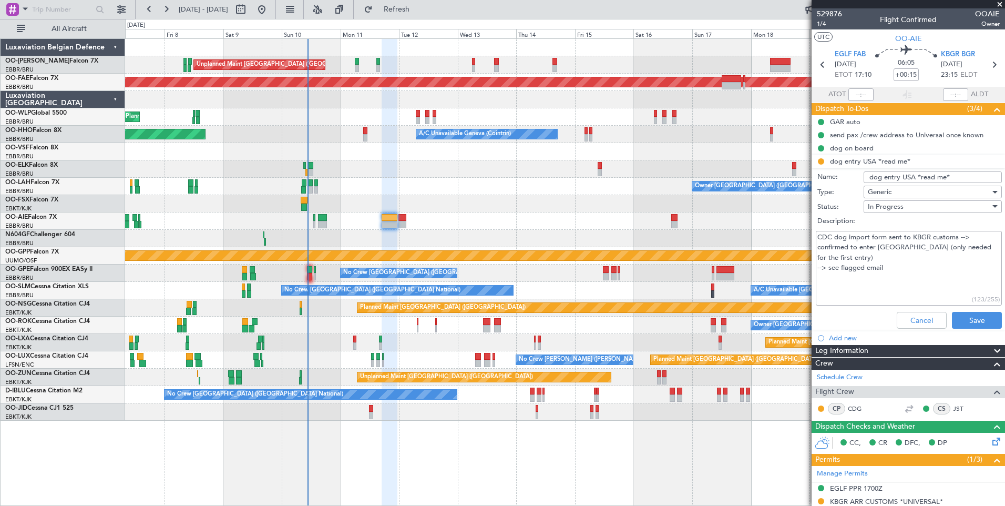
click at [823, 161] on li "dog entry USA *read me* Name: dog entry USA *read me* Type: Generic Status: In …" at bounding box center [908, 244] width 193 height 178
click at [898, 322] on button "Cancel" at bounding box center [922, 320] width 50 height 17
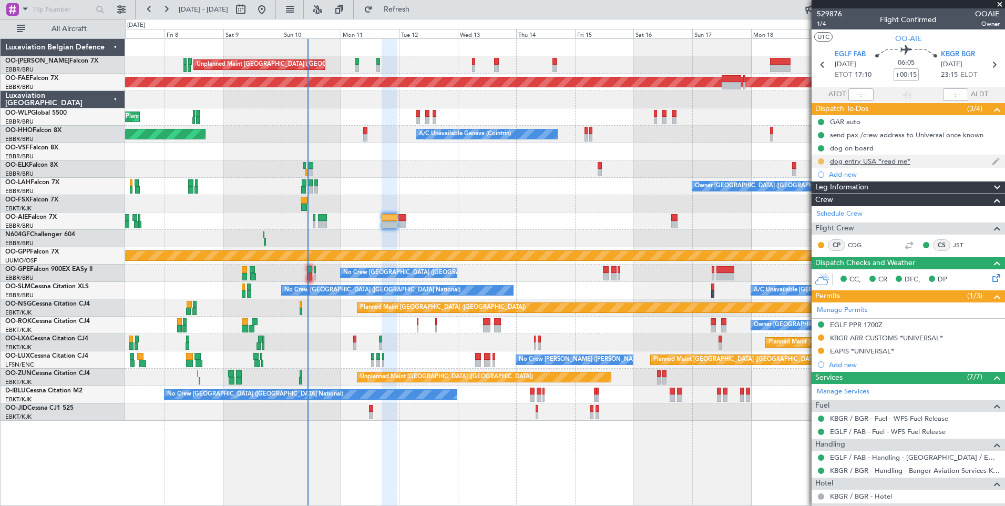
click at [818, 160] on button at bounding box center [821, 161] width 6 height 6
click at [830, 211] on span "Completed" at bounding box center [825, 207] width 35 height 11
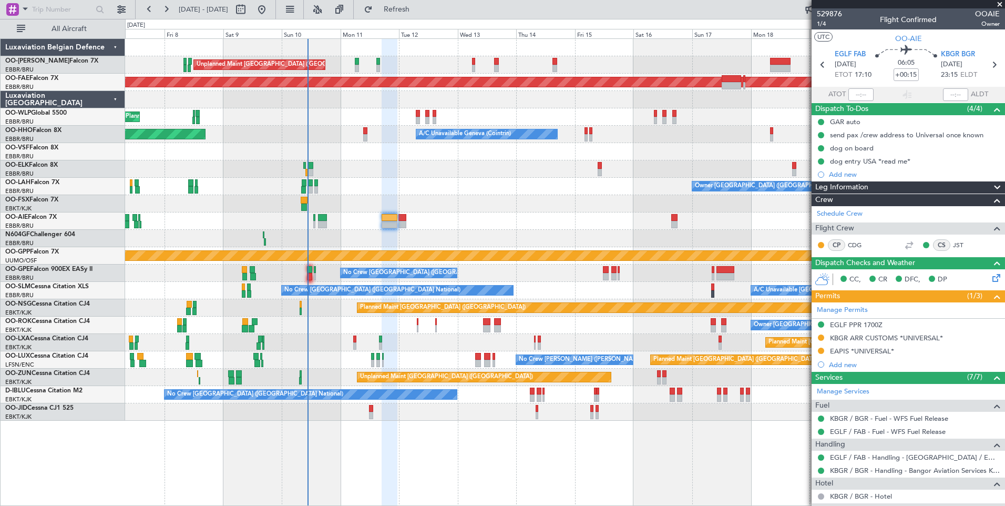
click at [392, 237] on div at bounding box center [565, 238] width 880 height 17
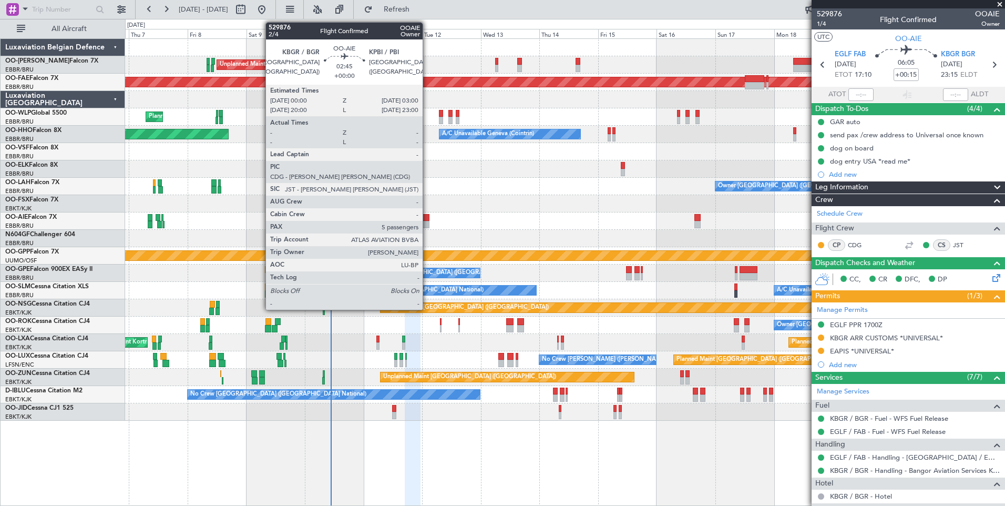
click at [427, 226] on div at bounding box center [425, 224] width 7 height 7
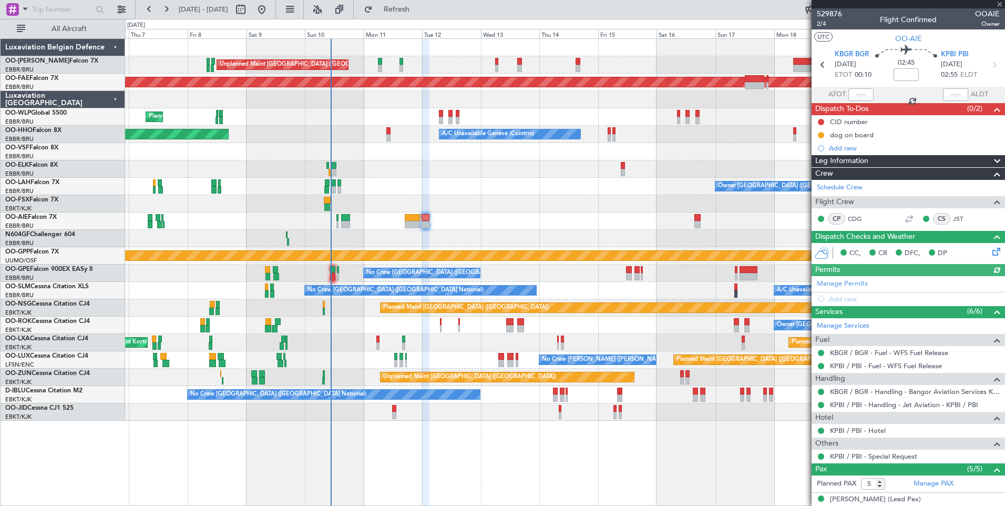
click at [990, 248] on icon at bounding box center [994, 250] width 8 height 8
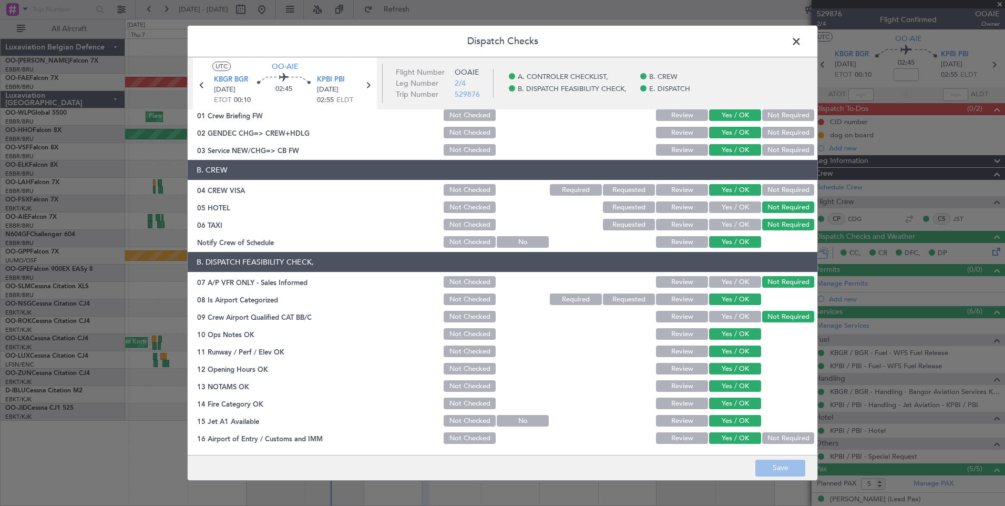
scroll to position [0, 0]
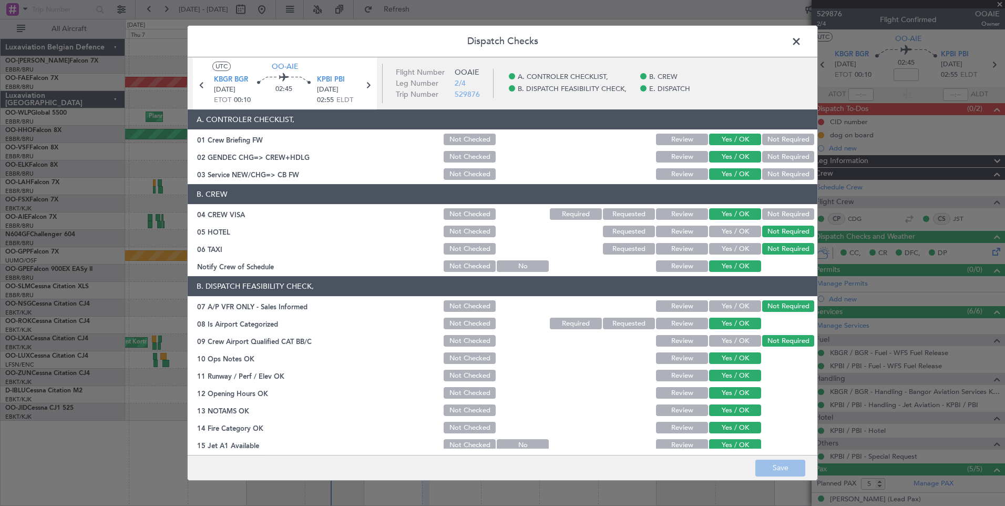
click at [802, 42] on span at bounding box center [802, 44] width 0 height 21
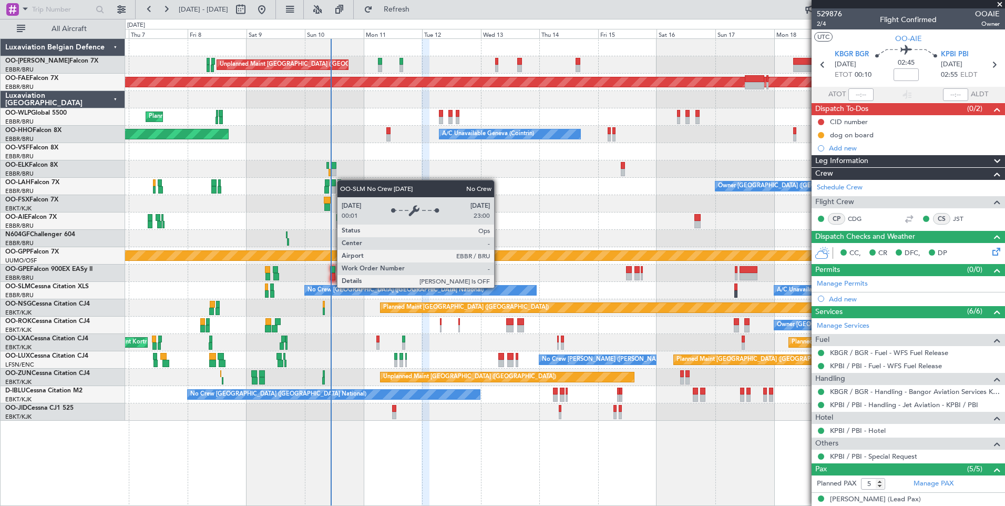
click at [629, 274] on div "Unplanned Maint Brussels (Brussels National) Planned Maint Brussels (Brussels N…" at bounding box center [565, 230] width 880 height 382
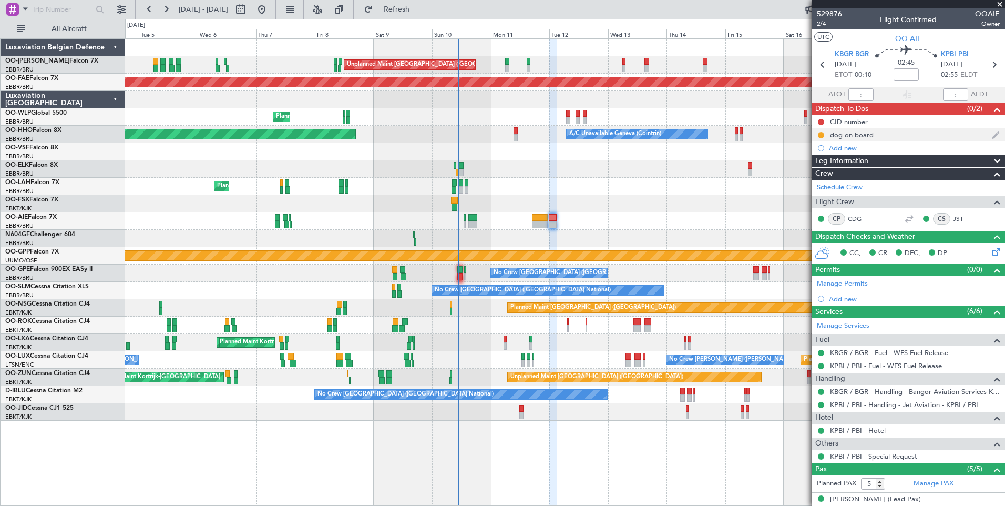
click at [819, 138] on div at bounding box center [821, 135] width 8 height 8
click at [823, 138] on div at bounding box center [821, 135] width 8 height 8
click at [822, 137] on body "04 Aug 2025 - 19 Aug 2025 Refresh Quick Links All Aircraft Unplanned Maint Brus…" at bounding box center [502, 253] width 1005 height 506
click at [822, 133] on button at bounding box center [821, 135] width 6 height 6
click at [822, 182] on span "Completed" at bounding box center [825, 181] width 35 height 11
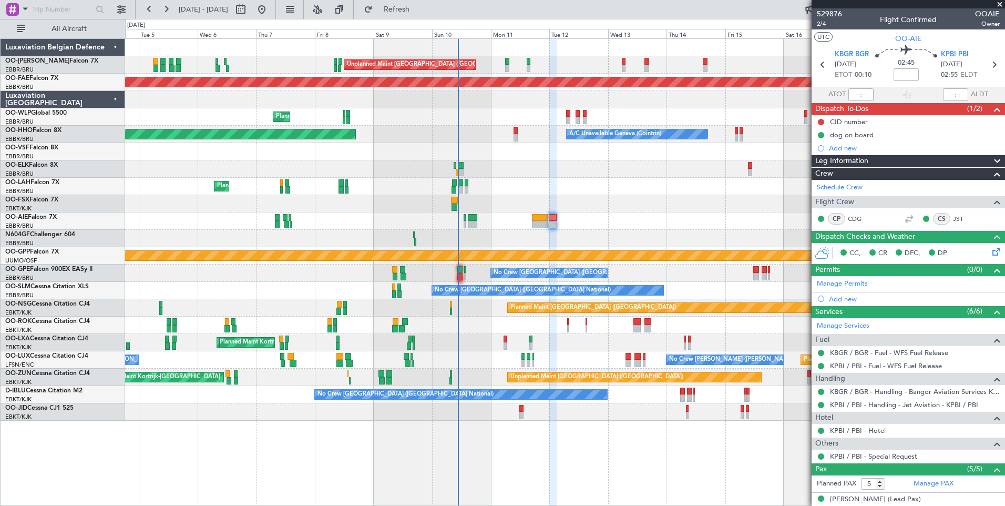
click at [531, 222] on div at bounding box center [565, 220] width 880 height 17
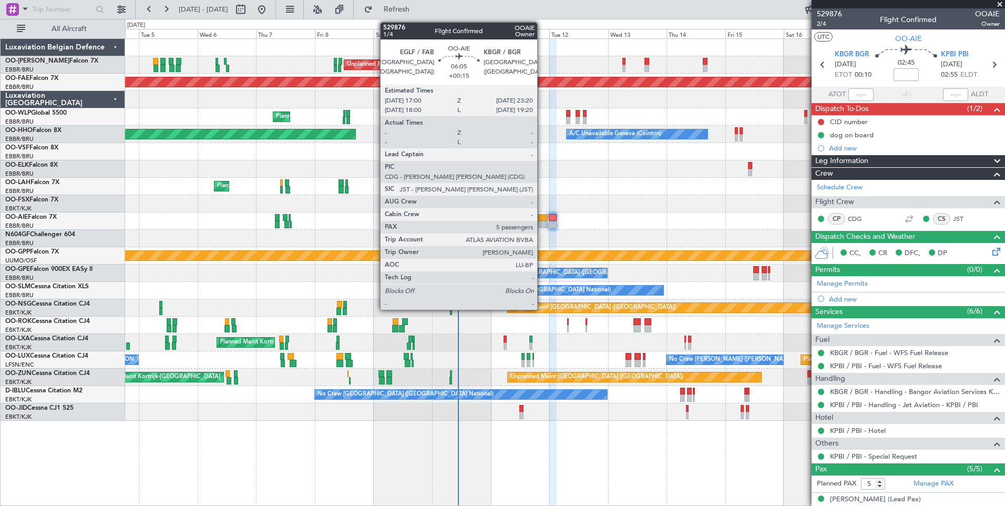
click at [542, 219] on div at bounding box center [540, 217] width 16 height 7
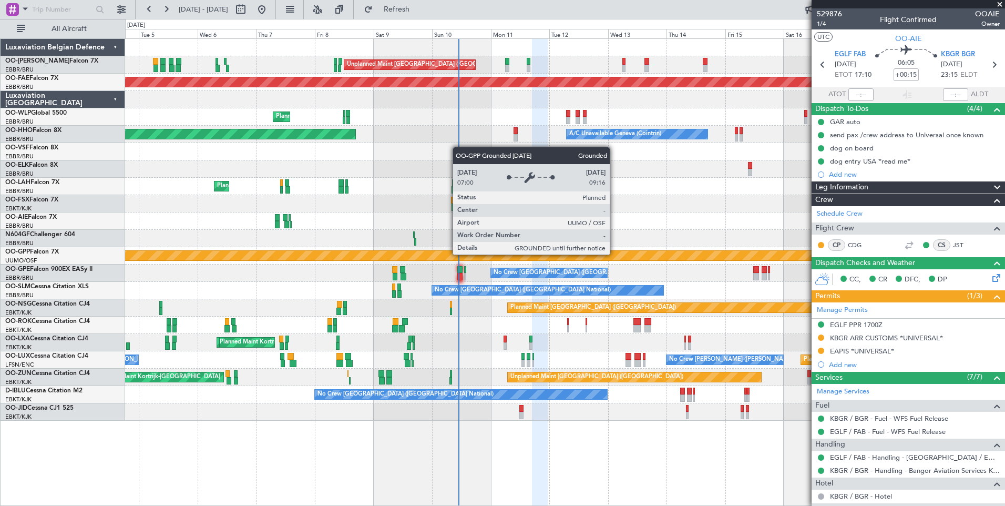
click at [558, 229] on div at bounding box center [565, 220] width 880 height 17
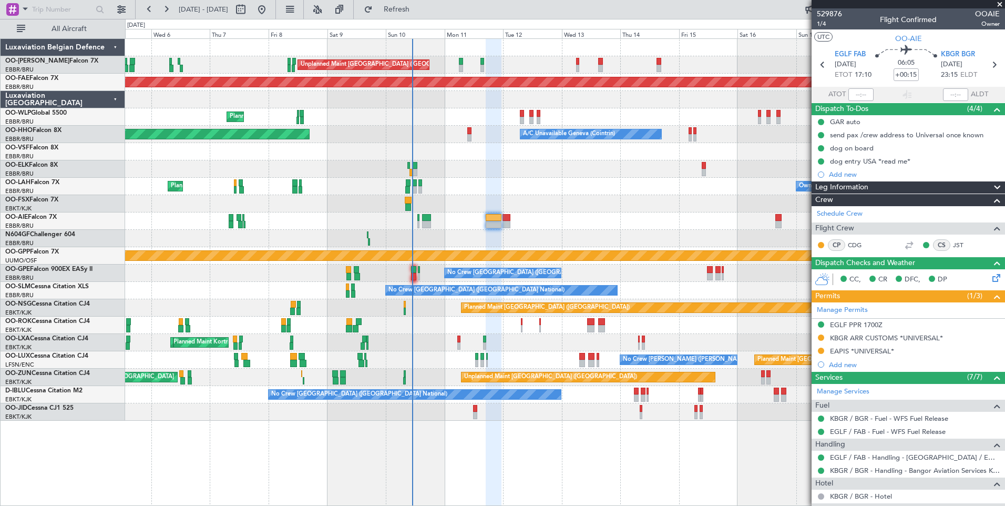
click at [502, 219] on div at bounding box center [565, 220] width 880 height 17
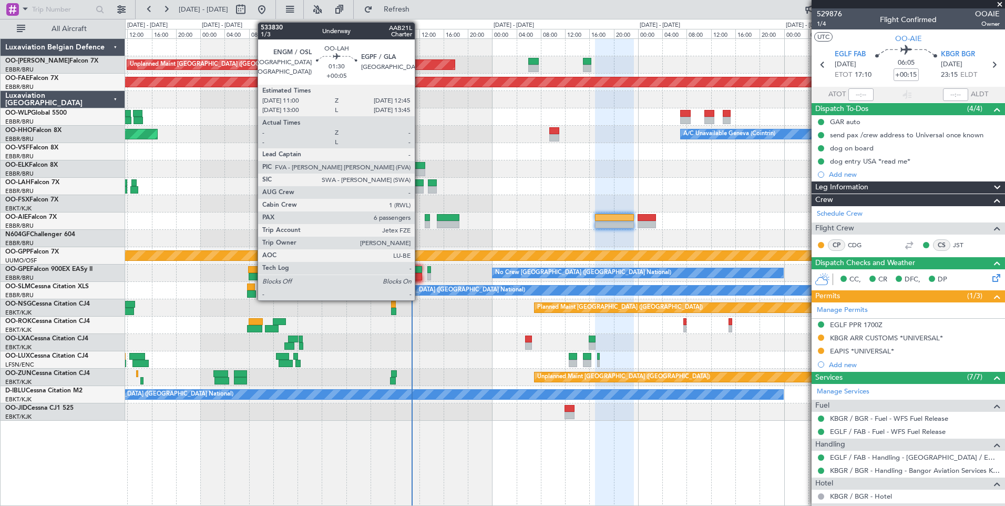
click at [420, 185] on div at bounding box center [418, 182] width 11 height 7
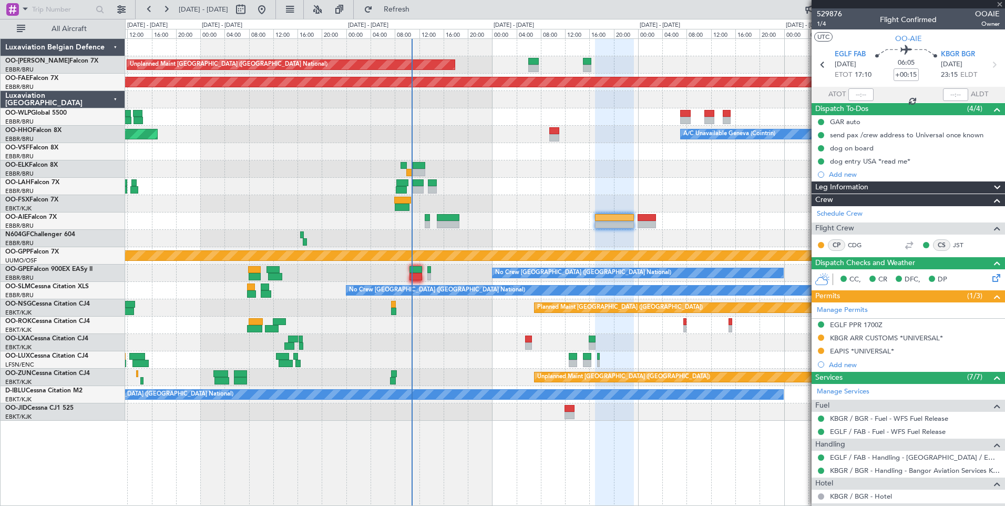
type input "+00:05"
type input "6"
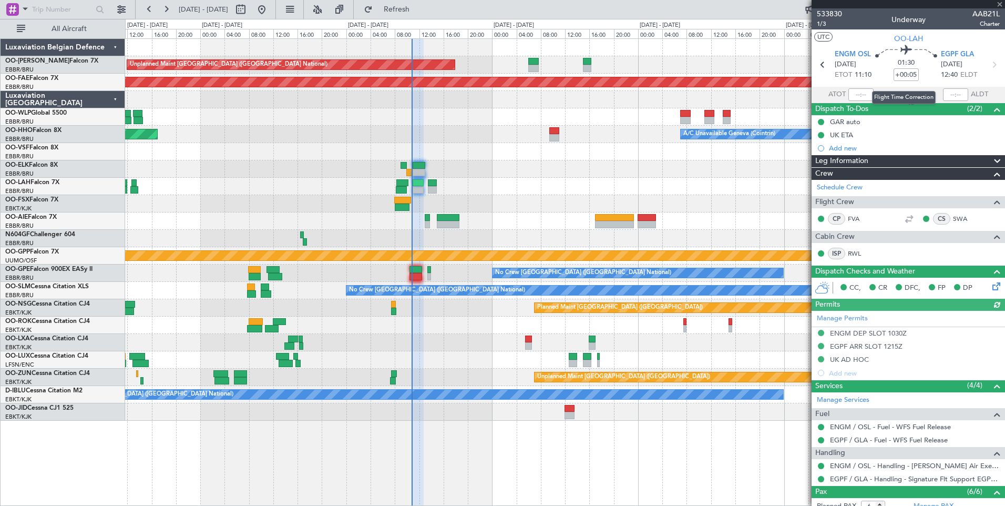
click at [863, 94] on div at bounding box center [860, 94] width 25 height 13
click at [863, 94] on input "text" at bounding box center [860, 94] width 25 height 13
type input "10:35"
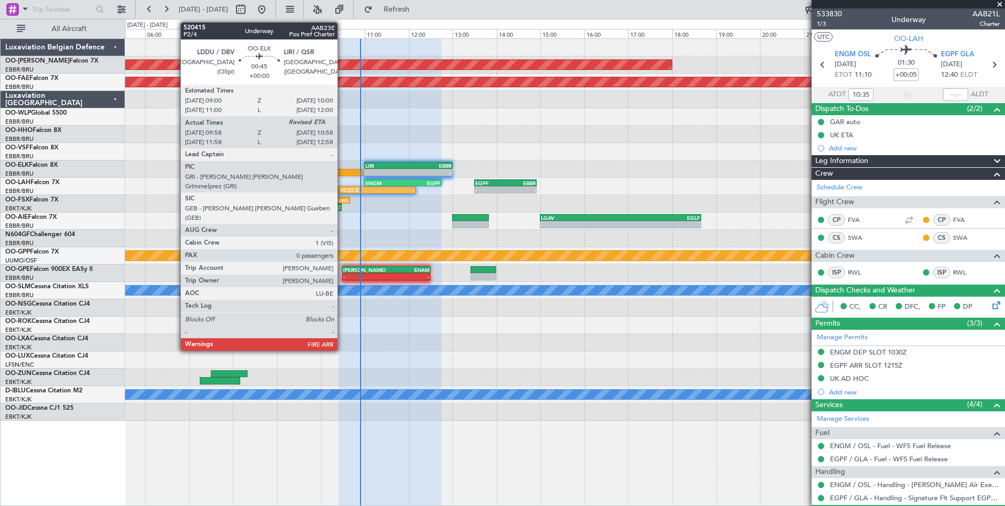
click at [342, 169] on div "09:58 Z -" at bounding box center [341, 172] width 44 height 7
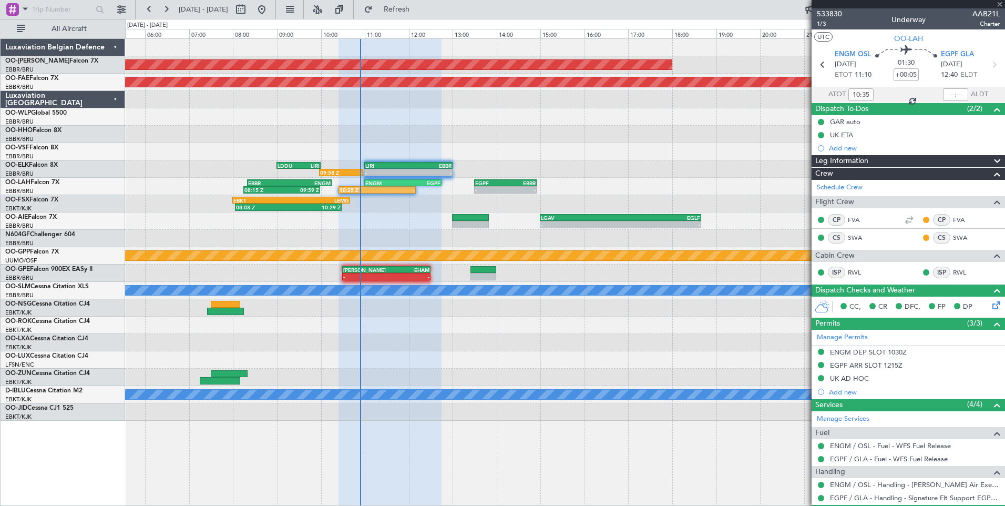
type input "10:08"
type input "0"
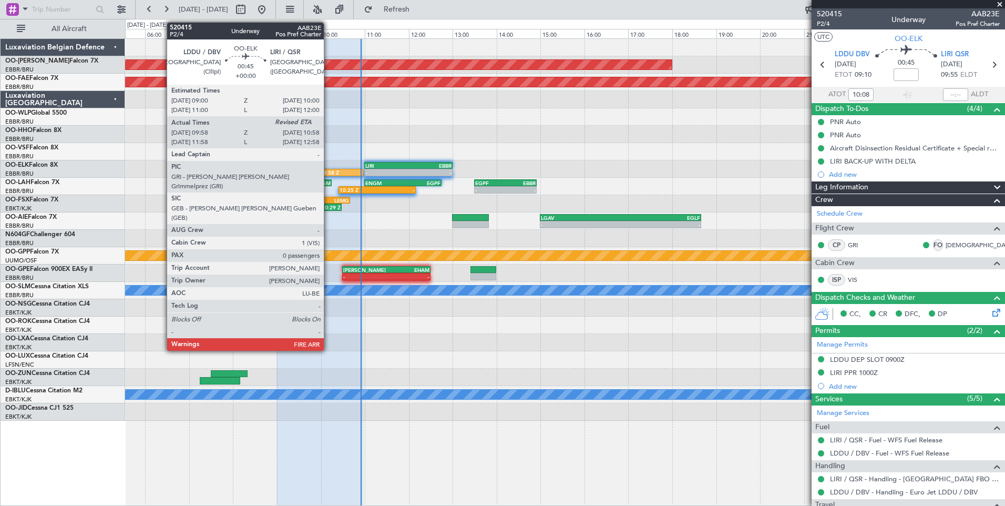
click at [329, 173] on div "09:58 Z" at bounding box center [330, 172] width 21 height 6
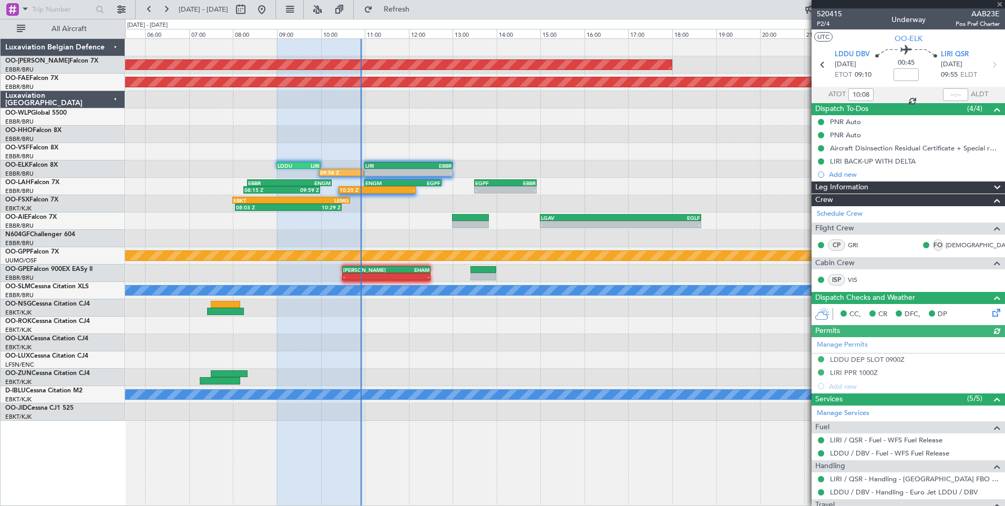
click at [859, 96] on div "10:08" at bounding box center [860, 94] width 25 height 13
click at [860, 95] on div "10:08" at bounding box center [860, 94] width 25 height 13
click at [864, 96] on input "10:08" at bounding box center [860, 94] width 25 height 13
type input "1"
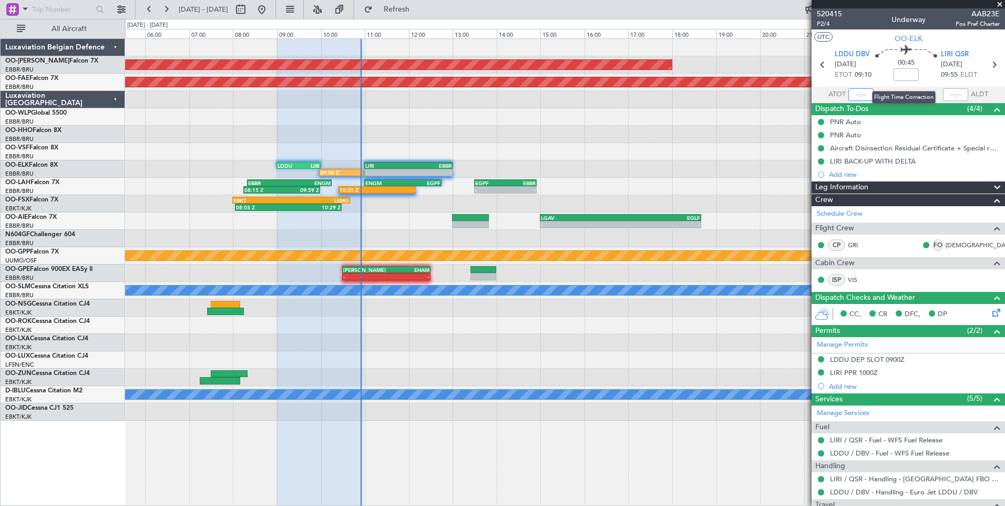
type input "2"
click at [950, 92] on input "text" at bounding box center [955, 94] width 25 height 13
type input "09:19"
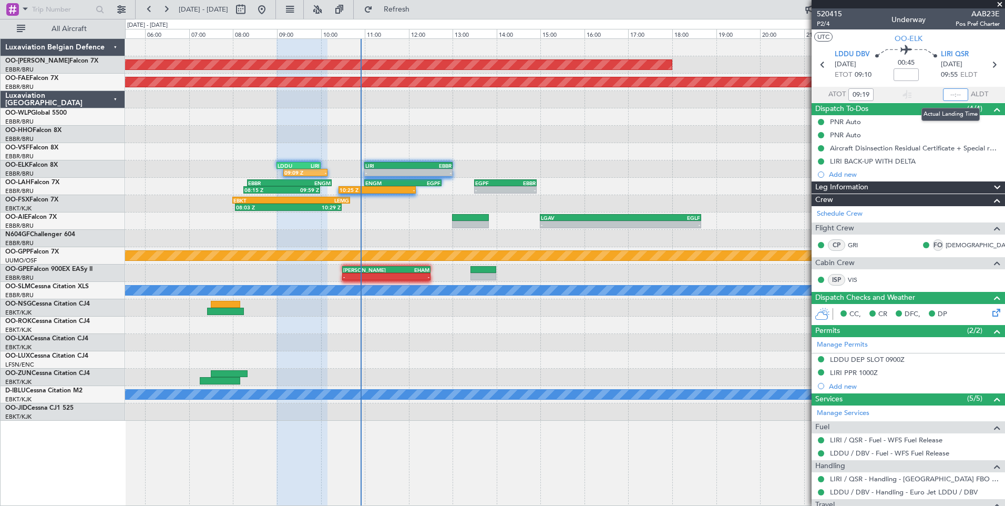
click at [950, 95] on input "text" at bounding box center [955, 94] width 25 height 13
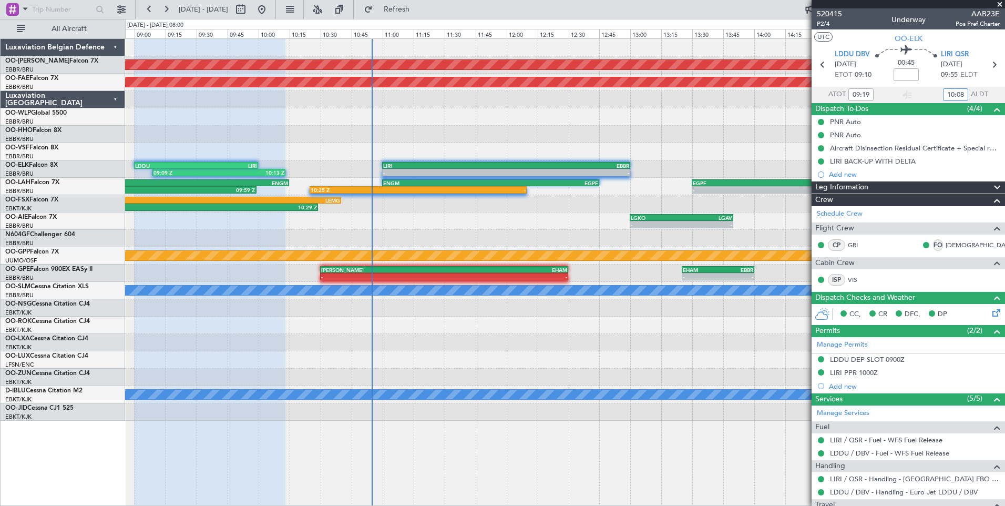
click at [246, 231] on div at bounding box center [565, 238] width 880 height 17
click at [394, 212] on div "Unplanned Maint [GEOGRAPHIC_DATA] ([GEOGRAPHIC_DATA] National) Planned Maint [G…" at bounding box center [565, 230] width 880 height 382
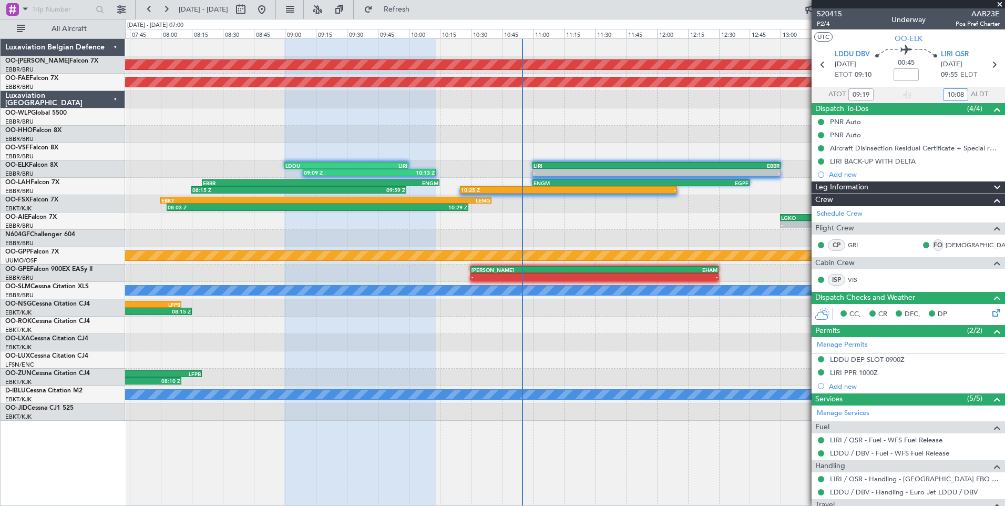
click at [411, 231] on div at bounding box center [565, 238] width 880 height 17
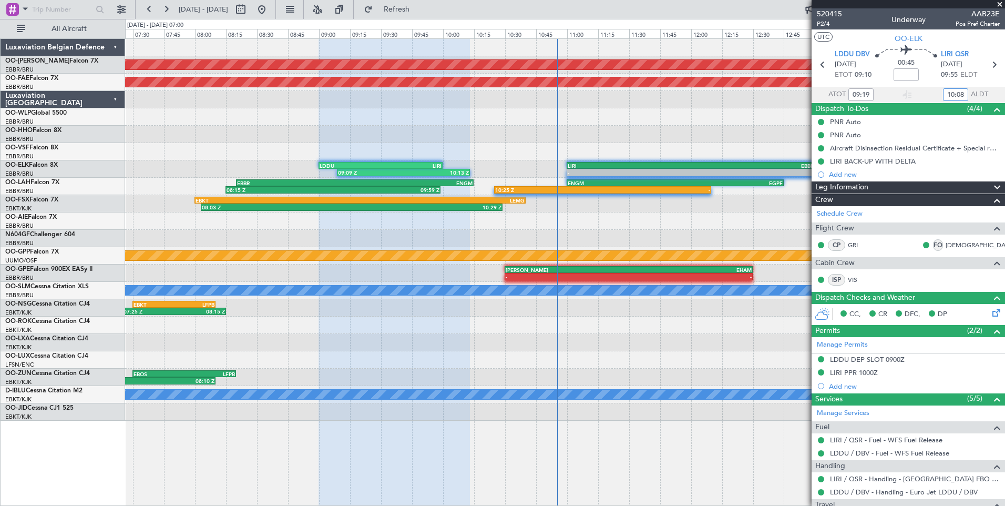
type input "10:08"
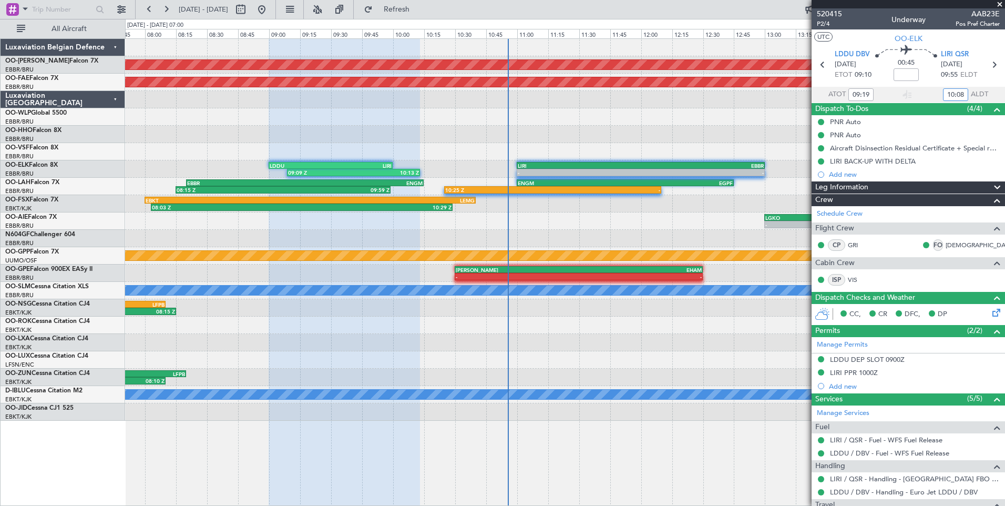
click at [390, 323] on div at bounding box center [565, 324] width 880 height 17
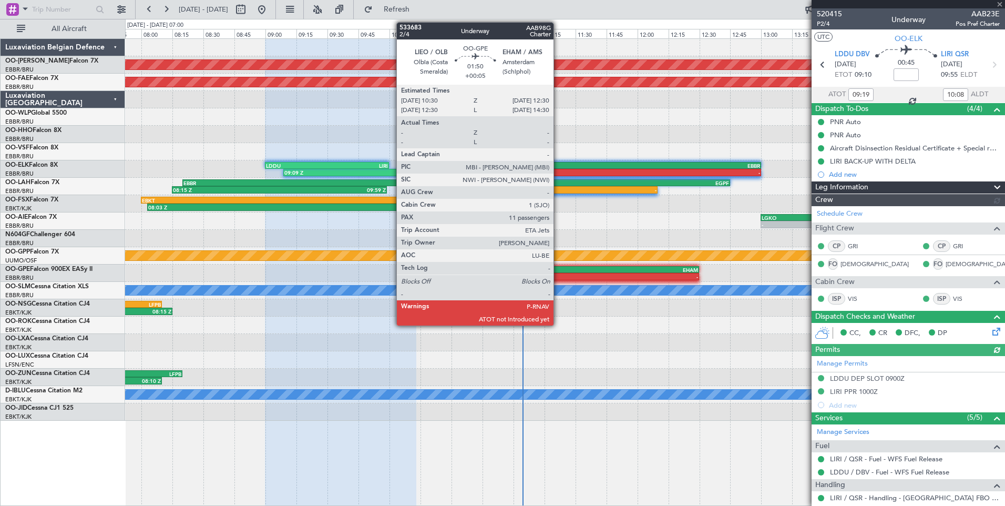
click at [558, 273] on div "-" at bounding box center [513, 276] width 123 height 6
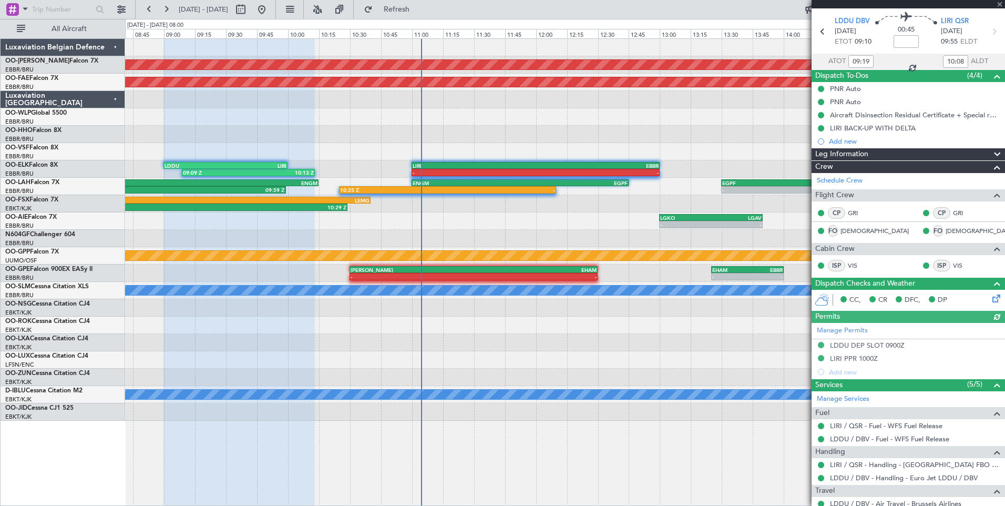
scroll to position [67, 0]
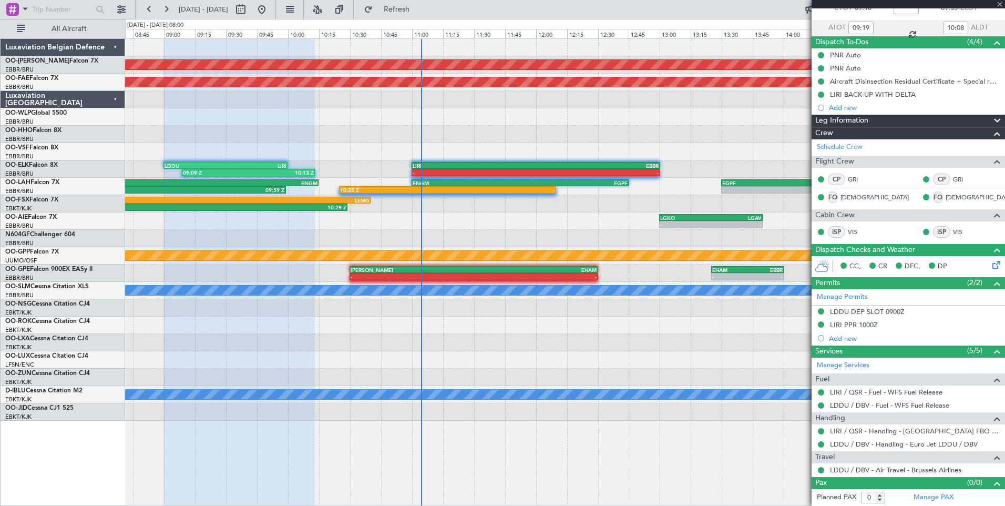
type input "+00:05"
type input "11"
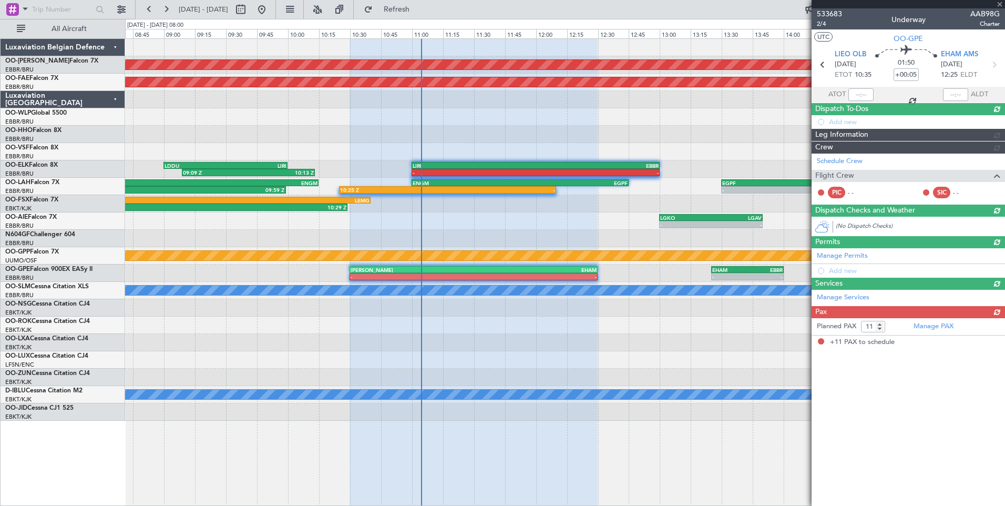
scroll to position [0, 0]
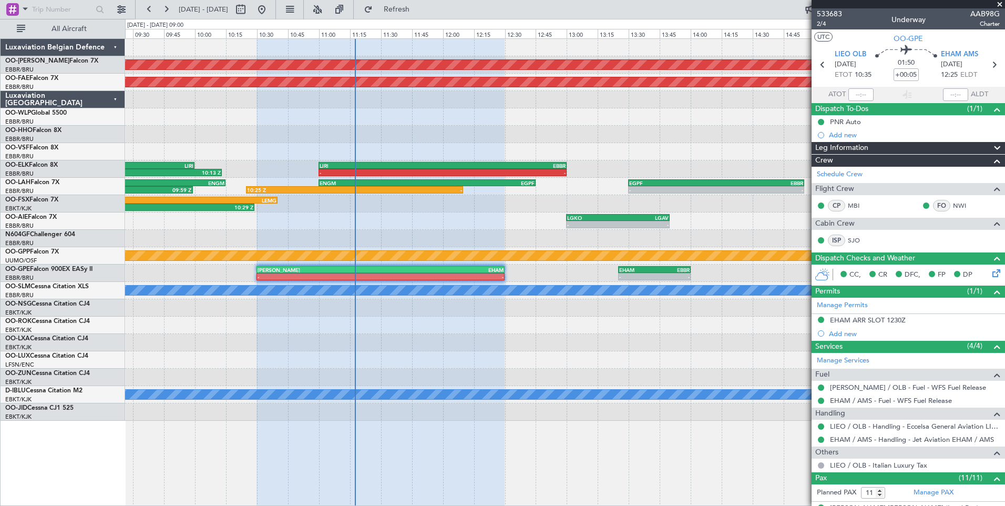
click at [529, 319] on div "Unplanned Maint [GEOGRAPHIC_DATA] ([GEOGRAPHIC_DATA] National) Planned Maint [G…" at bounding box center [565, 230] width 880 height 382
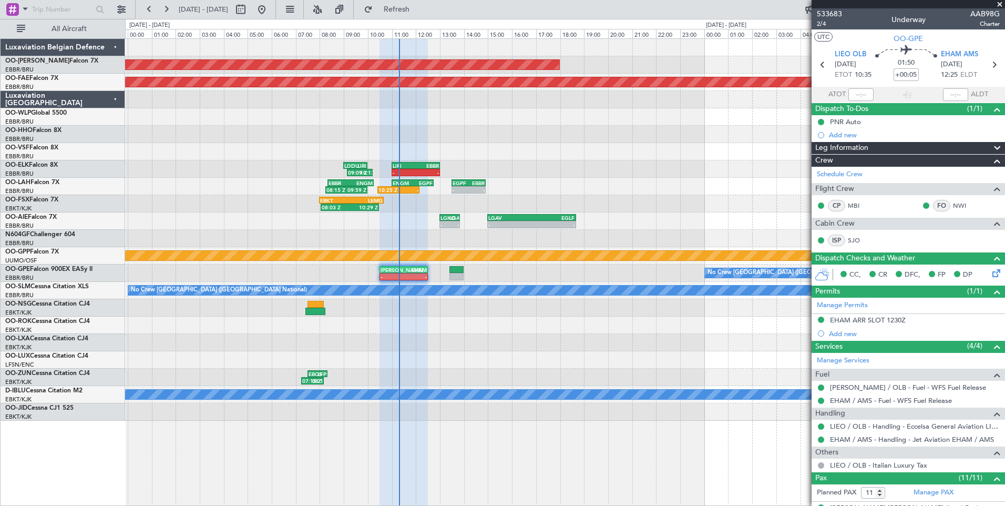
click at [408, 328] on div at bounding box center [565, 324] width 880 height 17
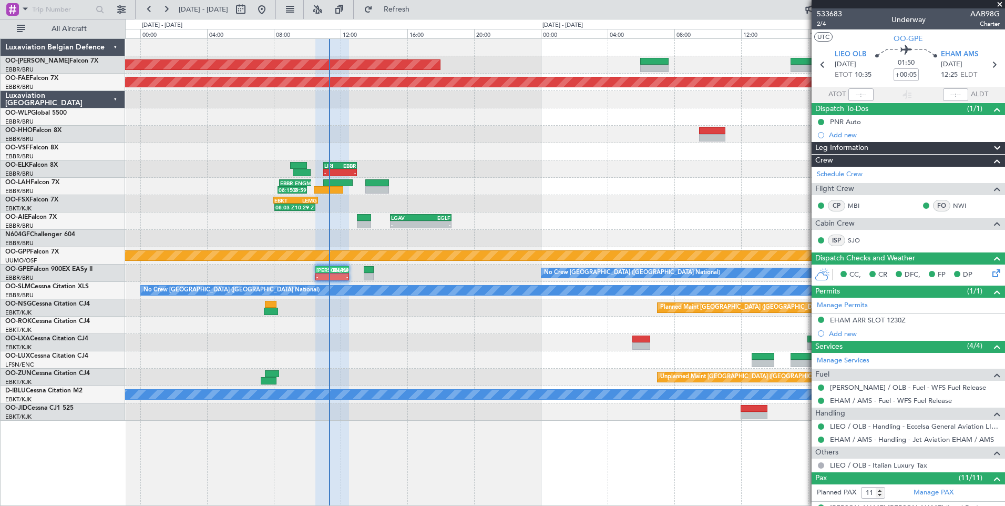
click at [362, 331] on div "Unplanned Maint [GEOGRAPHIC_DATA] ([GEOGRAPHIC_DATA] National) Planned Maint [G…" at bounding box center [565, 230] width 880 height 382
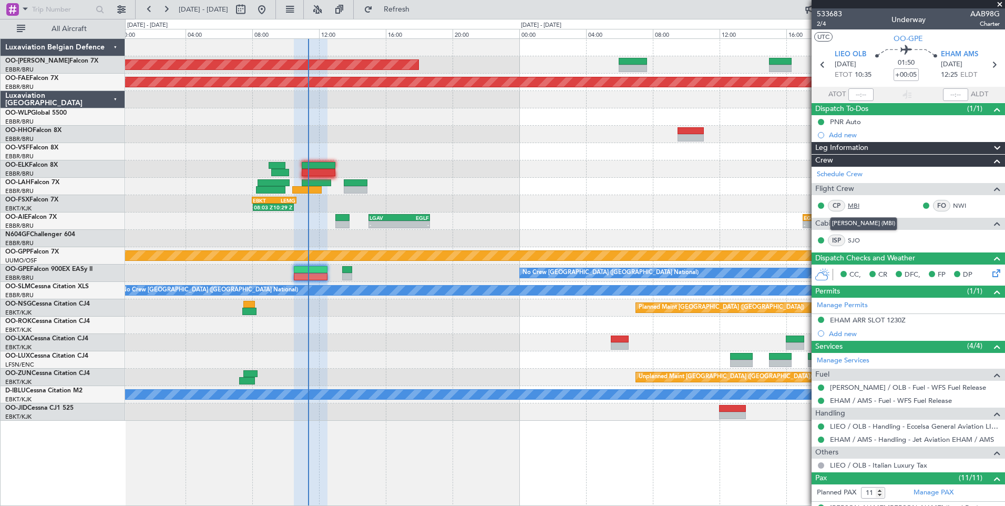
click at [859, 206] on link "MBI" at bounding box center [860, 205] width 24 height 9
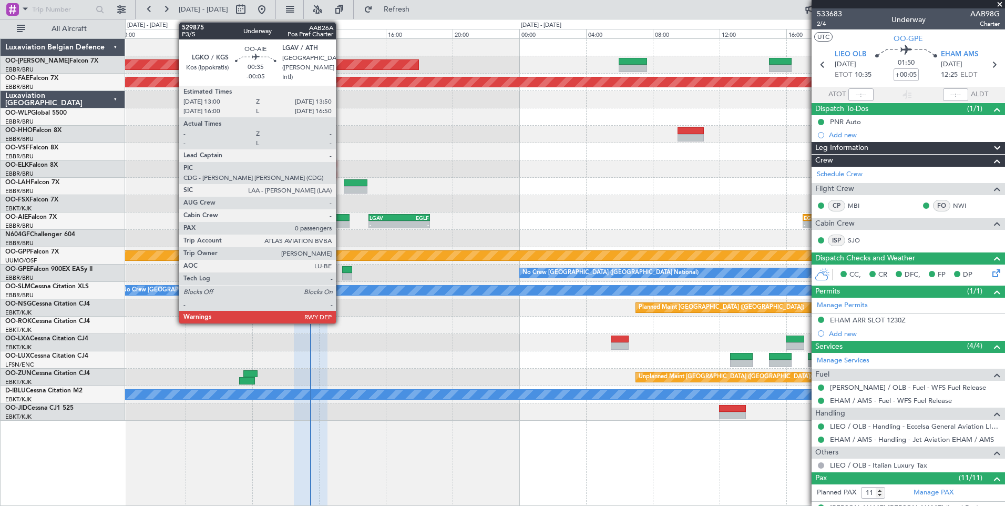
click at [341, 224] on div at bounding box center [342, 224] width 14 height 7
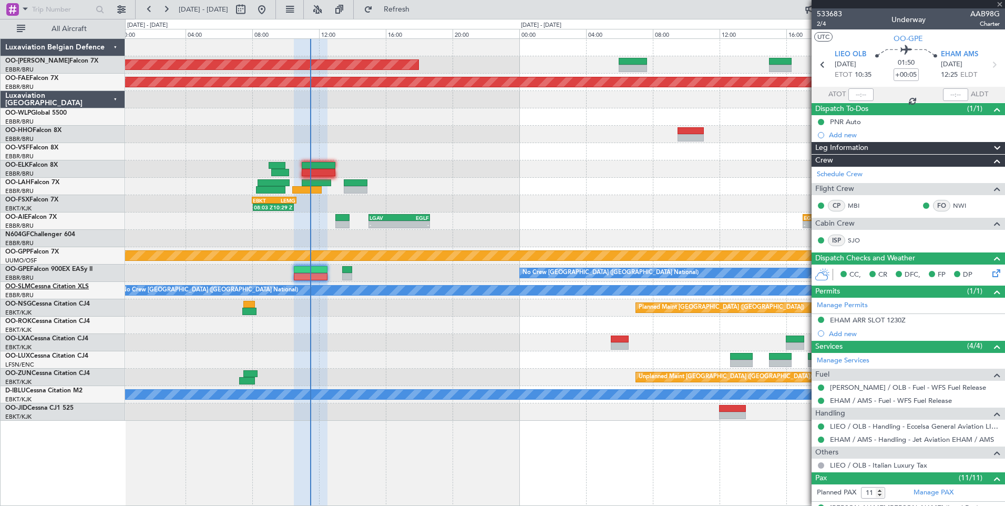
type input "-00:05"
type input "0"
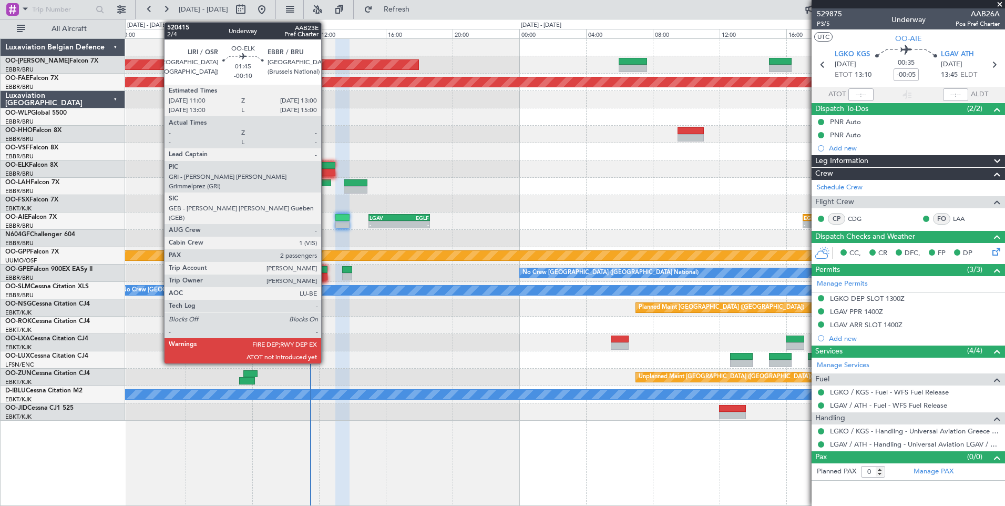
click at [326, 168] on div at bounding box center [319, 165] width 34 height 7
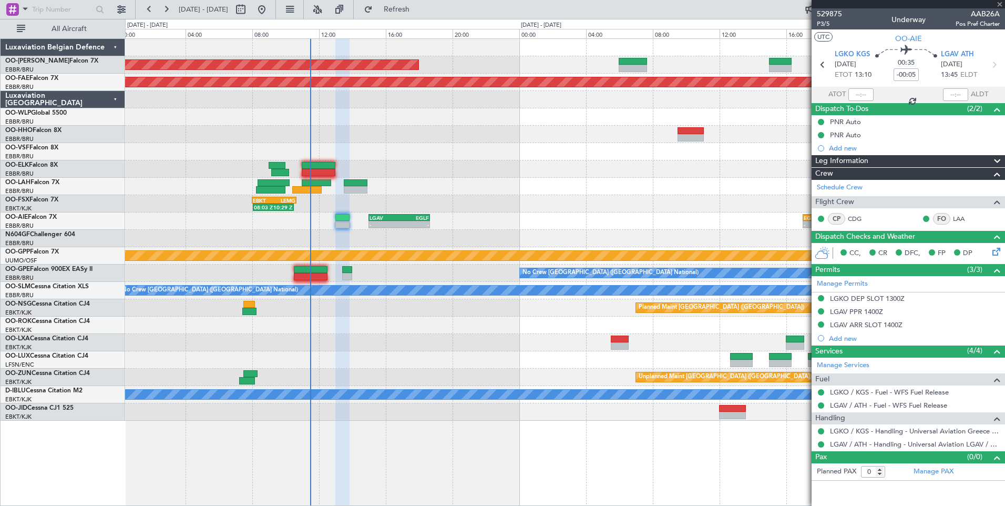
type input "-00:10"
type input "2"
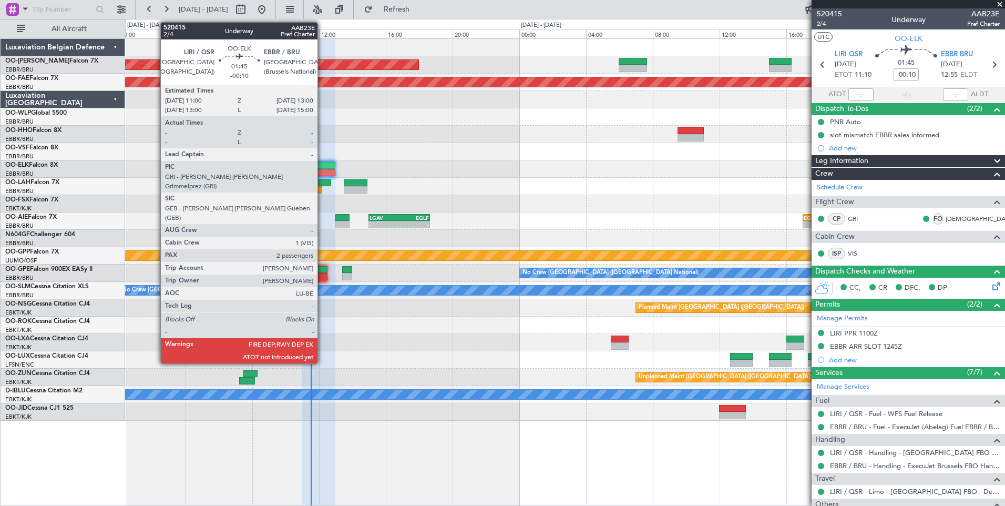
click at [321, 170] on div at bounding box center [319, 172] width 34 height 7
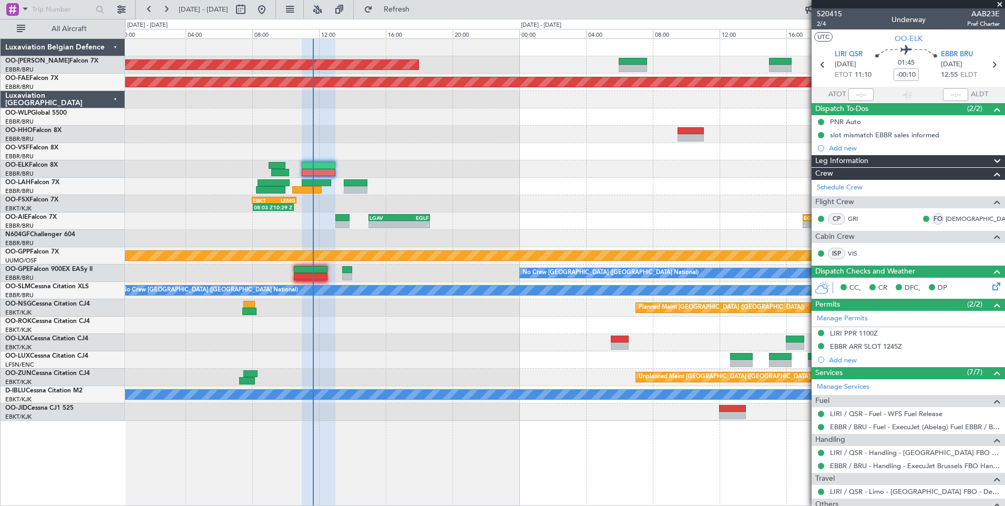
click at [399, 338] on div at bounding box center [565, 342] width 880 height 17
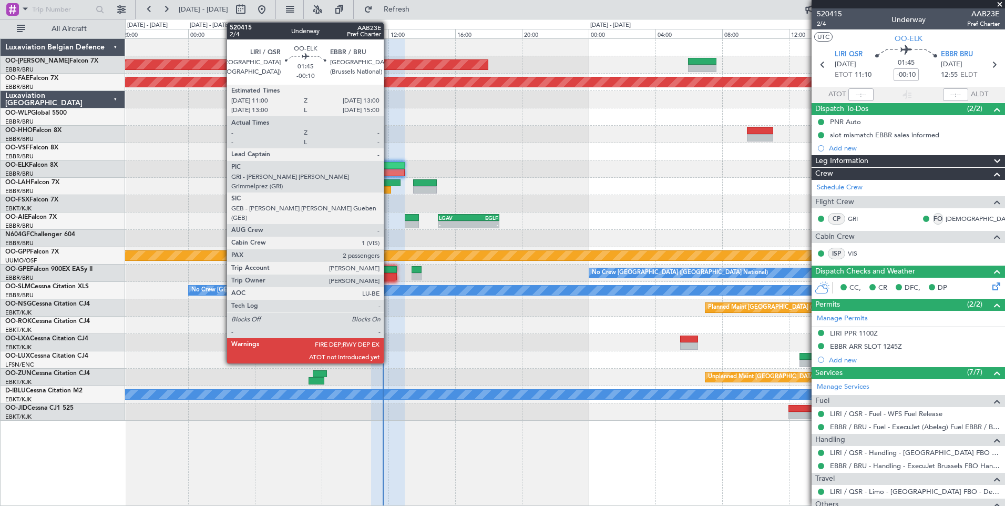
click at [388, 172] on div at bounding box center [388, 172] width 34 height 7
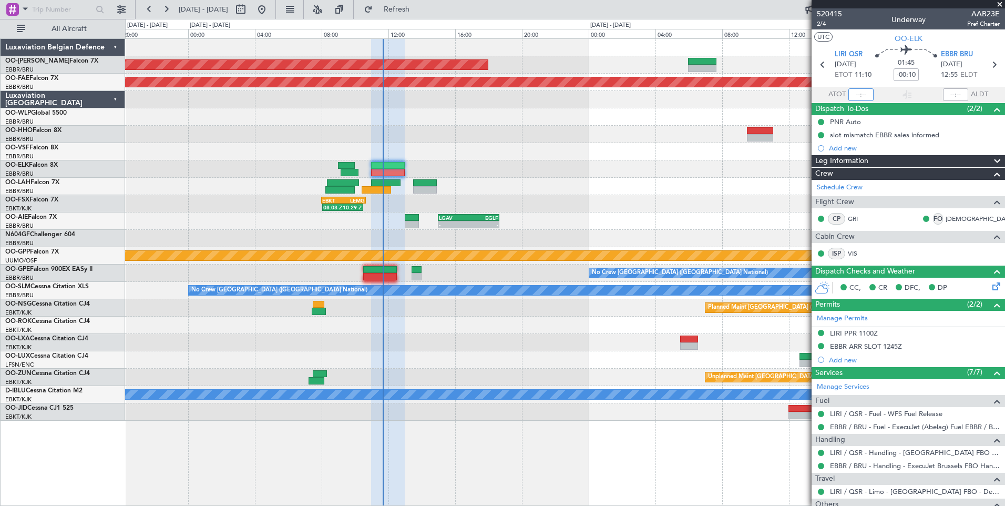
click at [851, 98] on input "text" at bounding box center [860, 94] width 25 height 13
type input "11:37"
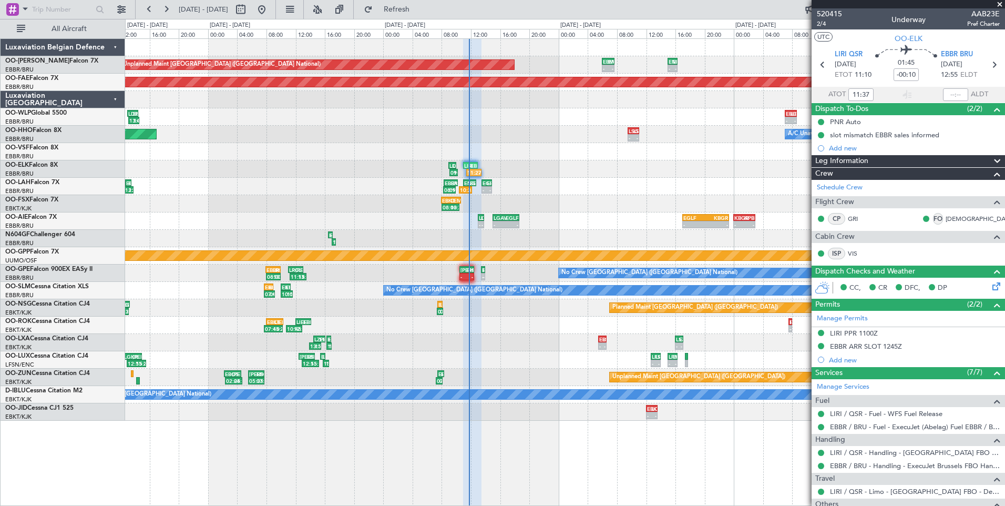
click at [540, 338] on div "- - EBMB 06:00 Z ENRY 07:40 Z Unplanned Maint [GEOGRAPHIC_DATA] ([GEOGRAPHIC_DA…" at bounding box center [565, 230] width 880 height 382
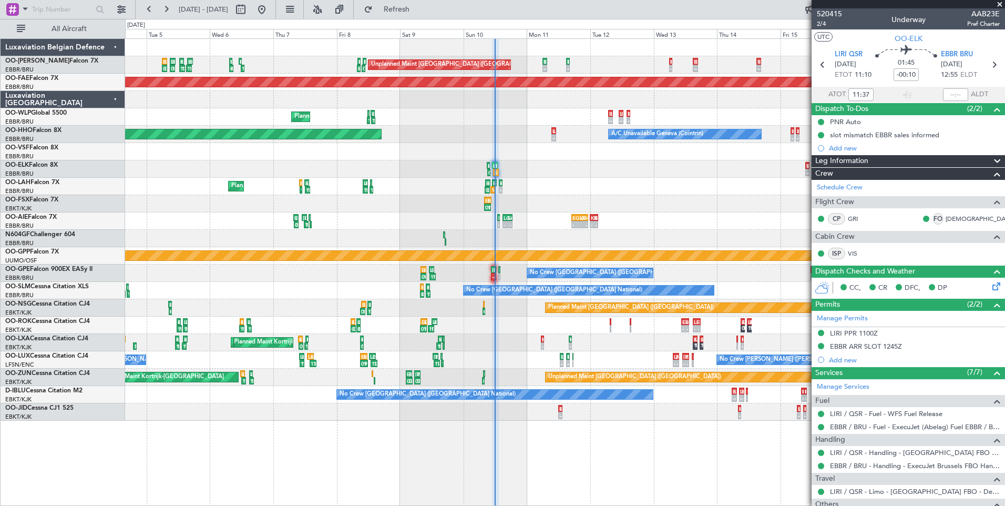
click at [470, 347] on div "- - EBKT 05:30 Z LSZB 06:35 Z - - LSZB 16:00 Z EBKT 17:05 Z 16:18 Z 16:57 Z ELL…" at bounding box center [565, 342] width 880 height 17
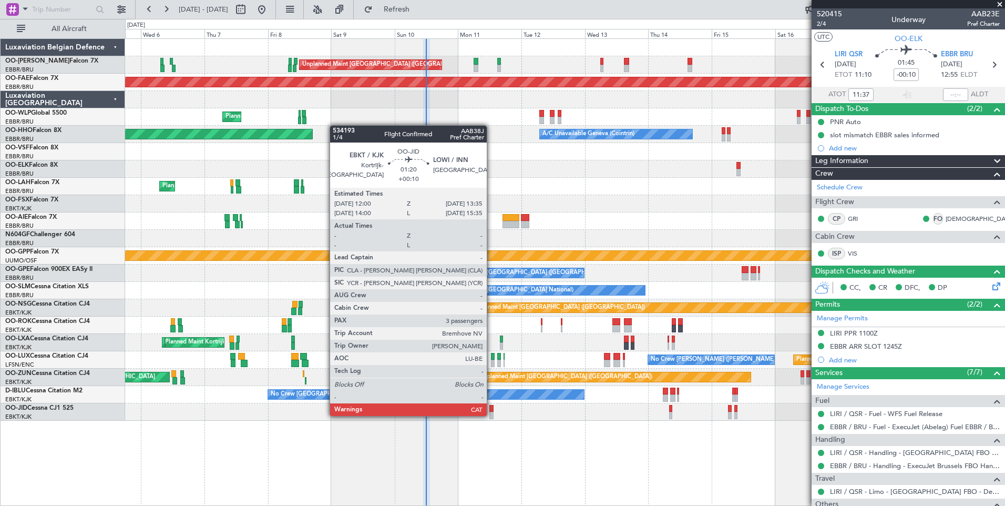
click at [492, 415] on div at bounding box center [491, 415] width 4 height 7
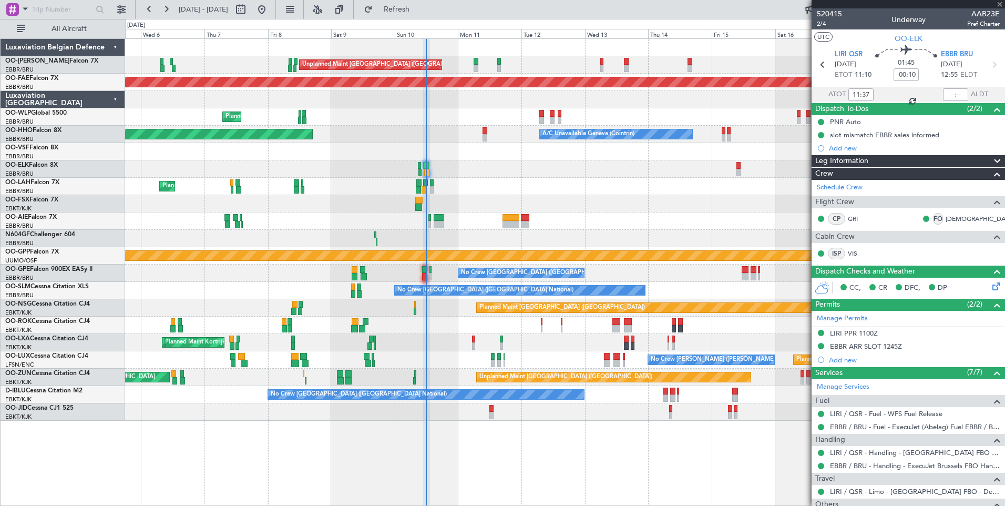
type input "+00:10"
type input "3"
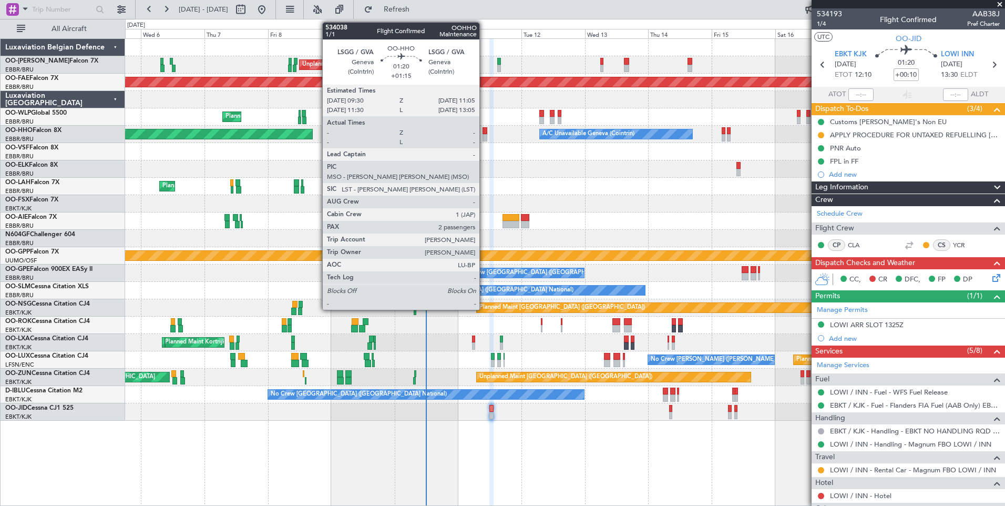
click at [483, 136] on div at bounding box center [485, 137] width 4 height 7
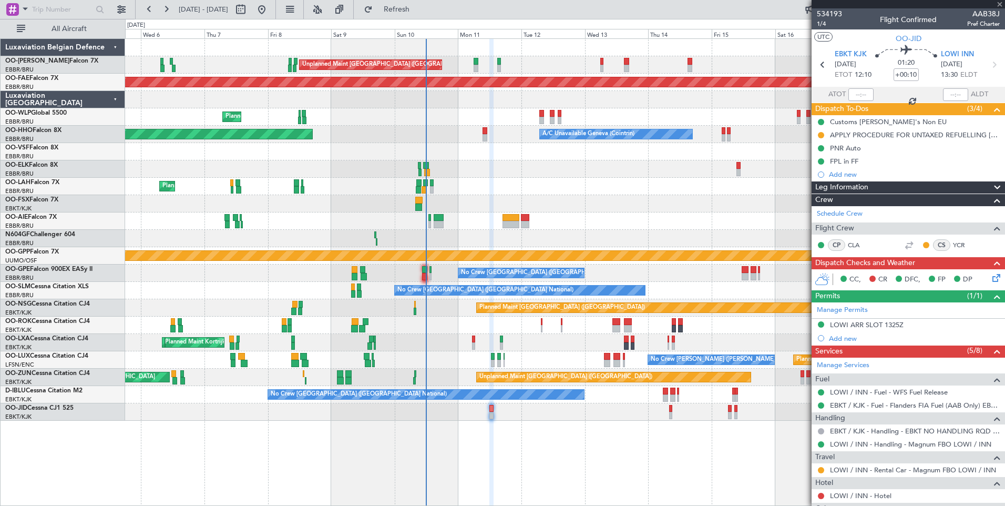
type input "+01:15"
type input "2"
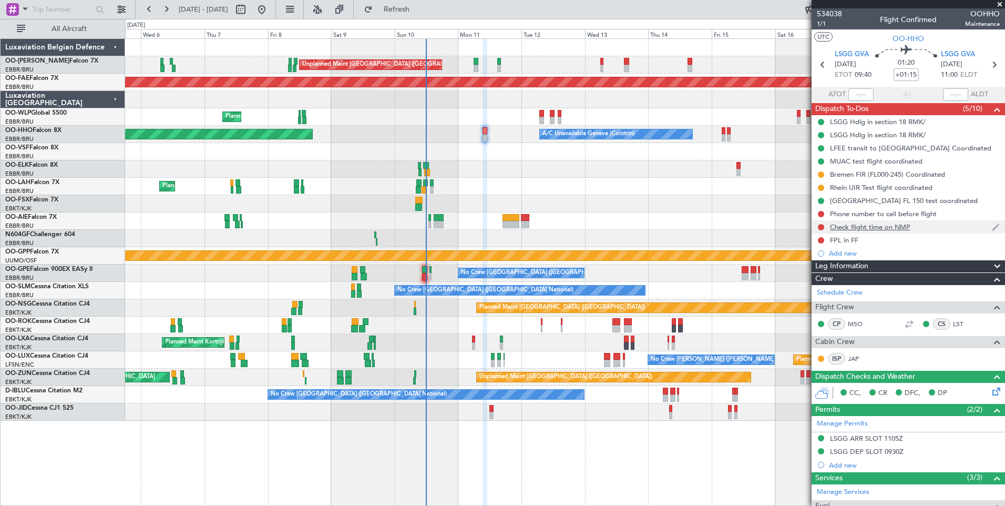
click at [856, 227] on div "Check flight time on NMP" at bounding box center [870, 226] width 80 height 9
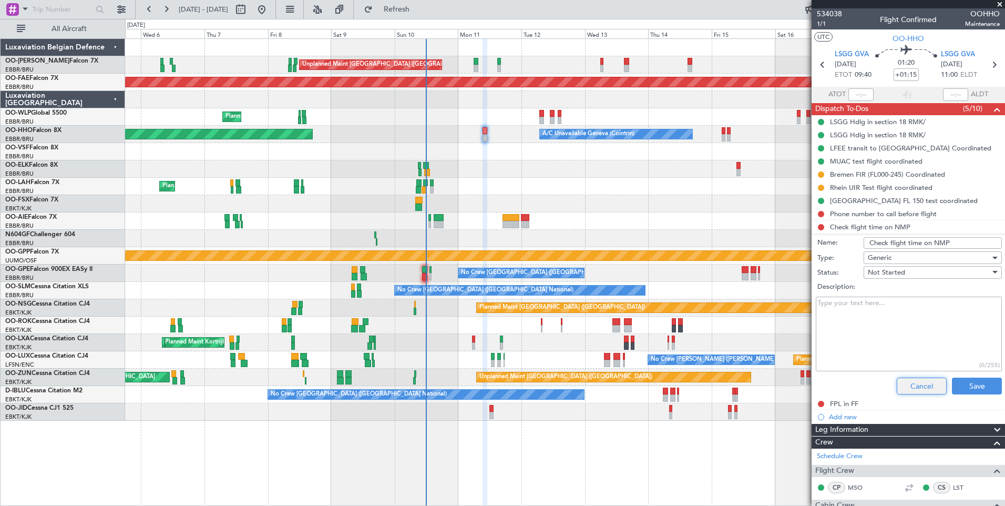
click at [914, 383] on button "Cancel" at bounding box center [922, 385] width 50 height 17
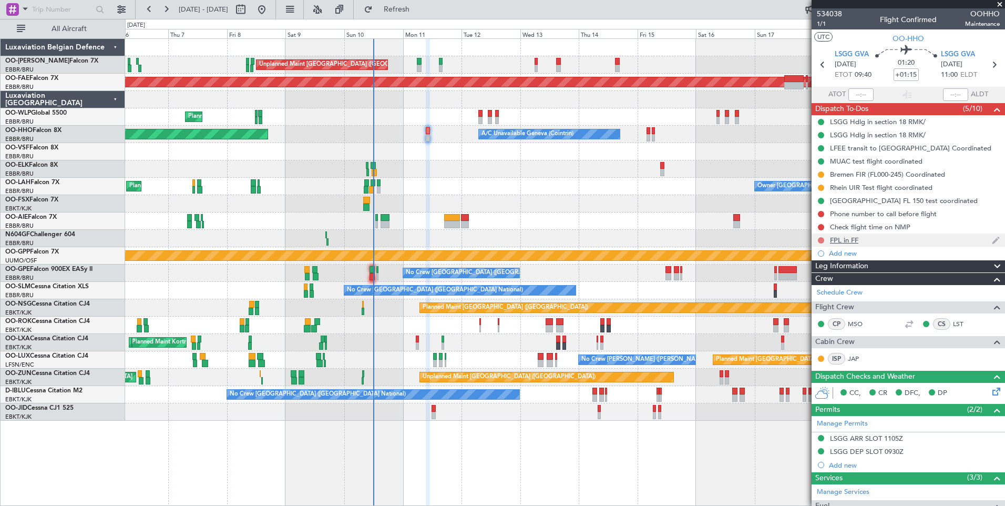
click at [821, 240] on button at bounding box center [821, 240] width 6 height 6
click at [821, 286] on span "Completed" at bounding box center [826, 286] width 35 height 11
click at [821, 230] on div at bounding box center [821, 227] width 8 height 8
click at [821, 226] on button at bounding box center [821, 227] width 6 height 6
click at [816, 276] on span "Completed" at bounding box center [826, 273] width 35 height 11
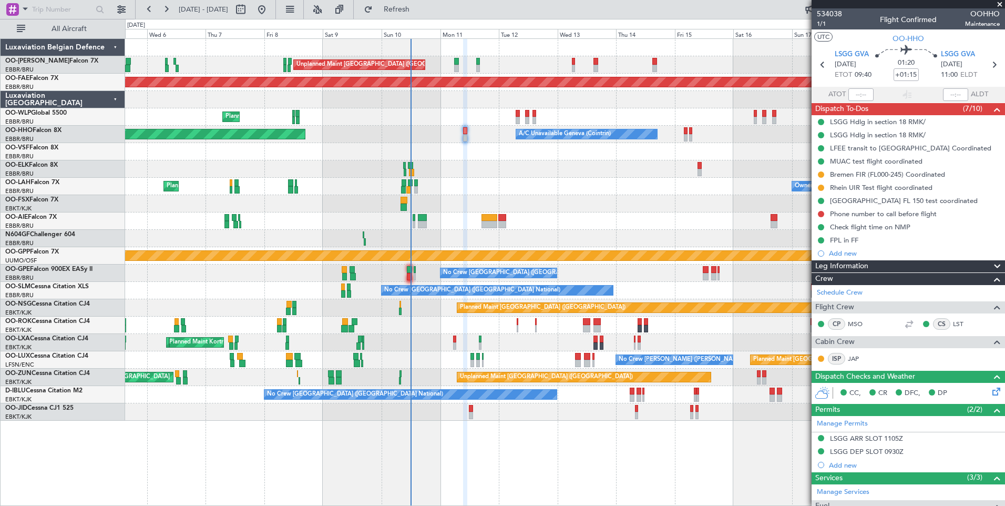
click at [425, 365] on div "Planned Maint [GEOGRAPHIC_DATA] ([GEOGRAPHIC_DATA]) No Crew [PERSON_NAME] ([PER…" at bounding box center [565, 359] width 880 height 17
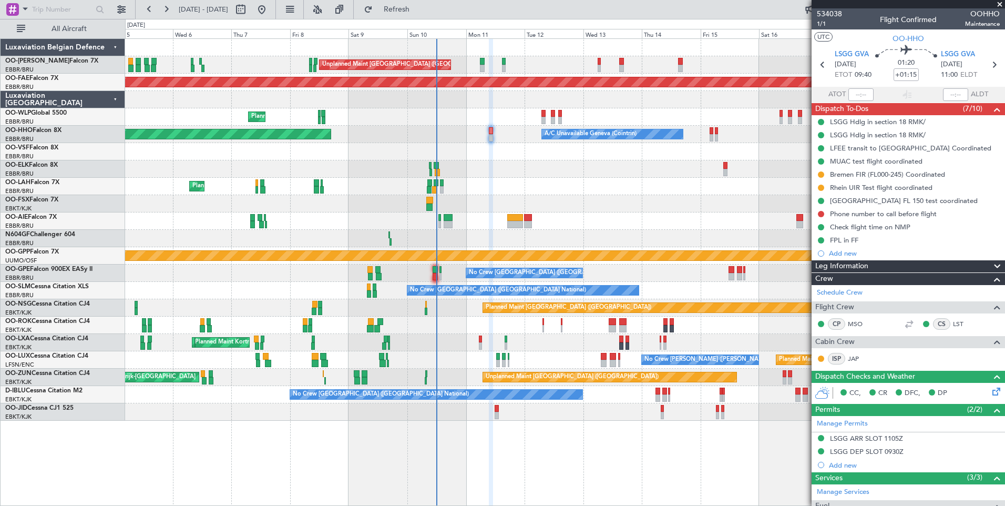
click at [444, 325] on div "Owner [GEOGRAPHIC_DATA]-[GEOGRAPHIC_DATA]" at bounding box center [565, 324] width 880 height 17
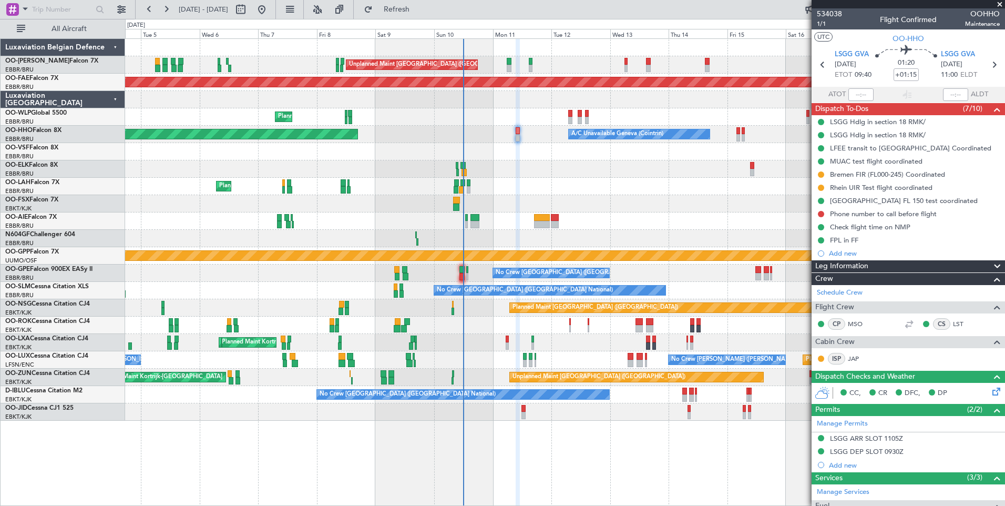
click at [463, 298] on div "No Crew [GEOGRAPHIC_DATA] ([GEOGRAPHIC_DATA] National) A/C Unavailable [GEOGRAP…" at bounding box center [565, 290] width 880 height 17
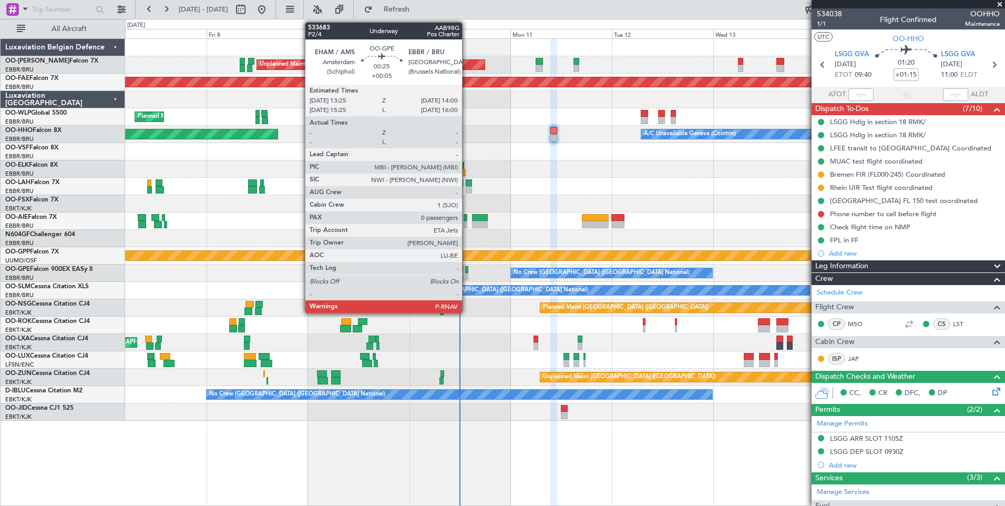
click at [467, 272] on div at bounding box center [466, 269] width 3 height 7
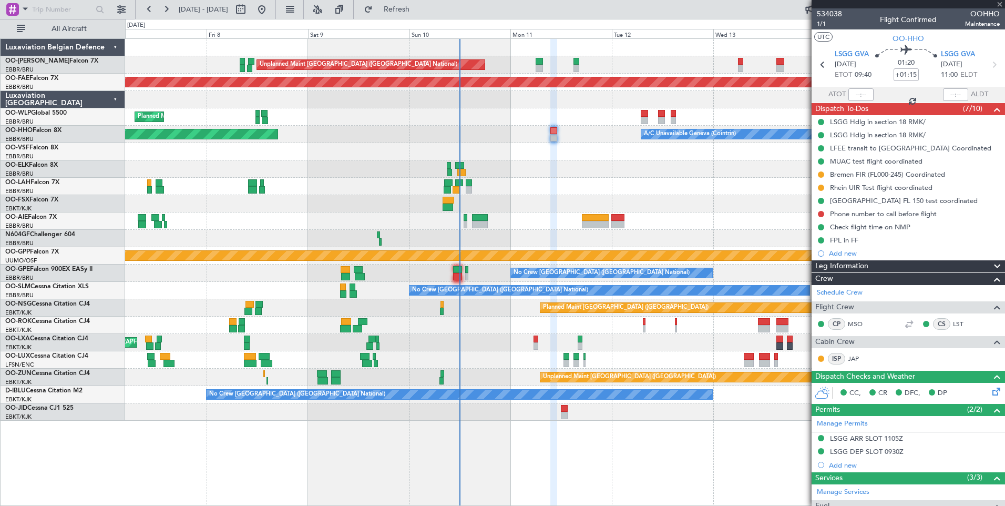
type input "+00:05"
type input "0"
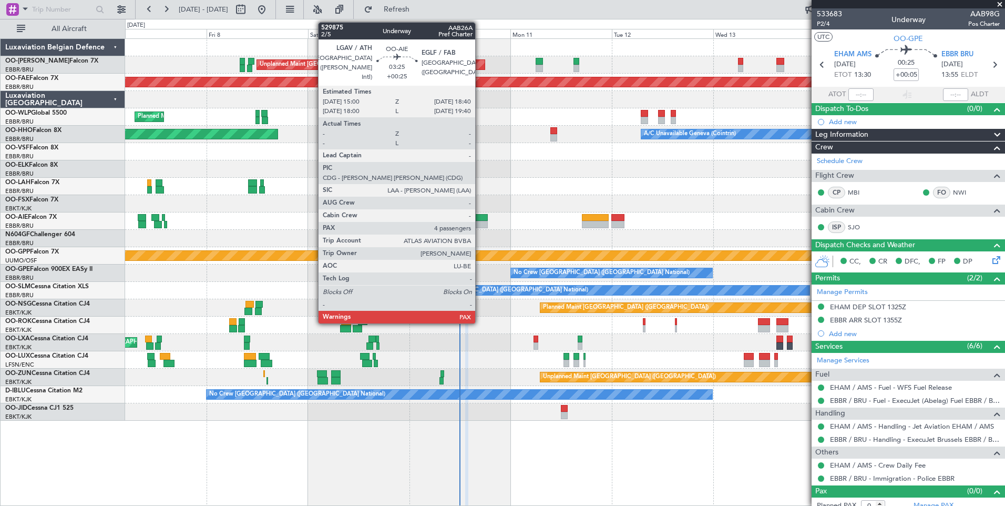
click at [480, 227] on div at bounding box center [480, 224] width 16 height 7
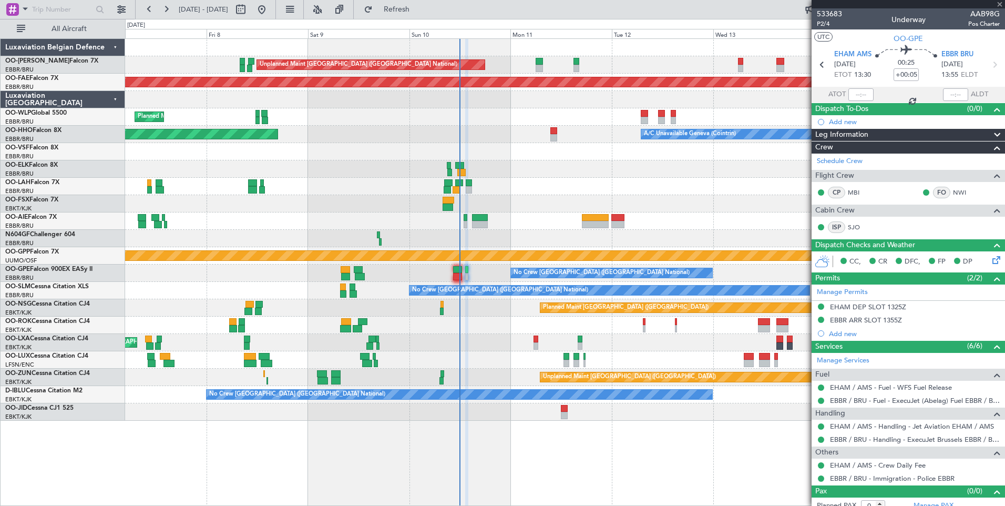
type input "+00:25"
type input "4"
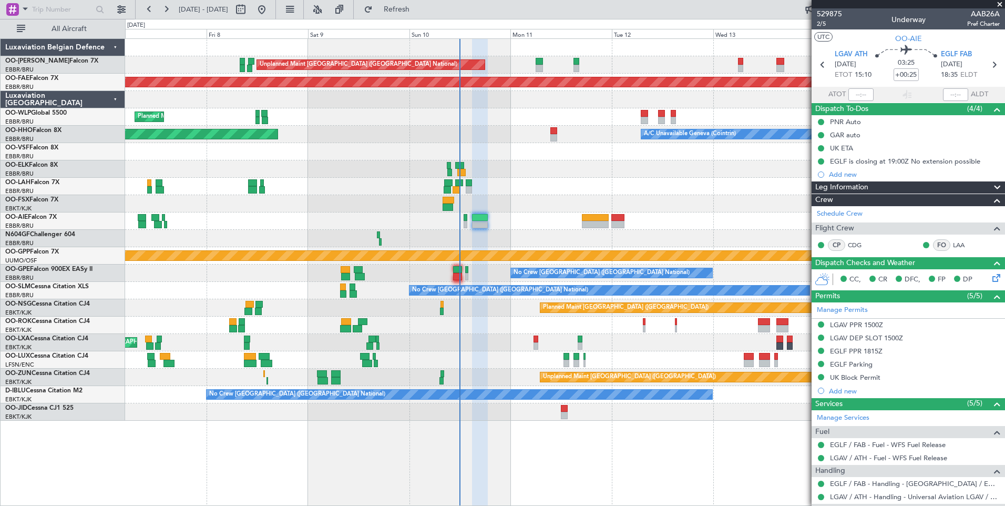
click at [510, 361] on div "No Crew [PERSON_NAME] ([PERSON_NAME]) Planned Maint [GEOGRAPHIC_DATA] ([GEOGRAP…" at bounding box center [565, 359] width 880 height 17
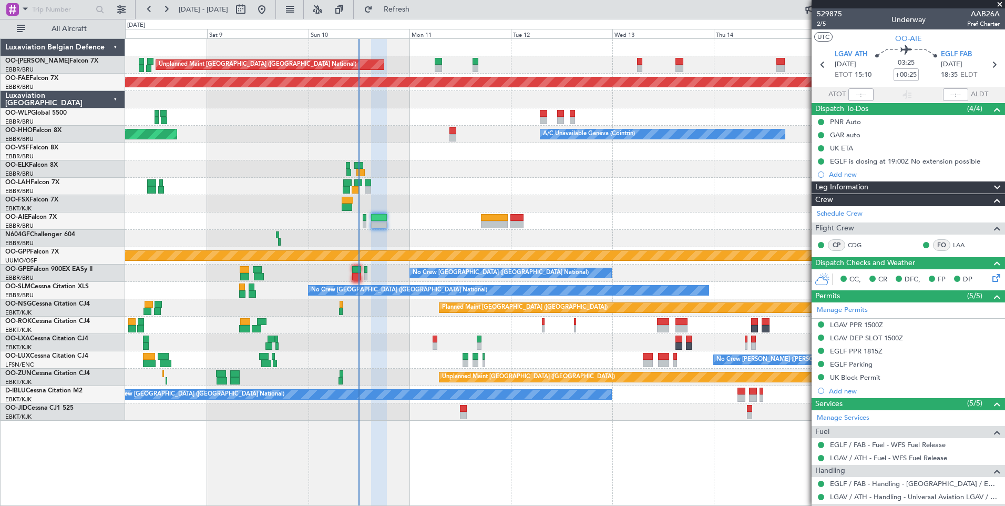
click at [416, 352] on div "Unplanned Maint [GEOGRAPHIC_DATA] ([GEOGRAPHIC_DATA] National) Planned Maint [G…" at bounding box center [565, 230] width 880 height 382
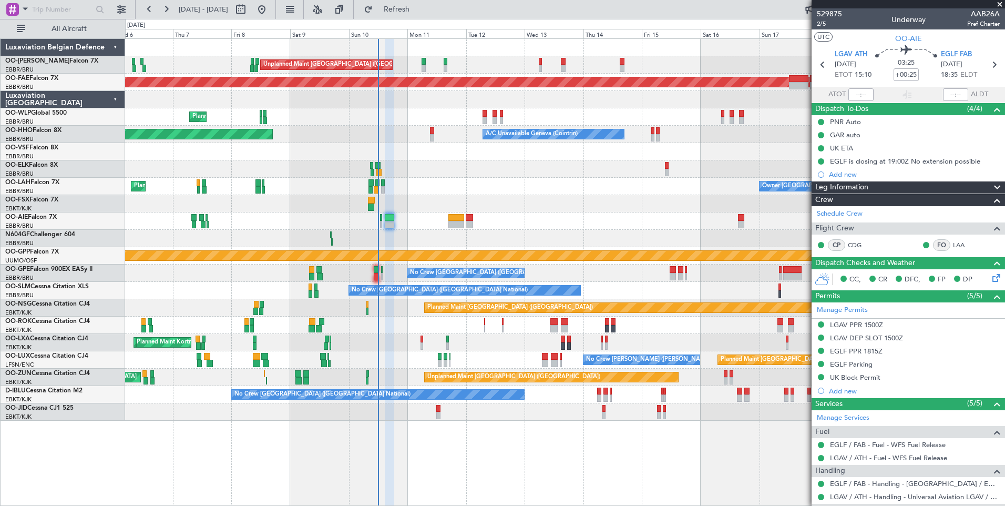
click at [418, 183] on div "Unplanned Maint [GEOGRAPHIC_DATA] ([GEOGRAPHIC_DATA] National) Planned Maint [G…" at bounding box center [565, 230] width 880 height 382
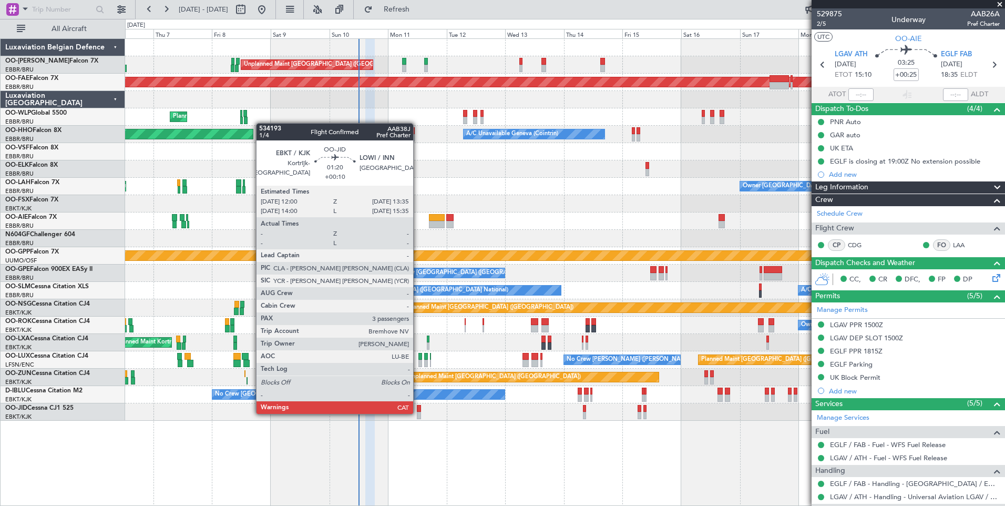
click at [418, 413] on div at bounding box center [419, 415] width 4 height 7
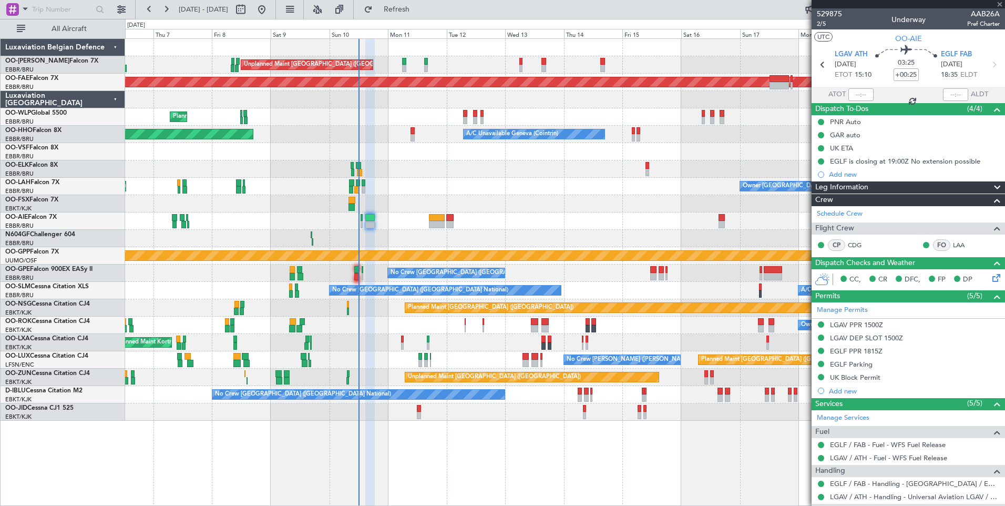
type input "+00:10"
type input "3"
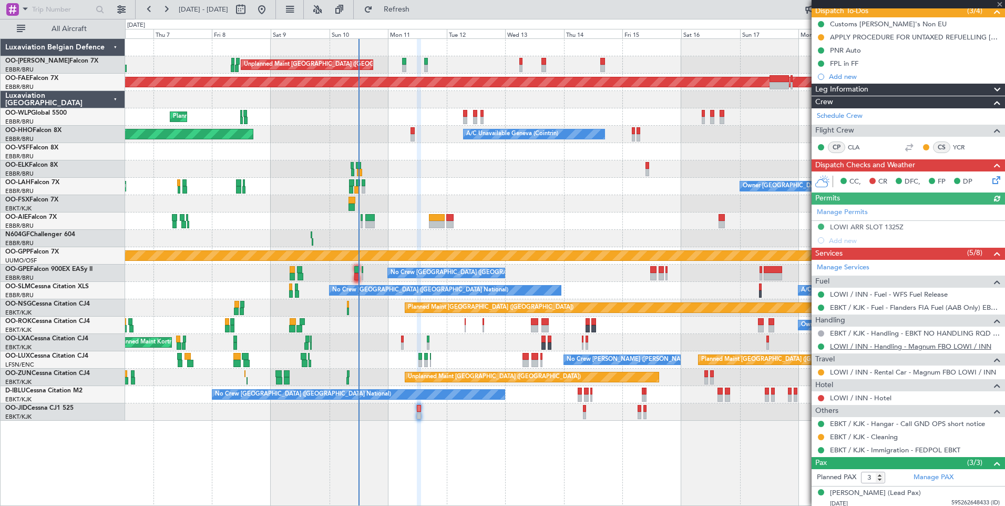
scroll to position [105, 0]
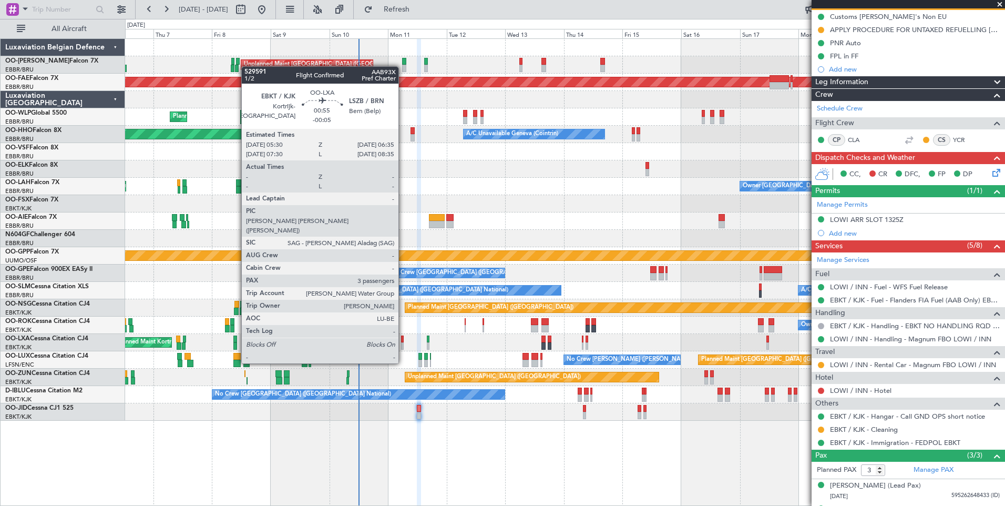
click at [403, 343] on div at bounding box center [402, 345] width 3 height 7
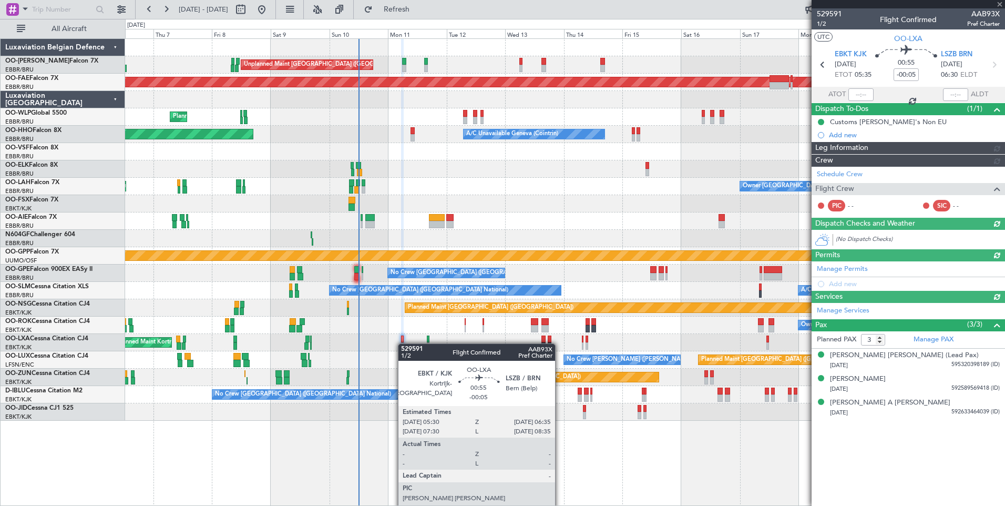
scroll to position [0, 0]
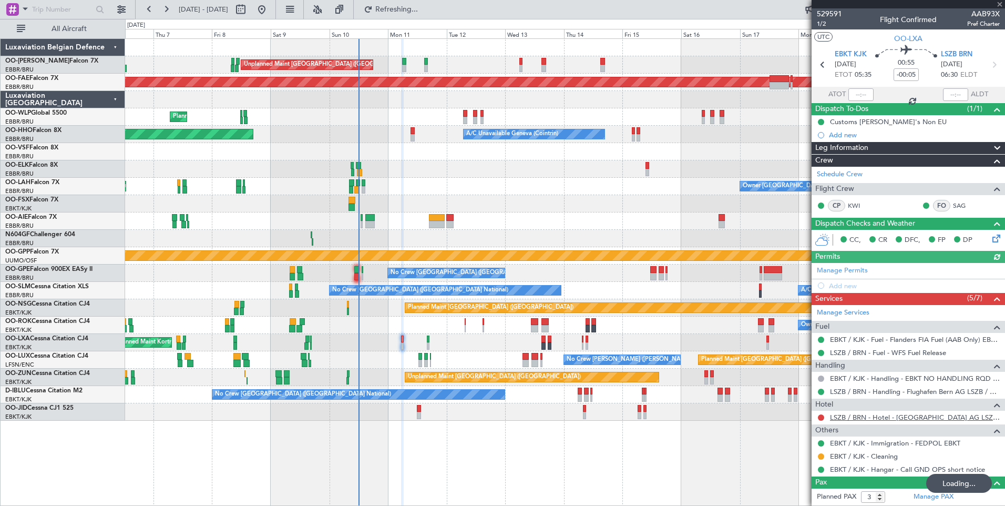
click at [859, 418] on link "LSZB / BRN - Hotel - [GEOGRAPHIC_DATA] AG LSZB / BRN" at bounding box center [915, 417] width 170 height 9
click at [825, 415] on div at bounding box center [821, 417] width 8 height 8
click at [823, 415] on button at bounding box center [821, 417] width 6 height 6
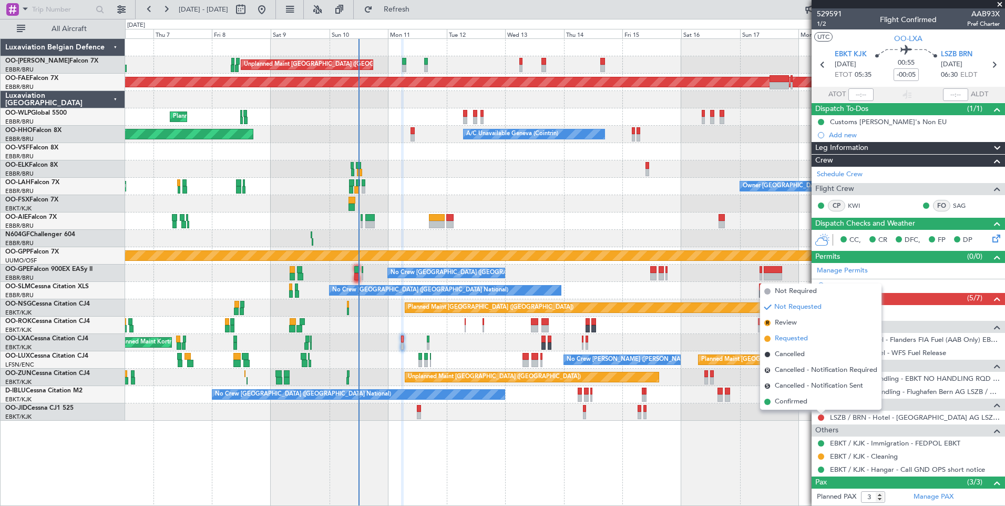
click at [798, 343] on span "Requested" at bounding box center [791, 338] width 33 height 11
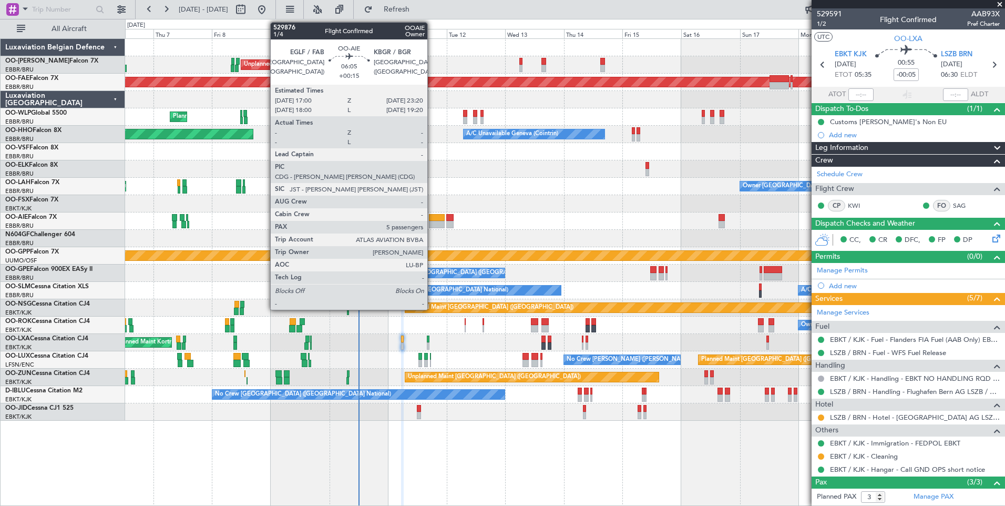
click at [432, 220] on div at bounding box center [437, 217] width 16 height 7
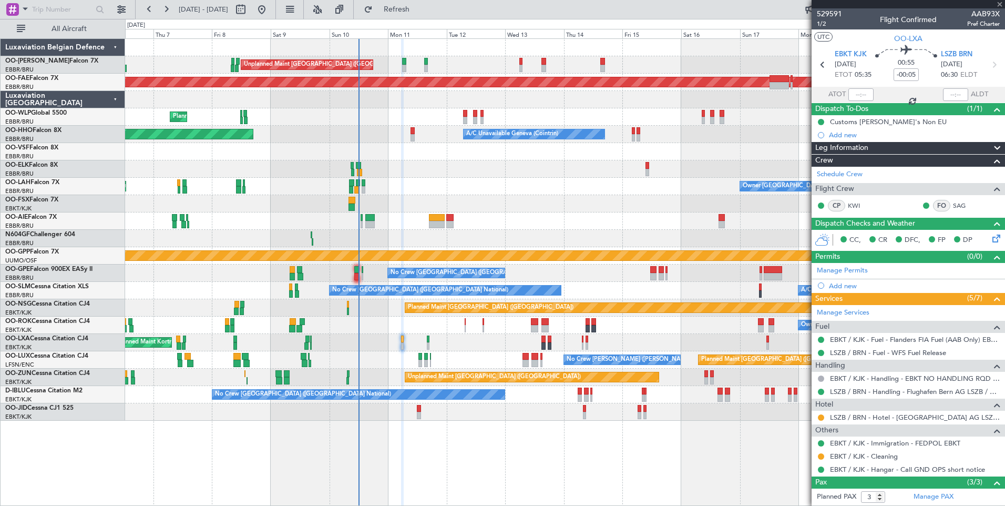
click at [372, 261] on div "Unplanned Maint [GEOGRAPHIC_DATA] ([GEOGRAPHIC_DATA] National) Planned Maint [G…" at bounding box center [565, 230] width 880 height 382
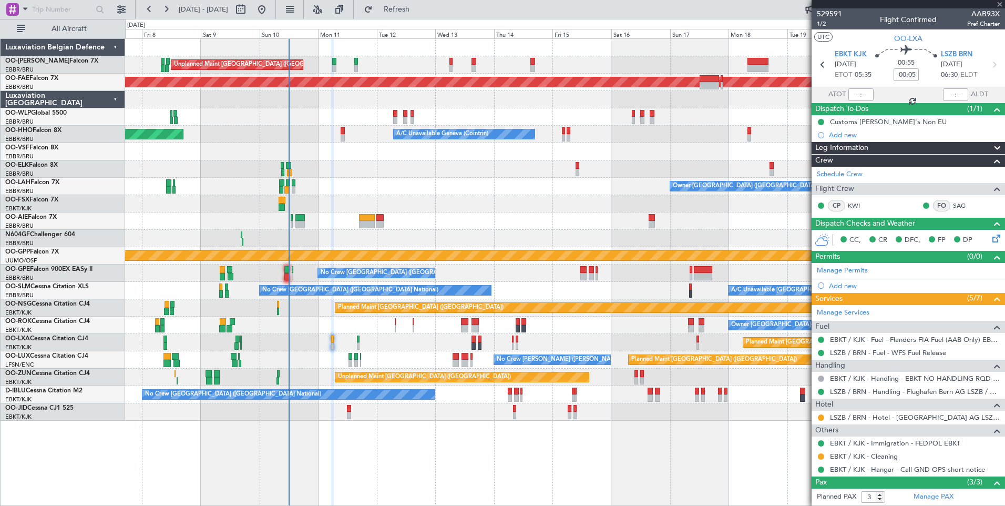
type input "+00:15"
type input "5"
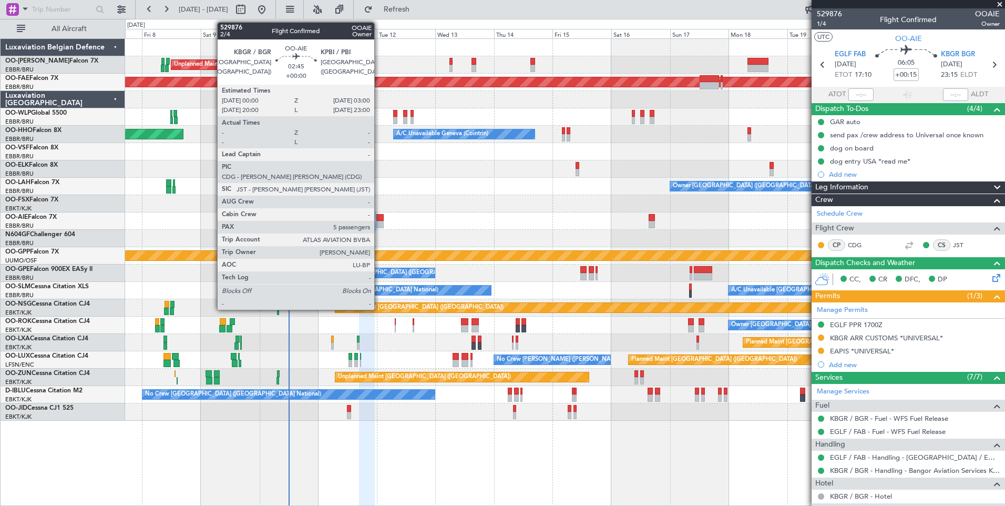
click at [379, 222] on div at bounding box center [379, 224] width 7 height 7
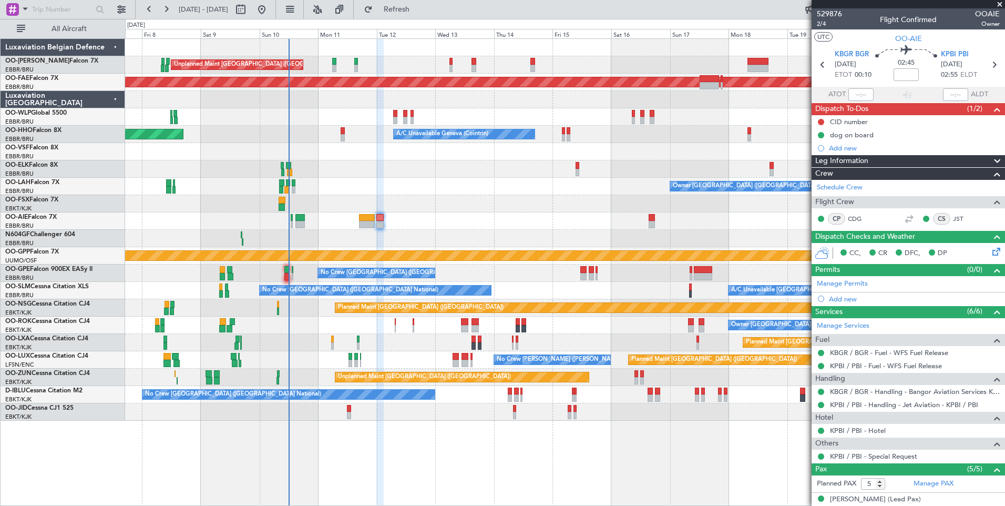
click at [485, 216] on div at bounding box center [565, 220] width 880 height 17
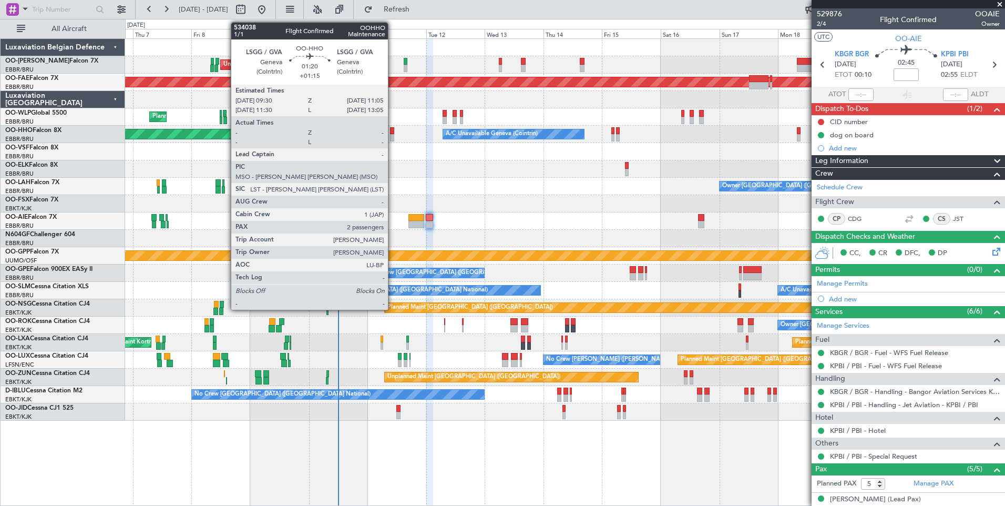
click at [393, 132] on div at bounding box center [392, 130] width 4 height 7
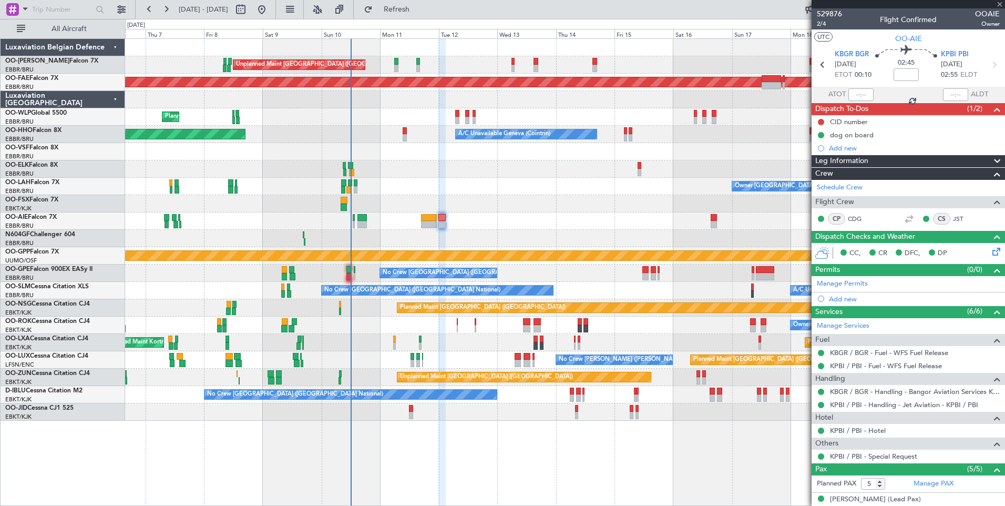
click at [422, 179] on div "Unplanned Maint [GEOGRAPHIC_DATA] ([GEOGRAPHIC_DATA] National) Planned Maint [G…" at bounding box center [565, 230] width 880 height 382
type input "+01:15"
type input "2"
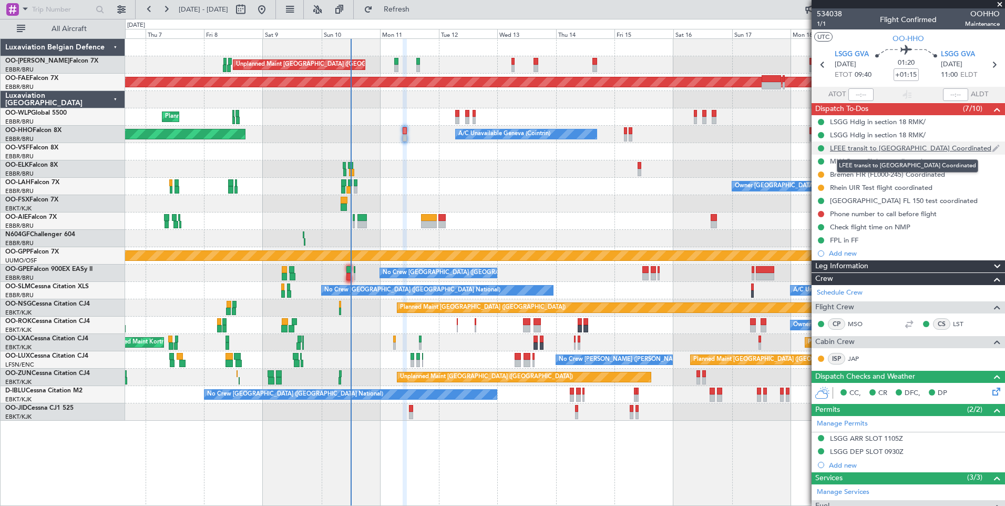
click at [859, 150] on div "LFEE transit to [GEOGRAPHIC_DATA] Coordinated" at bounding box center [910, 148] width 161 height 9
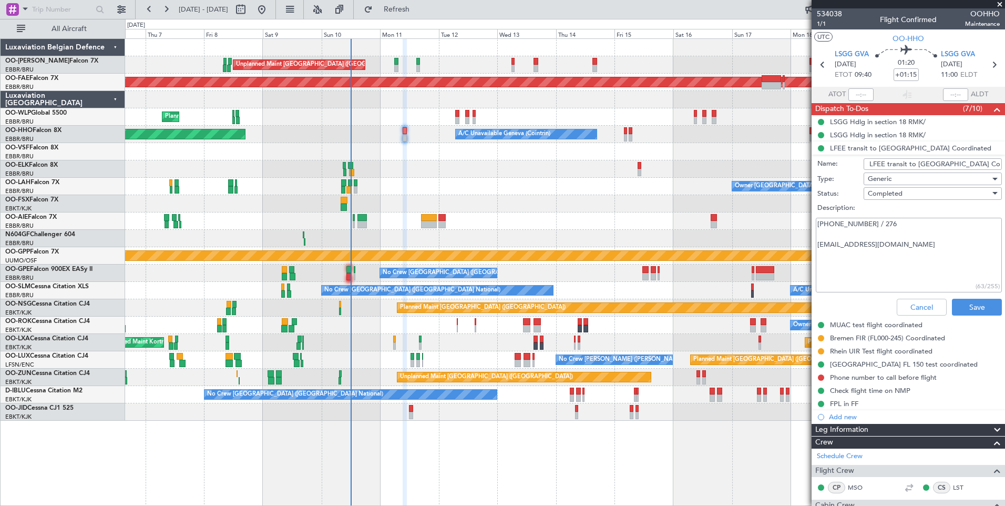
drag, startPoint x: 971, startPoint y: 246, endPoint x: 779, endPoint y: 212, distance: 194.9
click at [779, 212] on fb-app "[DATE] - [DATE] Refresh Quick Links All Aircraft Unplanned Maint [GEOGRAPHIC_DA…" at bounding box center [502, 257] width 1005 height 498
drag, startPoint x: 936, startPoint y: 256, endPoint x: 943, endPoint y: 253, distance: 7.3
click at [937, 256] on textarea "[PHONE_NUMBER] / 276 [EMAIL_ADDRESS][DOMAIN_NAME]" at bounding box center [909, 255] width 186 height 75
click at [951, 247] on textarea "[PHONE_NUMBER] / 276 [EMAIL_ADDRESS][DOMAIN_NAME]" at bounding box center [909, 255] width 186 height 75
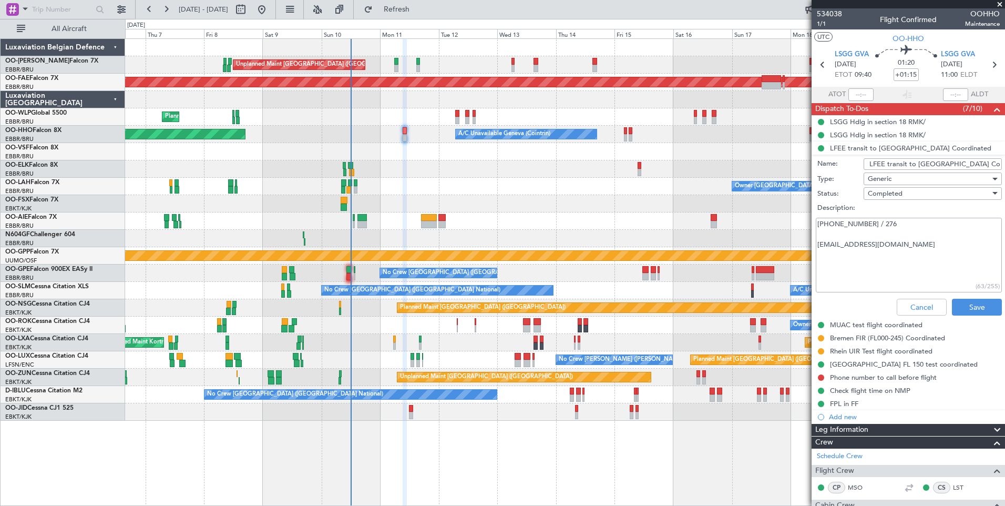
drag, startPoint x: 951, startPoint y: 247, endPoint x: 805, endPoint y: 219, distance: 148.7
click at [805, 219] on fb-app "[DATE] - [DATE] Refresh Quick Links All Aircraft Unplanned Maint [GEOGRAPHIC_DA…" at bounding box center [502, 257] width 1005 height 498
drag, startPoint x: 831, startPoint y: 149, endPoint x: 960, endPoint y: 148, distance: 129.3
click at [960, 148] on li "LFEE transit to [GEOGRAPHIC_DATA] Coordinated Name: LFEE transit to [GEOGRAPHIC…" at bounding box center [908, 230] width 193 height 178
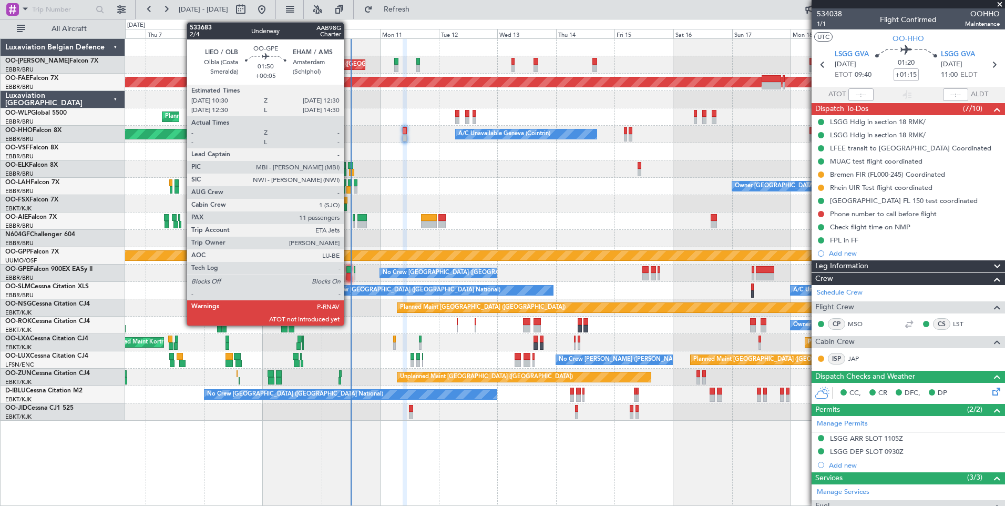
click at [349, 274] on div at bounding box center [348, 276] width 5 height 7
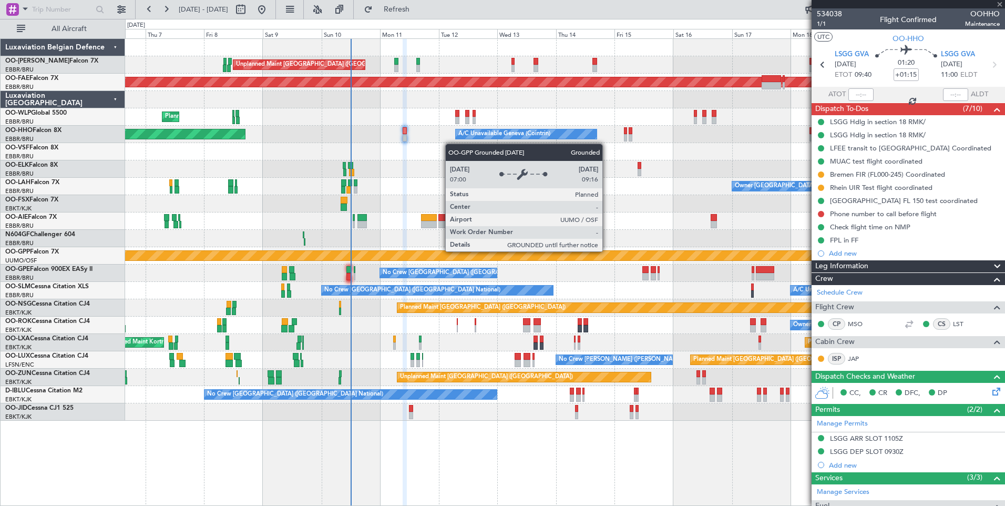
type input "+00:05"
type input "11"
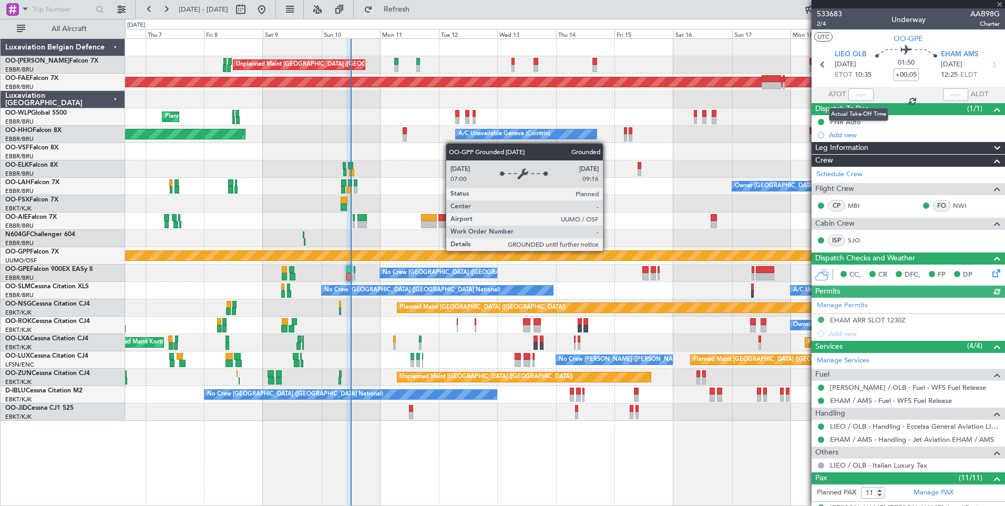
click at [857, 95] on div at bounding box center [860, 94] width 25 height 13
click at [860, 96] on div at bounding box center [860, 94] width 25 height 13
click at [860, 96] on input "text" at bounding box center [860, 94] width 25 height 13
click at [866, 96] on input "text" at bounding box center [860, 94] width 25 height 13
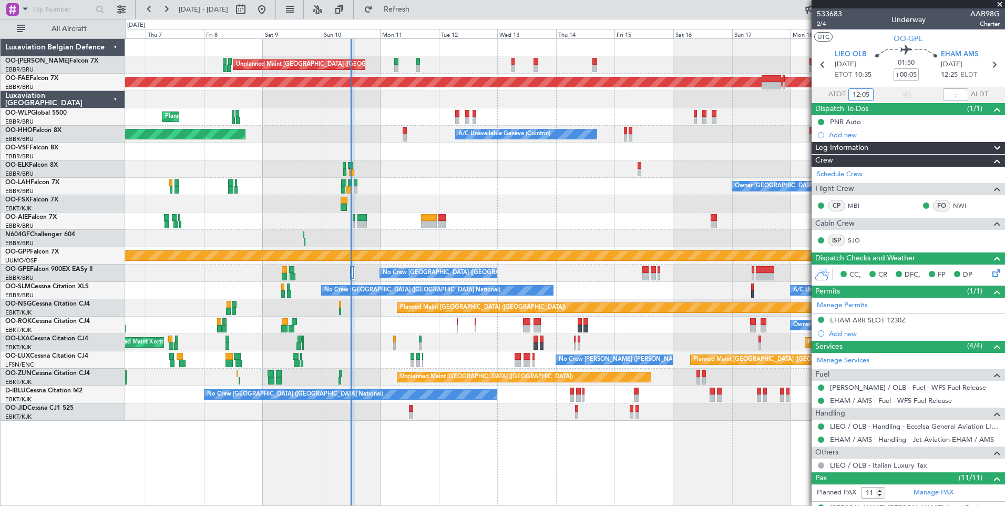
type input "12:05"
